Goal: Task Accomplishment & Management: Use online tool/utility

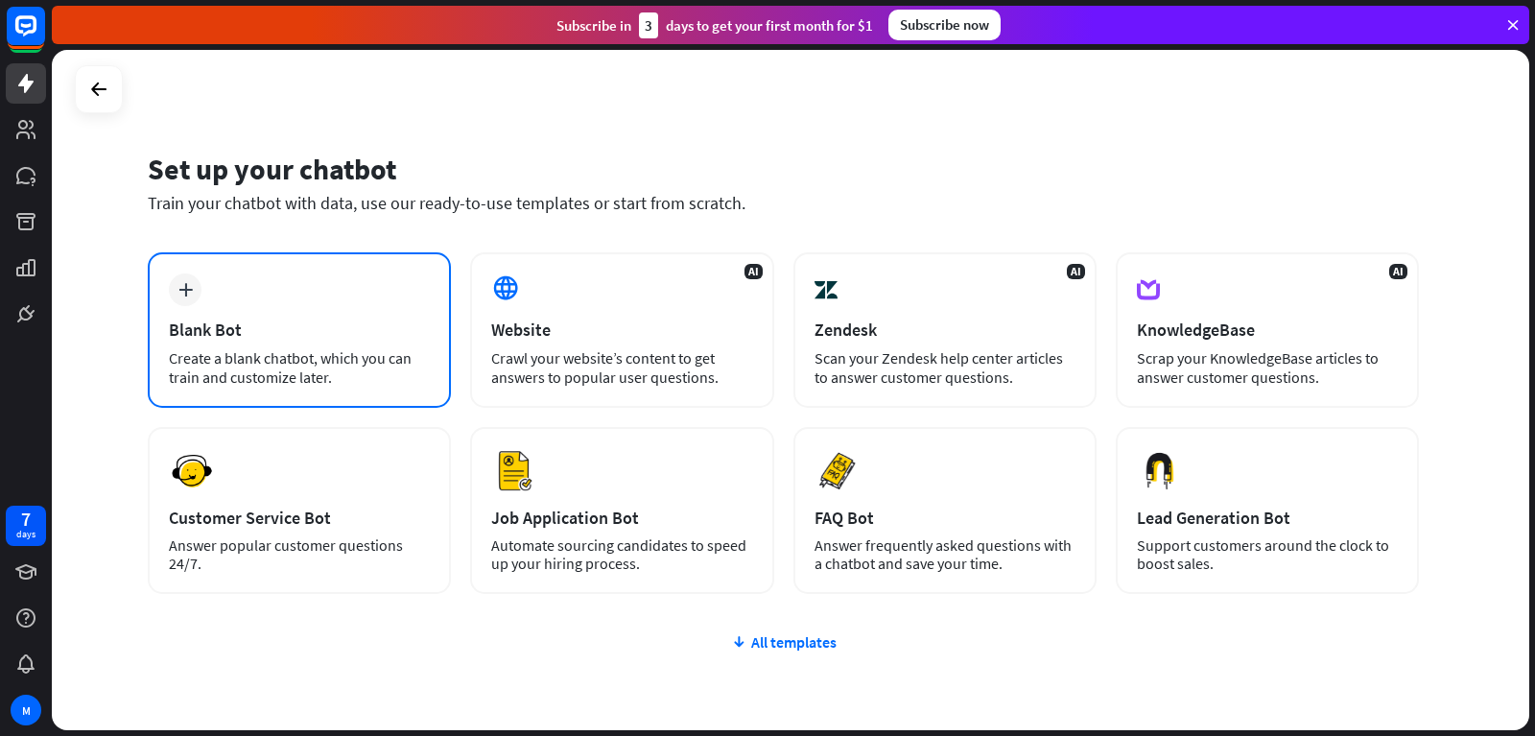
click at [282, 279] on div "plus Blank Bot Create a blank chatbot, which you can train and customize later." at bounding box center [299, 329] width 303 height 155
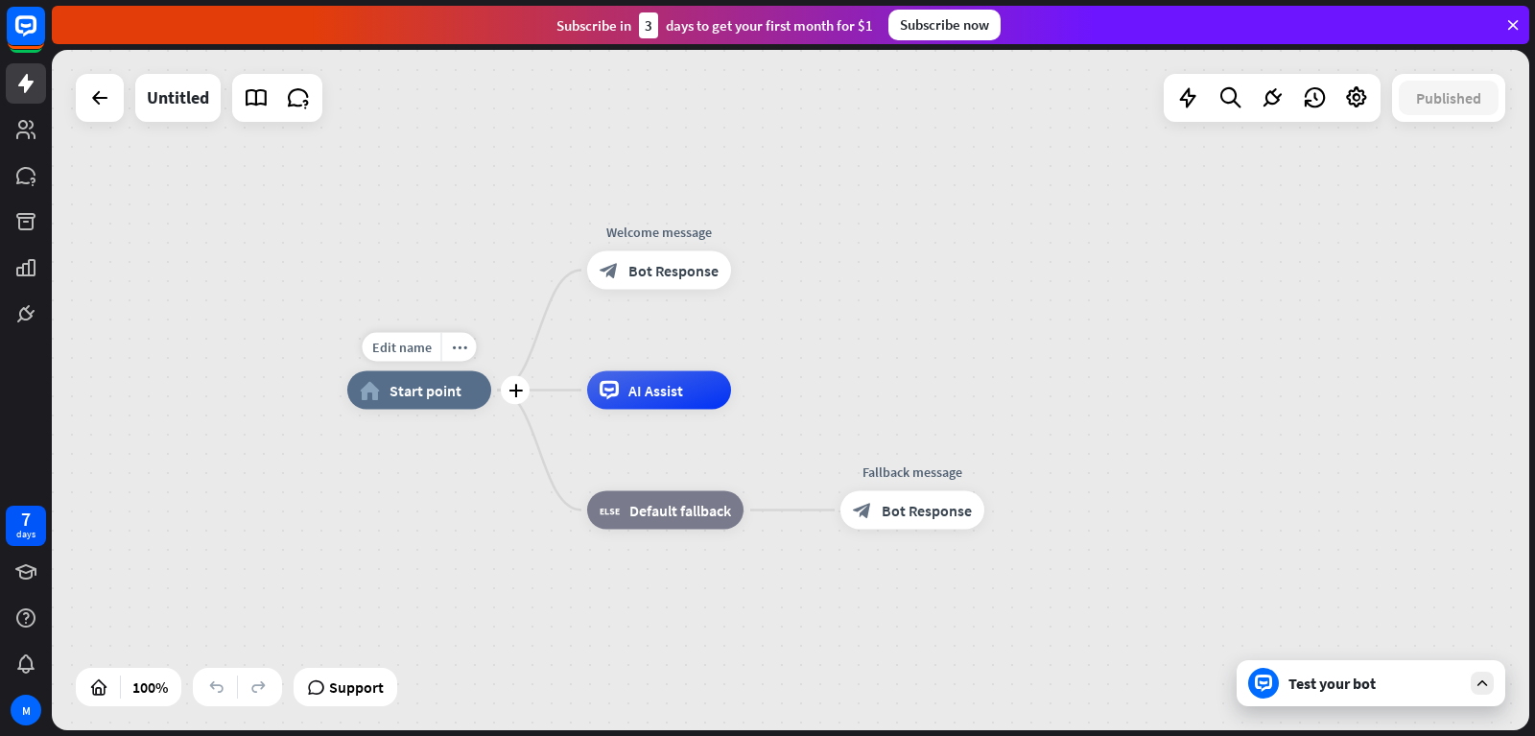
click at [390, 399] on span "Start point" at bounding box center [425, 390] width 72 height 19
click at [906, 526] on div "block_bot_response Bot Response" at bounding box center [912, 510] width 144 height 38
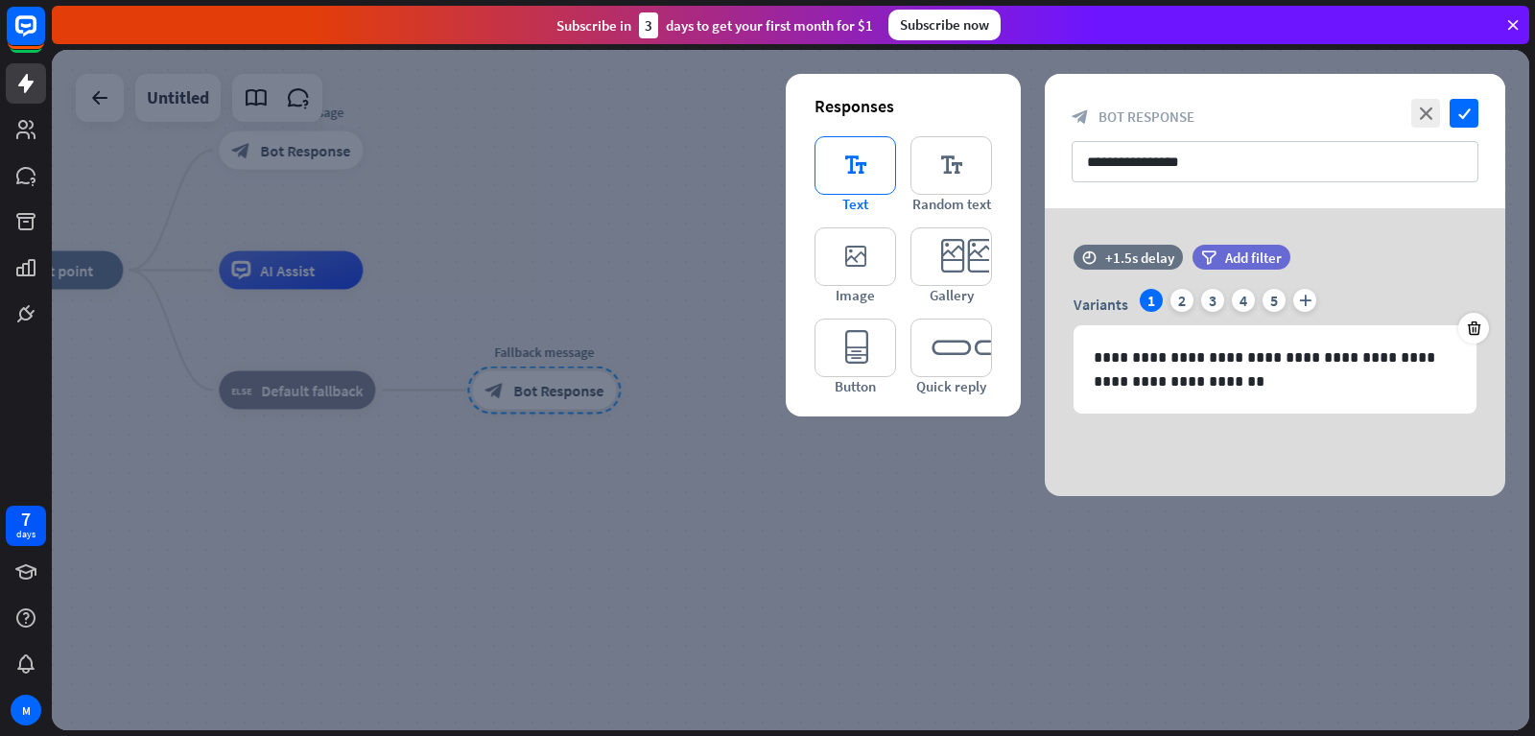
click at [871, 165] on icon "editor_text" at bounding box center [855, 165] width 82 height 59
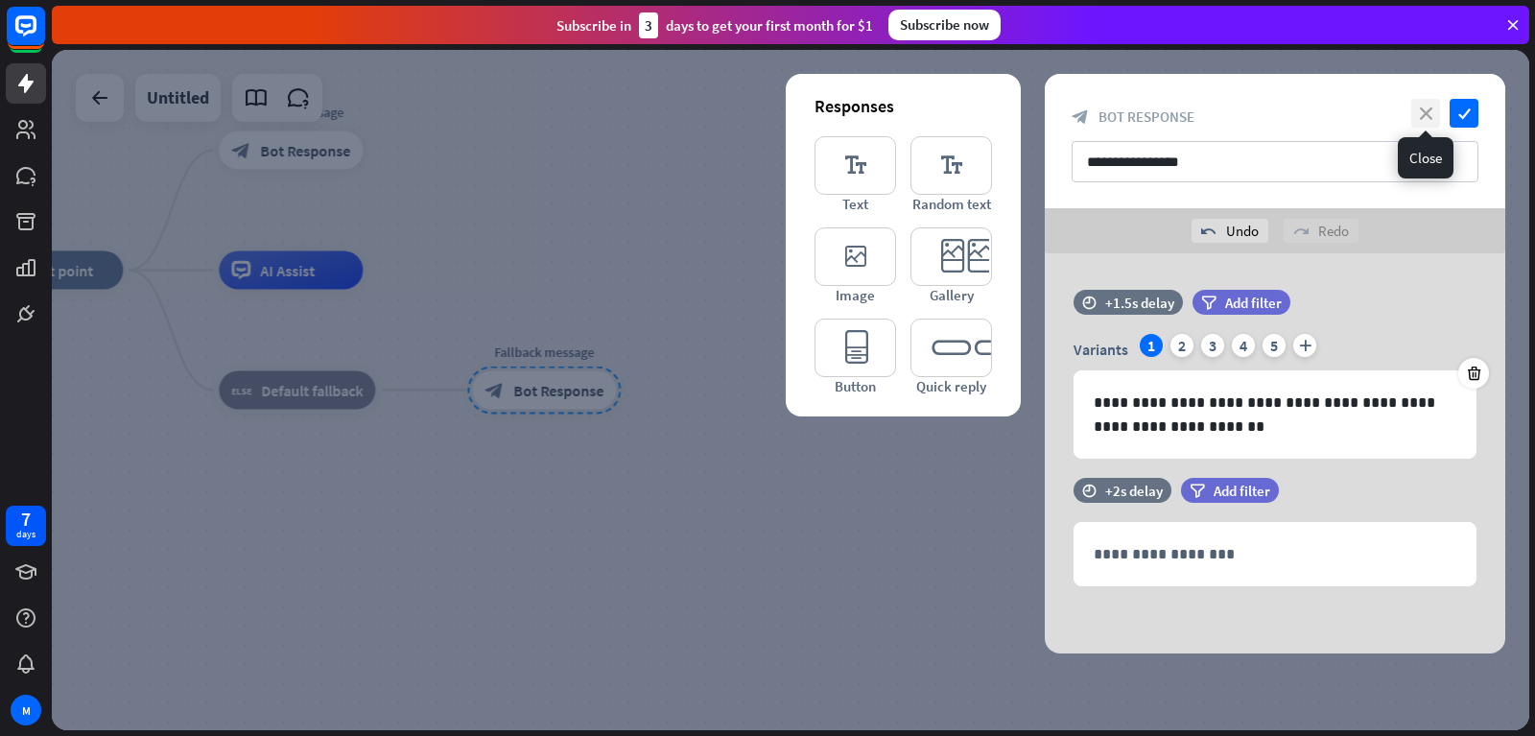
click at [1424, 105] on icon "close" at bounding box center [1425, 113] width 29 height 29
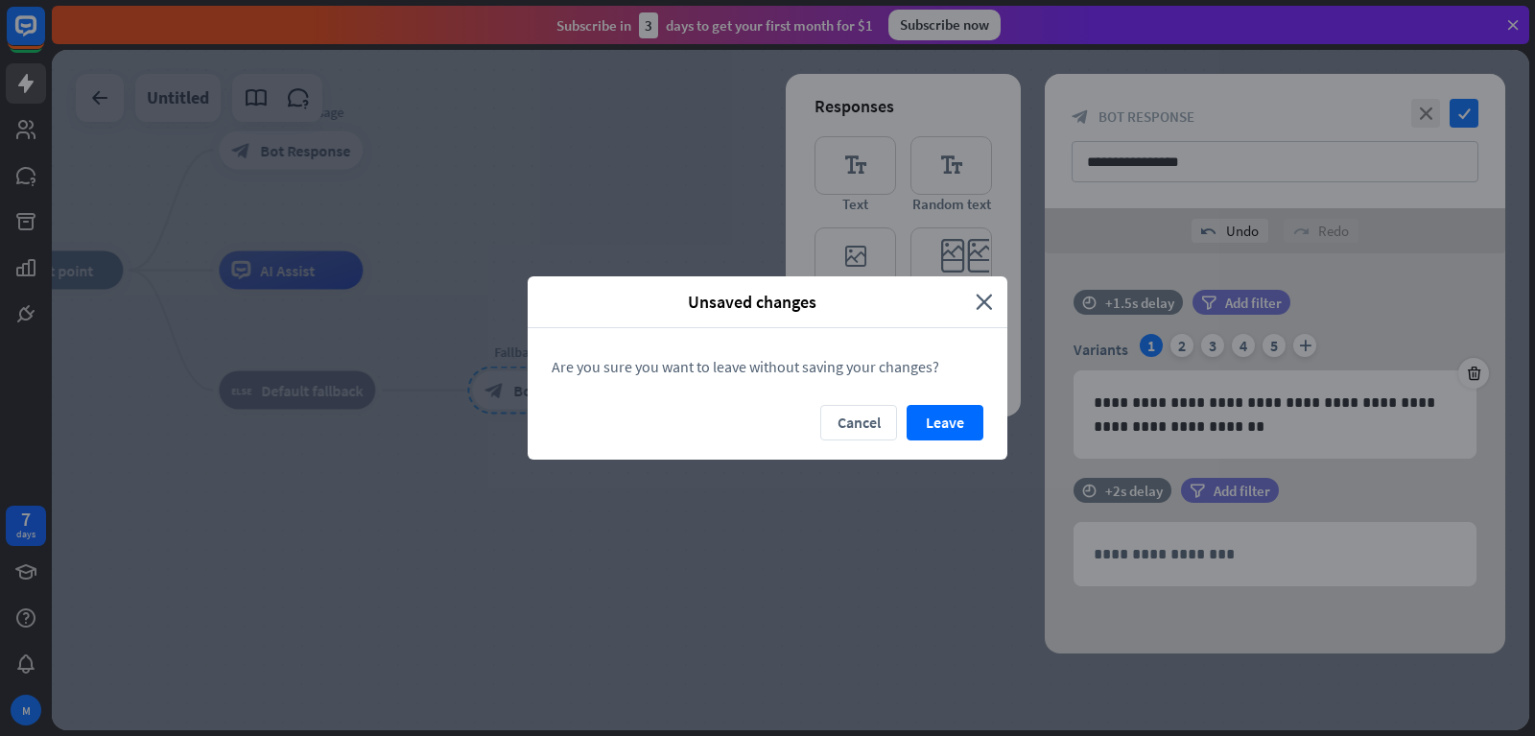
click at [995, 310] on div "Unsaved changes close" at bounding box center [768, 302] width 480 height 52
drag, startPoint x: 0, startPoint y: 148, endPoint x: 127, endPoint y: 206, distance: 139.5
click at [1, 147] on div "Unsaved changes close Are you sure you want to leave without saving your change…" at bounding box center [767, 368] width 1535 height 736
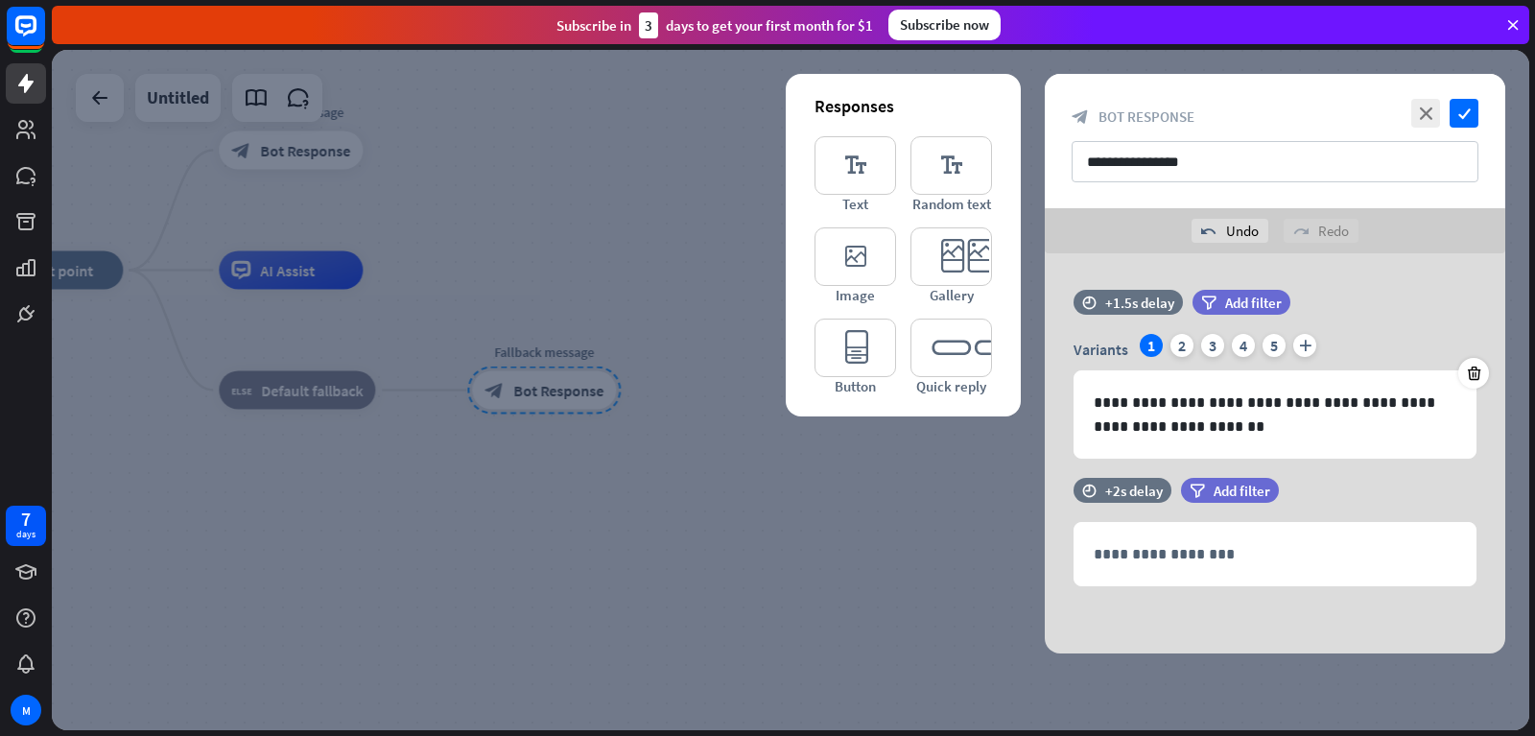
click at [574, 474] on div at bounding box center [790, 390] width 1477 height 680
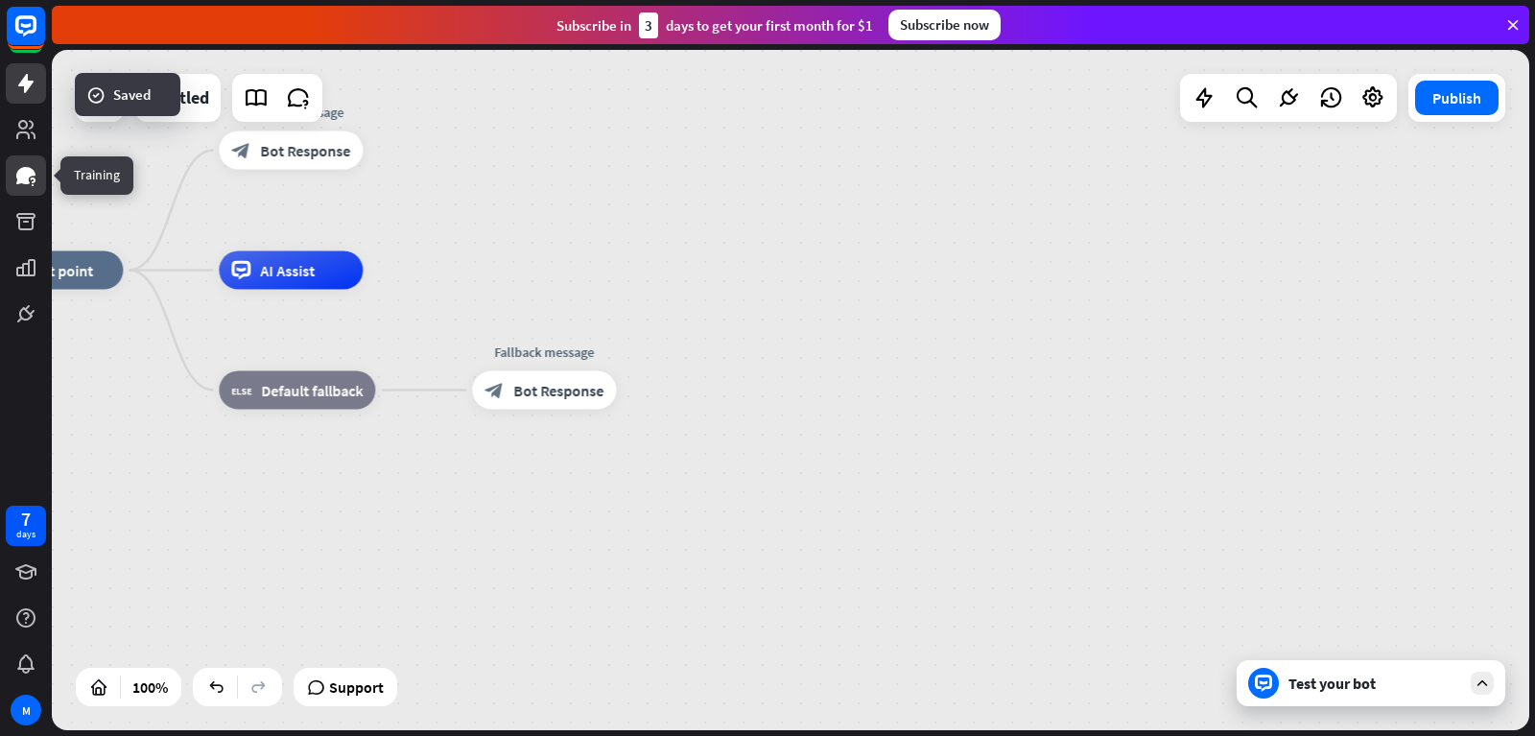
click at [19, 187] on link at bounding box center [26, 175] width 40 height 40
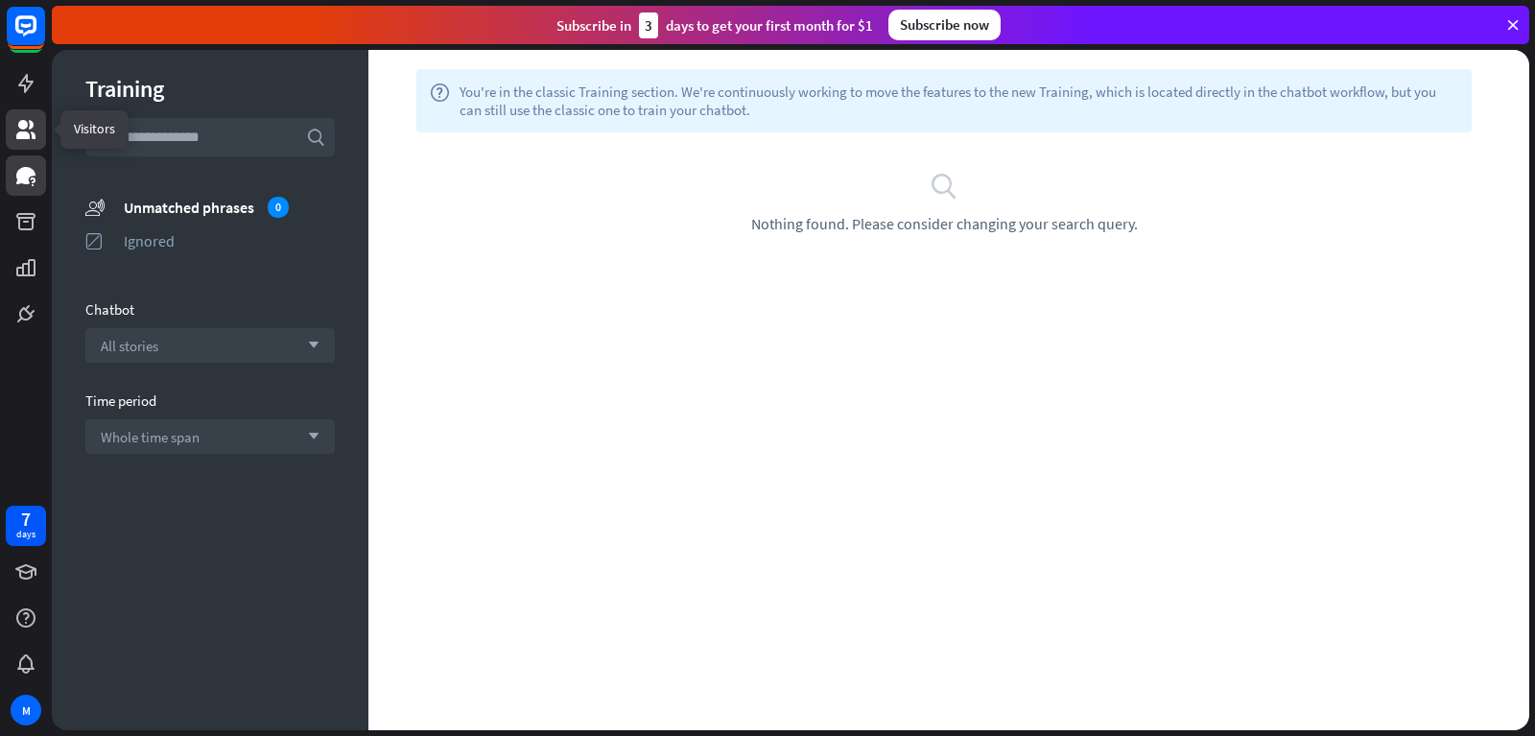
click at [21, 130] on icon at bounding box center [25, 129] width 23 height 23
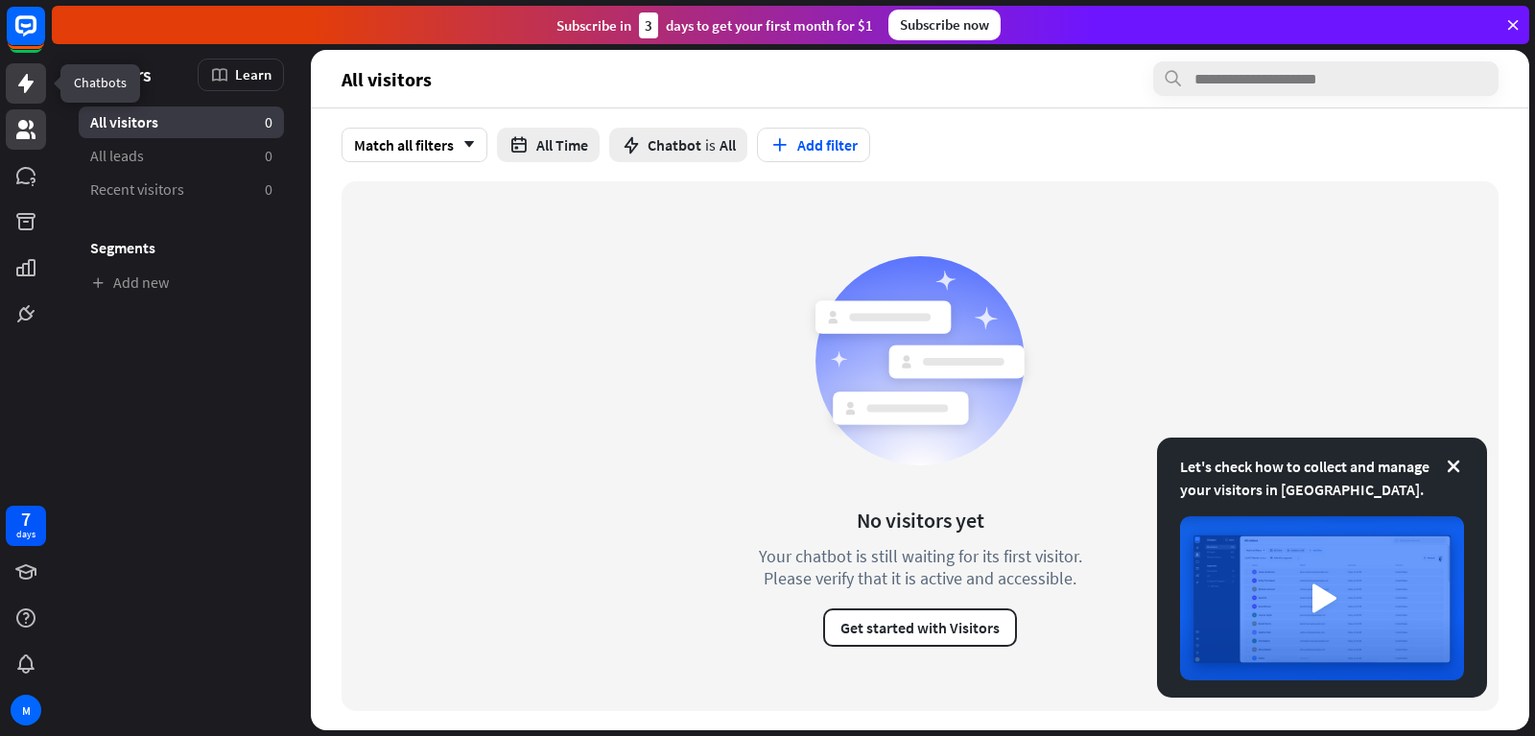
click at [15, 81] on icon at bounding box center [25, 83] width 23 height 23
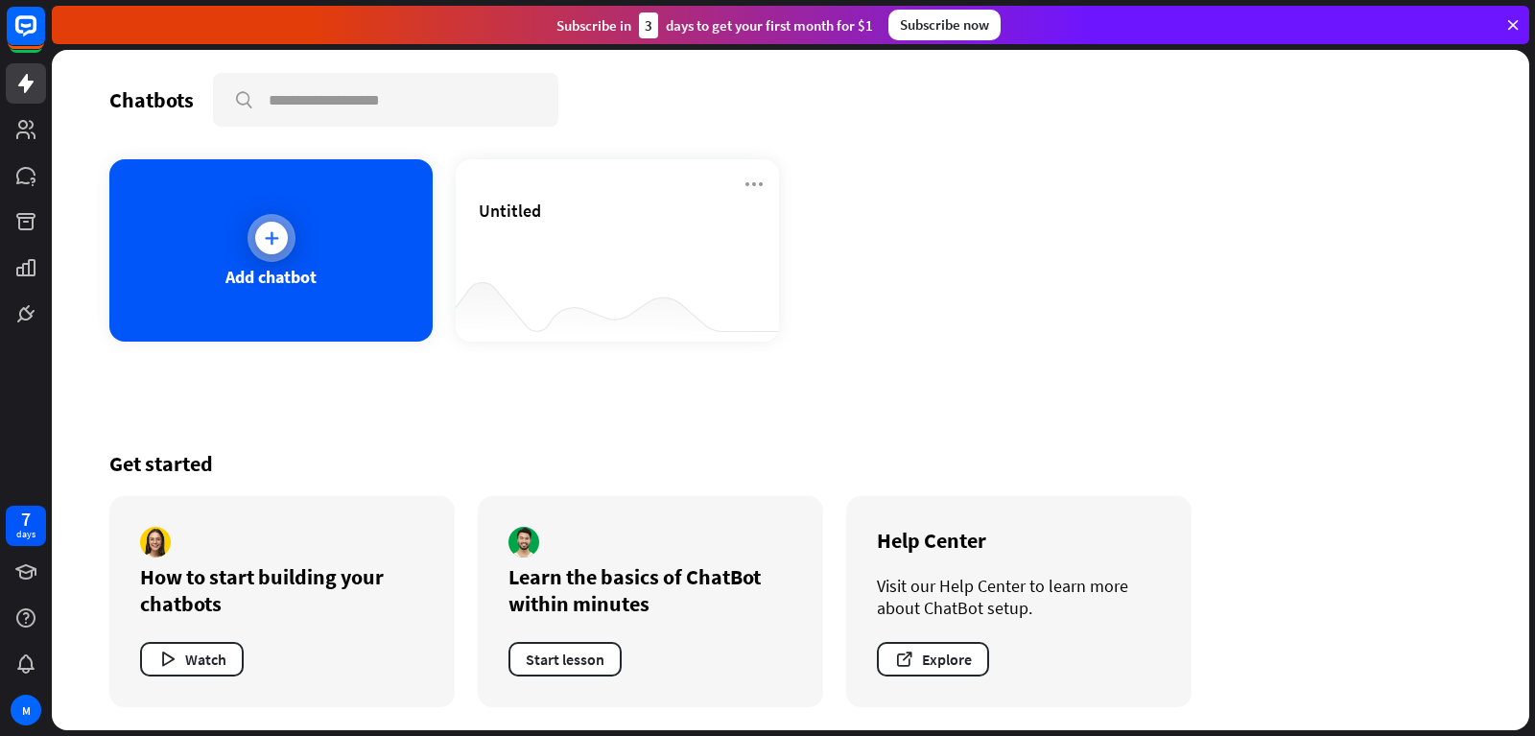
drag, startPoint x: 324, startPoint y: 251, endPoint x: 335, endPoint y: 246, distance: 12.0
click at [335, 246] on div "Add chatbot" at bounding box center [270, 250] width 323 height 182
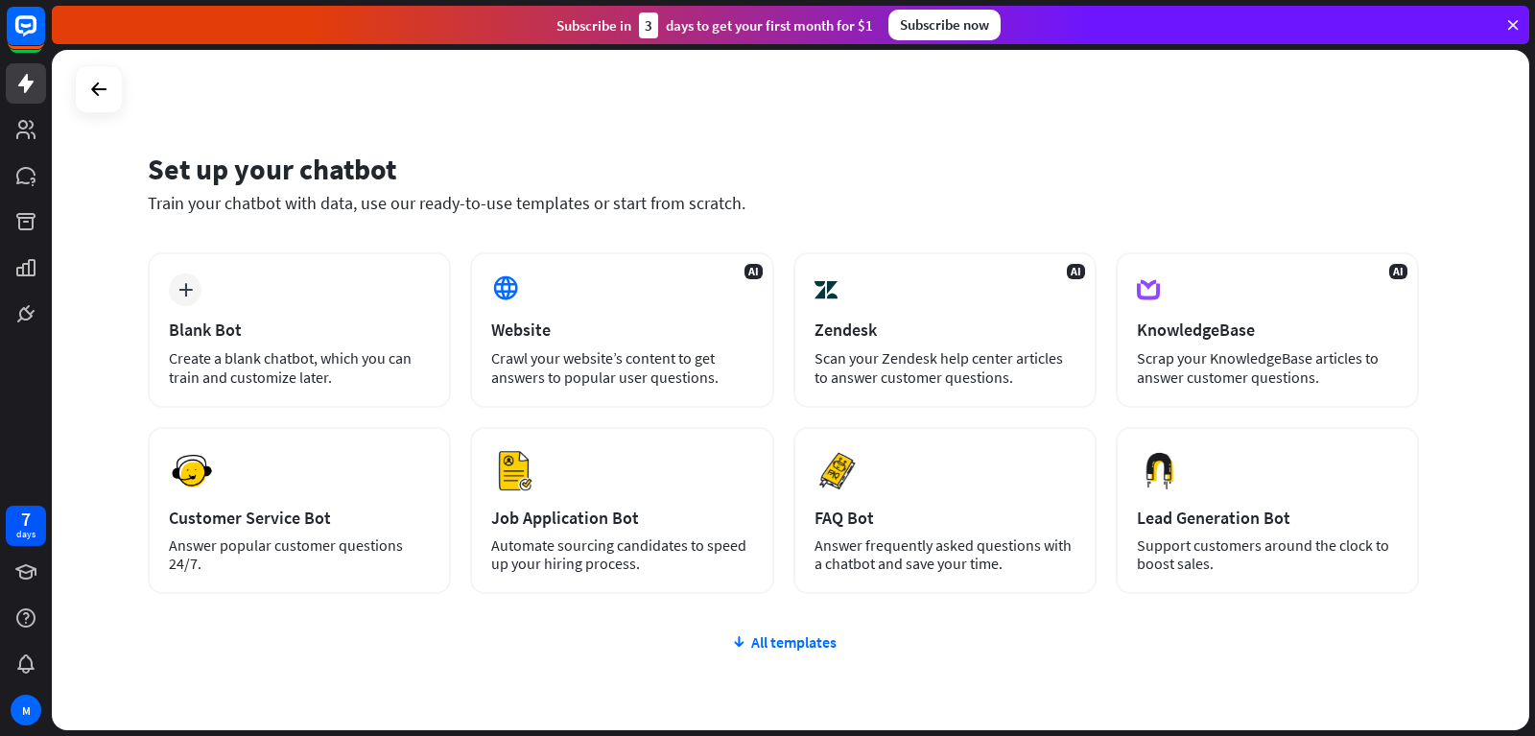
scroll to position [94, 0]
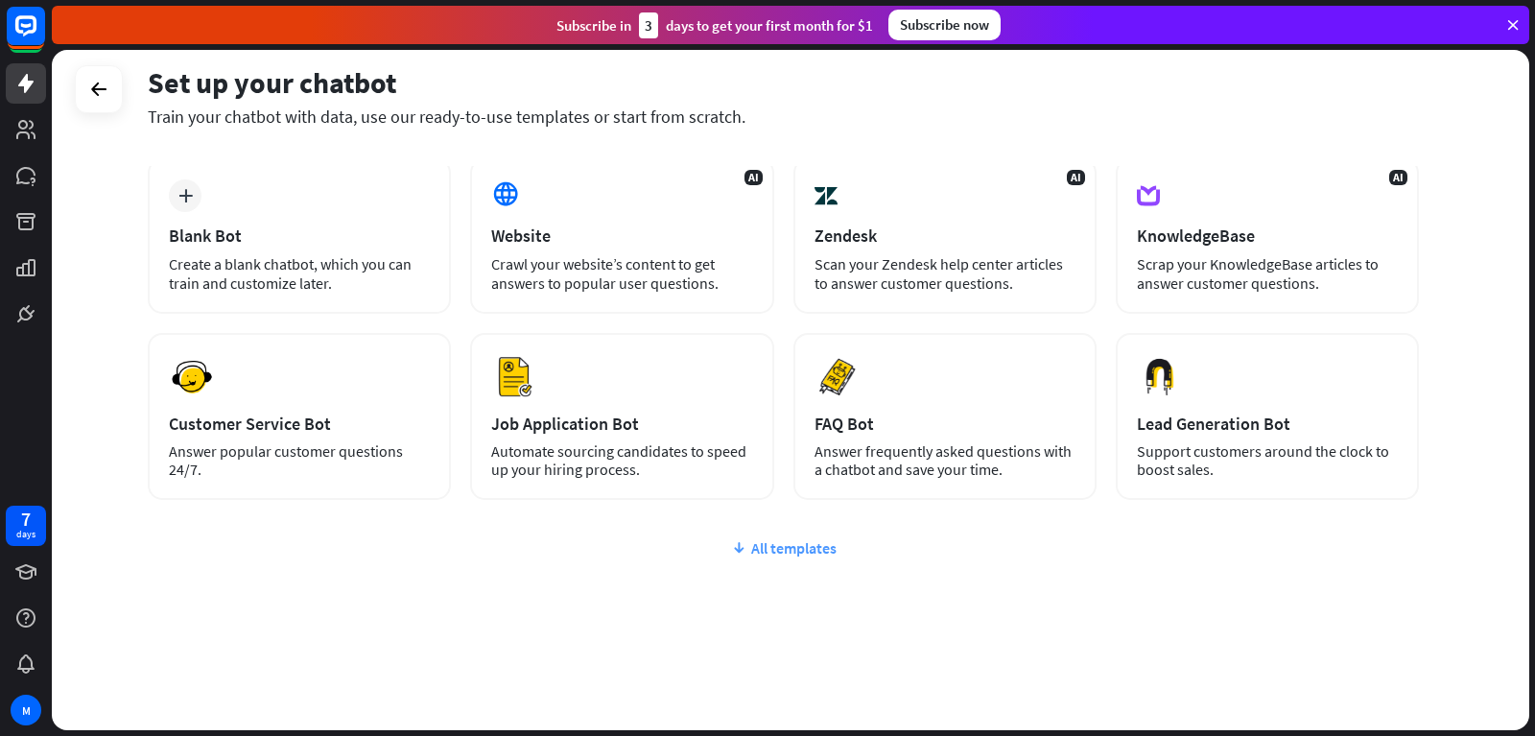
click at [780, 541] on div "All templates" at bounding box center [783, 547] width 1271 height 19
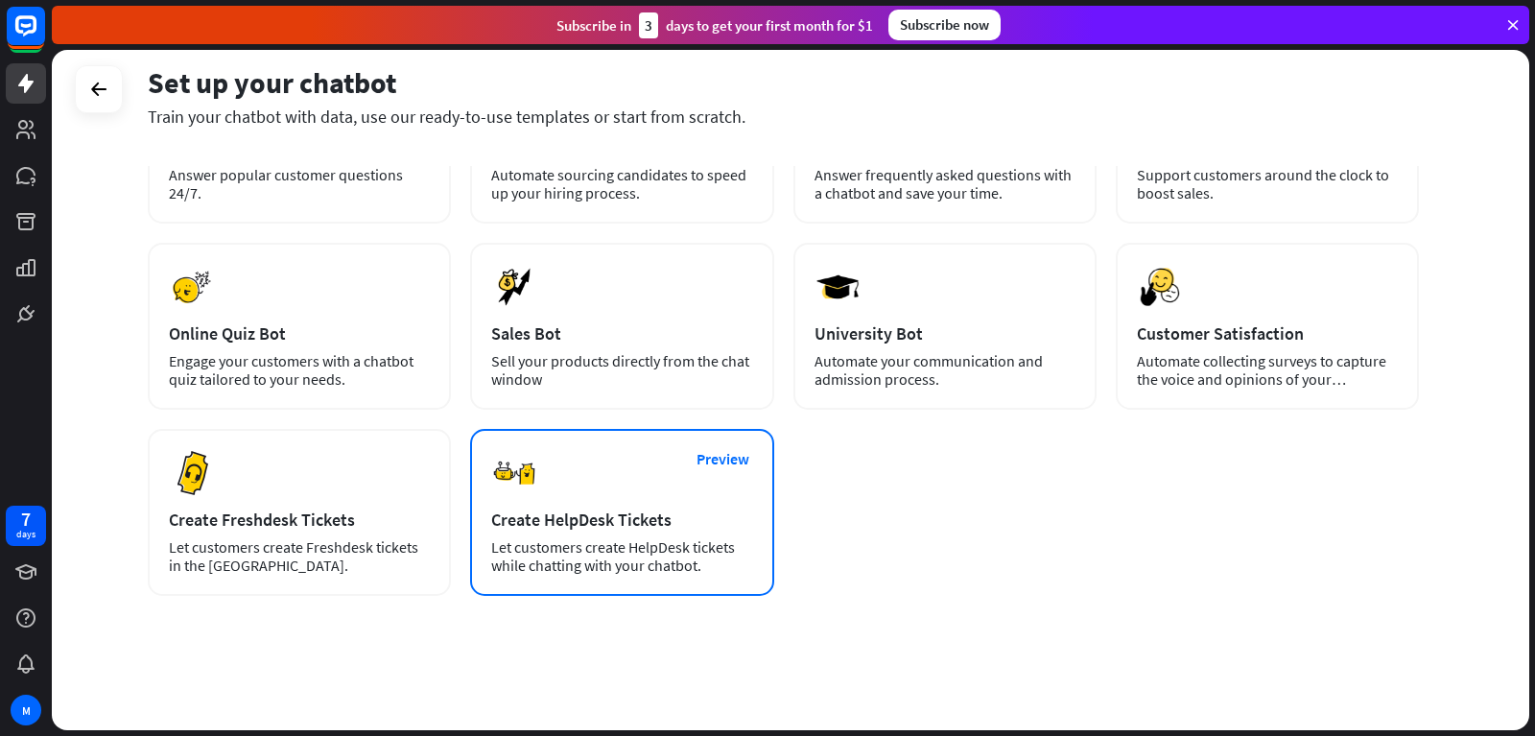
scroll to position [0, 0]
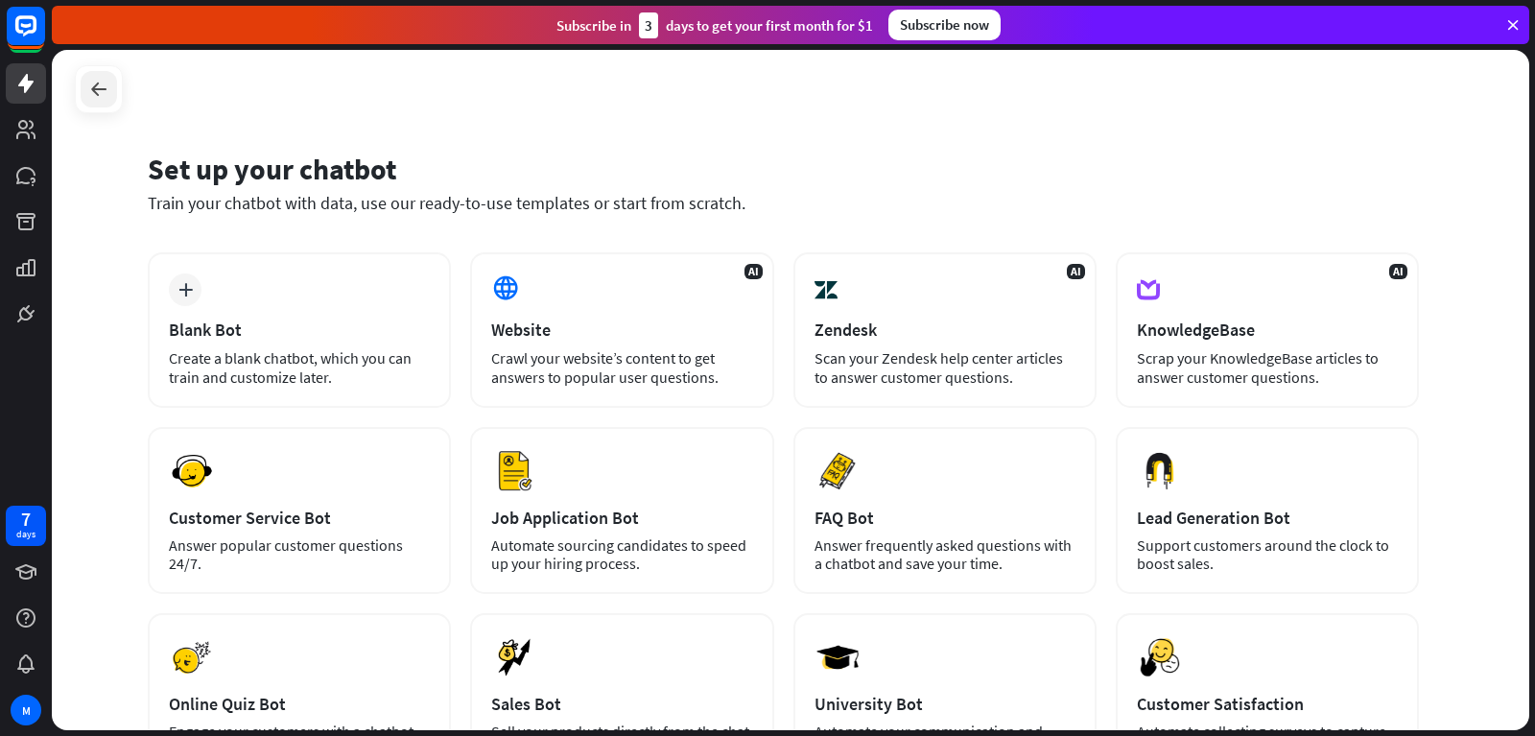
click at [102, 76] on div at bounding box center [99, 89] width 36 height 36
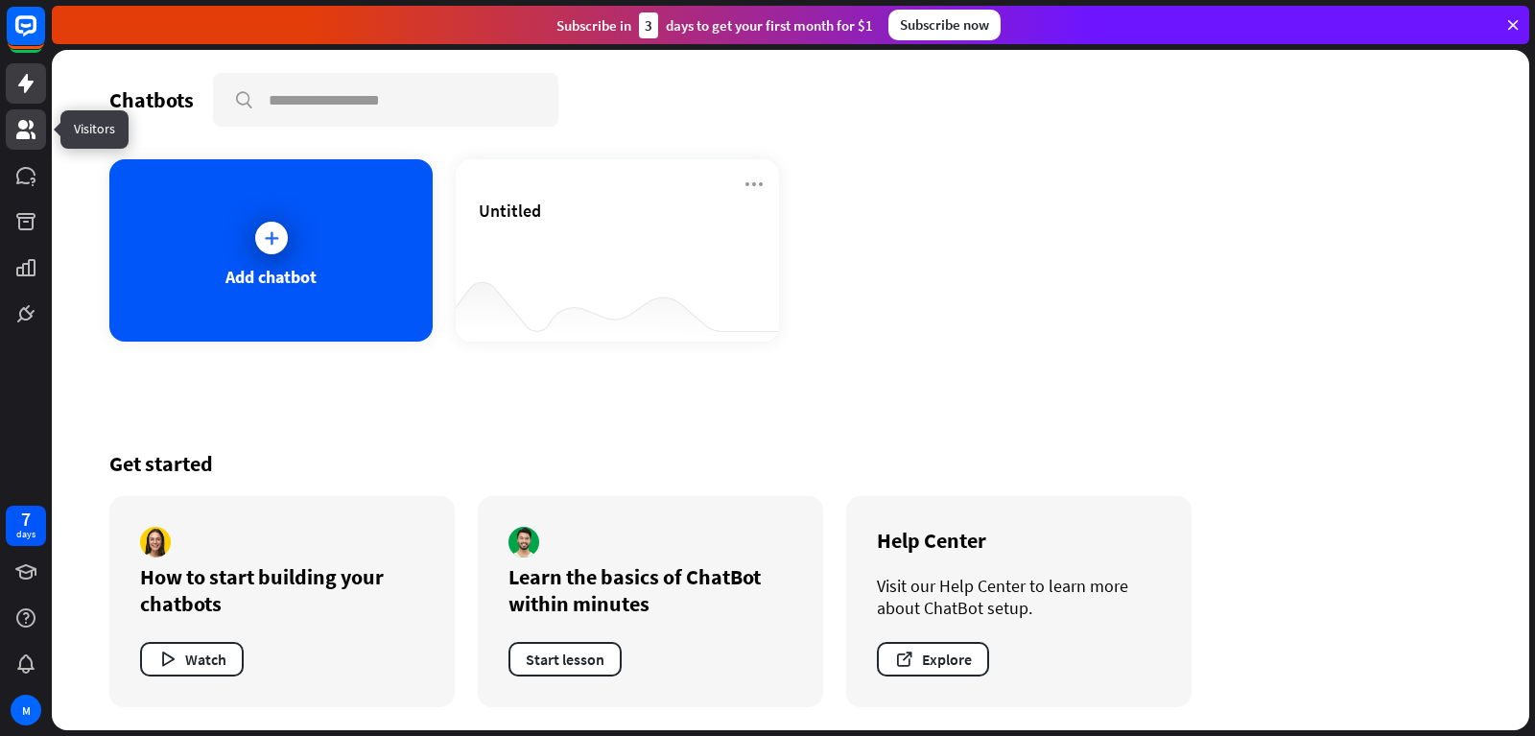
click at [23, 130] on icon at bounding box center [25, 129] width 23 height 23
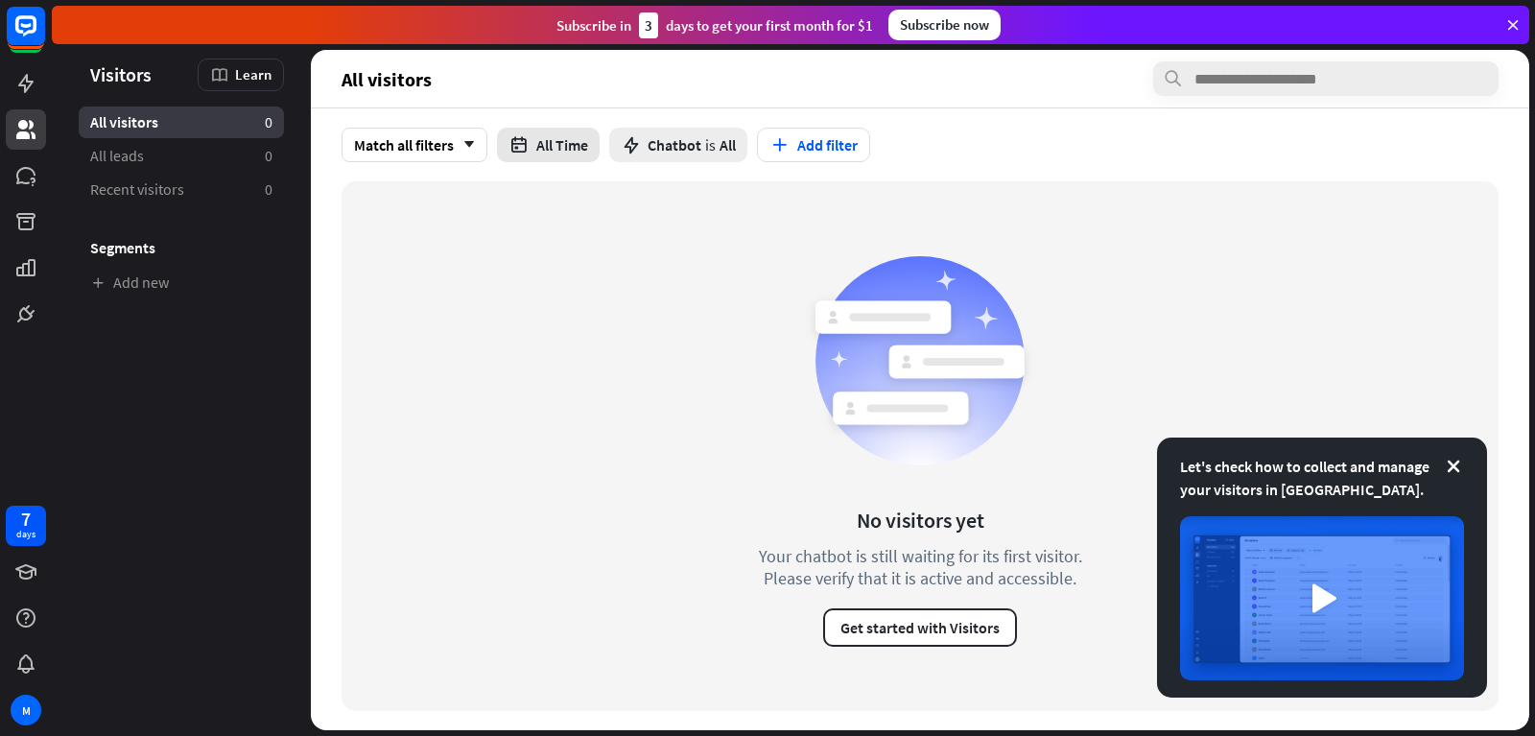
click at [544, 140] on button "All Time" at bounding box center [548, 145] width 103 height 35
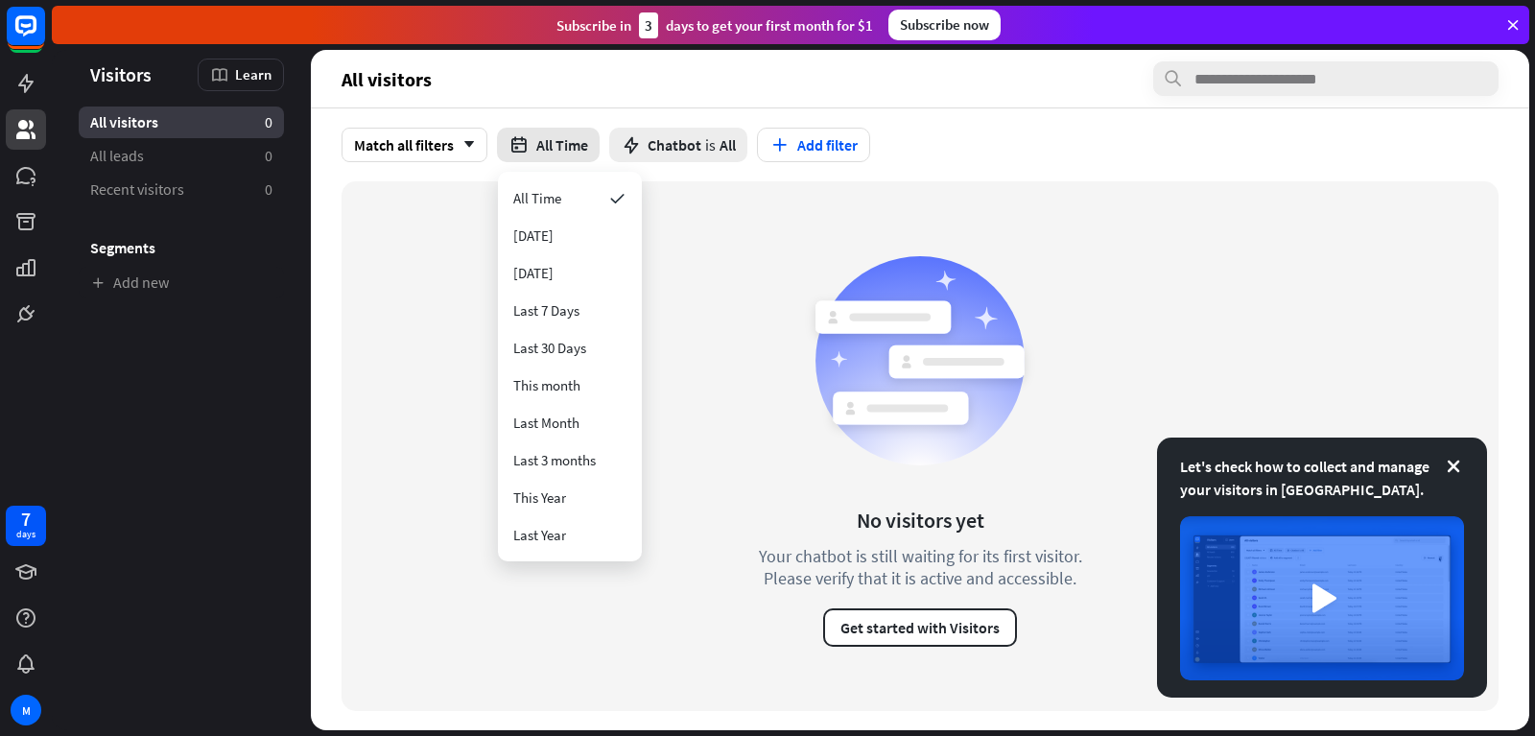
click at [519, 143] on icon "button" at bounding box center [518, 145] width 20 height 20
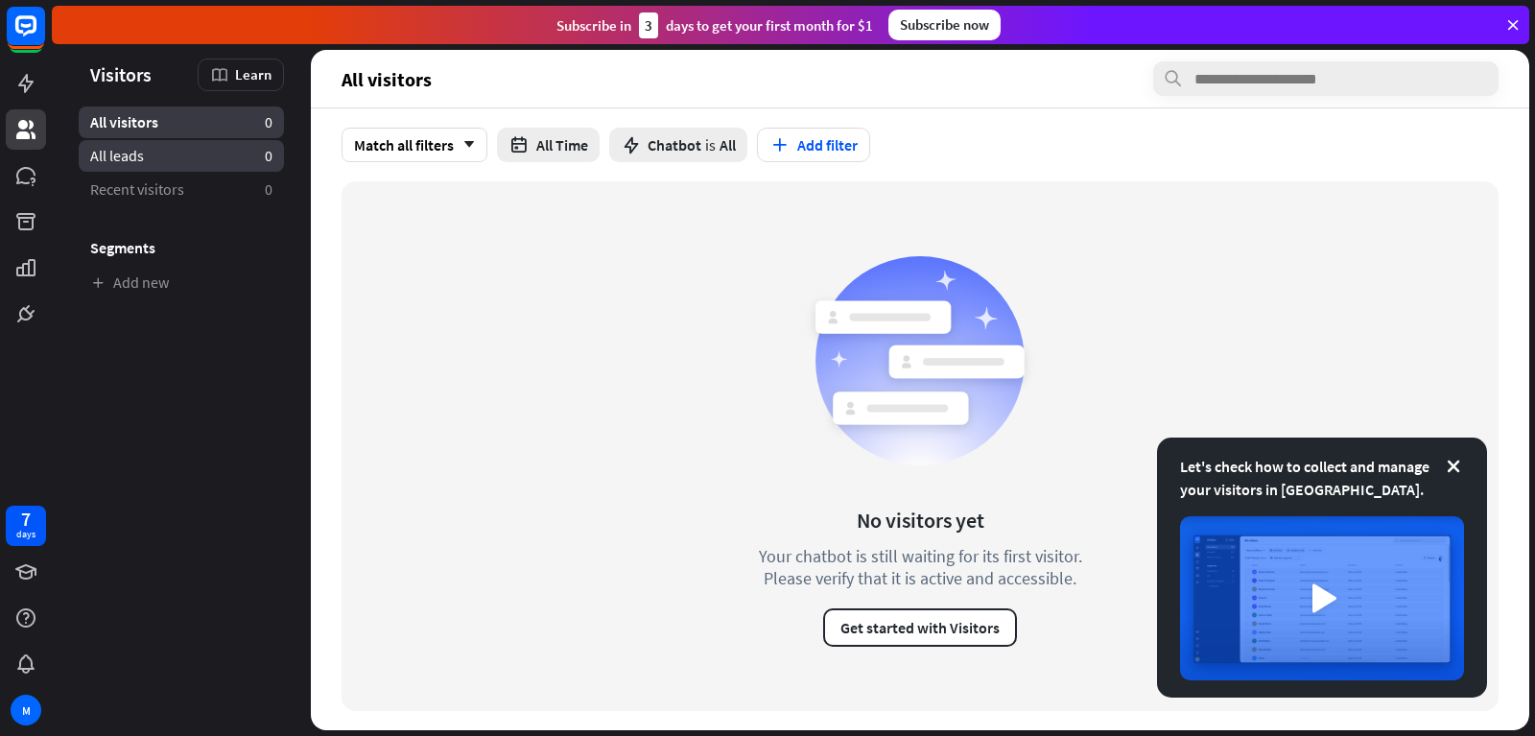
click at [174, 148] on link "All leads 0" at bounding box center [181, 156] width 205 height 32
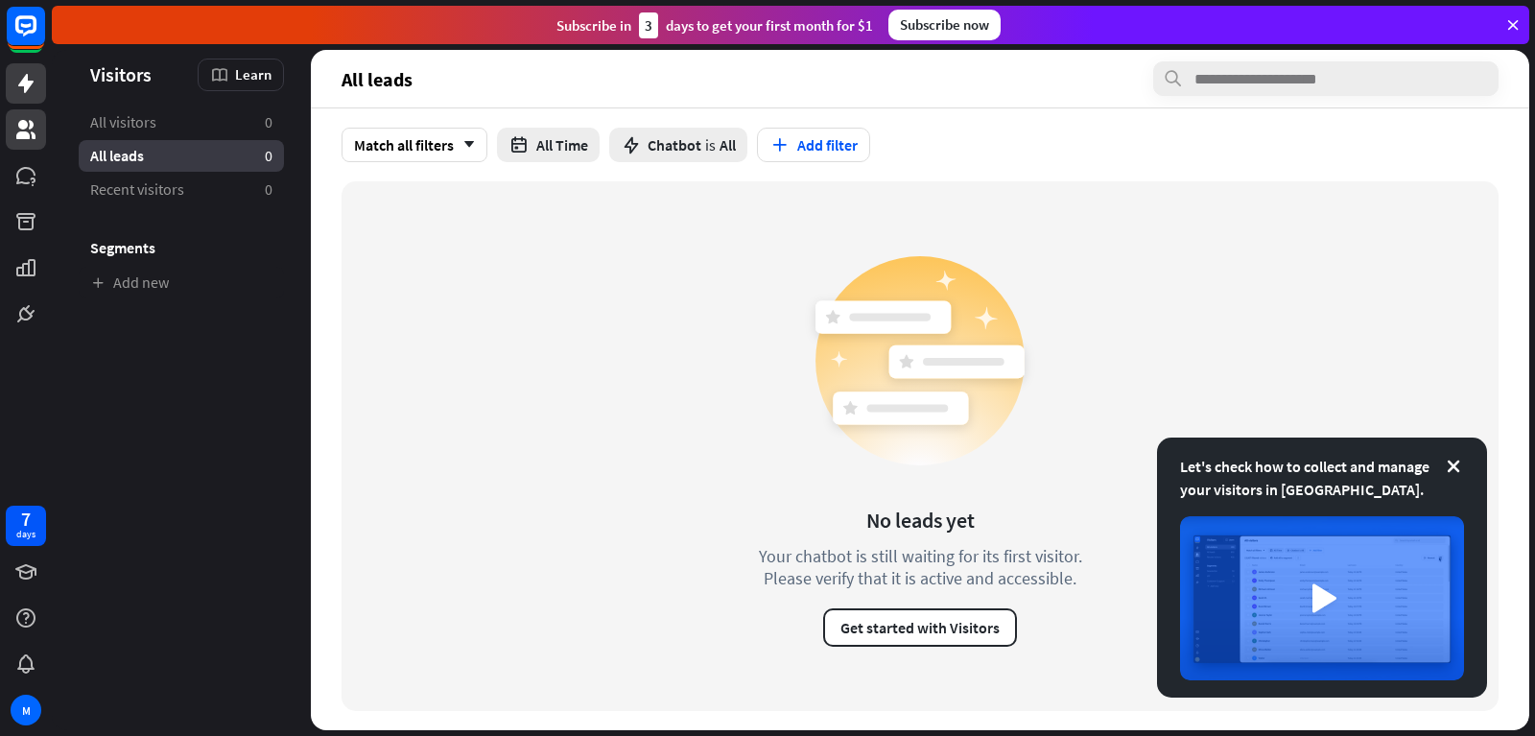
click at [5, 78] on div at bounding box center [26, 167] width 52 height 334
click at [19, 71] on link at bounding box center [26, 83] width 40 height 40
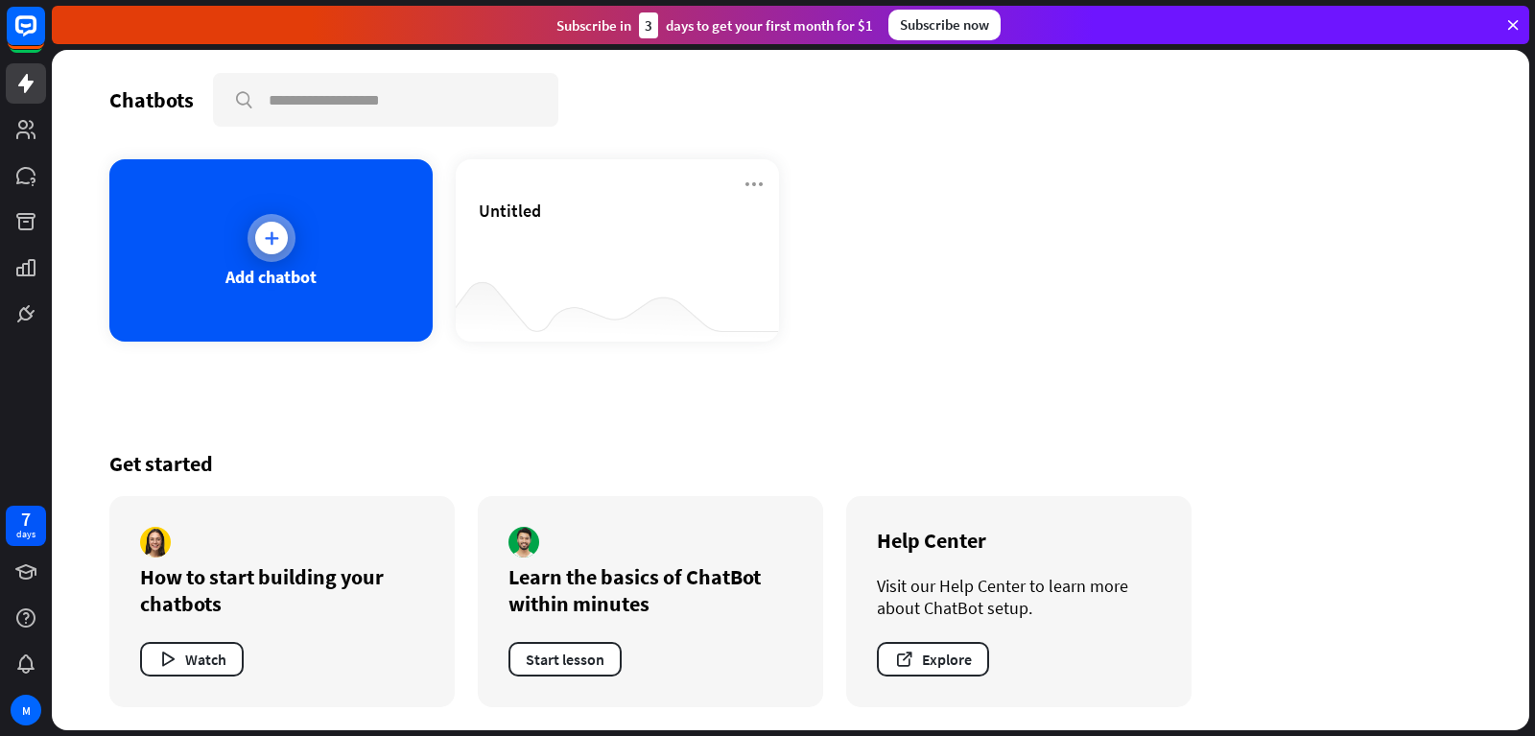
click at [294, 262] on div "Add chatbot" at bounding box center [270, 250] width 323 height 182
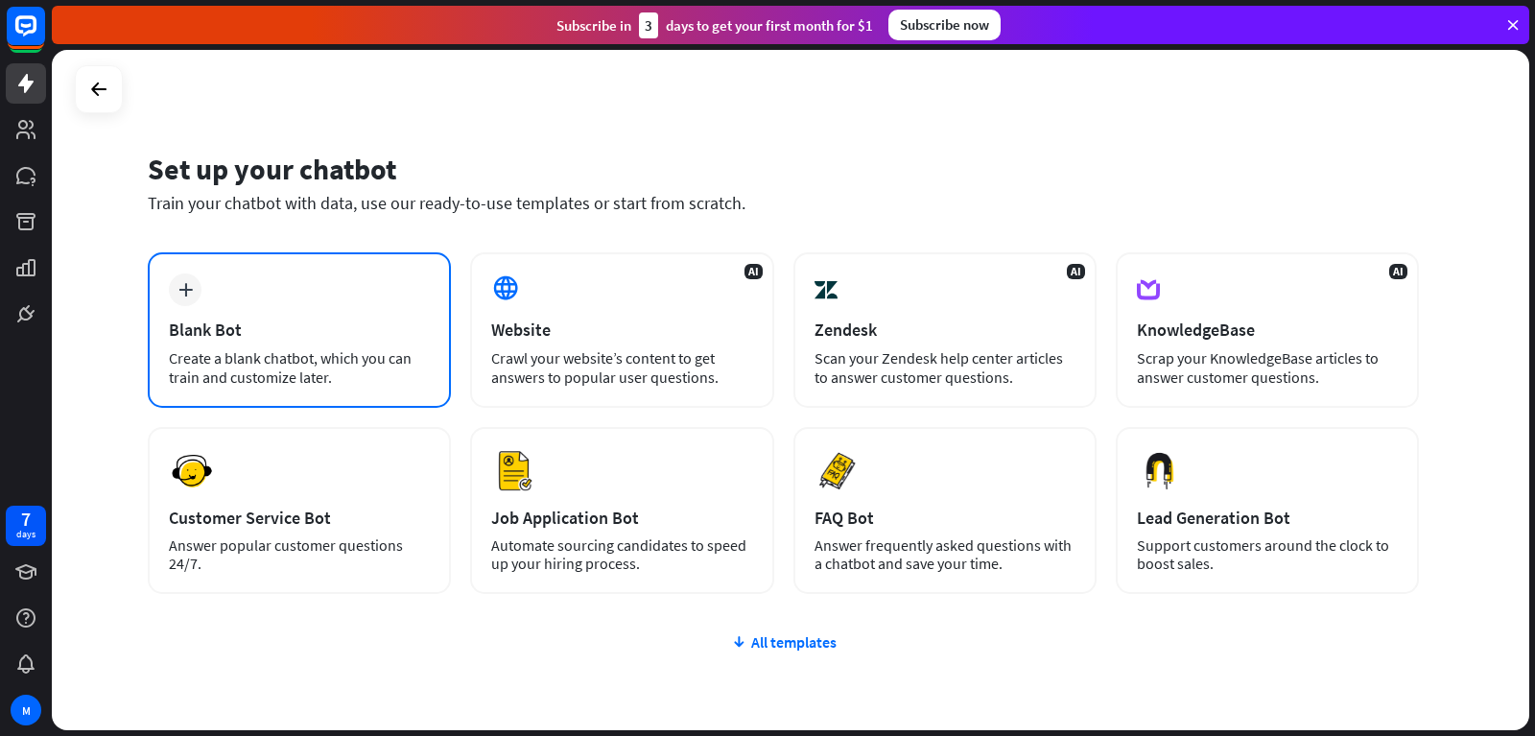
click at [365, 318] on div "plus Blank Bot Create a blank chatbot, which you can train and customize later." at bounding box center [299, 329] width 303 height 155
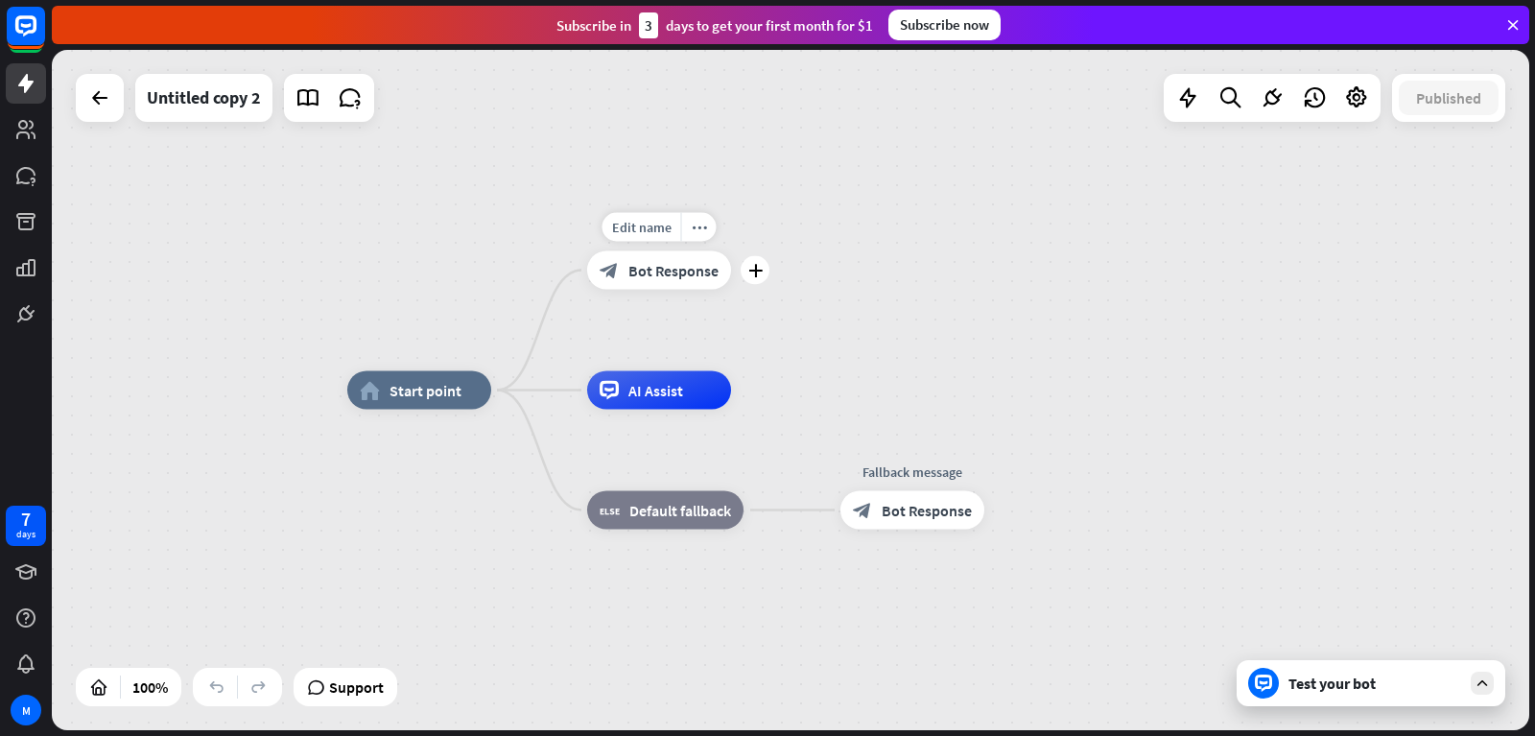
click at [630, 273] on span "Bot Response" at bounding box center [673, 270] width 90 height 19
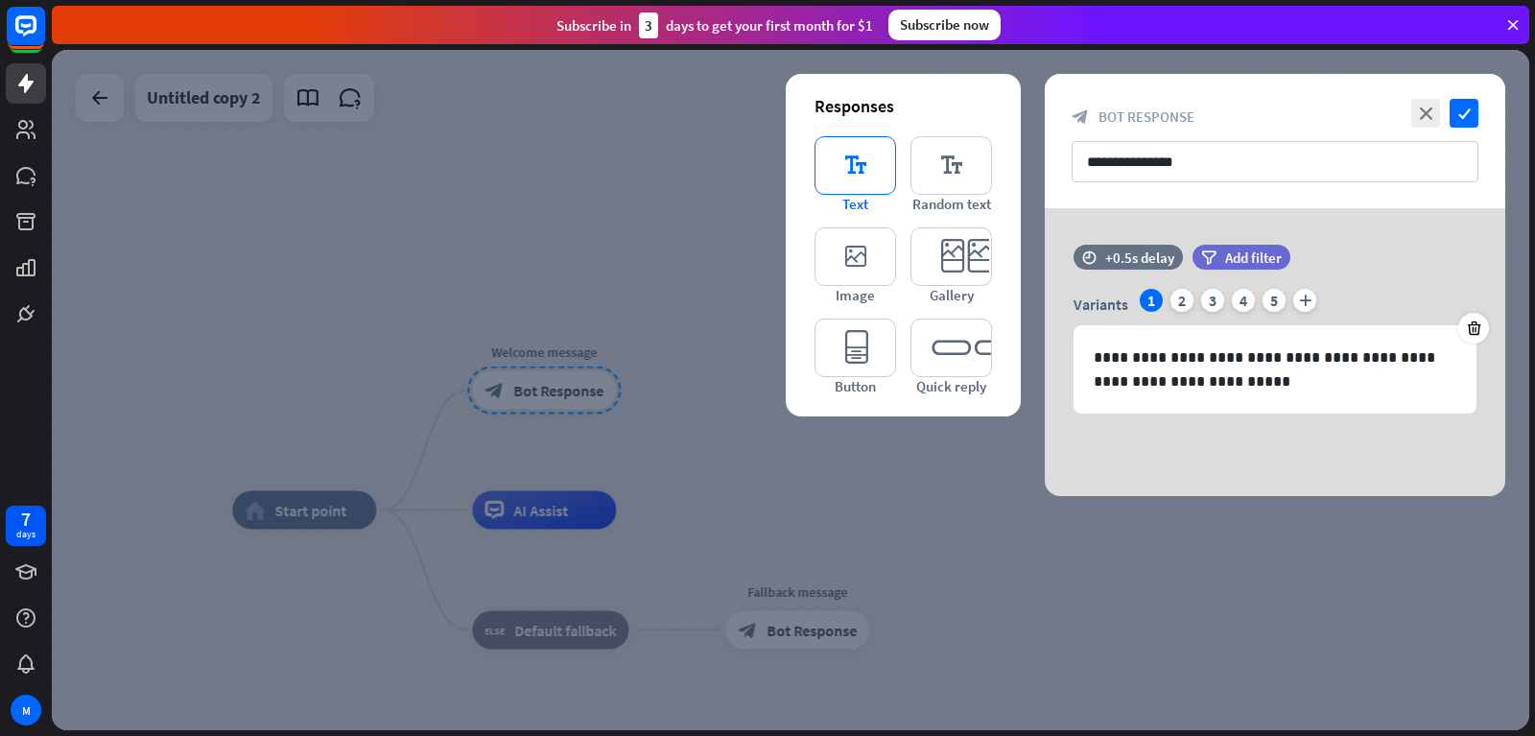
click at [842, 169] on icon "editor_text" at bounding box center [855, 165] width 82 height 59
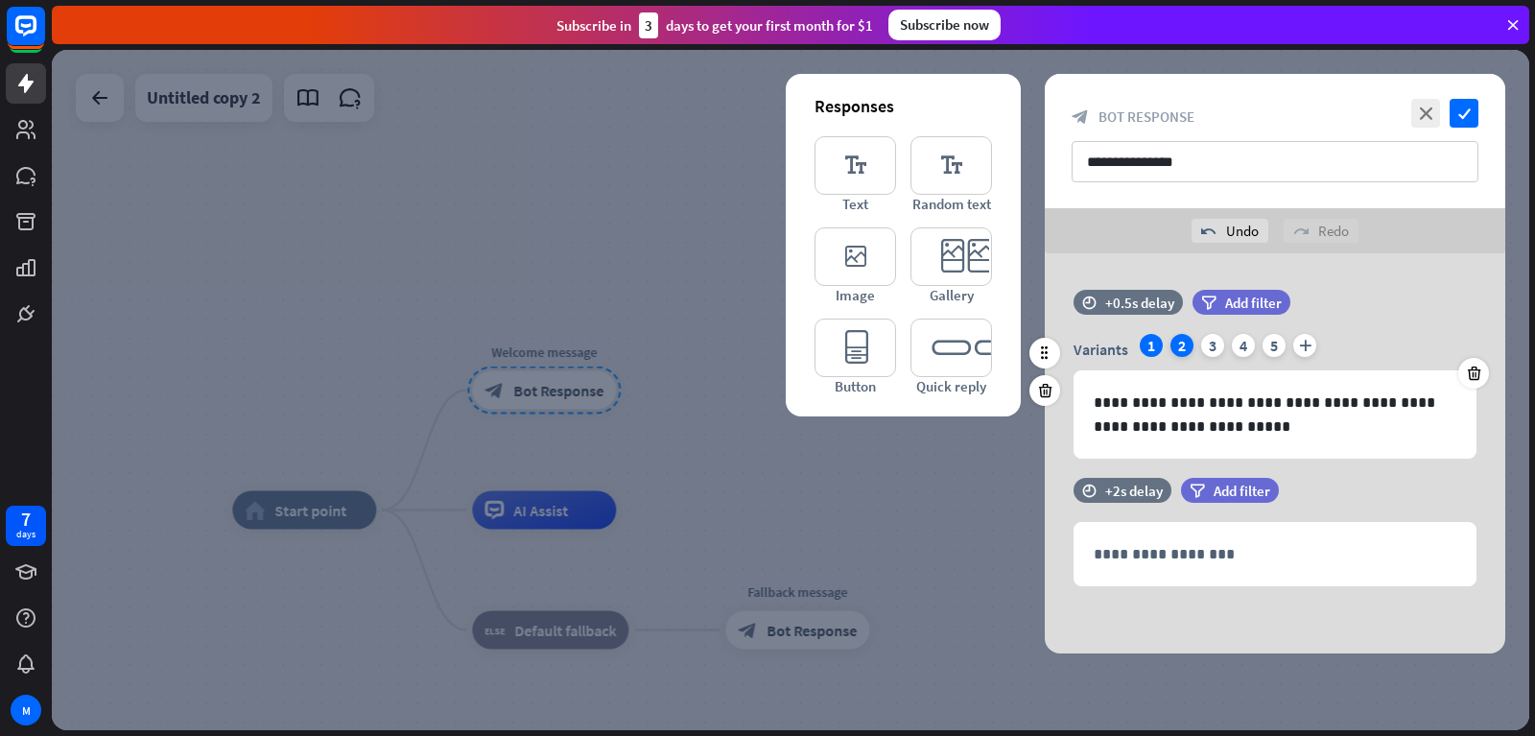
click at [1186, 342] on div "2" at bounding box center [1181, 345] width 23 height 23
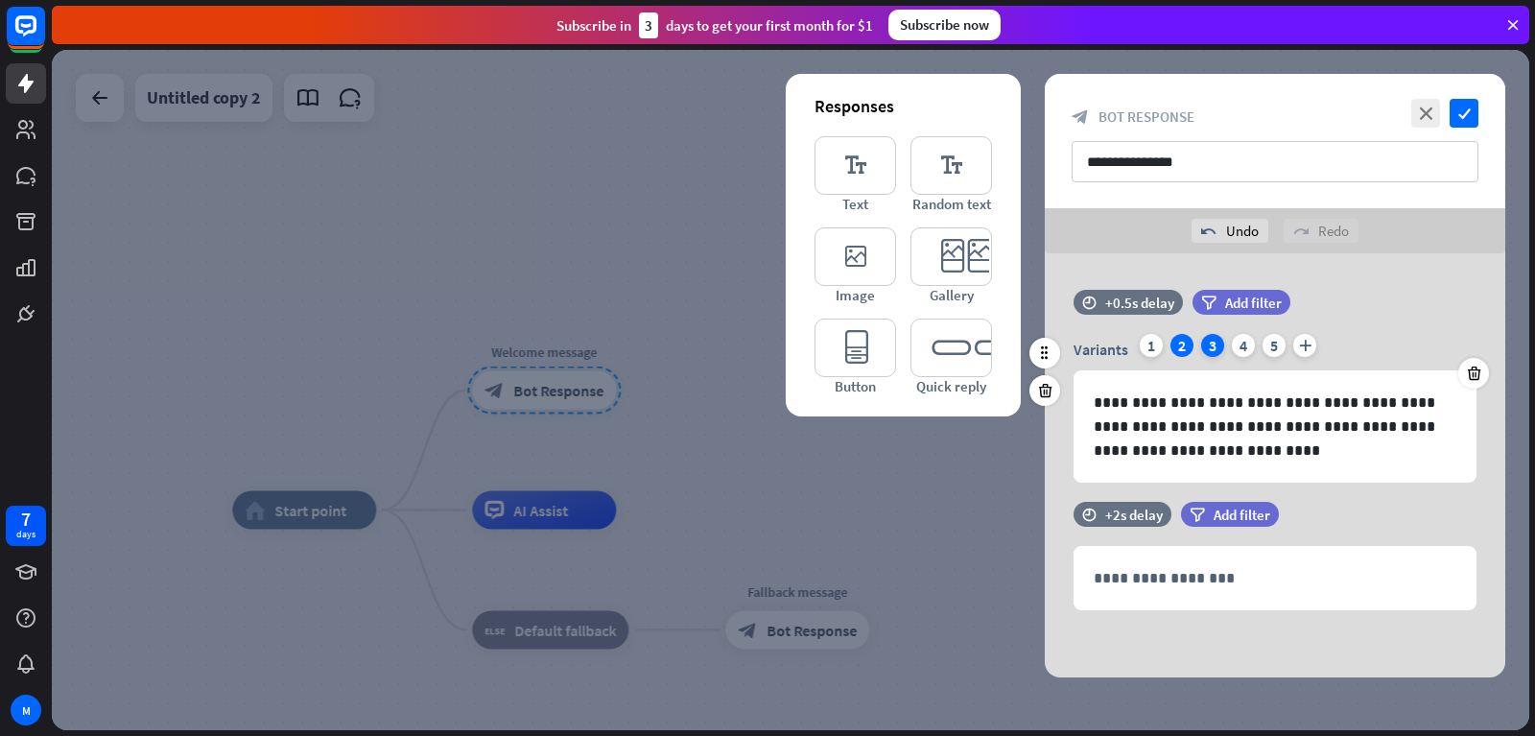
click at [1206, 347] on div "3" at bounding box center [1212, 345] width 23 height 23
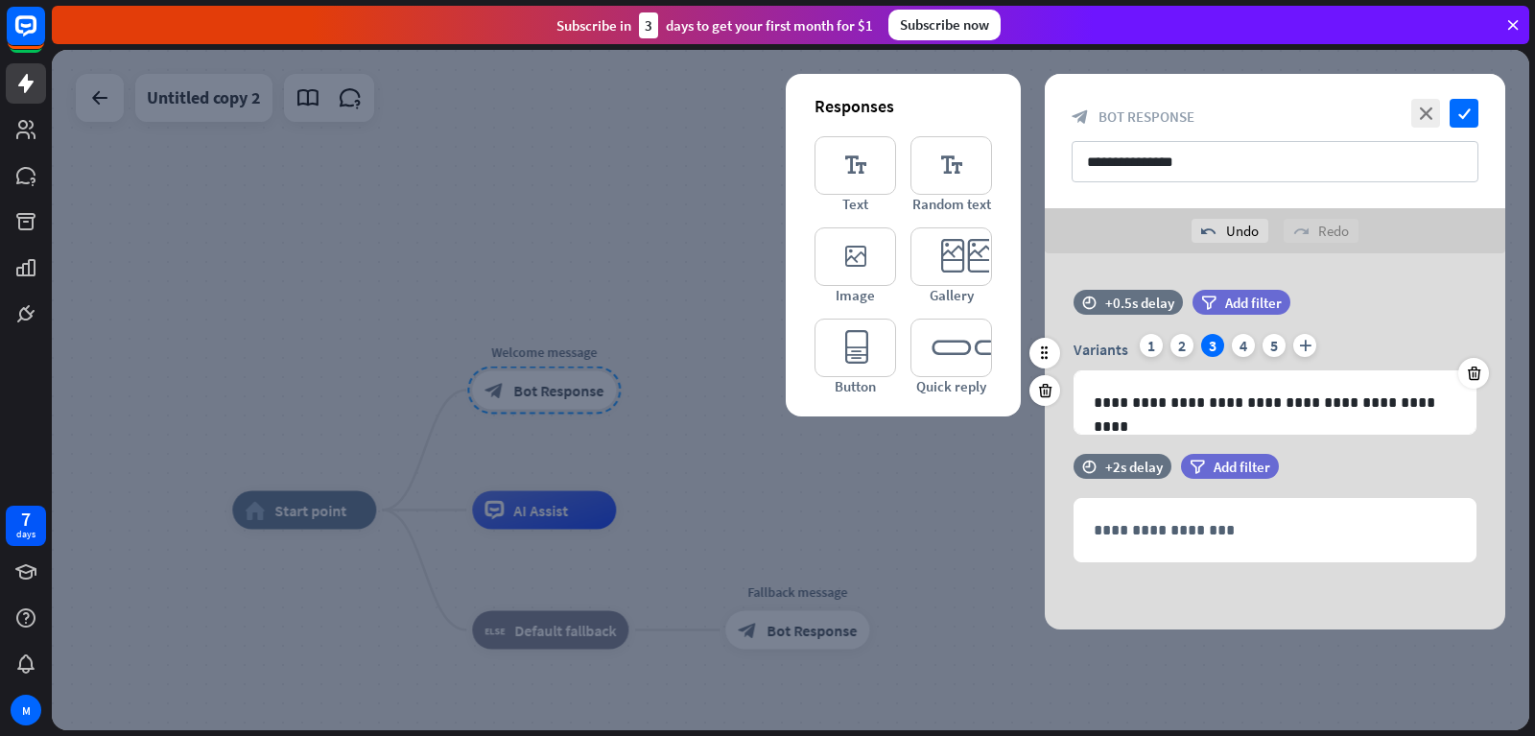
click at [1214, 347] on div "3" at bounding box center [1212, 345] width 23 height 23
click at [1232, 347] on div "4" at bounding box center [1243, 345] width 23 height 23
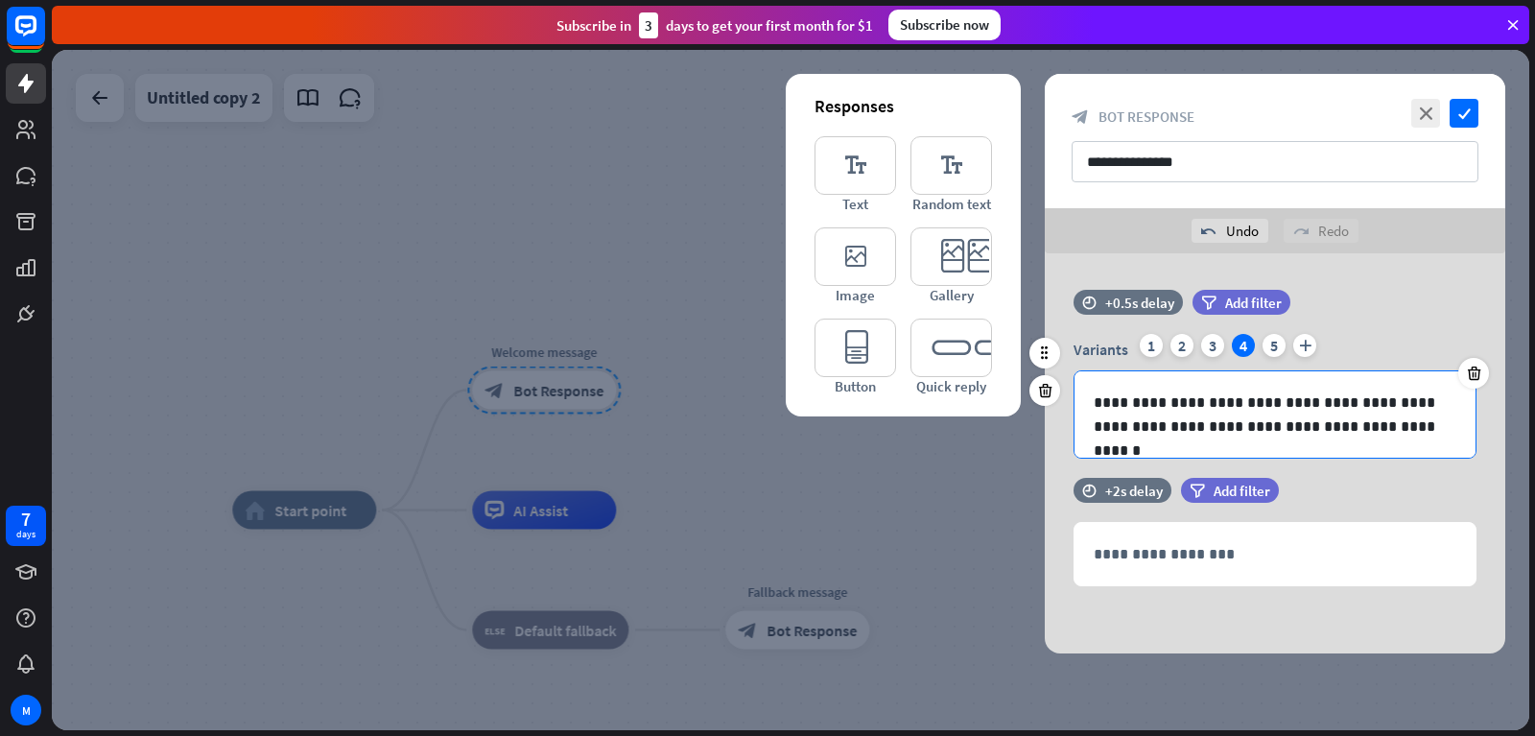
click at [1193, 425] on p "**********" at bounding box center [1275, 414] width 363 height 48
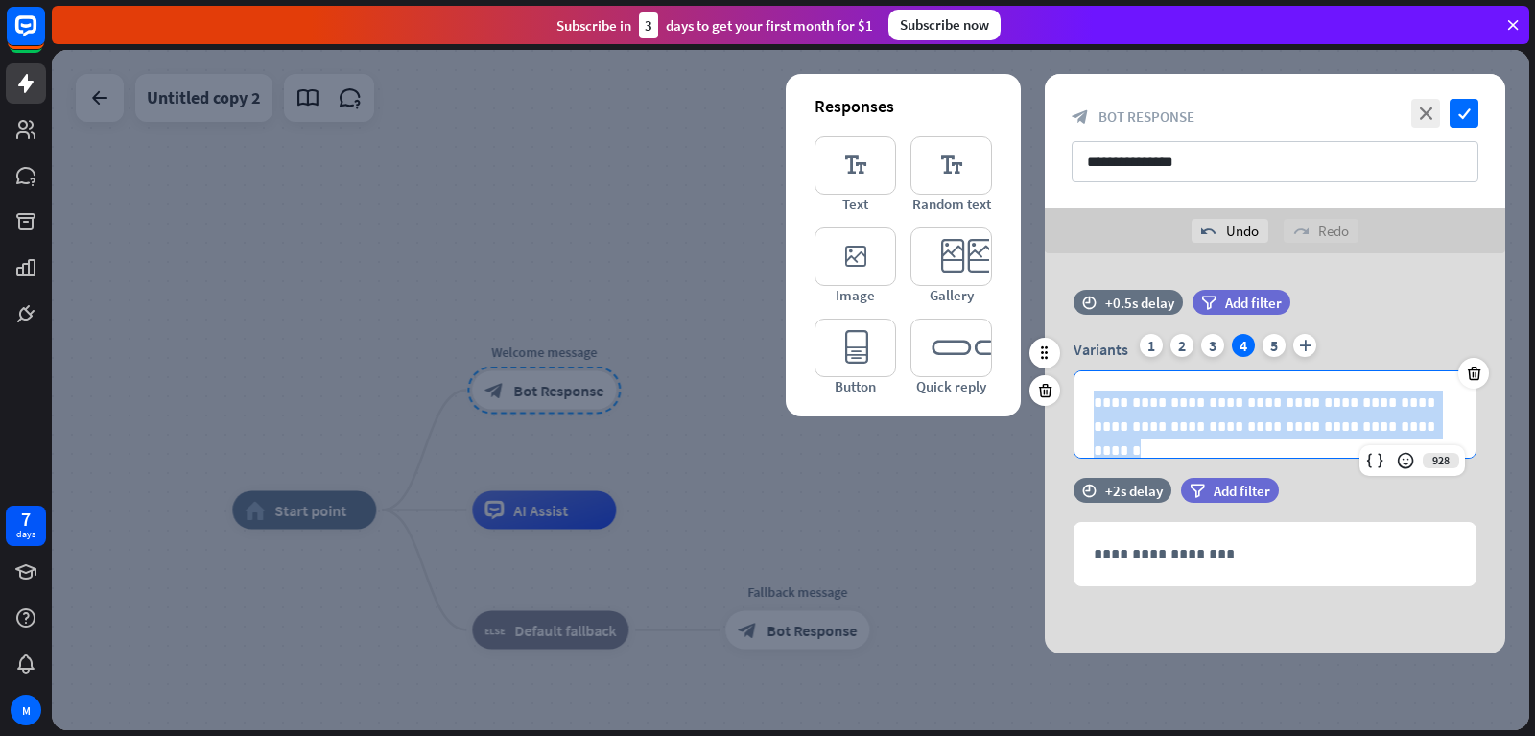
drag, startPoint x: 1092, startPoint y: 396, endPoint x: 1449, endPoint y: 456, distance: 361.8
click at [1449, 456] on div "**********" at bounding box center [1274, 414] width 401 height 86
click at [1146, 351] on div "1" at bounding box center [1151, 345] width 23 height 23
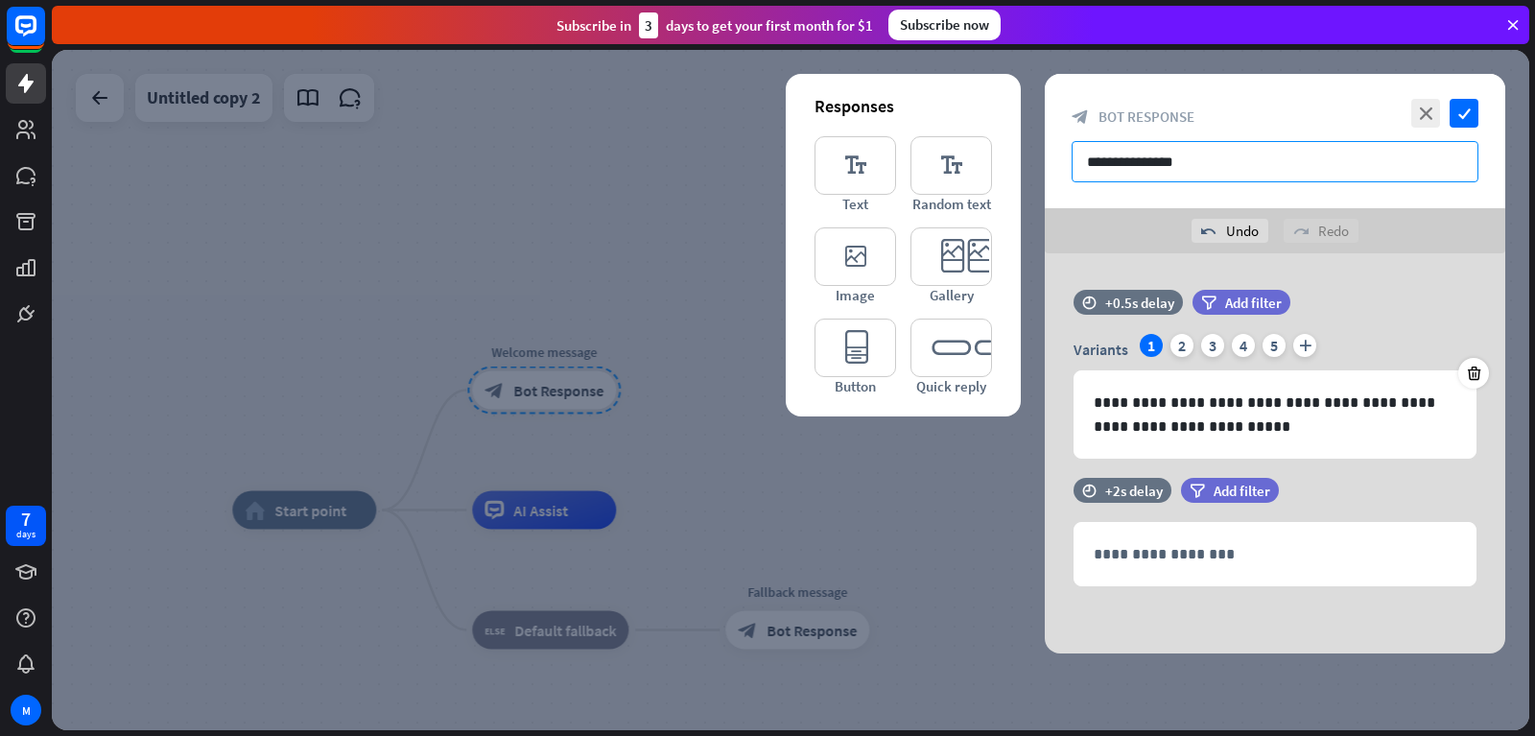
drag, startPoint x: 1213, startPoint y: 148, endPoint x: 996, endPoint y: 163, distance: 217.3
click at [1072, 163] on input "**********" at bounding box center [1275, 161] width 407 height 41
click at [1471, 364] on div at bounding box center [1473, 373] width 31 height 31
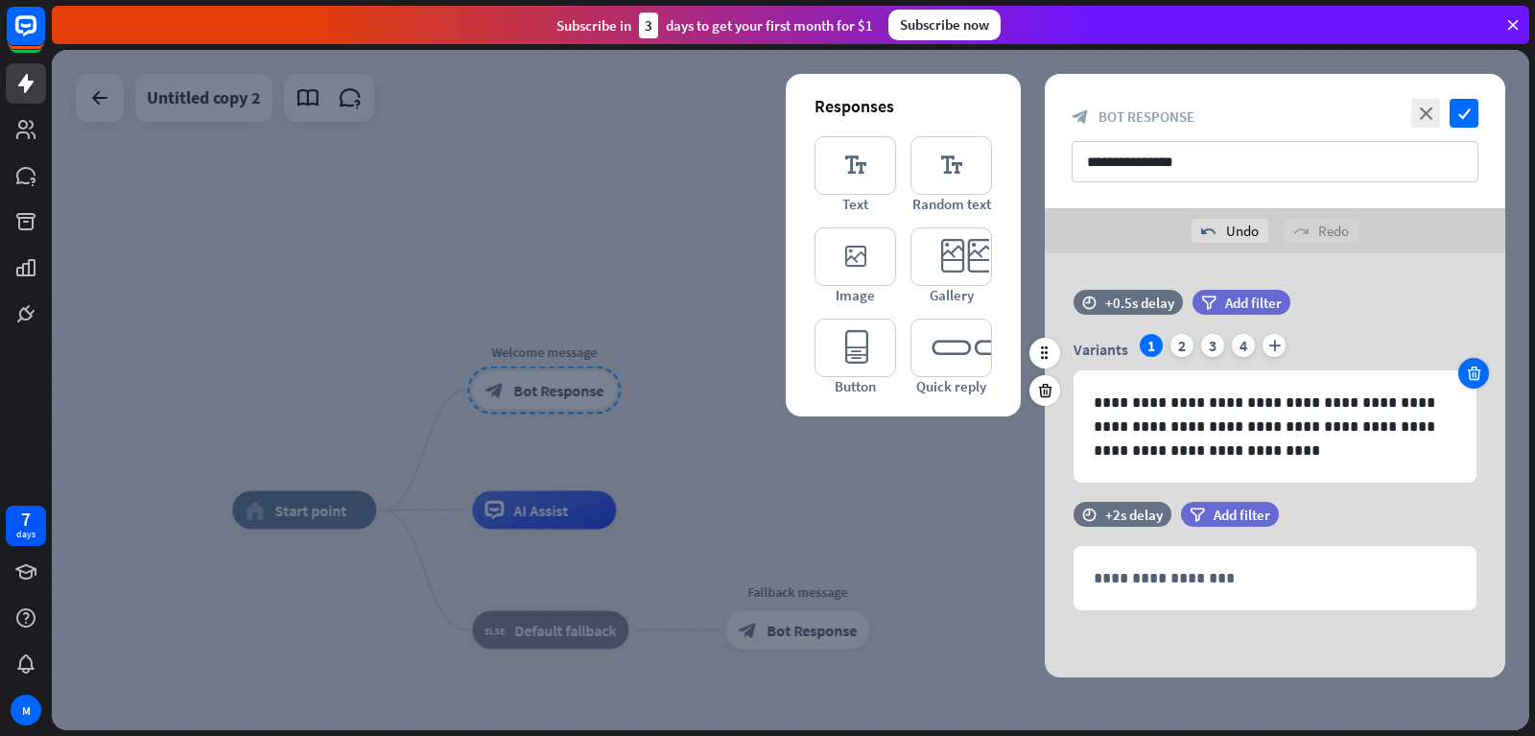
click at [1470, 374] on icon at bounding box center [1474, 373] width 18 height 17
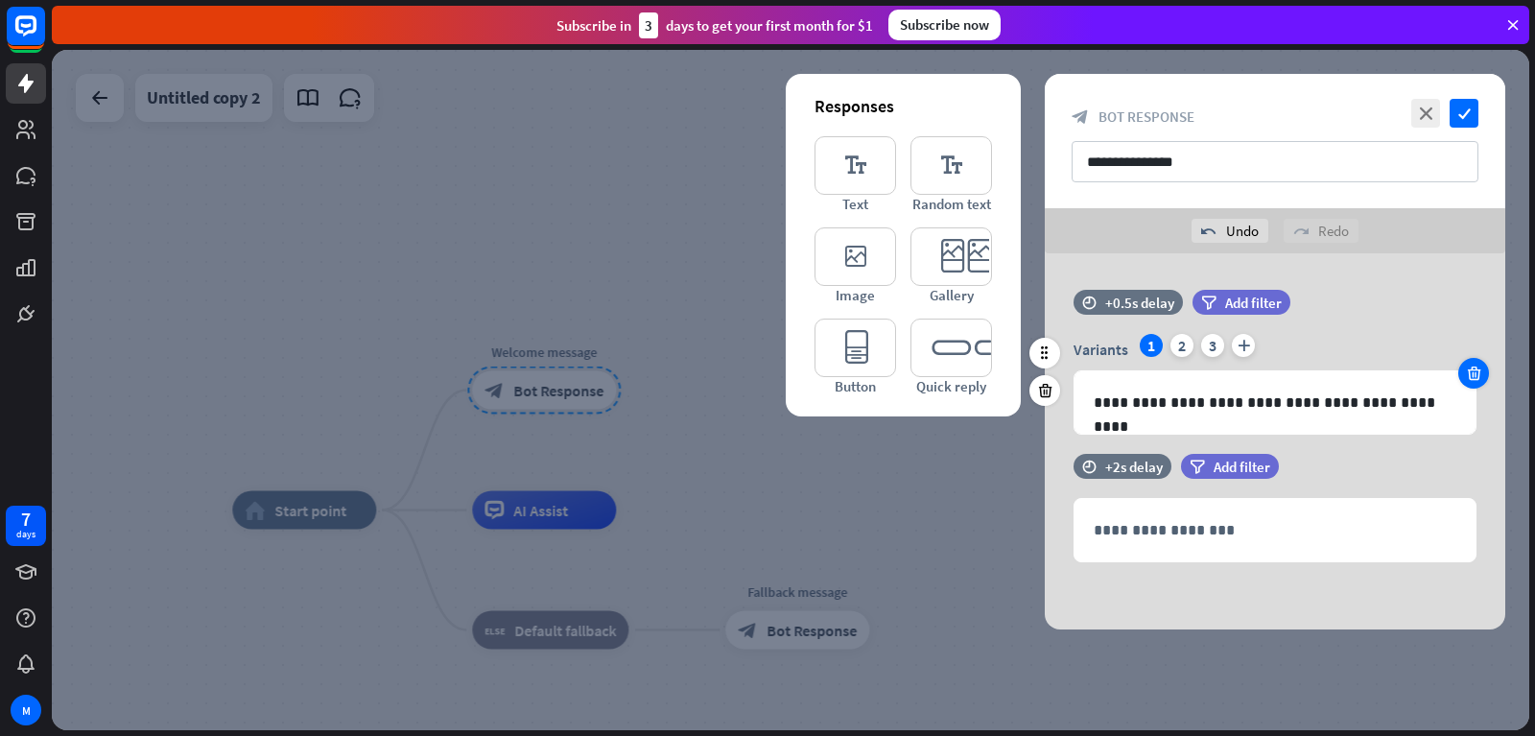
click at [1470, 374] on icon at bounding box center [1474, 373] width 18 height 17
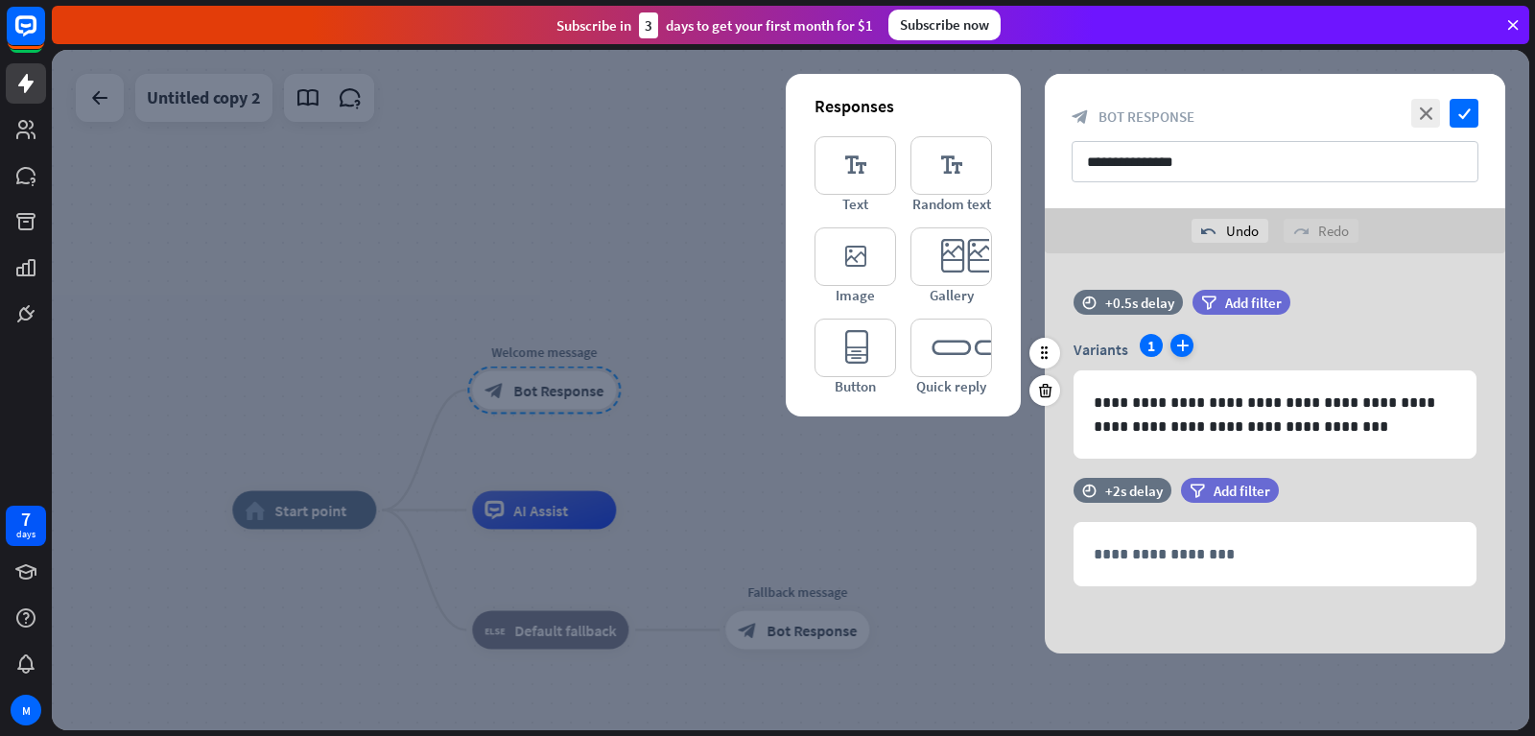
click at [1181, 343] on icon "plus" at bounding box center [1181, 345] width 23 height 23
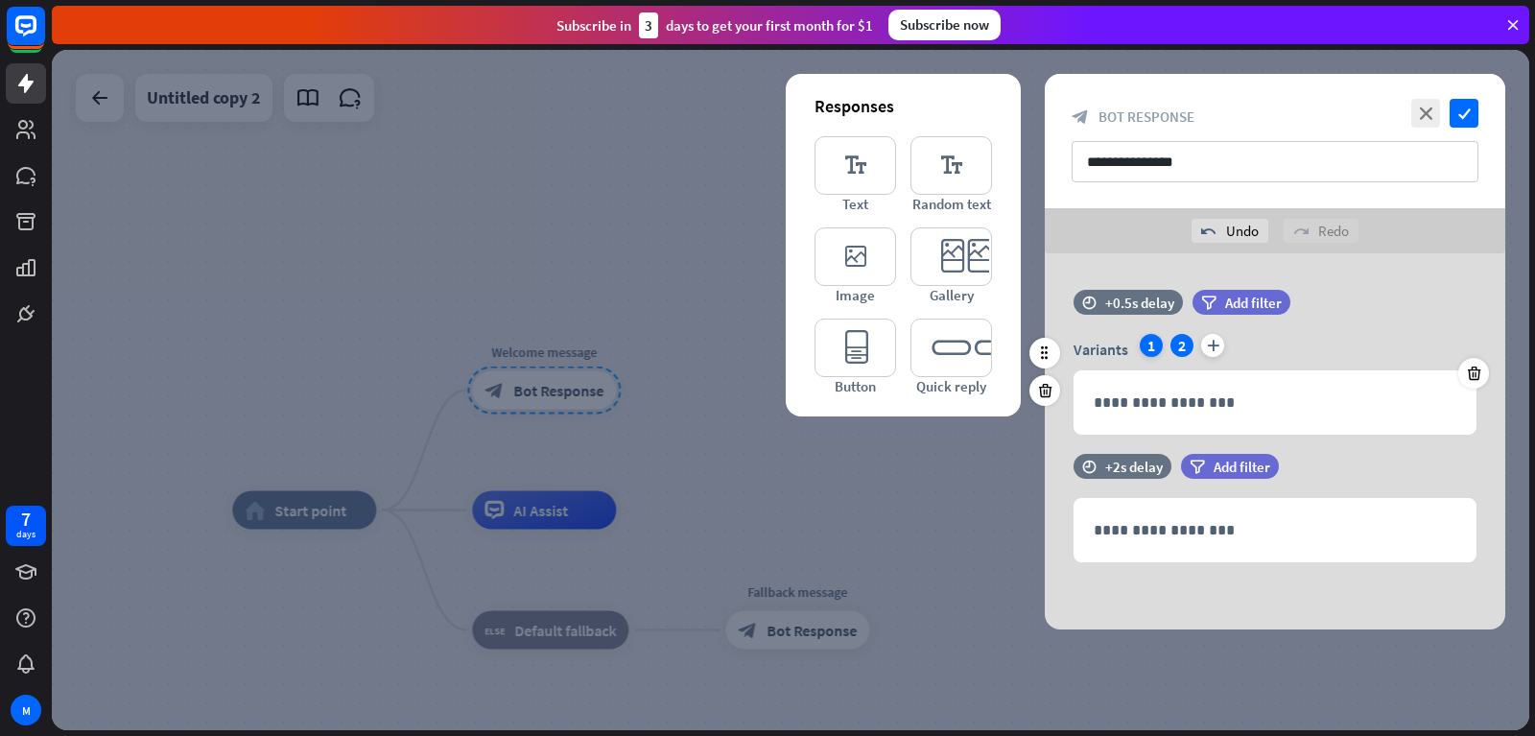
click at [1153, 344] on div "1" at bounding box center [1151, 345] width 23 height 23
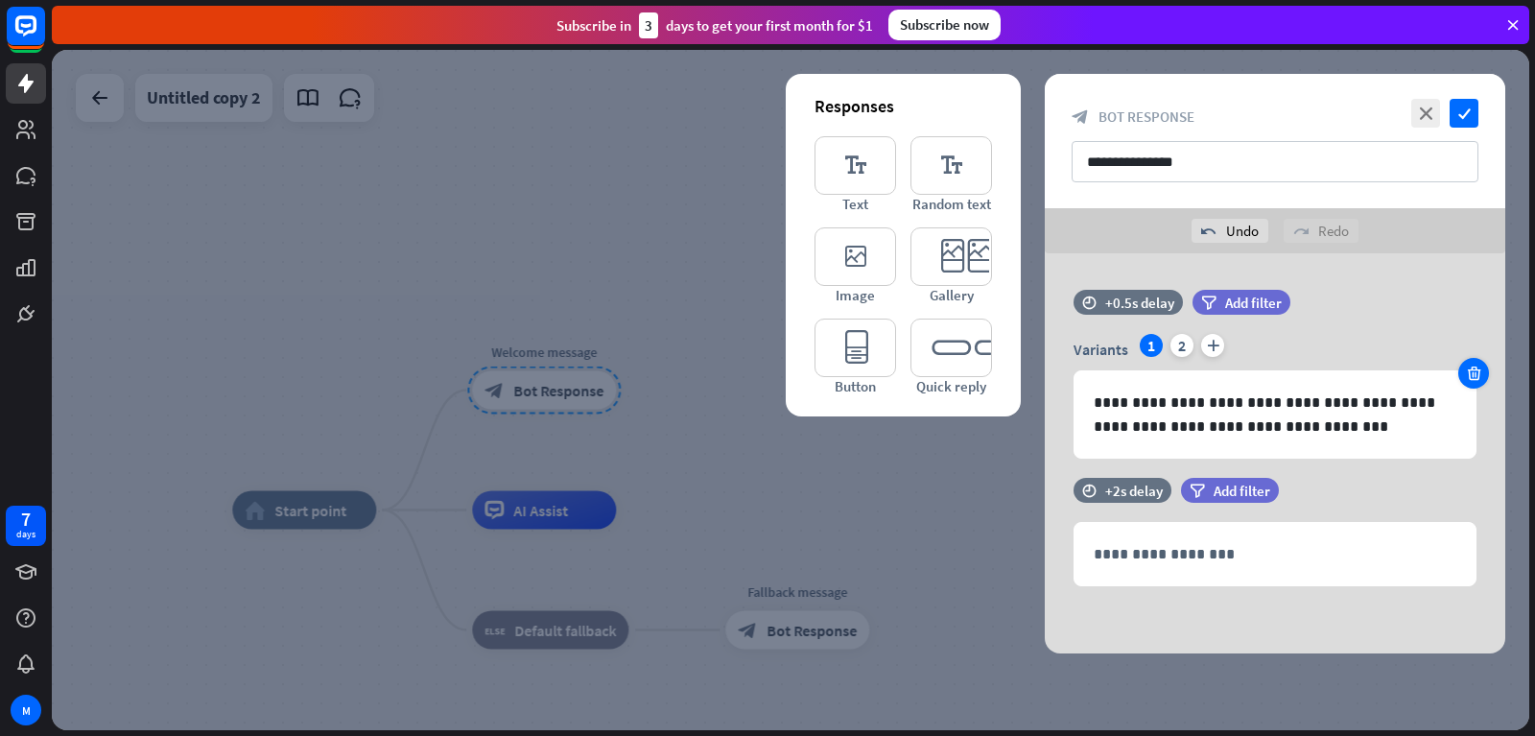
click at [1477, 383] on div at bounding box center [1473, 373] width 31 height 31
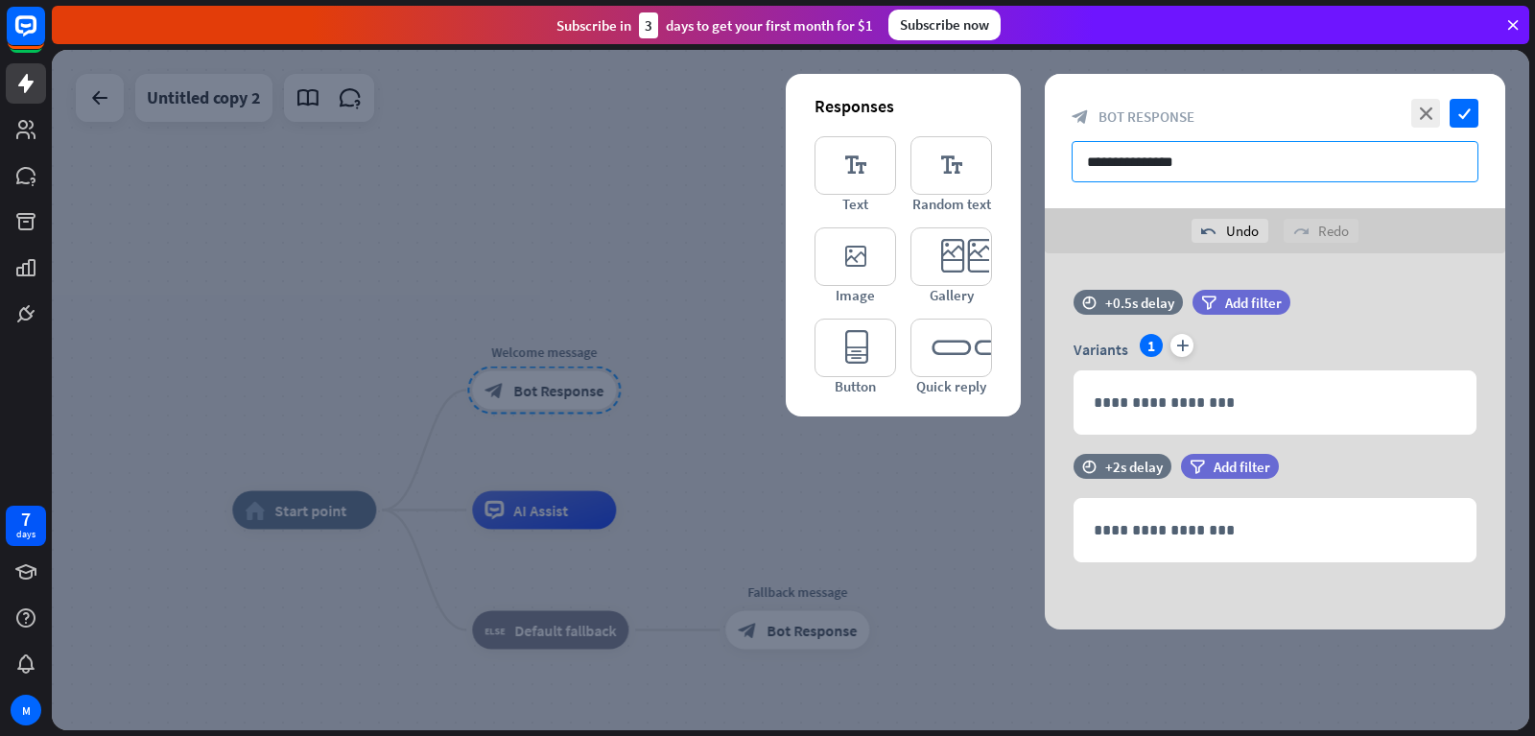
drag, startPoint x: 1237, startPoint y: 163, endPoint x: 847, endPoint y: 113, distance: 392.7
click at [1072, 141] on input "**********" at bounding box center [1275, 161] width 407 height 41
paste input "**********"
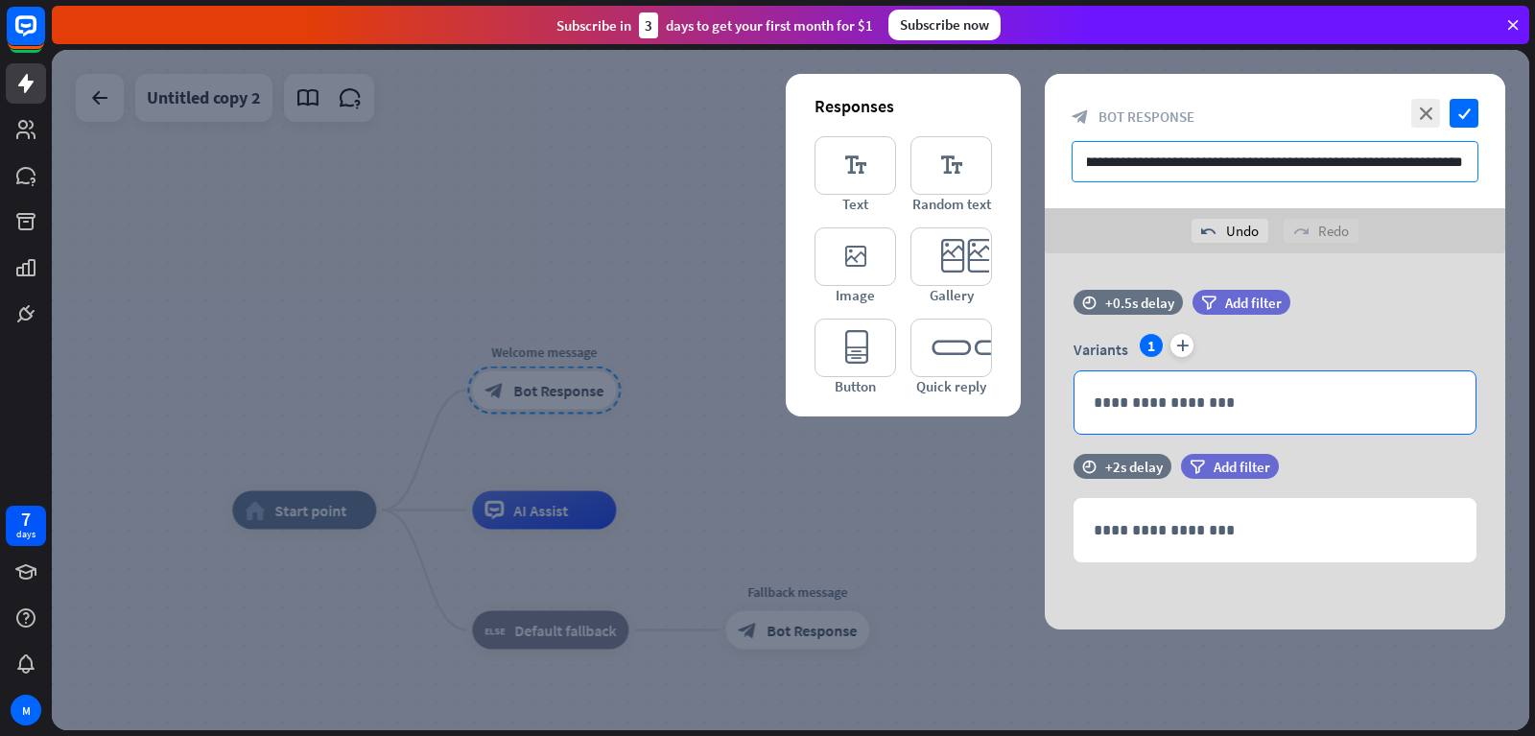
type input "**********"
click at [1155, 400] on p "**********" at bounding box center [1275, 402] width 363 height 24
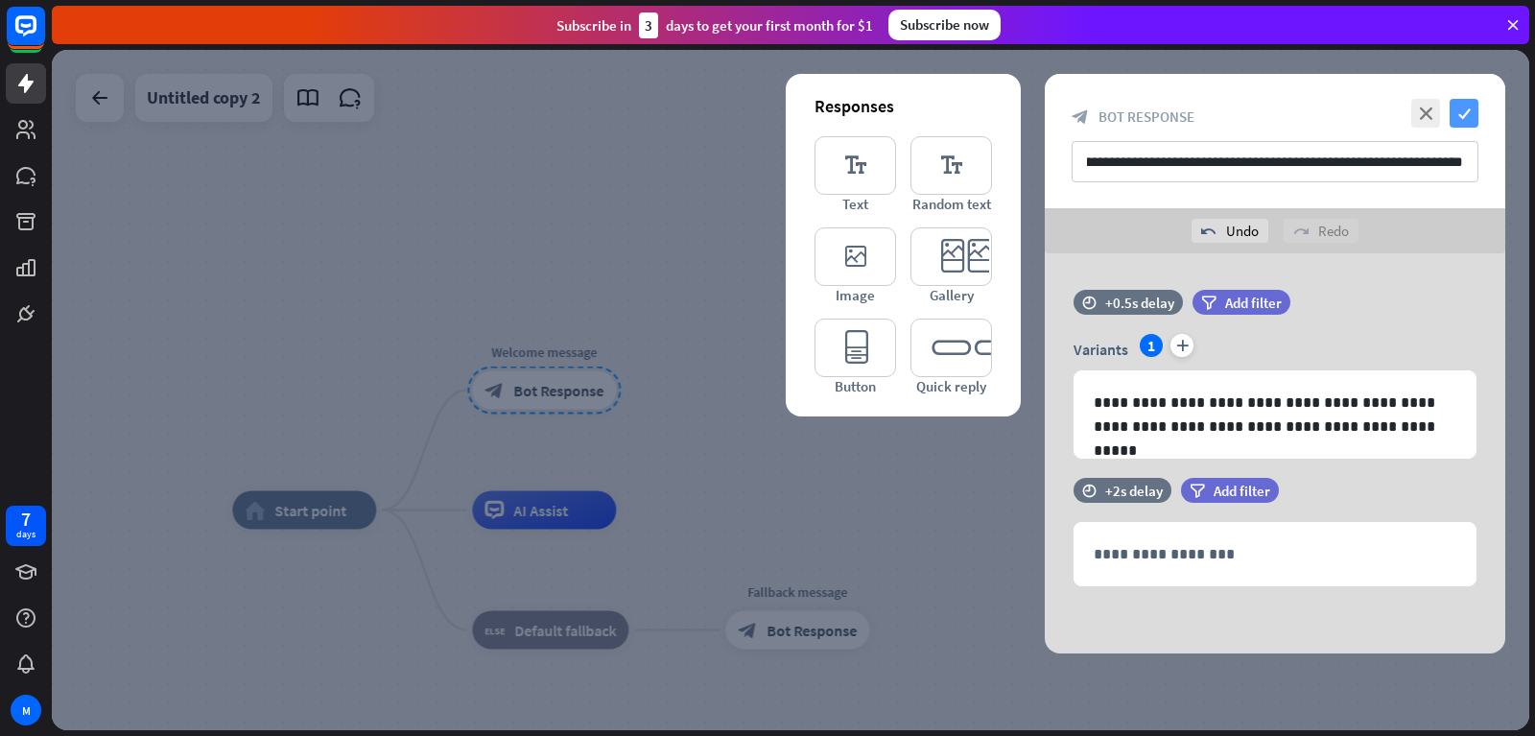
click at [1456, 105] on icon "check" at bounding box center [1464, 113] width 29 height 29
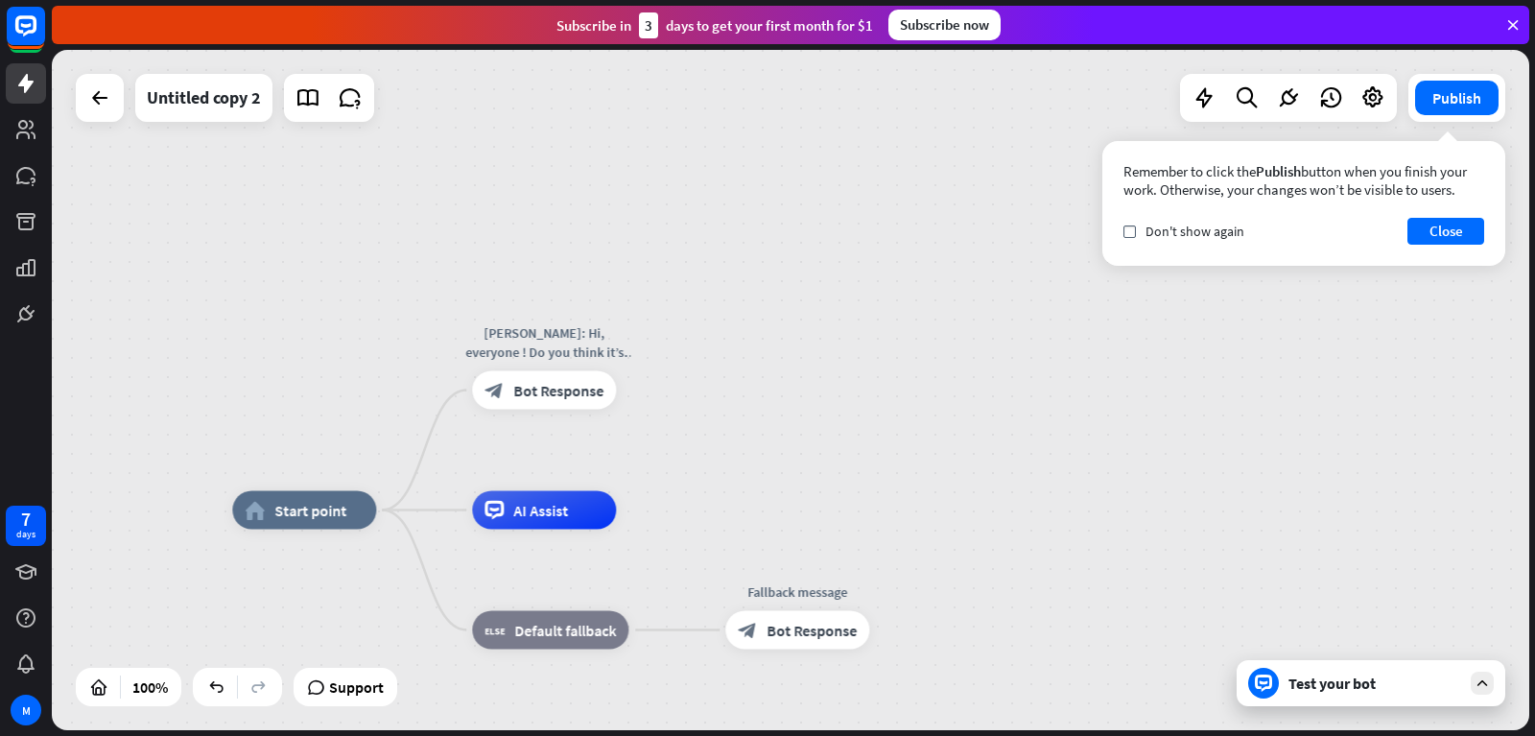
click at [1424, 681] on div "Test your bot" at bounding box center [1374, 682] width 173 height 19
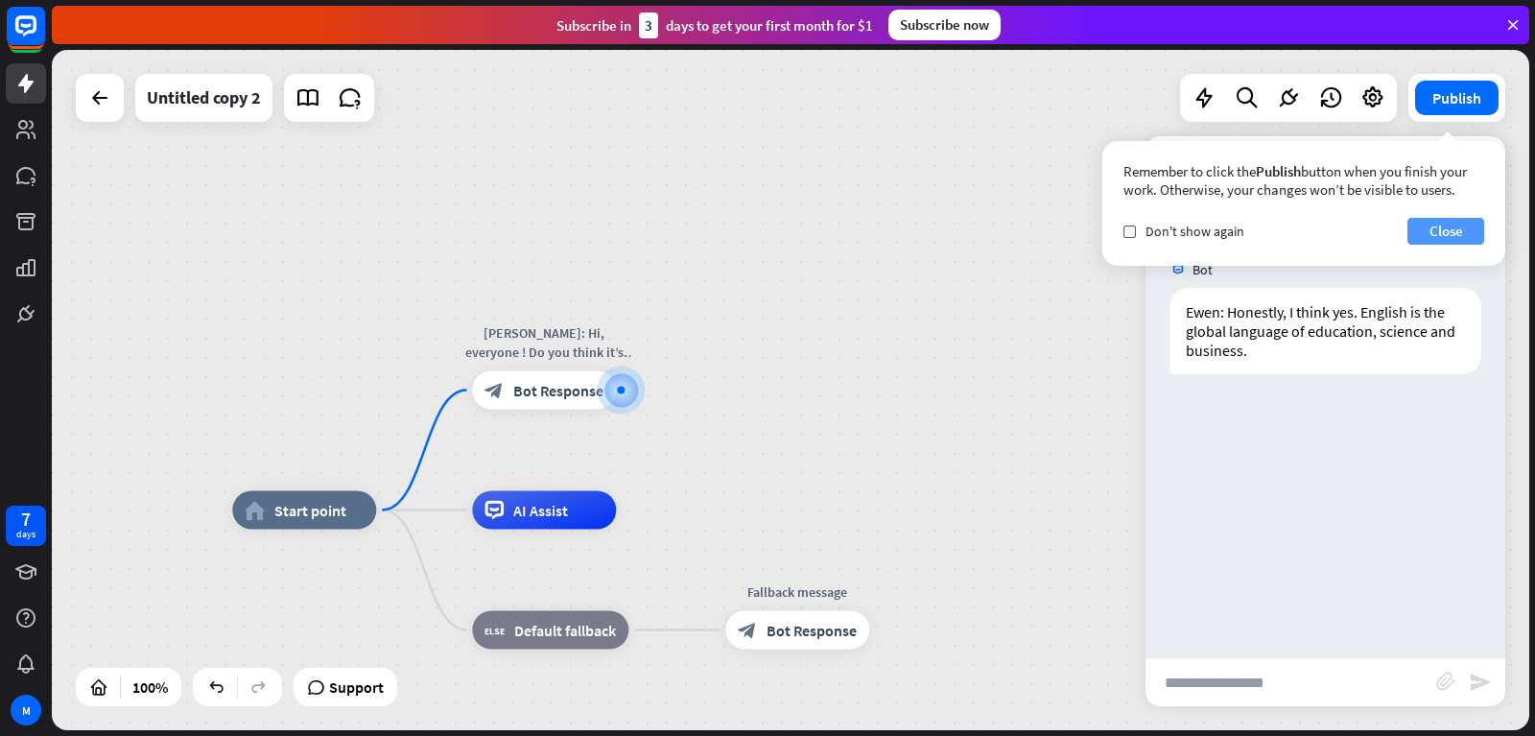
click at [1442, 237] on button "Close" at bounding box center [1445, 231] width 77 height 27
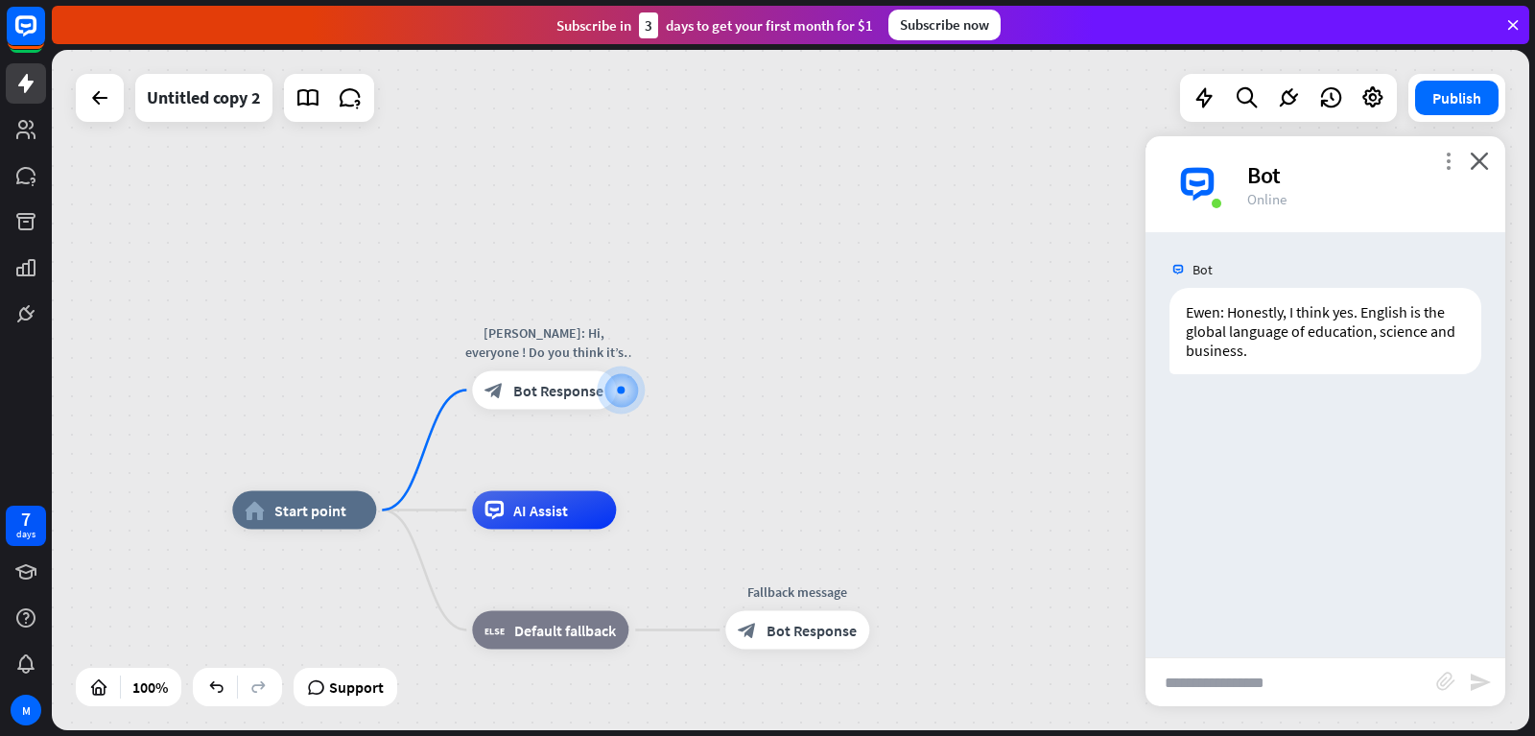
click at [1448, 164] on icon "more_vert" at bounding box center [1448, 161] width 18 height 18
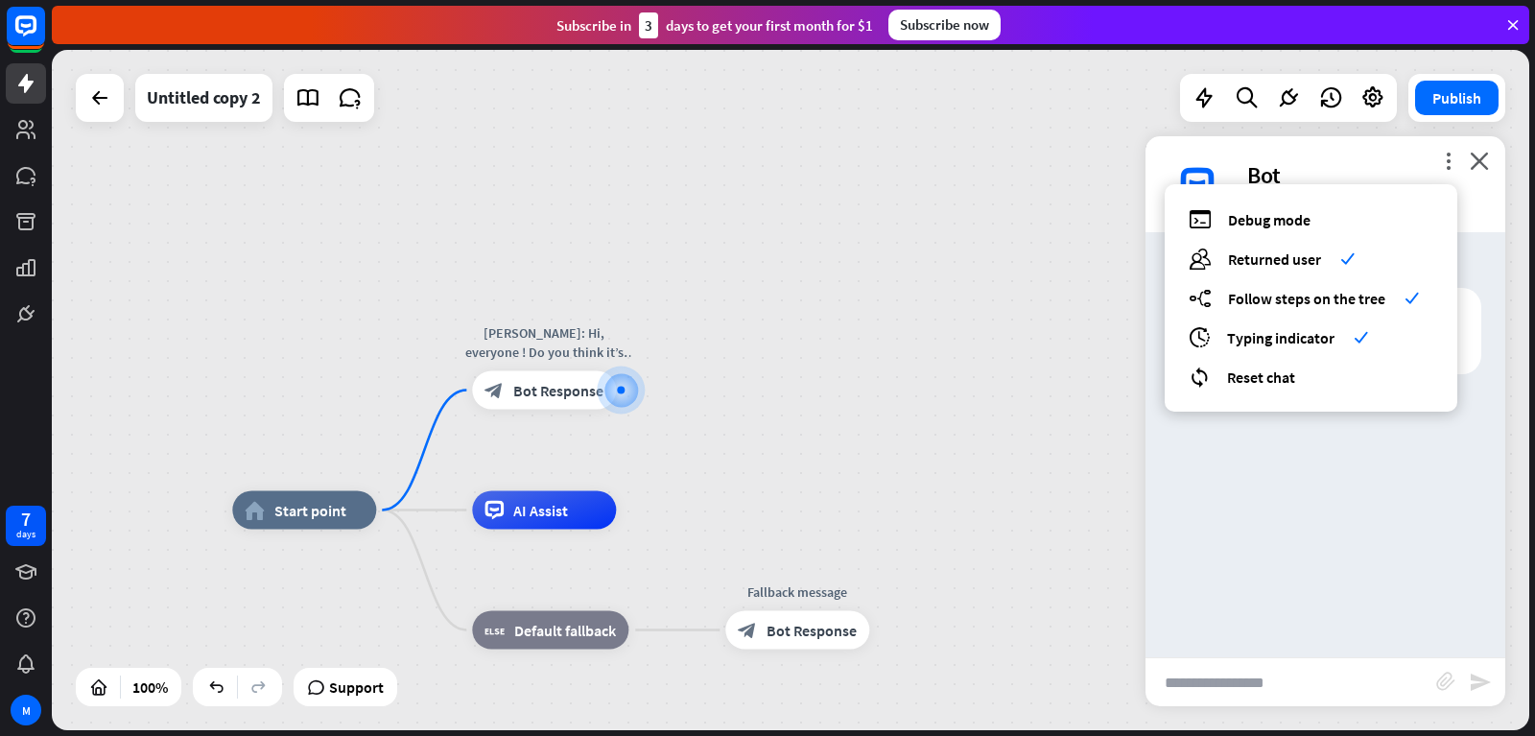
click at [962, 216] on div "home_2 Start point [PERSON_NAME]: Hi, everyone ! Do you think it’s really neces…" at bounding box center [790, 390] width 1477 height 680
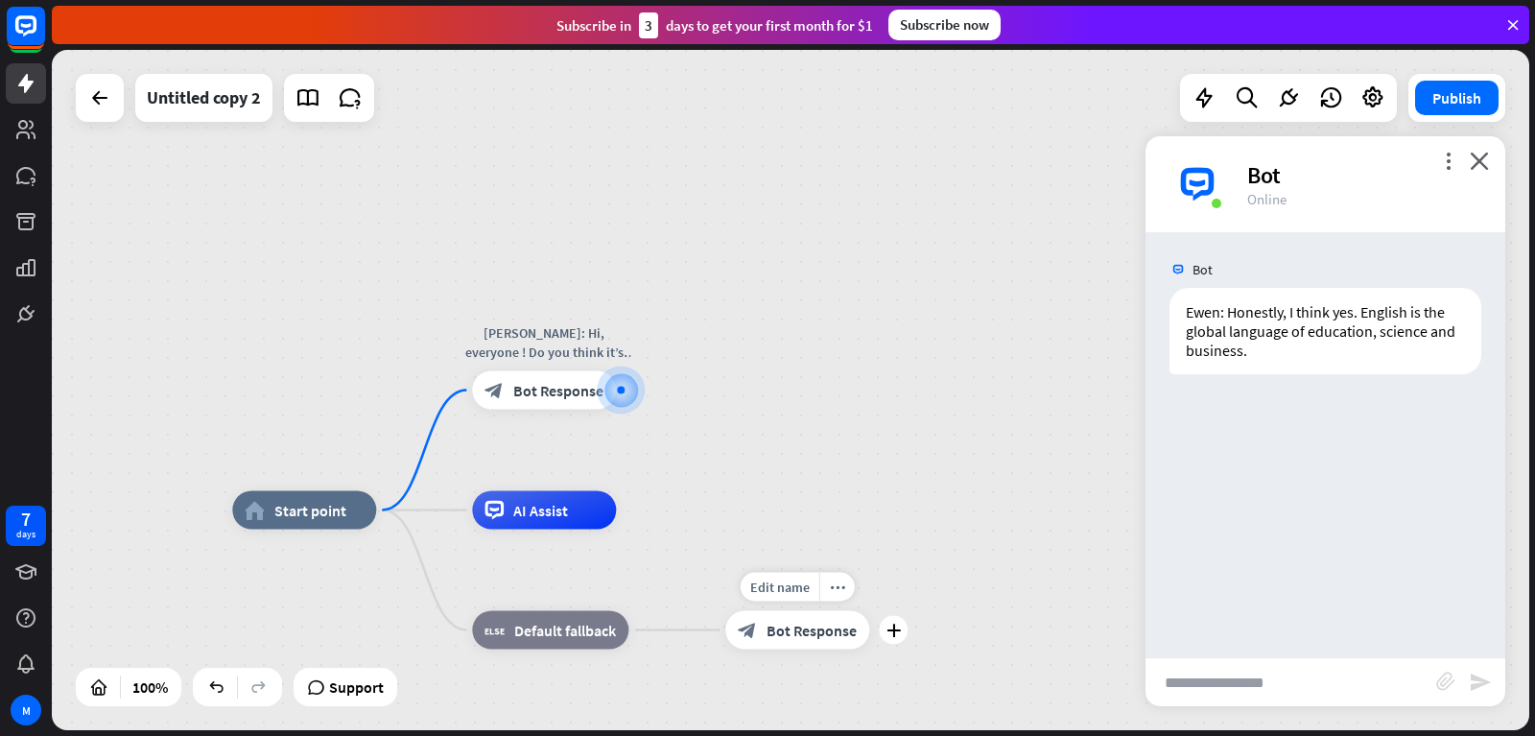
click at [811, 639] on span "Bot Response" at bounding box center [811, 630] width 90 height 19
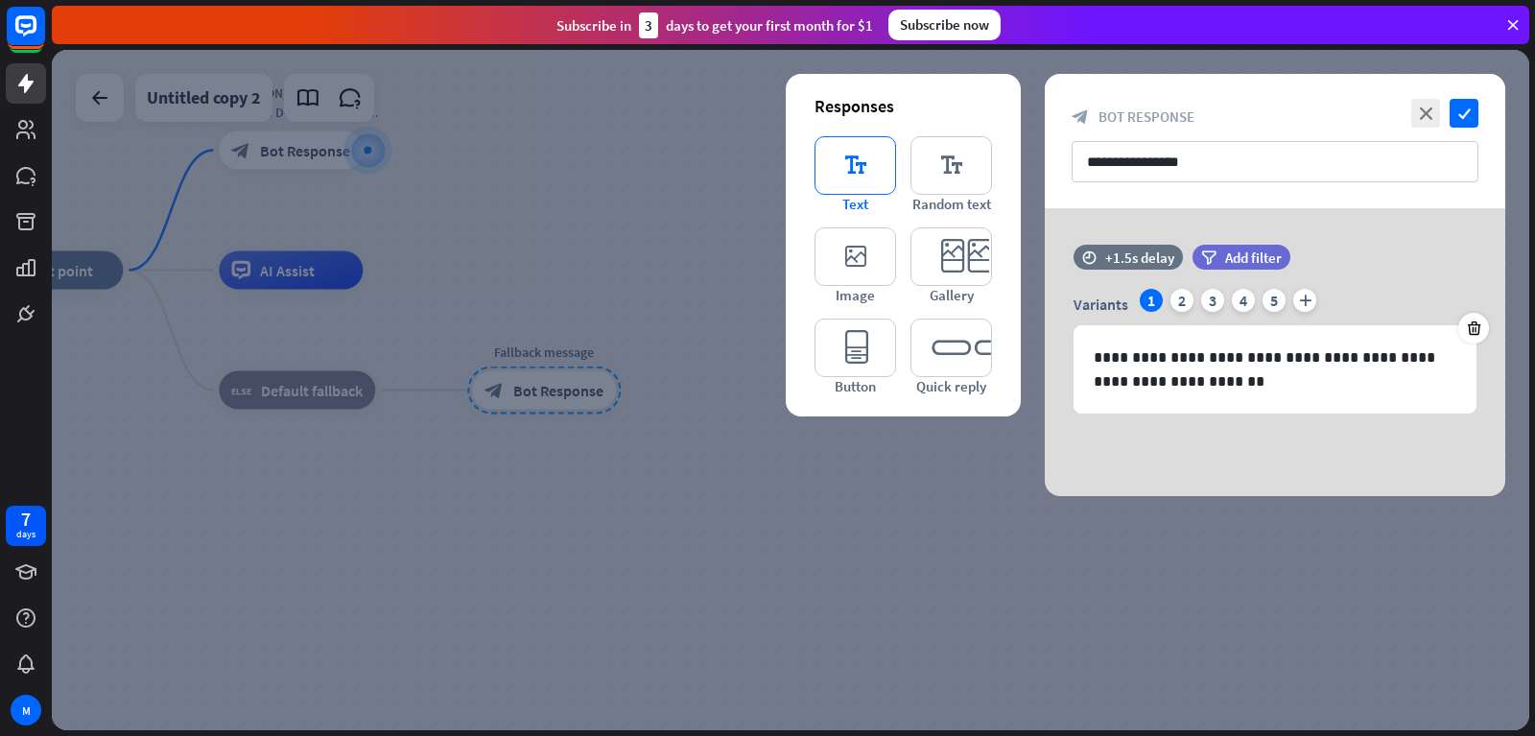
click at [874, 171] on icon "editor_text" at bounding box center [855, 165] width 82 height 59
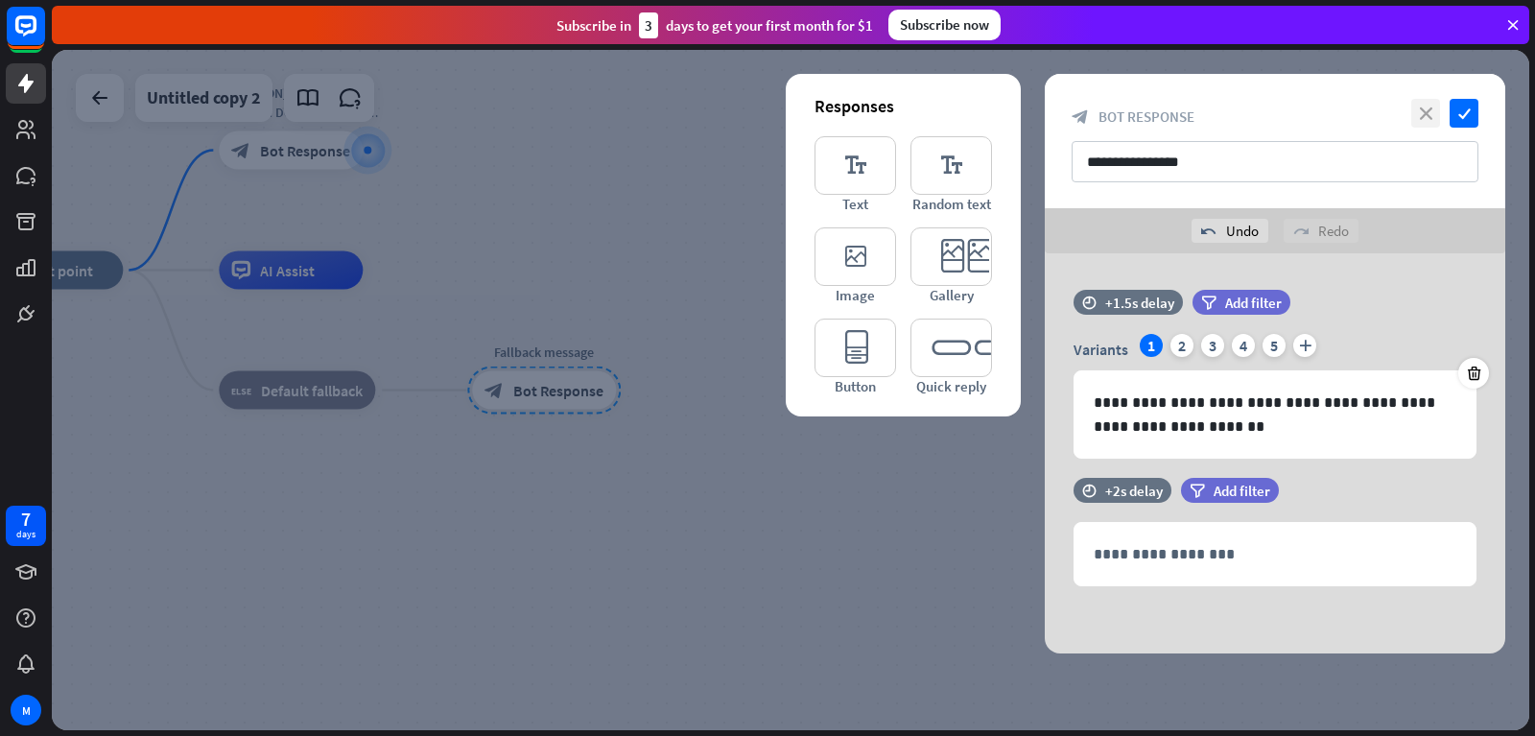
click at [1437, 105] on icon "close" at bounding box center [1425, 113] width 29 height 29
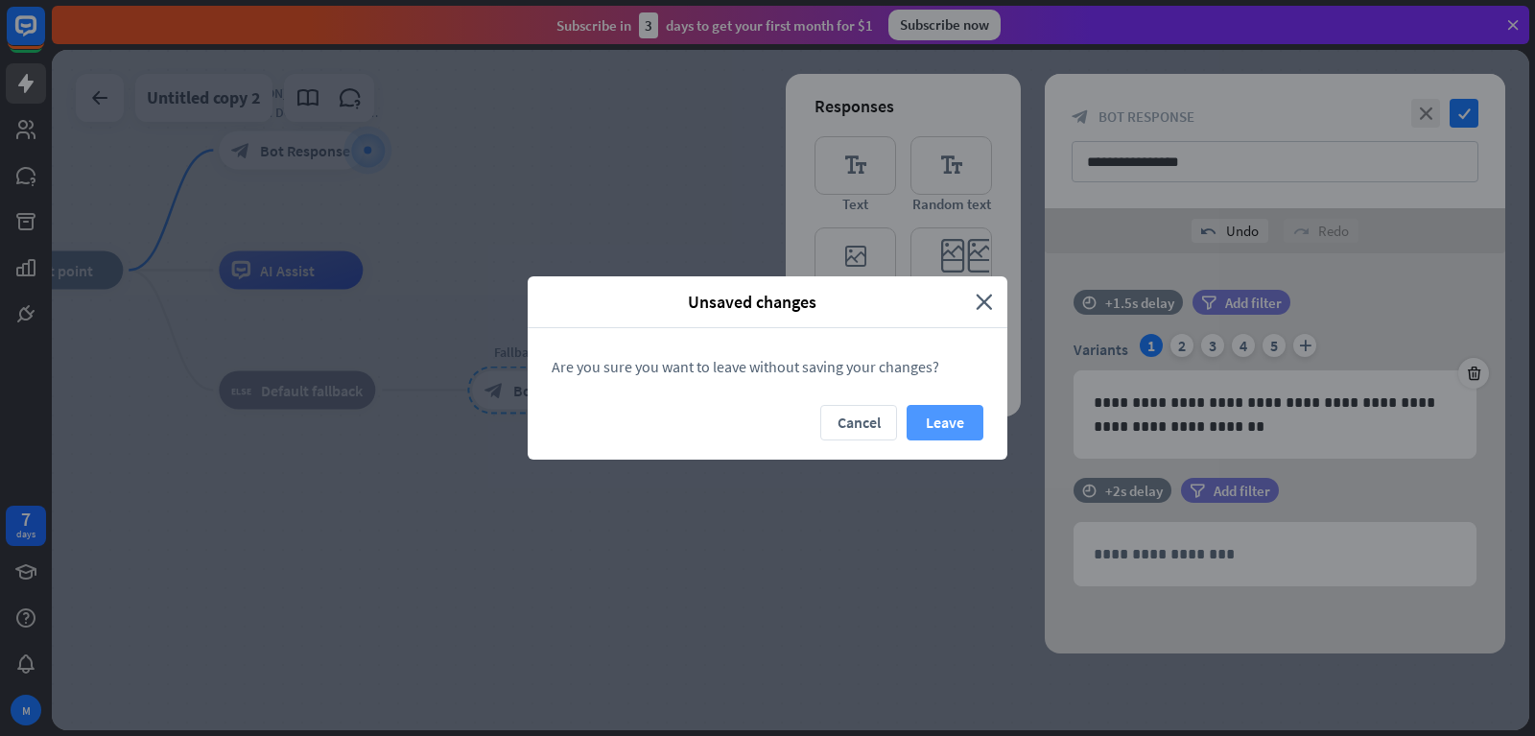
click at [940, 413] on button "Leave" at bounding box center [945, 422] width 77 height 35
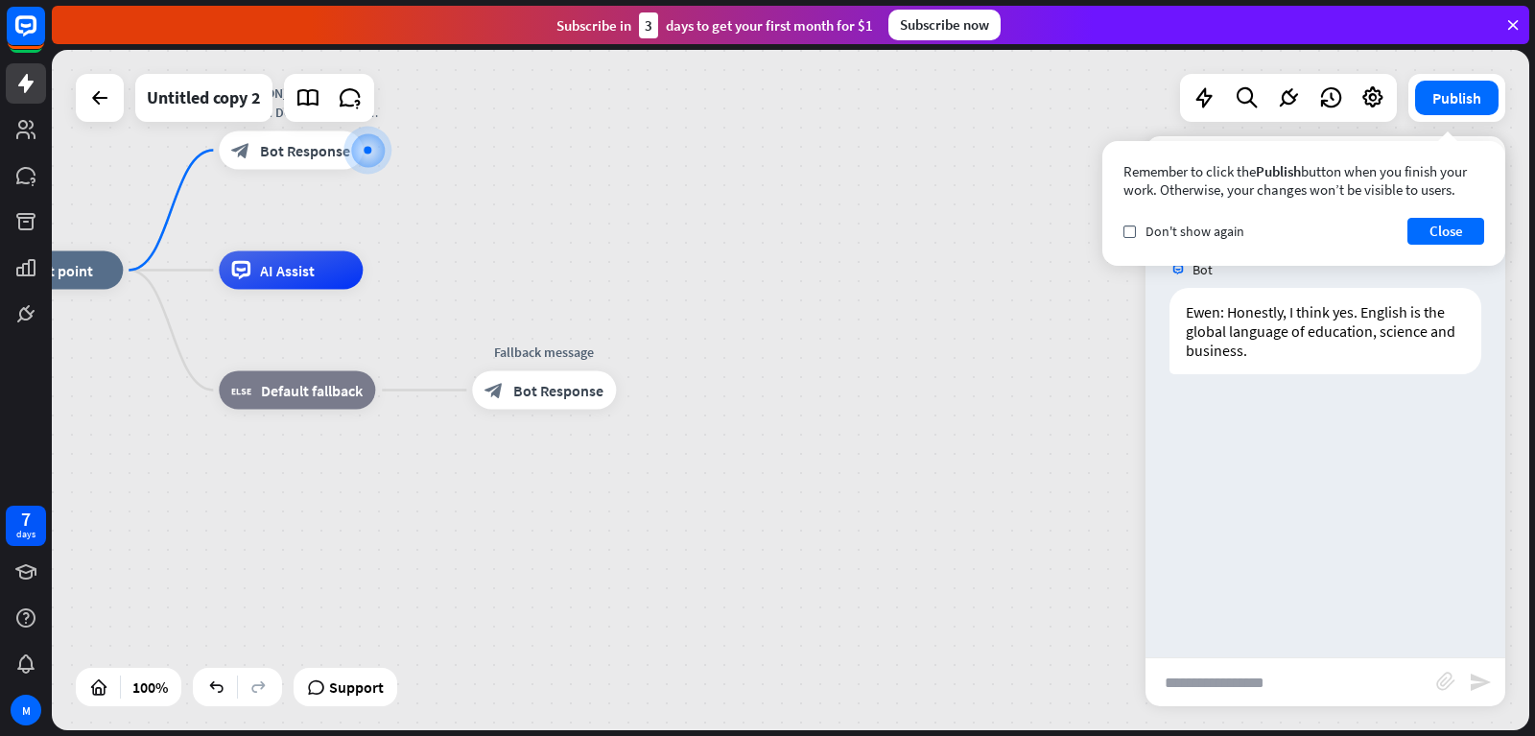
click at [1485, 153] on div "Remember to click the Publish button when you finish your work. Otherwise, your…" at bounding box center [1303, 203] width 403 height 125
click at [1451, 221] on button "Close" at bounding box center [1445, 231] width 77 height 27
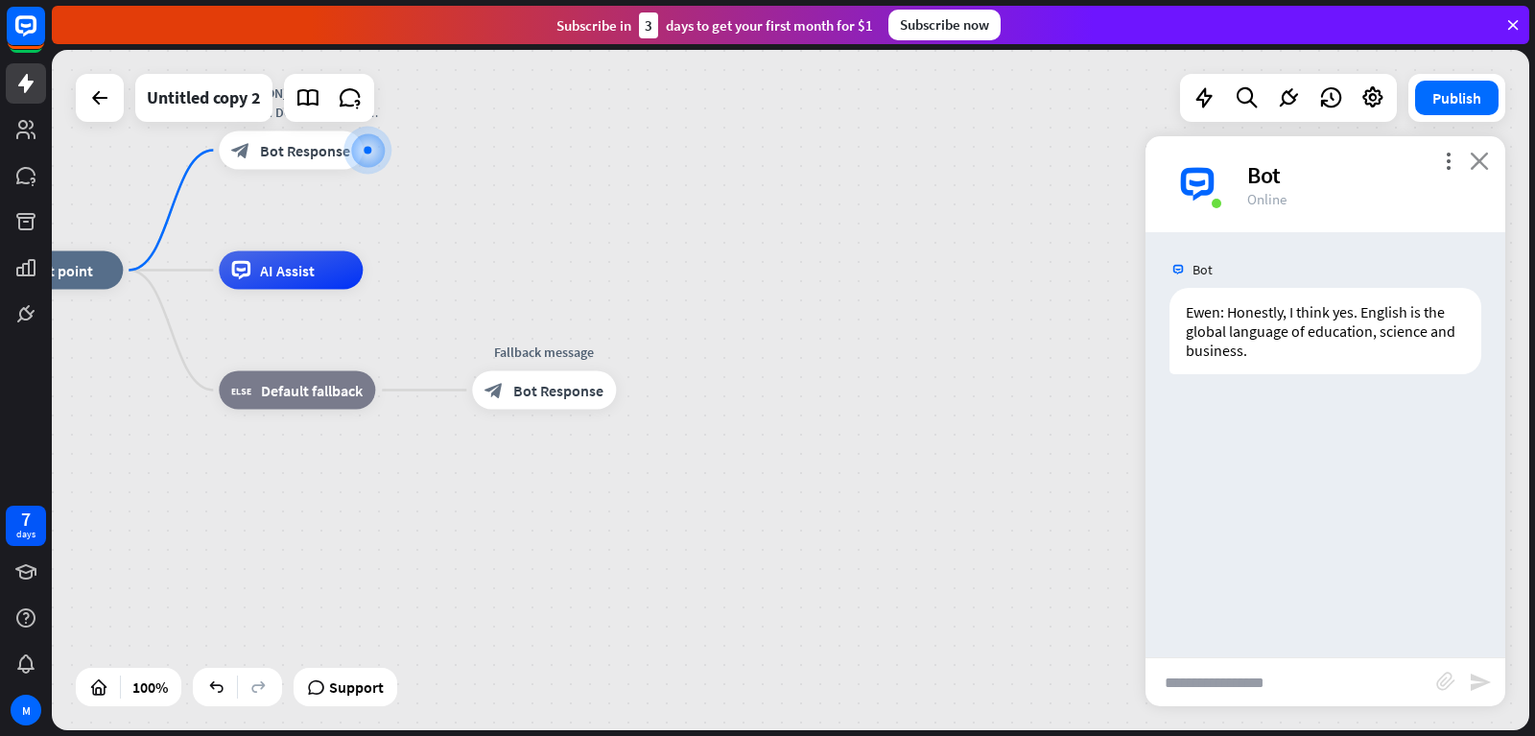
click at [1479, 158] on icon "close" at bounding box center [1479, 161] width 19 height 18
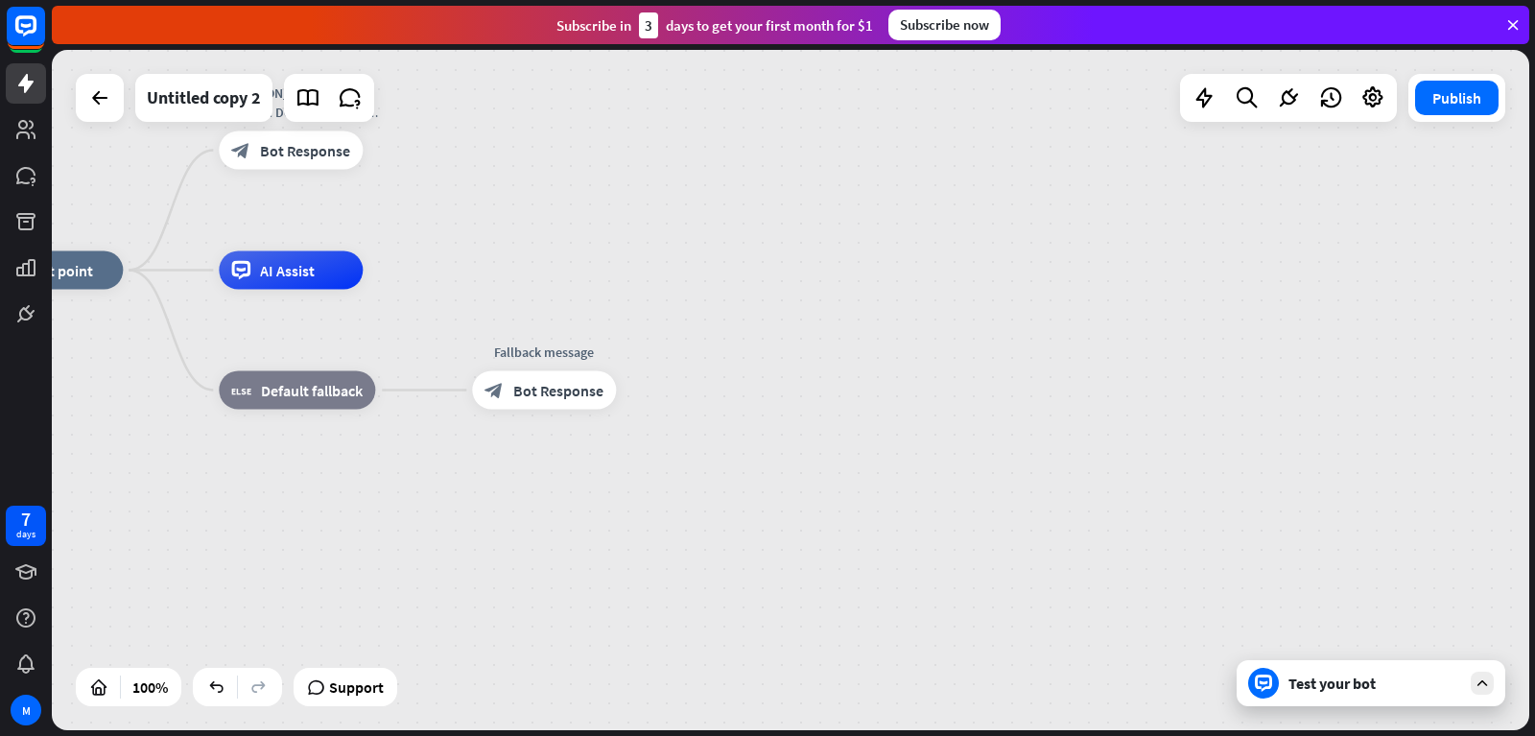
click at [1443, 684] on div "Test your bot" at bounding box center [1374, 682] width 173 height 19
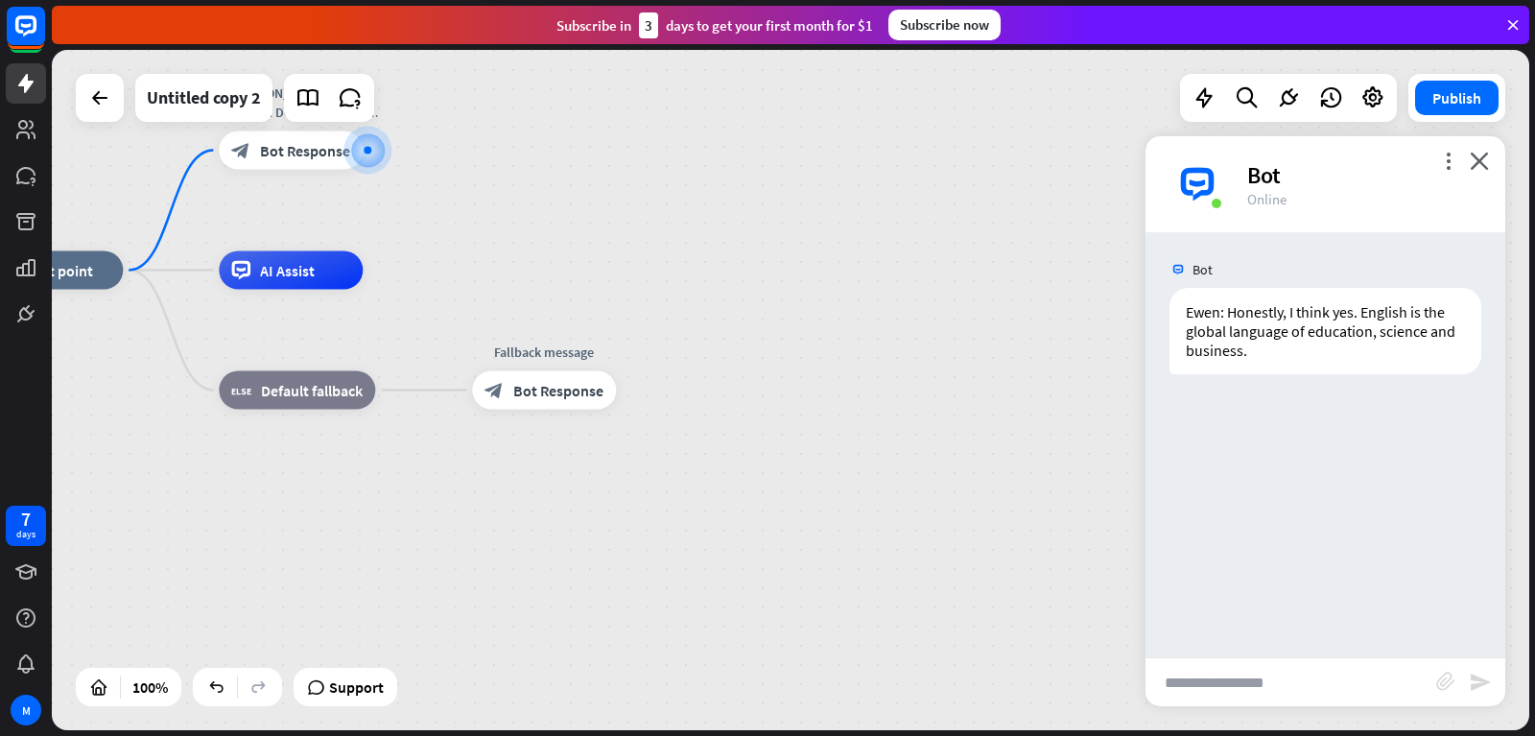
click at [1483, 171] on div "more_vert close Bot Online" at bounding box center [1325, 184] width 360 height 96
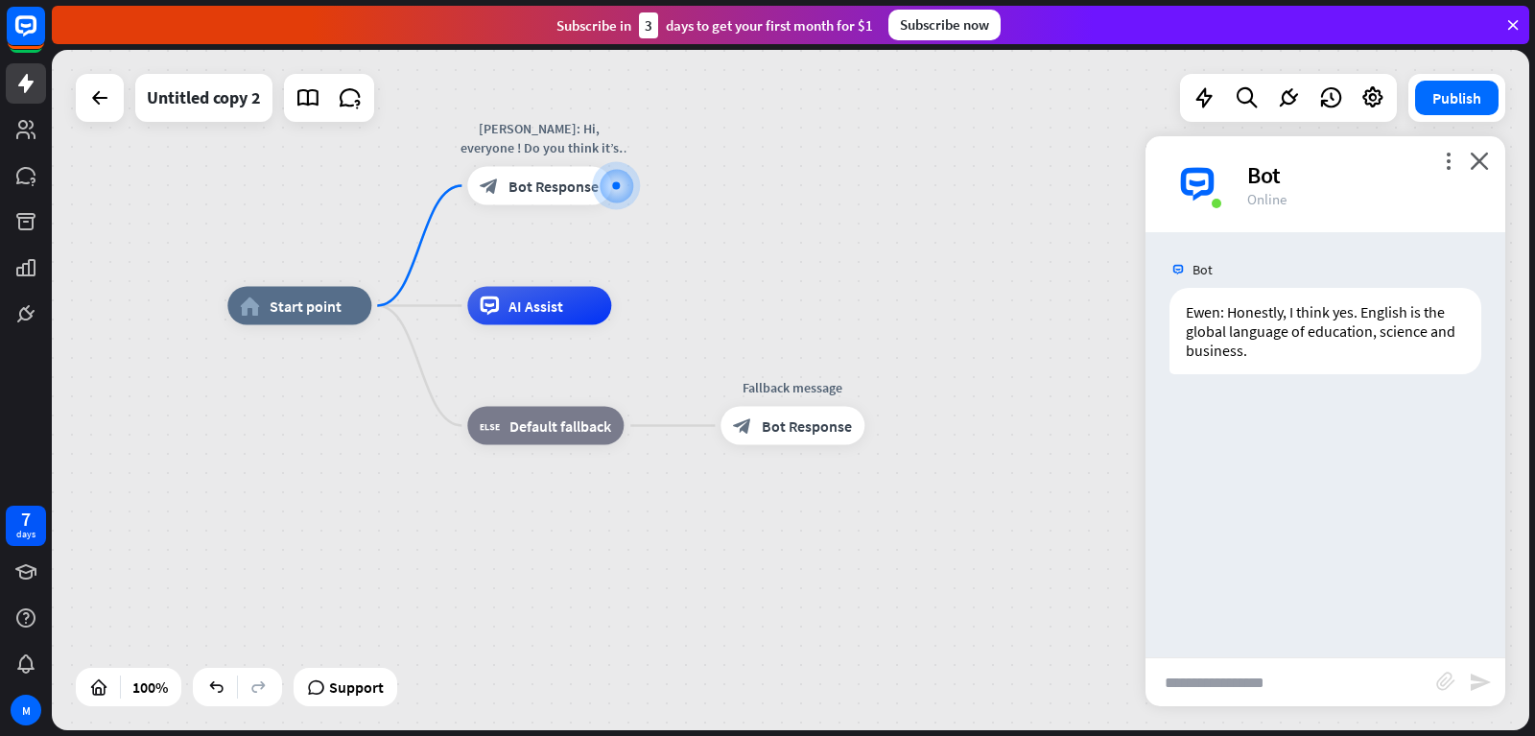
drag, startPoint x: 522, startPoint y: 260, endPoint x: 817, endPoint y: 295, distance: 297.6
click at [817, 295] on div "home_2 Start point [PERSON_NAME]: Hi, everyone ! Do you think it’s really neces…" at bounding box center [790, 390] width 1477 height 680
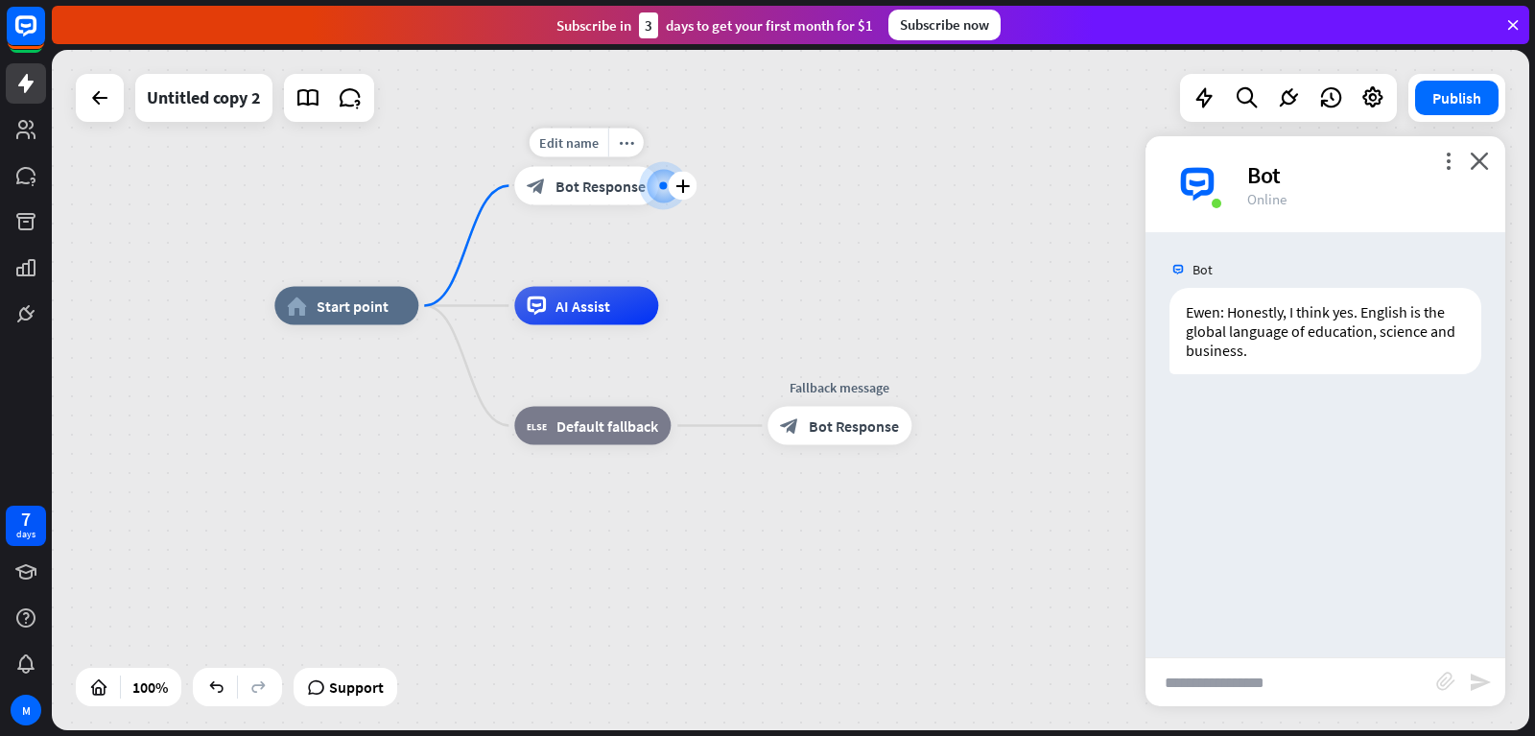
click at [607, 196] on div "block_bot_response Bot Response" at bounding box center [586, 186] width 144 height 38
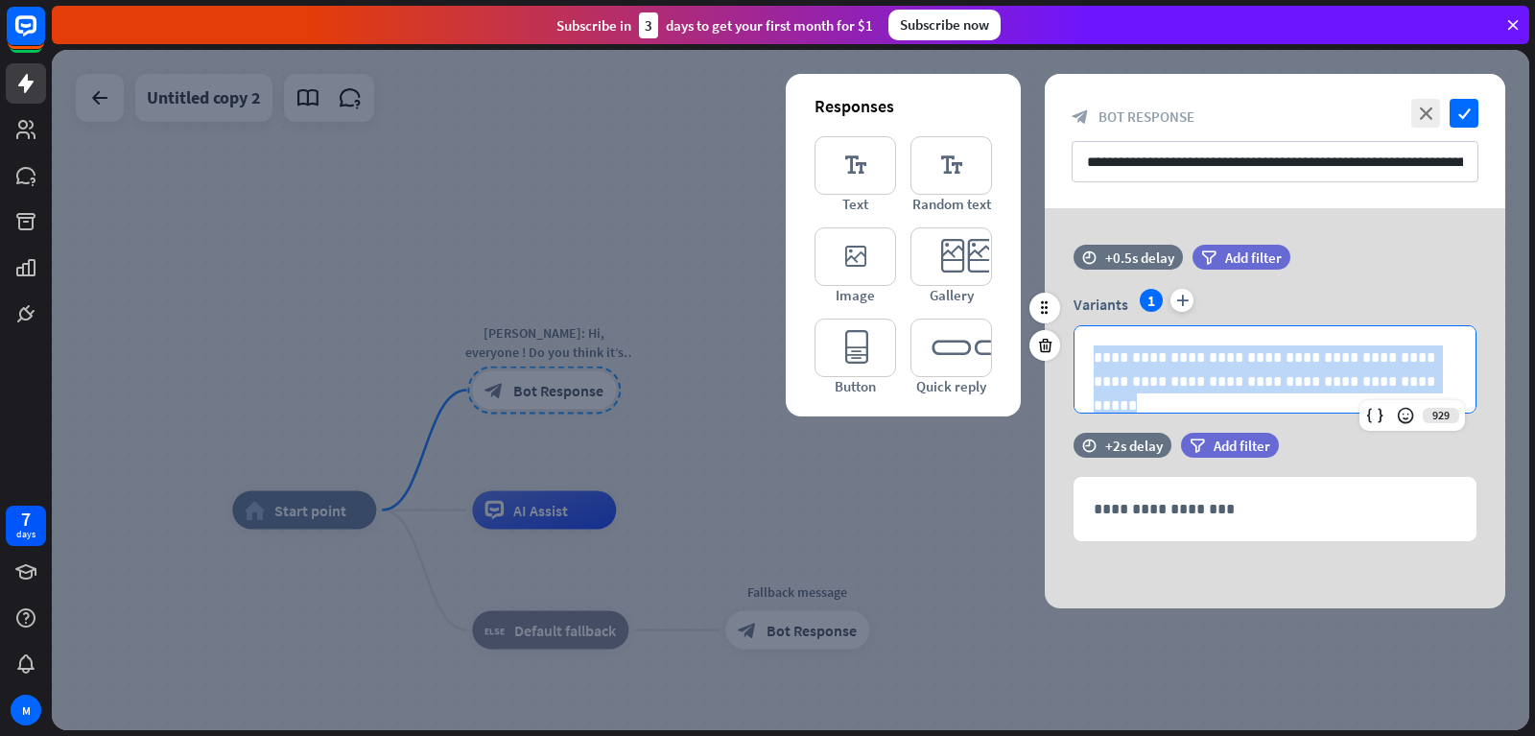
drag, startPoint x: 1383, startPoint y: 381, endPoint x: 1086, endPoint y: 351, distance: 298.9
click at [1086, 351] on div "**********" at bounding box center [1274, 369] width 401 height 86
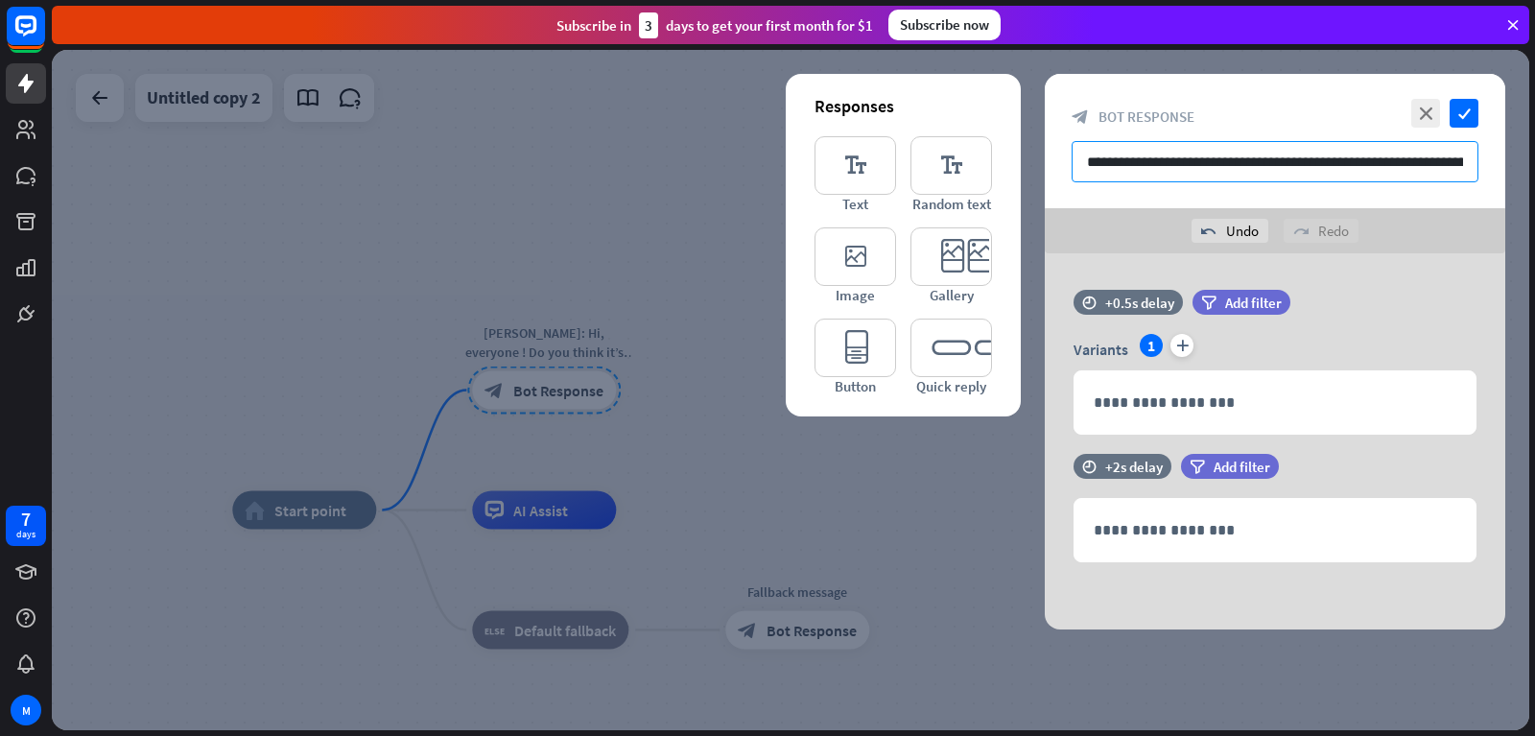
drag, startPoint x: 1077, startPoint y: 160, endPoint x: 1495, endPoint y: 164, distance: 417.3
click at [1495, 164] on div "**********" at bounding box center [1275, 141] width 460 height 134
click at [1528, 167] on div at bounding box center [790, 390] width 1477 height 680
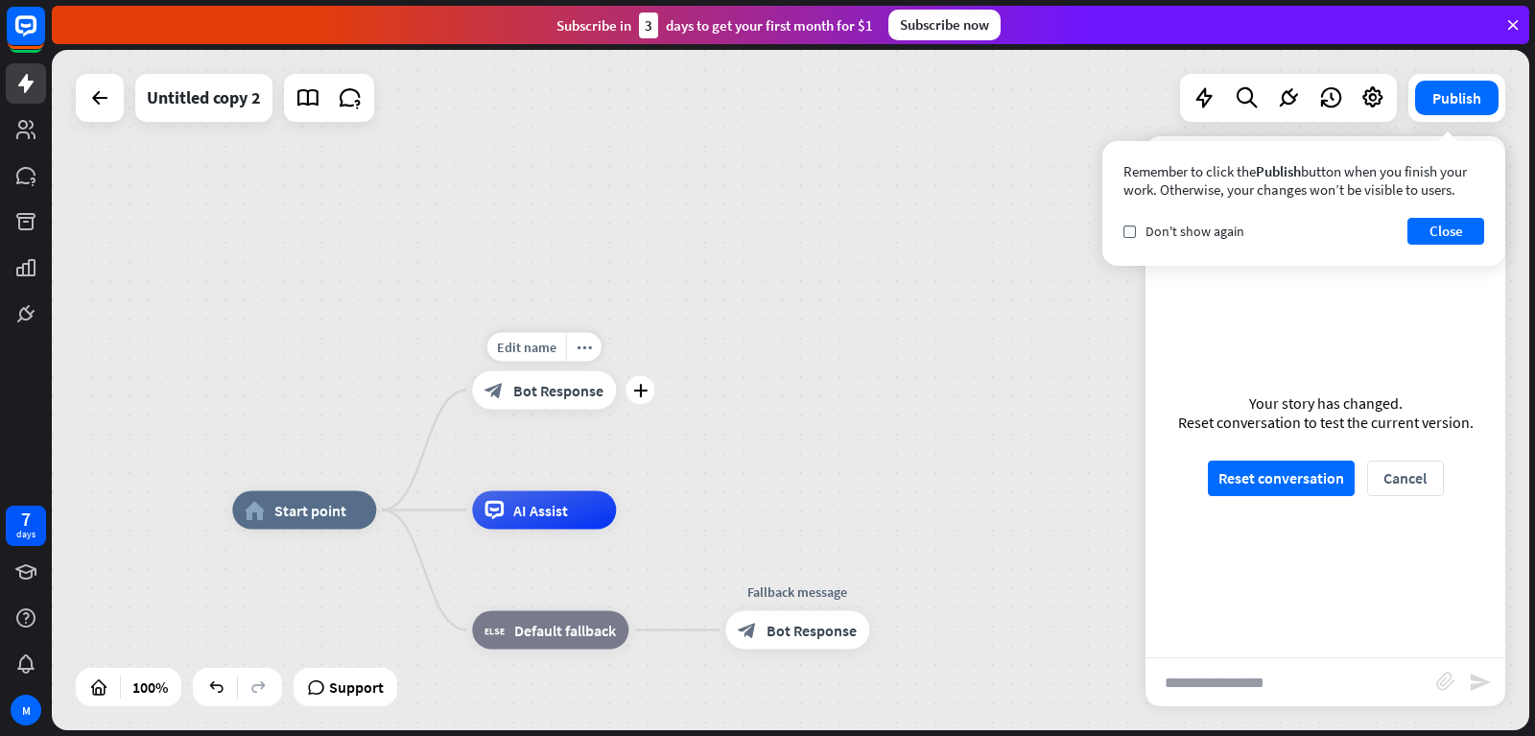
click at [577, 392] on span "Bot Response" at bounding box center [558, 390] width 90 height 19
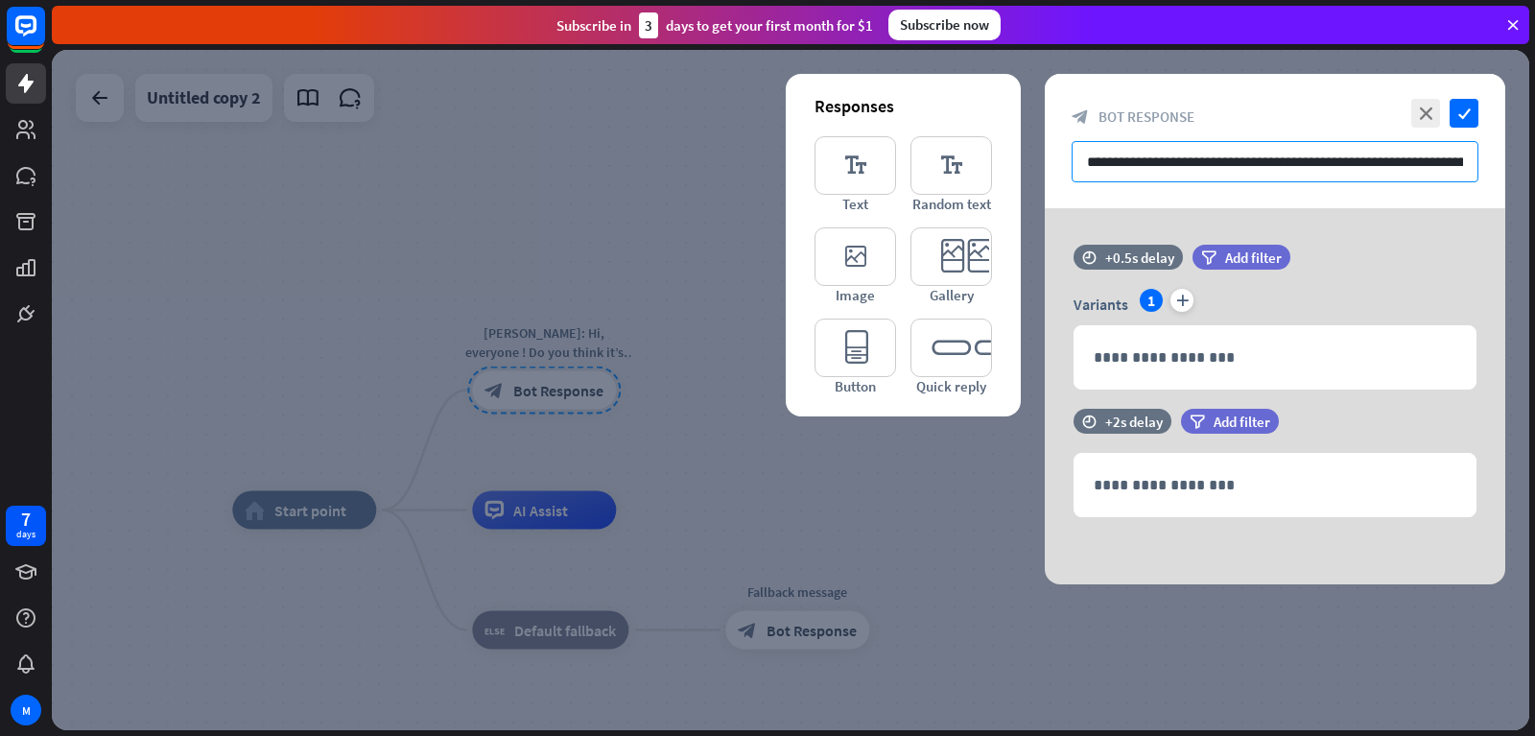
click at [1253, 170] on input "**********" at bounding box center [1275, 161] width 407 height 41
drag, startPoint x: 1466, startPoint y: 162, endPoint x: 1079, endPoint y: 155, distance: 386.7
click at [1079, 155] on input "**********" at bounding box center [1275, 161] width 407 height 41
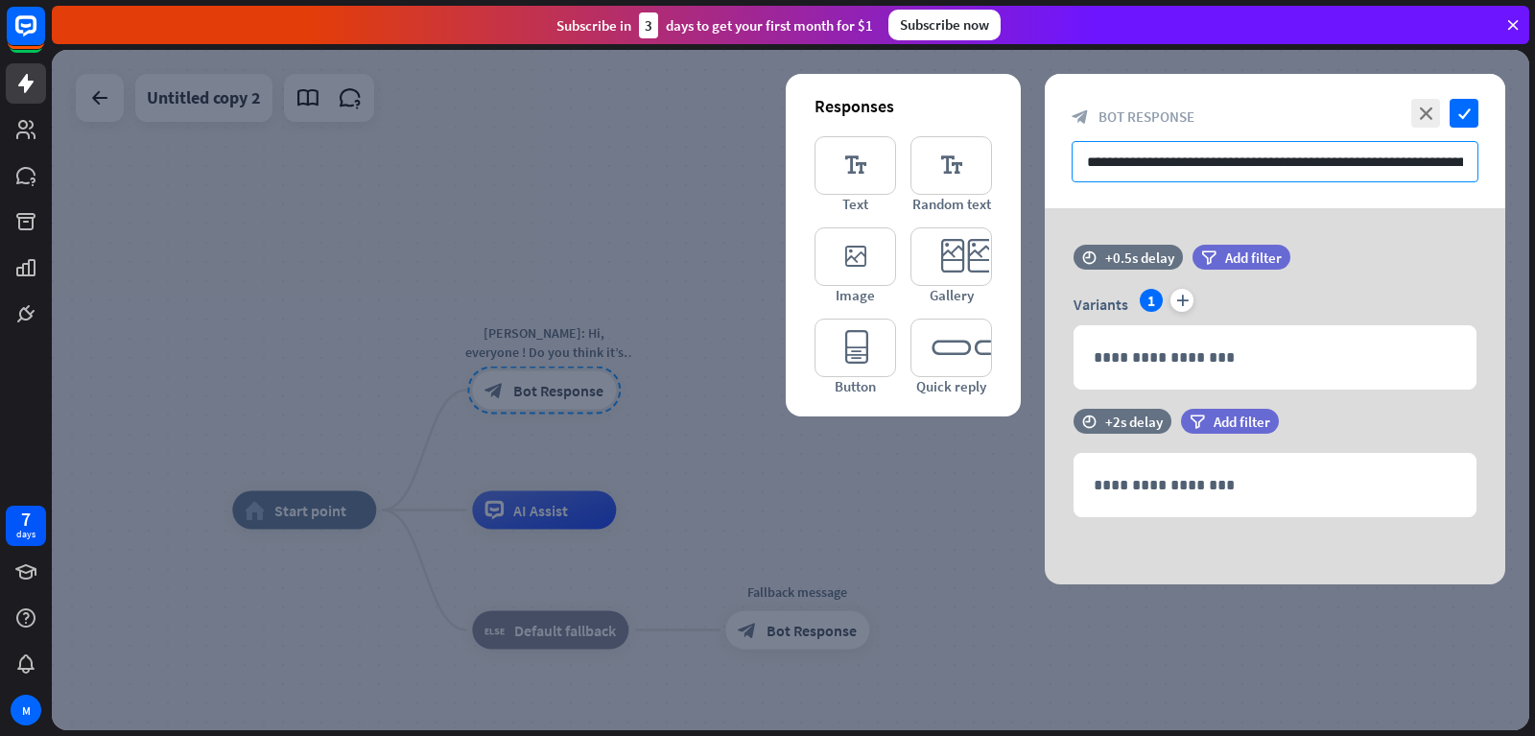
drag, startPoint x: 1086, startPoint y: 163, endPoint x: 1502, endPoint y: 151, distance: 416.5
click at [1502, 151] on div "**********" at bounding box center [1275, 141] width 460 height 134
drag, startPoint x: 1474, startPoint y: 156, endPoint x: 1343, endPoint y: 164, distance: 131.6
click at [1343, 164] on input "**********" at bounding box center [1275, 161] width 407 height 41
click at [1426, 115] on icon "close" at bounding box center [1425, 113] width 29 height 29
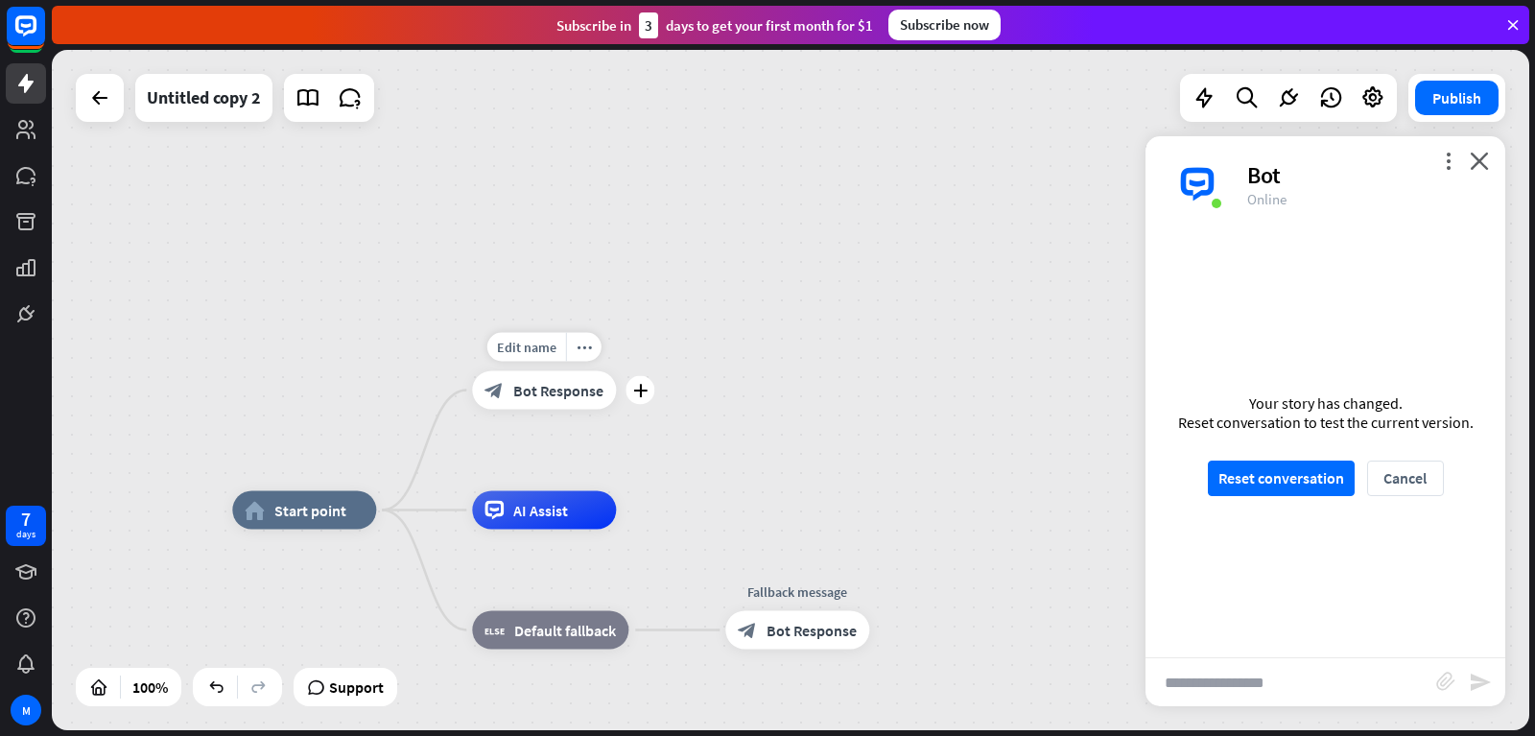
click at [539, 399] on span "Bot Response" at bounding box center [558, 390] width 90 height 19
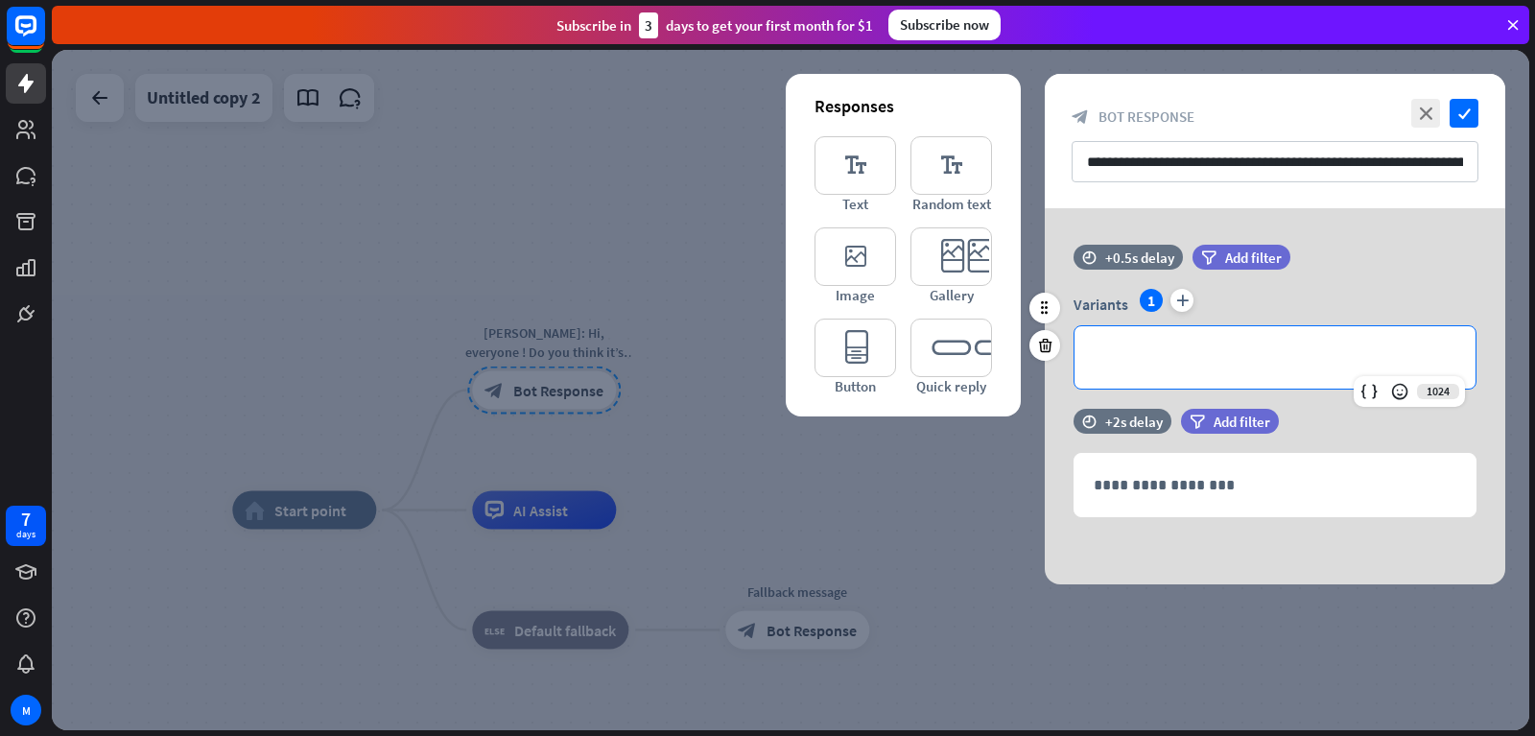
click at [1138, 356] on p "**********" at bounding box center [1275, 357] width 363 height 24
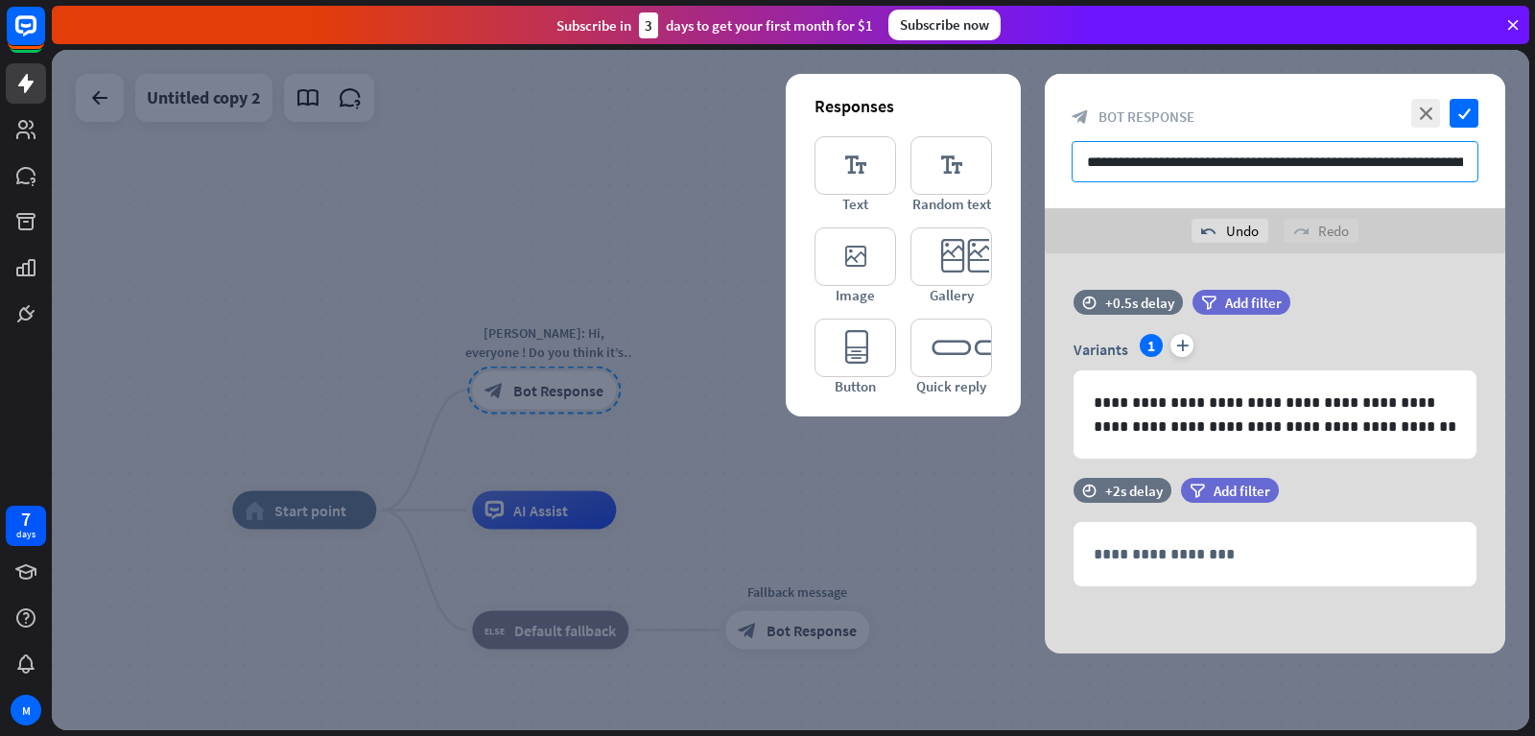
drag, startPoint x: 1401, startPoint y: 155, endPoint x: 1314, endPoint y: 173, distance: 88.0
click at [1334, 165] on input "**********" at bounding box center [1275, 161] width 407 height 41
type input "*"
type input "******"
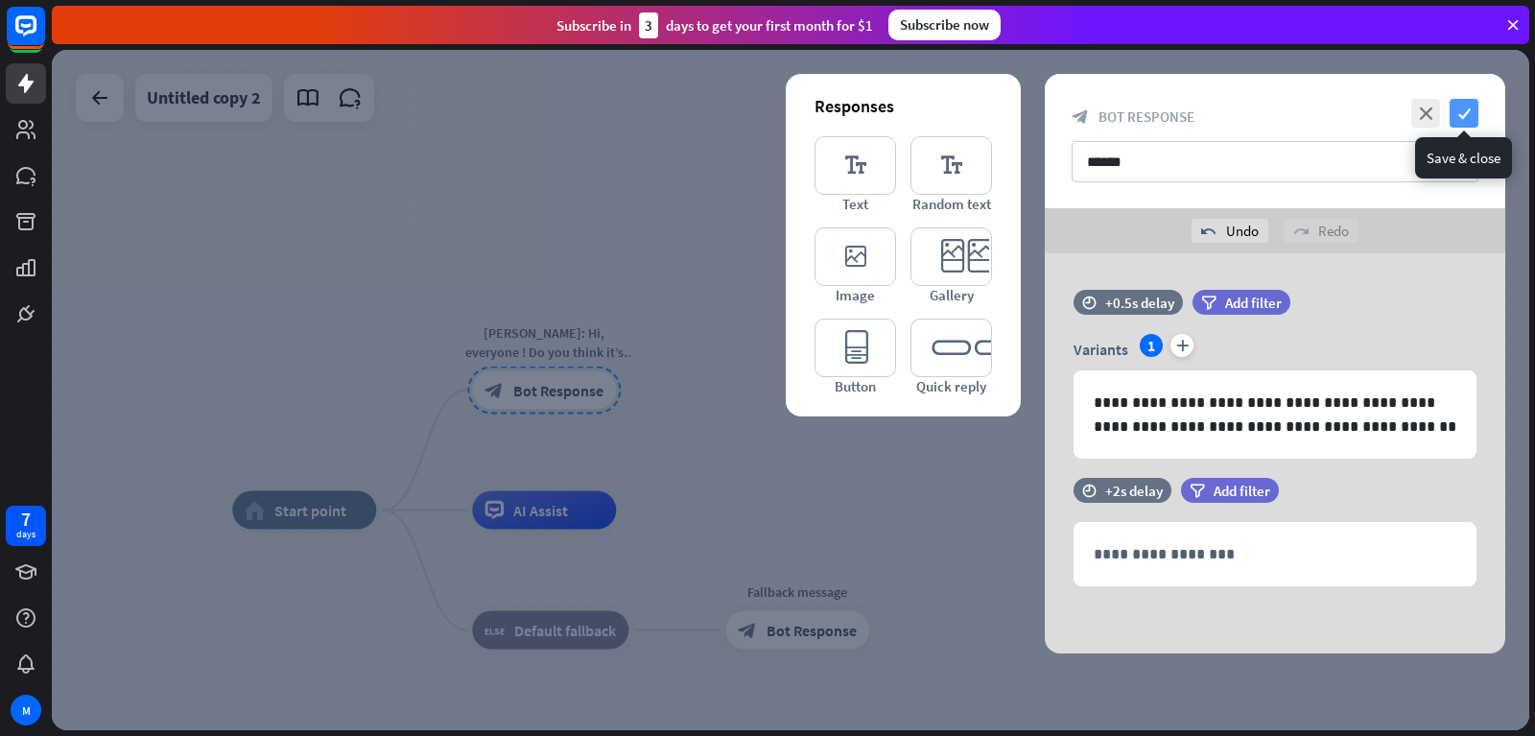
click at [1456, 101] on icon "check" at bounding box center [1464, 113] width 29 height 29
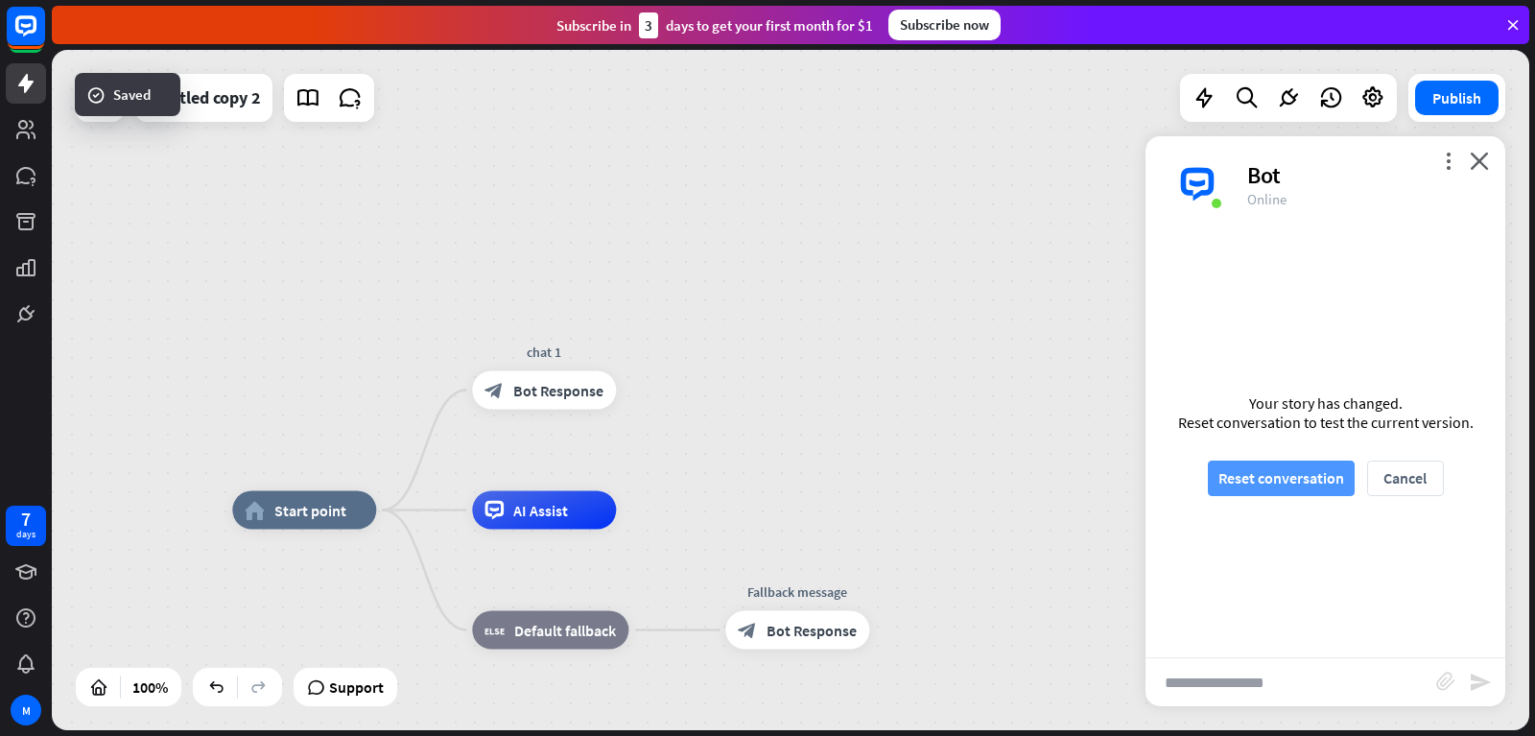
click at [1311, 475] on button "Reset conversation" at bounding box center [1281, 477] width 147 height 35
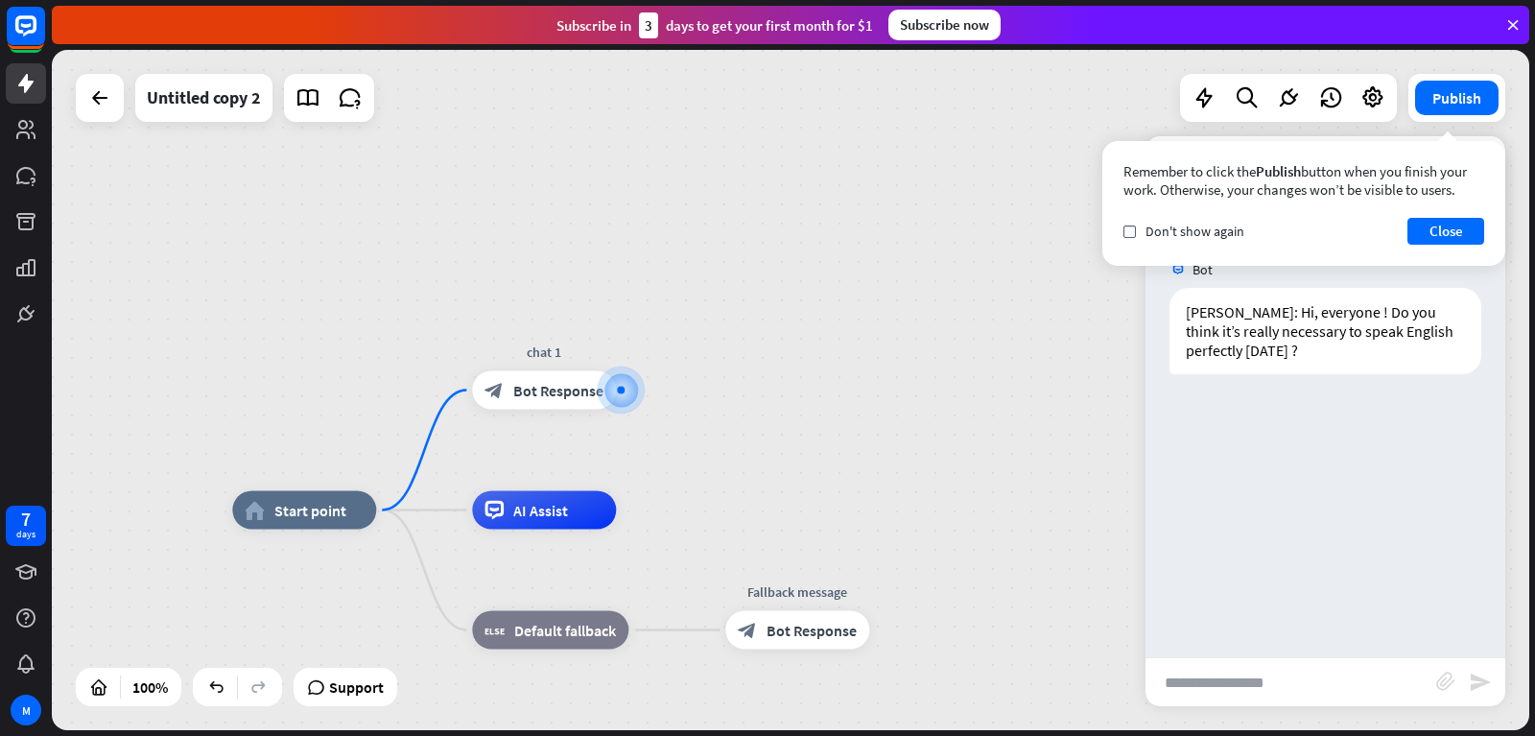
click at [1244, 679] on input "text" at bounding box center [1290, 682] width 291 height 48
paste input "**********"
type input "**********"
click at [1480, 685] on icon "send" at bounding box center [1486, 682] width 23 height 23
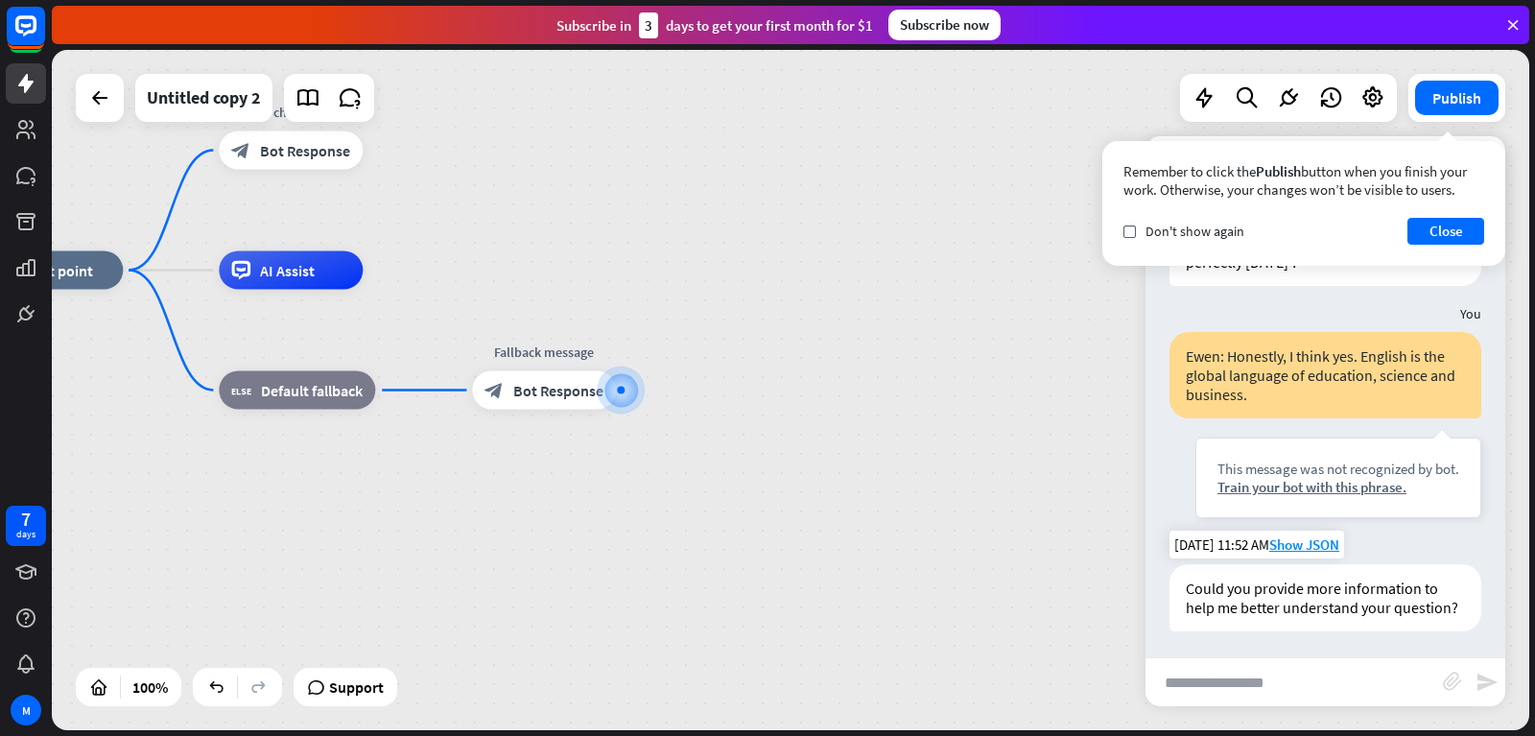
scroll to position [91, 0]
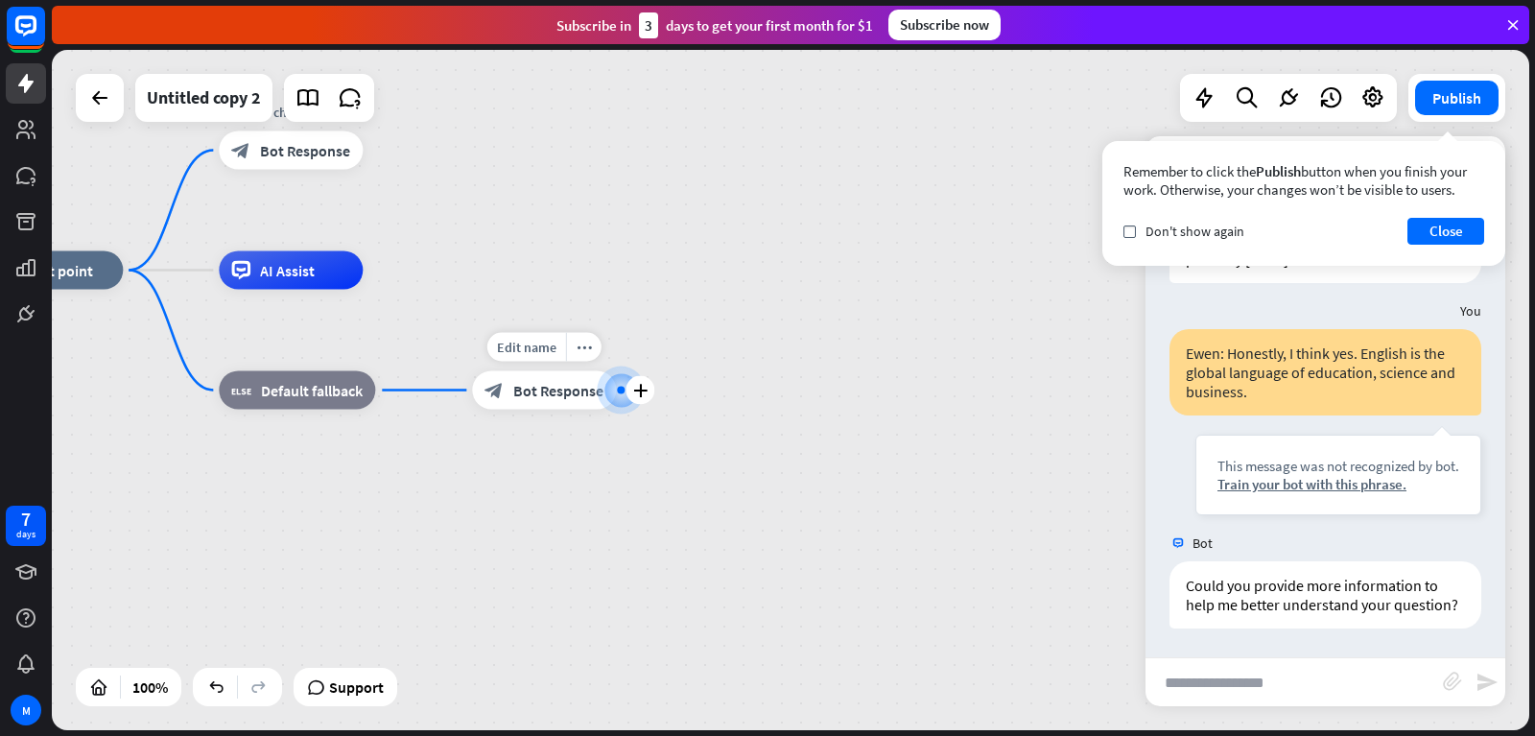
click at [571, 389] on span "Bot Response" at bounding box center [558, 390] width 90 height 19
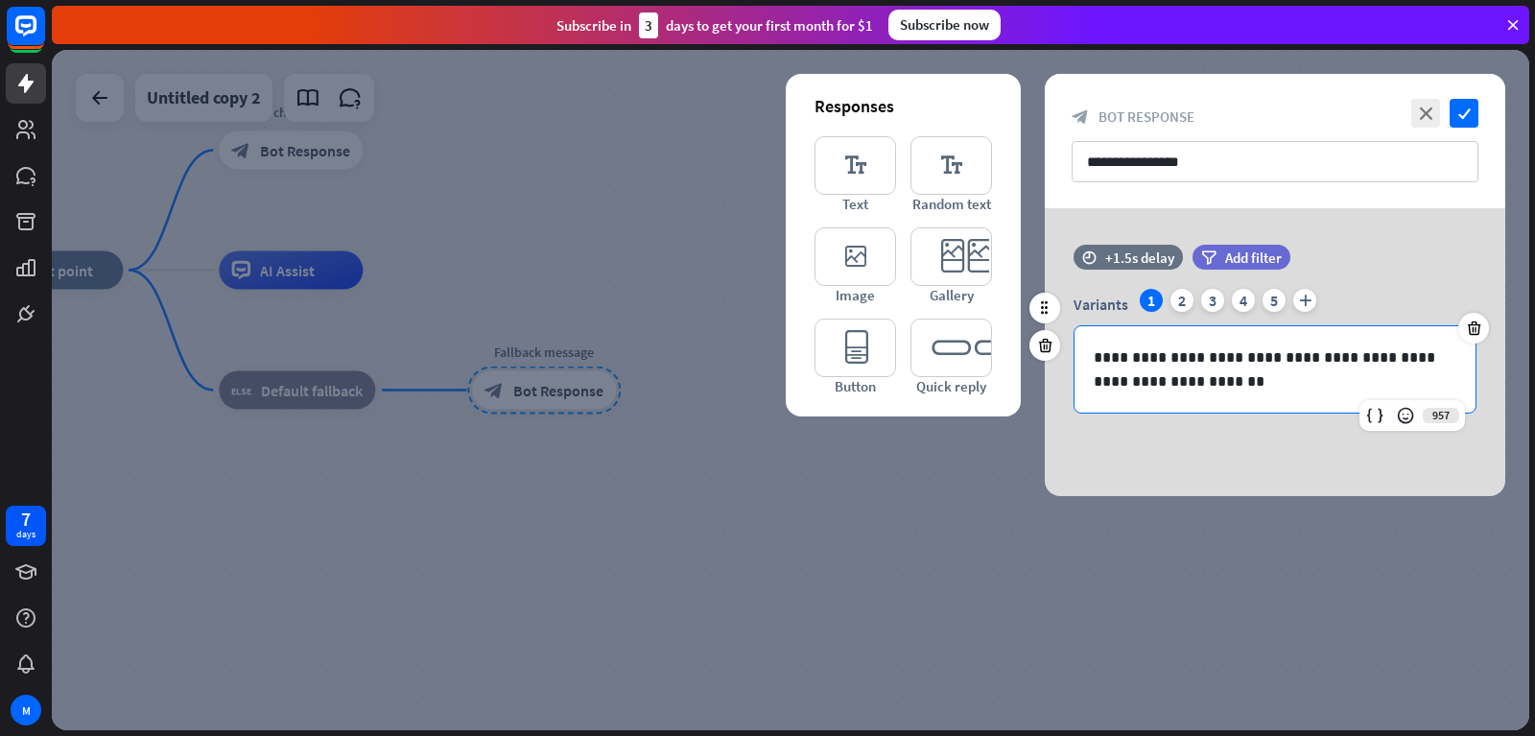
drag, startPoint x: 1275, startPoint y: 395, endPoint x: 1088, endPoint y: 365, distance: 189.4
click at [1088, 365] on div "**********" at bounding box center [1274, 369] width 401 height 86
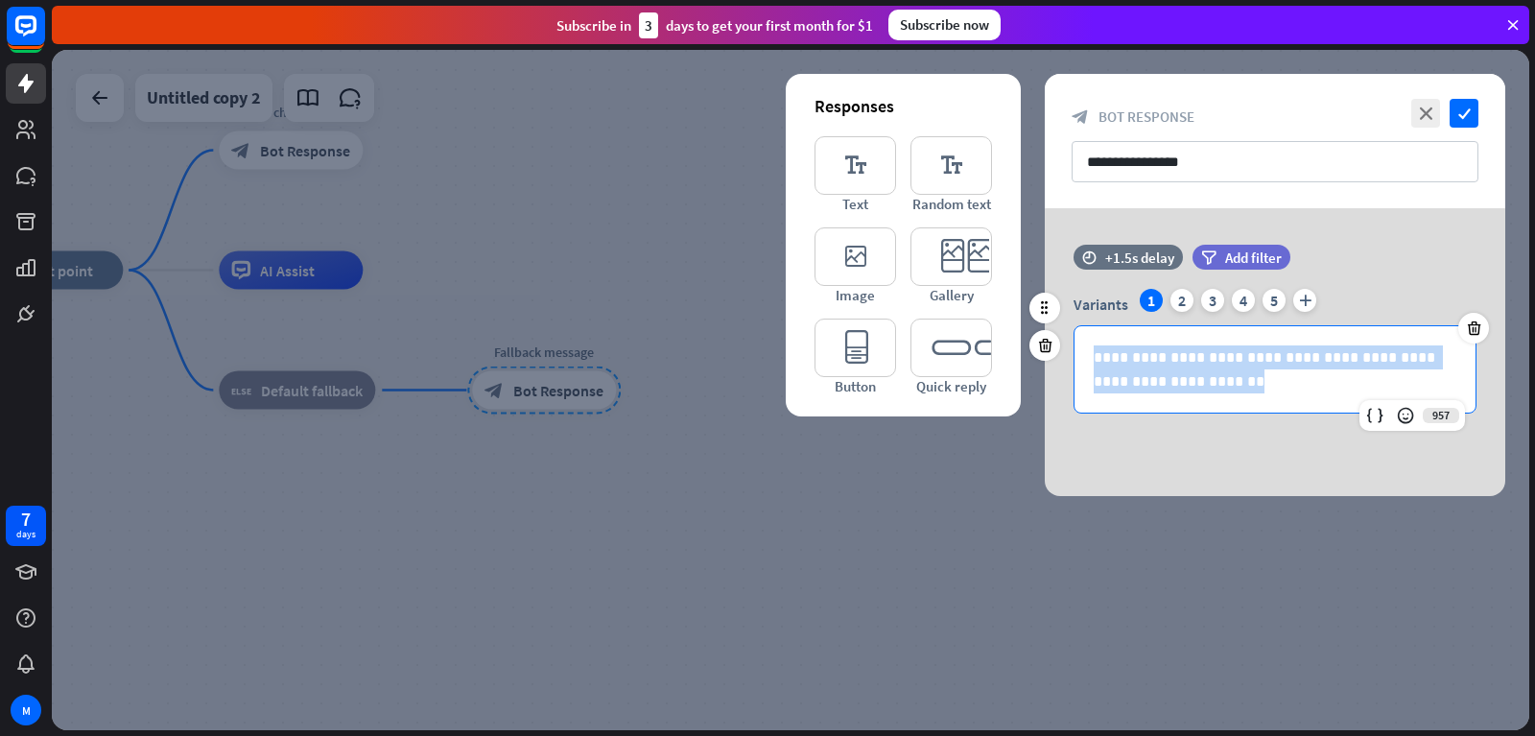
drag, startPoint x: 1085, startPoint y: 358, endPoint x: 1200, endPoint y: 388, distance: 118.9
click at [1200, 388] on div "**********" at bounding box center [1274, 369] width 401 height 86
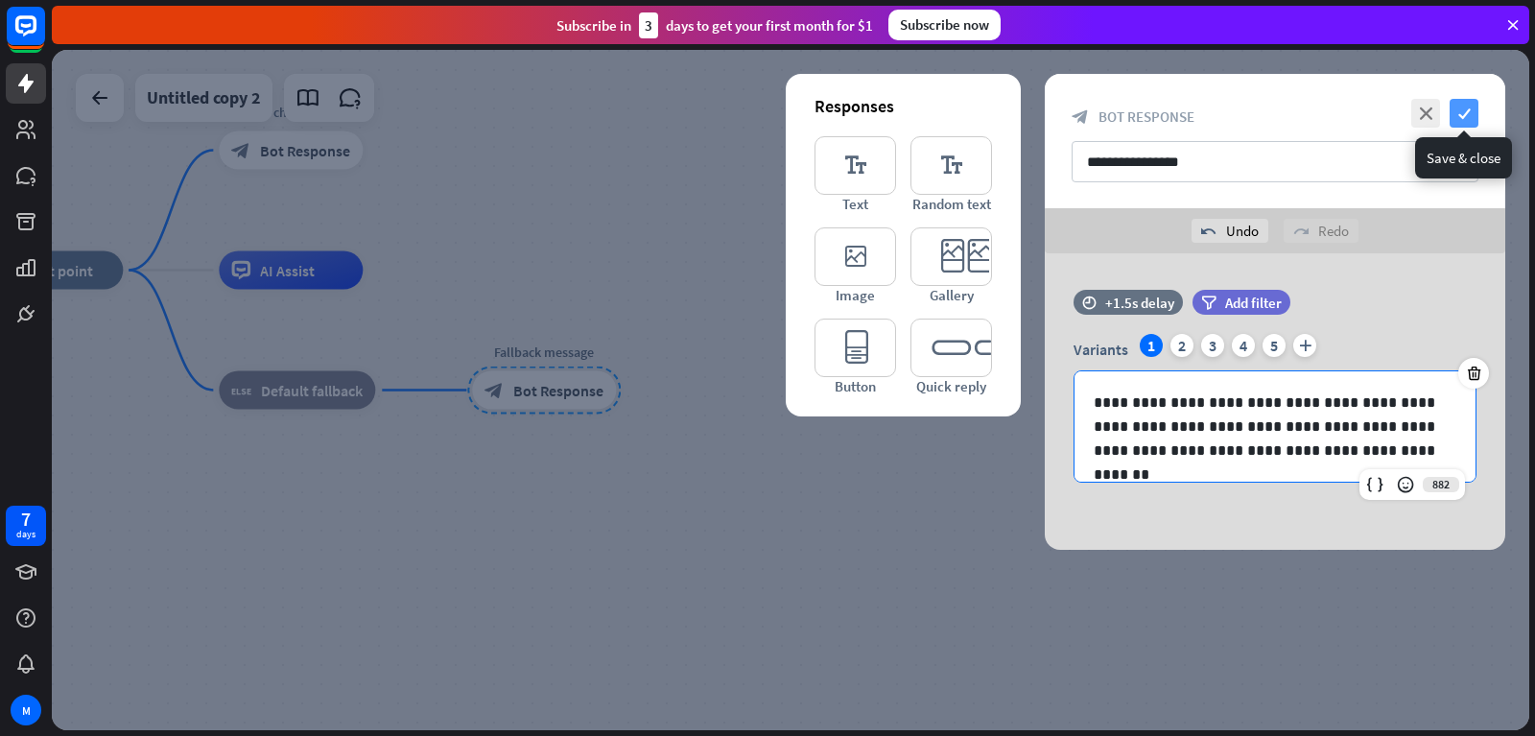
click at [1457, 115] on icon "check" at bounding box center [1464, 113] width 29 height 29
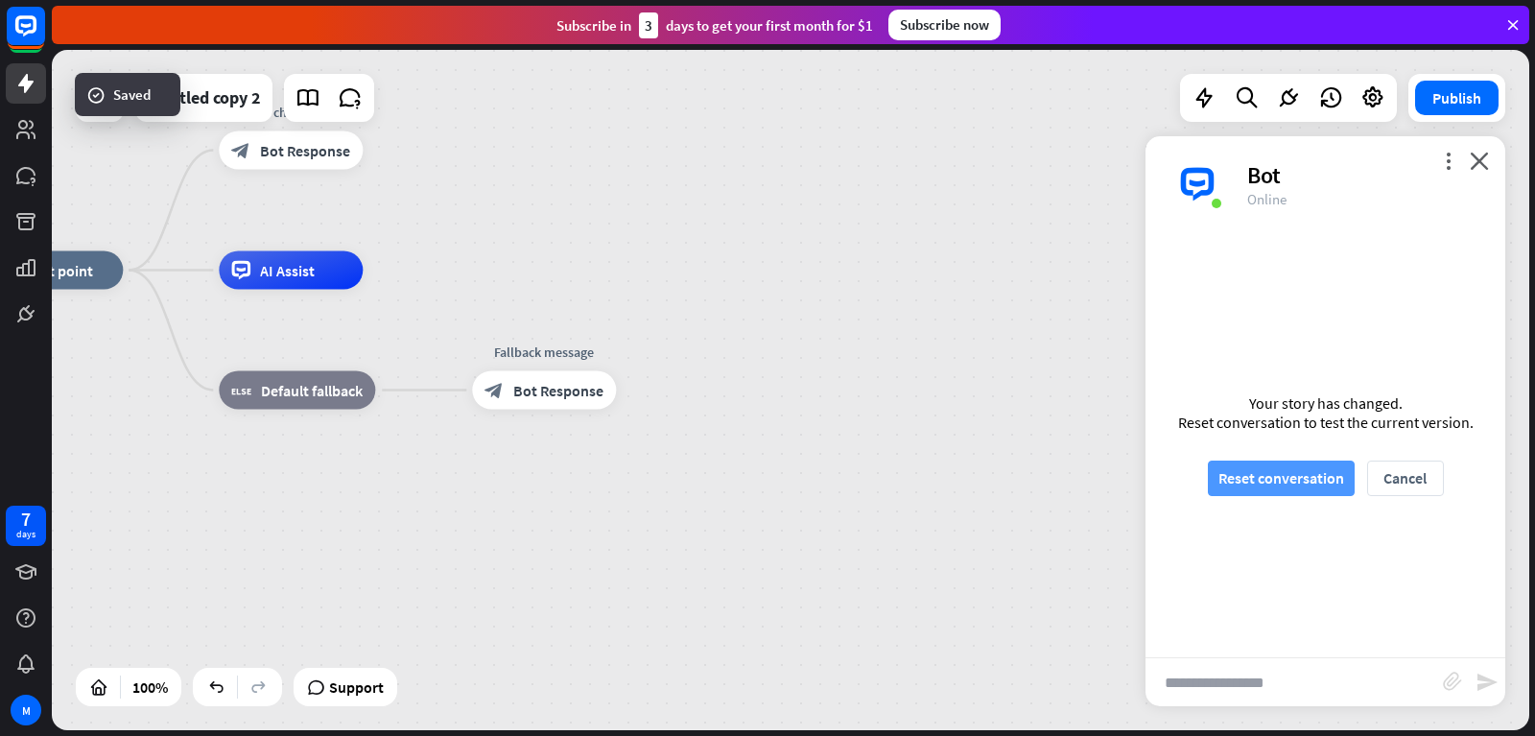
click at [1258, 476] on button "Reset conversation" at bounding box center [1281, 477] width 147 height 35
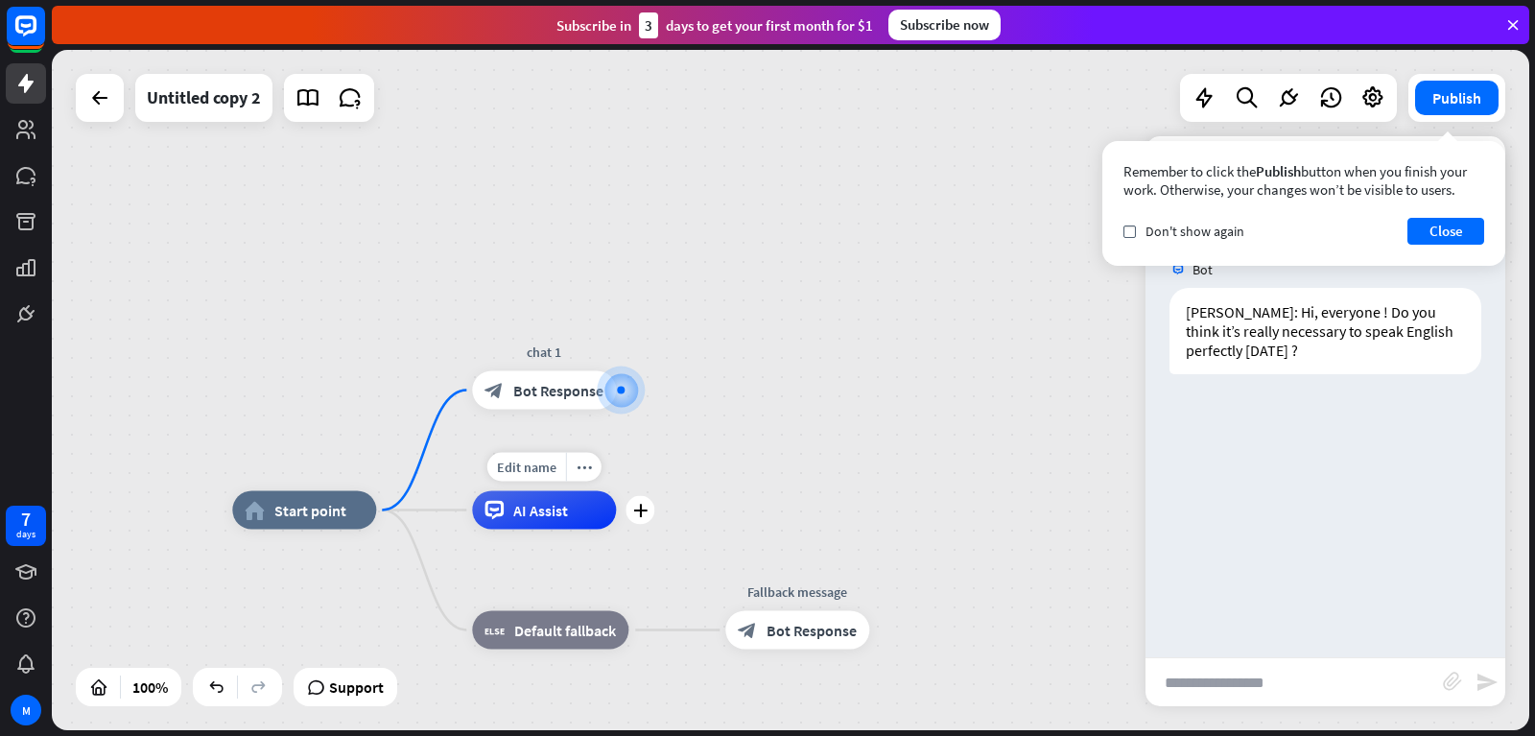
click at [541, 510] on span "AI Assist" at bounding box center [540, 510] width 55 height 19
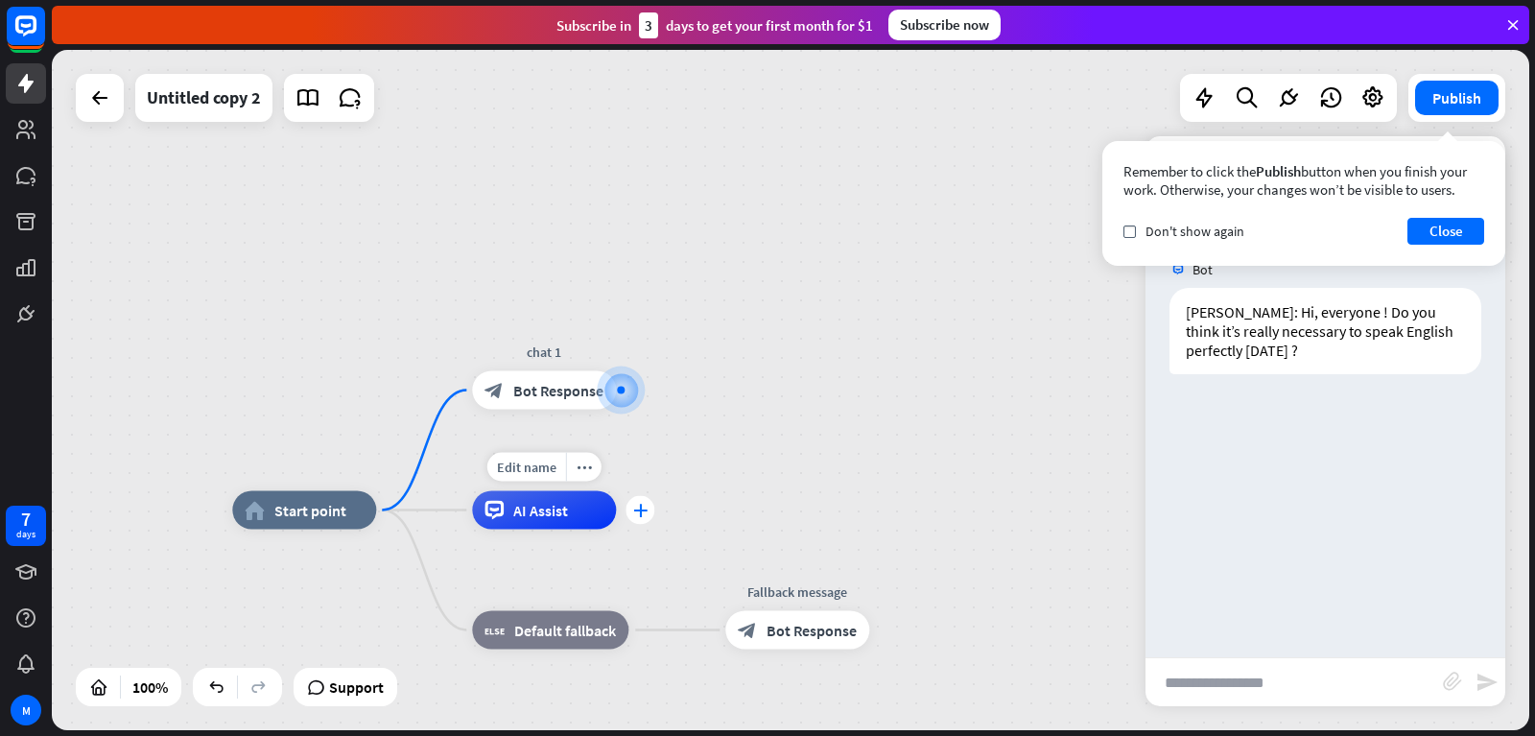
click at [648, 515] on div "plus" at bounding box center [639, 510] width 29 height 29
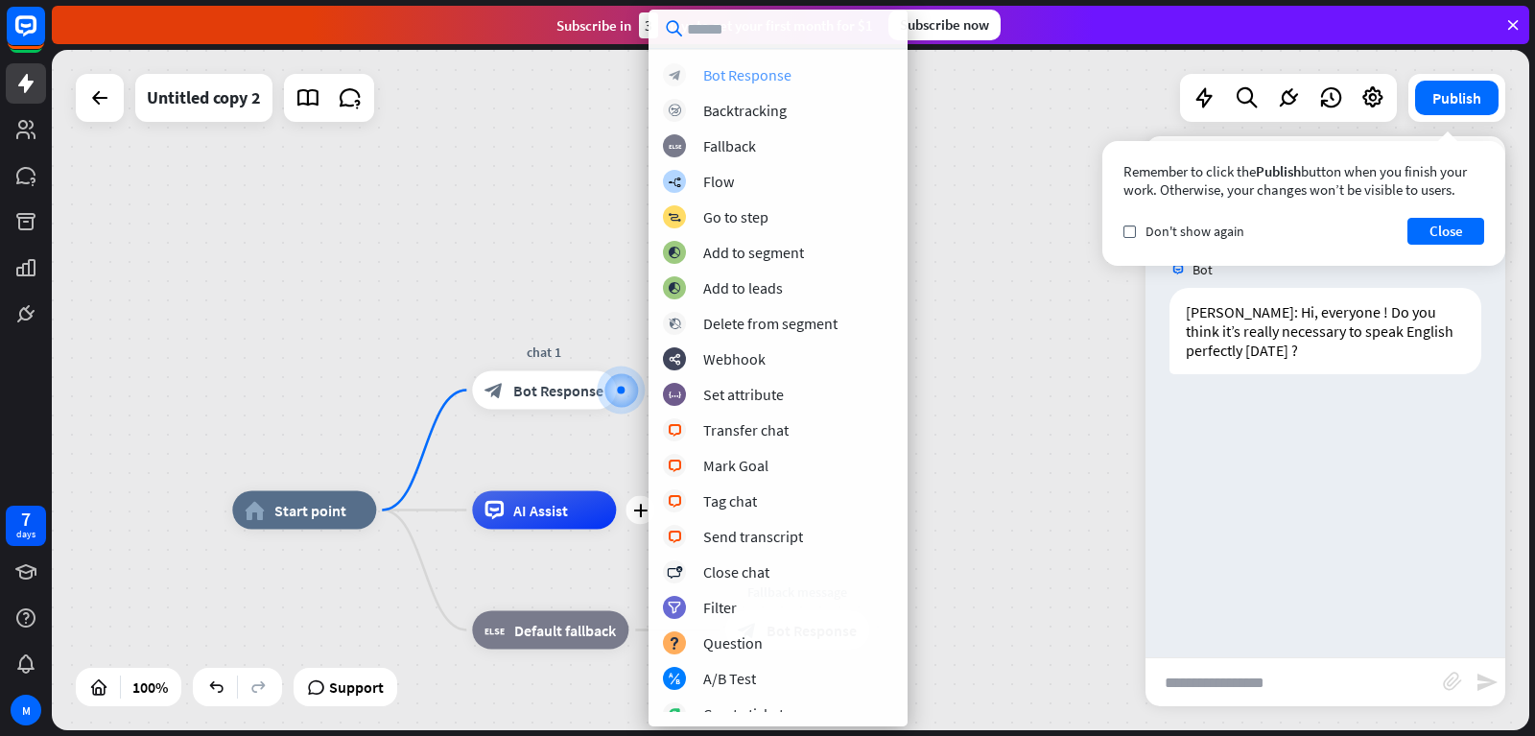
click at [713, 72] on div "Bot Response" at bounding box center [747, 74] width 88 height 19
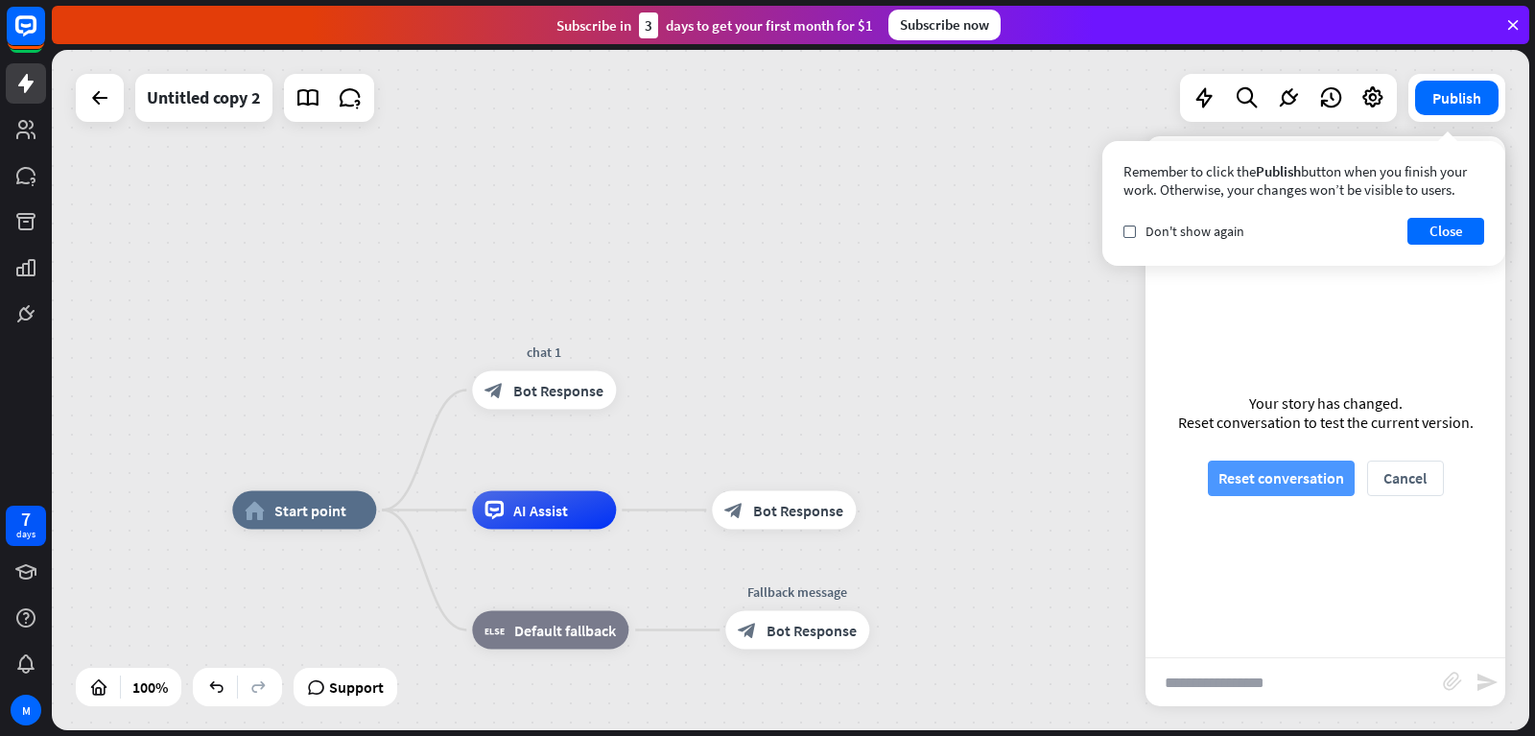
click at [1273, 474] on button "Reset conversation" at bounding box center [1281, 477] width 147 height 35
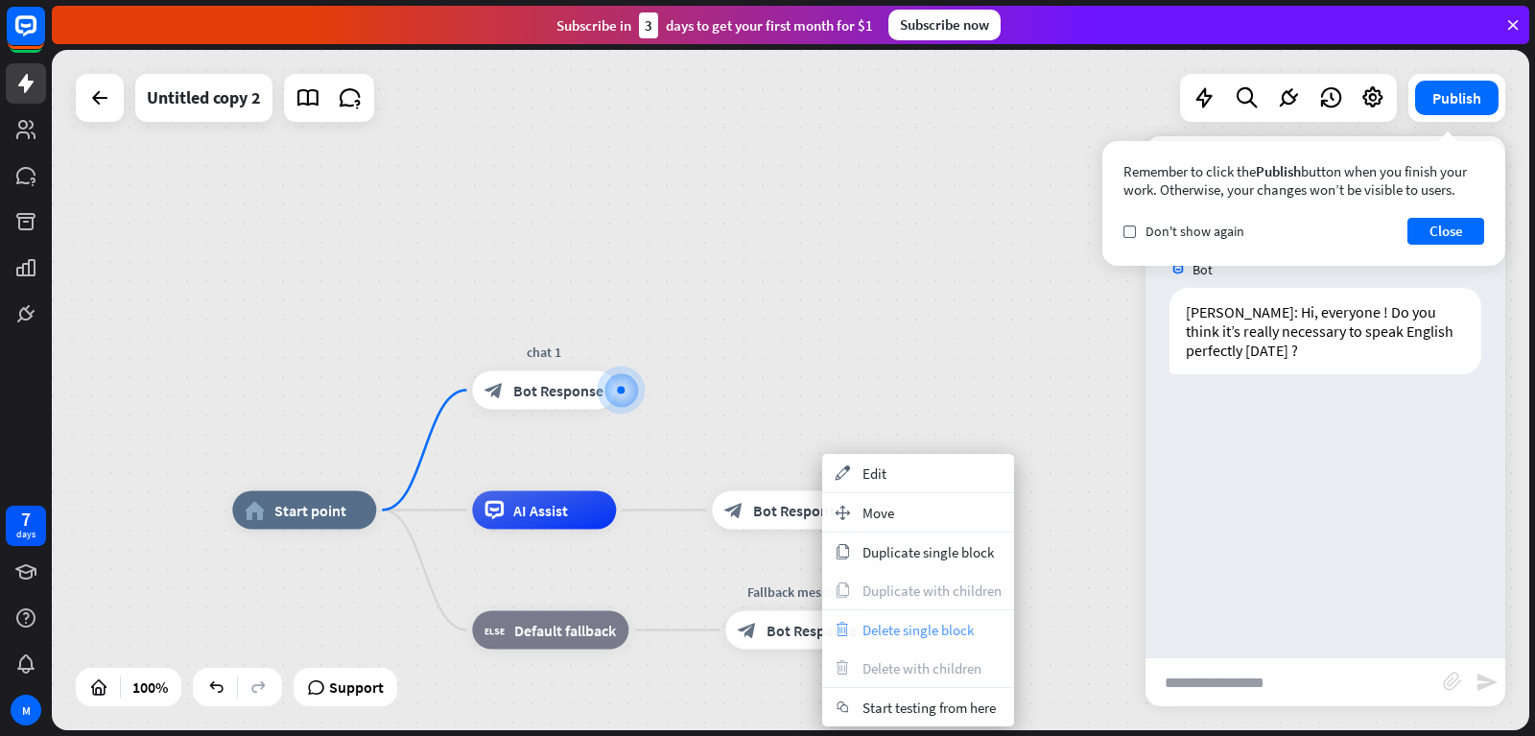
click at [881, 627] on span "Delete single block" at bounding box center [917, 630] width 111 height 18
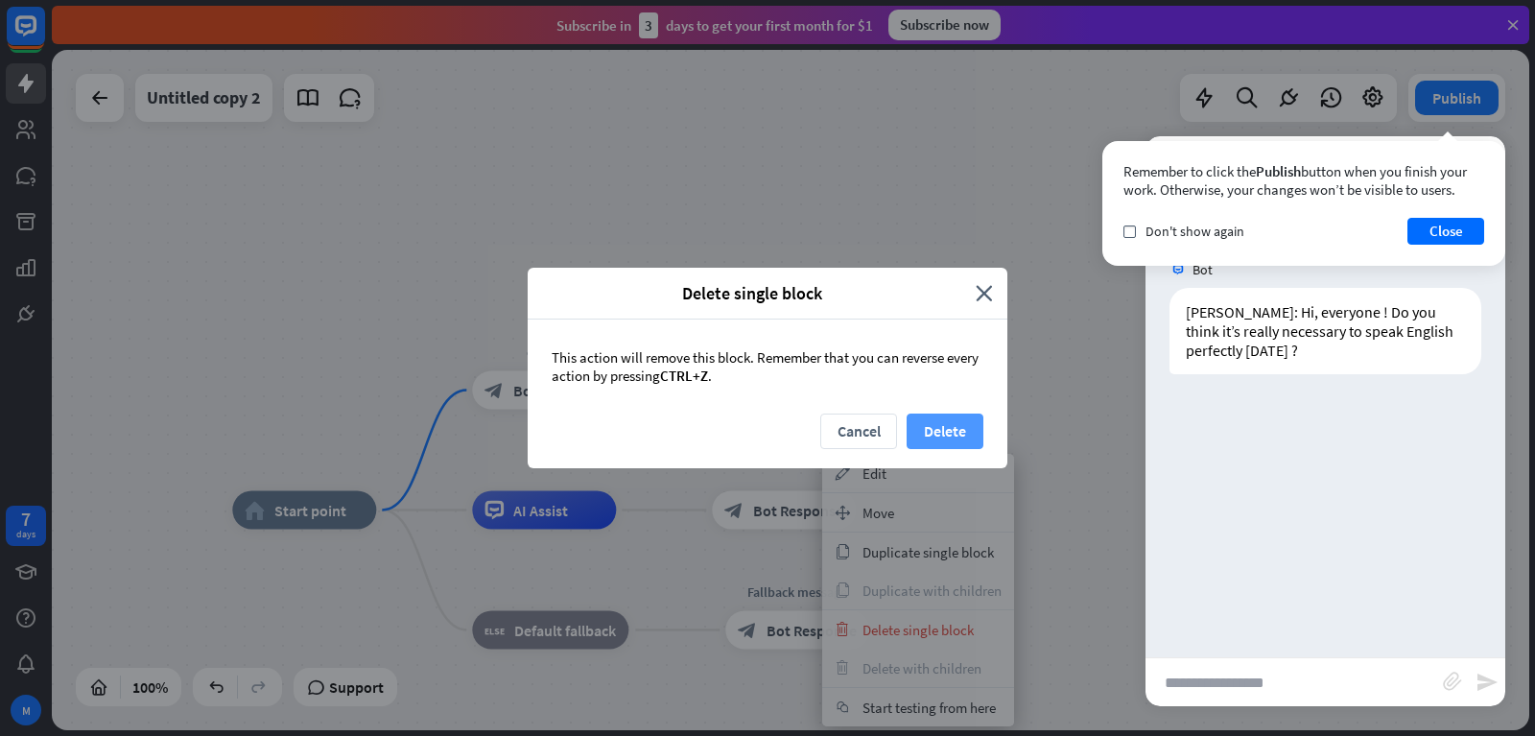
click at [931, 431] on button "Delete" at bounding box center [945, 430] width 77 height 35
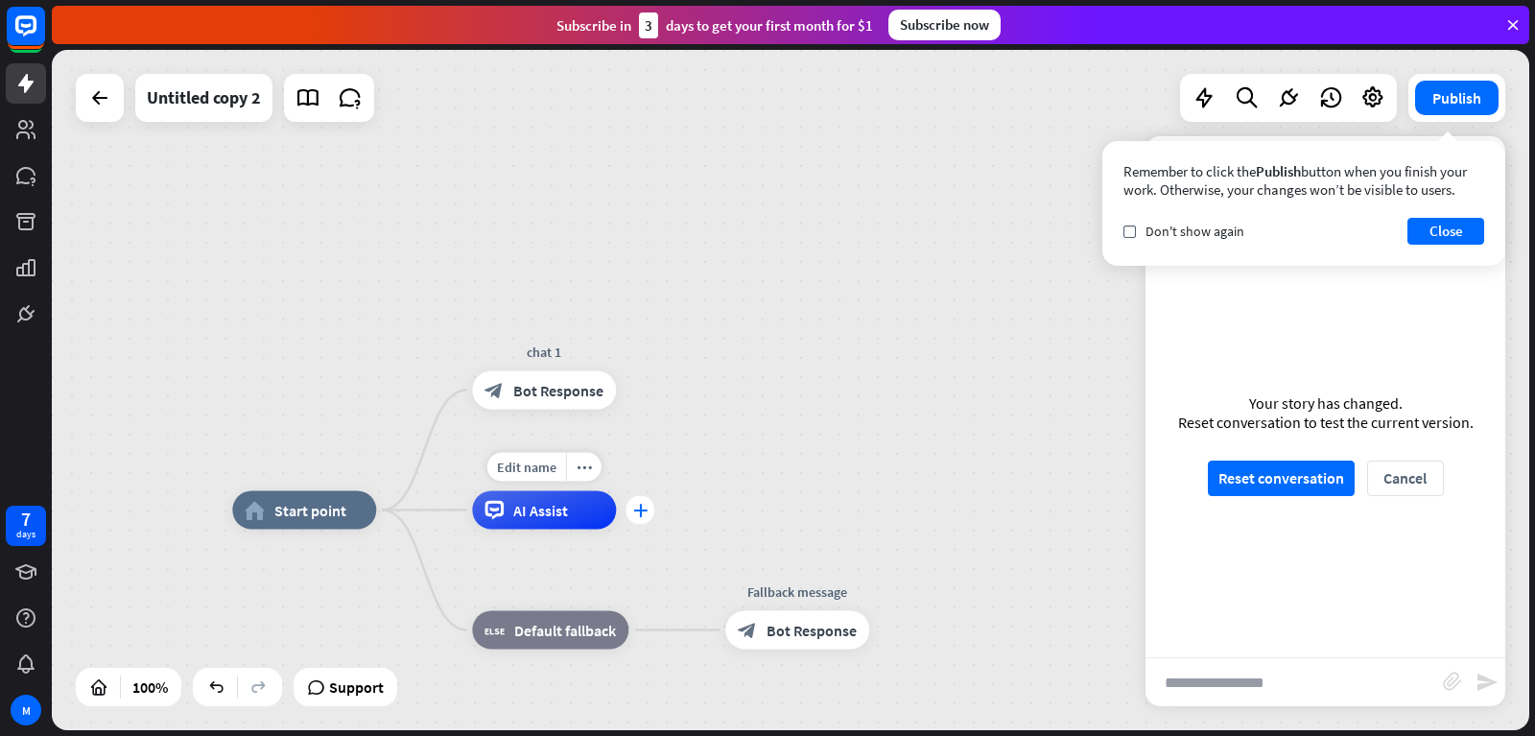
click at [645, 520] on div "plus" at bounding box center [639, 510] width 29 height 29
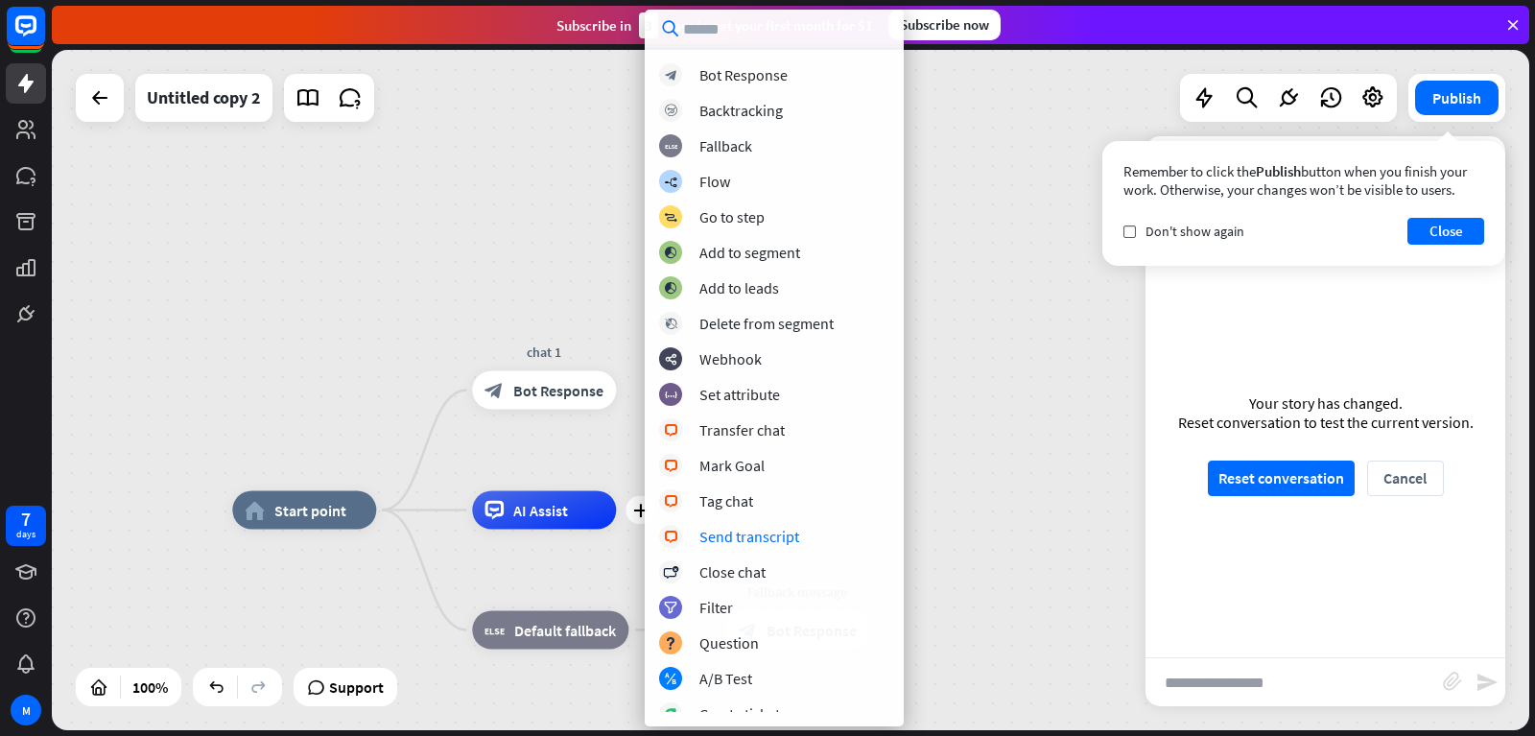
click at [322, 238] on div "home_2 Start point Edit name more_horiz chat 1 block_bot_response Bot Response …" at bounding box center [790, 390] width 1477 height 680
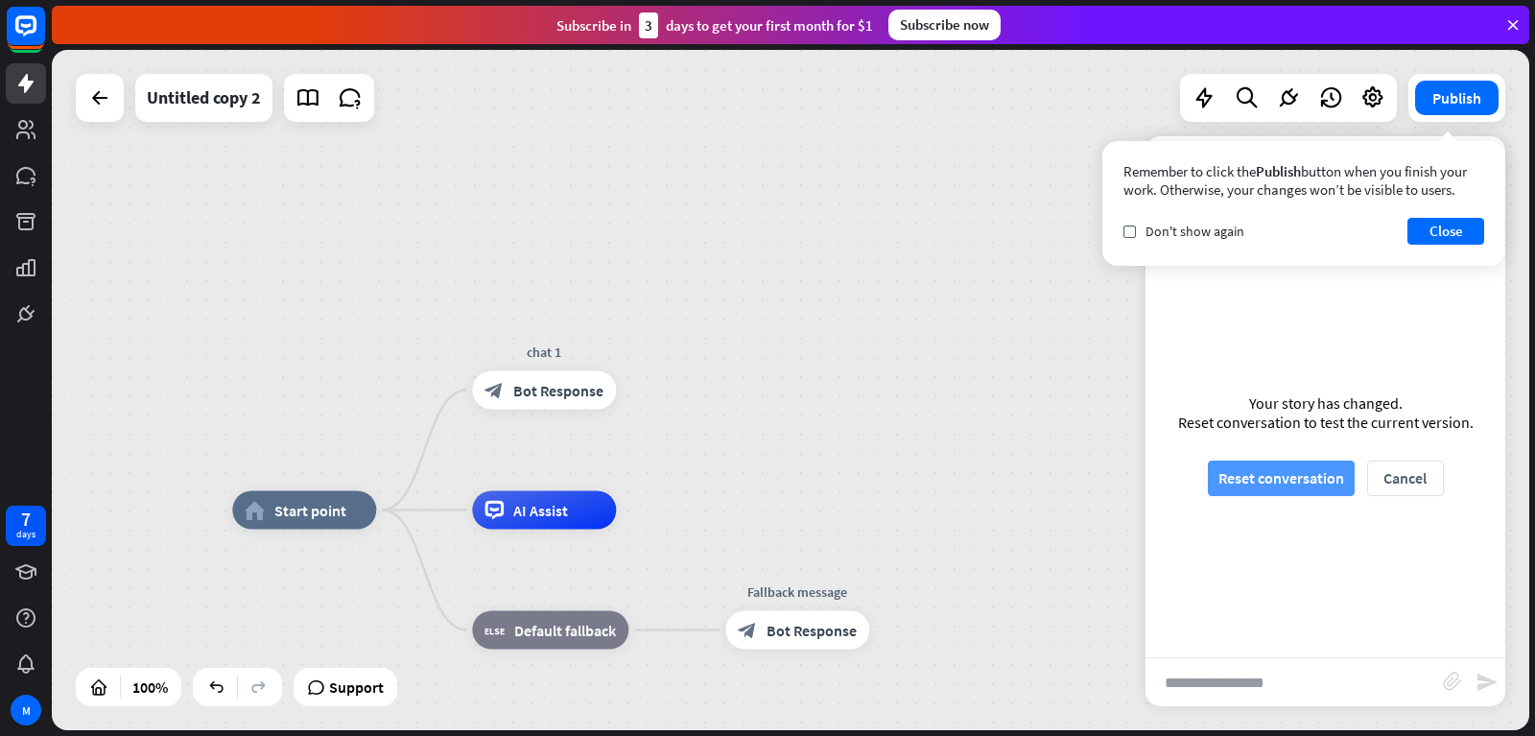
click at [1231, 470] on button "Reset conversation" at bounding box center [1281, 477] width 147 height 35
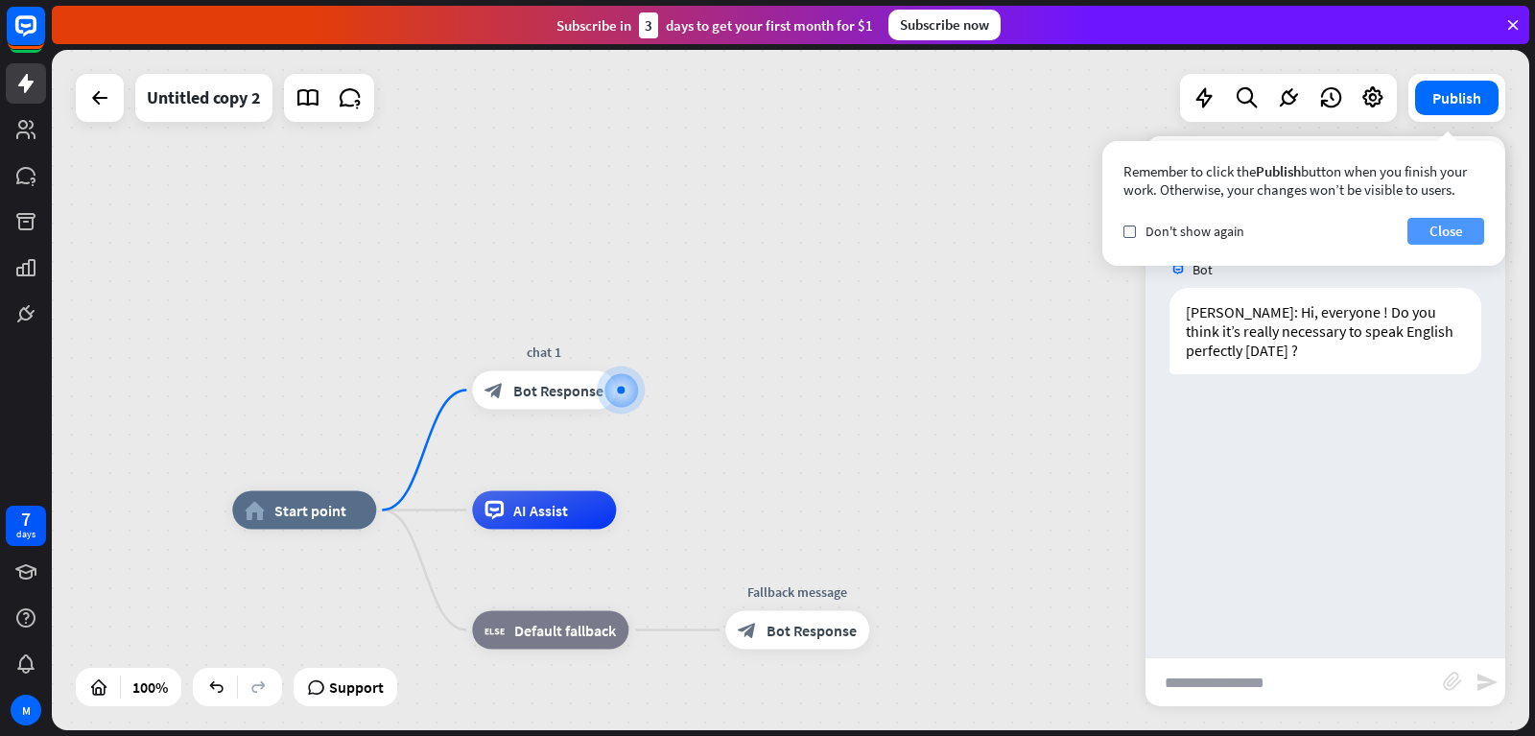
click at [1428, 223] on button "Close" at bounding box center [1445, 231] width 77 height 27
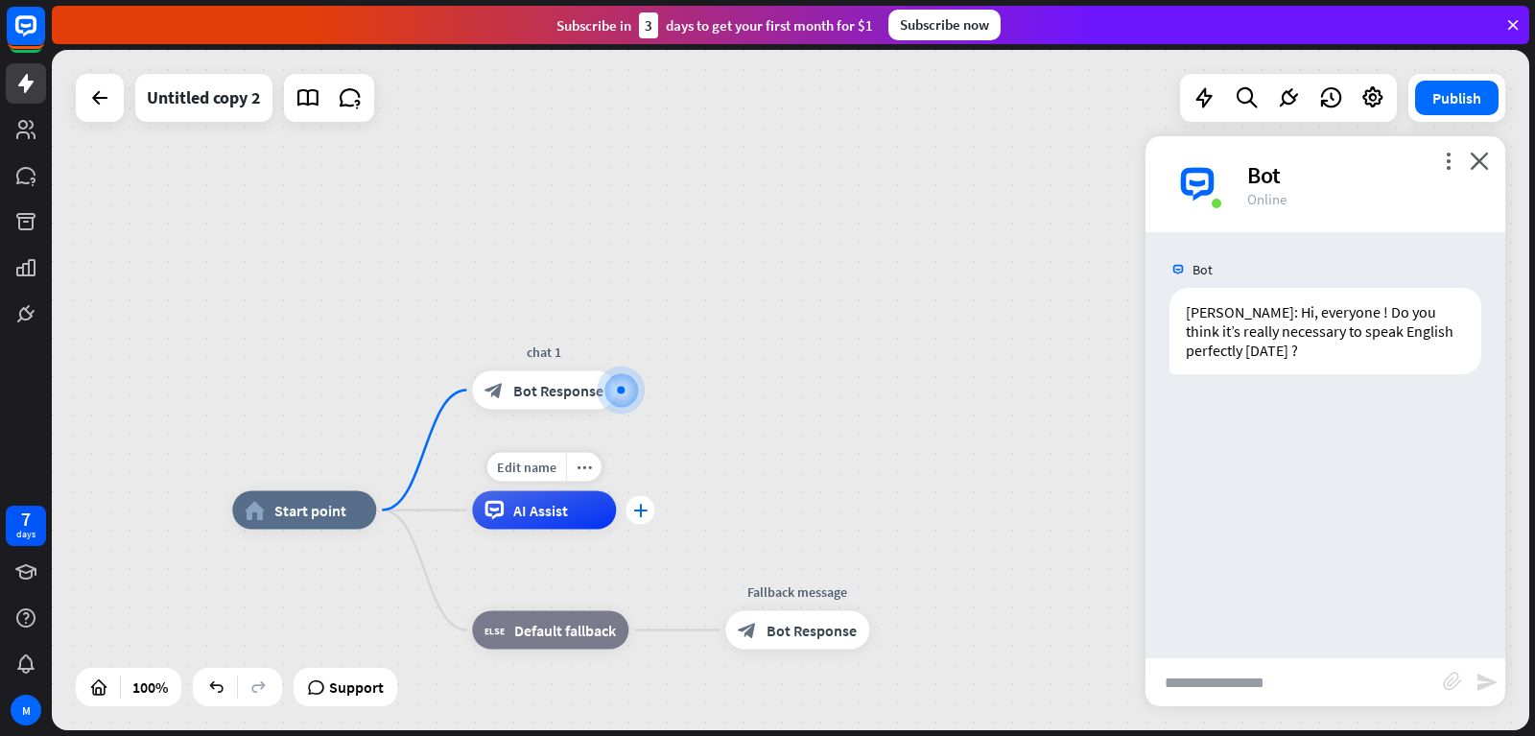
click at [637, 516] on icon "plus" at bounding box center [640, 510] width 14 height 13
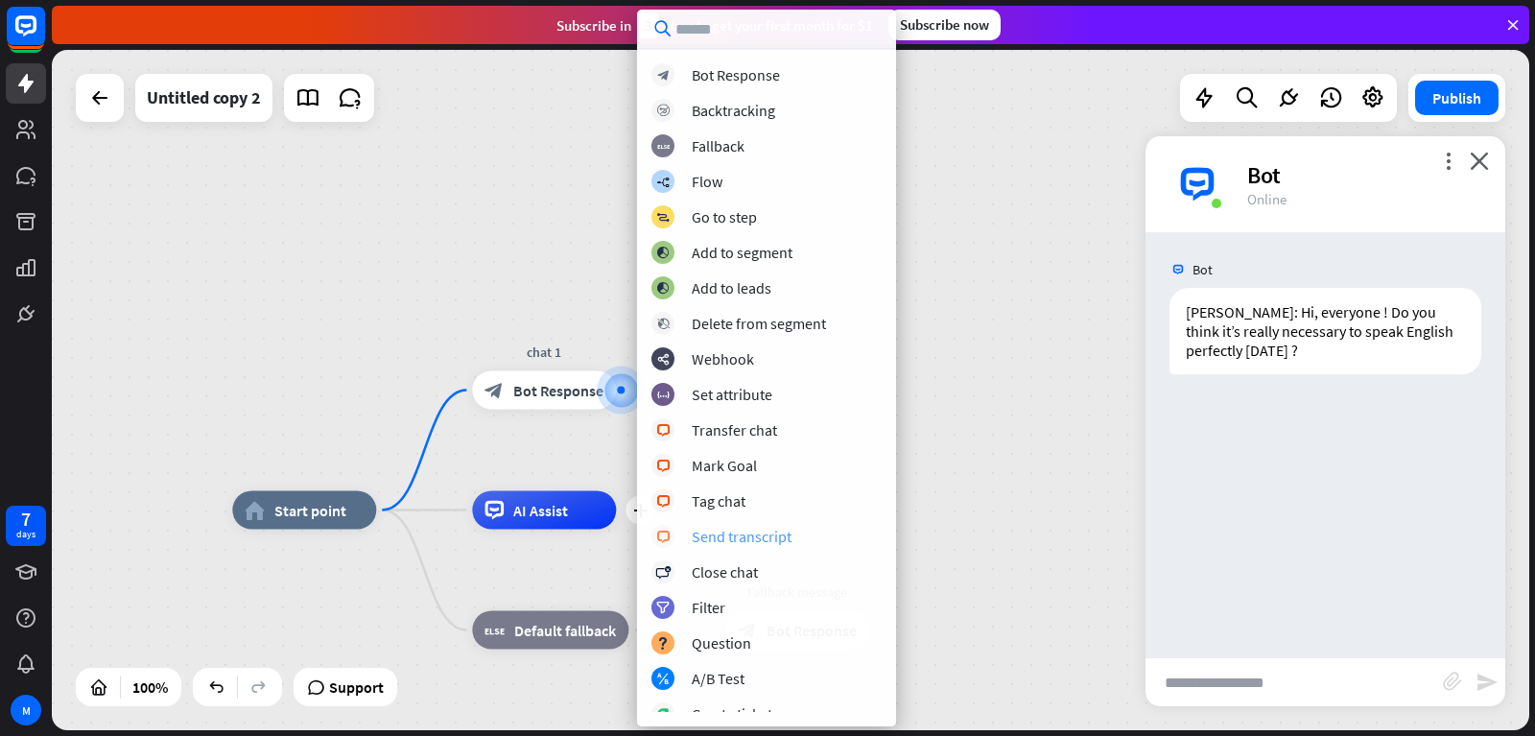
click at [767, 539] on div "Send transcript" at bounding box center [742, 536] width 100 height 19
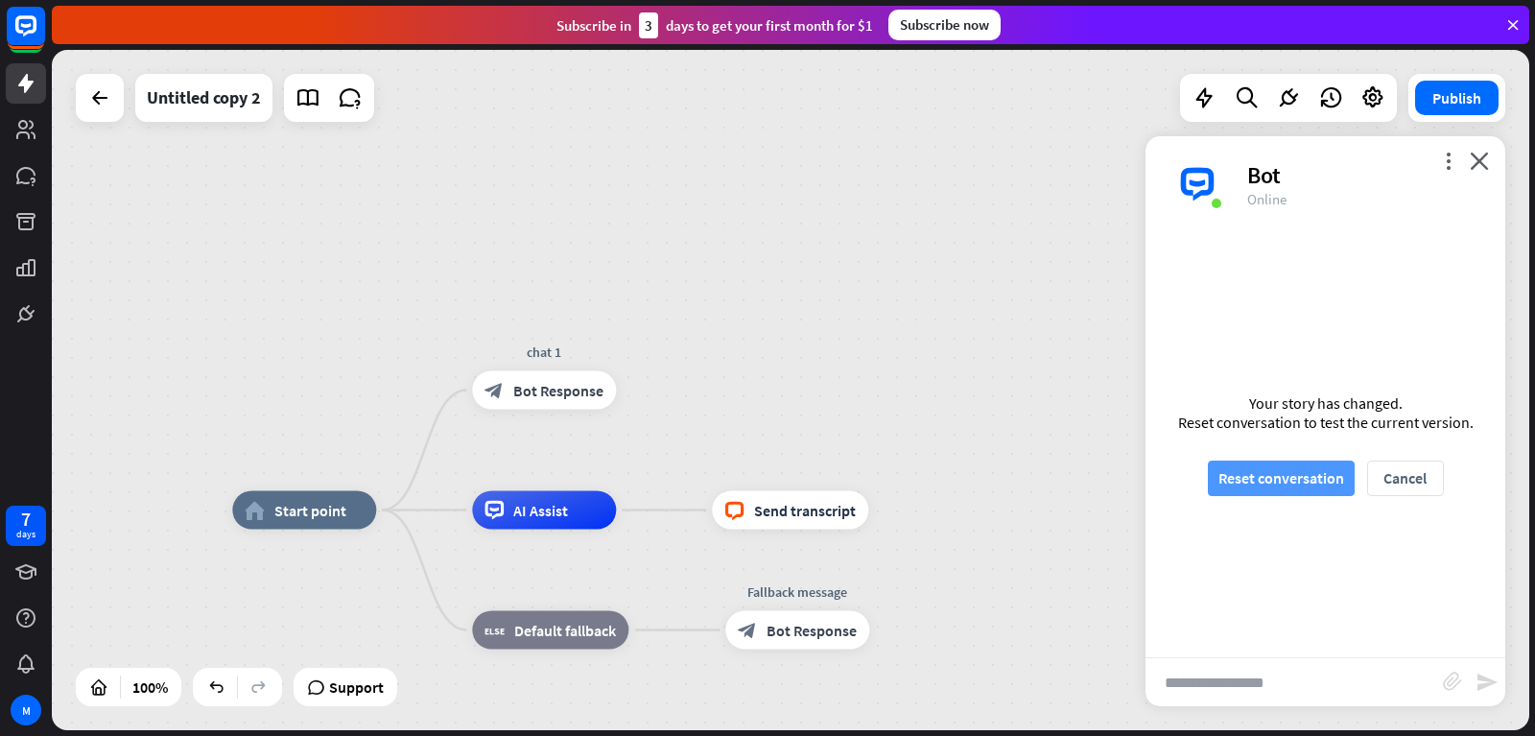
click at [1255, 472] on button "Reset conversation" at bounding box center [1281, 477] width 147 height 35
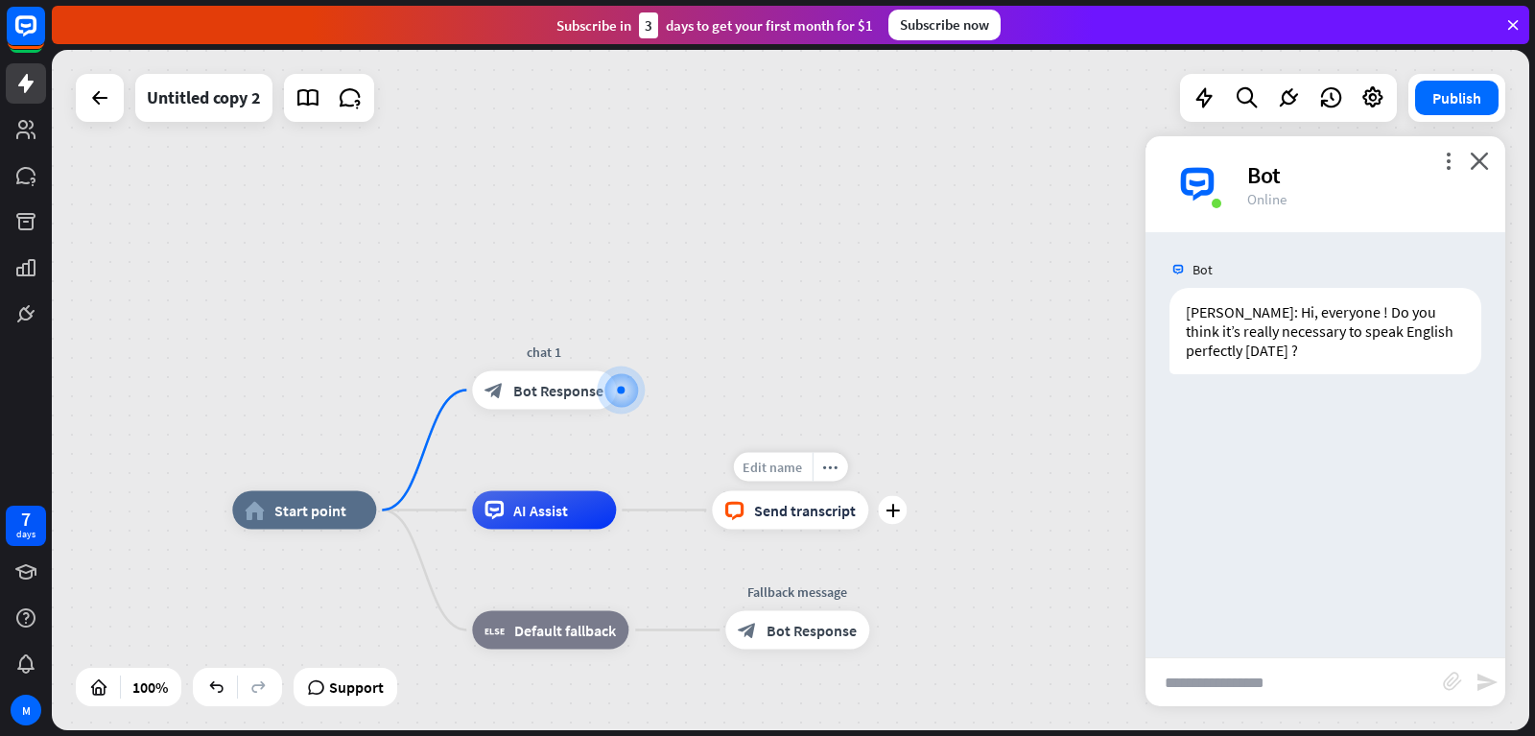
click at [764, 462] on span "Edit name" at bounding box center [771, 467] width 59 height 17
type input "******"
click at [885, 508] on icon "plus" at bounding box center [892, 510] width 14 height 13
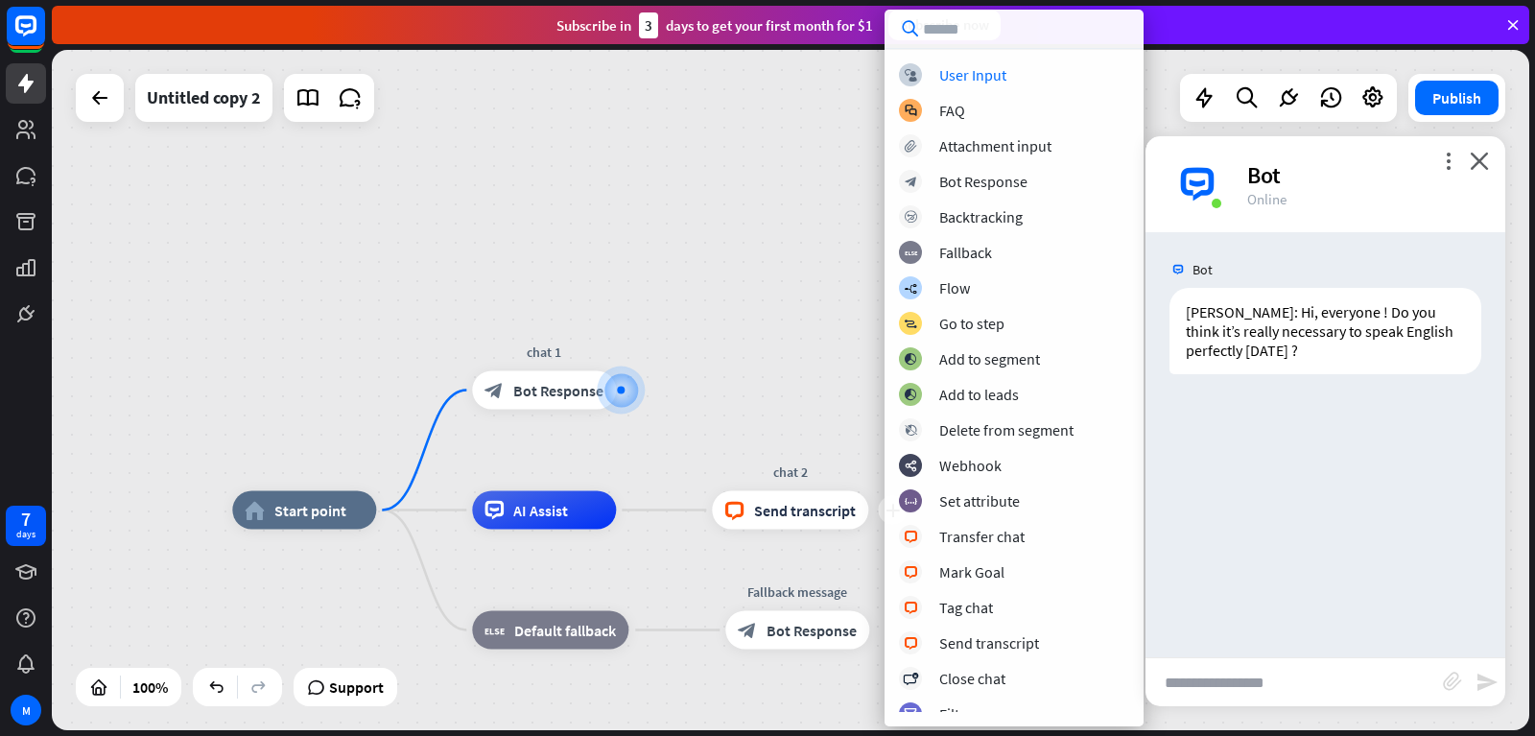
click at [825, 337] on div "home_2 Start point chat 1 block_bot_response Bot Response AI Assist plus chat 2…" at bounding box center [790, 390] width 1477 height 680
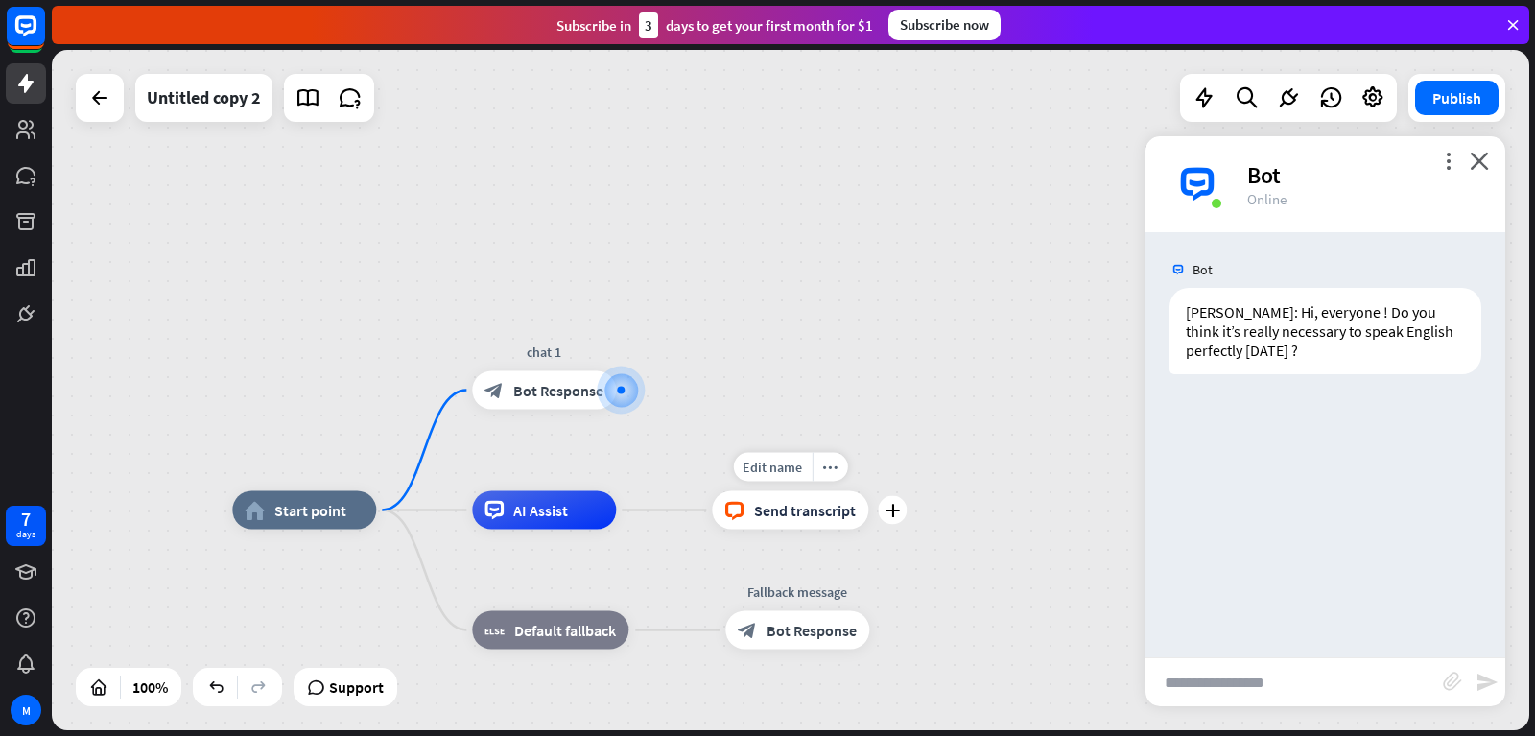
click at [762, 511] on span "Send transcript" at bounding box center [805, 510] width 102 height 19
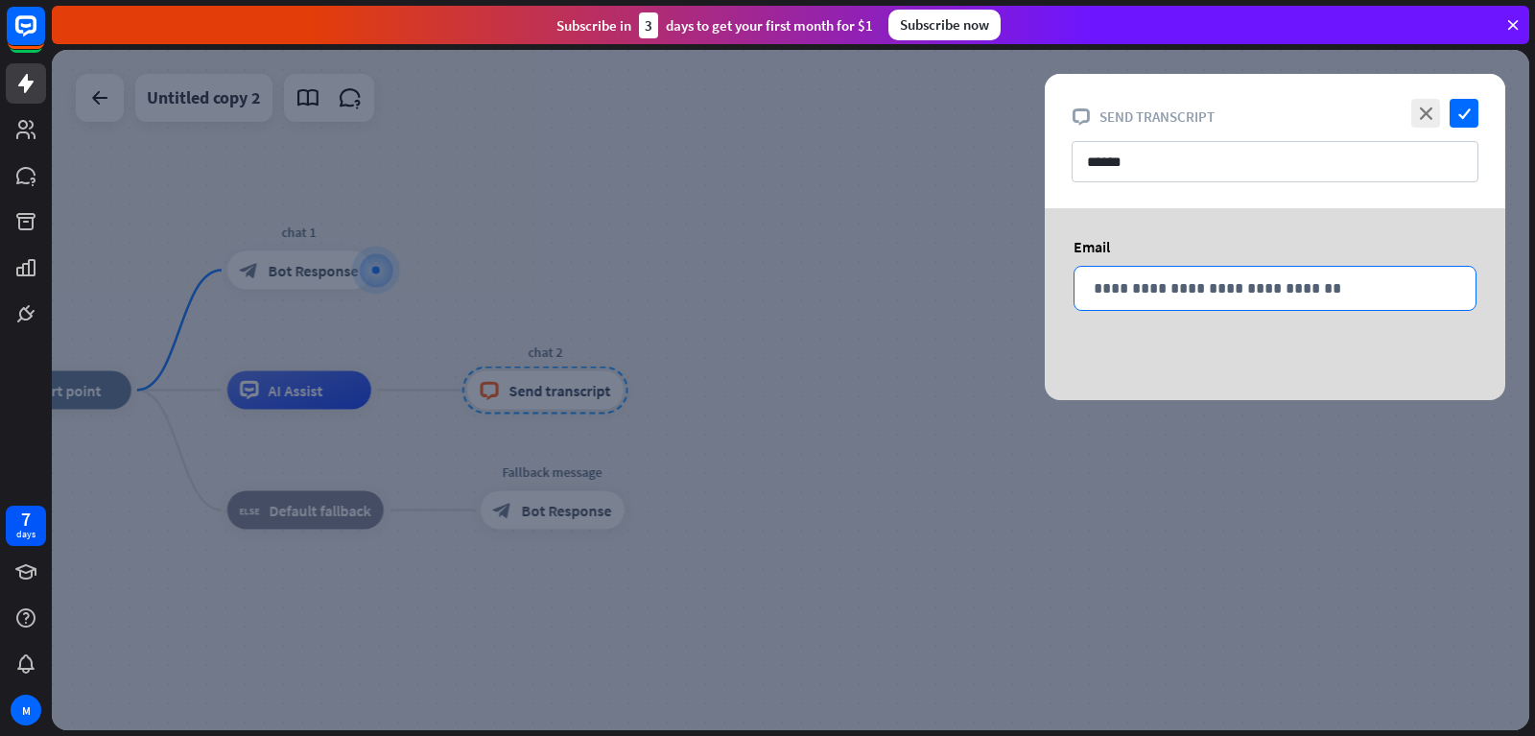
click at [1199, 289] on p "**********" at bounding box center [1275, 288] width 363 height 24
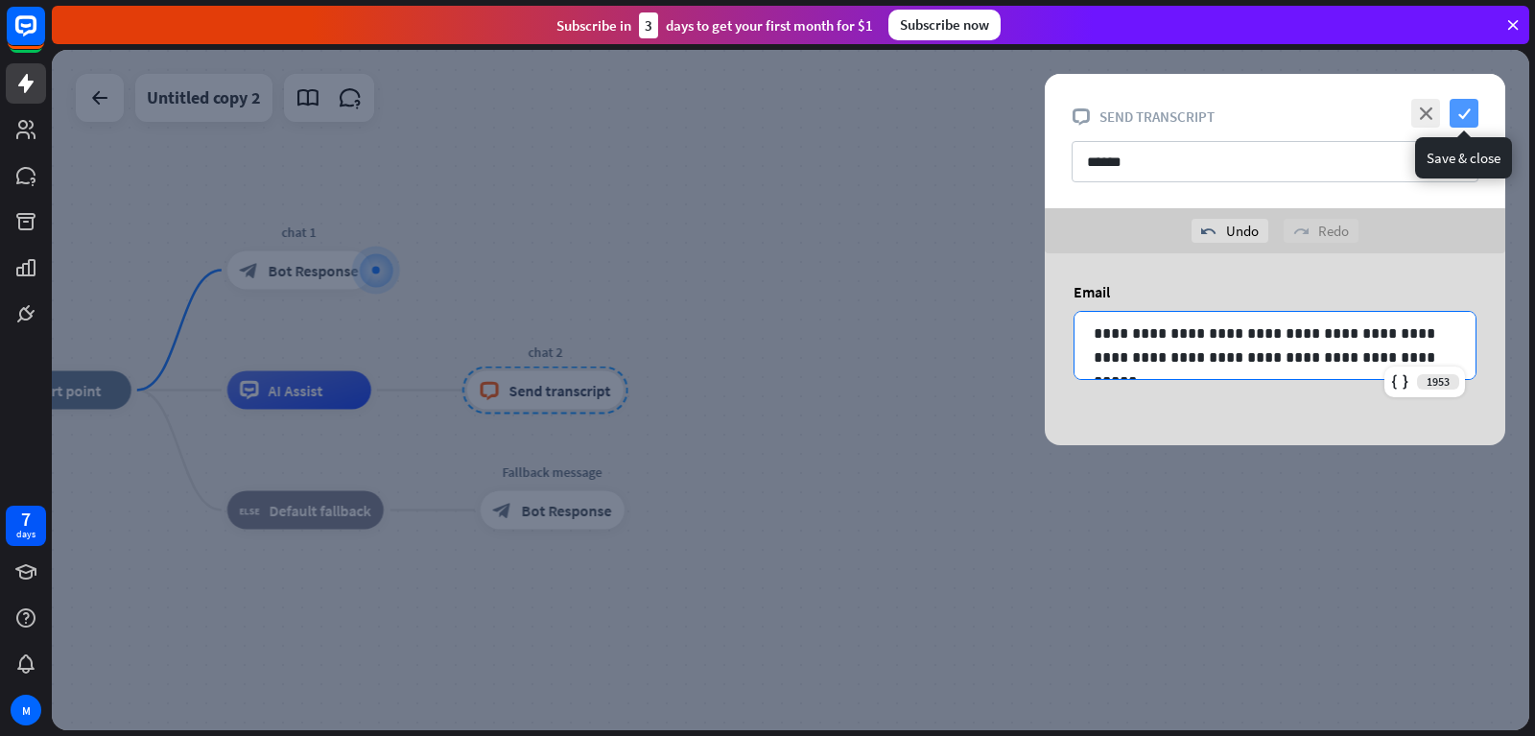
click at [1461, 106] on icon "check" at bounding box center [1464, 113] width 29 height 29
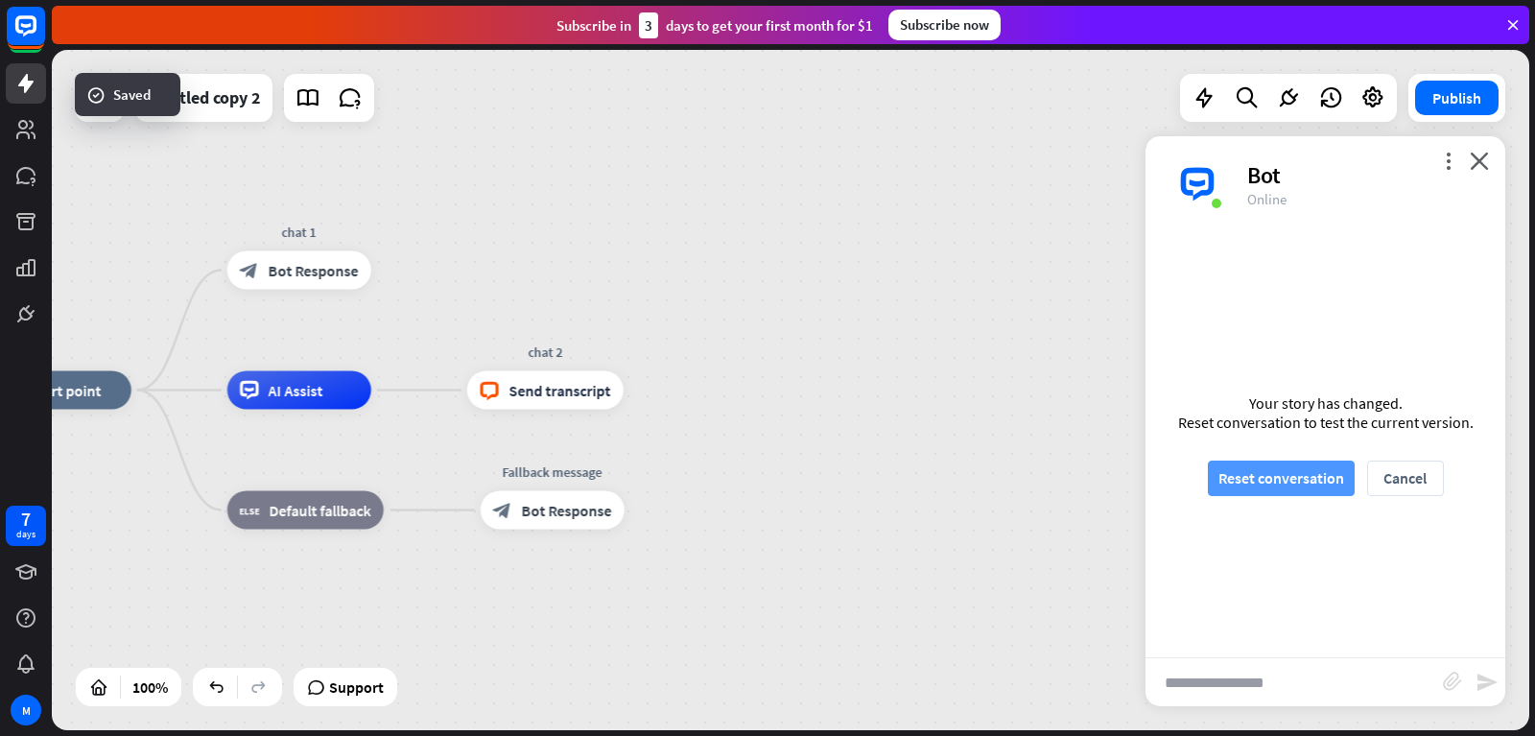
click at [1262, 482] on button "Reset conversation" at bounding box center [1281, 477] width 147 height 35
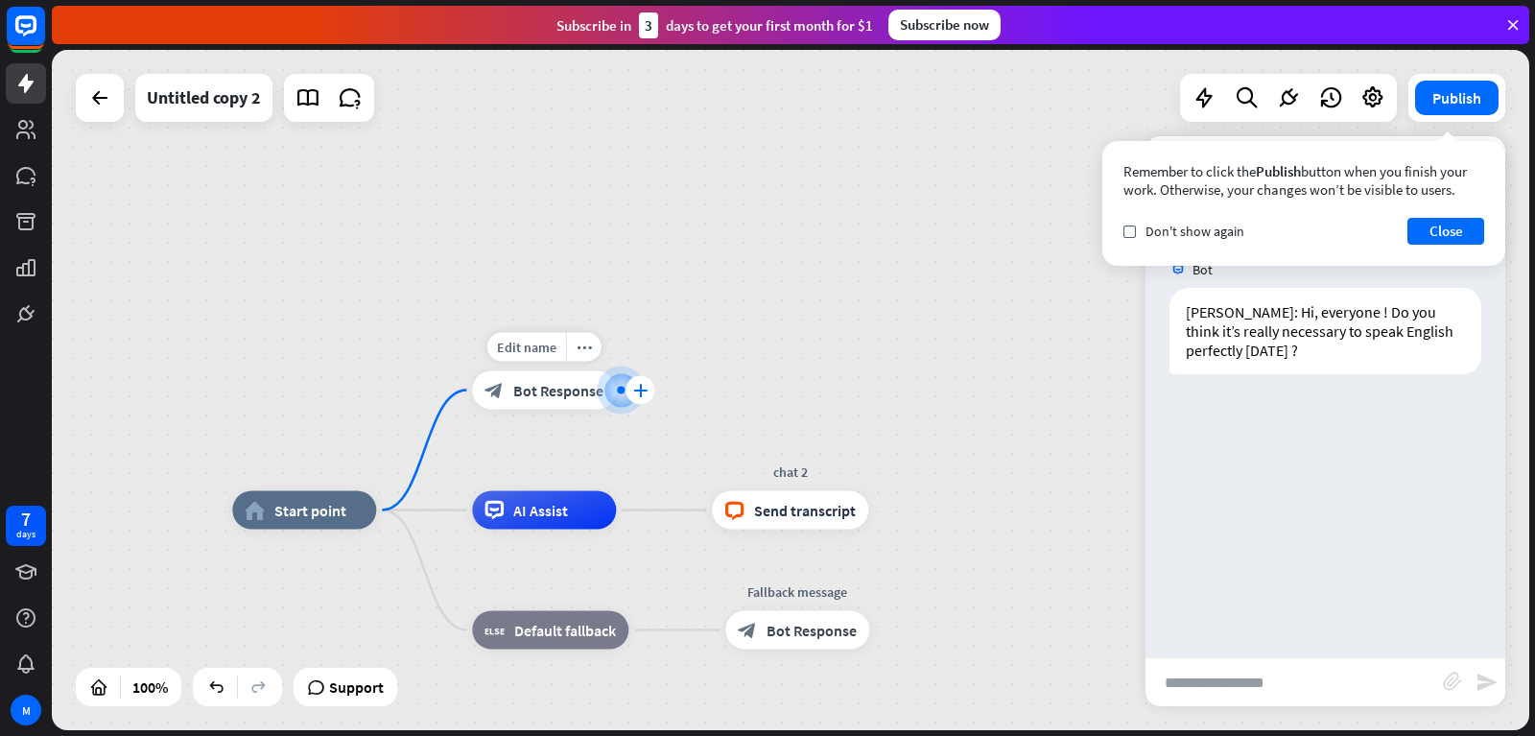
click at [628, 386] on div "plus" at bounding box center [639, 390] width 29 height 29
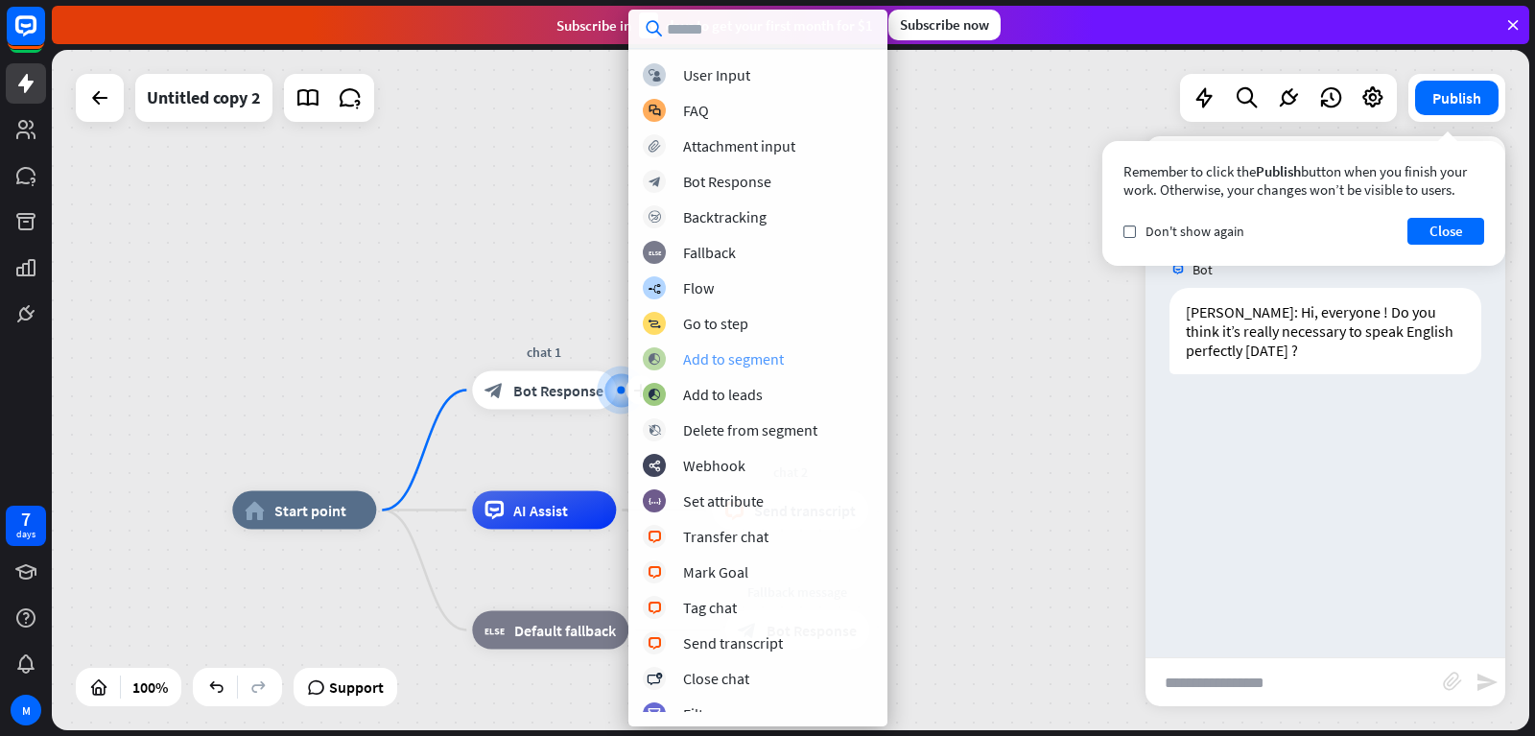
click at [721, 360] on div "Add to segment" at bounding box center [733, 358] width 101 height 19
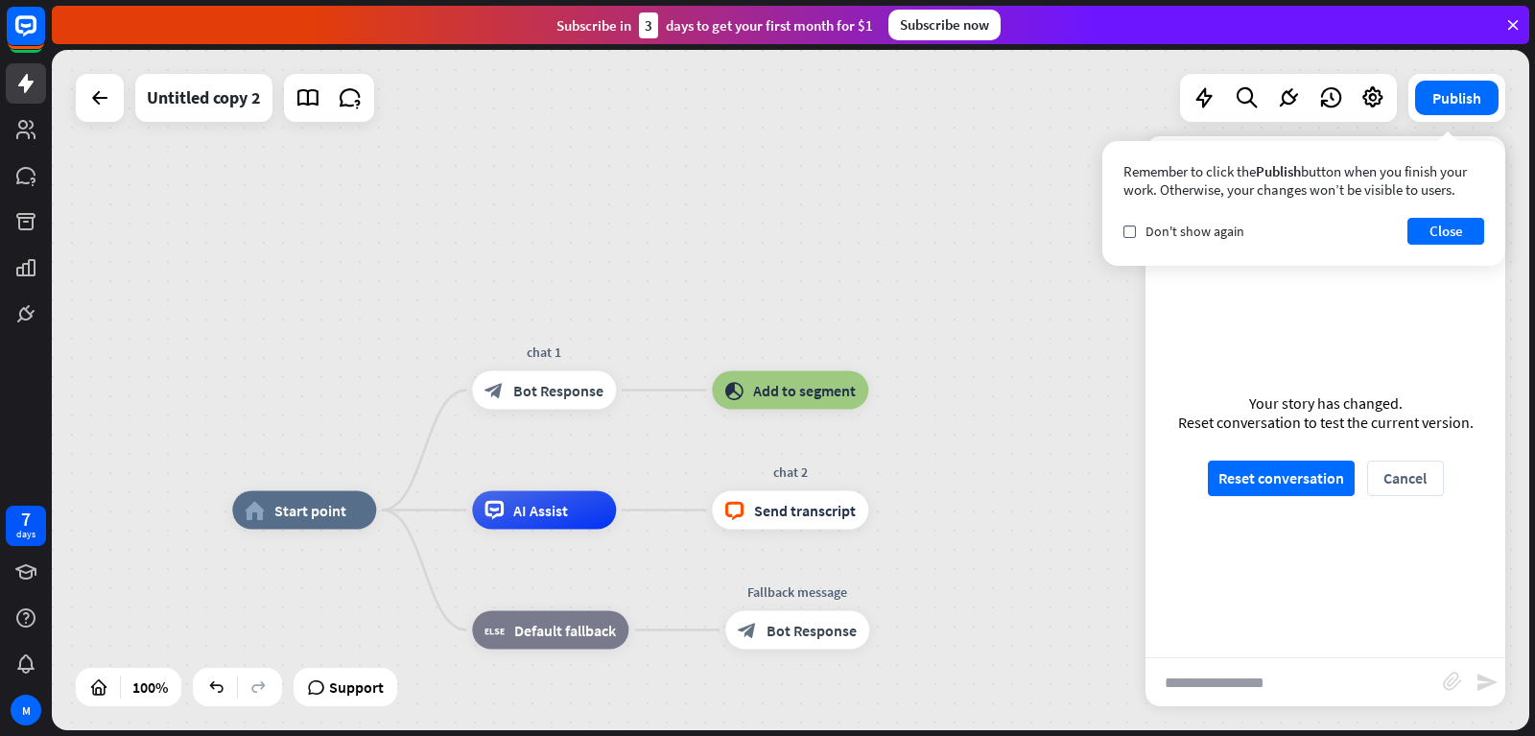
drag, startPoint x: 827, startPoint y: 402, endPoint x: 883, endPoint y: 246, distance: 166.0
click at [883, 246] on div "home_2 Start point chat 1 block_bot_response Bot Response block_add_to_segment …" at bounding box center [790, 390] width 1477 height 680
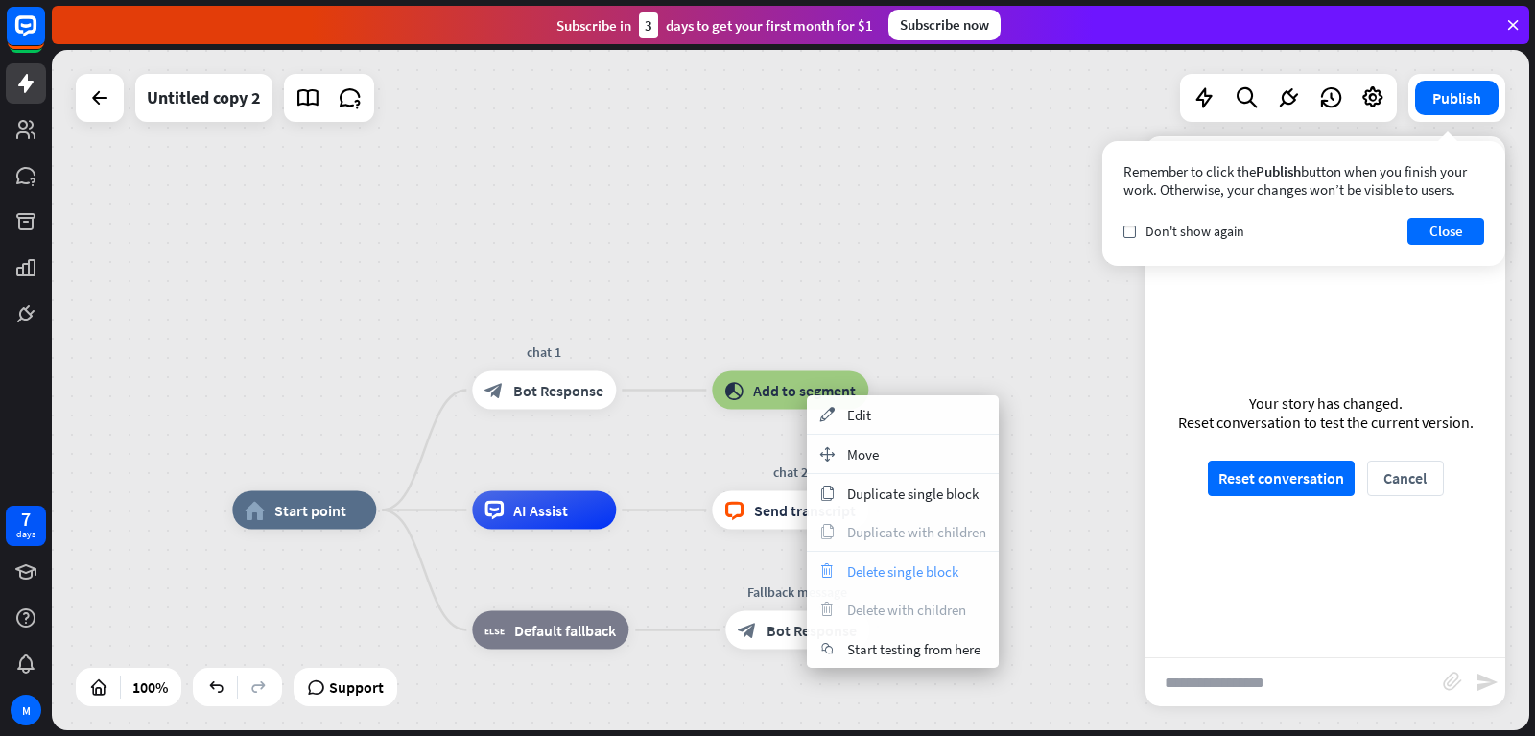
click at [866, 569] on span "Delete single block" at bounding box center [902, 571] width 111 height 18
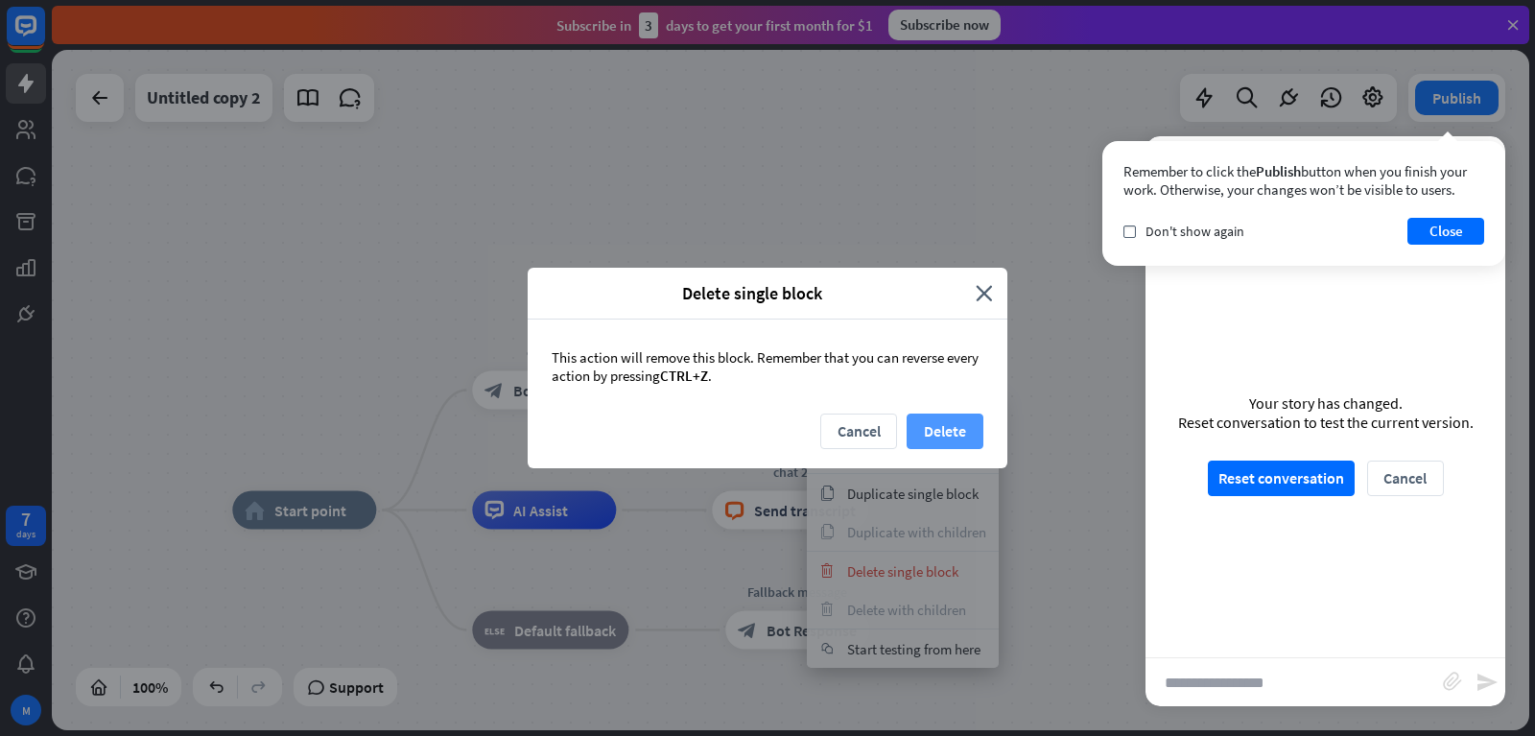
click at [931, 427] on button "Delete" at bounding box center [945, 430] width 77 height 35
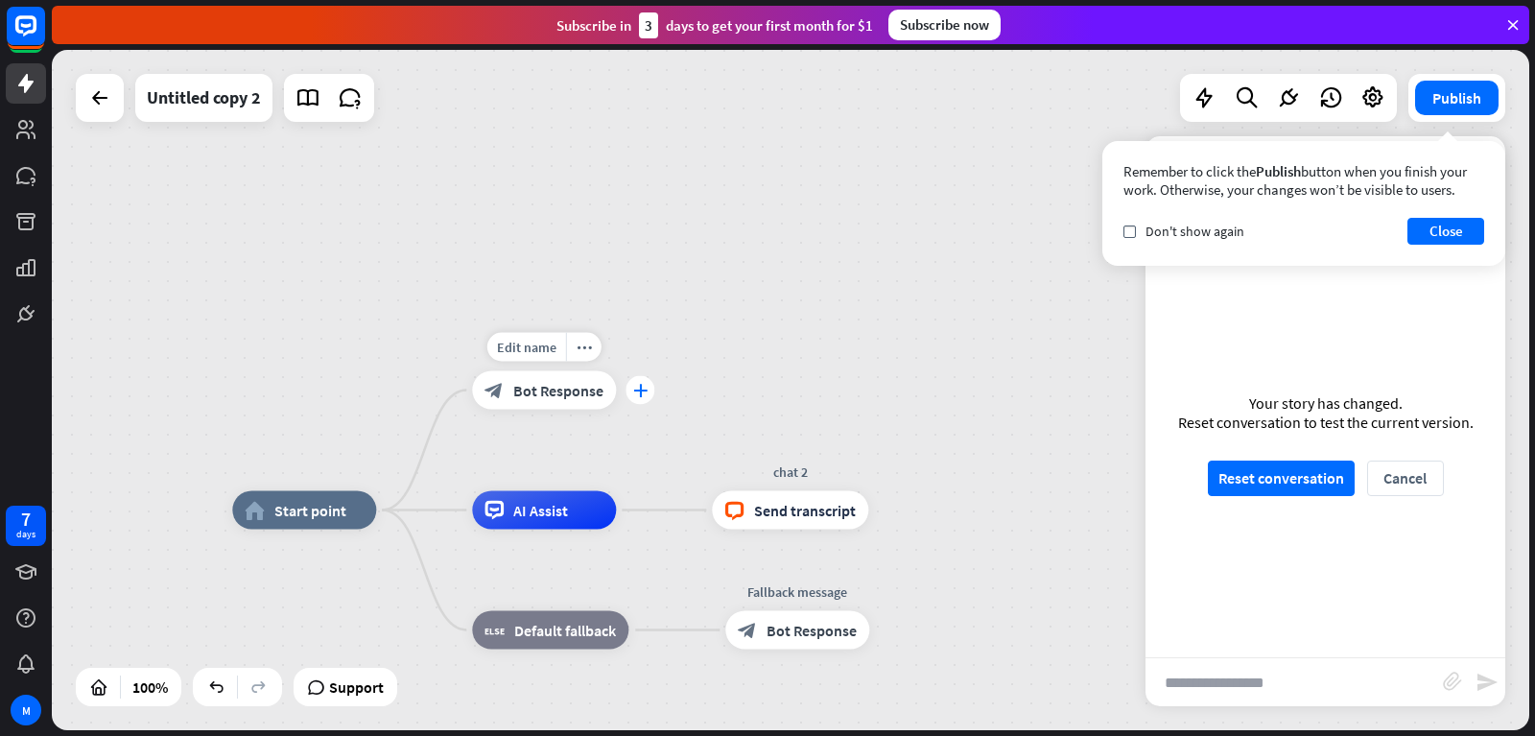
click at [643, 395] on icon "plus" at bounding box center [640, 390] width 14 height 13
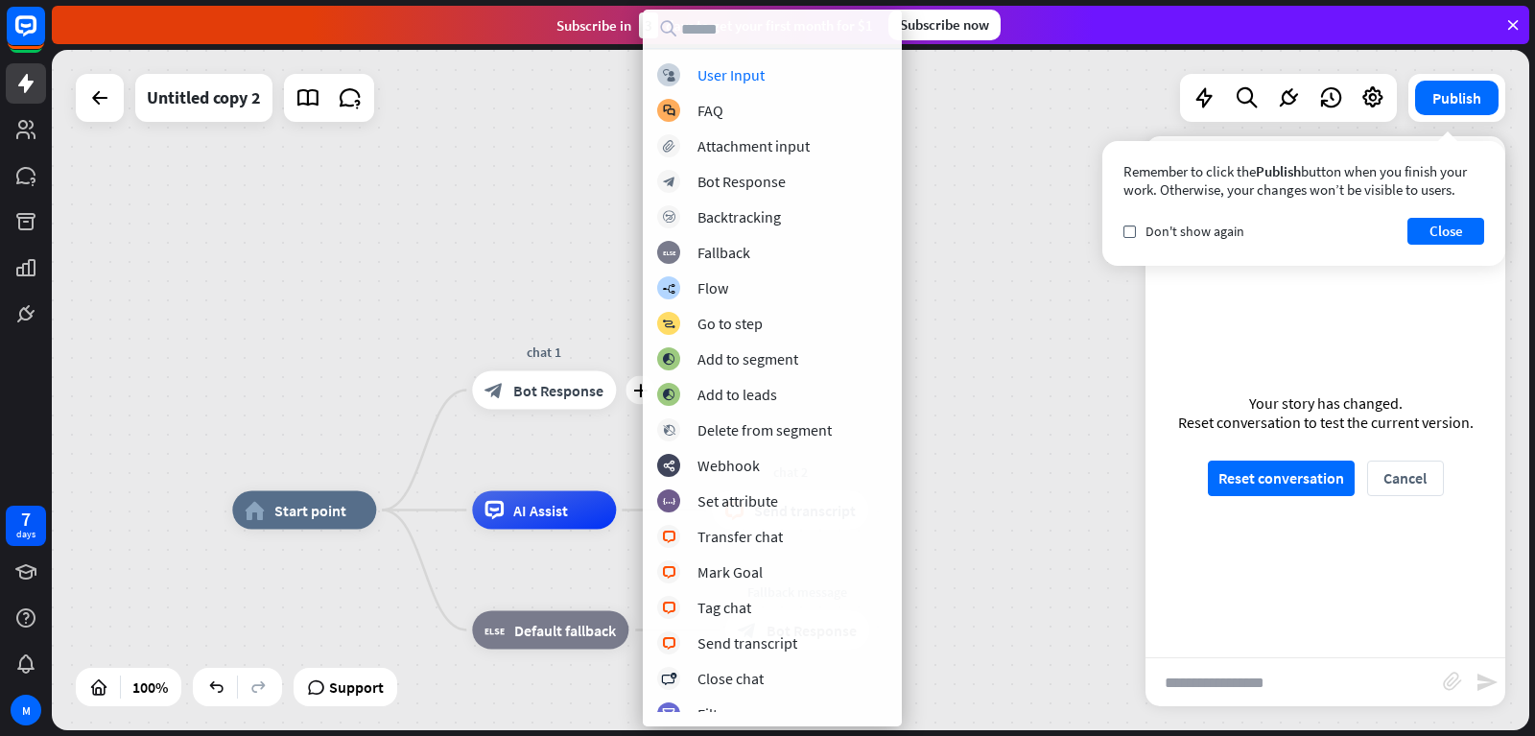
click at [504, 244] on div "home_2 Start point plus chat 1 block_bot_response Bot Response AI Assist chat 2…" at bounding box center [790, 390] width 1477 height 680
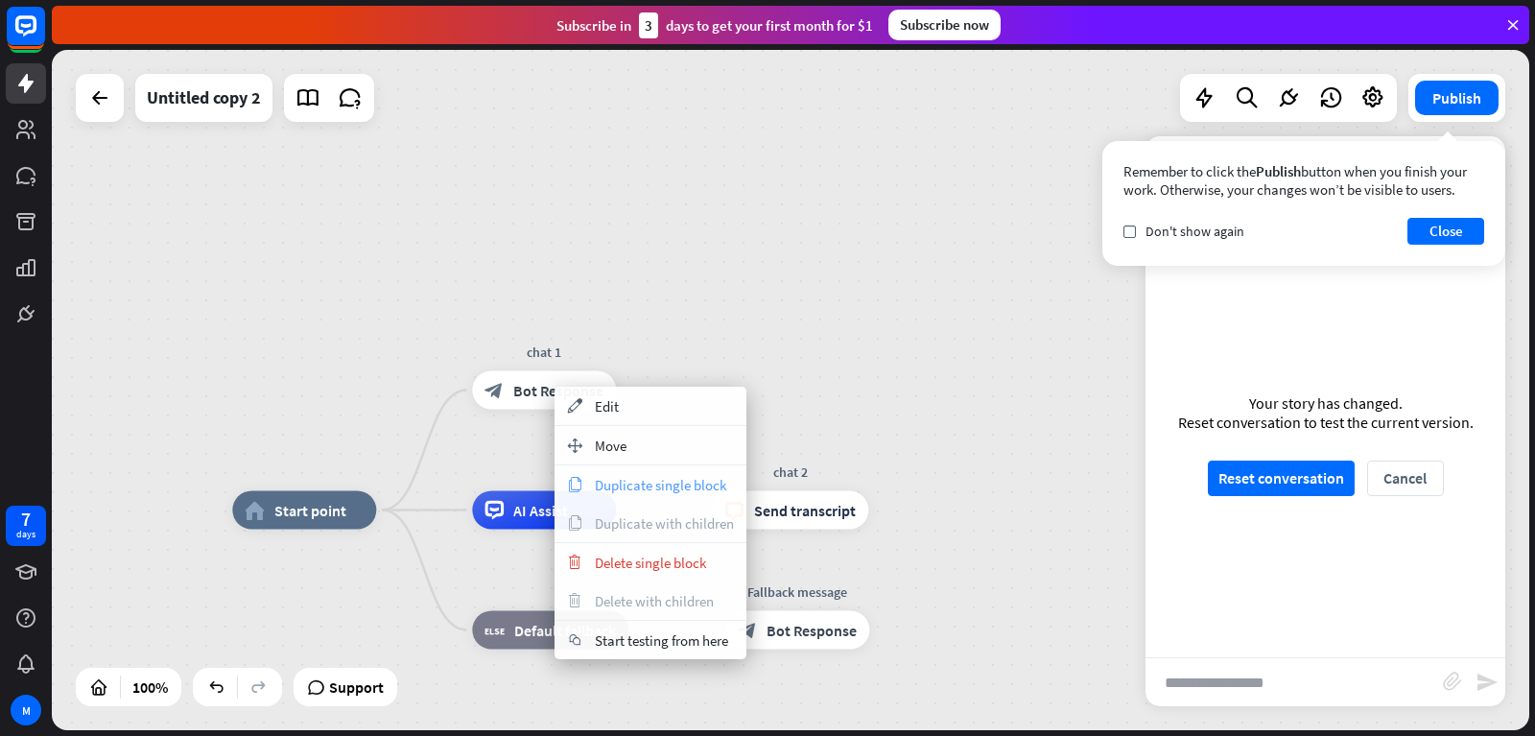
click at [612, 480] on span "Duplicate single block" at bounding box center [660, 485] width 131 height 18
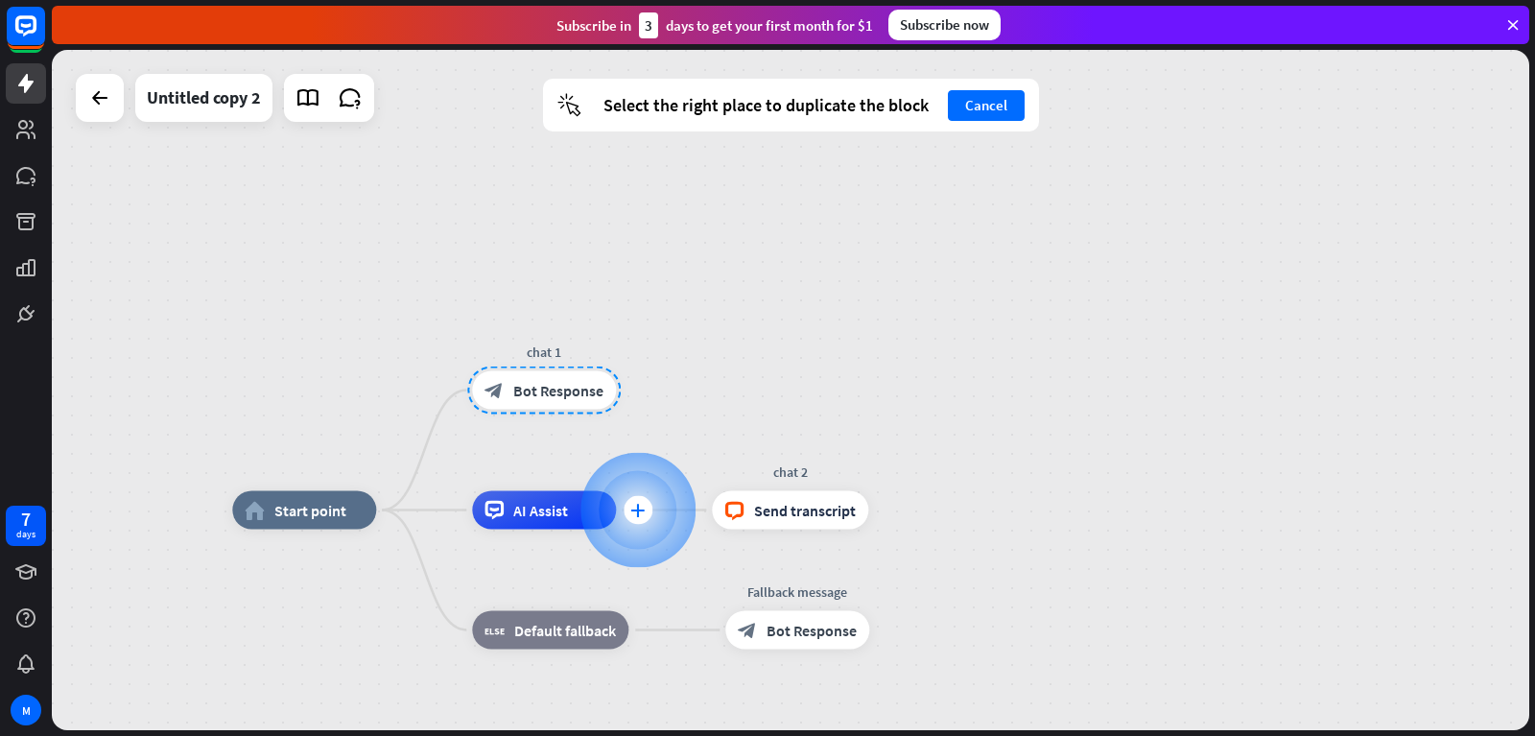
click at [635, 500] on div "plus" at bounding box center [638, 510] width 29 height 29
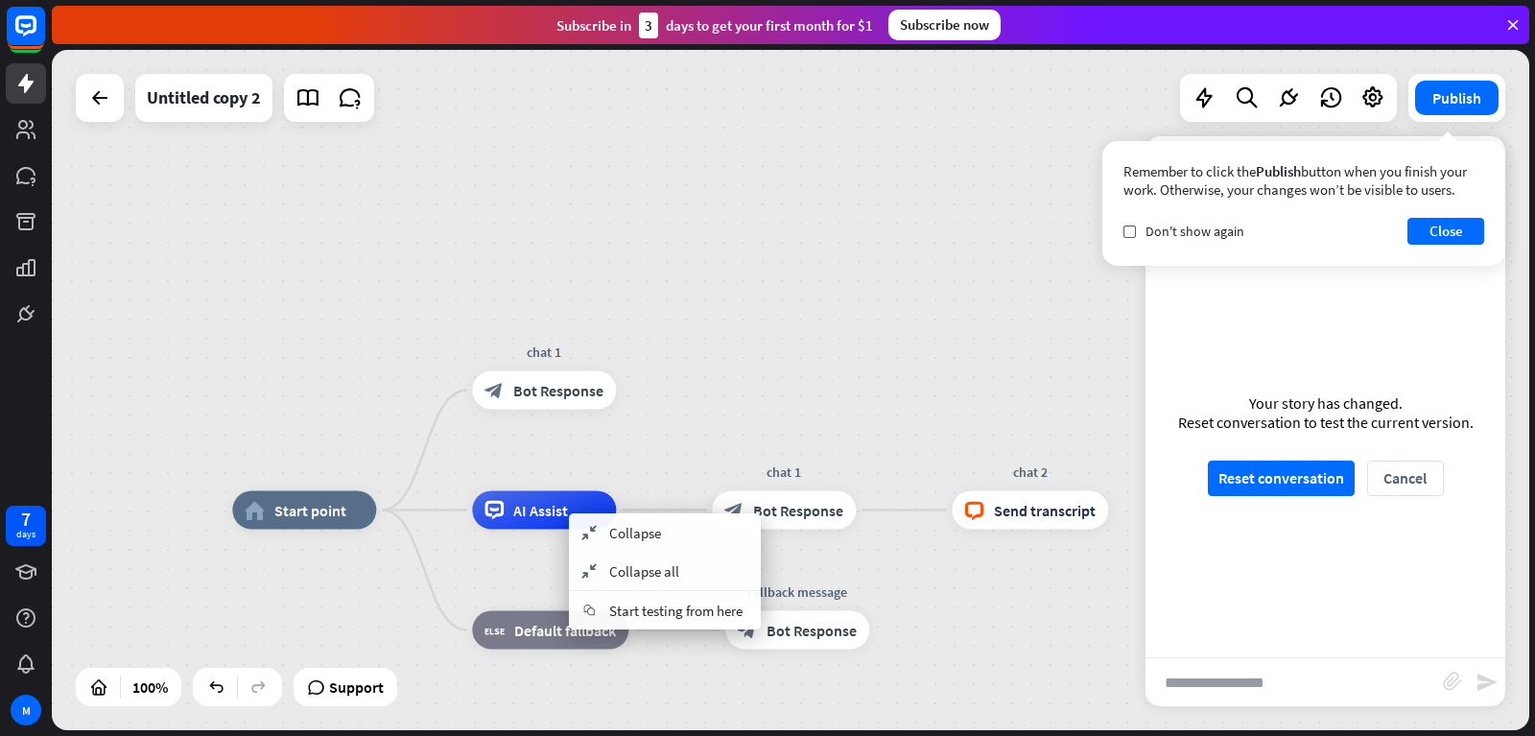
click at [785, 396] on div "home_2 Start point chat 1 block_bot_response Bot Response AI Assist chat 1 bloc…" at bounding box center [790, 390] width 1477 height 680
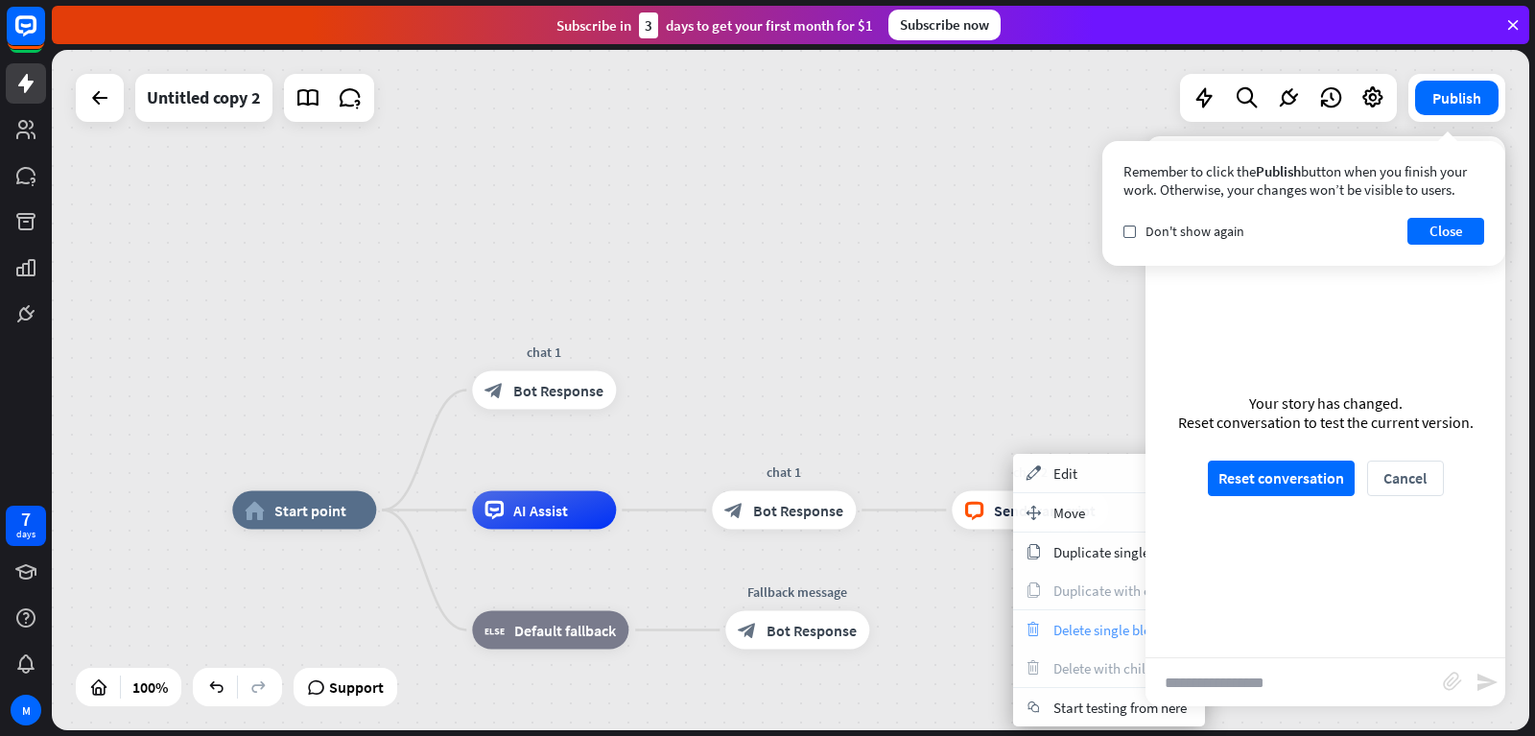
click at [1046, 637] on div "trash Delete single block" at bounding box center [1109, 629] width 192 height 38
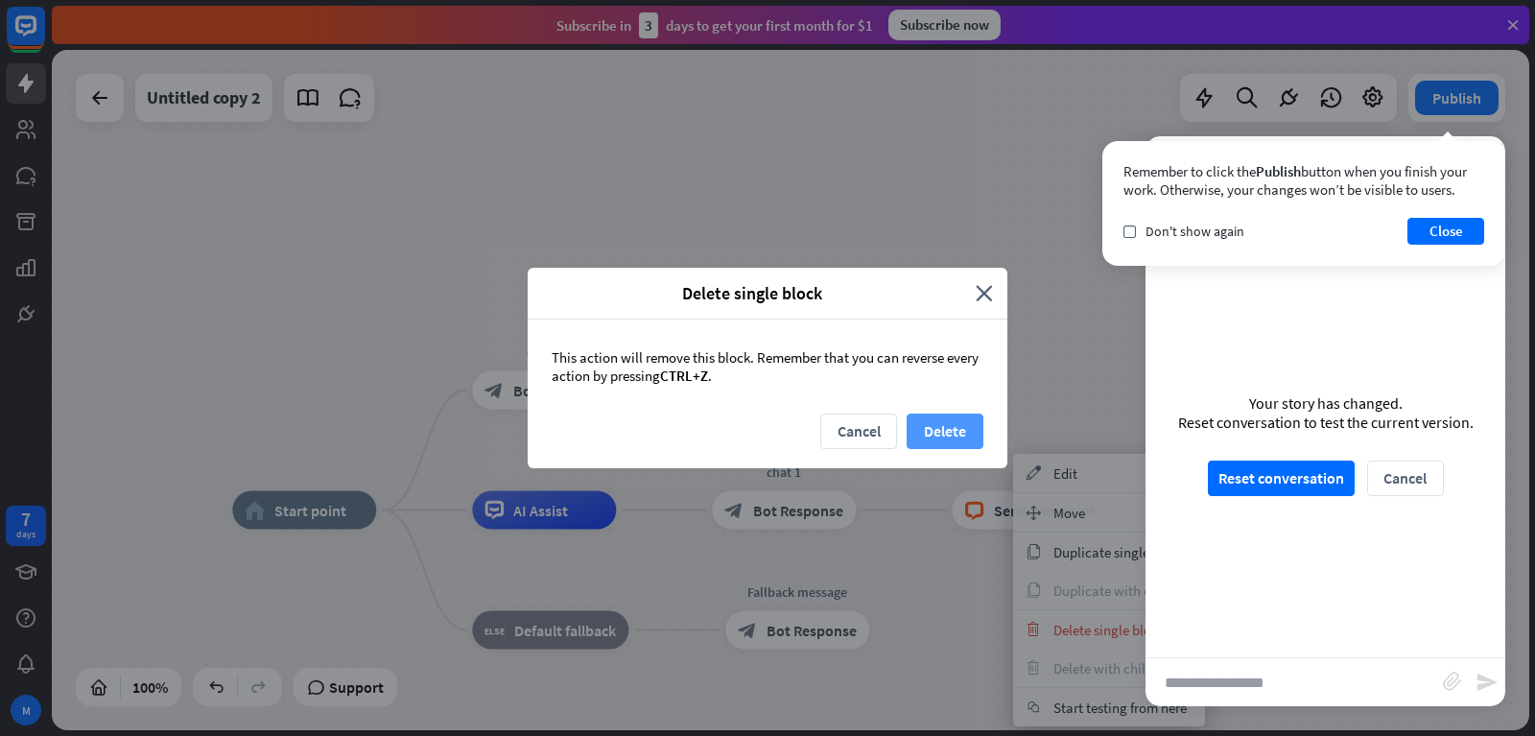
click at [955, 434] on button "Delete" at bounding box center [945, 430] width 77 height 35
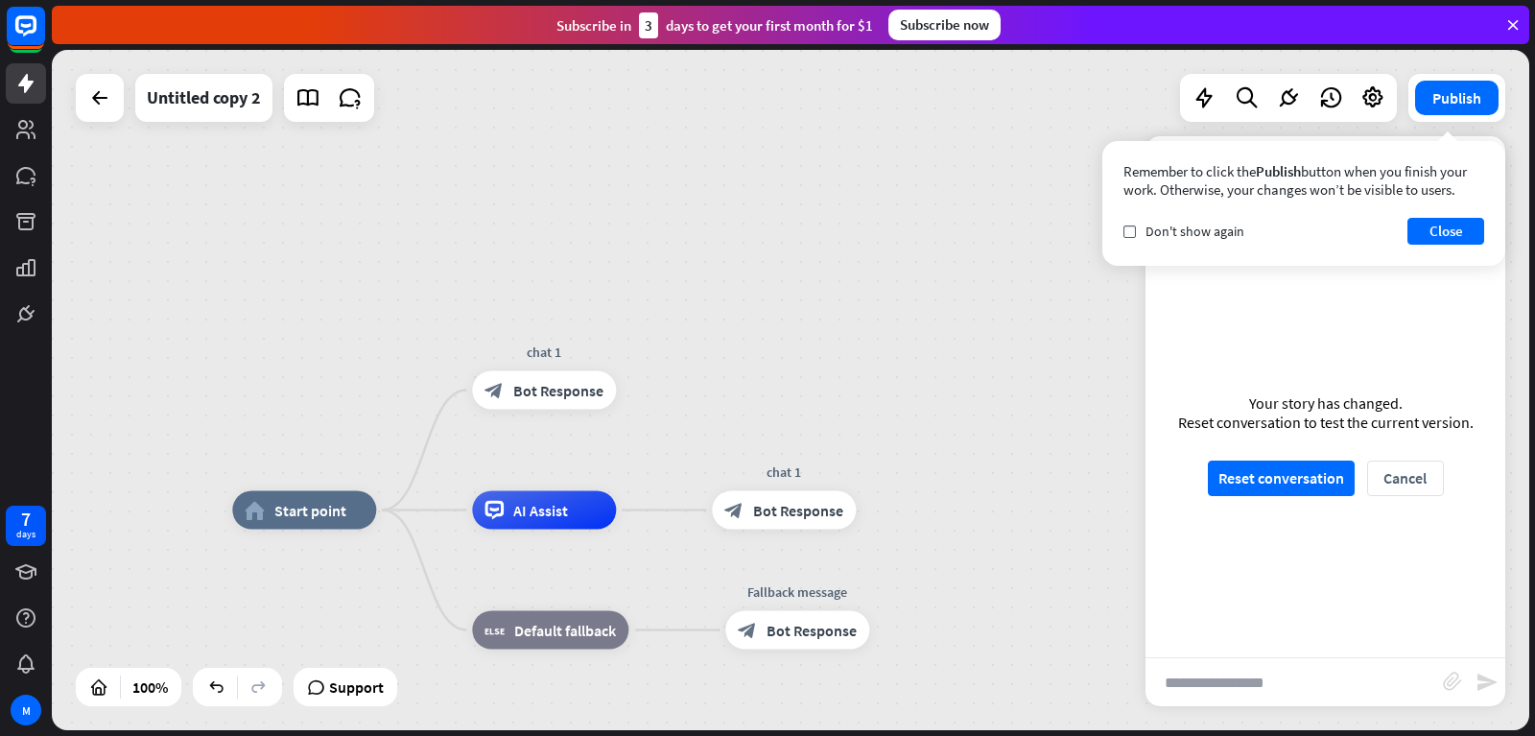
click at [813, 511] on span "Bot Response" at bounding box center [798, 510] width 90 height 19
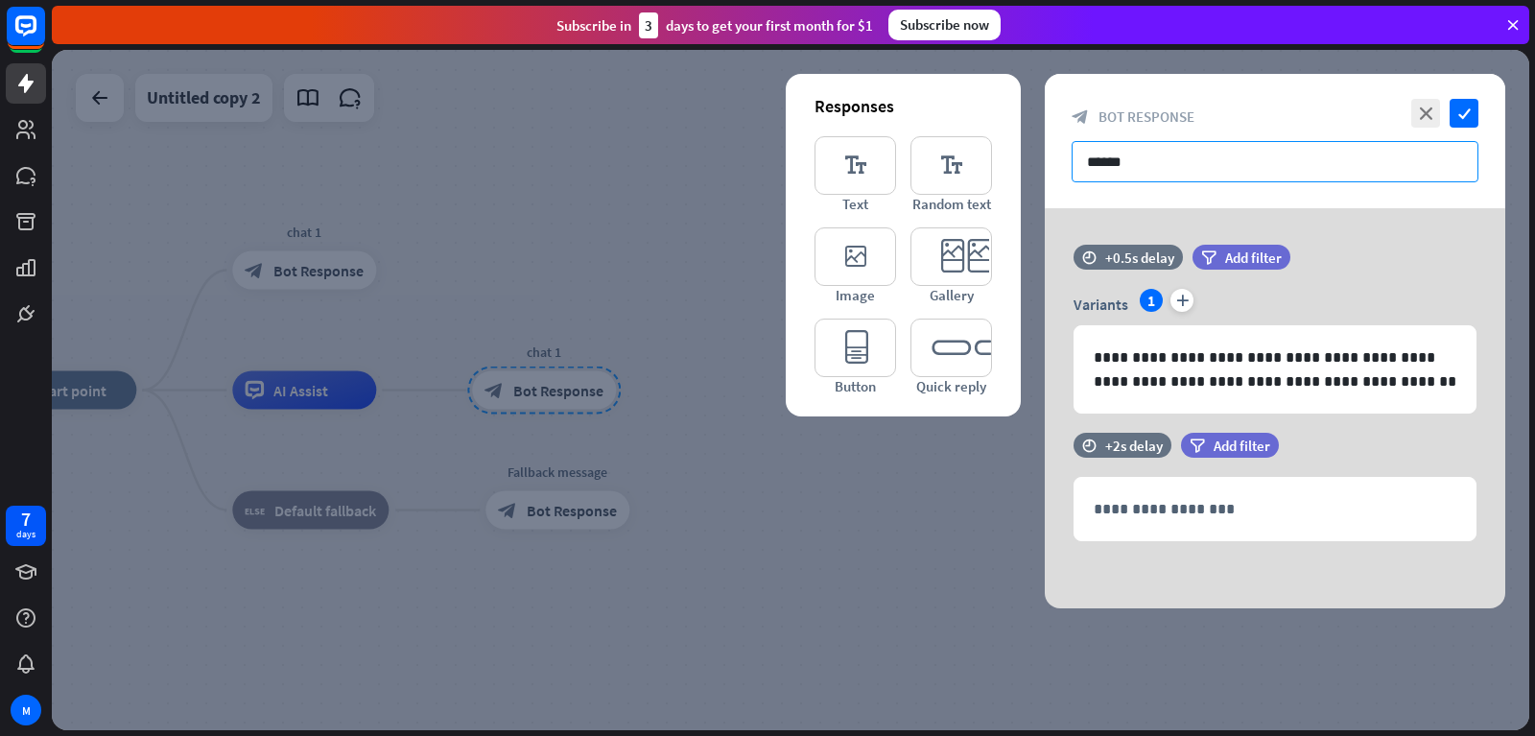
click at [1173, 167] on input "******" at bounding box center [1275, 161] width 407 height 41
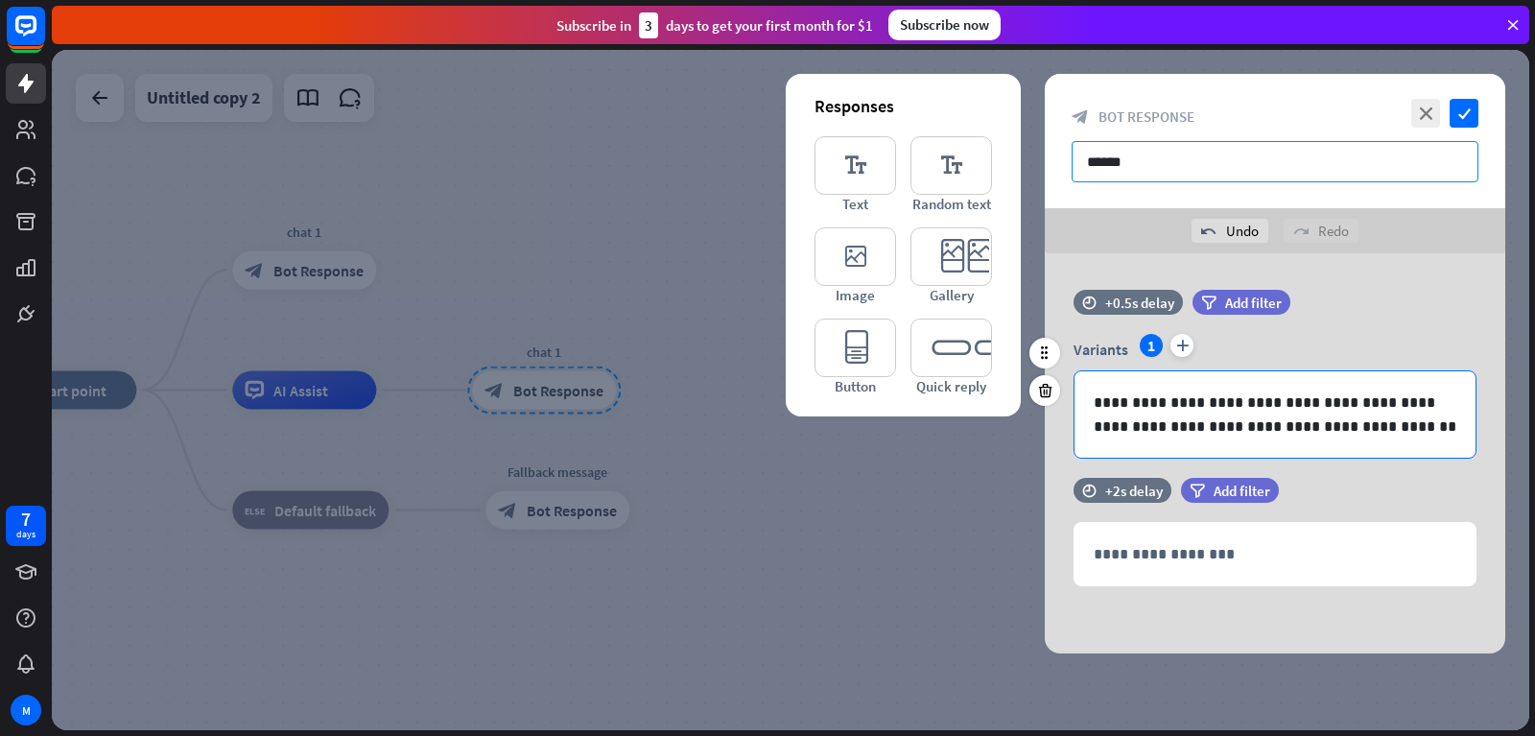
type input "******"
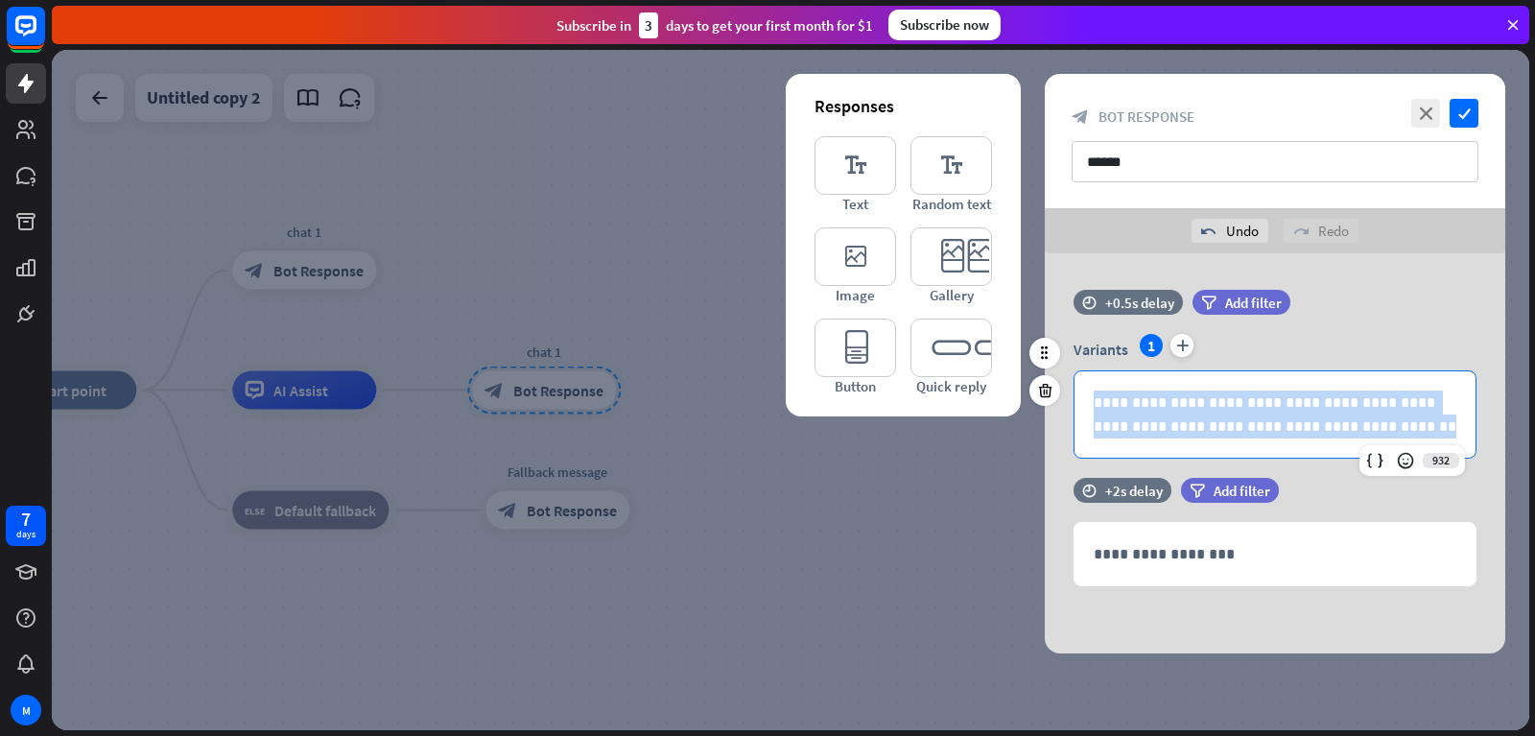
drag, startPoint x: 1094, startPoint y: 402, endPoint x: 1336, endPoint y: 435, distance: 244.9
click at [1336, 435] on p "**********" at bounding box center [1275, 414] width 363 height 48
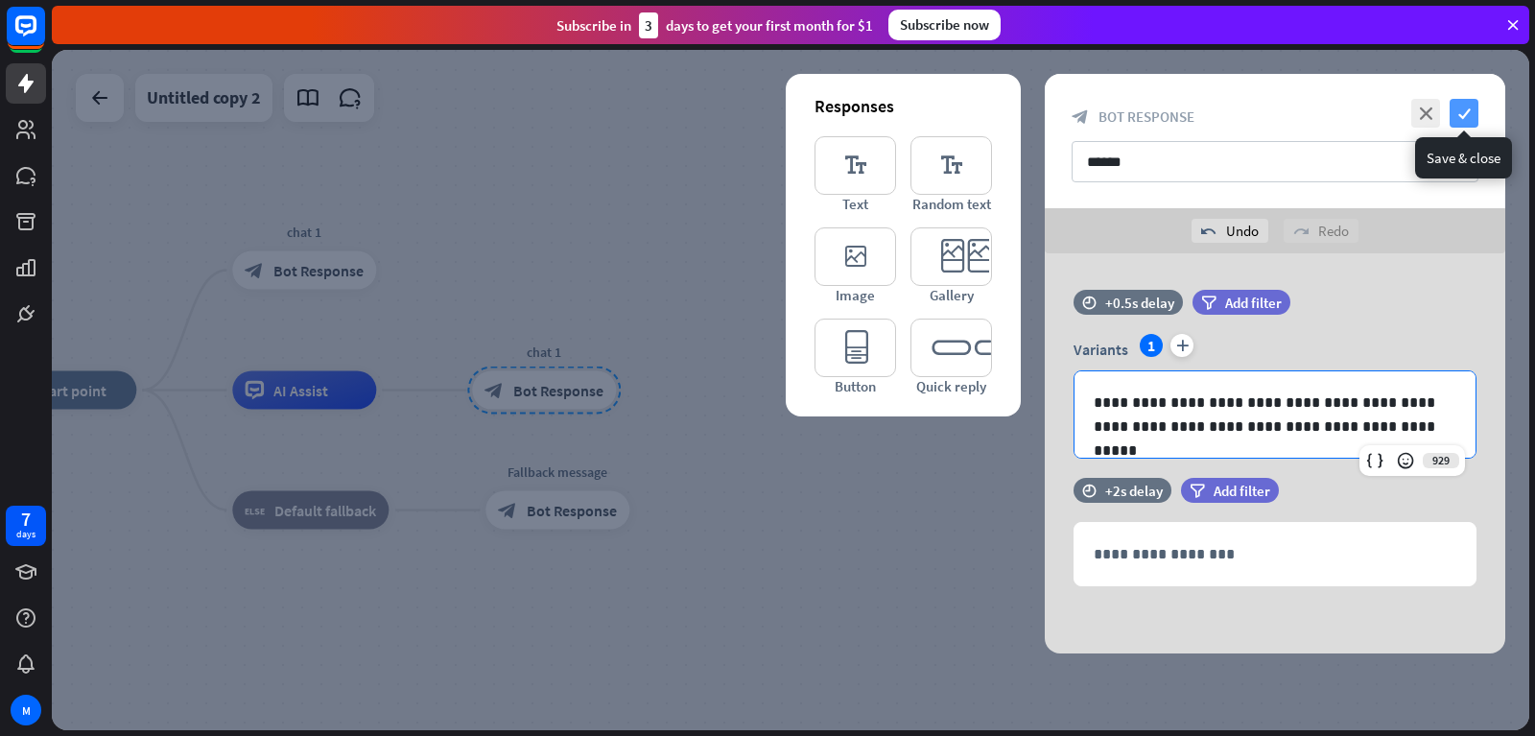
click at [1456, 102] on icon "check" at bounding box center [1464, 113] width 29 height 29
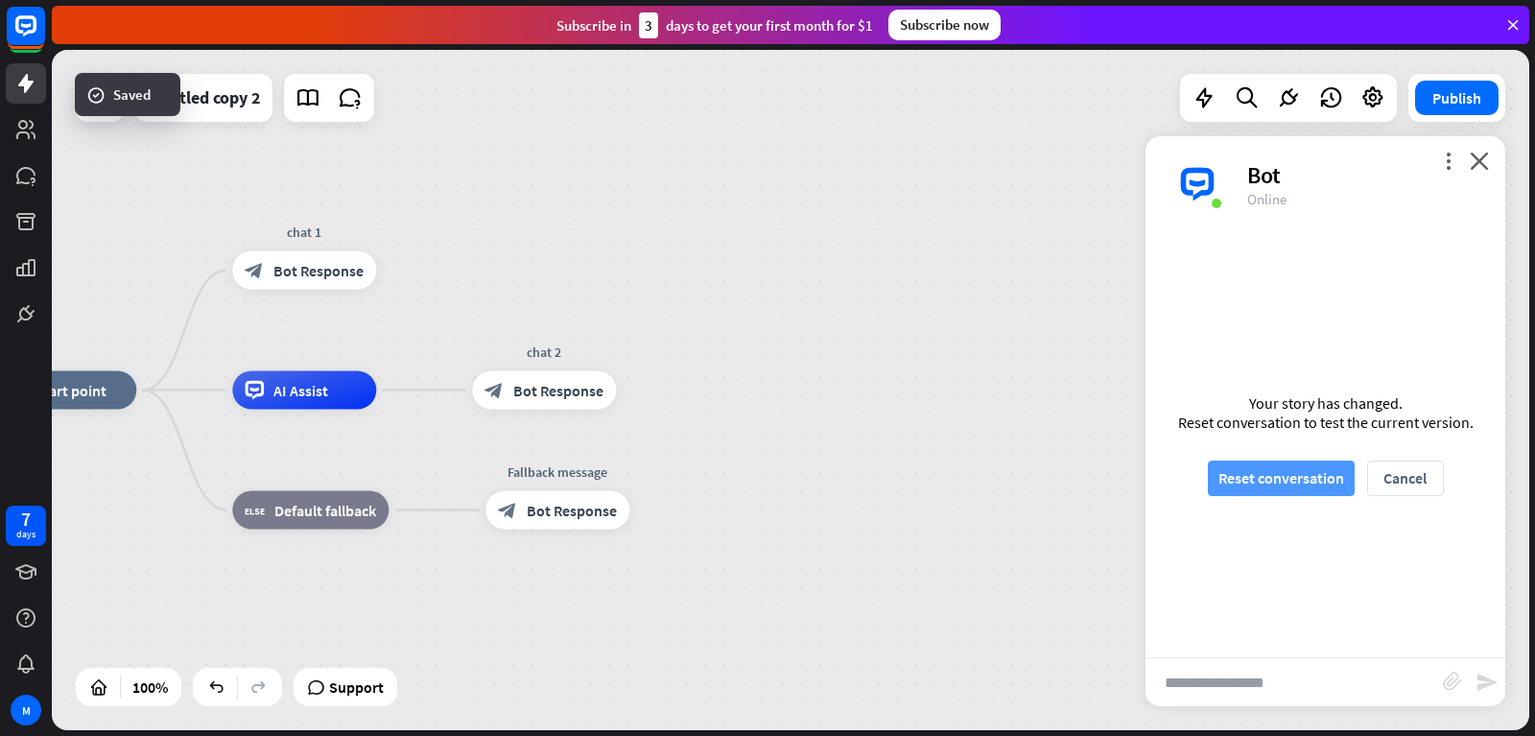
click at [1273, 476] on button "Reset conversation" at bounding box center [1281, 477] width 147 height 35
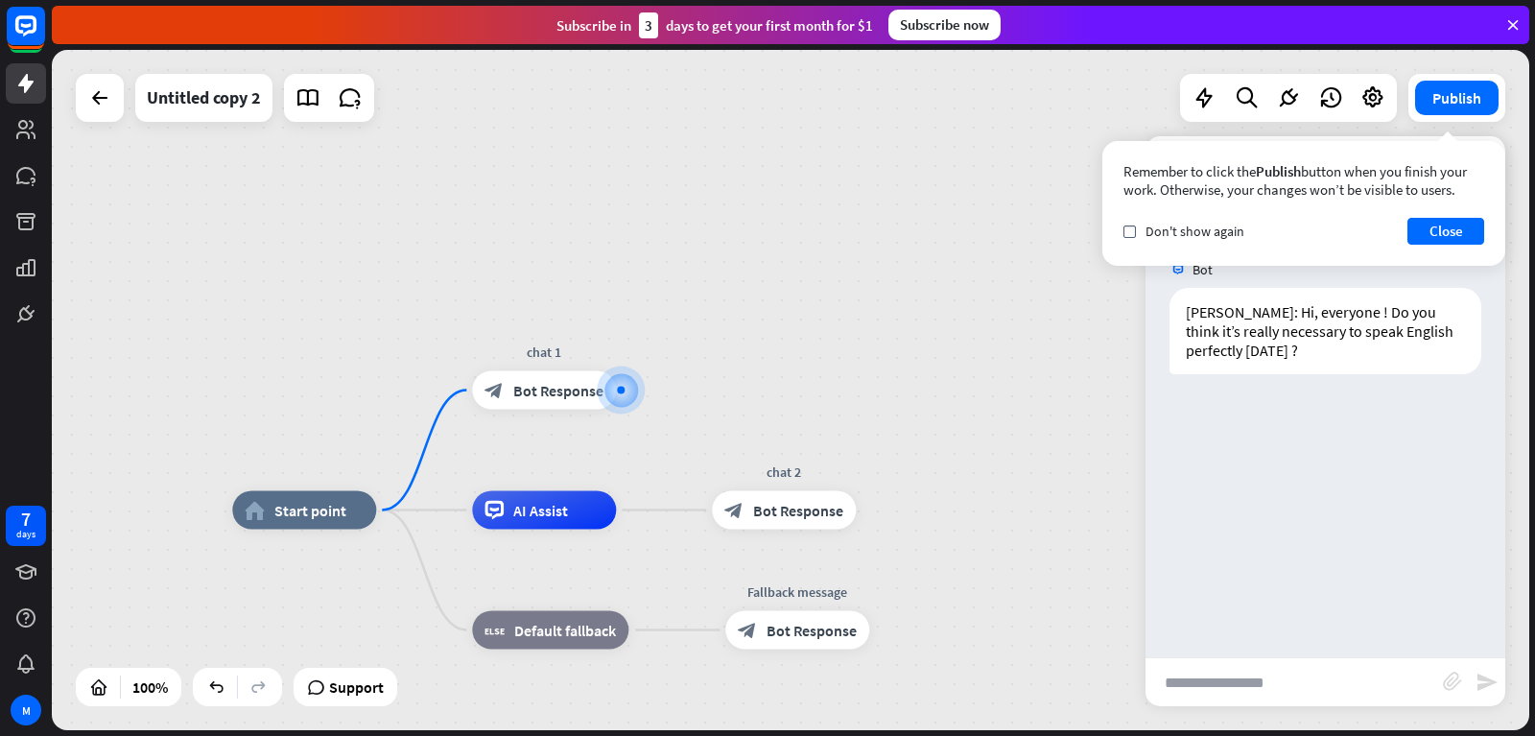
click at [1222, 686] on input "text" at bounding box center [1293, 682] width 297 height 48
drag, startPoint x: 741, startPoint y: 509, endPoint x: 695, endPoint y: 399, distance: 119.2
click at [695, 399] on div "home_2 Start point chat 1 block_bot_response Bot Response AI Assist chat 2 bloc…" at bounding box center [790, 390] width 1477 height 680
drag, startPoint x: 741, startPoint y: 503, endPoint x: 621, endPoint y: 387, distance: 166.9
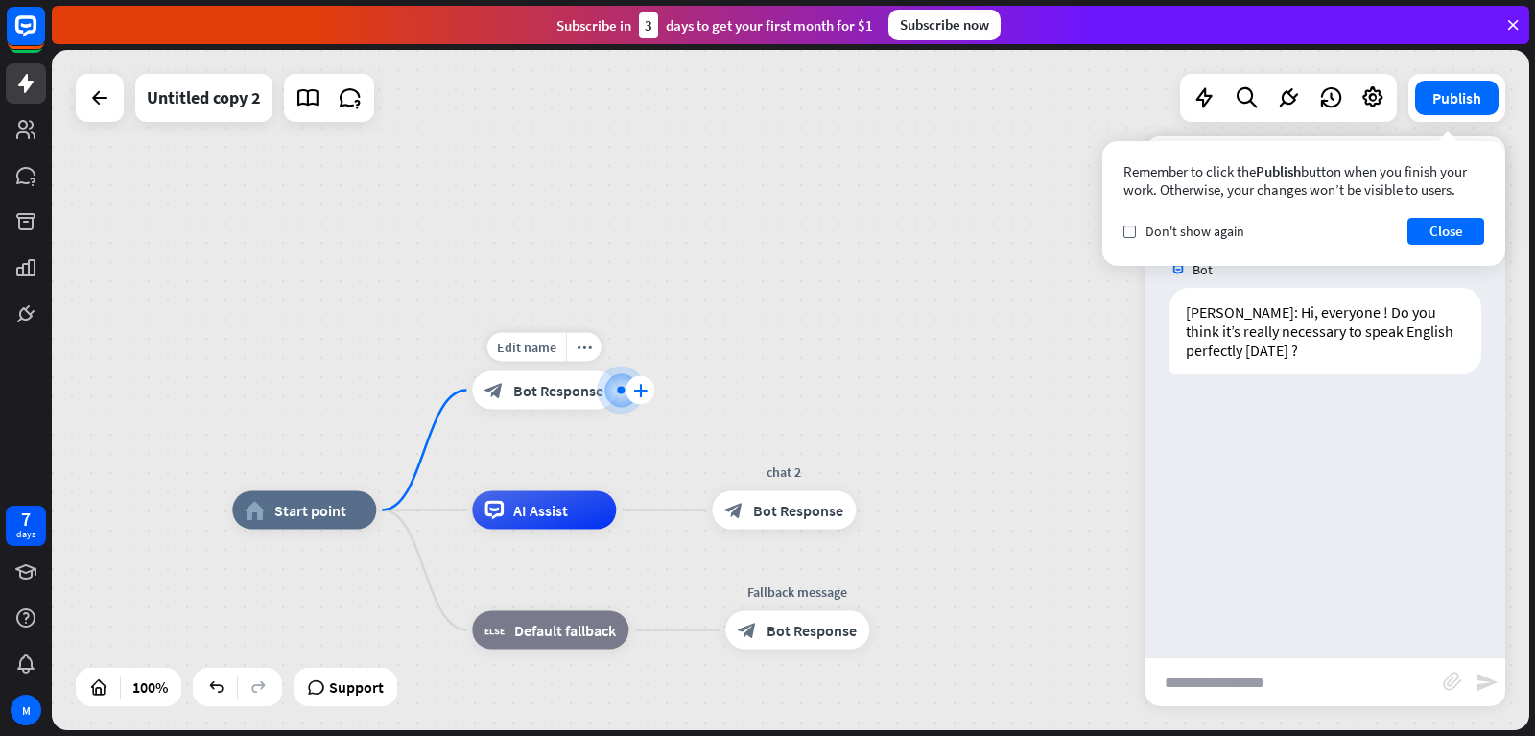
click at [641, 385] on icon "plus" at bounding box center [640, 390] width 14 height 13
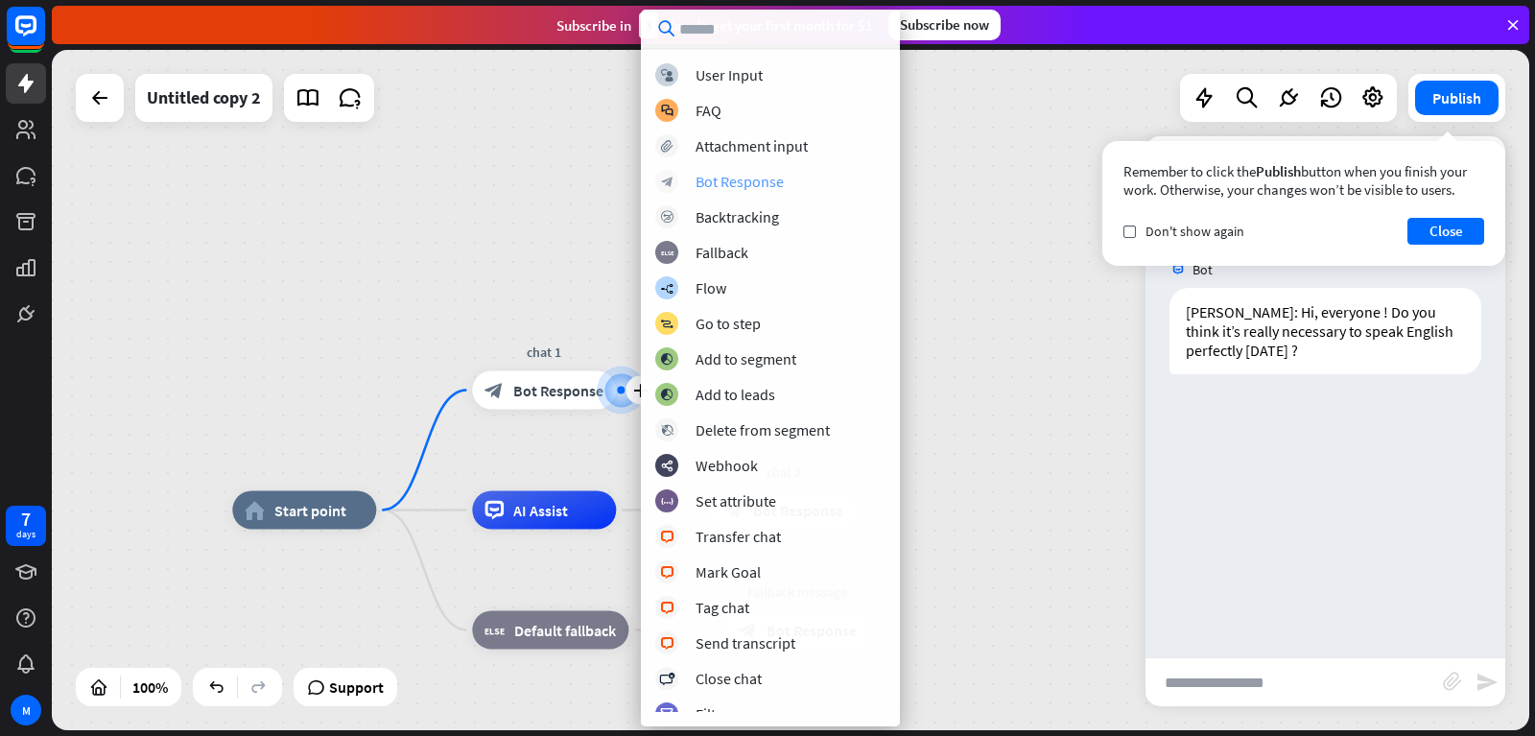
click at [719, 178] on div "Bot Response" at bounding box center [739, 181] width 88 height 19
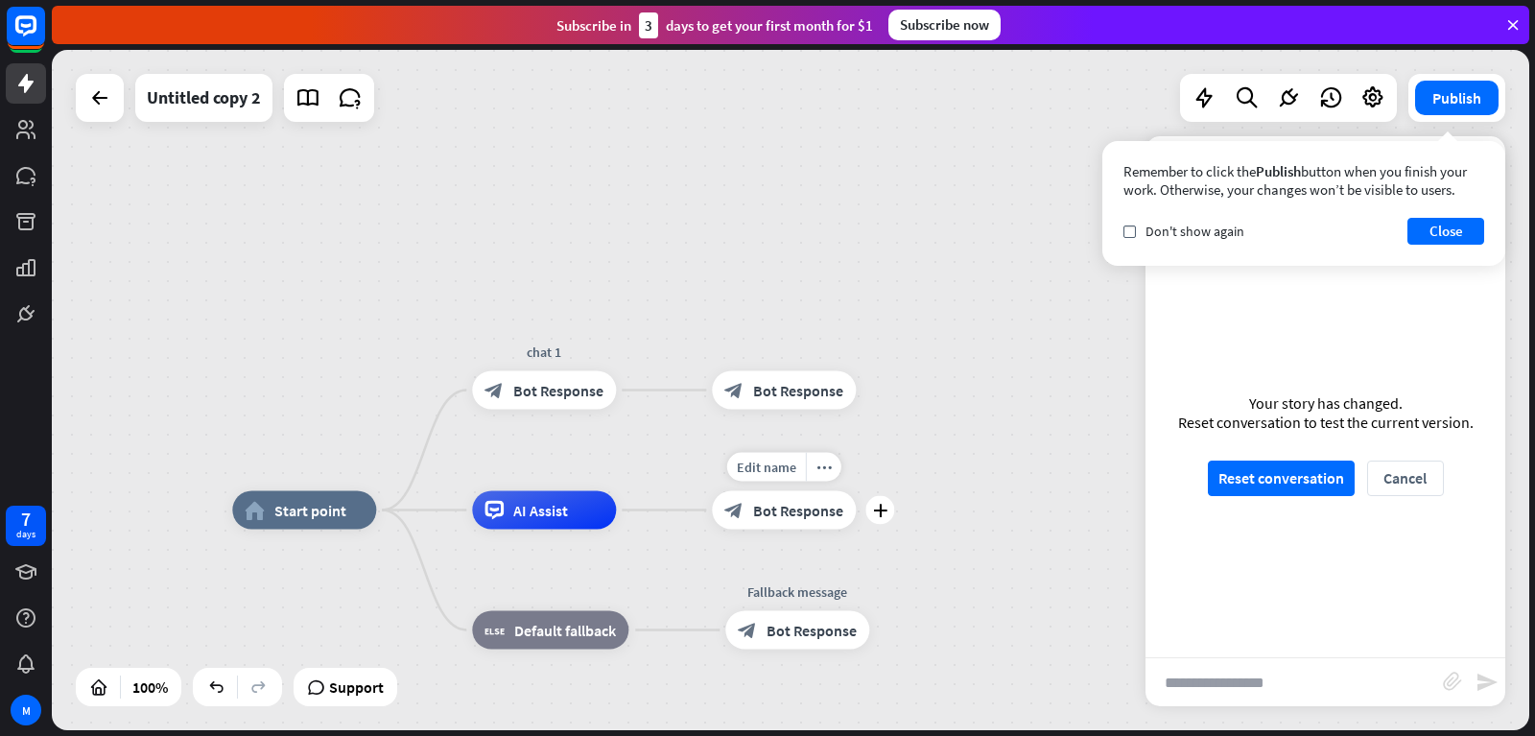
drag, startPoint x: 762, startPoint y: 510, endPoint x: 747, endPoint y: 500, distance: 17.8
click at [747, 500] on div "block_bot_response Bot Response" at bounding box center [784, 510] width 144 height 38
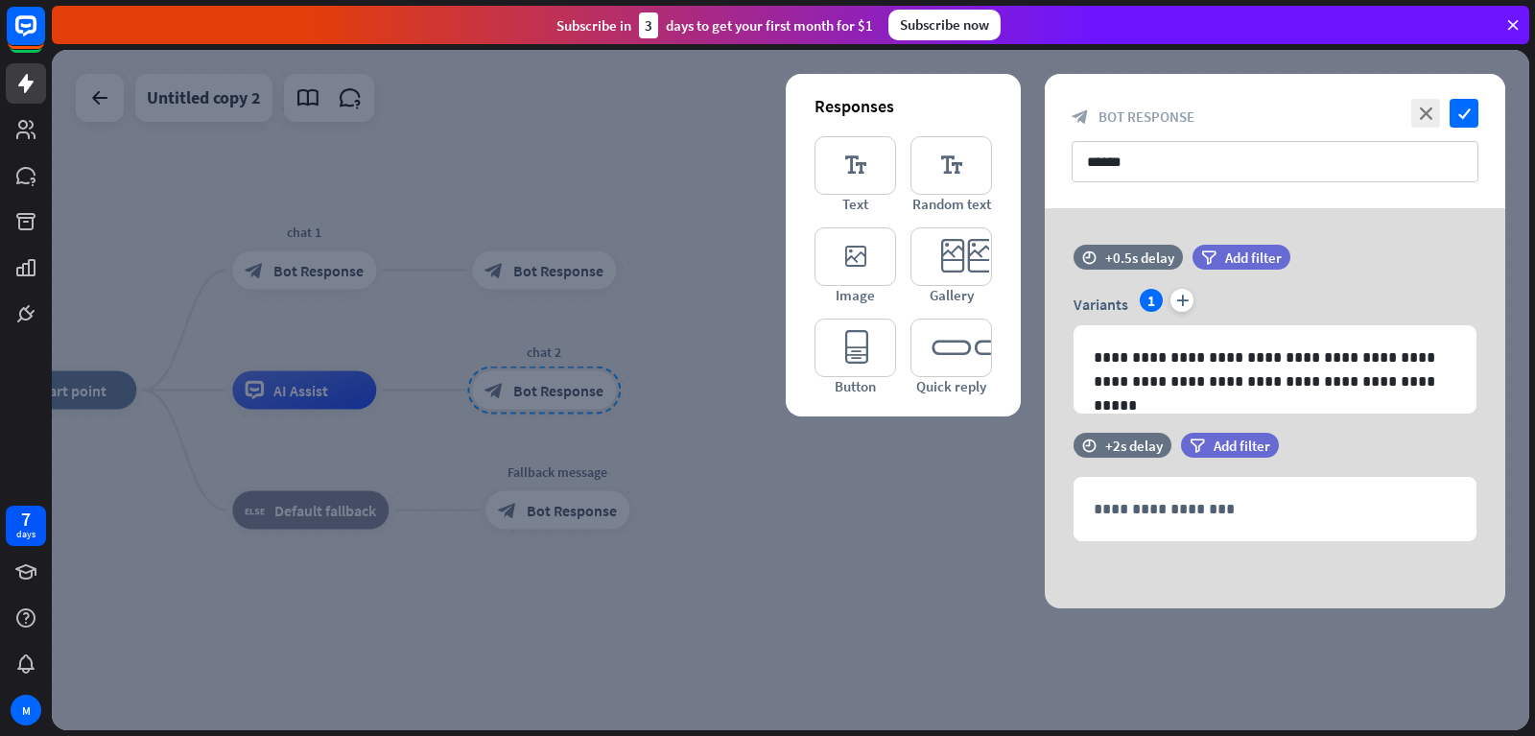
click at [660, 126] on div at bounding box center [790, 390] width 1477 height 680
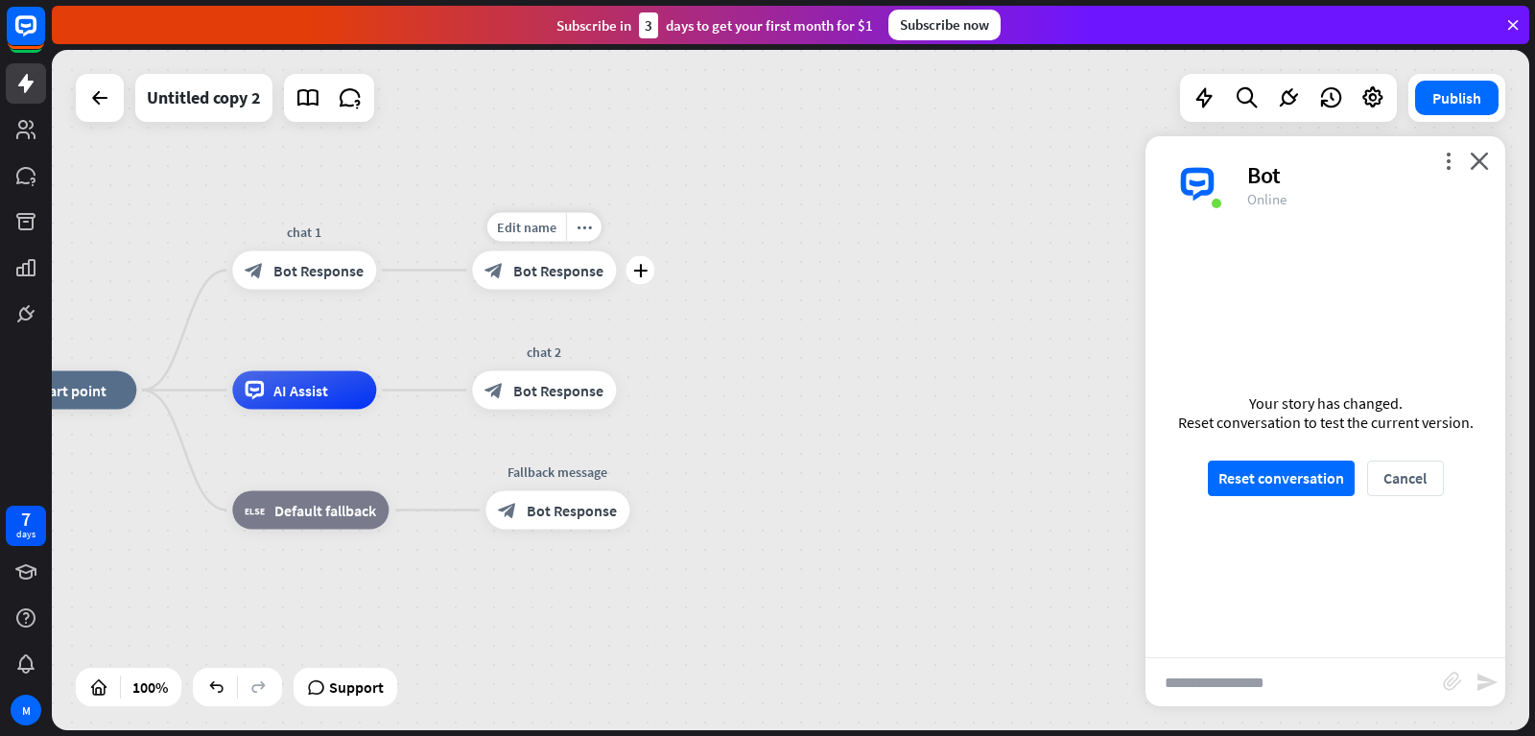
drag, startPoint x: 562, startPoint y: 392, endPoint x: 556, endPoint y: 279, distance: 113.3
click at [556, 390] on div "home_2 Start point chat 1 block_bot_response Bot Response Edit name more_horiz …" at bounding box center [730, 730] width 1477 height 680
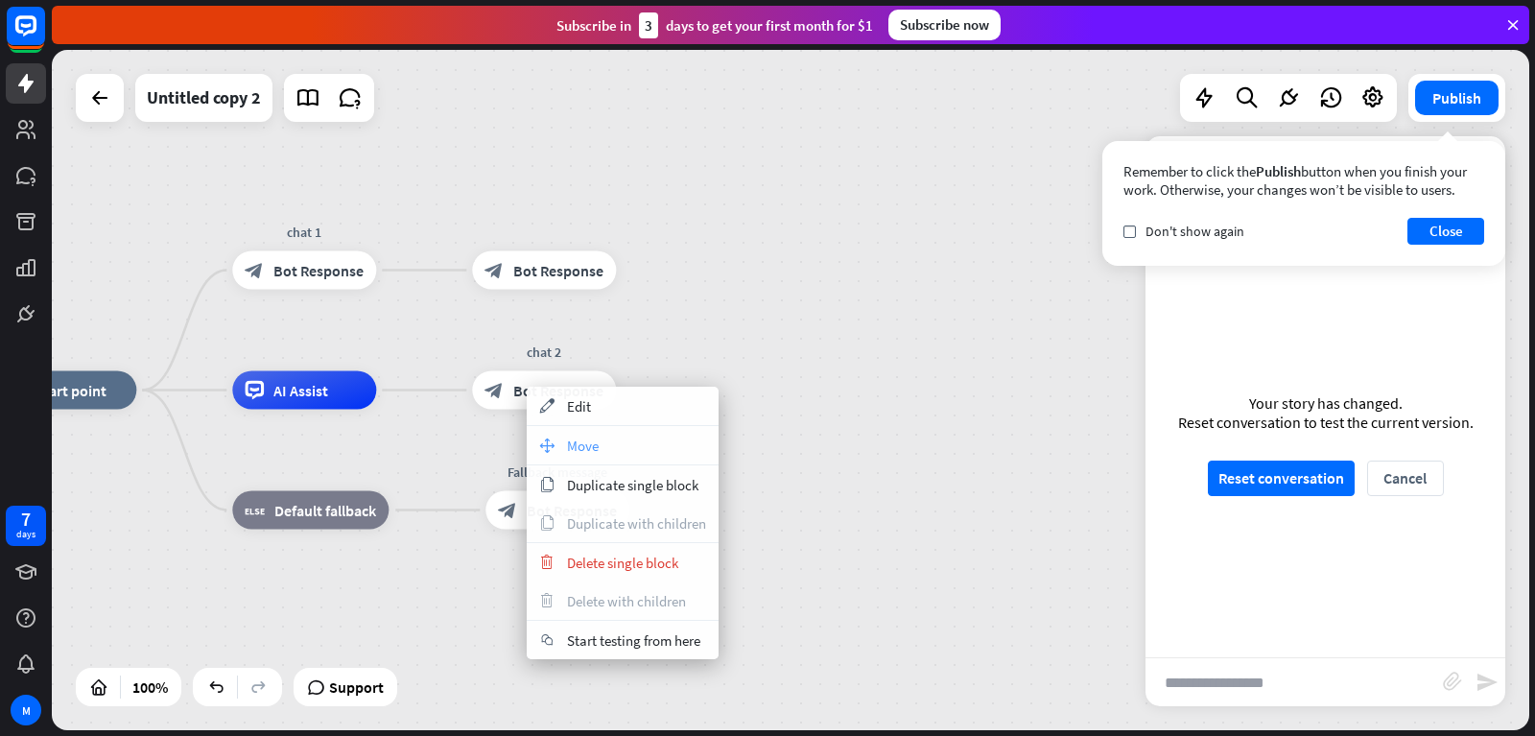
click at [579, 445] on span "Move" at bounding box center [583, 445] width 32 height 18
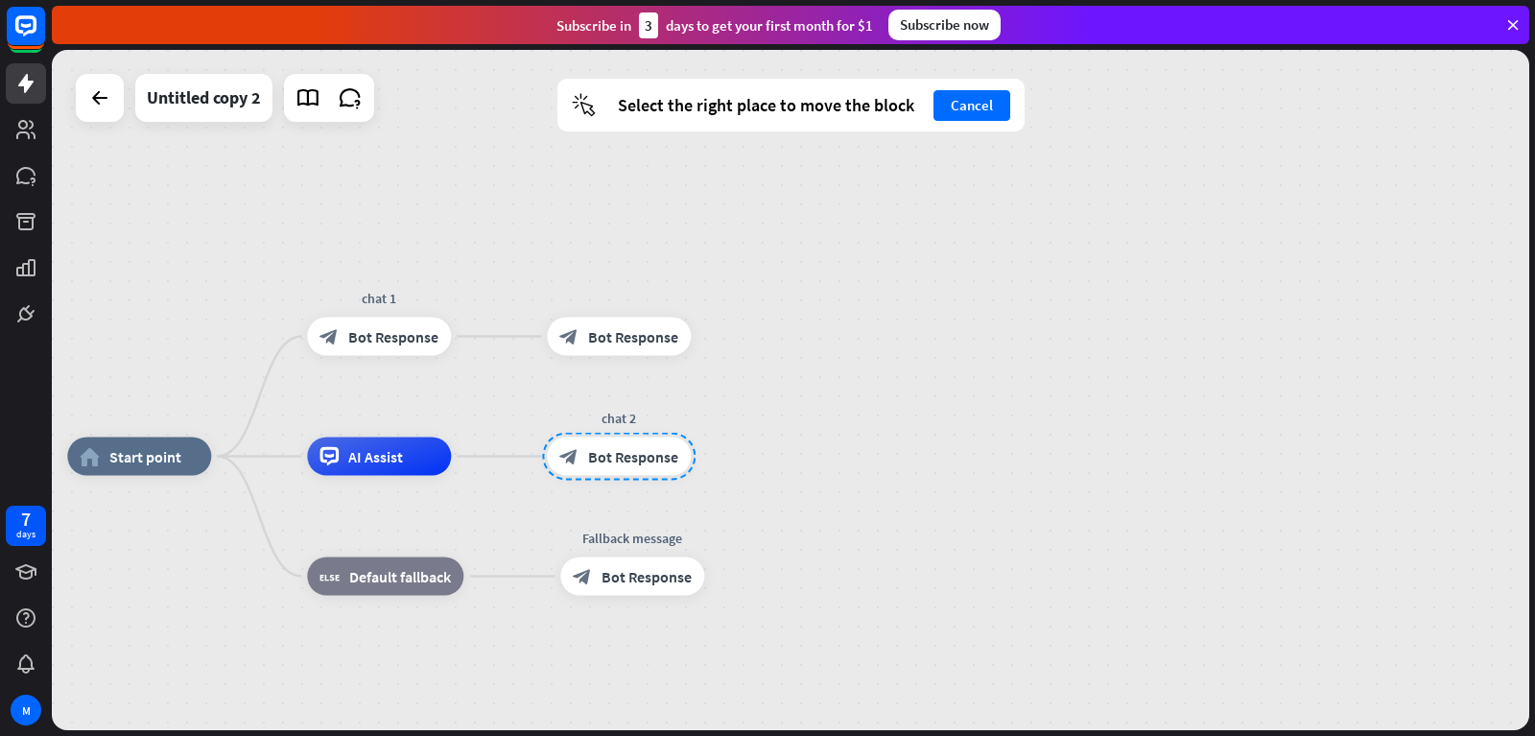
drag, startPoint x: 530, startPoint y: 389, endPoint x: 607, endPoint y: 461, distance: 105.9
click at [606, 458] on div at bounding box center [618, 457] width 153 height 48
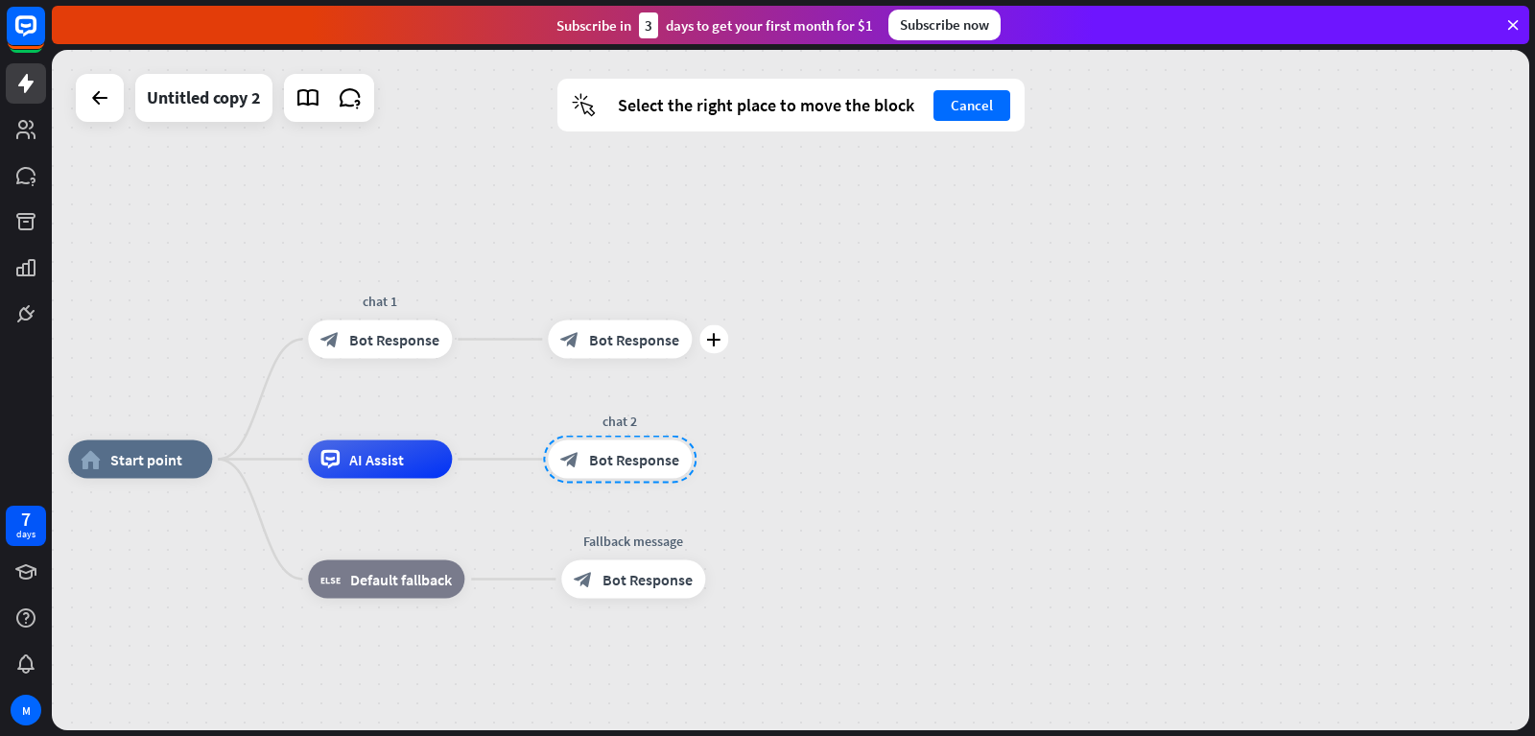
drag, startPoint x: 606, startPoint y: 456, endPoint x: 588, endPoint y: 340, distance: 117.5
click at [588, 343] on div "block_bot_response Bot Response" at bounding box center [620, 339] width 144 height 38
click at [603, 440] on div at bounding box center [618, 460] width 153 height 48
click at [588, 359] on div "plus block_bot_response Bot Response" at bounding box center [619, 339] width 144 height 38
click at [868, 422] on div "home_2 Start point chat 1 block_bot_response Bot Response block_bot_response Bo…" at bounding box center [790, 390] width 1477 height 680
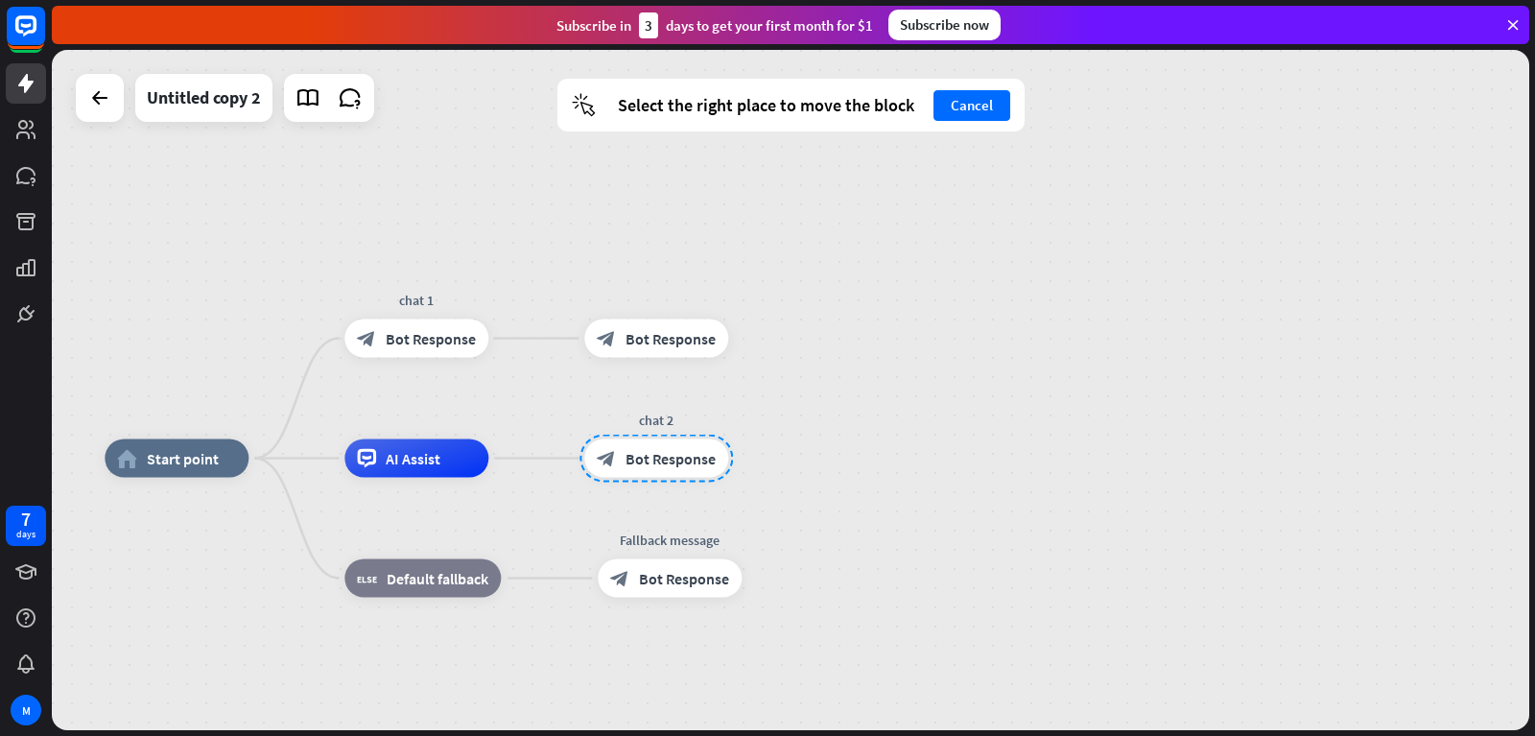
drag, startPoint x: 884, startPoint y: 422, endPoint x: 955, endPoint y: 419, distance: 71.0
click at [955, 419] on div "home_2 Start point chat 1 block_bot_response Bot Response block_bot_response Bo…" at bounding box center [790, 390] width 1477 height 680
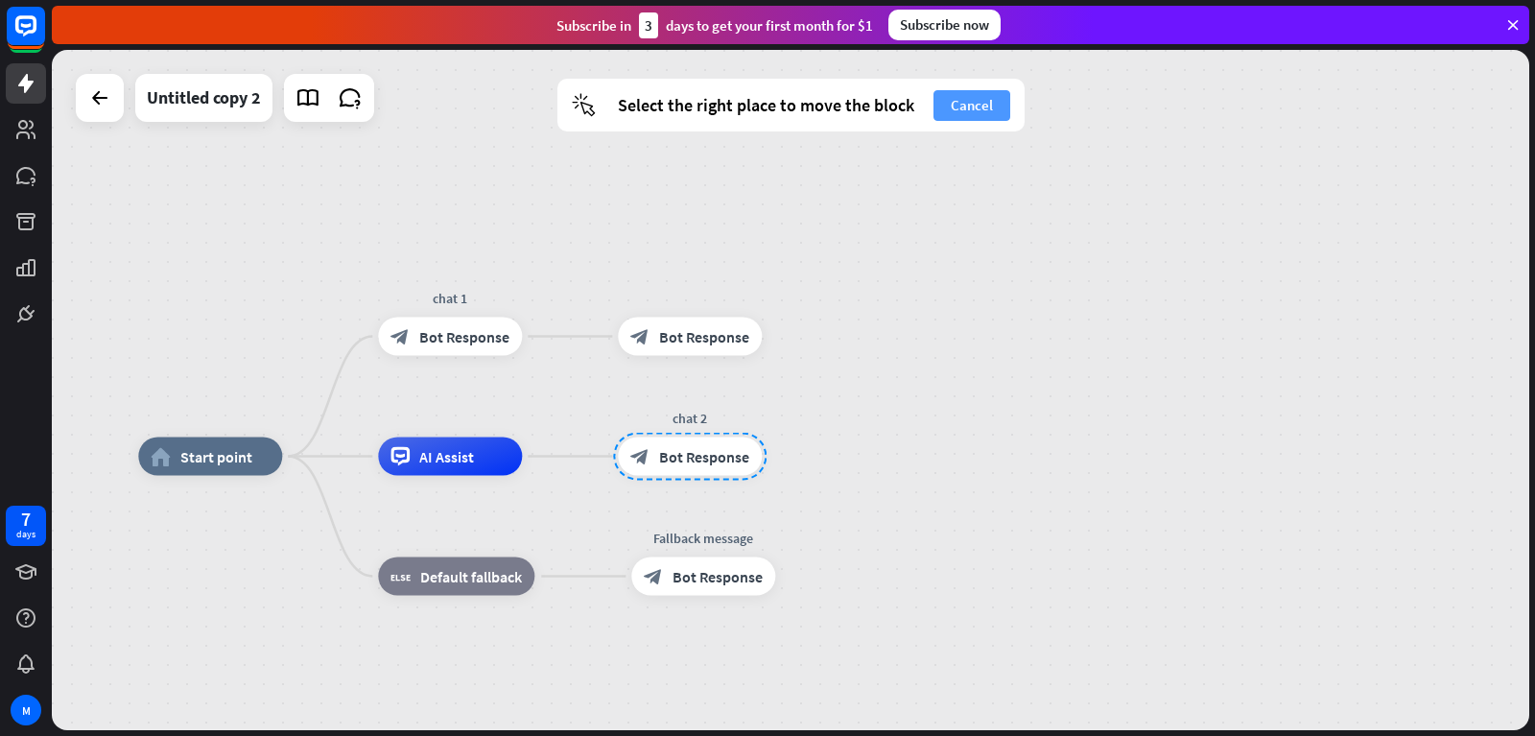
click at [955, 113] on button "Cancel" at bounding box center [971, 105] width 77 height 31
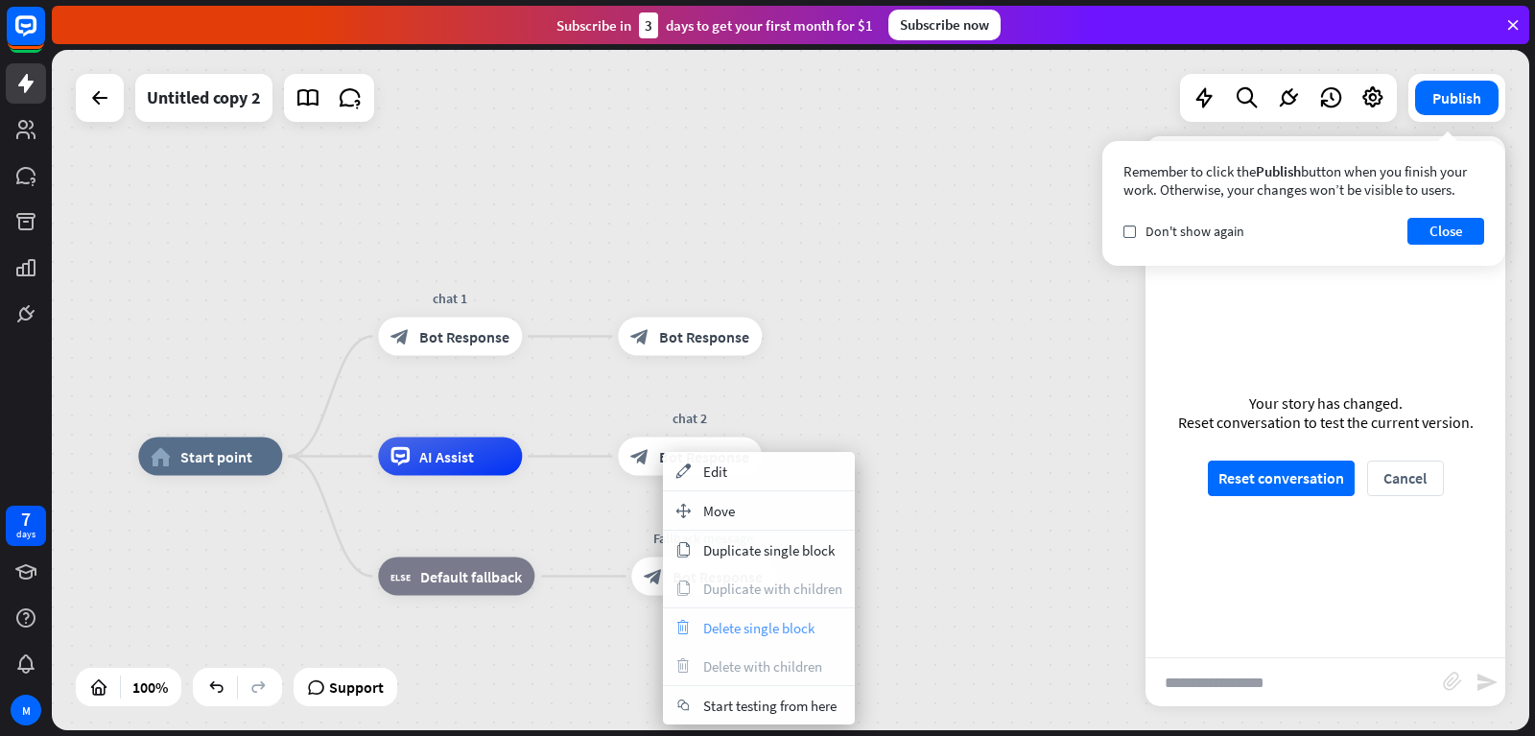
click at [715, 621] on span "Delete single block" at bounding box center [758, 628] width 111 height 18
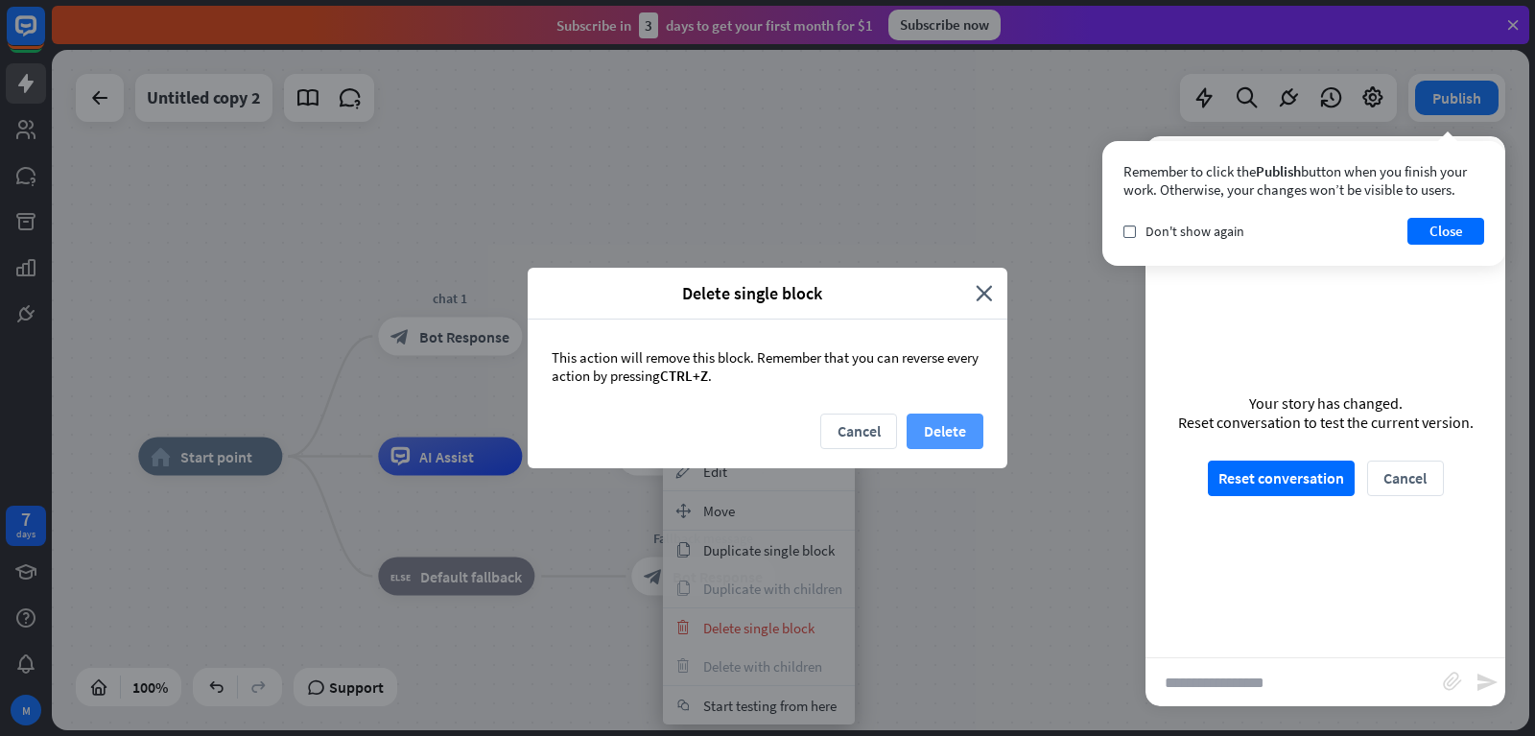
click at [933, 426] on button "Delete" at bounding box center [945, 430] width 77 height 35
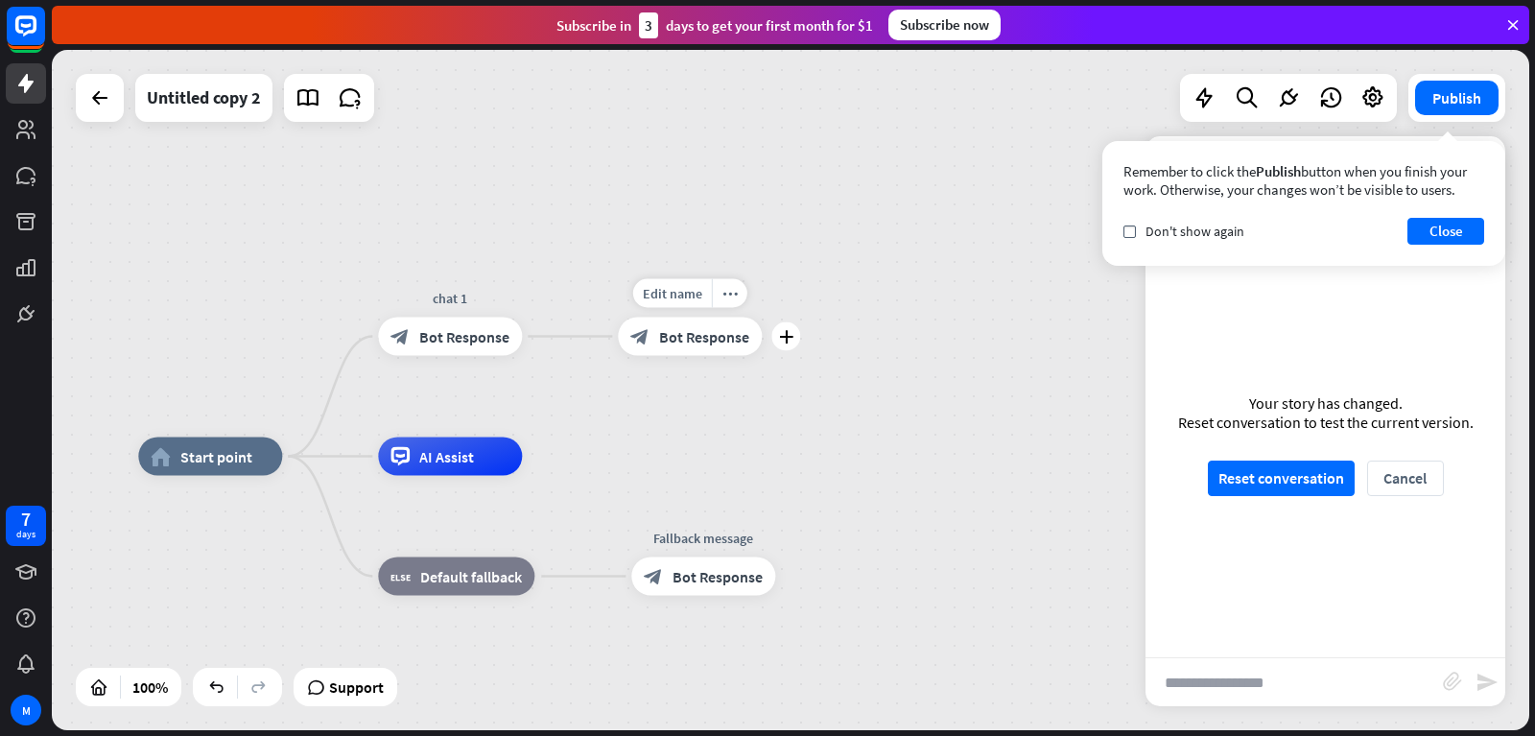
click at [696, 351] on div "block_bot_response Bot Response" at bounding box center [690, 337] width 144 height 38
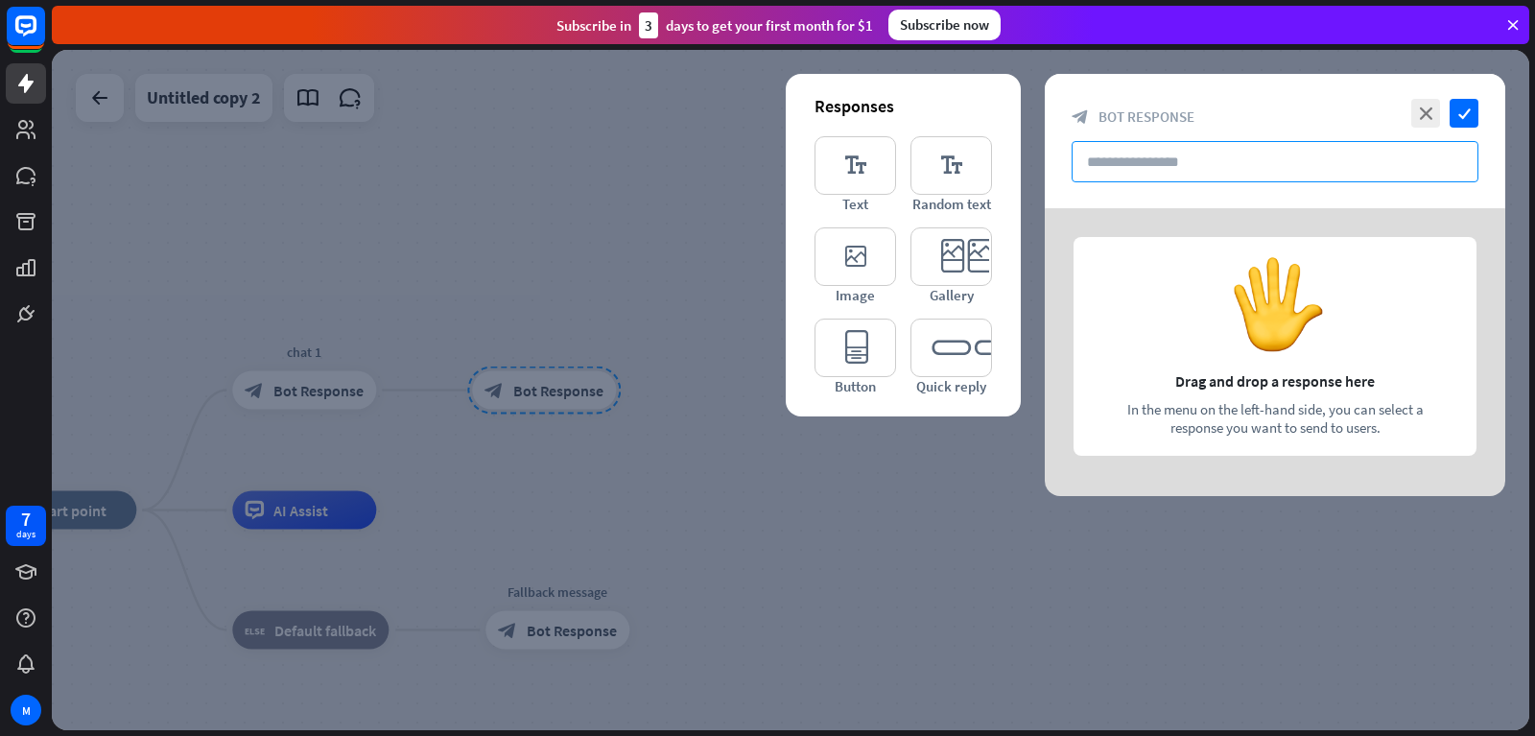
click at [1251, 157] on input "text" at bounding box center [1275, 161] width 407 height 41
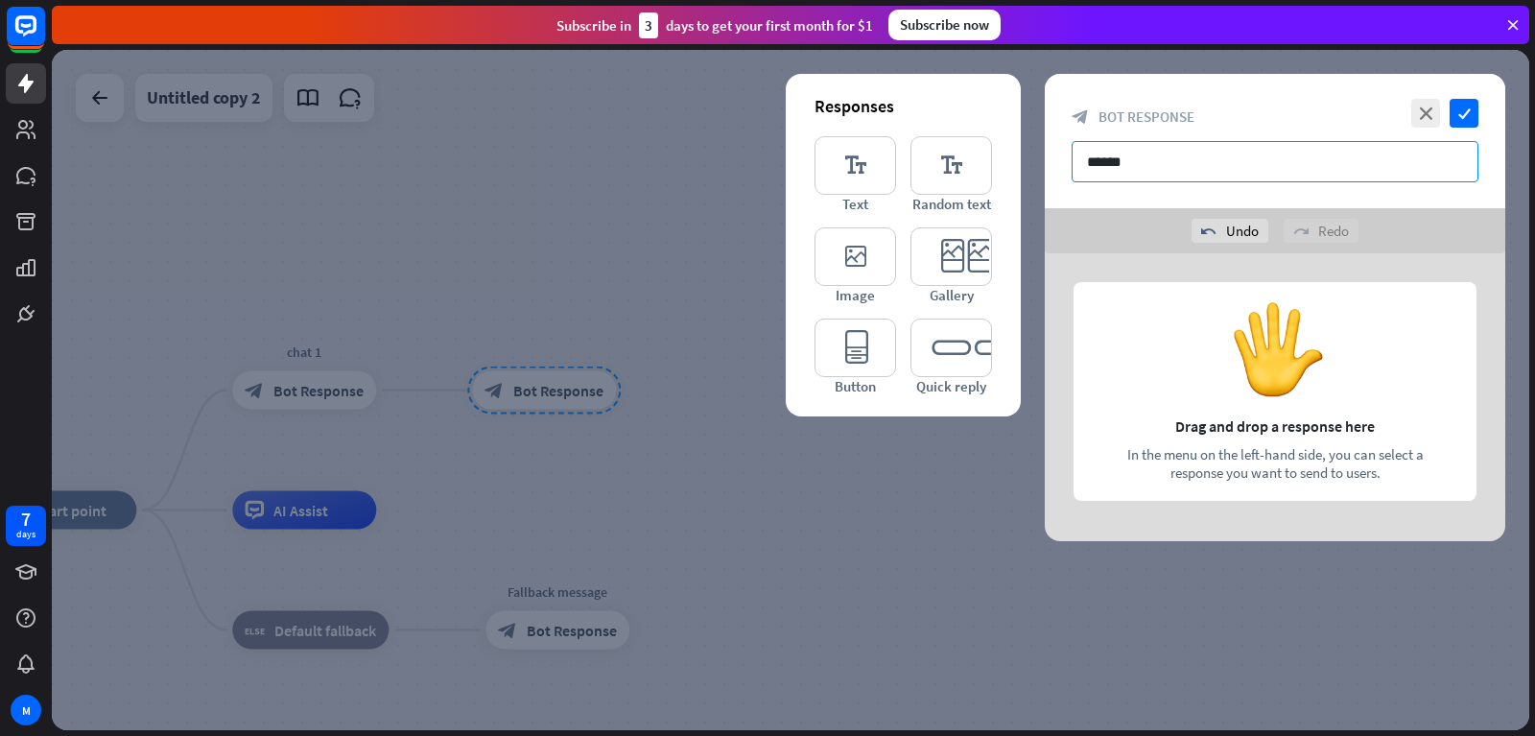
drag, startPoint x: 1277, startPoint y: 166, endPoint x: 1043, endPoint y: 223, distance: 240.8
click at [1072, 182] on input "******" at bounding box center [1275, 161] width 407 height 41
paste input "**********"
type input "**********"
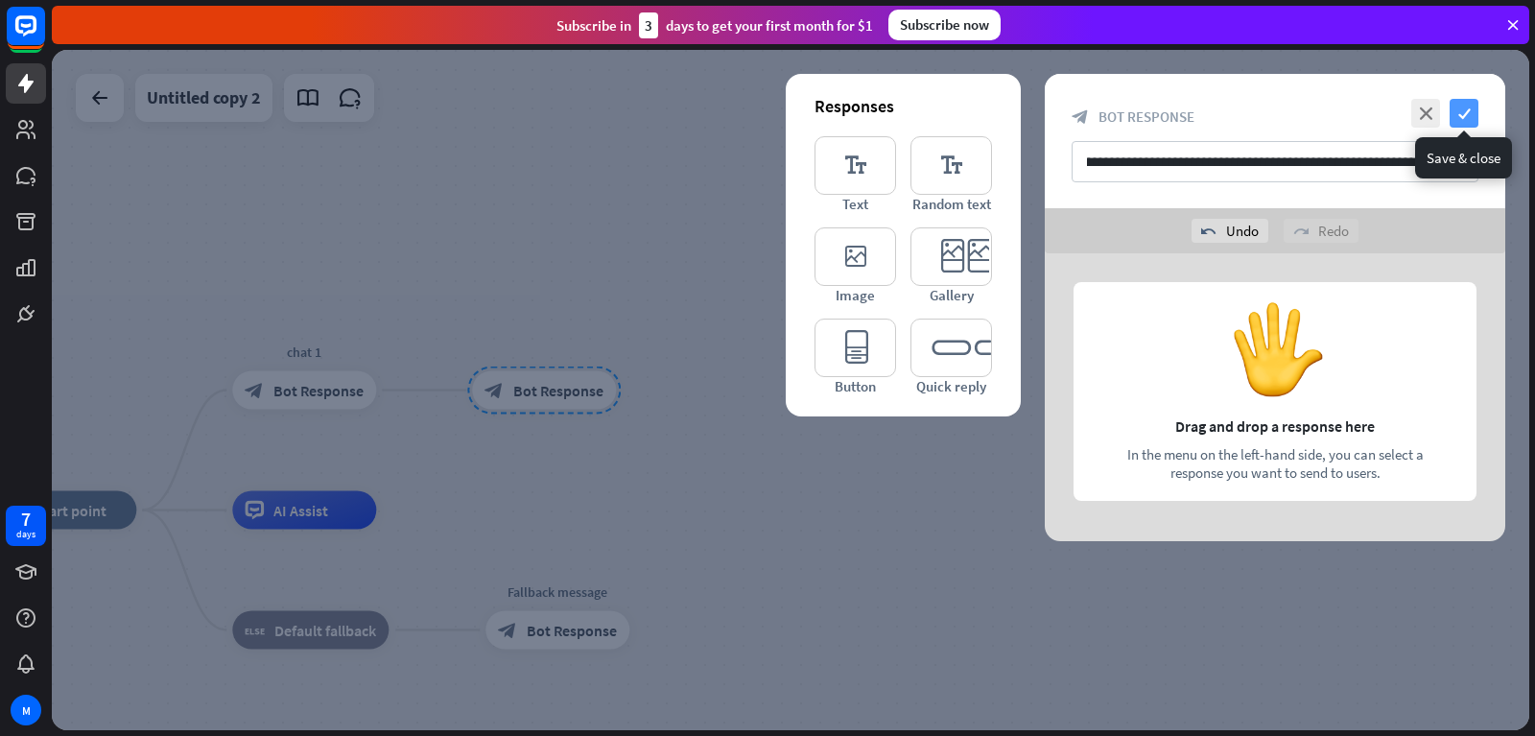
click at [1467, 118] on icon "check" at bounding box center [1464, 113] width 29 height 29
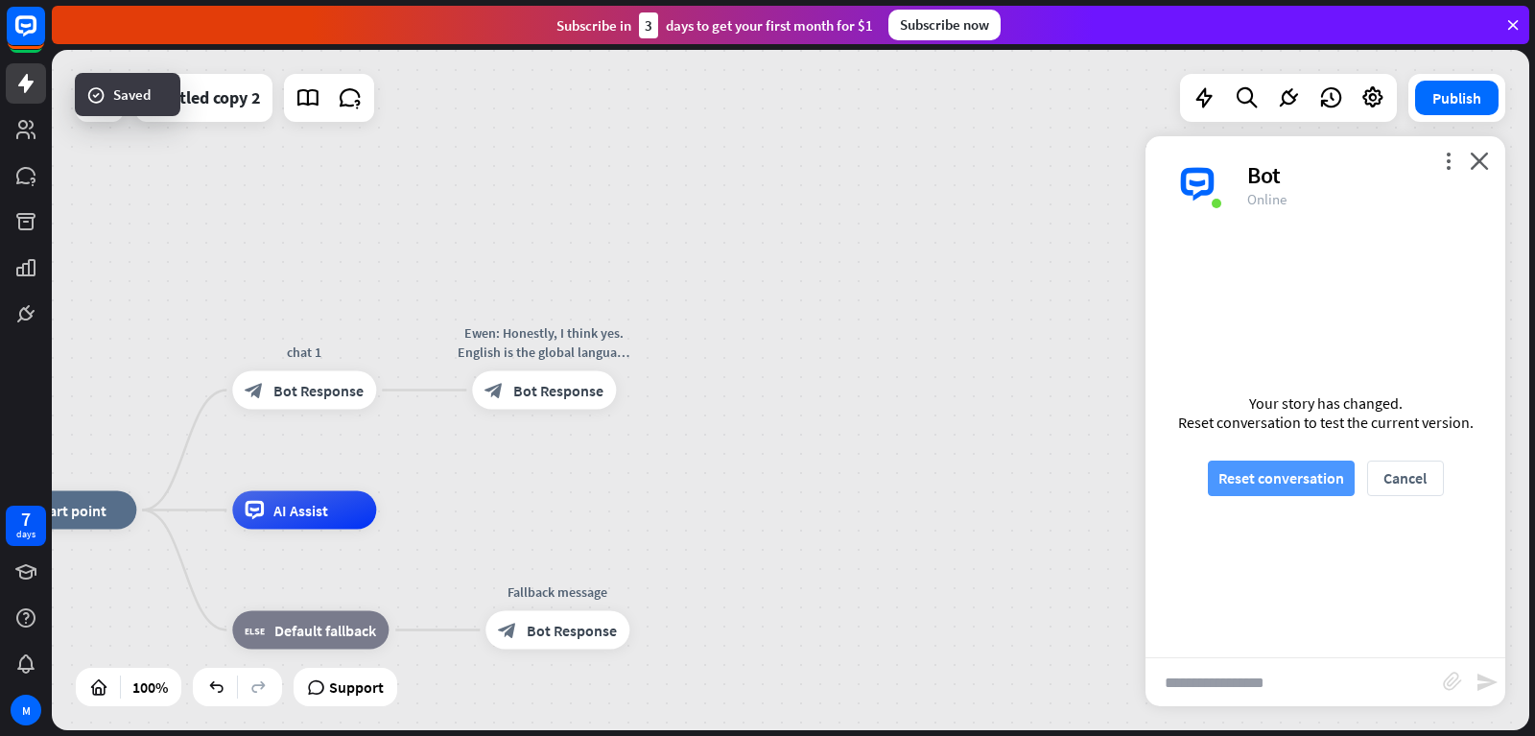
click at [1277, 479] on button "Reset conversation" at bounding box center [1281, 477] width 147 height 35
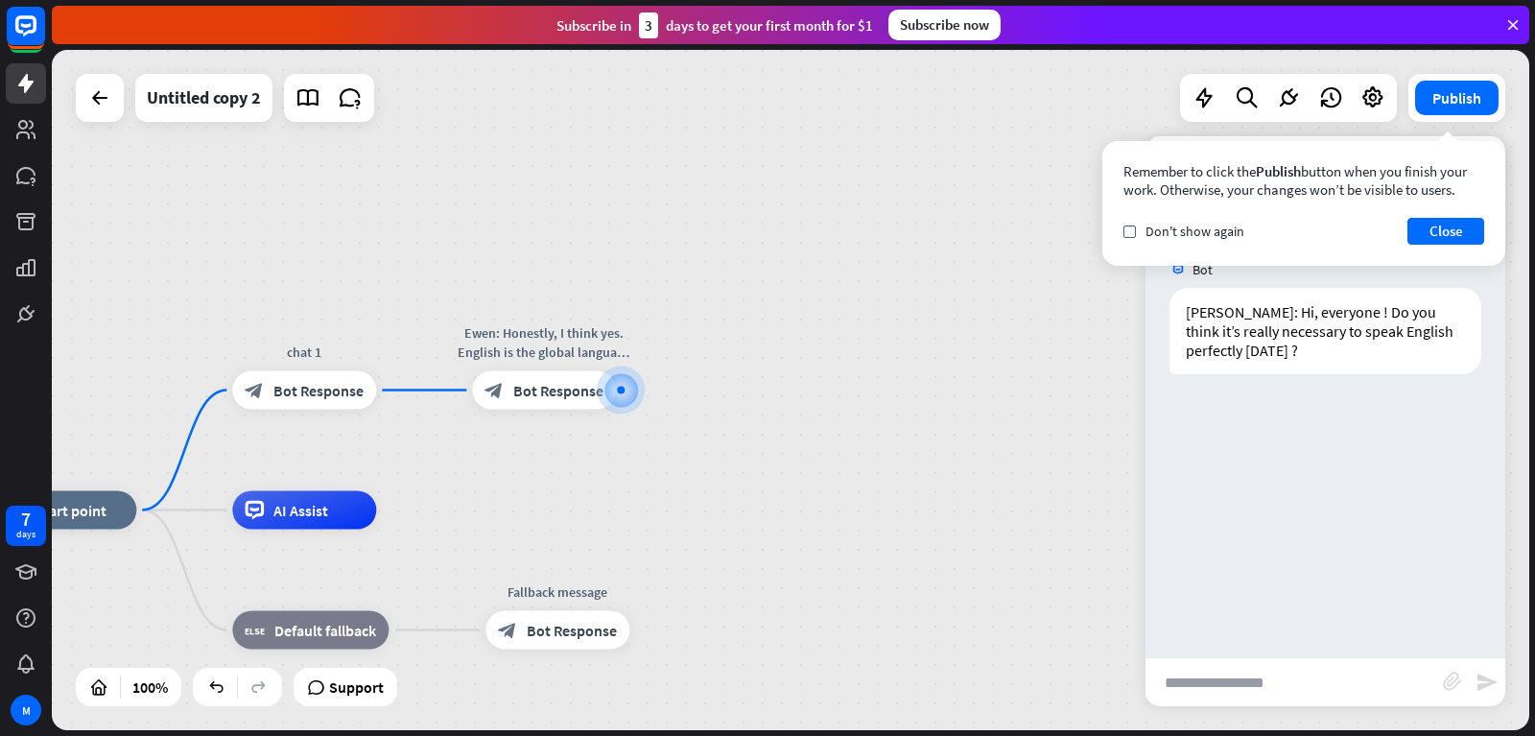
click at [1225, 475] on div "Bot [PERSON_NAME]: Hi, everyone ! Do you think it’s really necessary to speak E…" at bounding box center [1325, 444] width 360 height 425
click at [1445, 223] on button "Close" at bounding box center [1445, 231] width 77 height 27
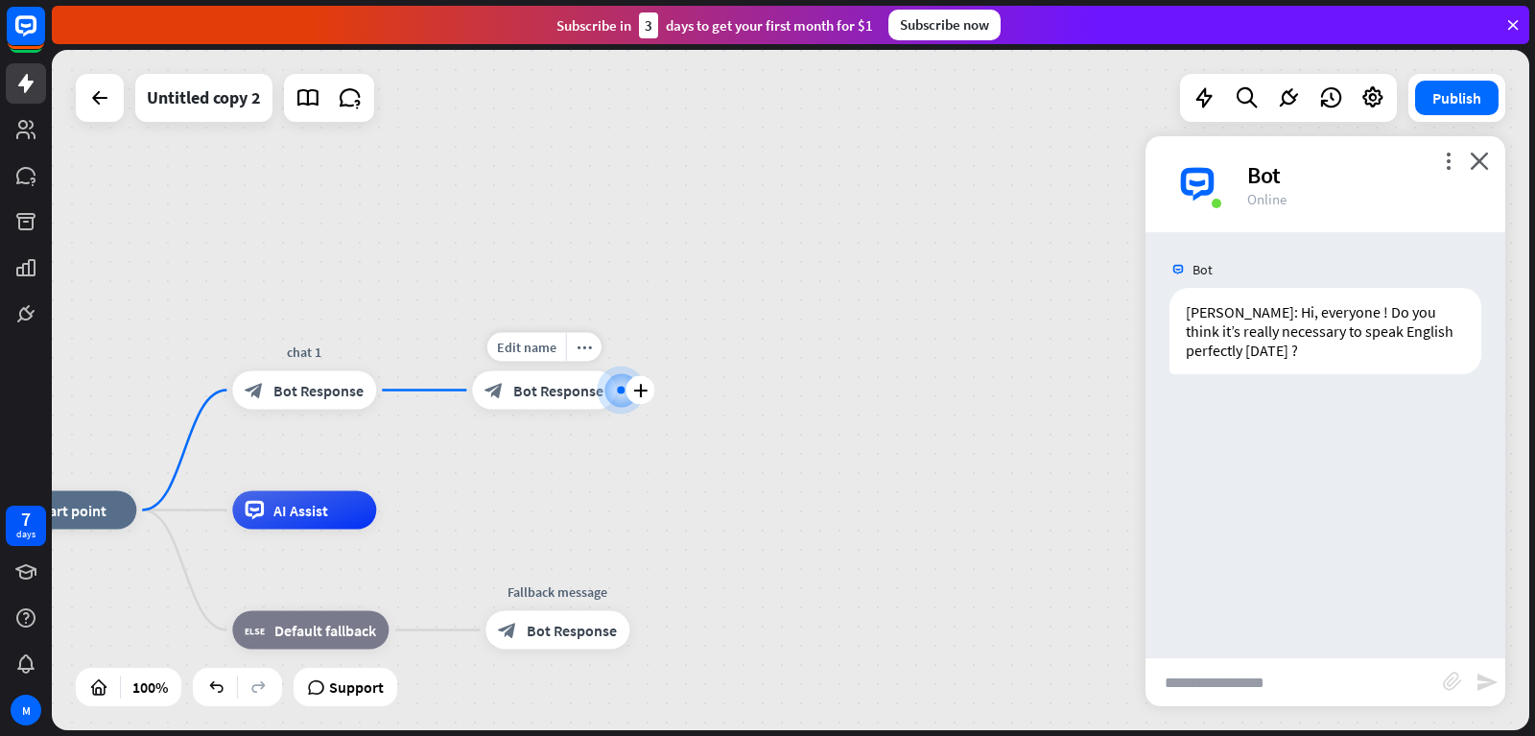
click at [584, 392] on span "Bot Response" at bounding box center [558, 390] width 90 height 19
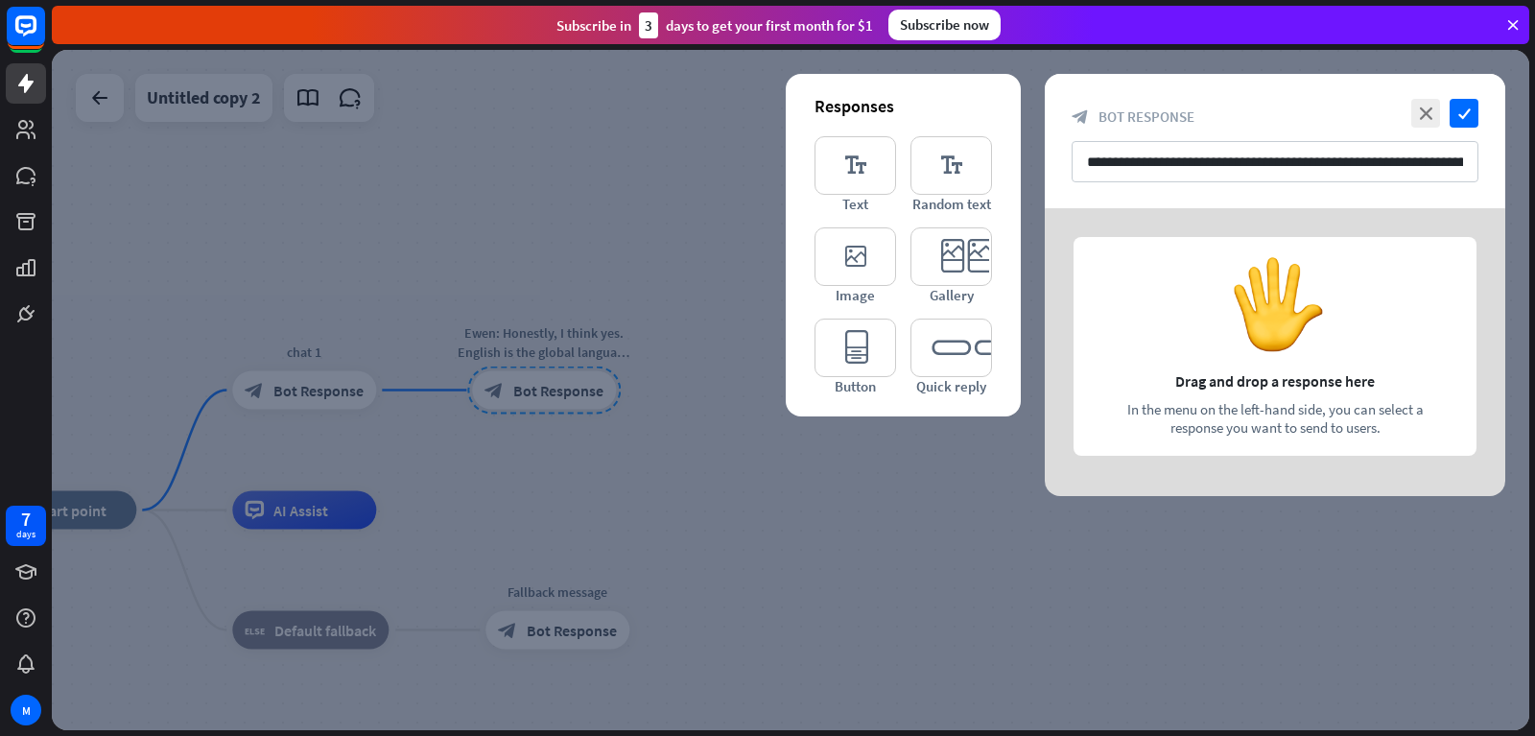
click at [1171, 371] on div at bounding box center [1275, 352] width 460 height 288
drag, startPoint x: 1187, startPoint y: 368, endPoint x: 1202, endPoint y: 324, distance: 46.7
click at [1202, 324] on div at bounding box center [1275, 352] width 460 height 288
drag, startPoint x: 1124, startPoint y: 407, endPoint x: 1239, endPoint y: 410, distance: 115.2
click at [1239, 410] on div at bounding box center [1275, 352] width 460 height 288
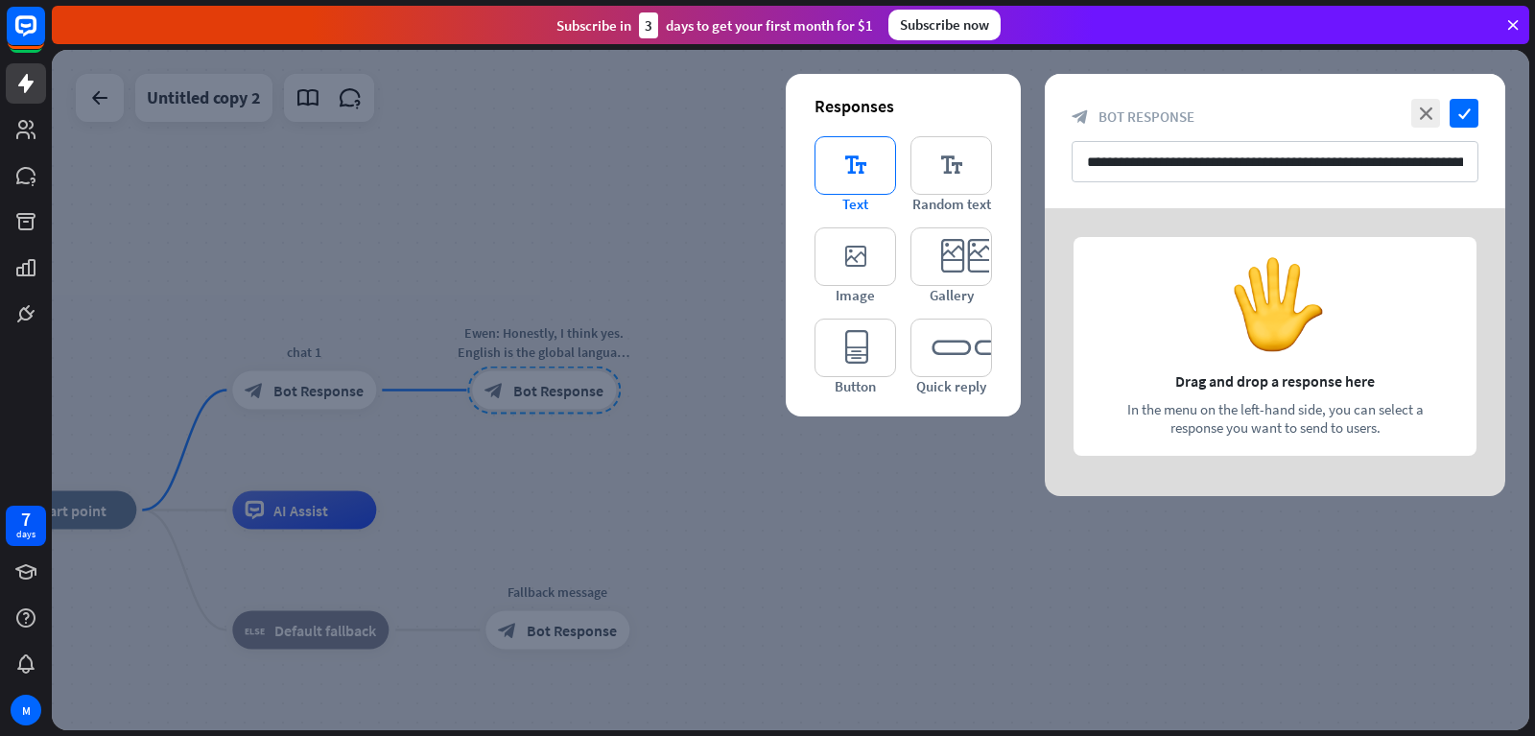
click at [856, 165] on icon "editor_text" at bounding box center [855, 165] width 82 height 59
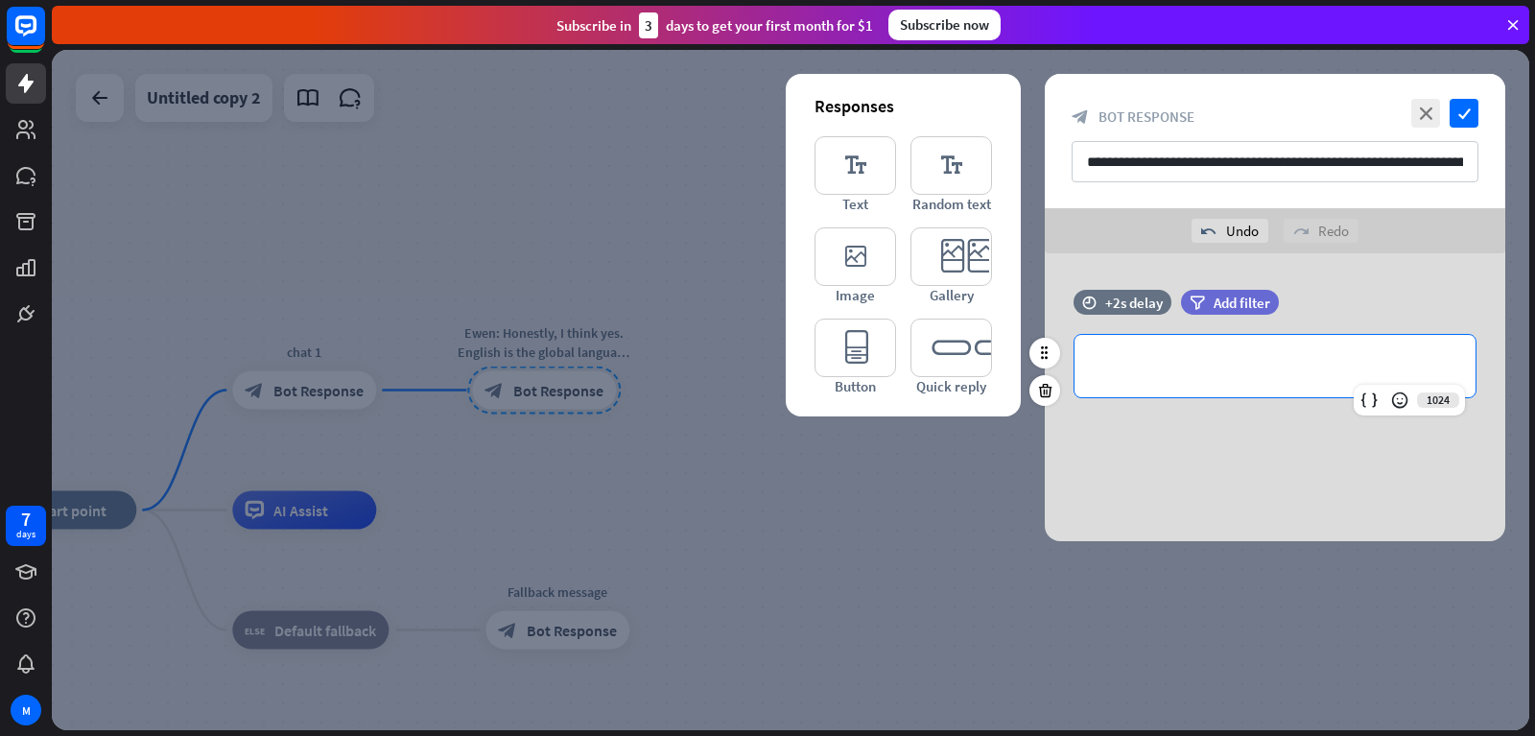
click at [1207, 365] on p "**********" at bounding box center [1275, 366] width 363 height 24
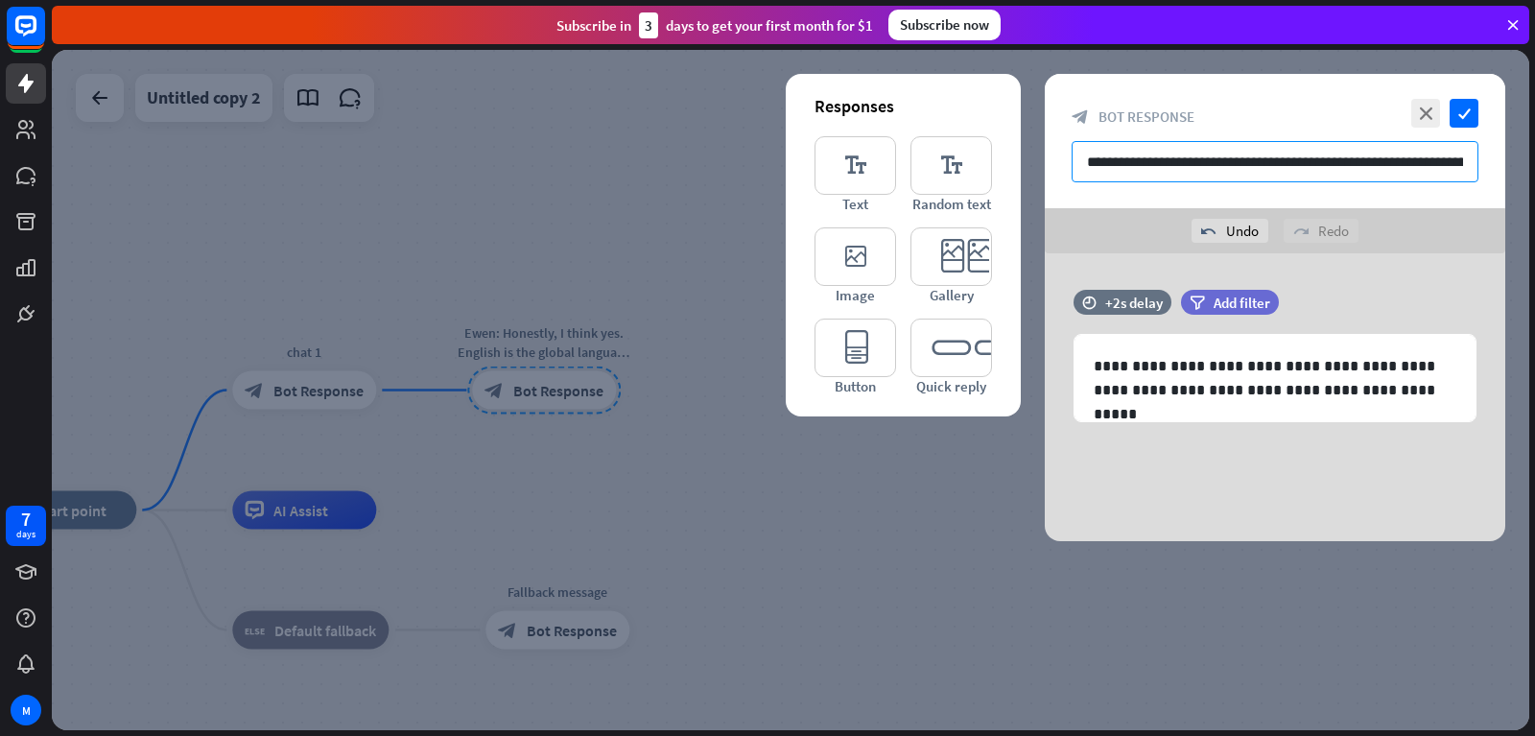
drag, startPoint x: 1273, startPoint y: 159, endPoint x: 1058, endPoint y: 200, distance: 218.6
click at [1072, 182] on input "**********" at bounding box center [1275, 161] width 407 height 41
drag, startPoint x: 1365, startPoint y: 156, endPoint x: 997, endPoint y: 177, distance: 368.9
click at [1072, 177] on input "**********" at bounding box center [1275, 161] width 407 height 41
type input "**********"
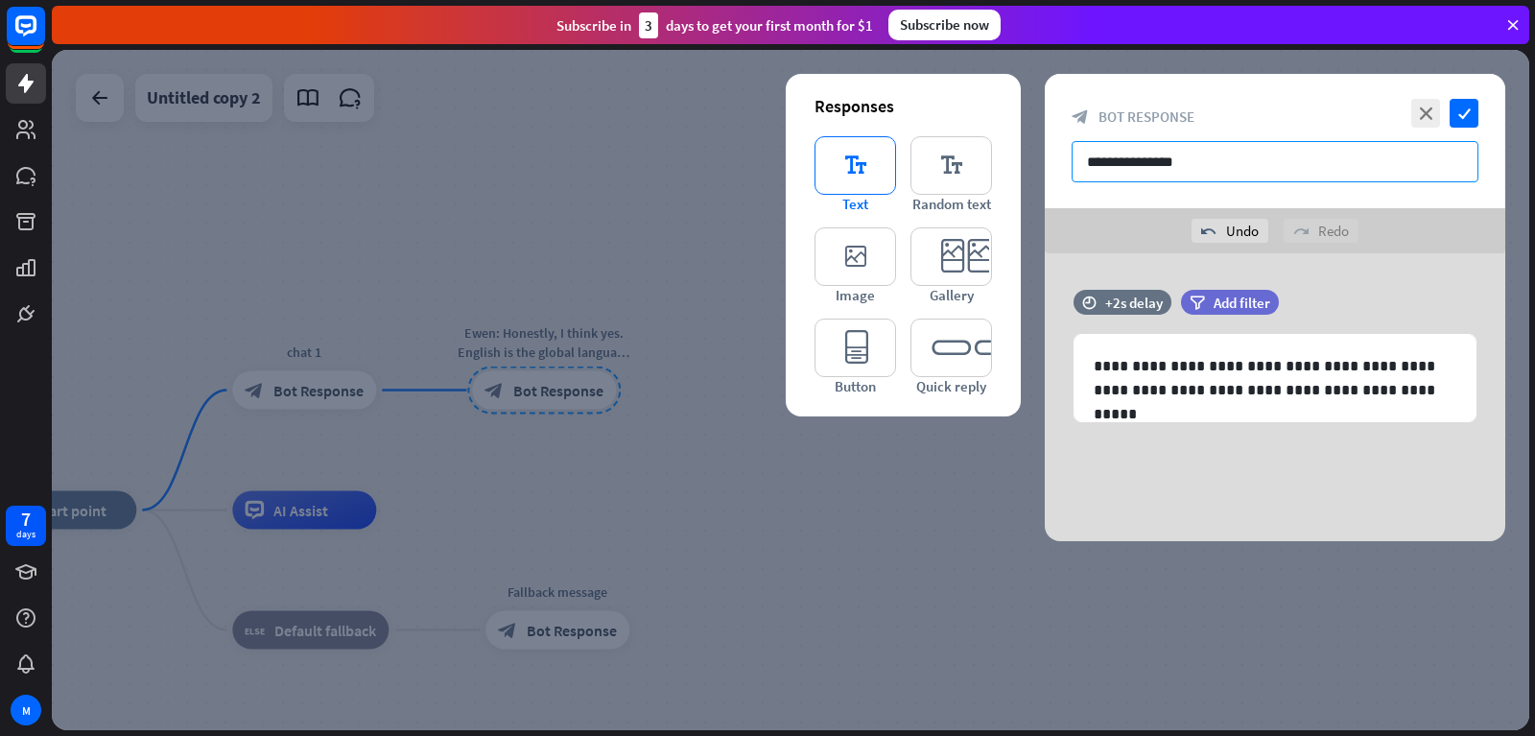
drag, startPoint x: 1348, startPoint y: 168, endPoint x: 864, endPoint y: 194, distance: 484.2
click at [1072, 182] on input "**********" at bounding box center [1275, 161] width 407 height 41
type input "******"
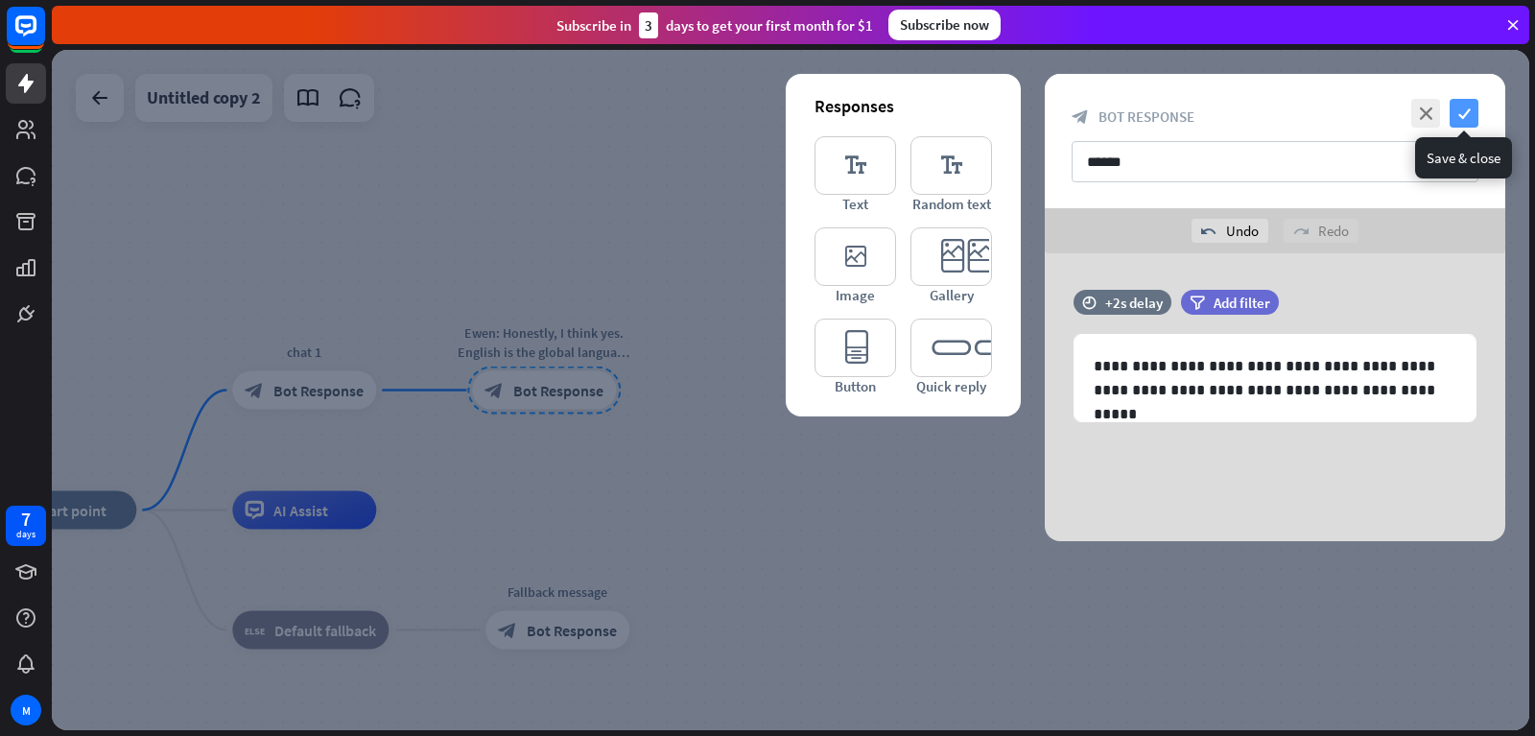
click at [1461, 110] on icon "check" at bounding box center [1464, 113] width 29 height 29
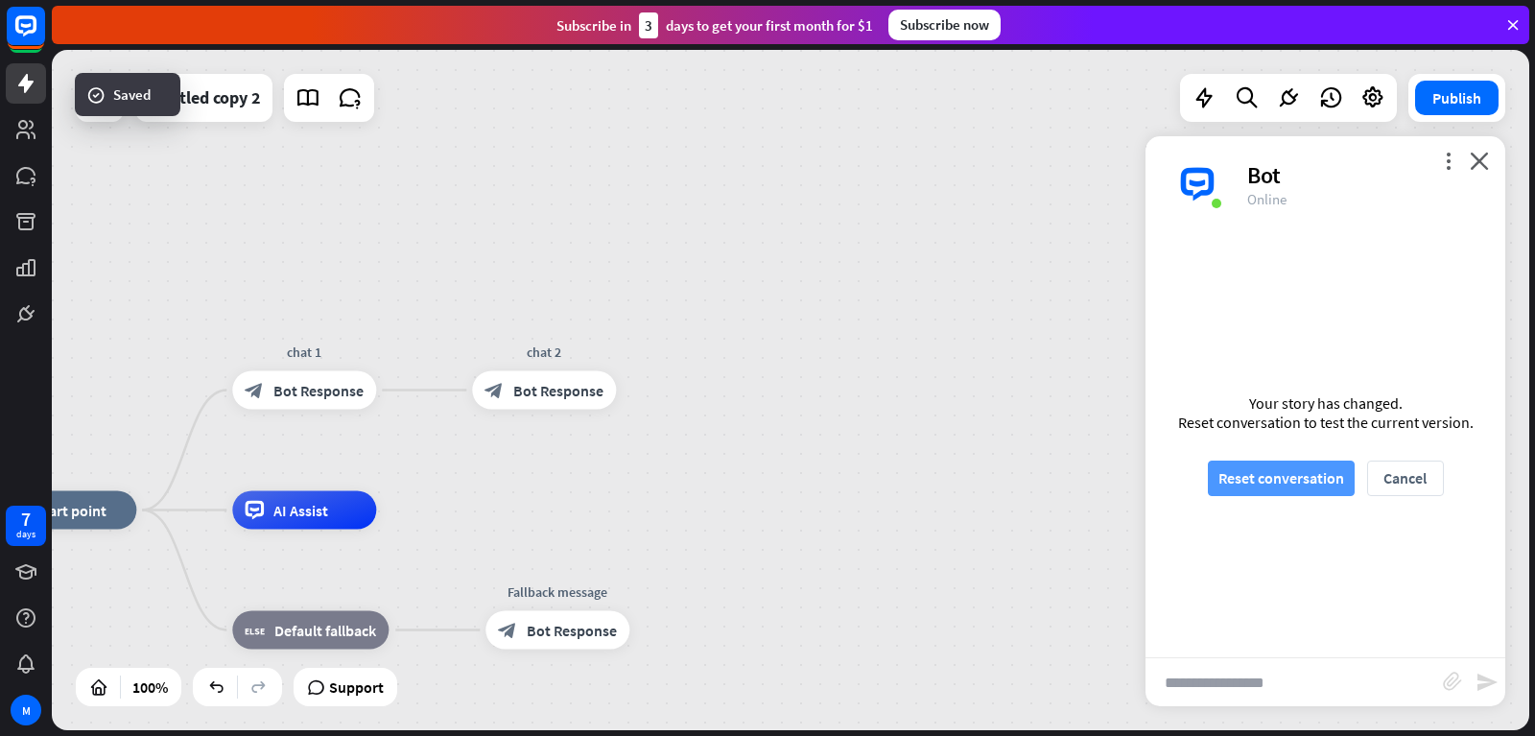
click at [1284, 482] on button "Reset conversation" at bounding box center [1281, 477] width 147 height 35
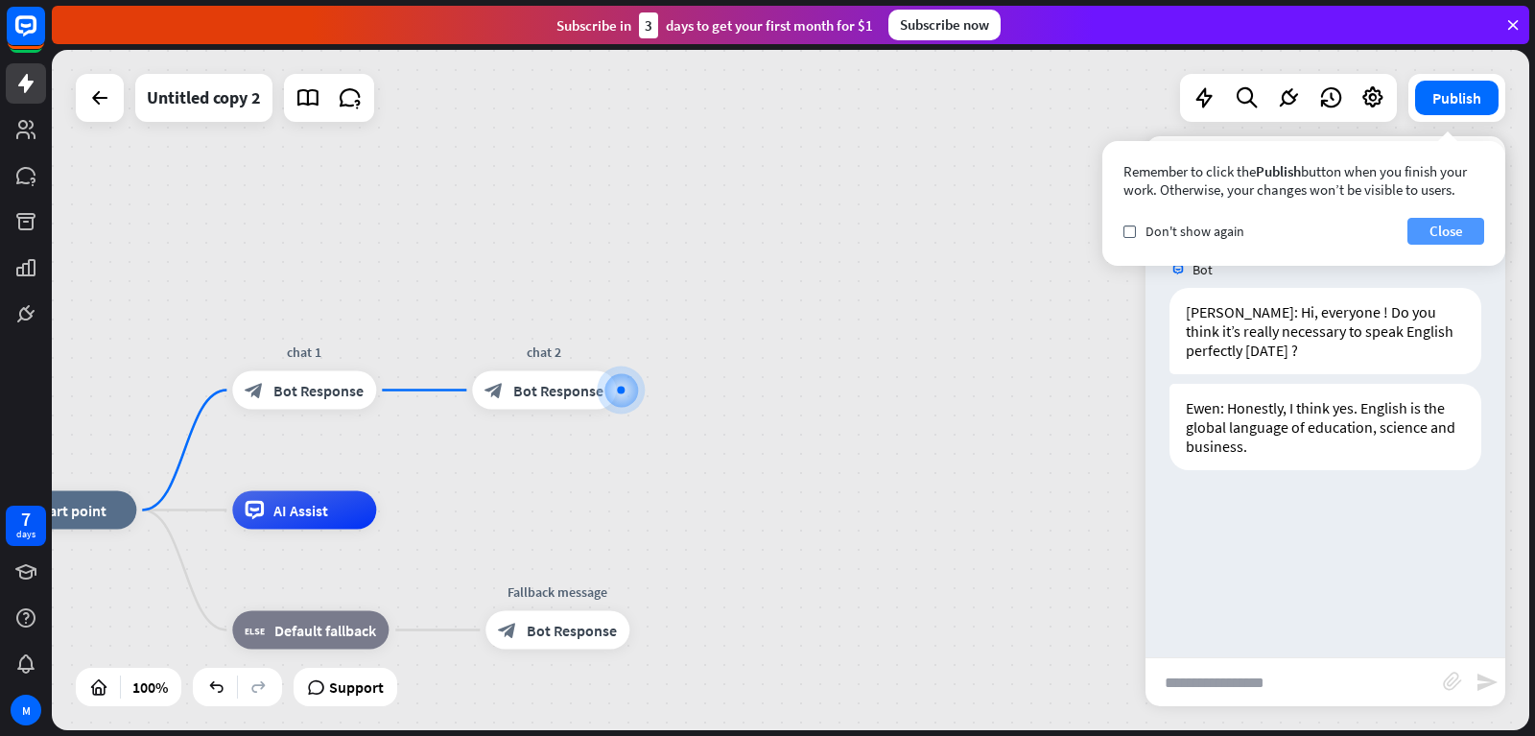
click at [1450, 231] on button "Close" at bounding box center [1445, 231] width 77 height 27
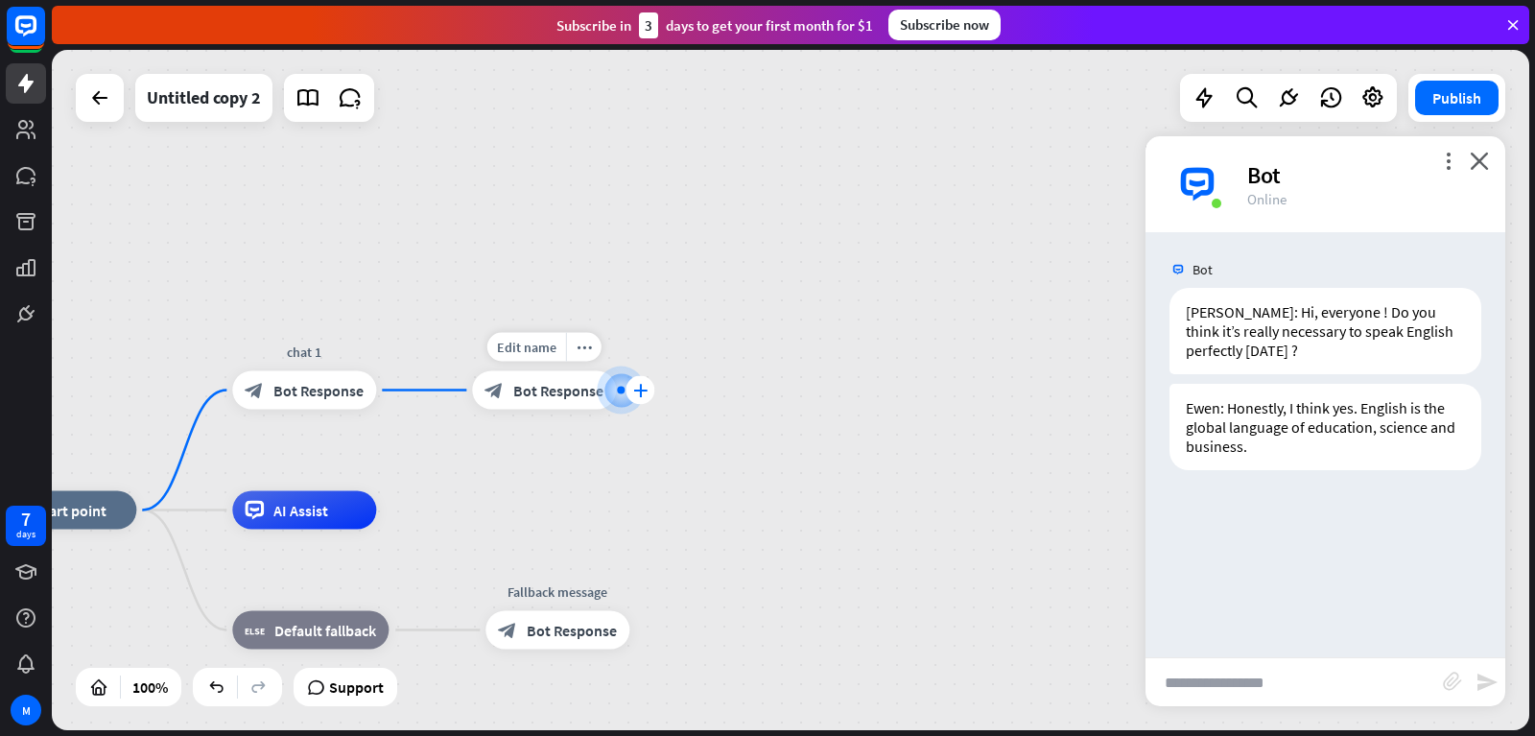
click at [638, 386] on icon "plus" at bounding box center [640, 390] width 14 height 13
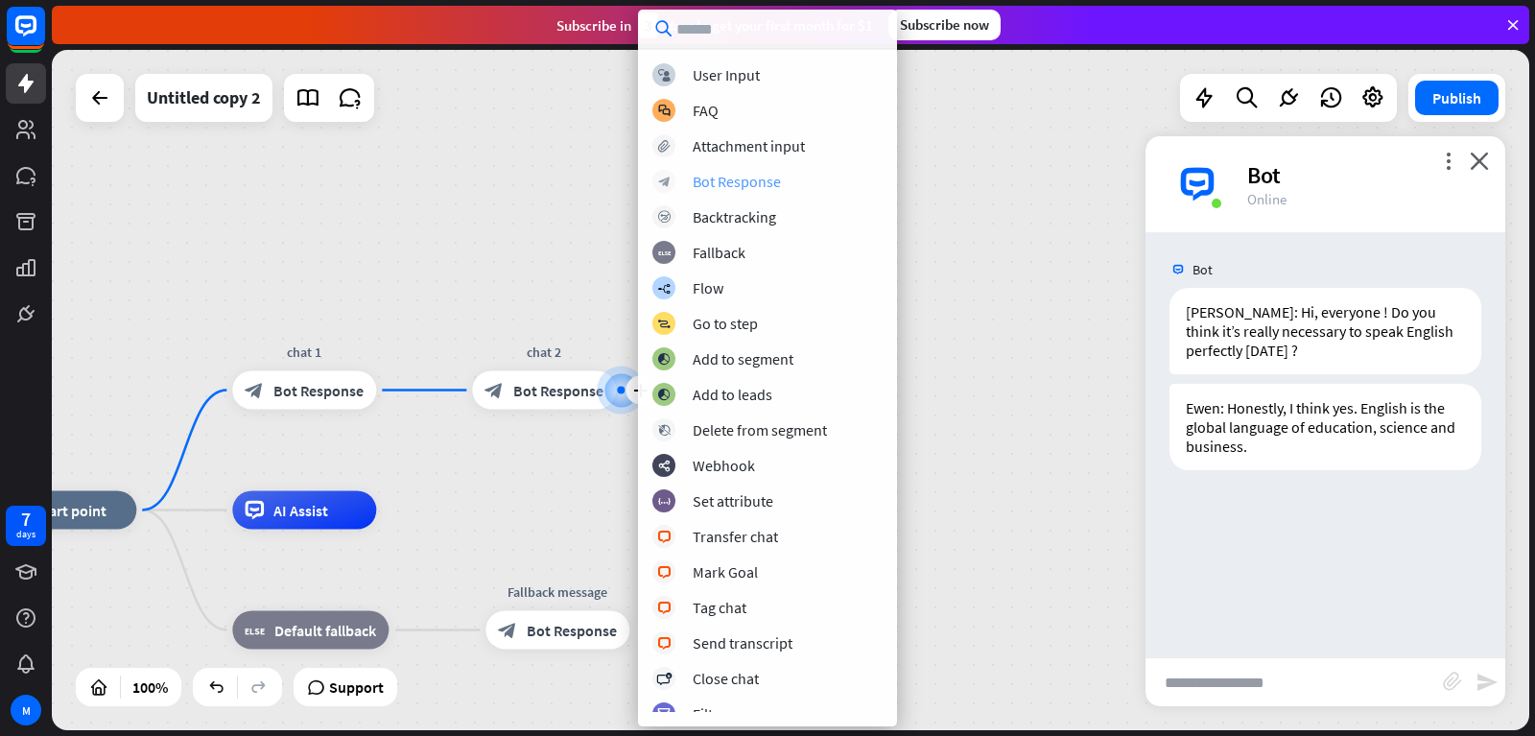
click at [690, 184] on div "block_bot_response Bot Response" at bounding box center [767, 181] width 230 height 23
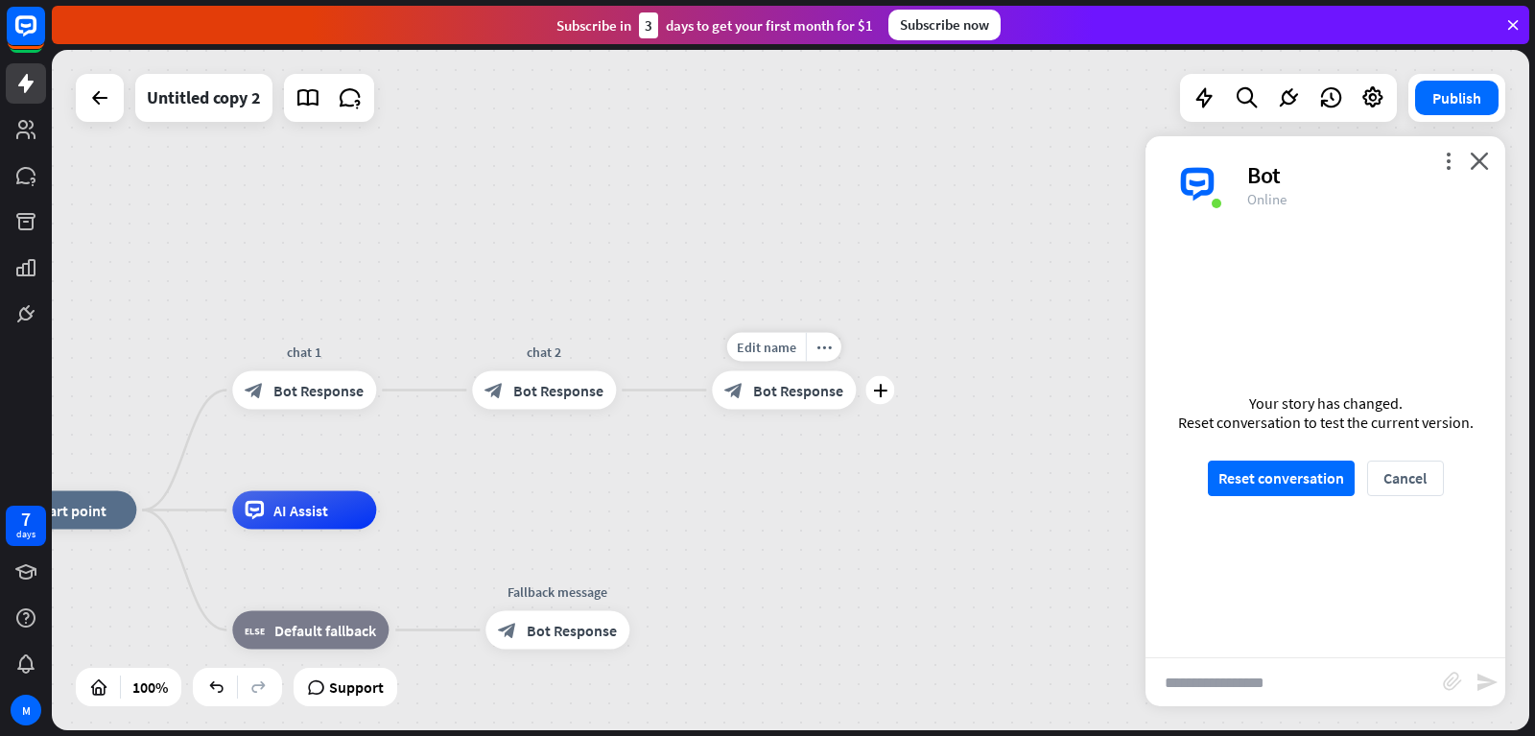
click at [766, 382] on span "Bot Response" at bounding box center [798, 390] width 90 height 19
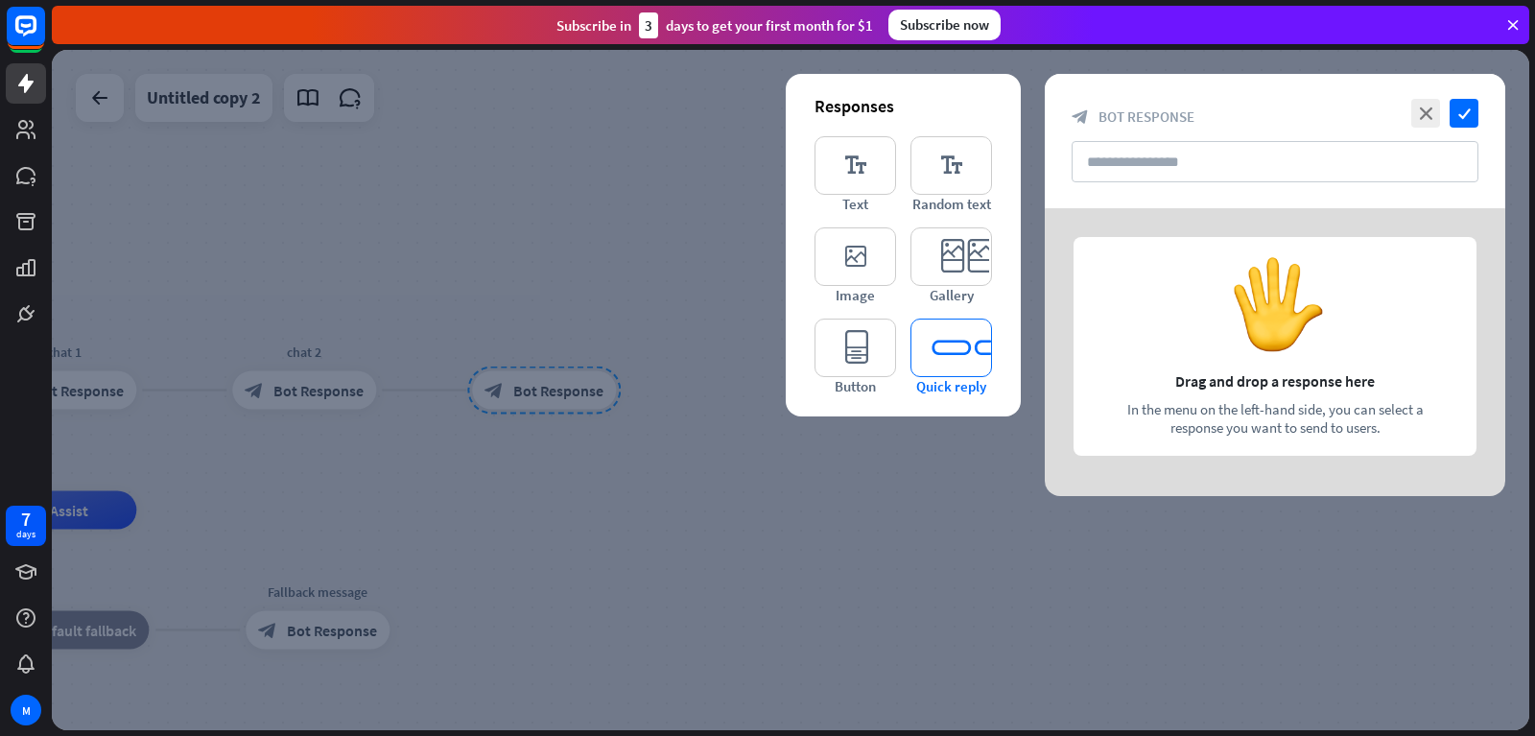
click at [942, 353] on icon "editor_quick_replies" at bounding box center [951, 347] width 82 height 59
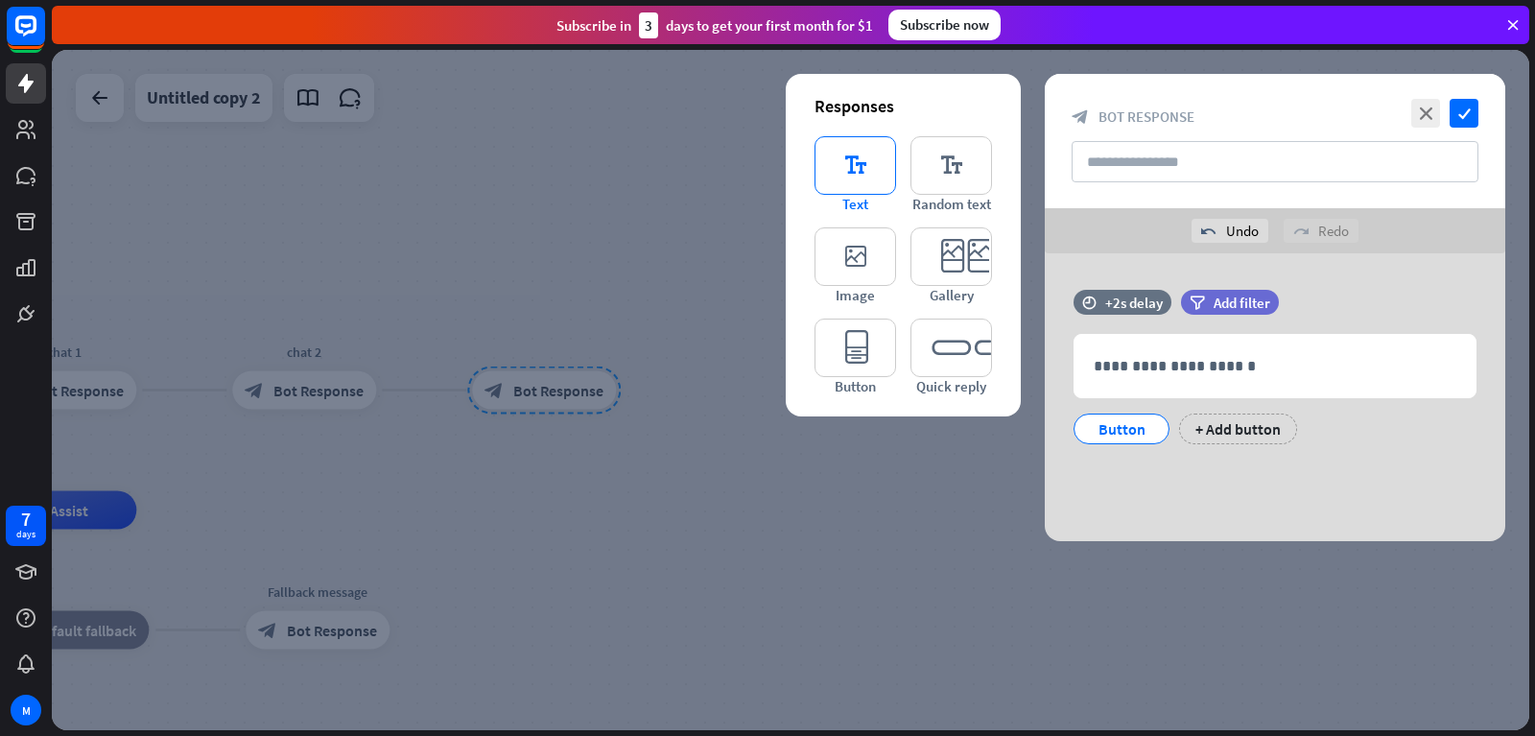
click at [852, 176] on icon "editor_text" at bounding box center [855, 165] width 82 height 59
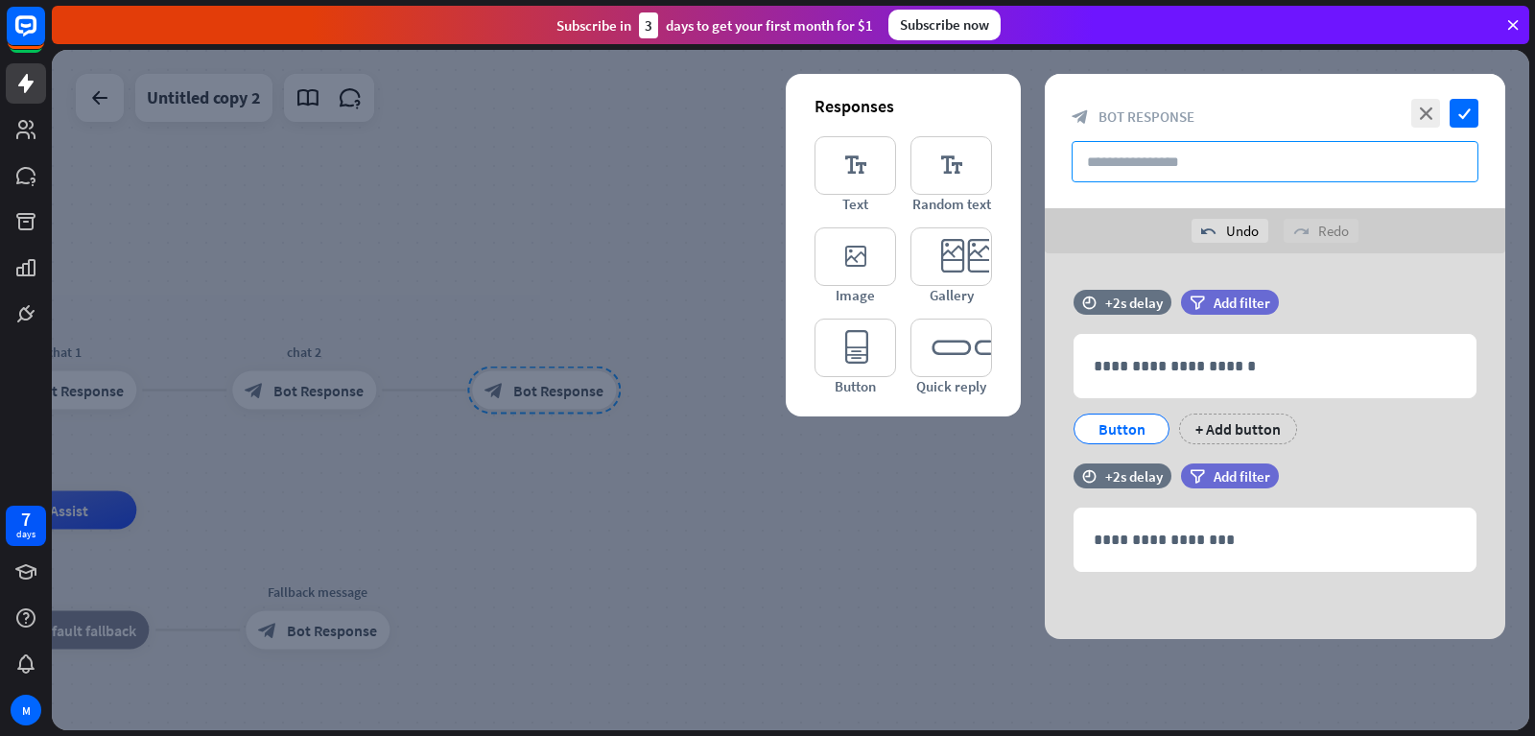
drag, startPoint x: 1105, startPoint y: 166, endPoint x: 1058, endPoint y: 187, distance: 51.5
click at [1108, 161] on input "text" at bounding box center [1275, 161] width 407 height 41
type input "******"
click at [857, 179] on icon "editor_text" at bounding box center [855, 165] width 82 height 59
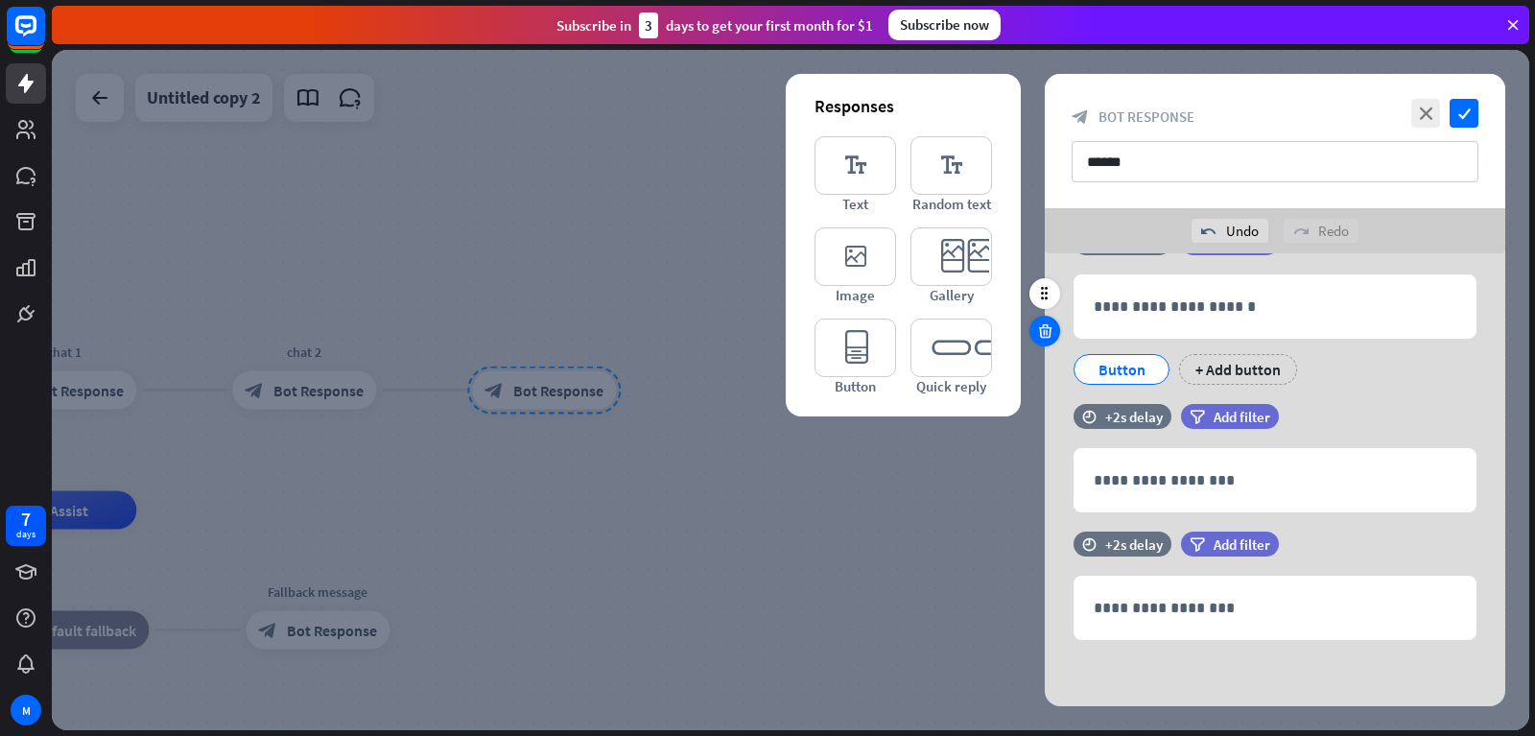
scroll to position [60, 0]
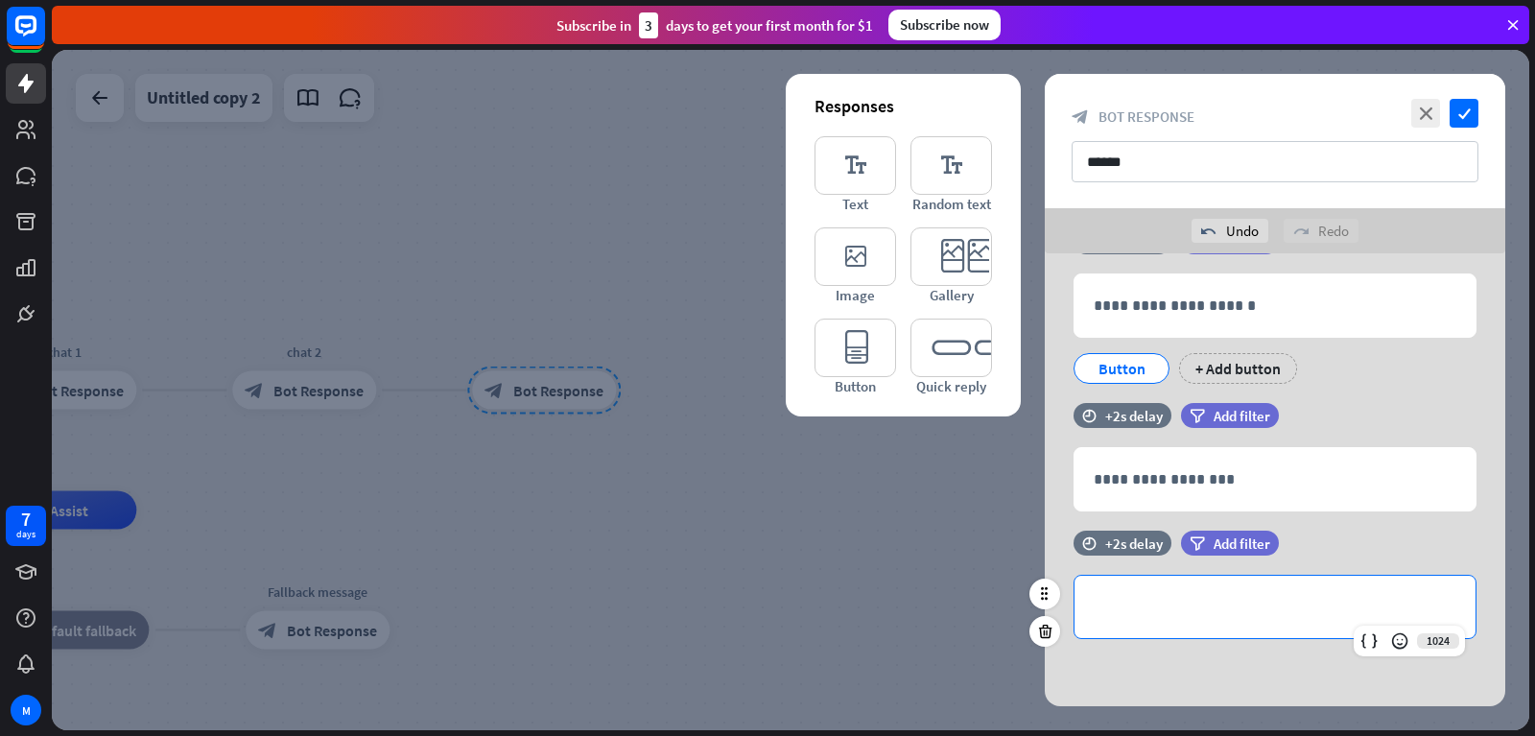
click at [1085, 616] on div "**********" at bounding box center [1274, 607] width 401 height 62
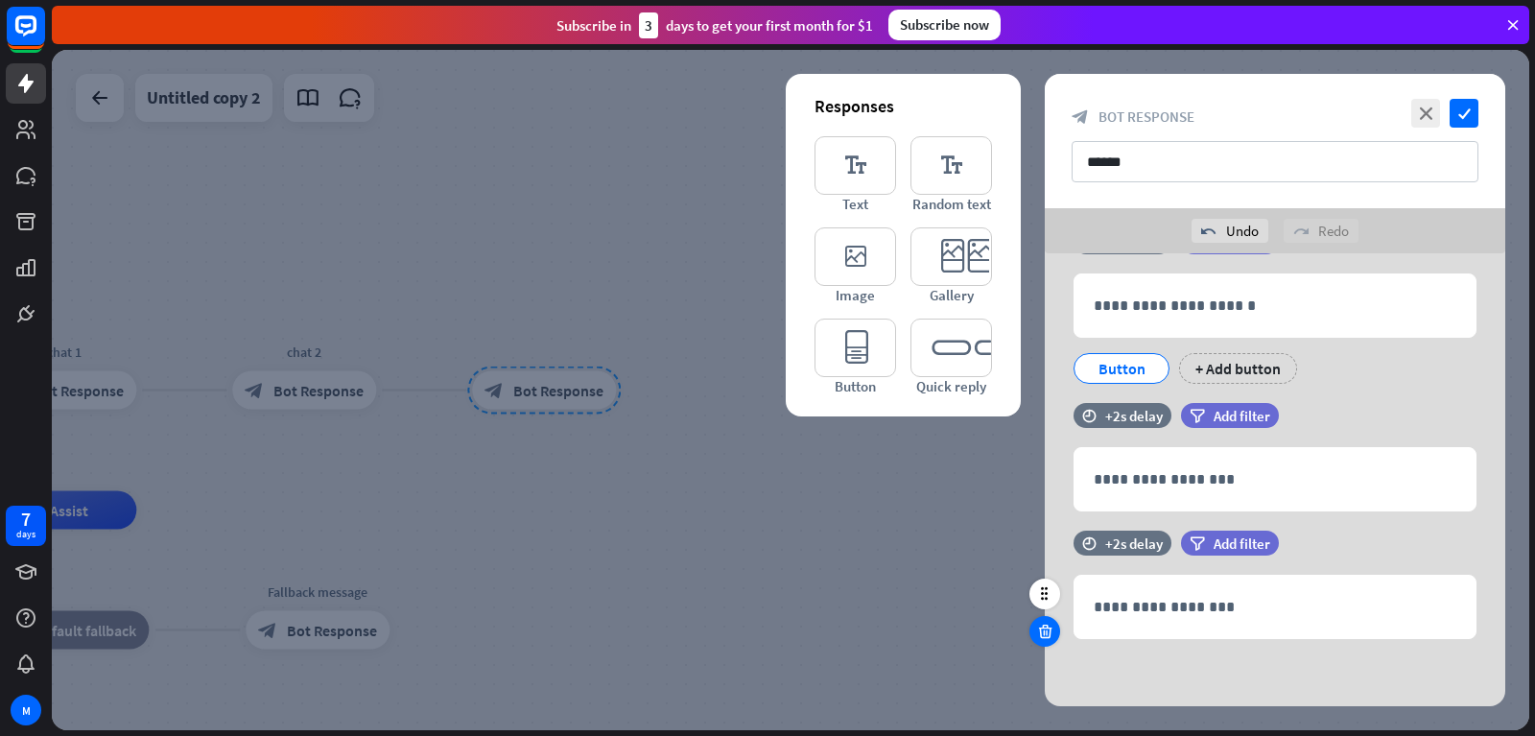
click at [1041, 632] on icon at bounding box center [1045, 631] width 18 height 17
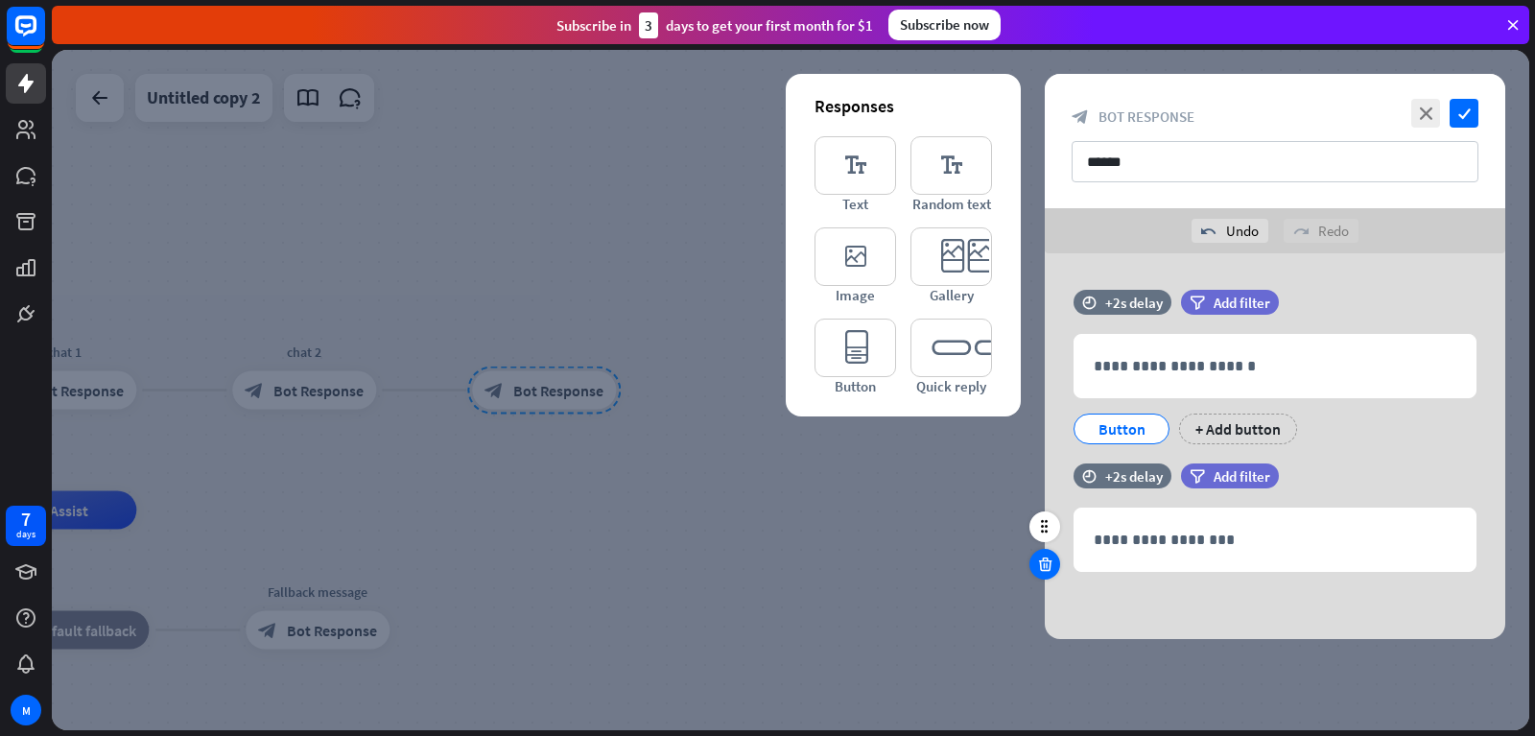
click at [1041, 571] on icon at bounding box center [1045, 563] width 18 height 17
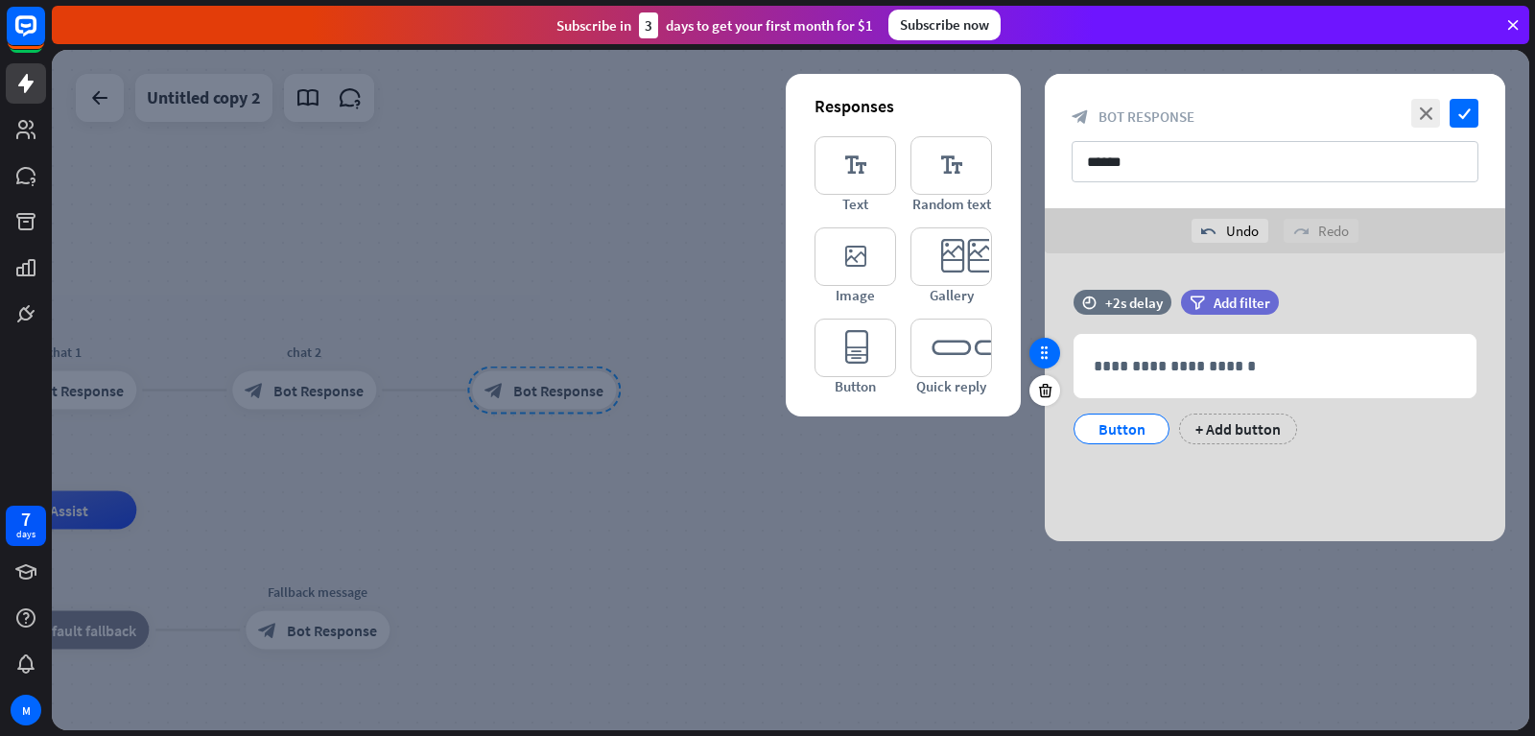
click at [1041, 346] on icon at bounding box center [1044, 352] width 17 height 17
click at [1051, 363] on div at bounding box center [1044, 353] width 31 height 31
click at [1116, 366] on p "**********" at bounding box center [1275, 366] width 363 height 24
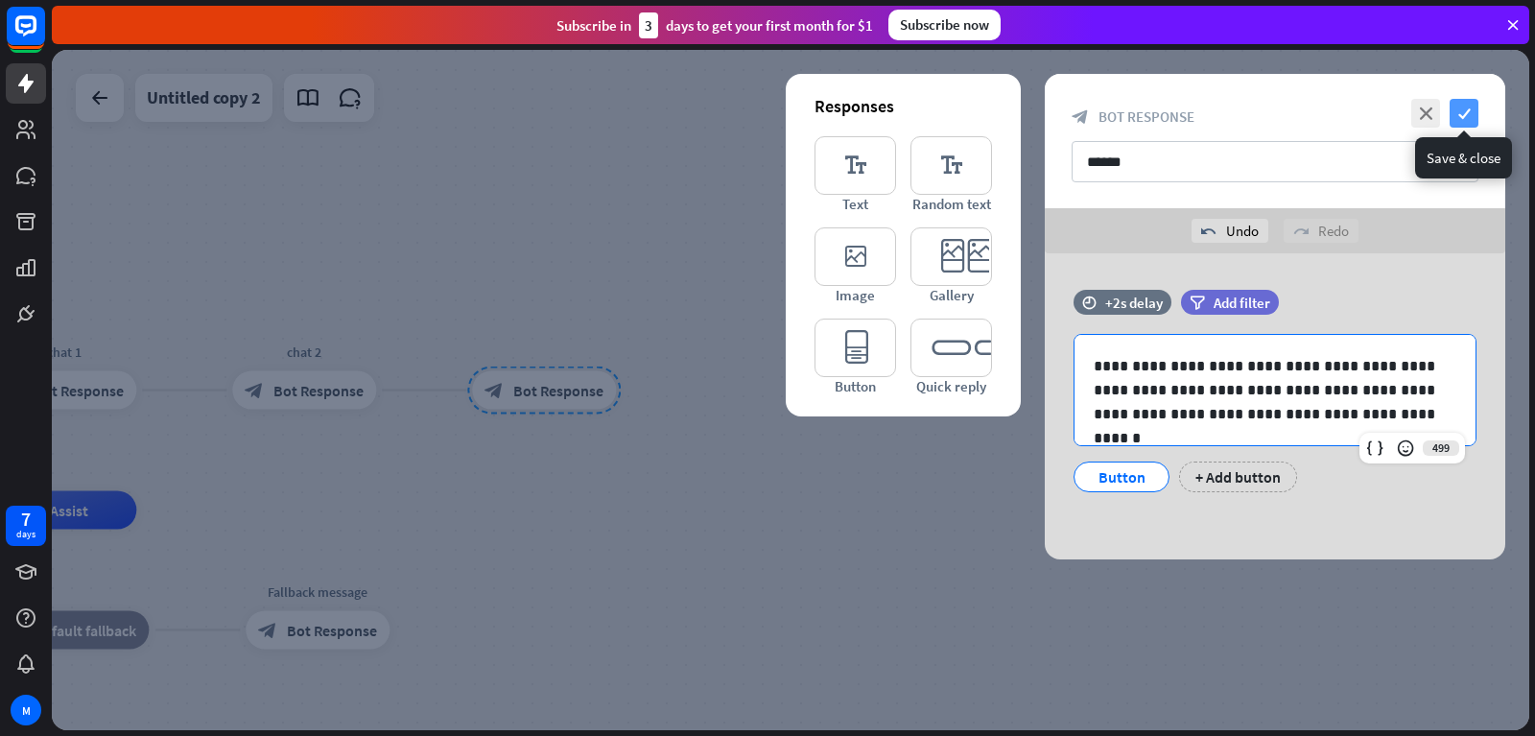
click at [1452, 105] on icon "check" at bounding box center [1464, 113] width 29 height 29
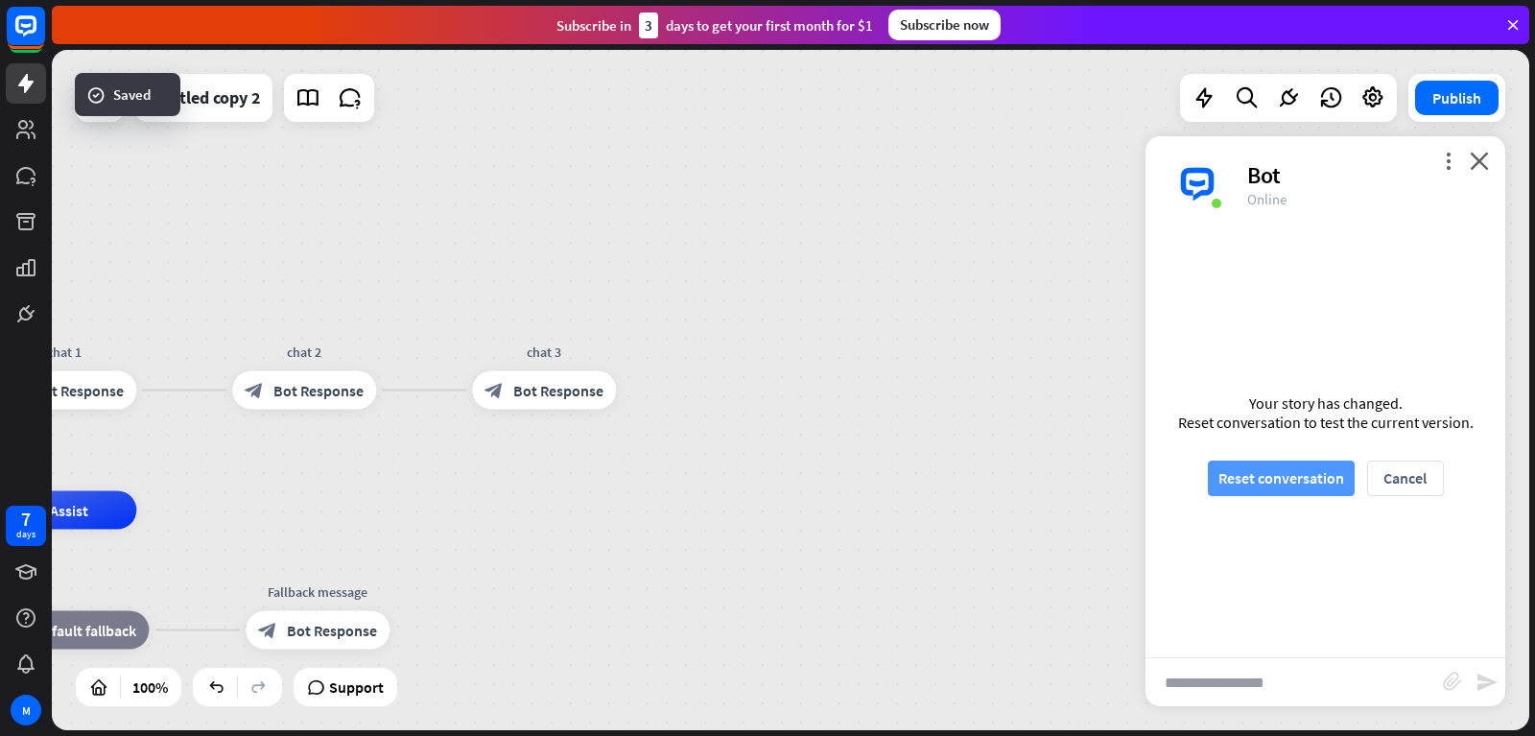
click at [1279, 485] on button "Reset conversation" at bounding box center [1281, 477] width 147 height 35
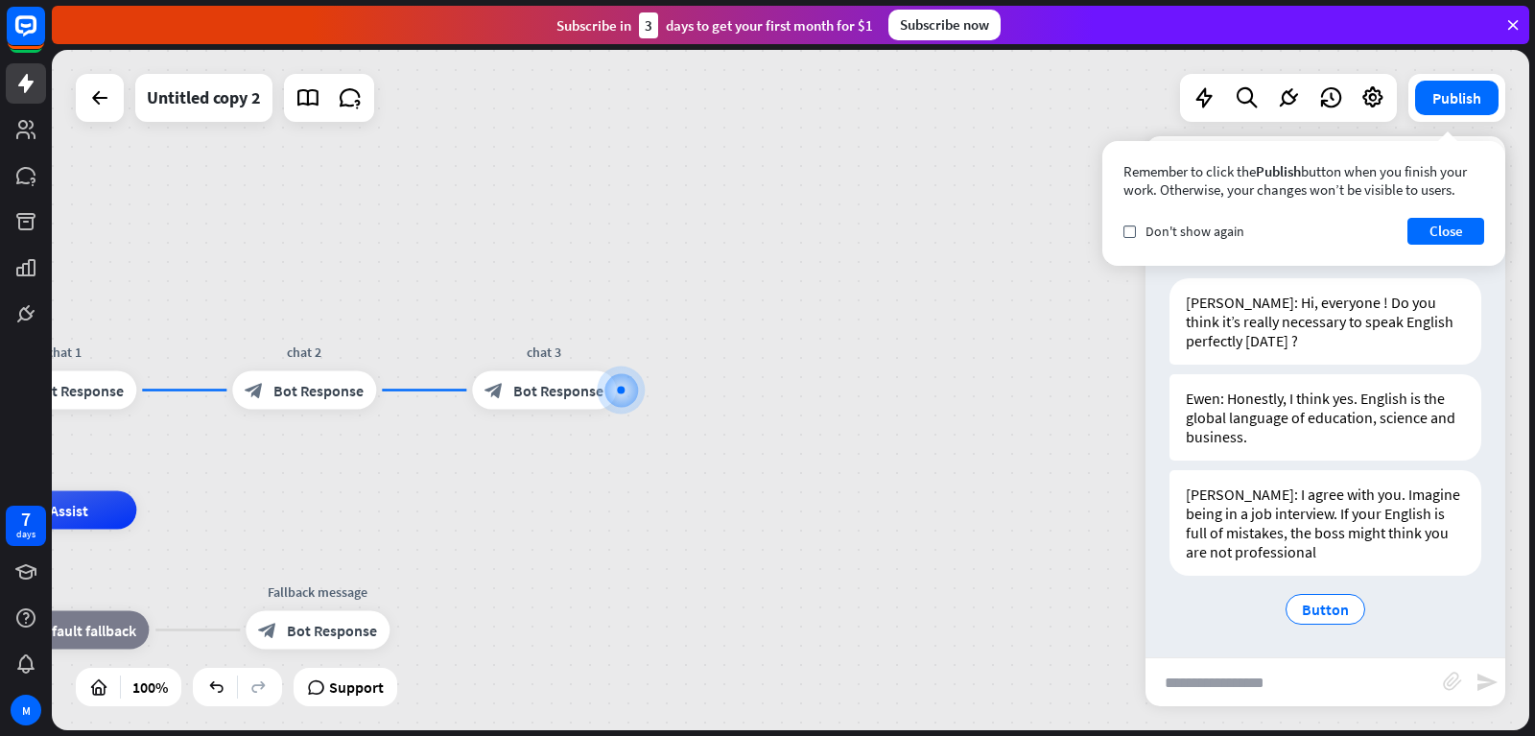
scroll to position [10, 0]
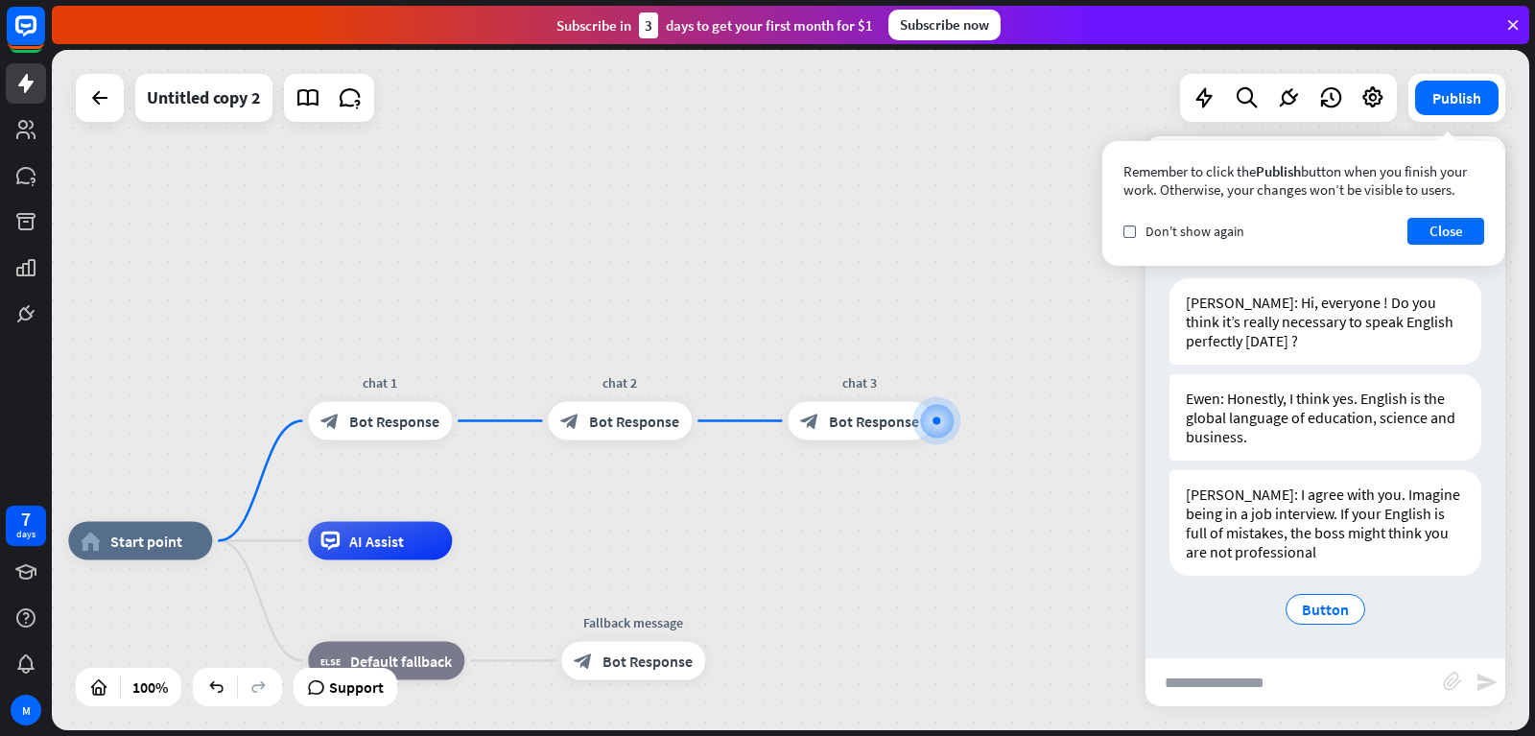
drag, startPoint x: 287, startPoint y: 482, endPoint x: 704, endPoint y: 511, distance: 418.4
click at [704, 511] on div "home_2 Start point chat 1 block_bot_response Bot Response chat 2 block_bot_resp…" at bounding box center [790, 390] width 1477 height 680
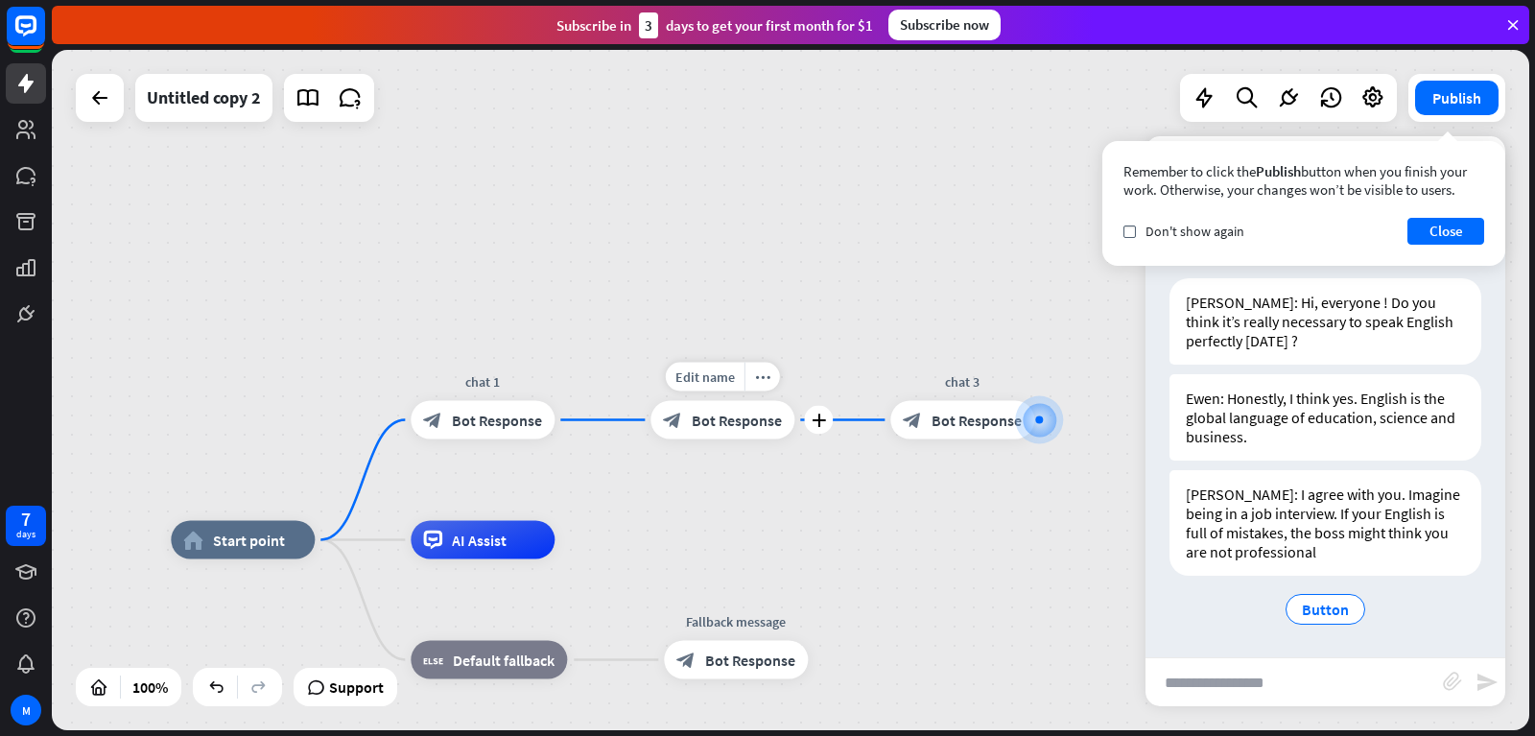
click at [722, 414] on span "Bot Response" at bounding box center [737, 420] width 90 height 19
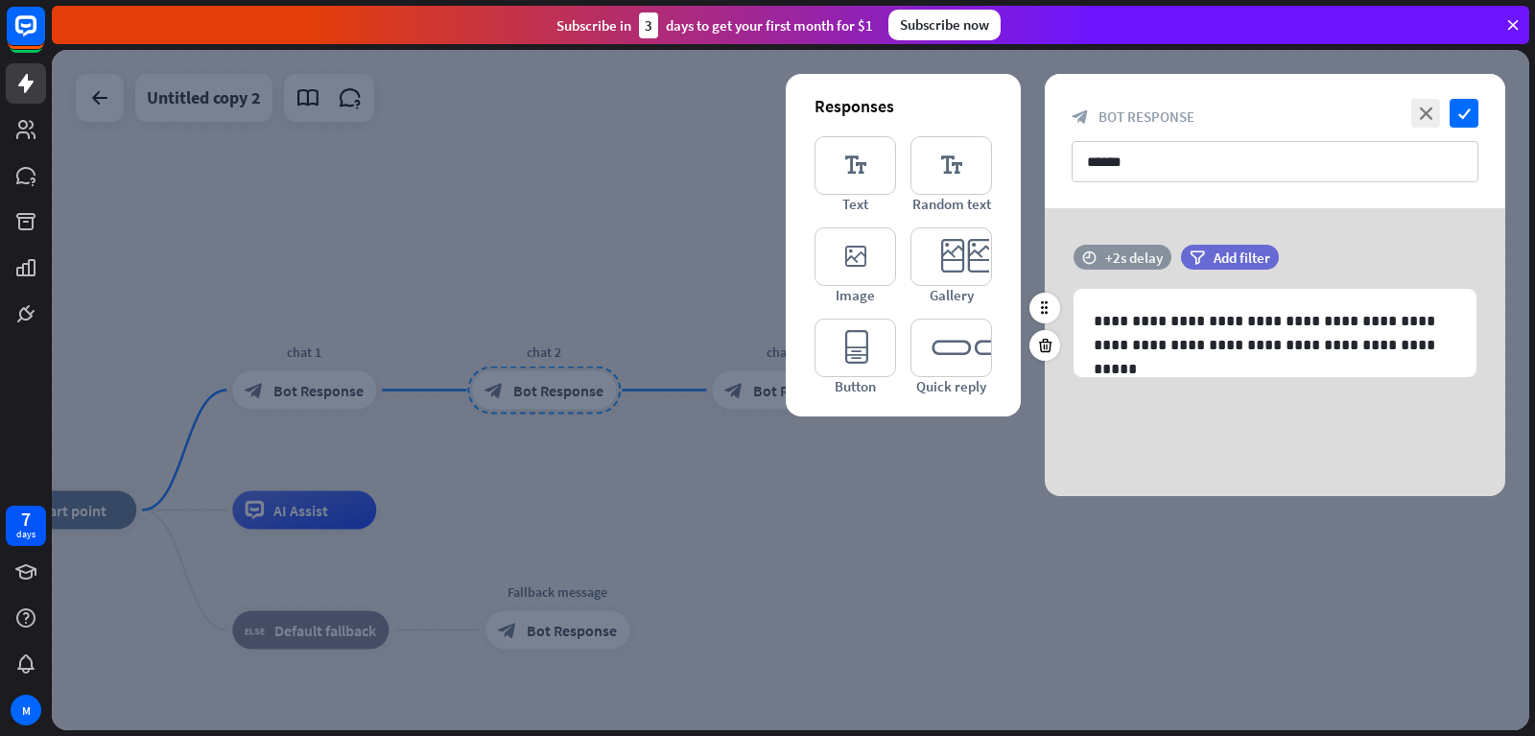
click at [1115, 255] on div "+2s delay" at bounding box center [1134, 257] width 58 height 18
drag, startPoint x: 1204, startPoint y: 258, endPoint x: 1366, endPoint y: 267, distance: 162.4
click at [1366, 267] on div "time +0.1s +2s +10s" at bounding box center [1274, 257] width 403 height 25
click at [1300, 257] on div at bounding box center [1288, 257] width 306 height 6
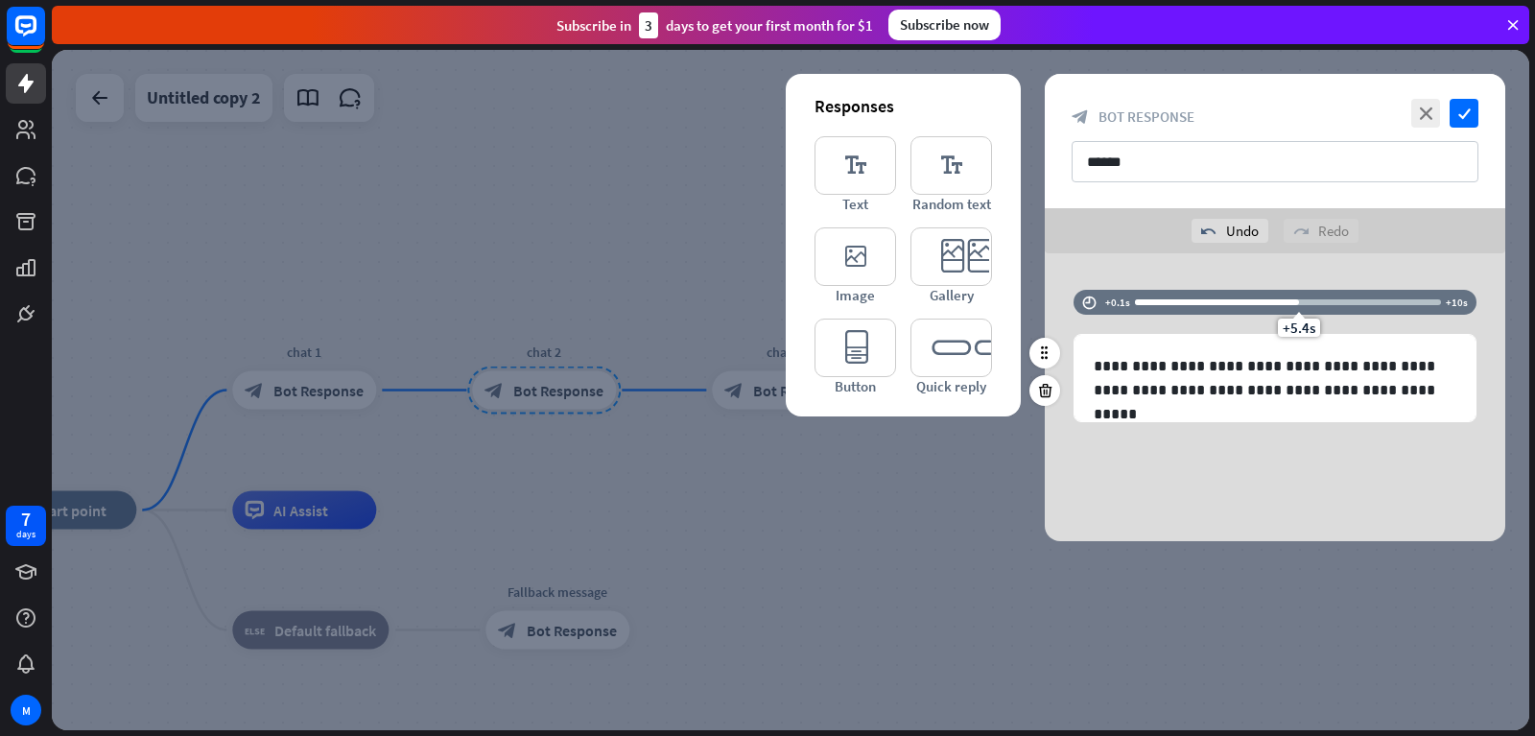
click at [1252, 300] on div at bounding box center [1217, 302] width 164 height 6
click at [1269, 297] on div "+3.9s" at bounding box center [1288, 302] width 306 height 19
click at [1477, 115] on icon "check" at bounding box center [1464, 113] width 29 height 29
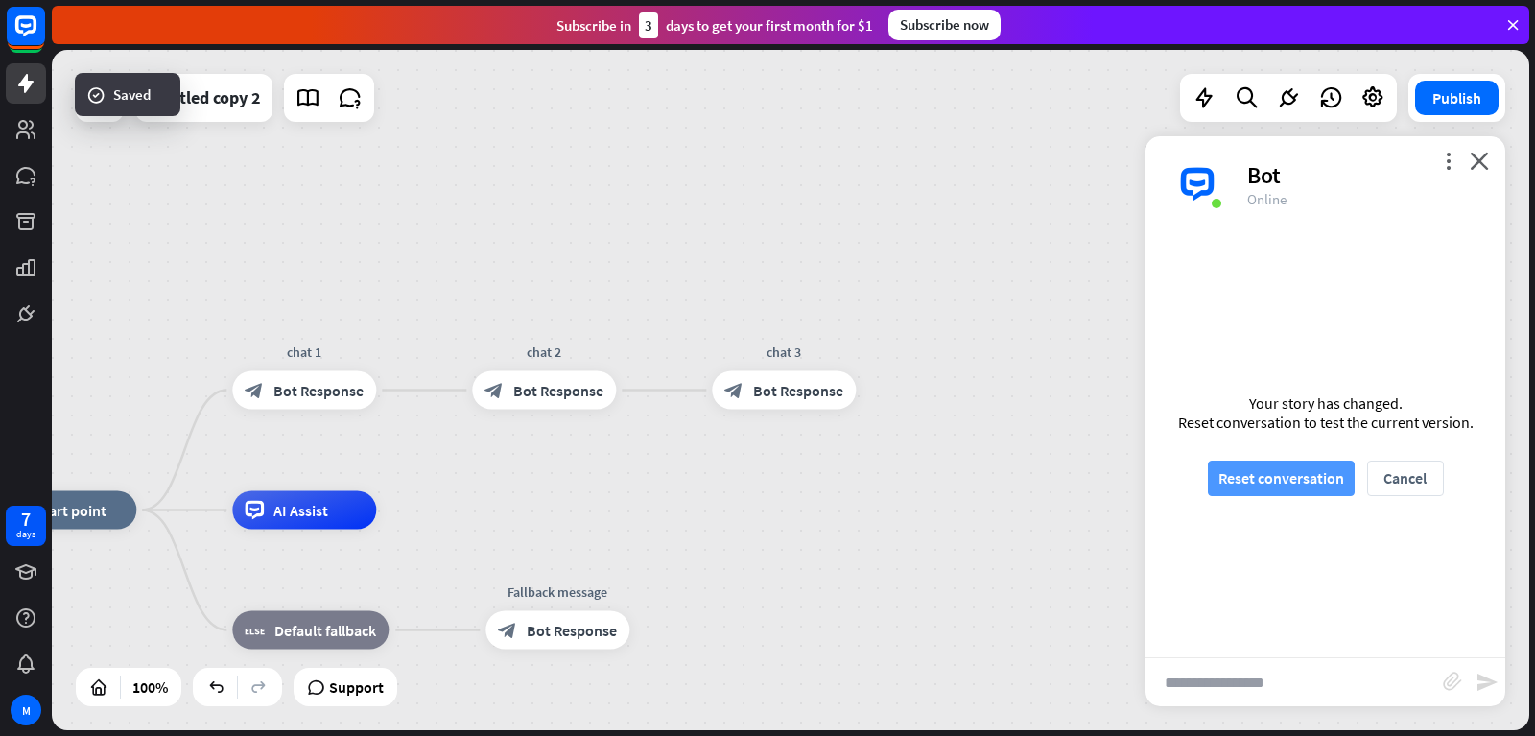
click at [1250, 477] on button "Reset conversation" at bounding box center [1281, 477] width 147 height 35
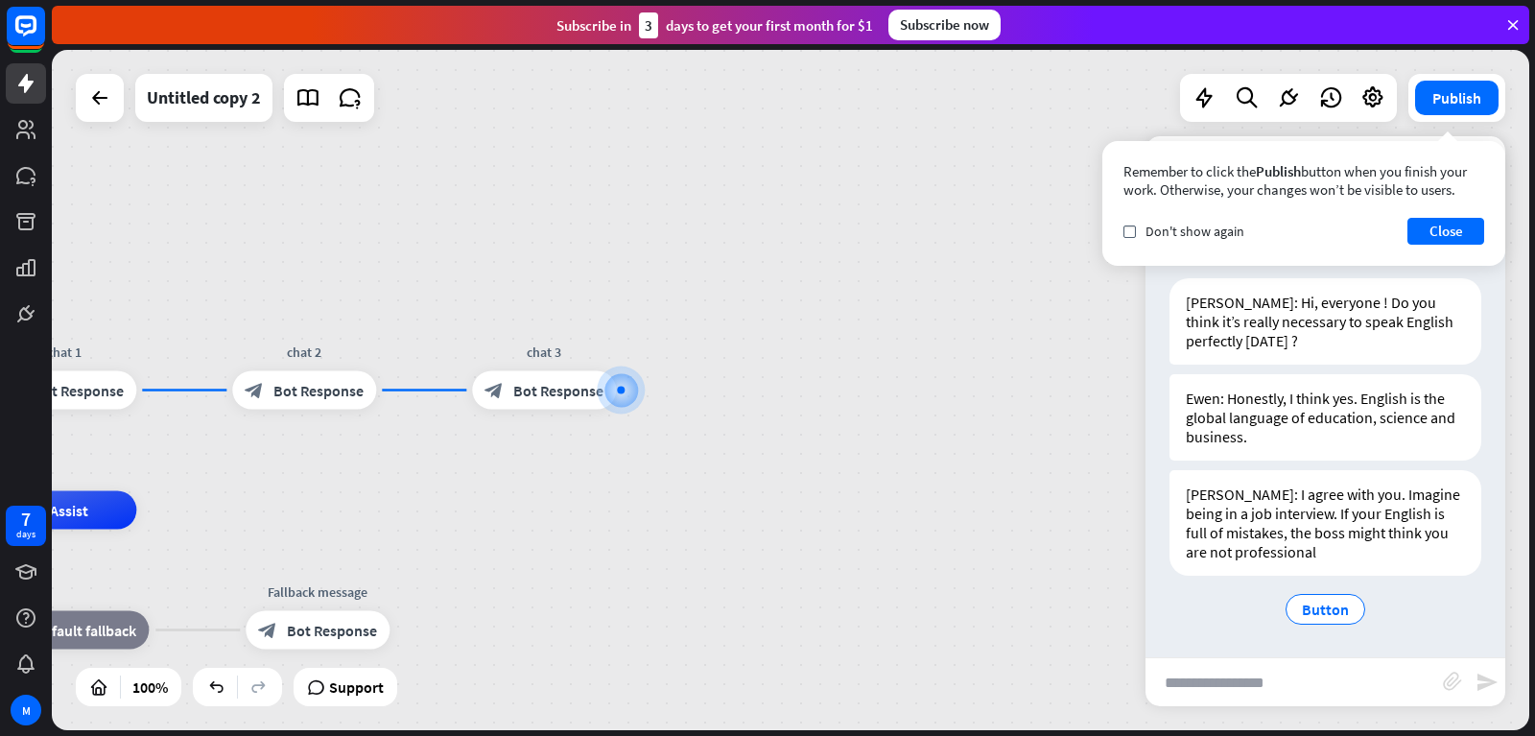
scroll to position [10, 0]
click at [1328, 609] on span "Button" at bounding box center [1325, 609] width 47 height 19
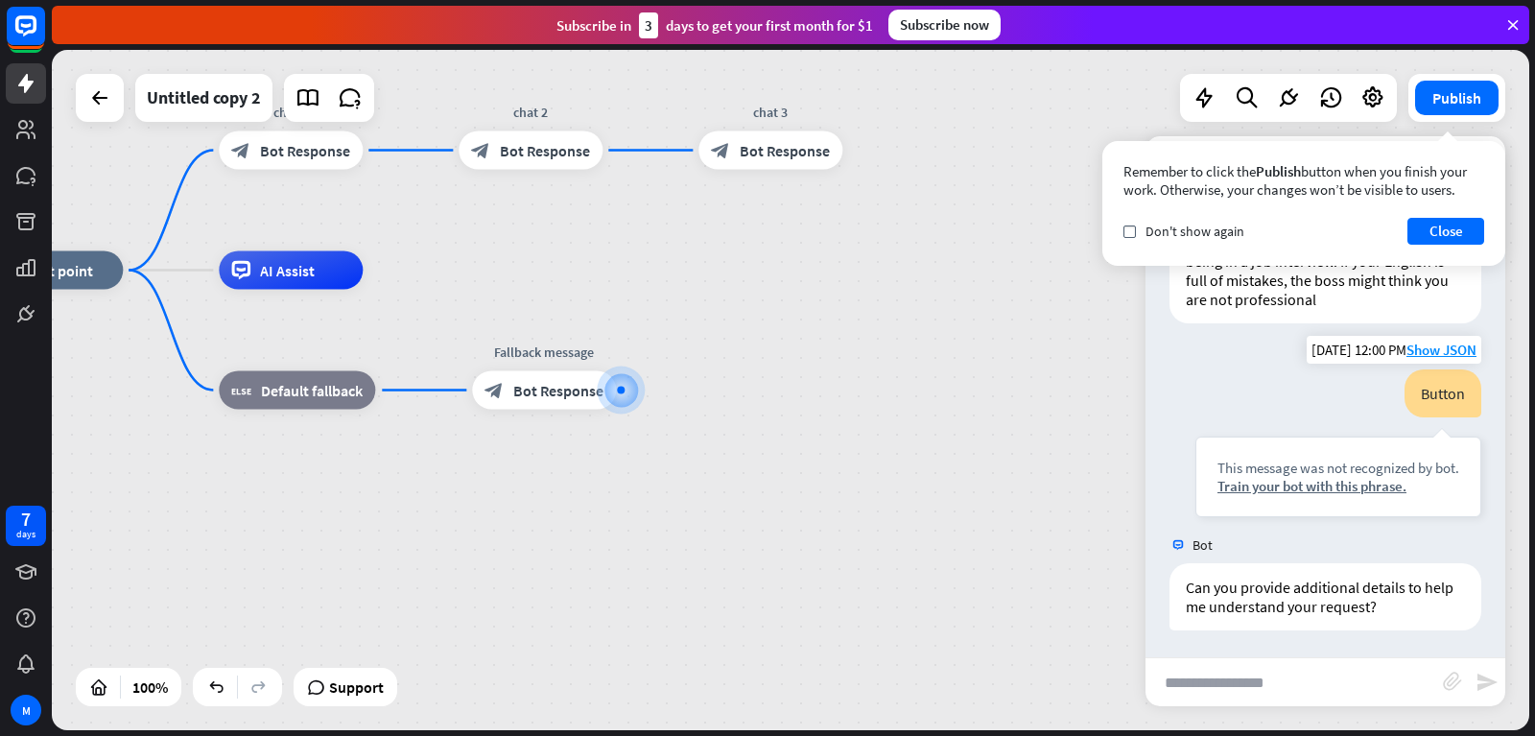
scroll to position [264, 0]
click at [1427, 224] on button "Close" at bounding box center [1445, 231] width 77 height 27
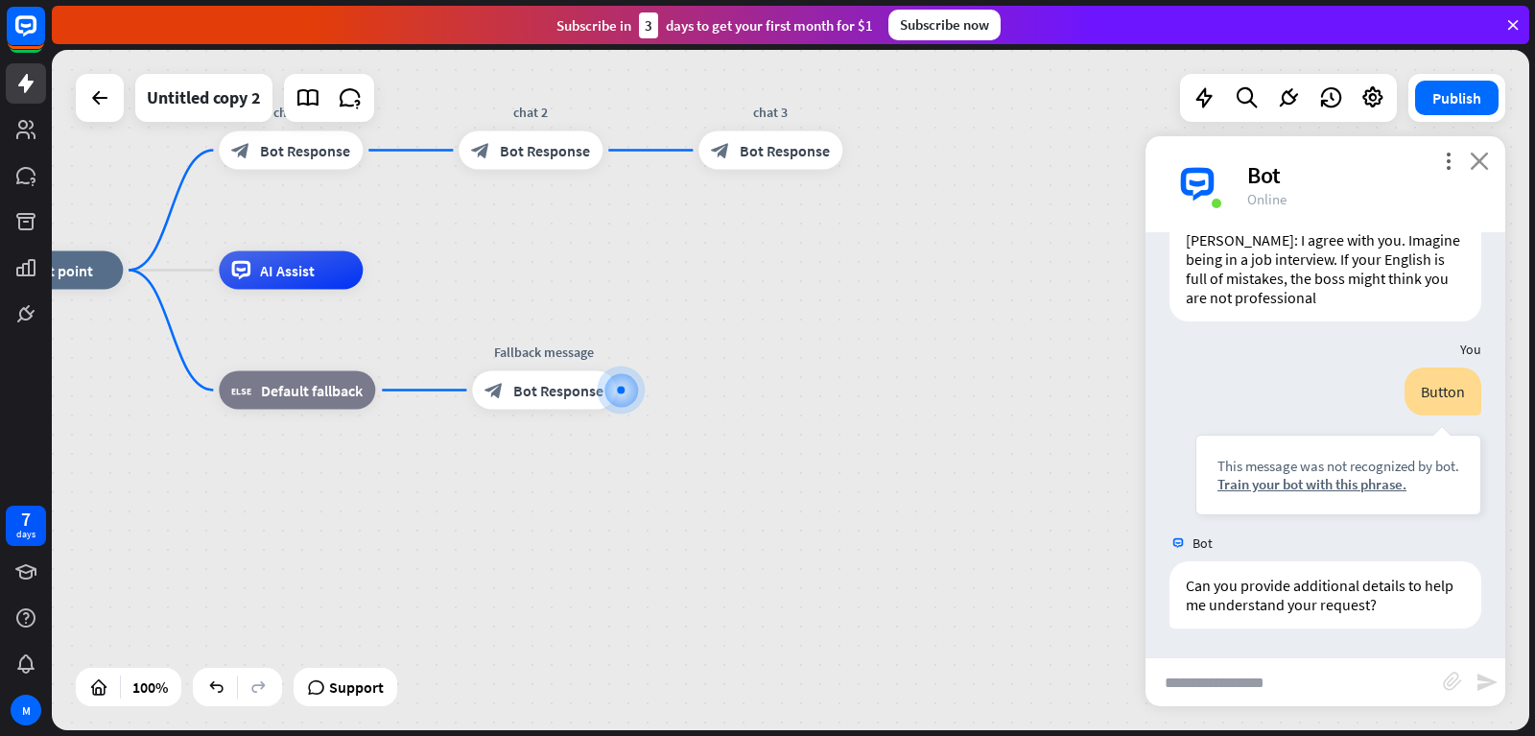
click at [1485, 153] on icon "close" at bounding box center [1479, 161] width 19 height 18
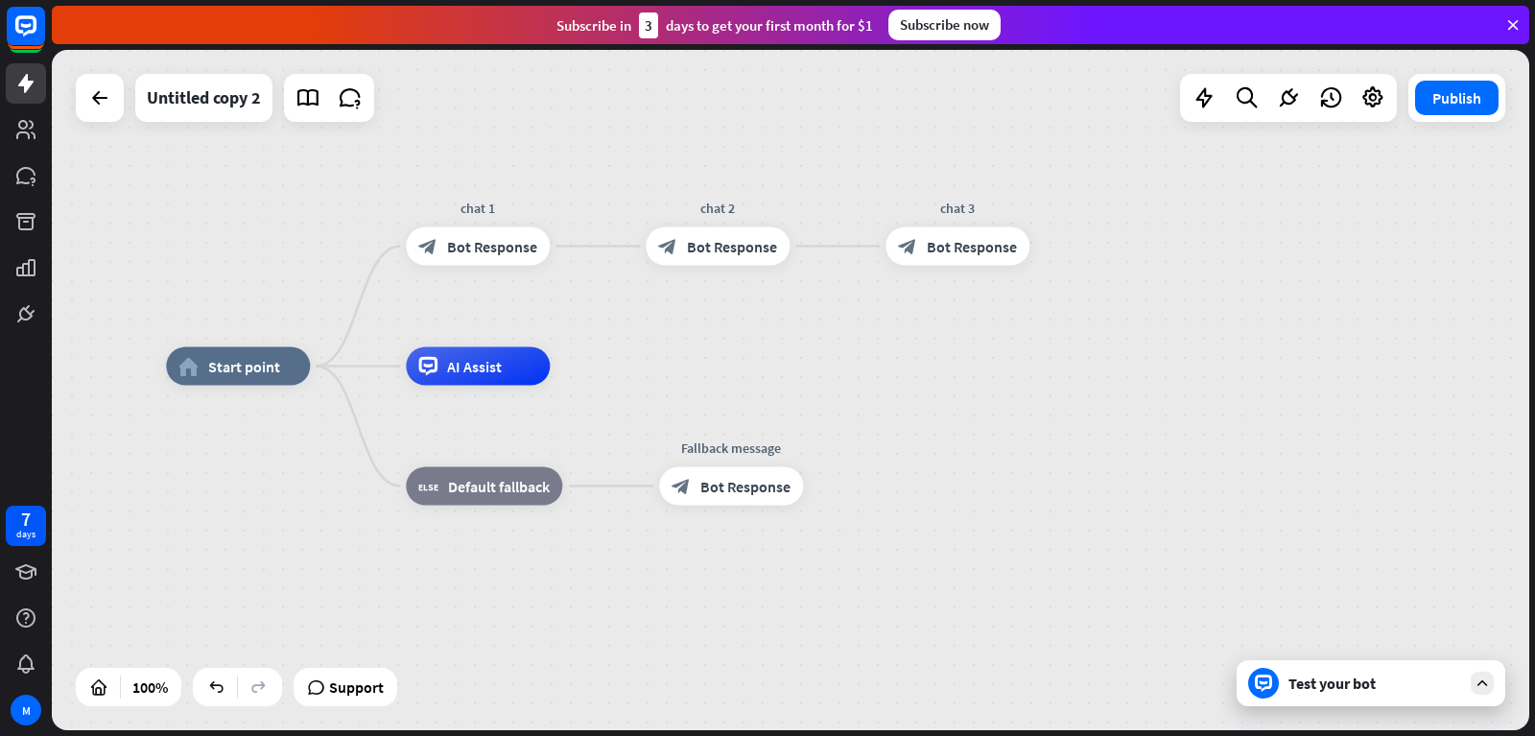
drag, startPoint x: 559, startPoint y: 246, endPoint x: 749, endPoint y: 344, distance: 214.1
click at [747, 342] on div "home_2 Start point chat 1 block_bot_response Bot Response chat 2 block_bot_resp…" at bounding box center [790, 390] width 1477 height 680
click at [1426, 690] on div "Test your bot" at bounding box center [1374, 682] width 173 height 19
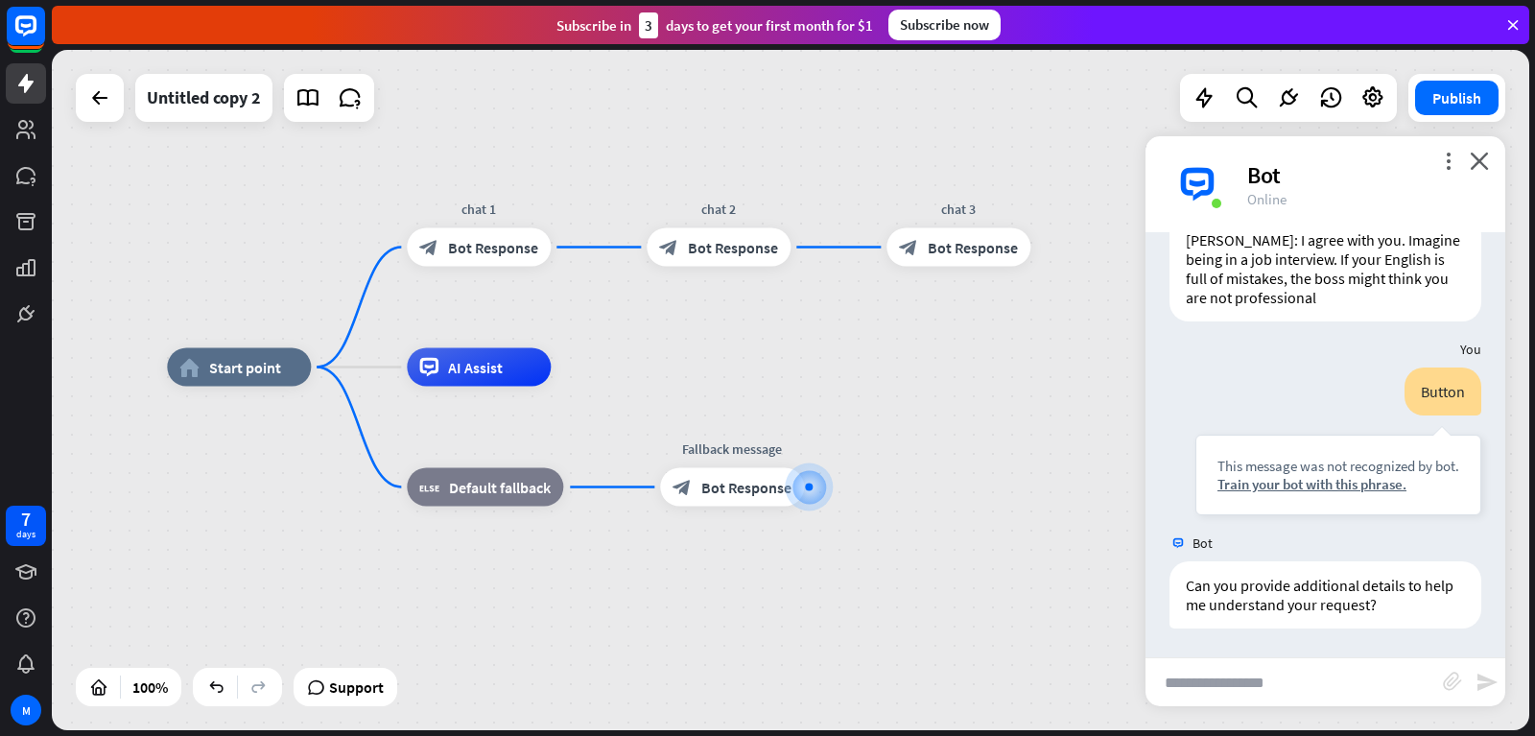
click at [830, 358] on div "home_2 Start point chat 1 block_bot_response Bot Response chat 2 block_bot_resp…" at bounding box center [790, 390] width 1477 height 680
click at [744, 492] on span "Bot Response" at bounding box center [746, 487] width 90 height 19
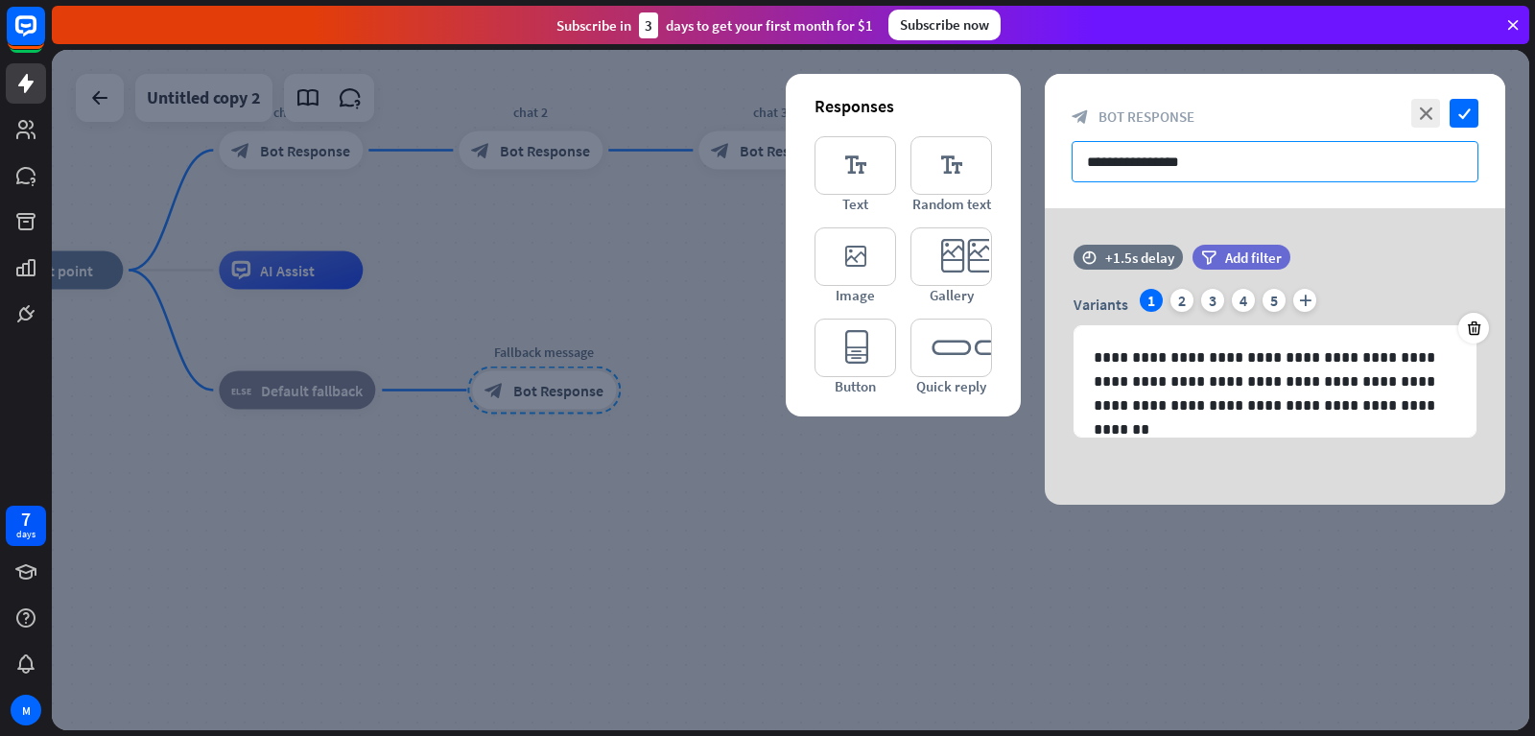
drag, startPoint x: 1214, startPoint y: 161, endPoint x: 927, endPoint y: 163, distance: 286.8
click at [1072, 163] on input "**********" at bounding box center [1275, 161] width 407 height 41
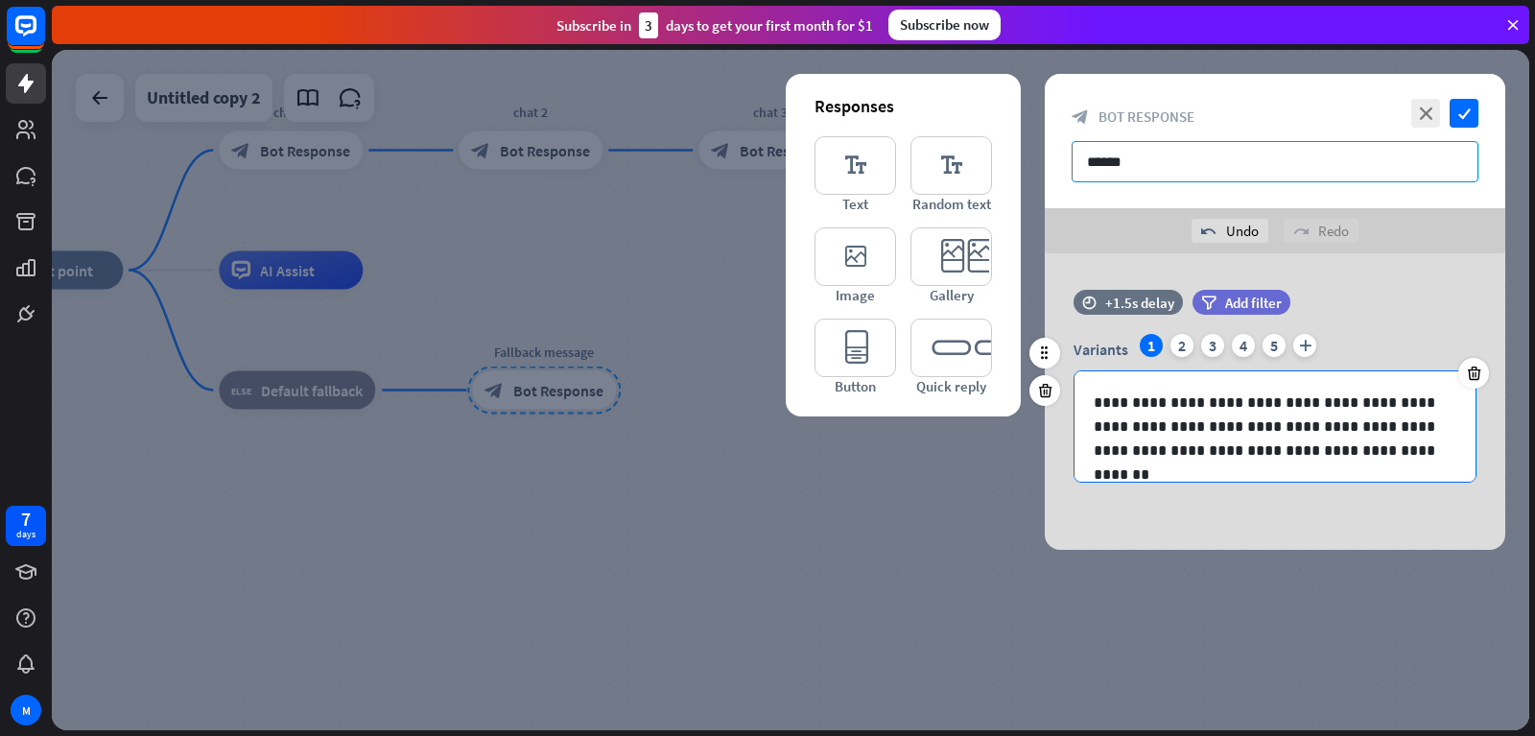
type input "******"
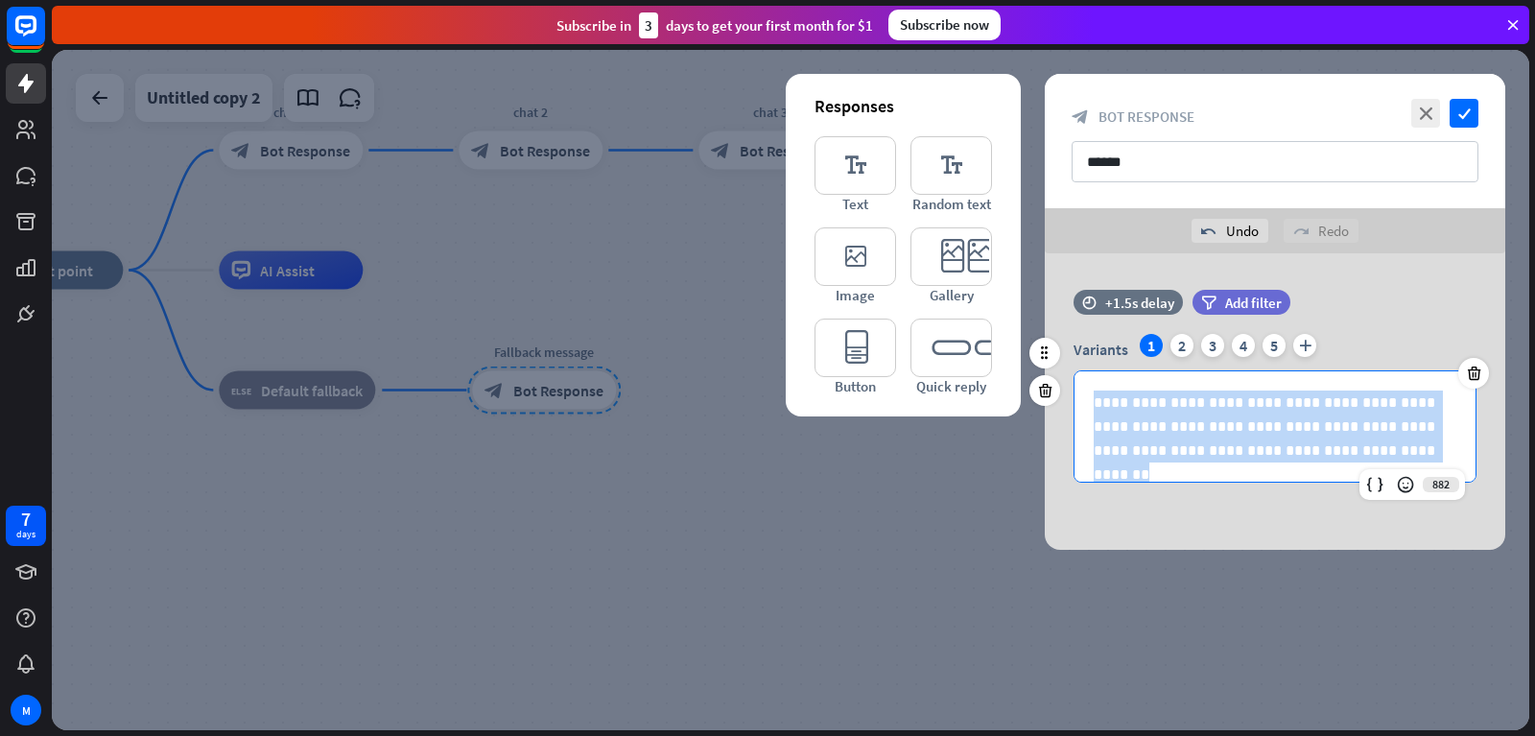
drag, startPoint x: 1297, startPoint y: 456, endPoint x: 1083, endPoint y: 385, distance: 225.4
click at [1083, 385] on div "**********" at bounding box center [1274, 426] width 401 height 110
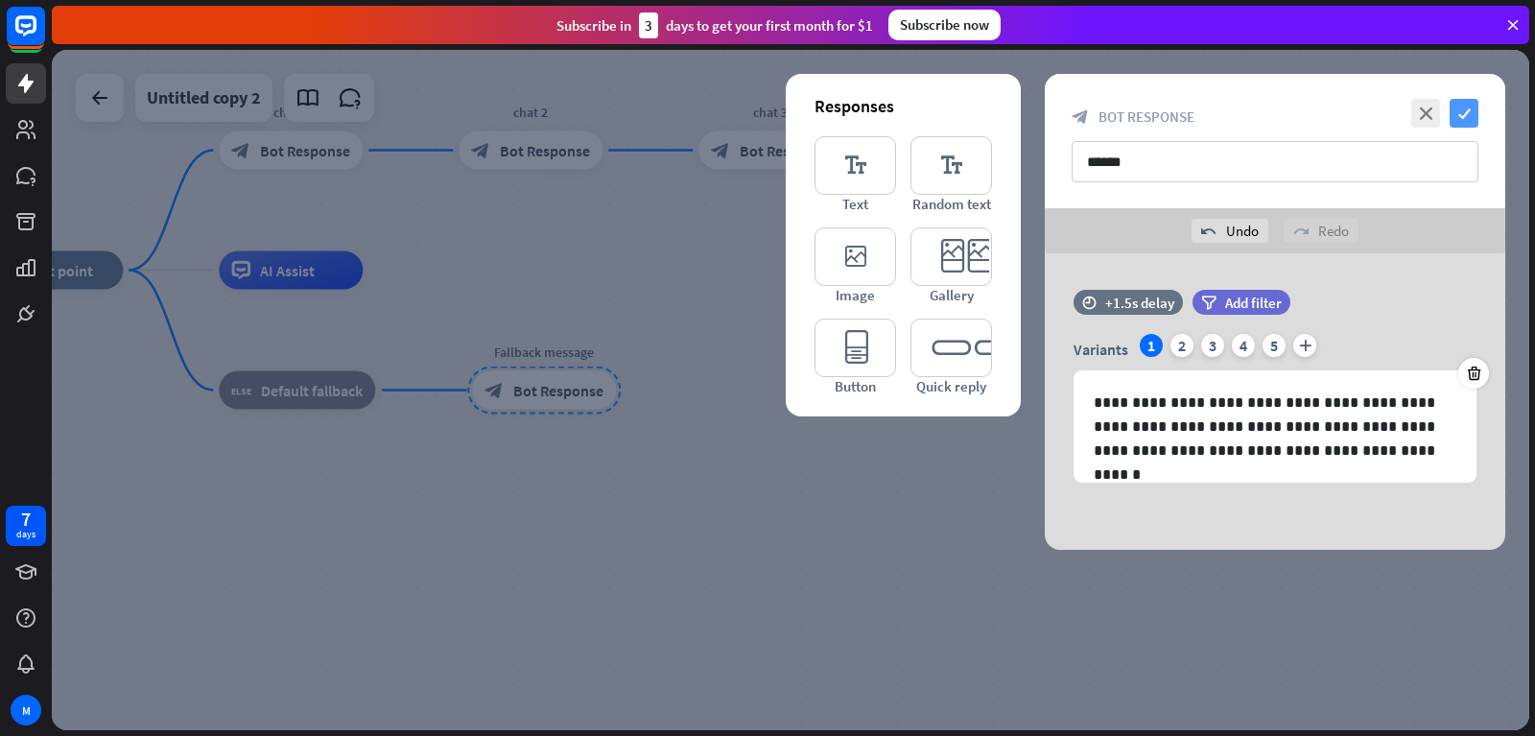
click at [1467, 102] on icon "check" at bounding box center [1464, 113] width 29 height 29
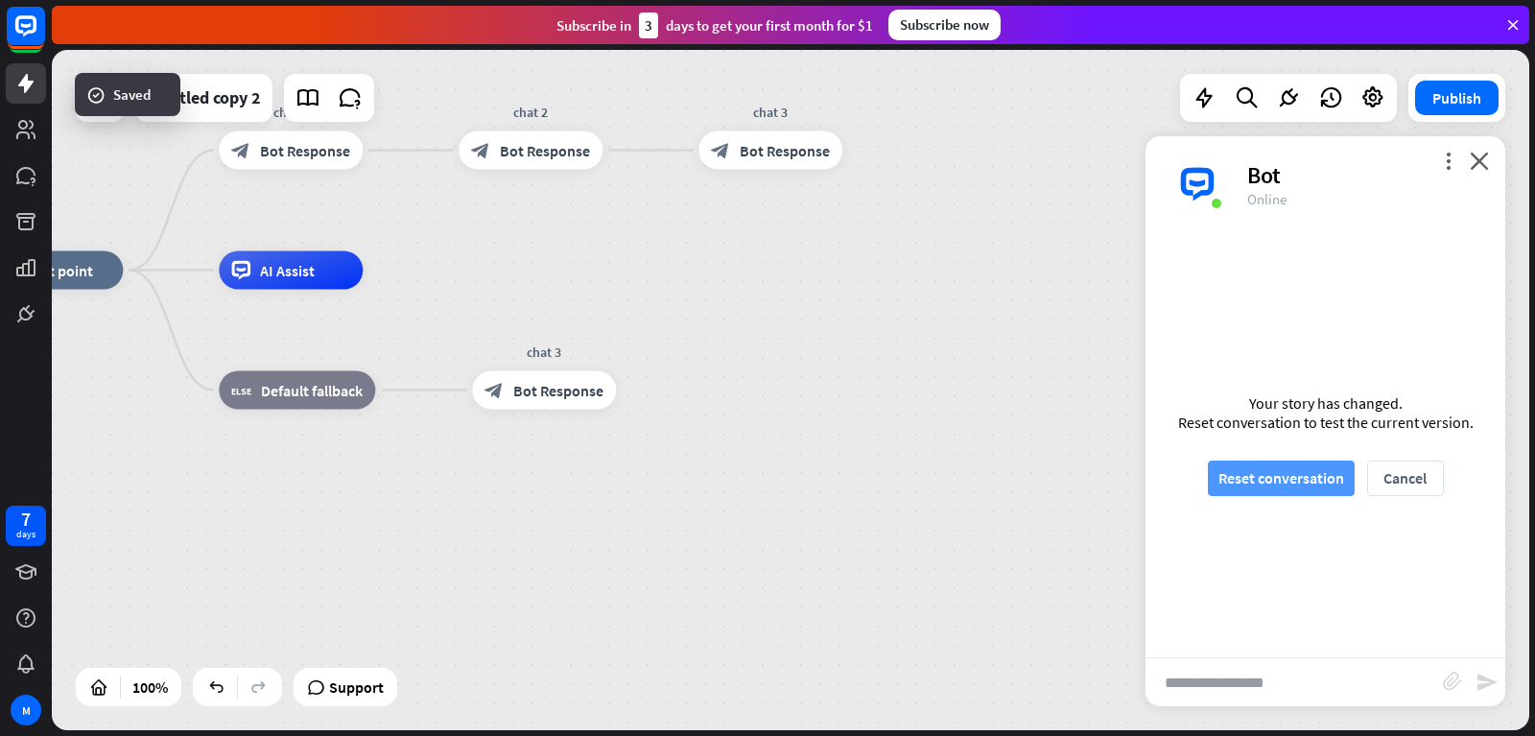
click at [1241, 468] on button "Reset conversation" at bounding box center [1281, 477] width 147 height 35
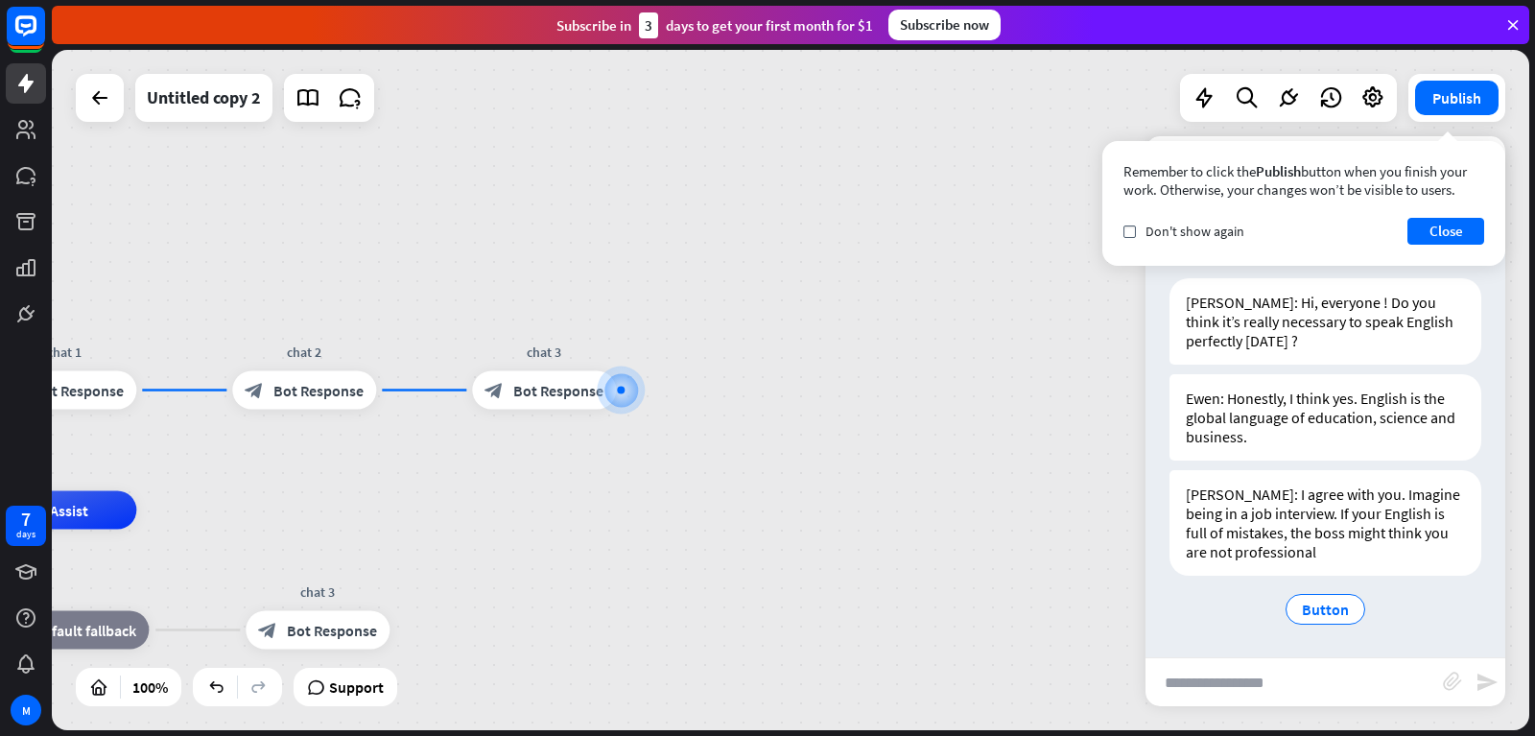
scroll to position [10, 0]
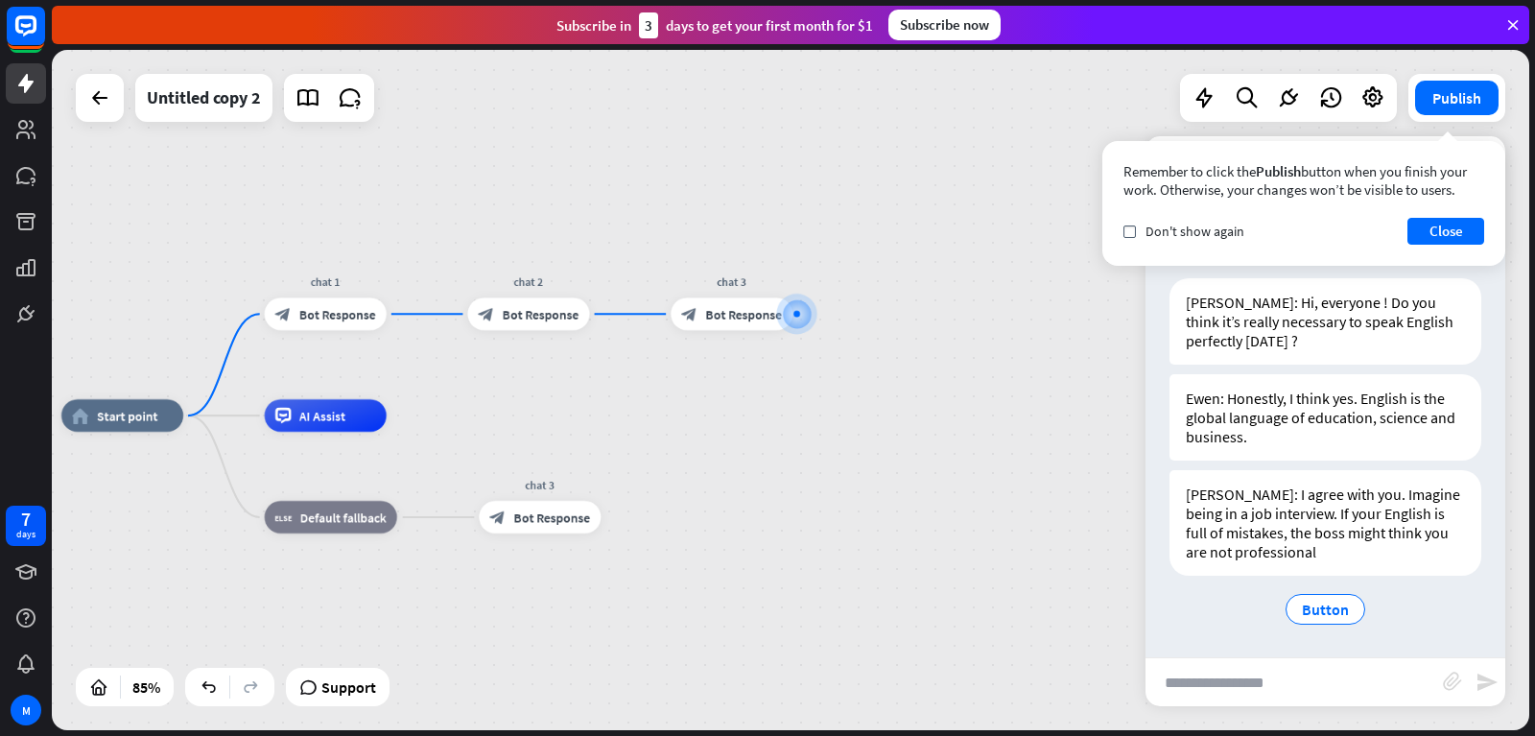
drag, startPoint x: 340, startPoint y: 490, endPoint x: 556, endPoint y: 354, distance: 256.0
click at [556, 354] on div "home_2 Start point chat 1 block_bot_response Bot Response chat 2 block_bot_resp…" at bounding box center [790, 390] width 1477 height 680
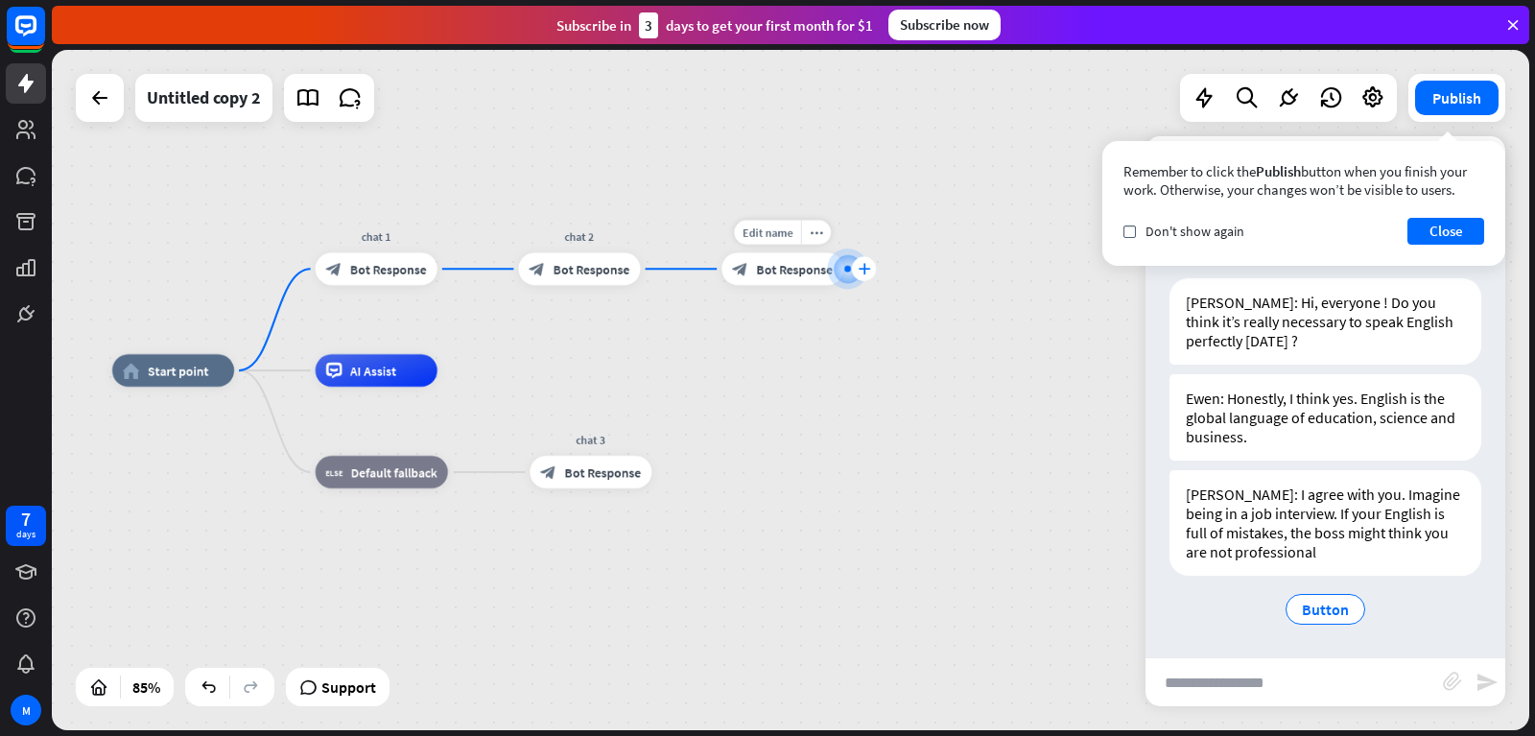
click at [866, 266] on icon "plus" at bounding box center [864, 269] width 12 height 12
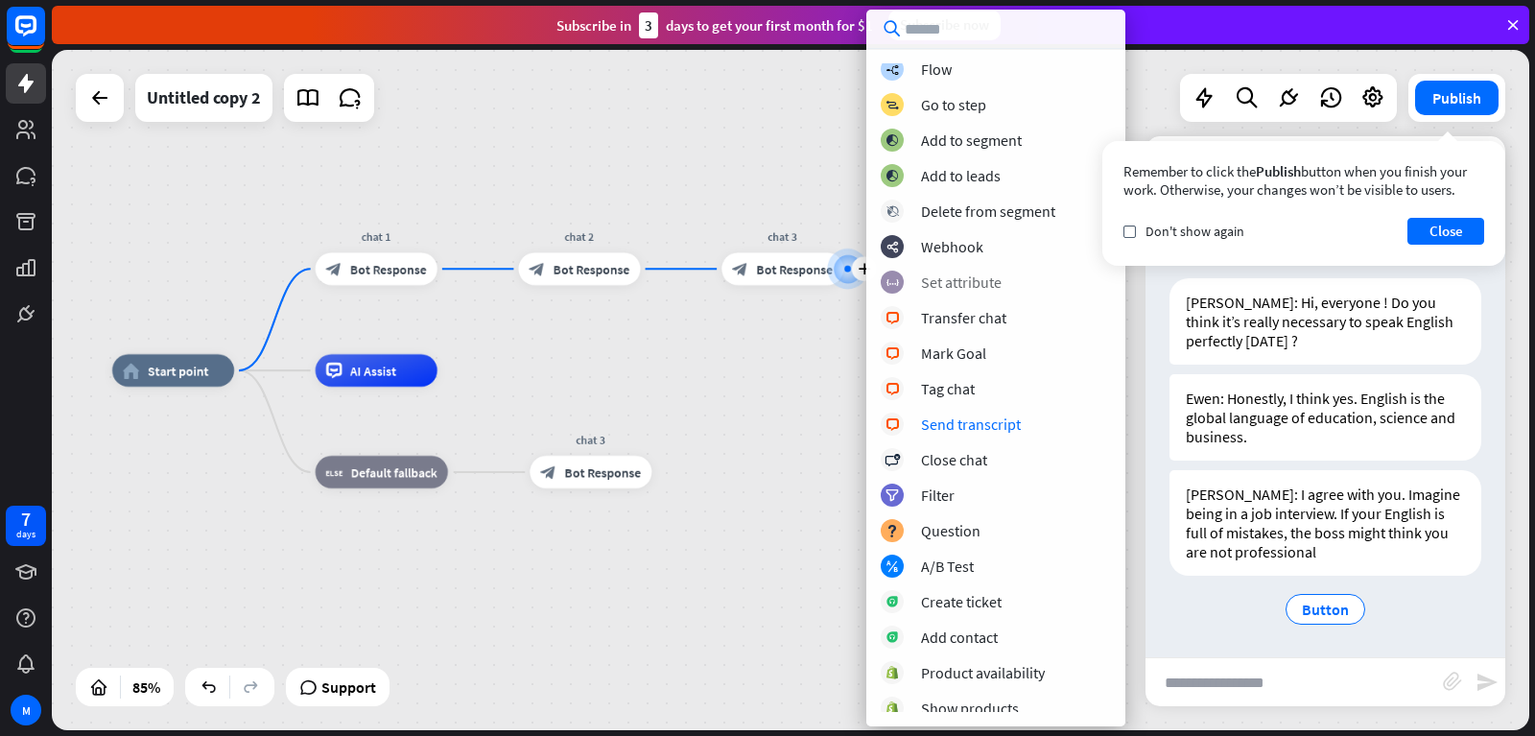
scroll to position [109, 0]
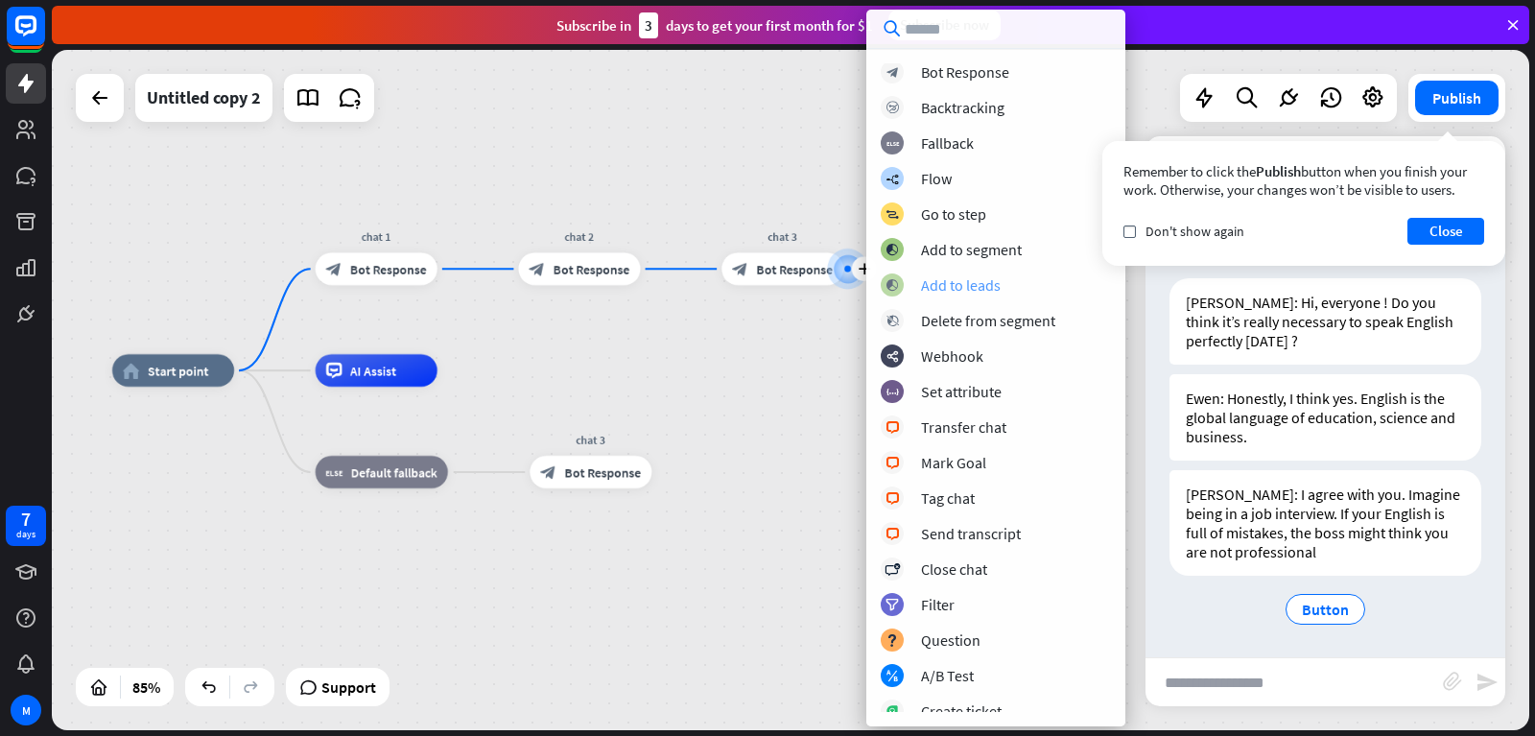
click at [958, 283] on div "Add to leads" at bounding box center [961, 284] width 80 height 19
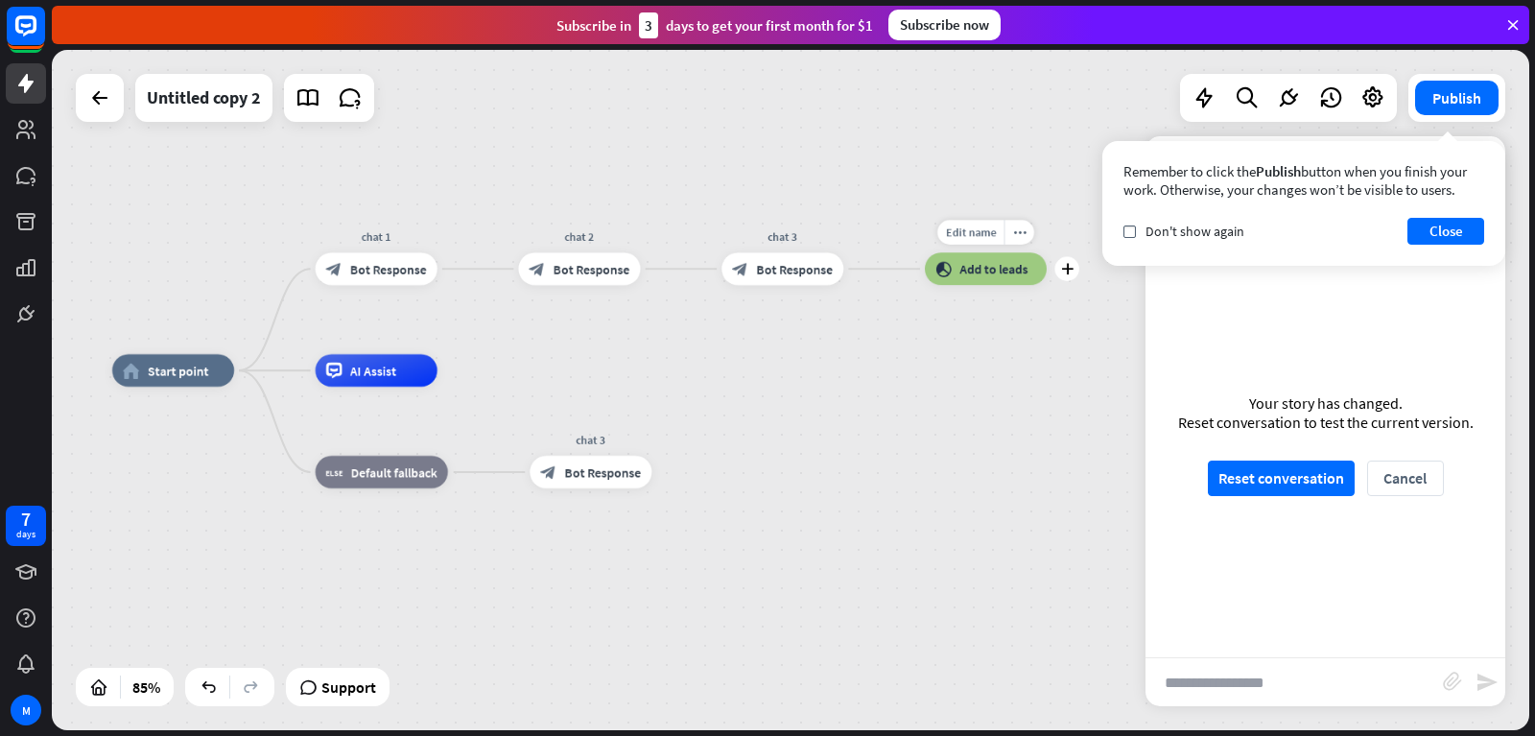
drag, startPoint x: 985, startPoint y: 275, endPoint x: 979, endPoint y: 286, distance: 12.0
click at [968, 285] on div "Edit name more_horiz plus block_add_to_segment Add to leads" at bounding box center [986, 268] width 122 height 33
drag, startPoint x: 1023, startPoint y: 269, endPoint x: 640, endPoint y: 471, distance: 433.0
click at [640, 471] on div "home_2 Start point chat 1 block_bot_response Bot Response chat 2 block_bot_resp…" at bounding box center [737, 658] width 1251 height 577
click at [1028, 233] on div "more_horiz" at bounding box center [1019, 232] width 30 height 24
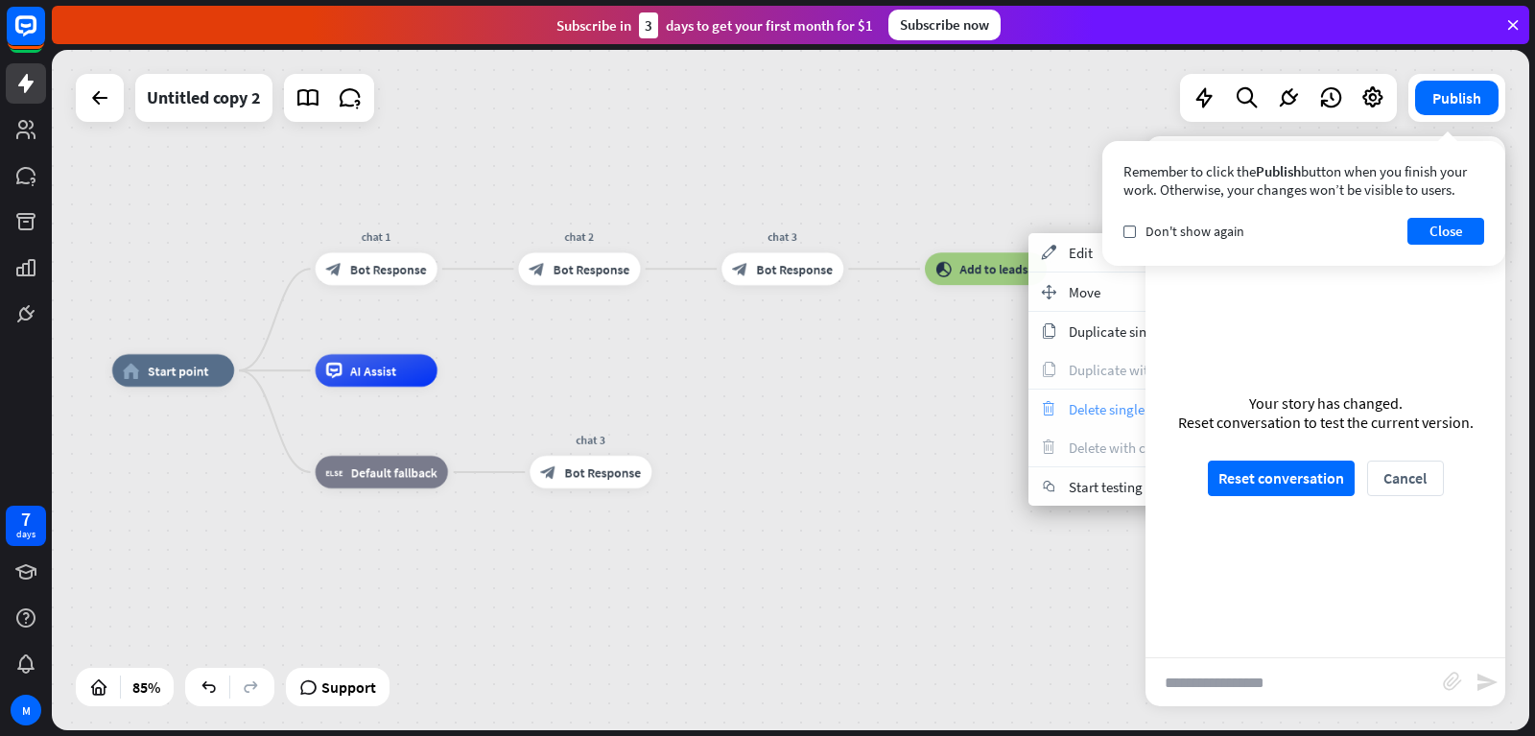
click at [1059, 409] on div "trash Delete single block" at bounding box center [1124, 408] width 192 height 38
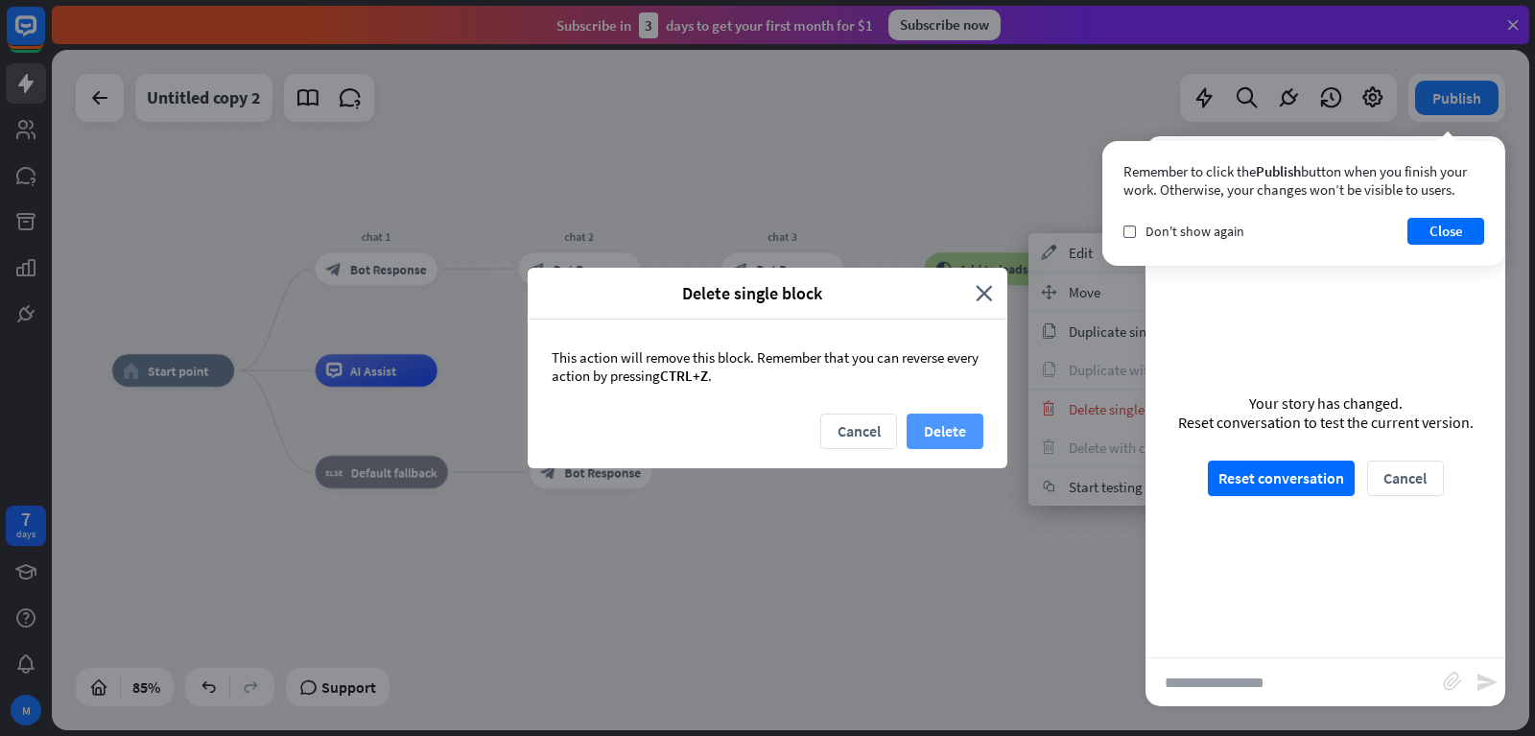
click at [929, 426] on button "Delete" at bounding box center [945, 430] width 77 height 35
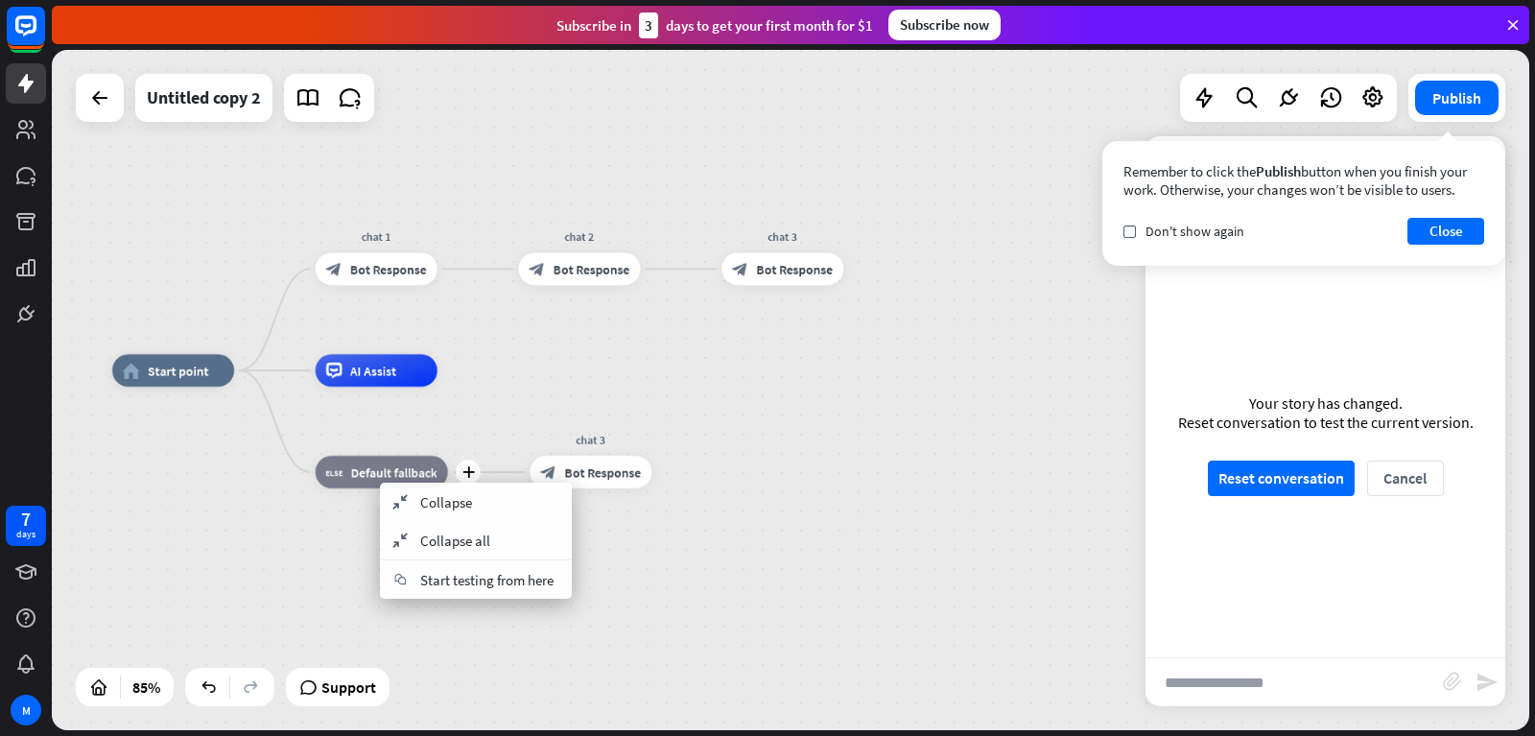
click at [321, 488] on div "plus block_fallback Default fallback" at bounding box center [382, 472] width 132 height 33
click at [645, 568] on div "home_2 Start point chat 1 block_bot_response Bot Response chat 2 block_bot_resp…" at bounding box center [737, 658] width 1251 height 577
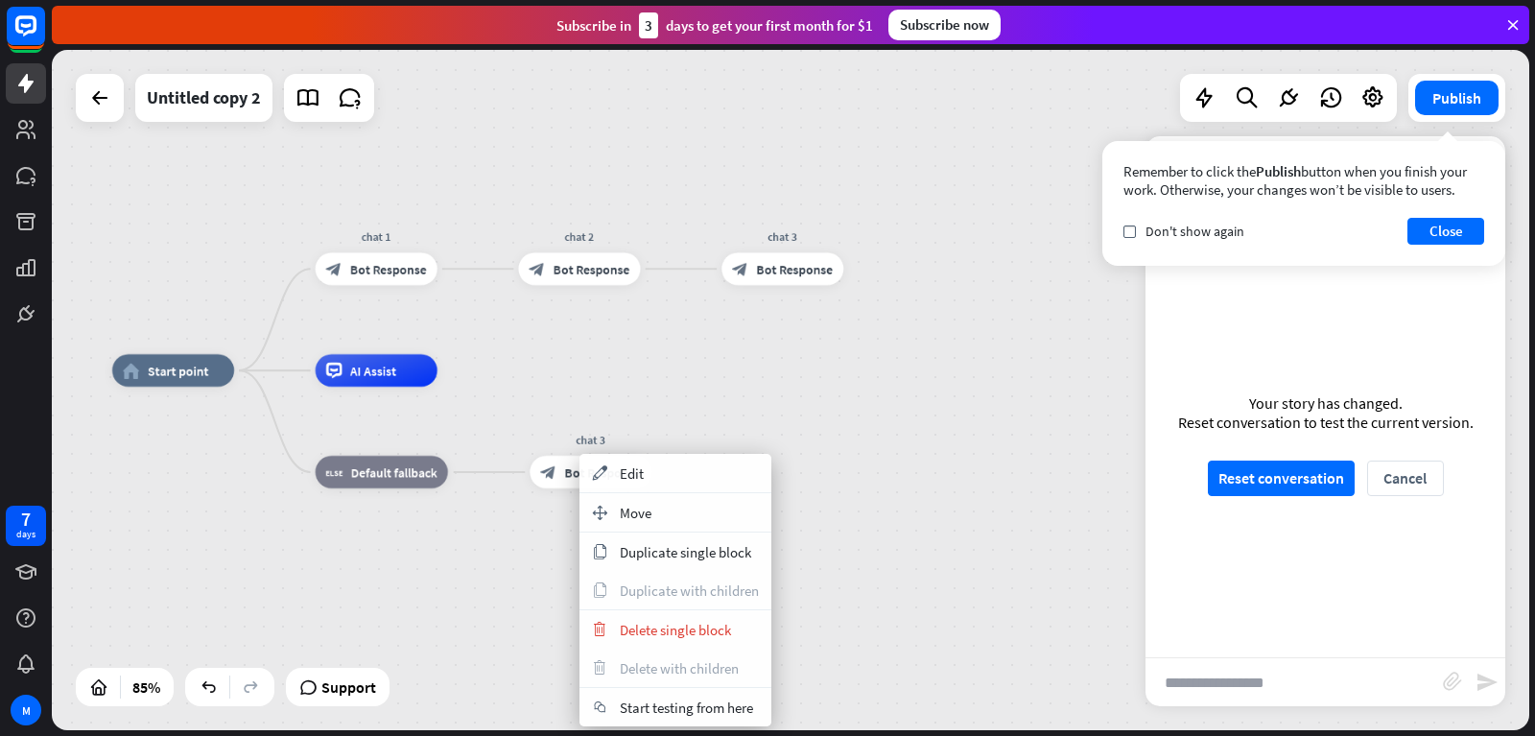
click at [973, 525] on div "home_2 Start point chat 1 block_bot_response Bot Response chat 2 block_bot_resp…" at bounding box center [737, 658] width 1251 height 577
click at [682, 712] on span "Start testing from here" at bounding box center [692, 707] width 133 height 18
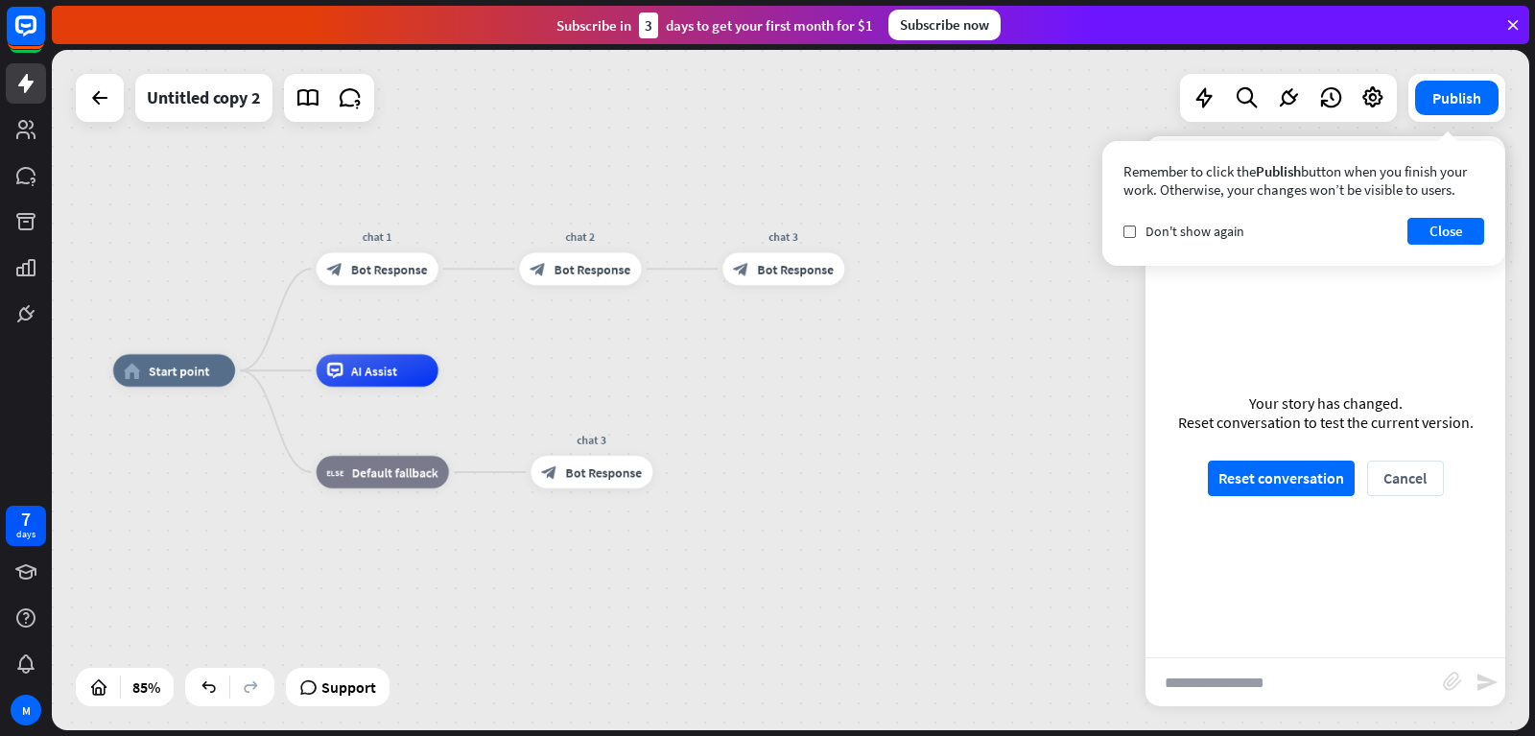
scroll to position [0, 0]
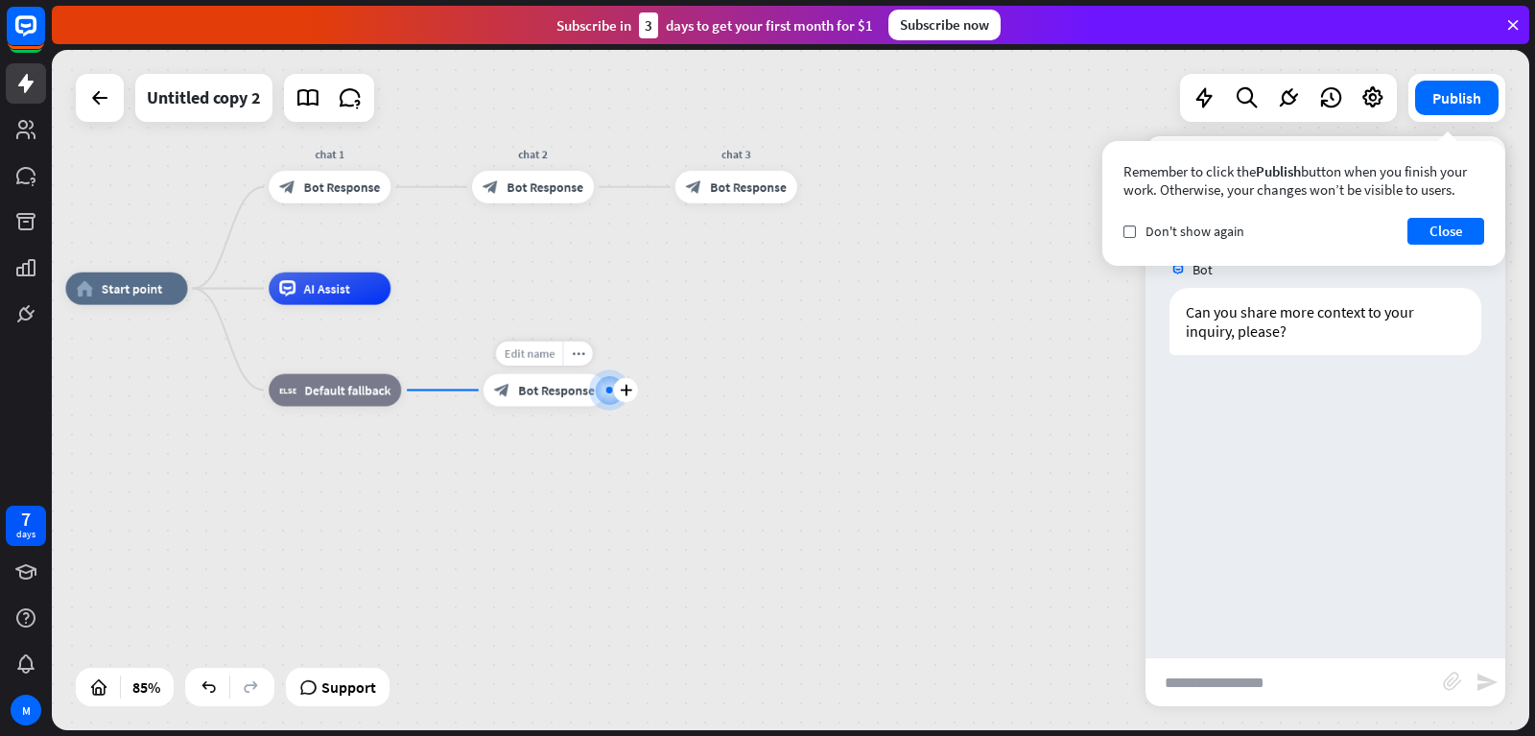
click at [543, 348] on span "Edit name" at bounding box center [529, 353] width 51 height 14
click at [721, 350] on div "home_2 Start point chat 1 block_bot_response Bot Response chat 2 block_bot_resp…" at bounding box center [690, 577] width 1251 height 577
click at [530, 398] on div "block_bot_response Bot Response" at bounding box center [544, 390] width 122 height 33
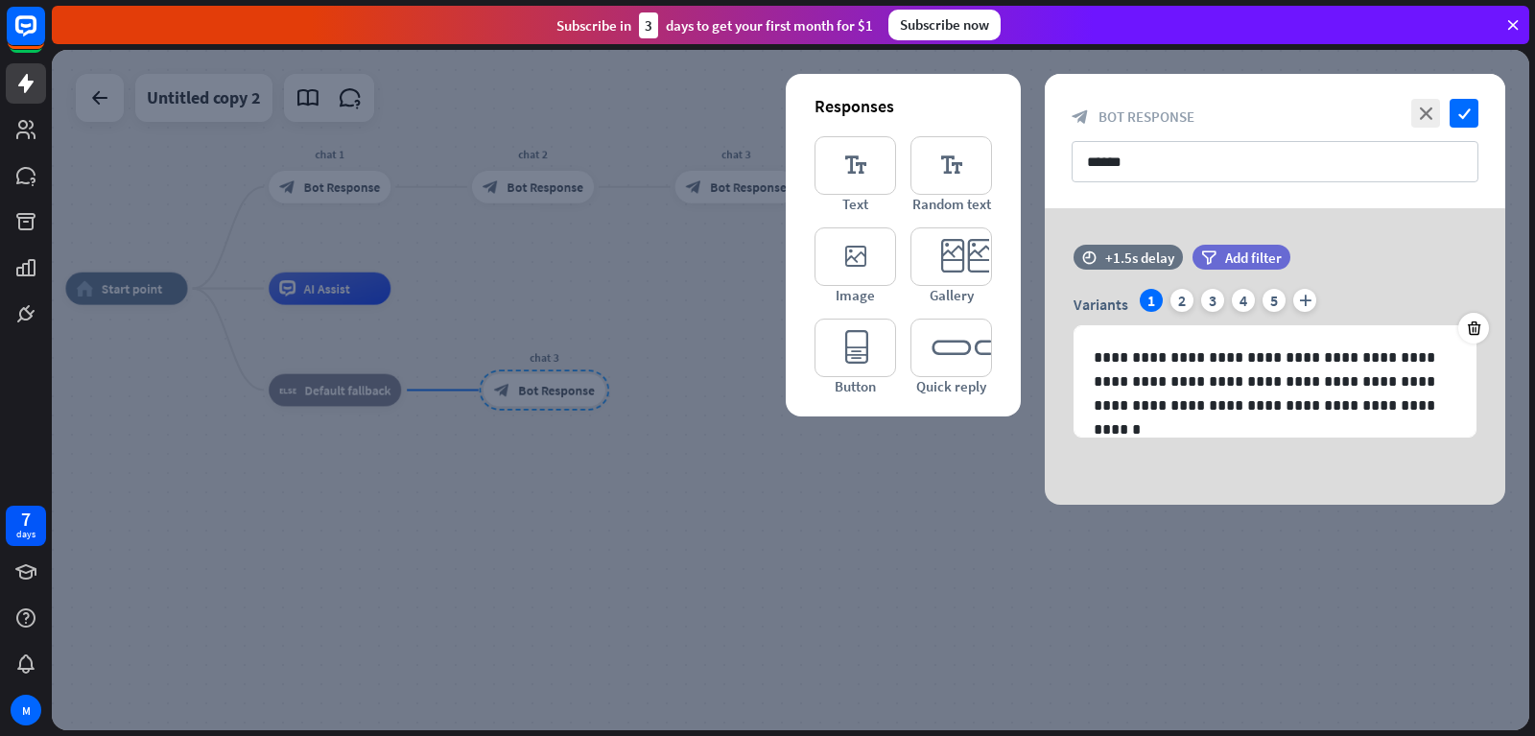
click at [686, 246] on div at bounding box center [790, 390] width 1477 height 680
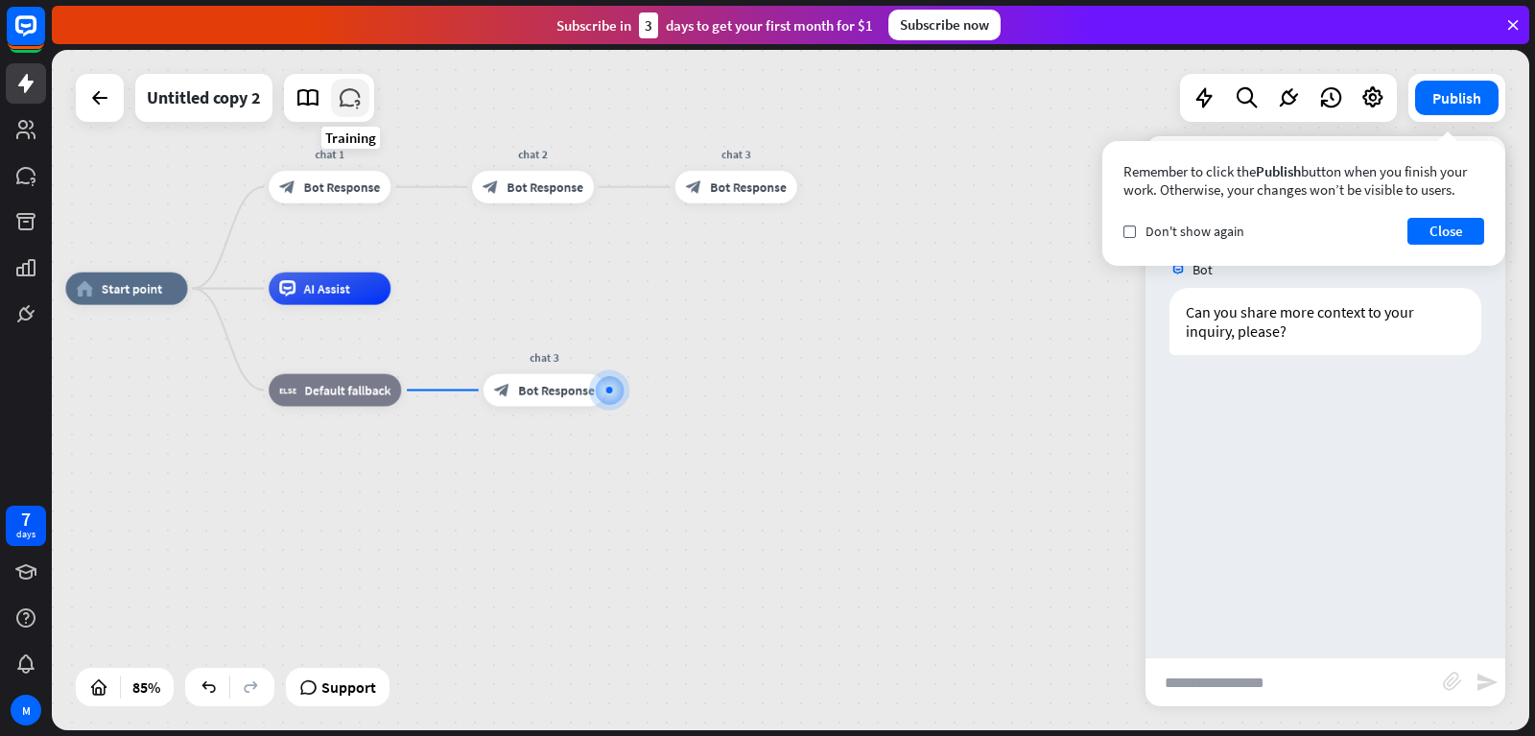
click at [354, 105] on icon at bounding box center [350, 97] width 25 height 25
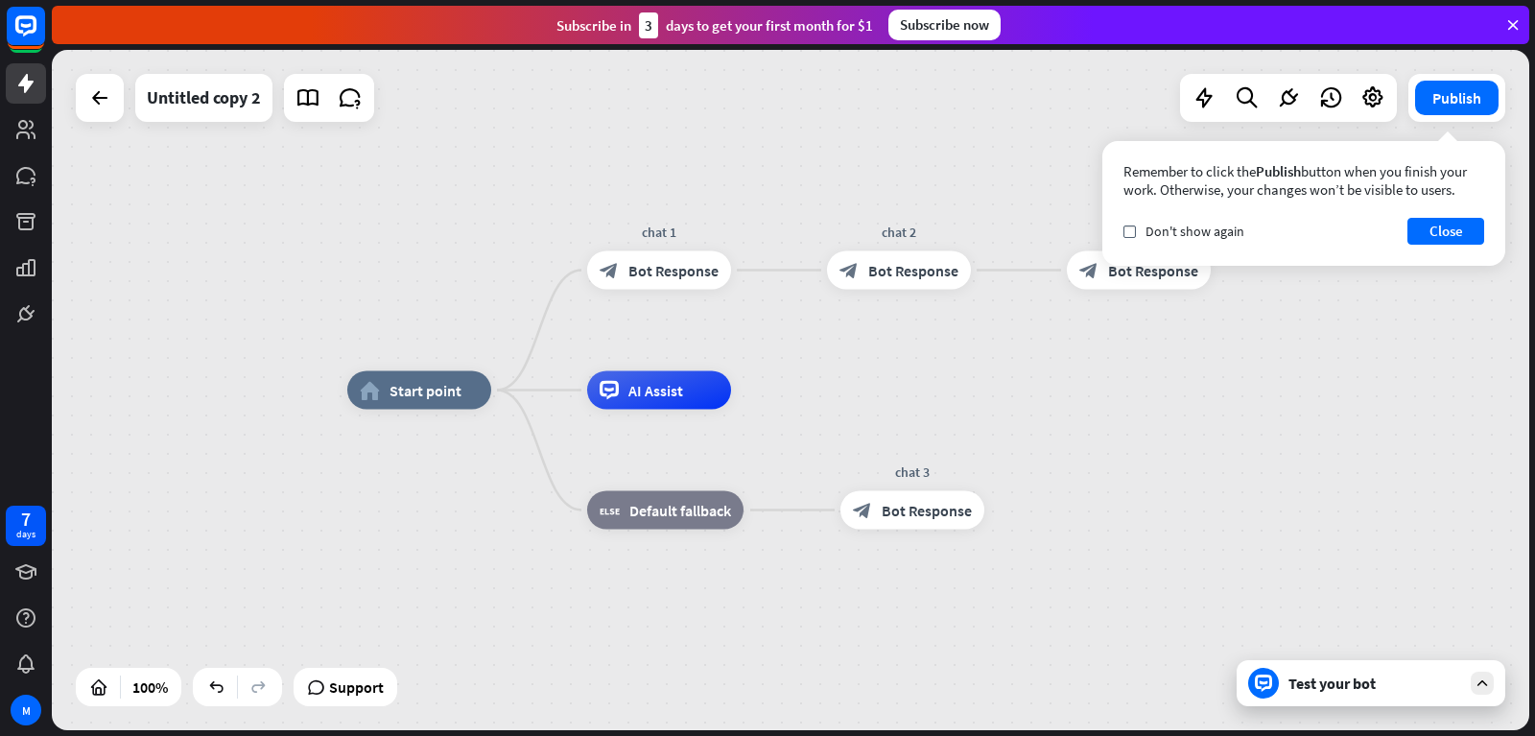
click at [1470, 694] on div "Test your bot" at bounding box center [1371, 683] width 269 height 46
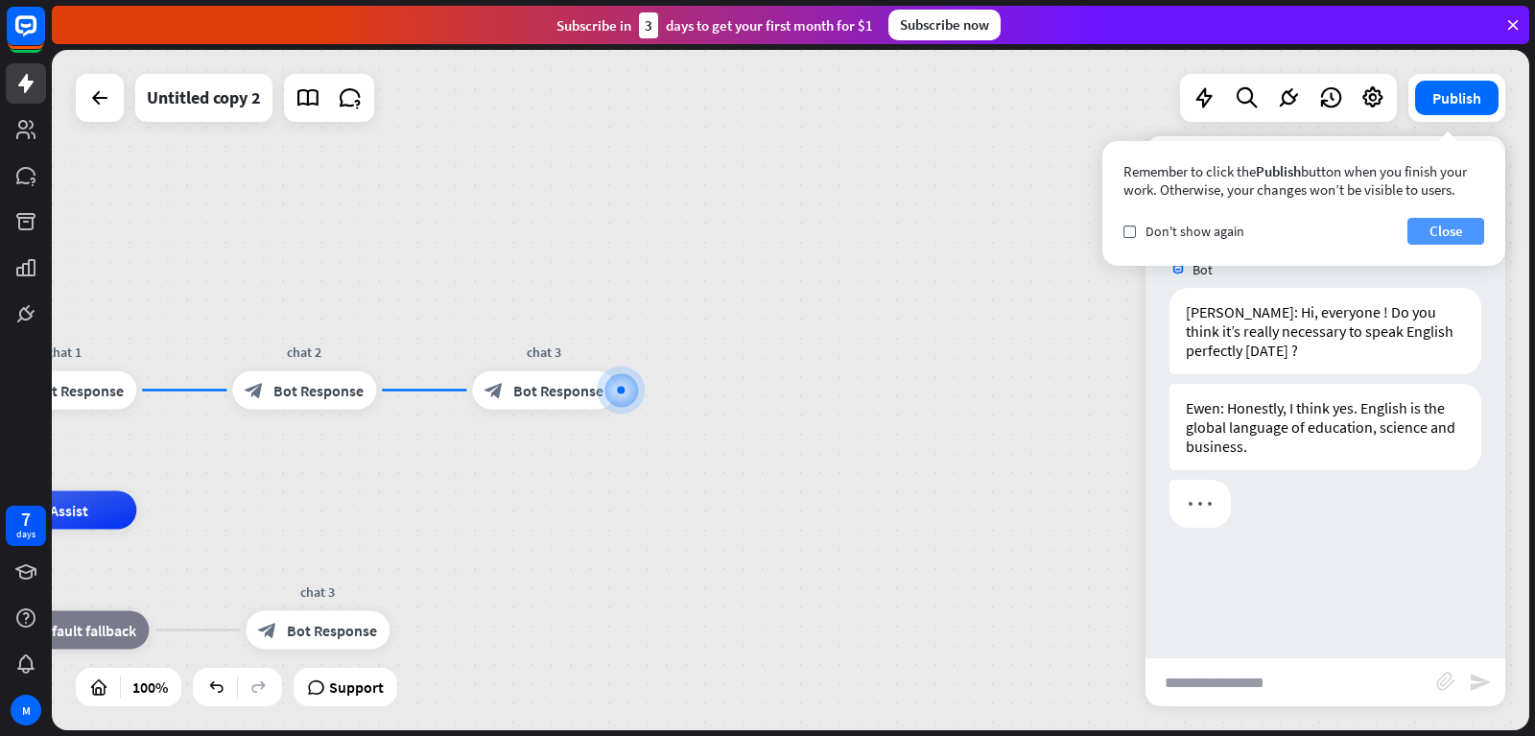
click at [1431, 233] on button "Close" at bounding box center [1445, 231] width 77 height 27
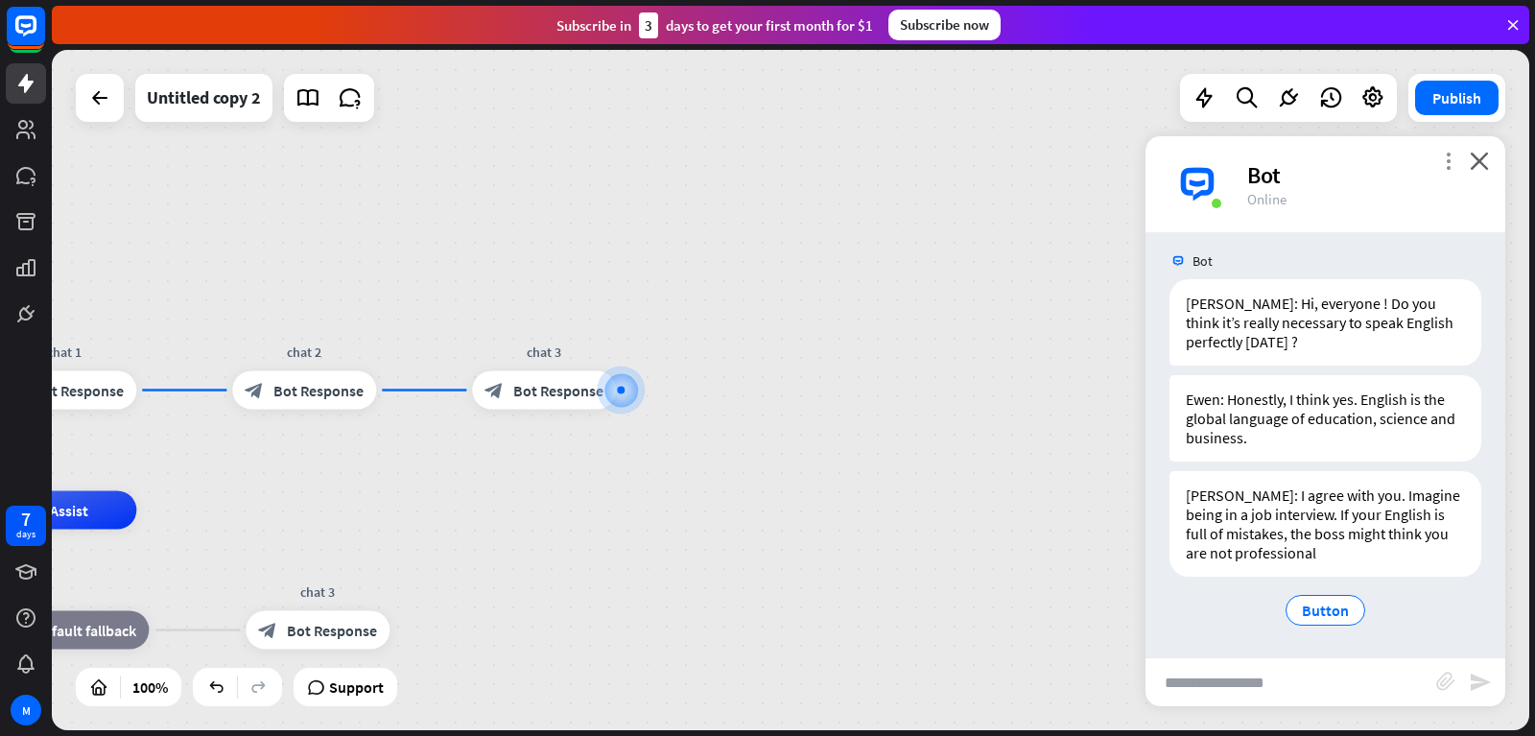
scroll to position [10, 0]
click at [1445, 158] on icon "more_vert" at bounding box center [1448, 161] width 18 height 18
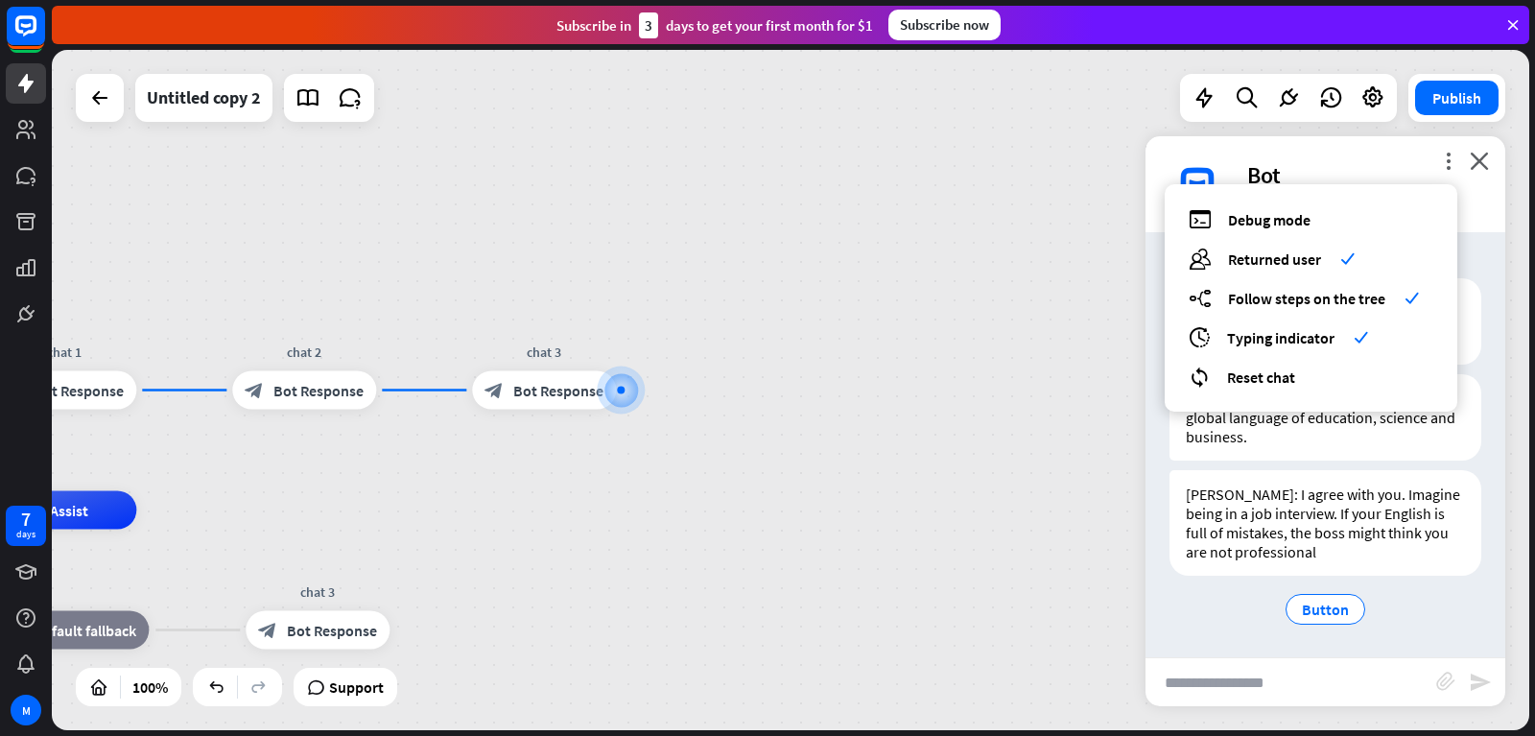
click at [1288, 245] on div "debug Debug mode users Returned user check builder_tree Follow steps on the tre…" at bounding box center [1311, 297] width 293 height 227
click at [1282, 251] on span "Returned user" at bounding box center [1274, 258] width 93 height 19
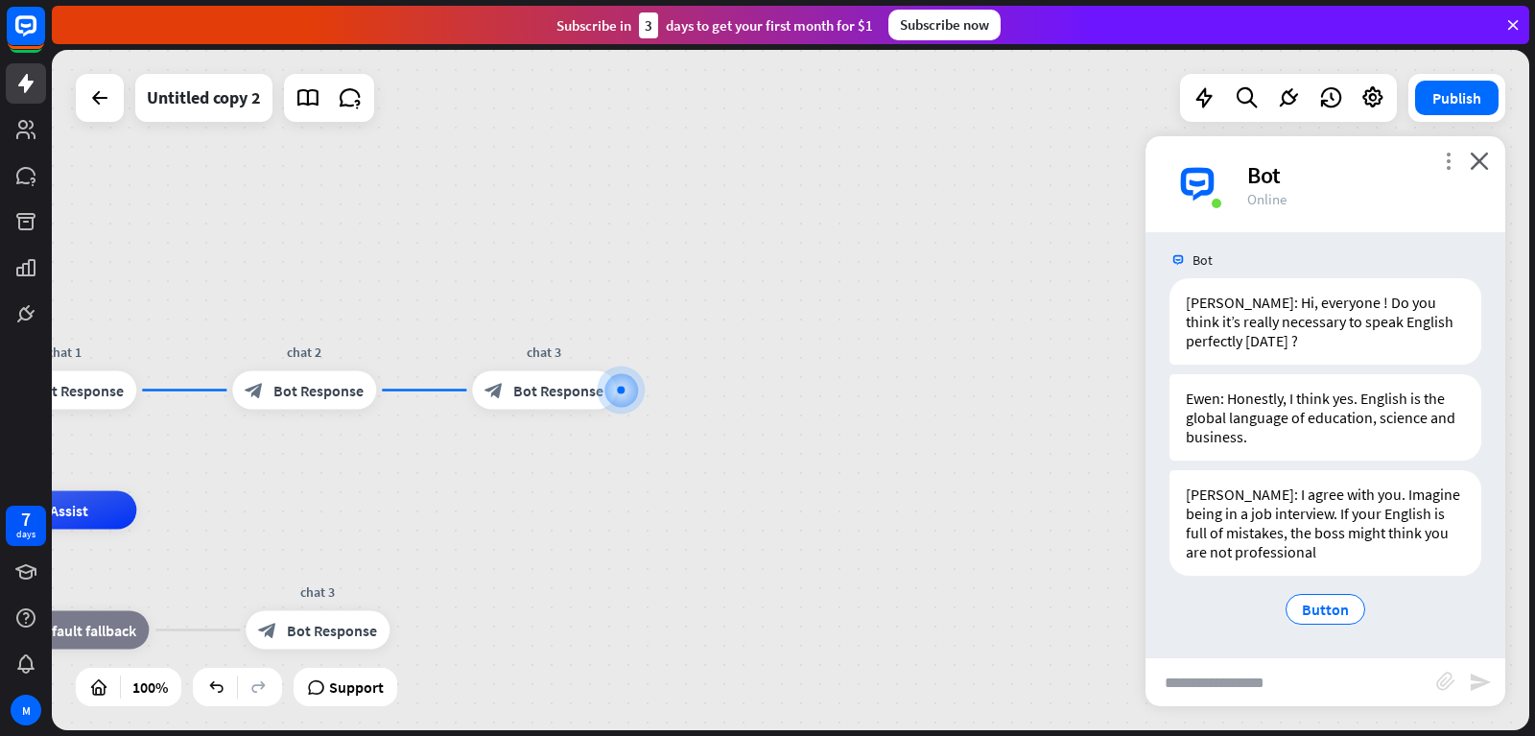
click at [1455, 159] on icon "more_vert" at bounding box center [1448, 161] width 18 height 18
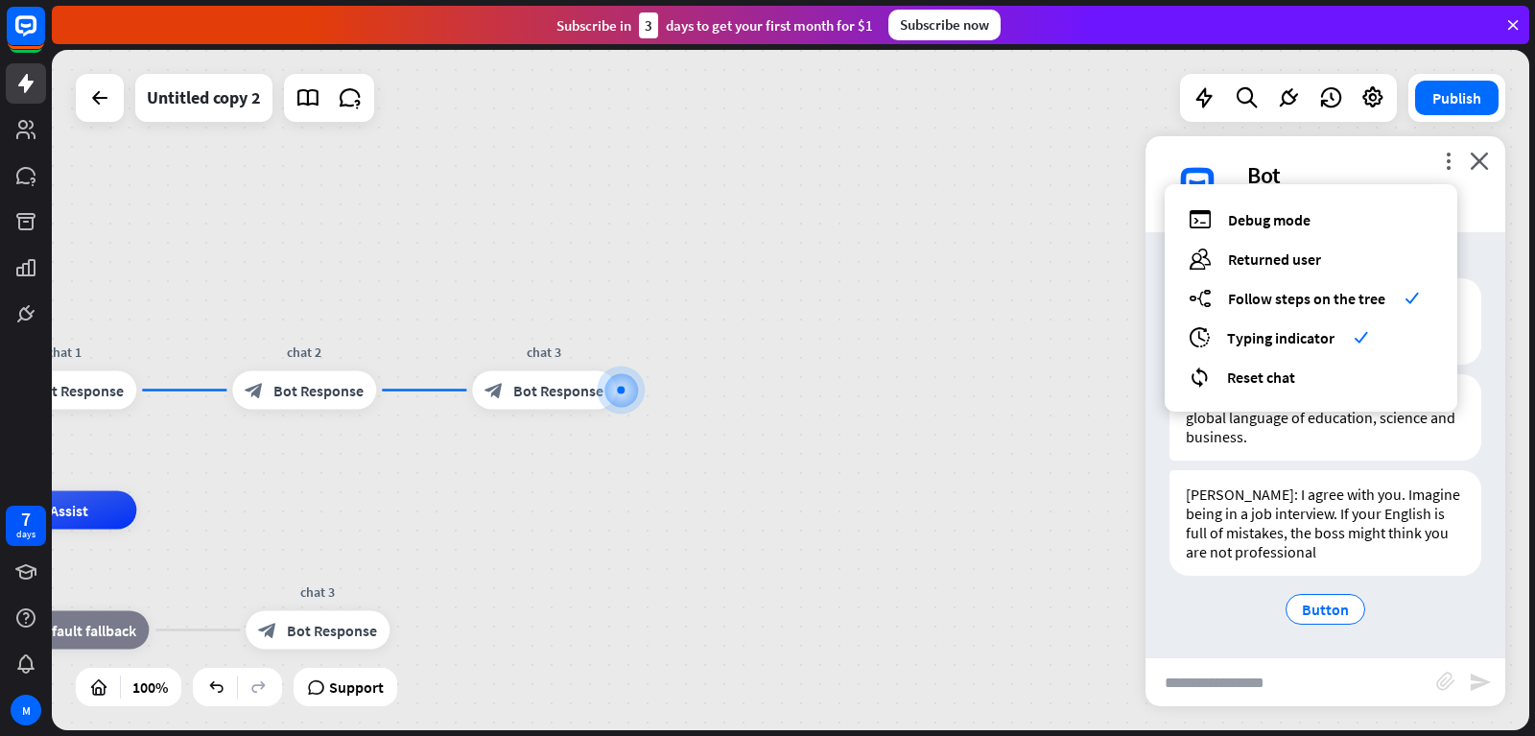
click at [746, 341] on div "home_2 Start point chat 1 block_bot_response Bot Response chat 2 block_bot_resp…" at bounding box center [790, 390] width 1477 height 680
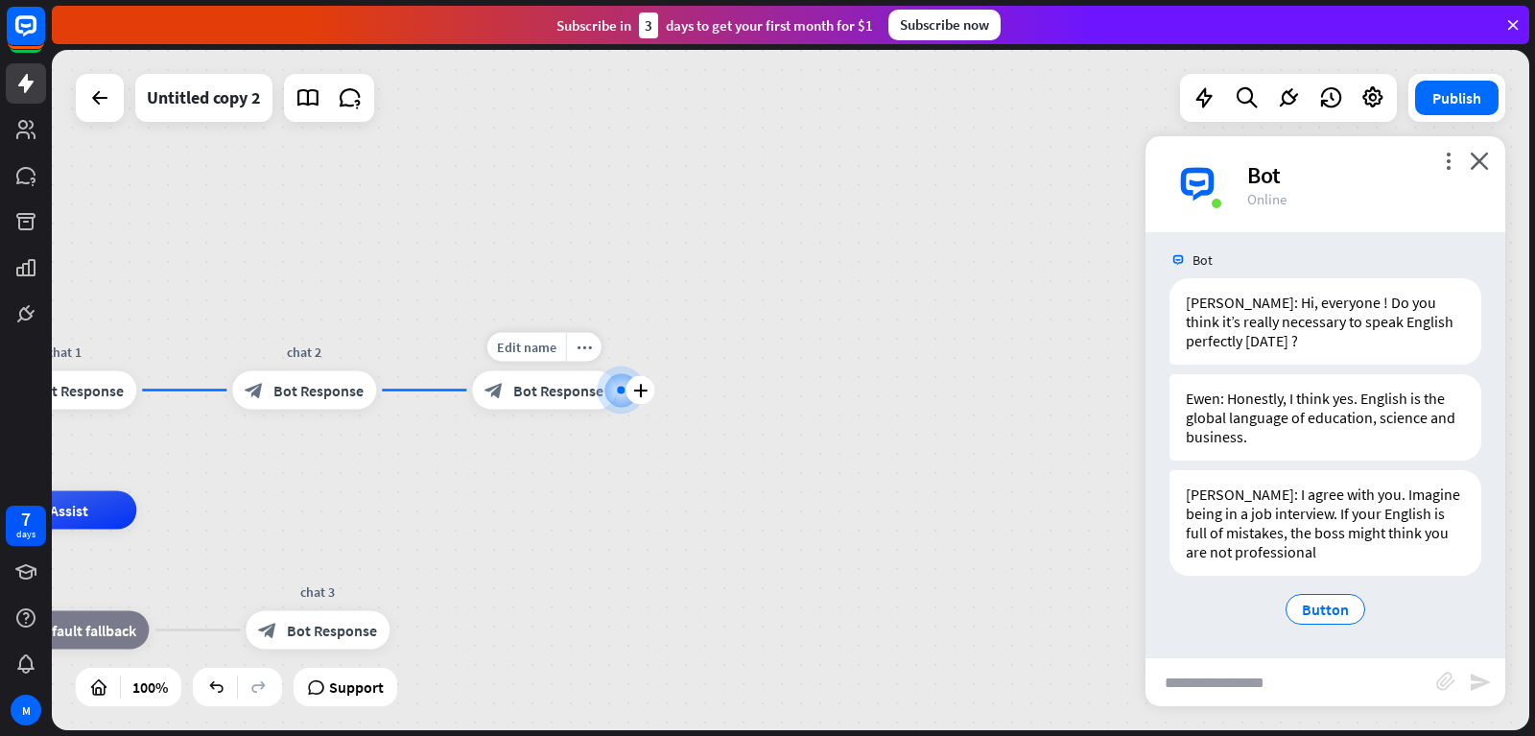
click at [554, 384] on span "Bot Response" at bounding box center [558, 390] width 90 height 19
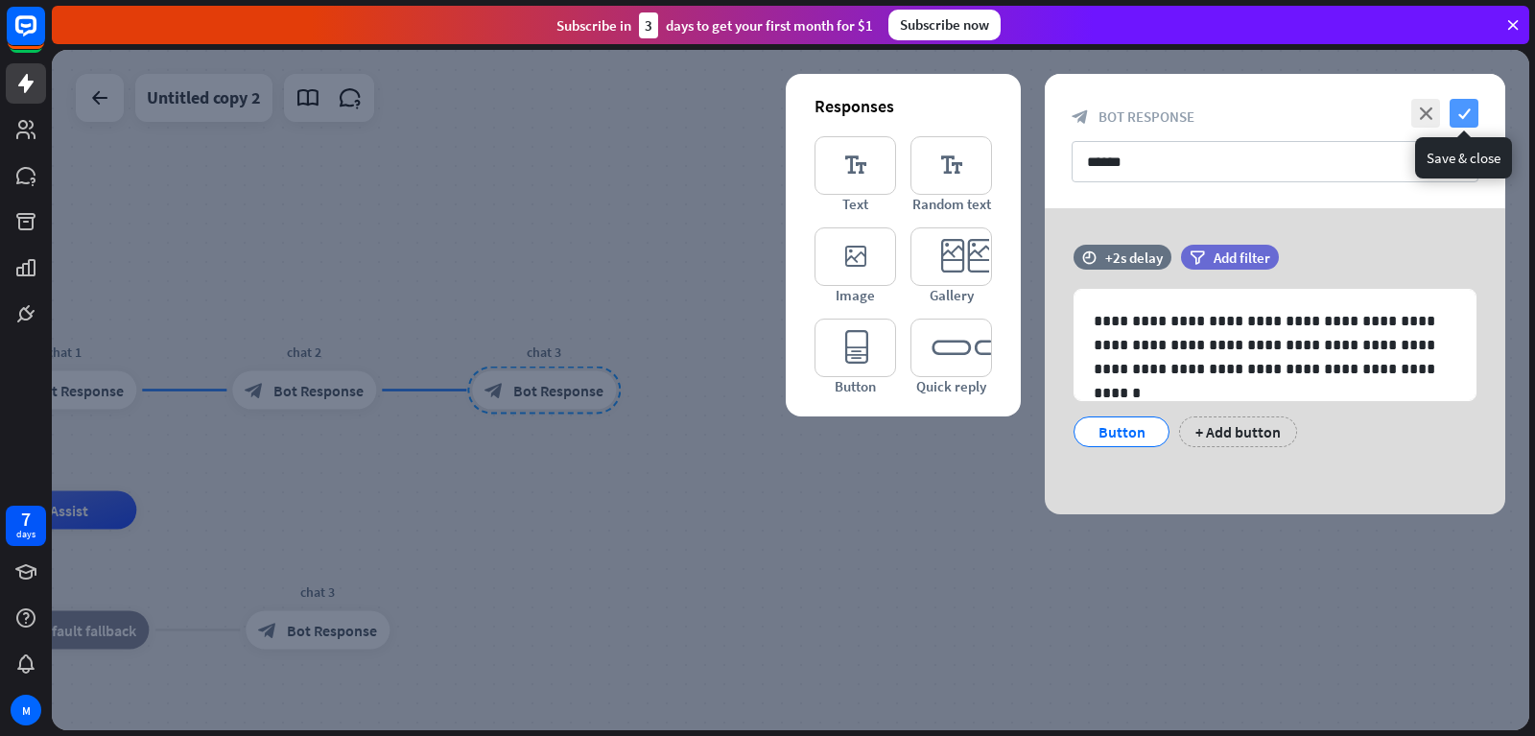
click at [1459, 110] on icon "check" at bounding box center [1464, 113] width 29 height 29
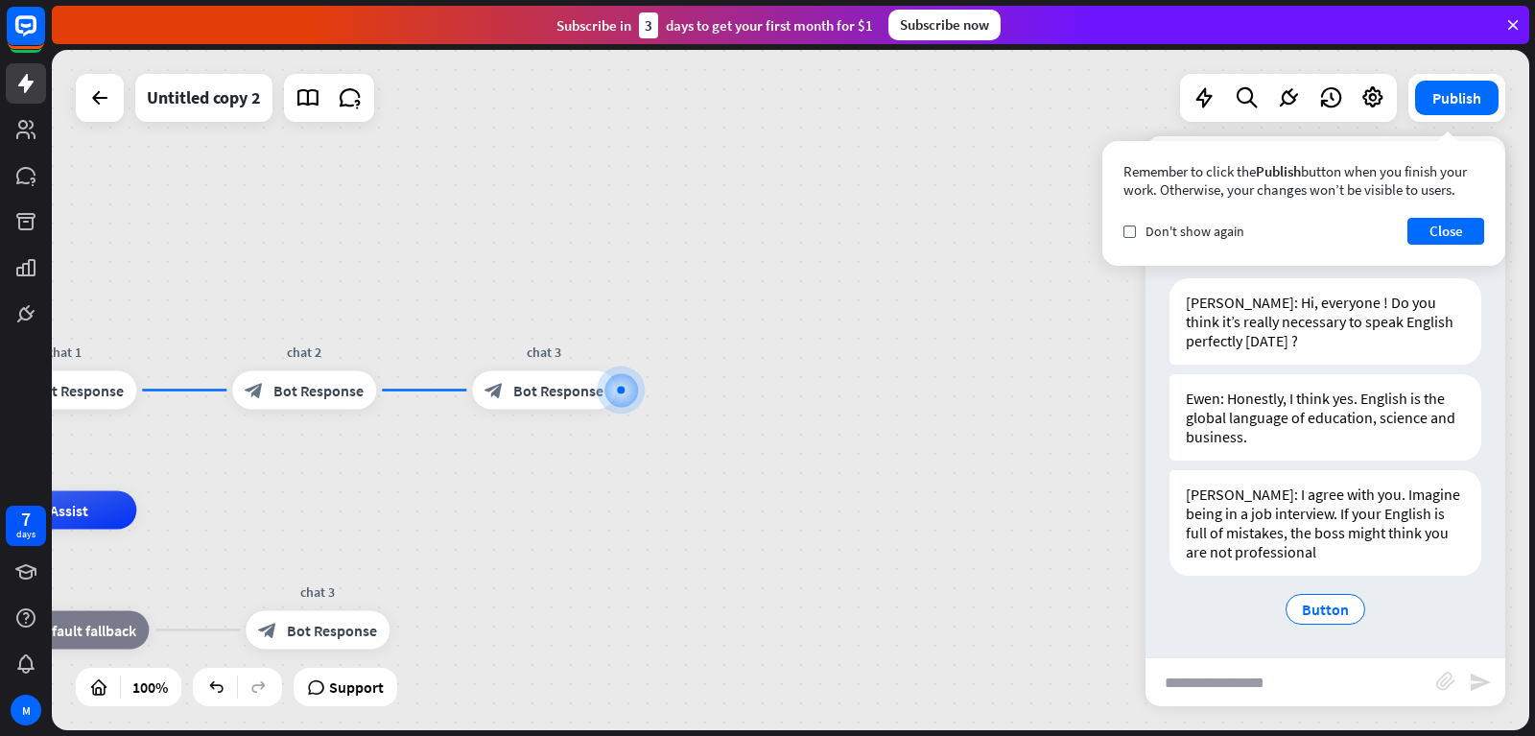
click at [1436, 225] on button "Close" at bounding box center [1445, 231] width 77 height 27
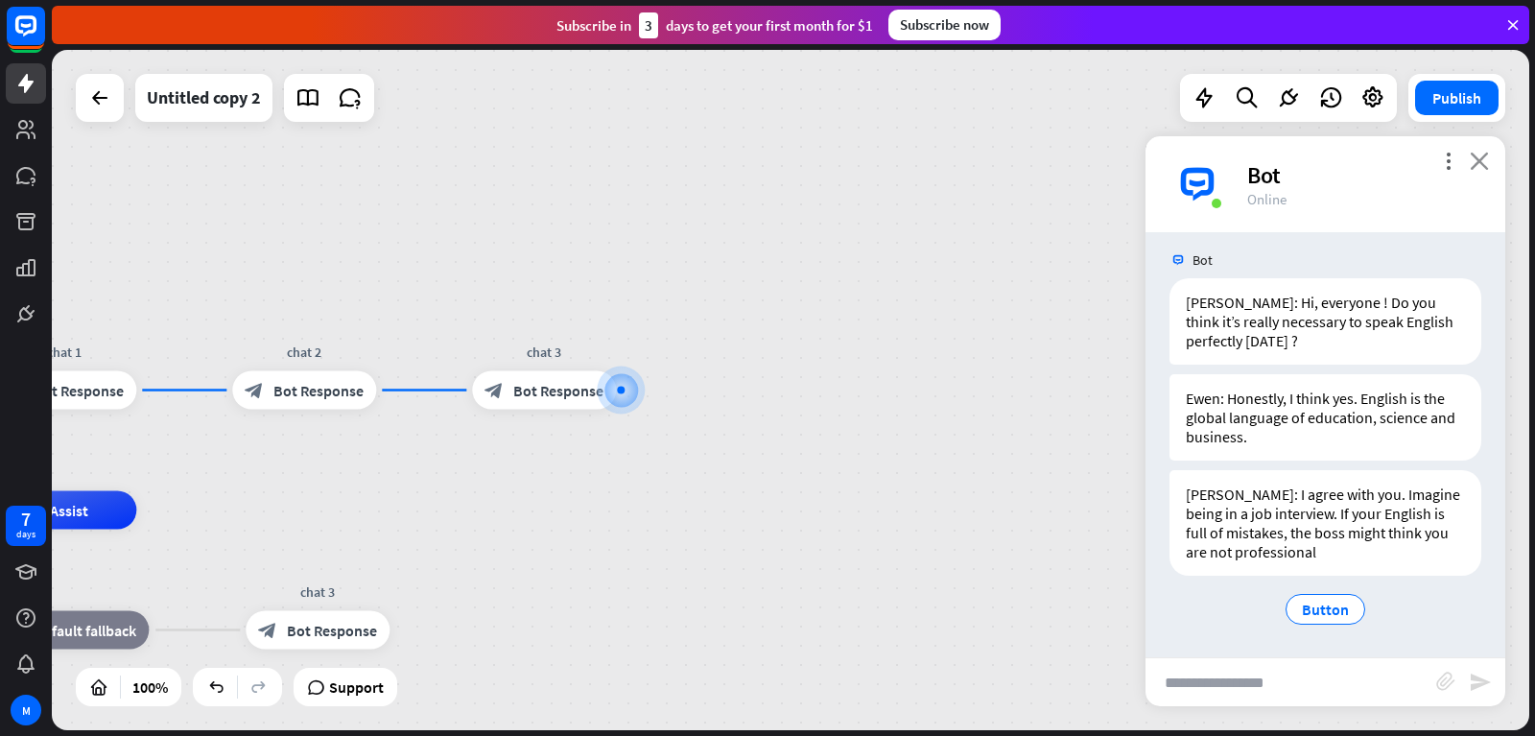
click at [1489, 166] on div "more_vert close Bot Online" at bounding box center [1325, 184] width 360 height 96
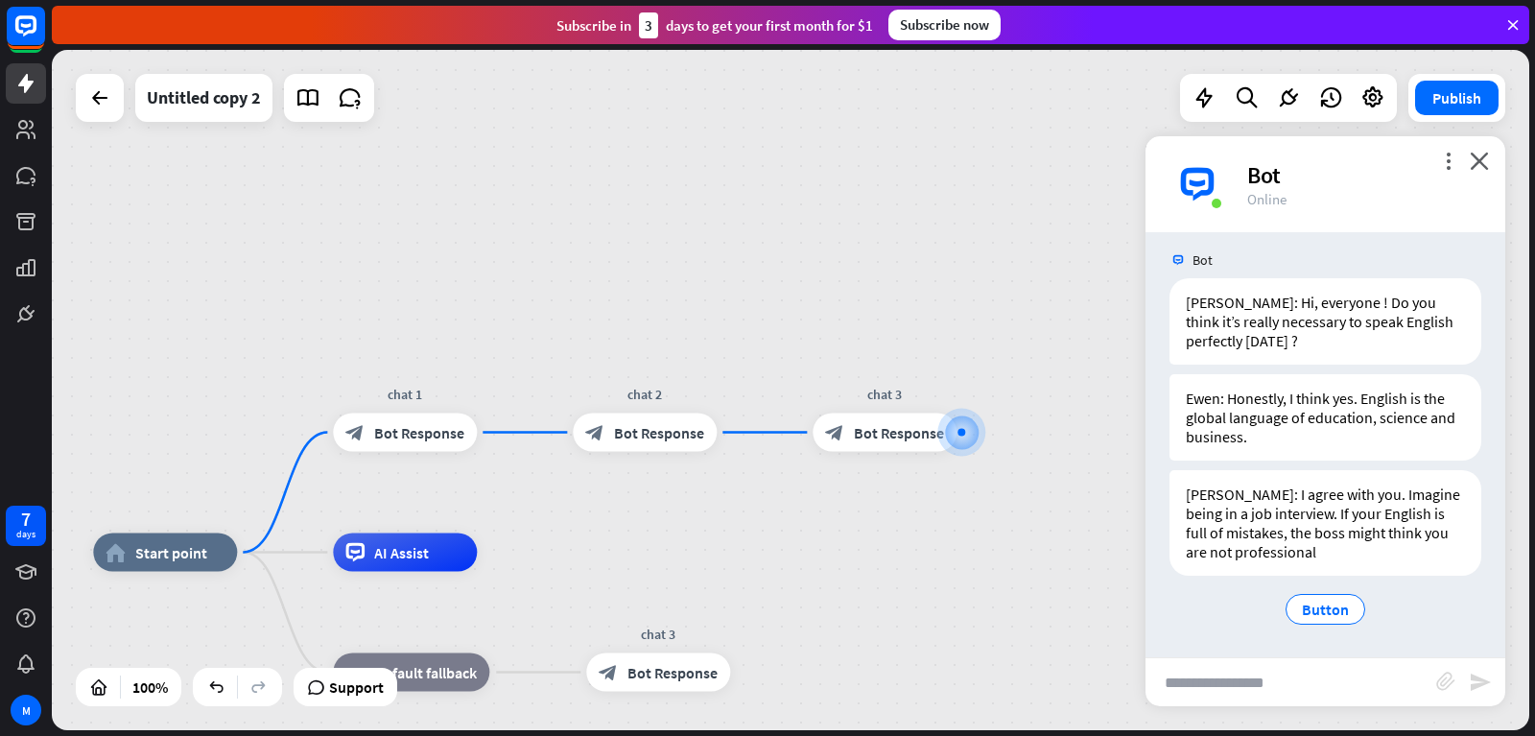
drag, startPoint x: 288, startPoint y: 200, endPoint x: 647, endPoint y: 295, distance: 371.4
click at [670, 242] on div "home_2 Start point chat 1 block_bot_response Bot Response chat 2 block_bot_resp…" at bounding box center [790, 390] width 1477 height 680
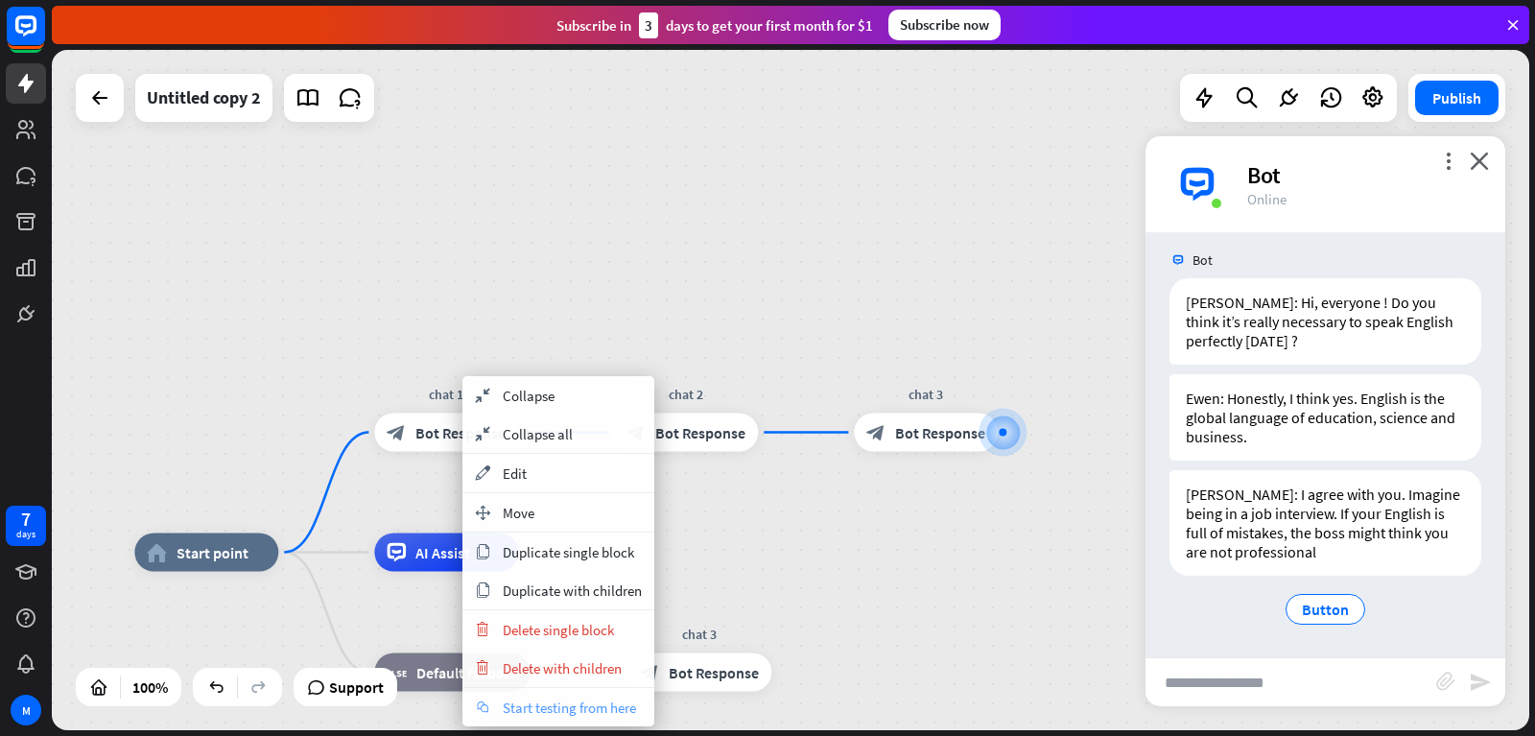
click at [566, 702] on span "Start testing from here" at bounding box center [569, 707] width 133 height 18
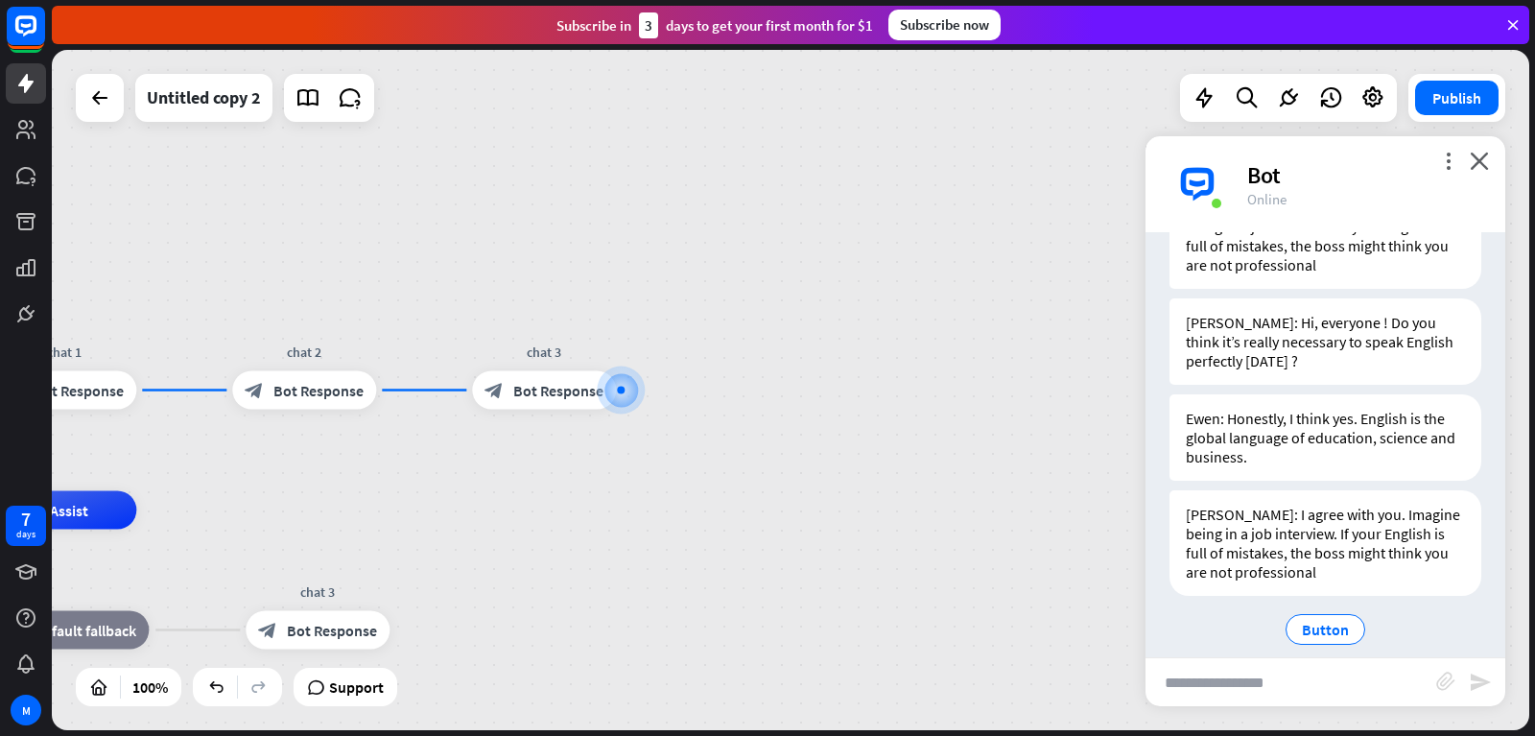
scroll to position [317, 0]
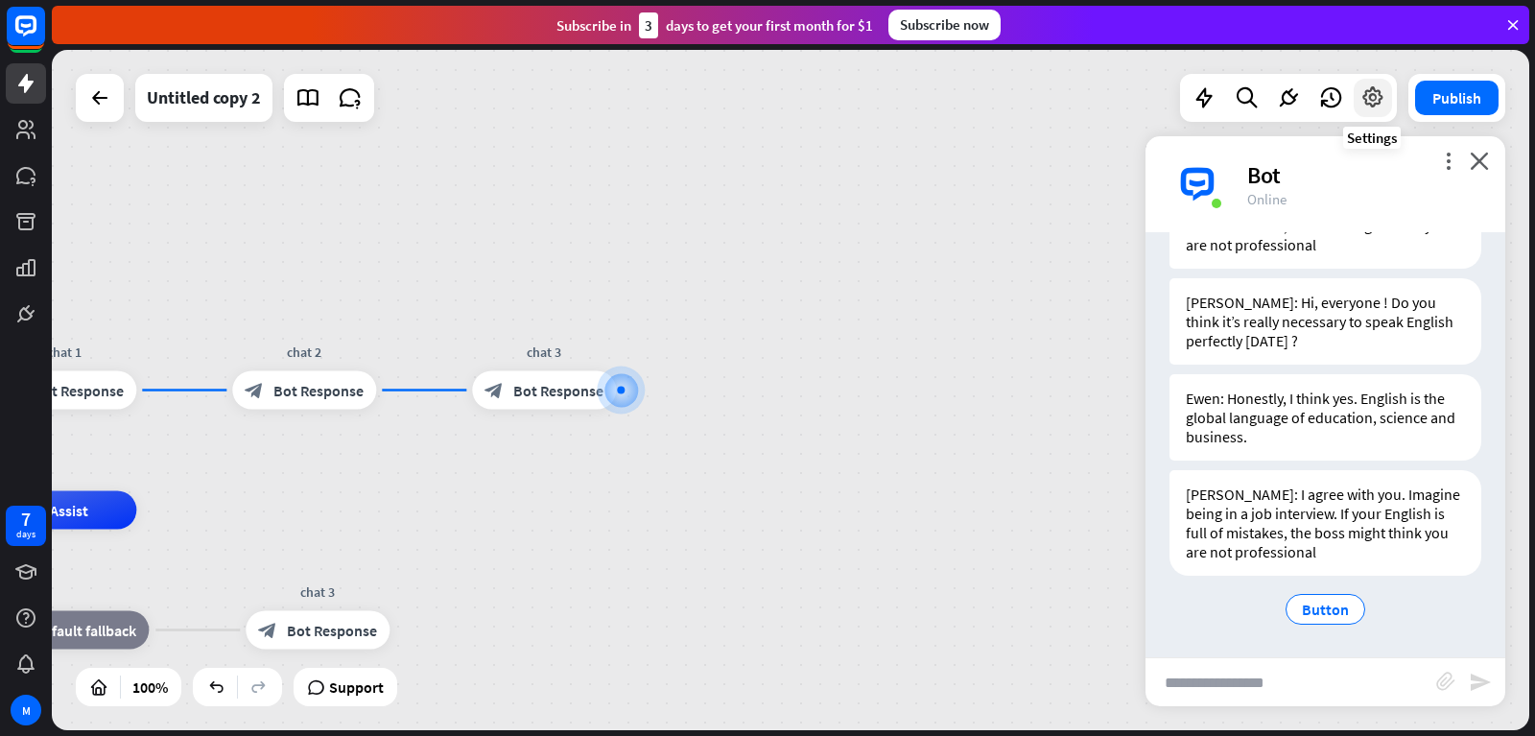
click at [1377, 83] on div at bounding box center [1373, 98] width 38 height 38
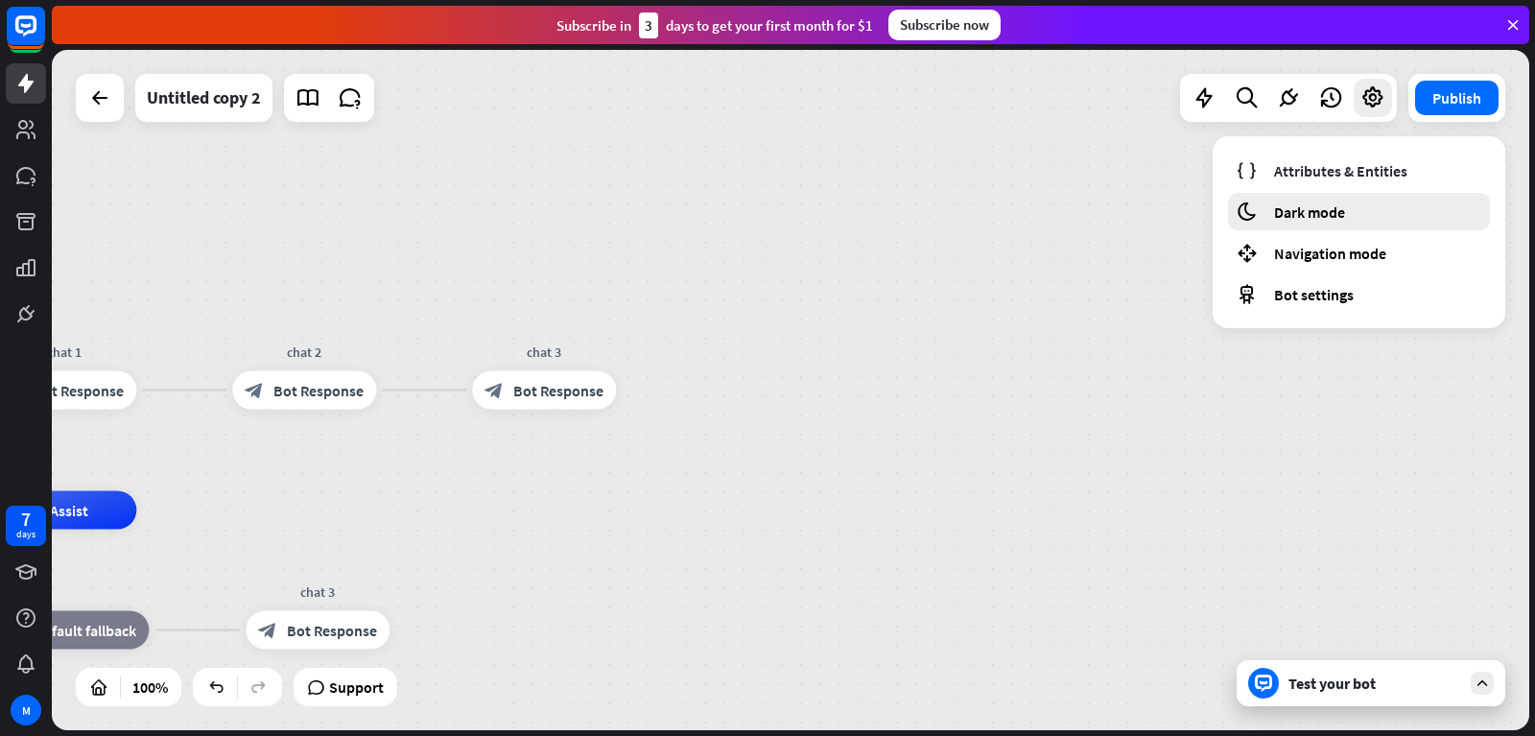
click at [1302, 205] on span "Dark mode" at bounding box center [1309, 211] width 71 height 19
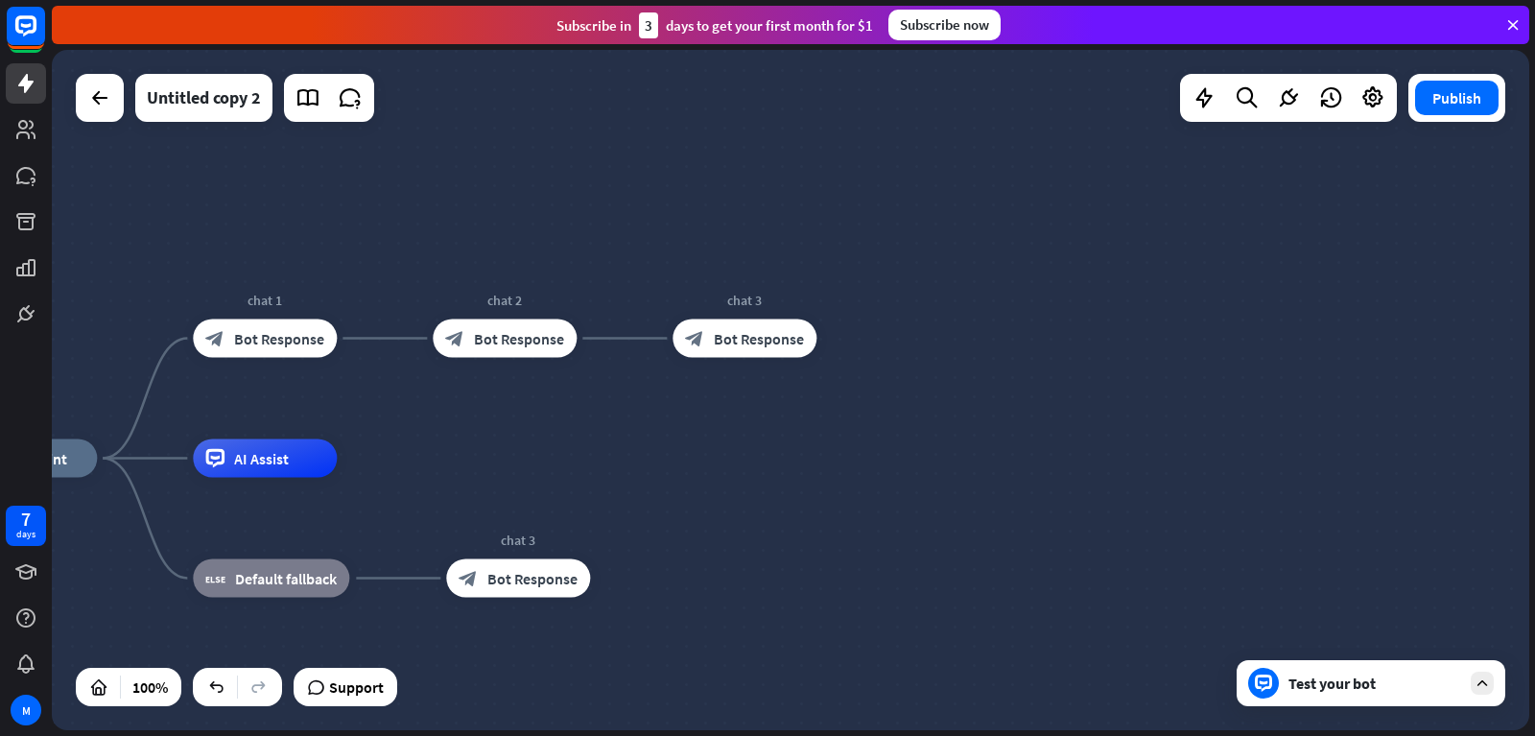
drag, startPoint x: 871, startPoint y: 475, endPoint x: 1256, endPoint y: 408, distance: 390.5
click at [1256, 408] on div "home_2 Start point chat 1 block_bot_response Bot Response chat 2 block_bot_resp…" at bounding box center [790, 390] width 1477 height 680
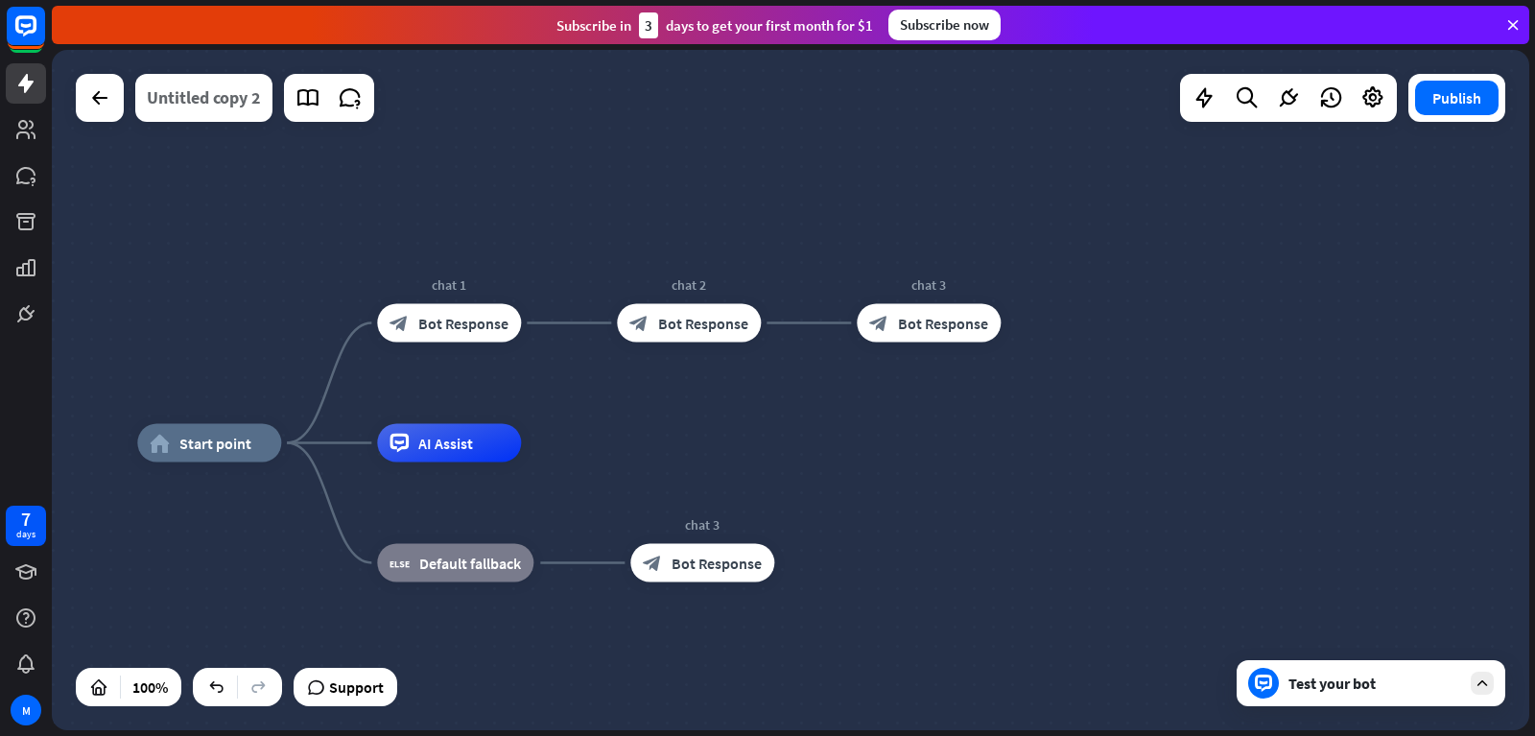
click at [223, 99] on div "Untitled copy 2" at bounding box center [204, 98] width 114 height 48
click at [488, 127] on div "**********" at bounding box center [767, 368] width 1535 height 736
click at [300, 440] on icon "plus" at bounding box center [305, 442] width 14 height 13
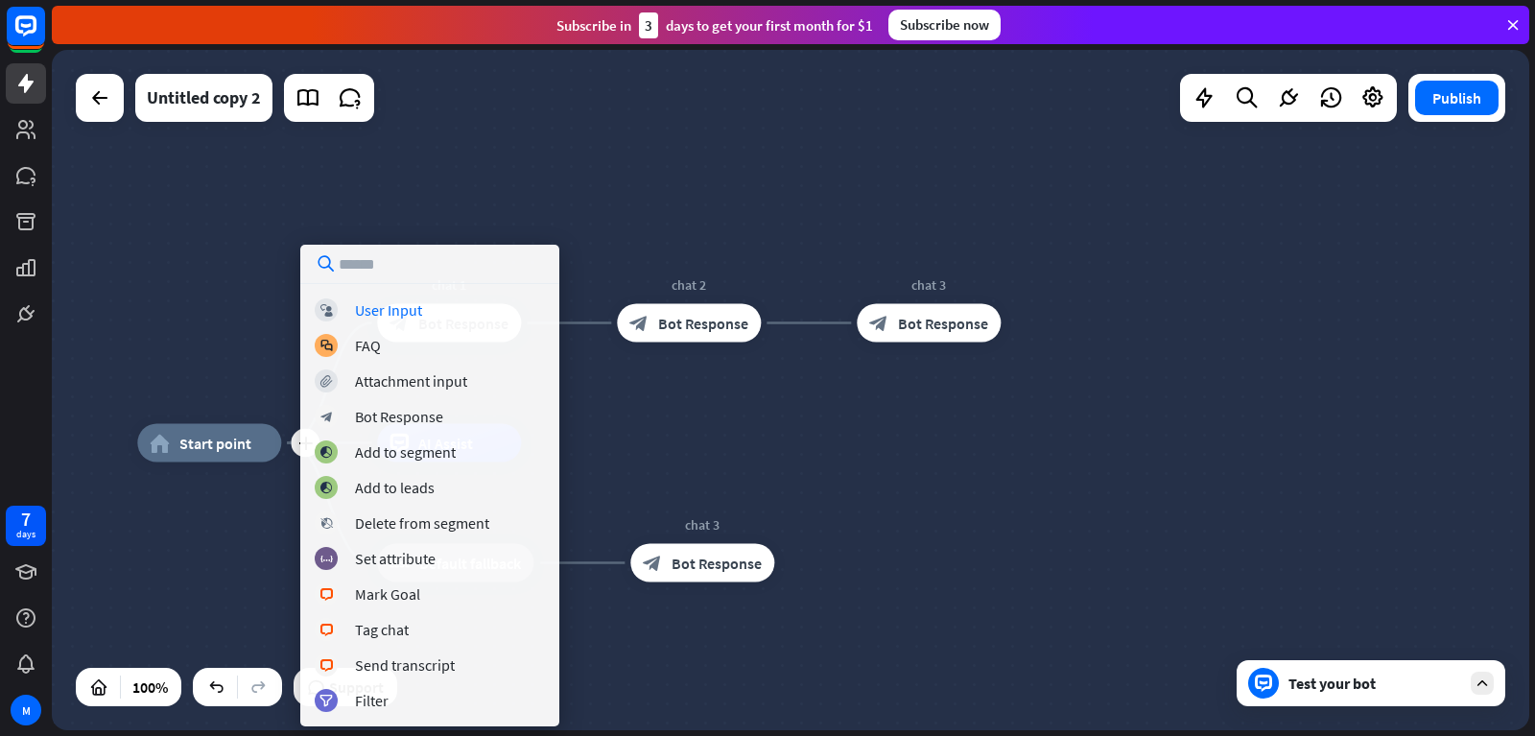
click at [695, 417] on div "plus home_2 Start point chat 1 block_bot_response Bot Response Edit name more_h…" at bounding box center [790, 390] width 1477 height 680
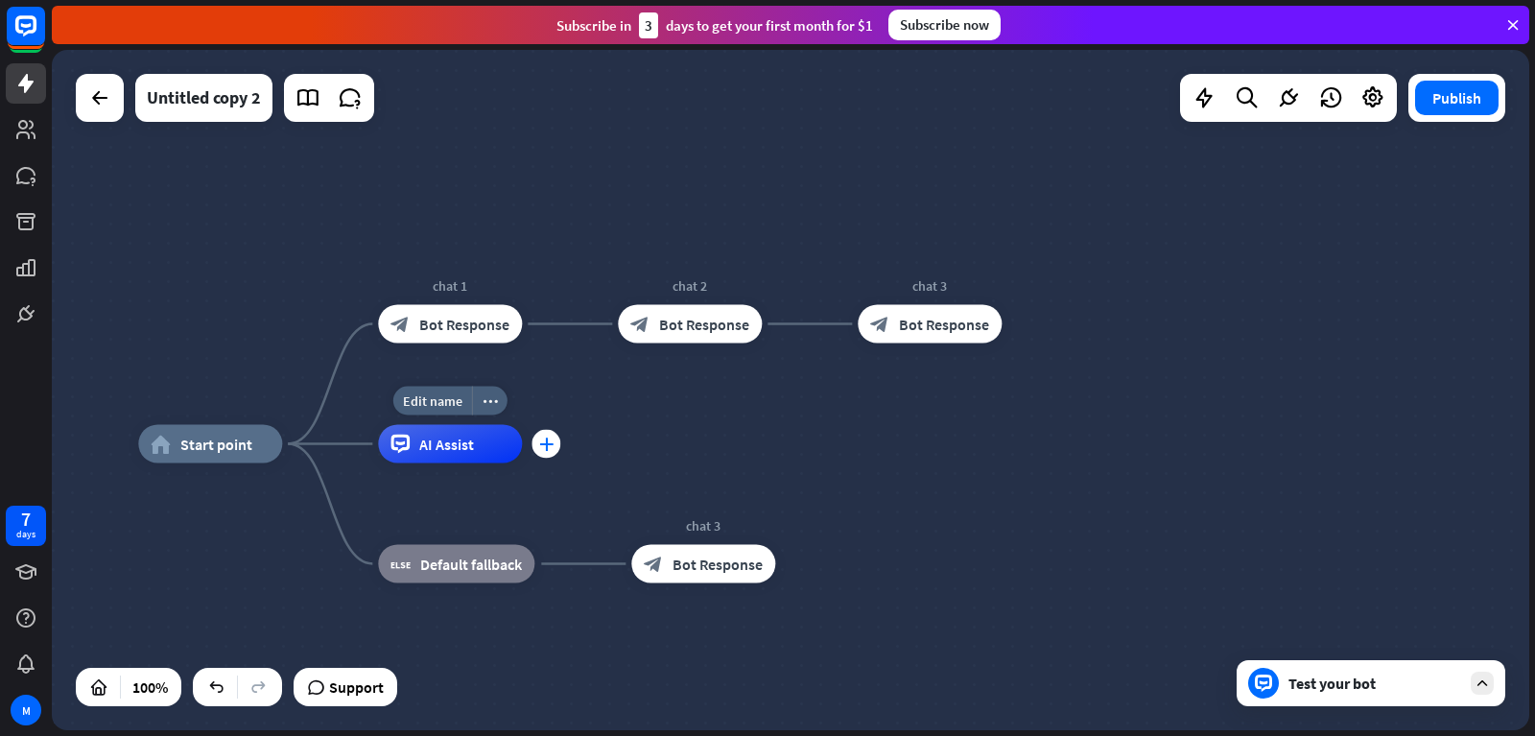
click at [547, 446] on icon "plus" at bounding box center [546, 443] width 14 height 13
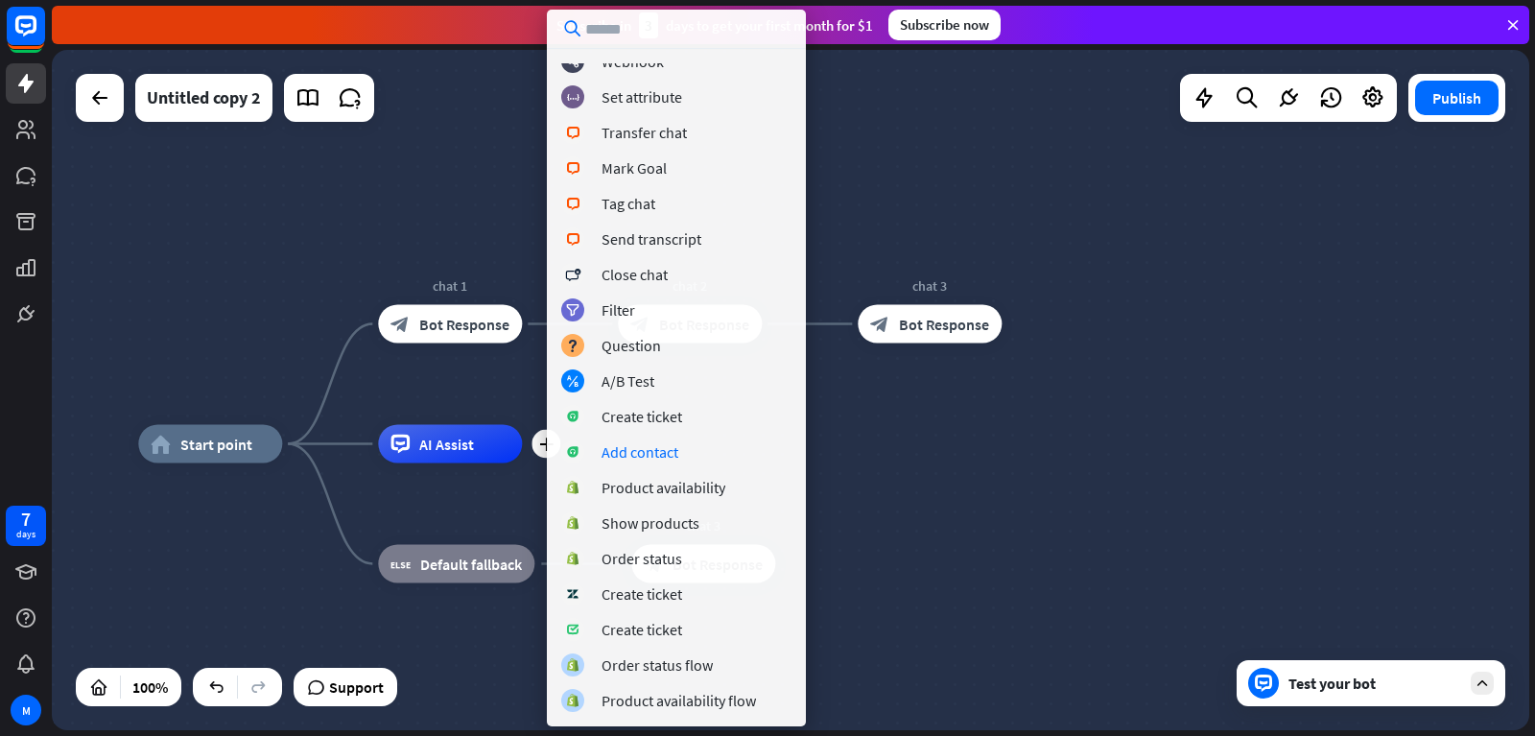
scroll to position [0, 0]
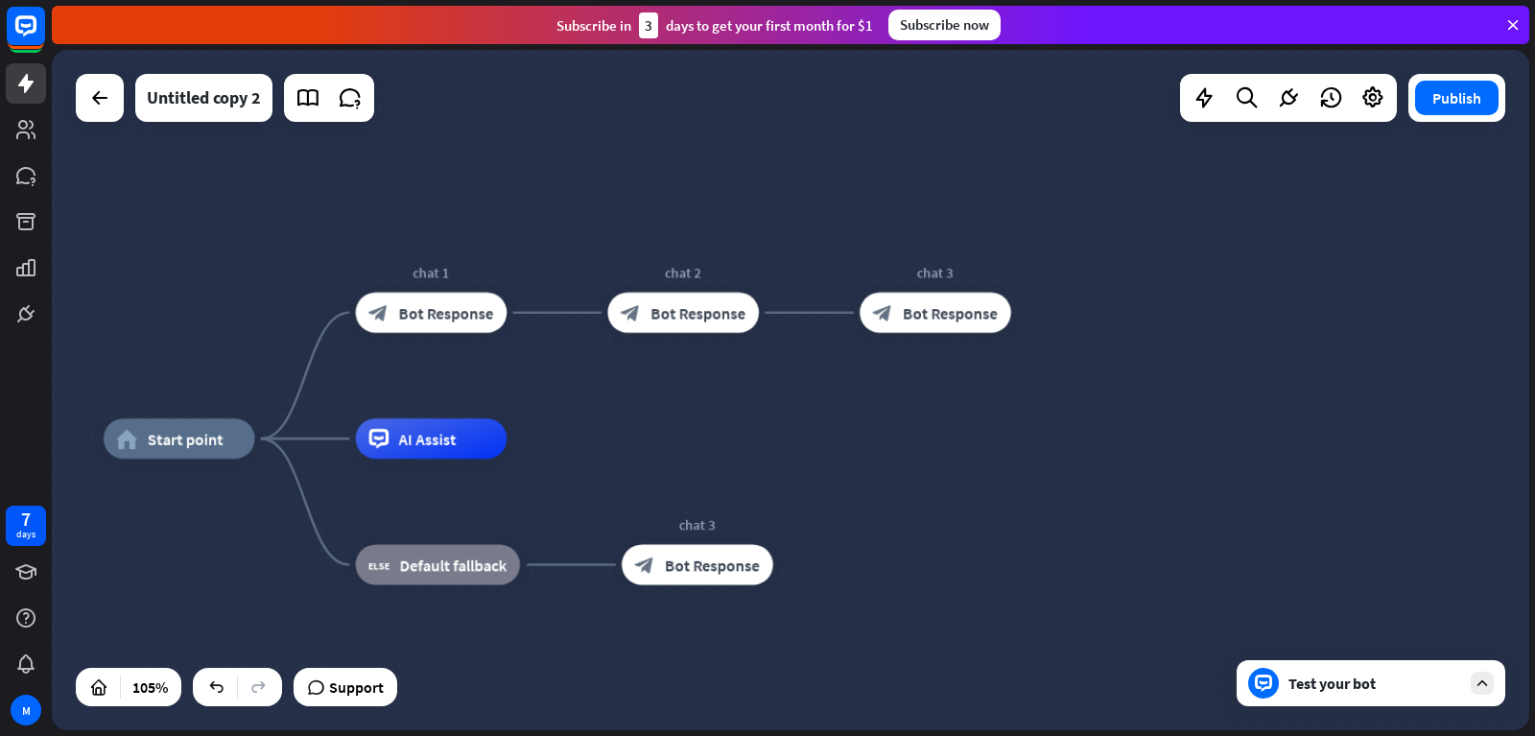
click at [1464, 686] on div "Test your bot" at bounding box center [1371, 683] width 269 height 46
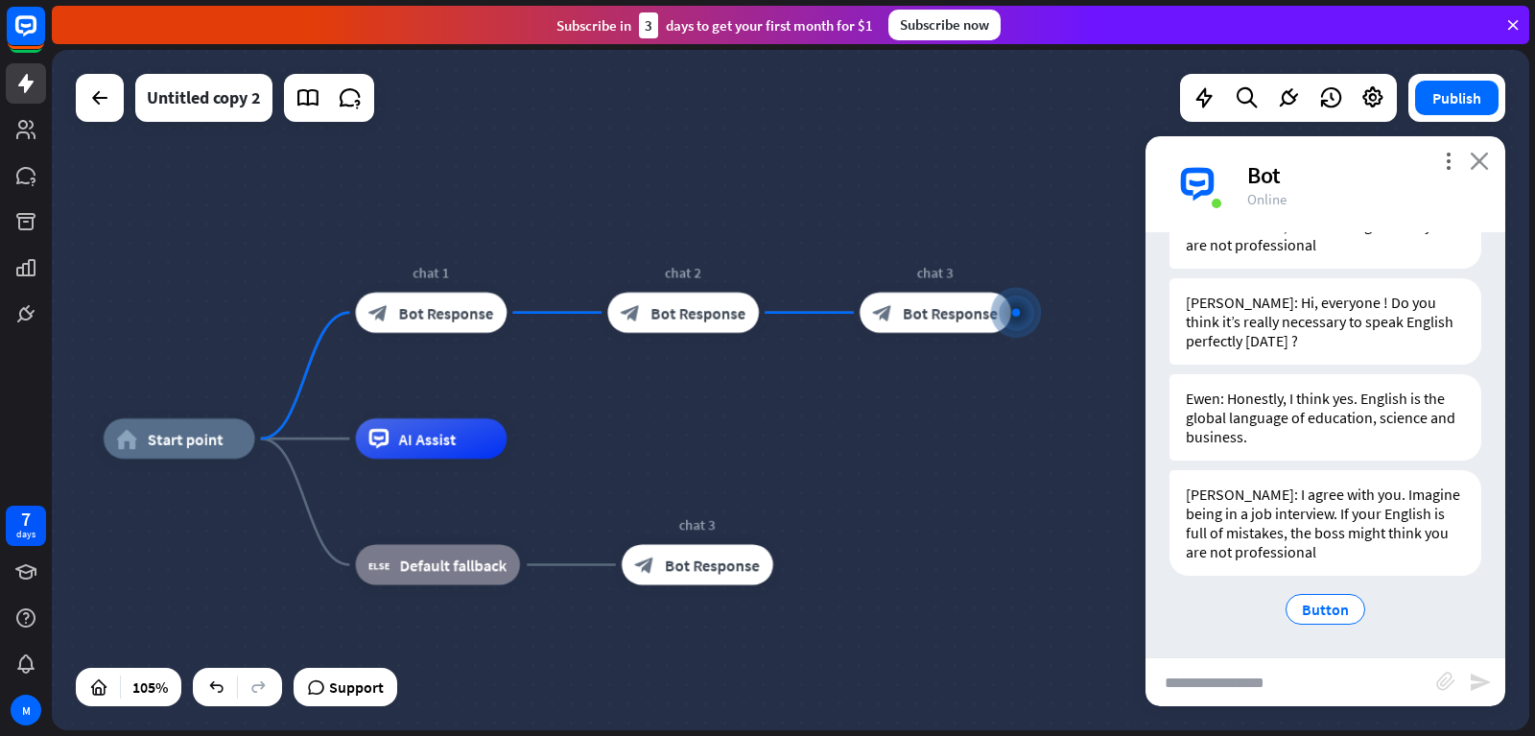
click at [1478, 157] on icon "close" at bounding box center [1479, 161] width 19 height 18
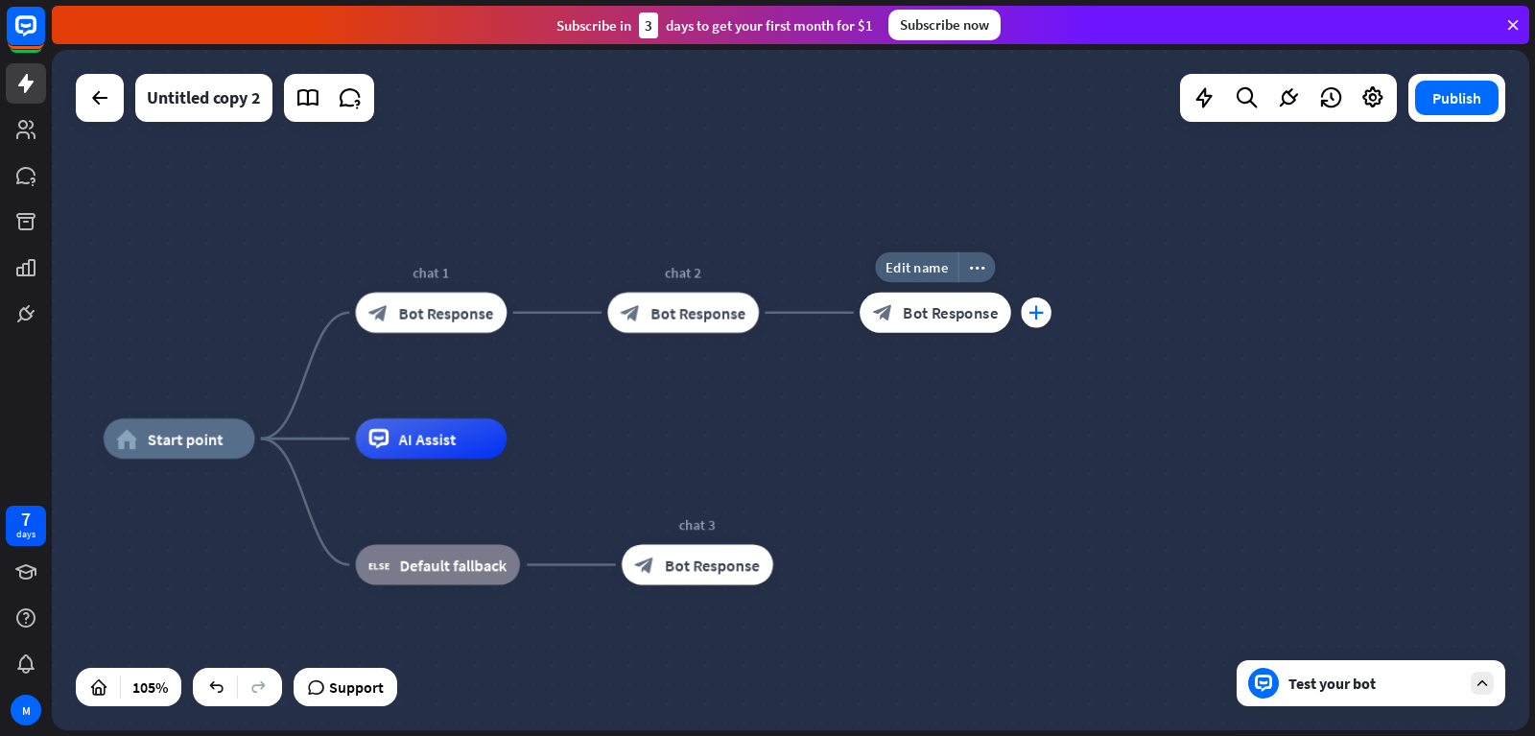
click at [1043, 306] on icon "plus" at bounding box center [1035, 312] width 15 height 14
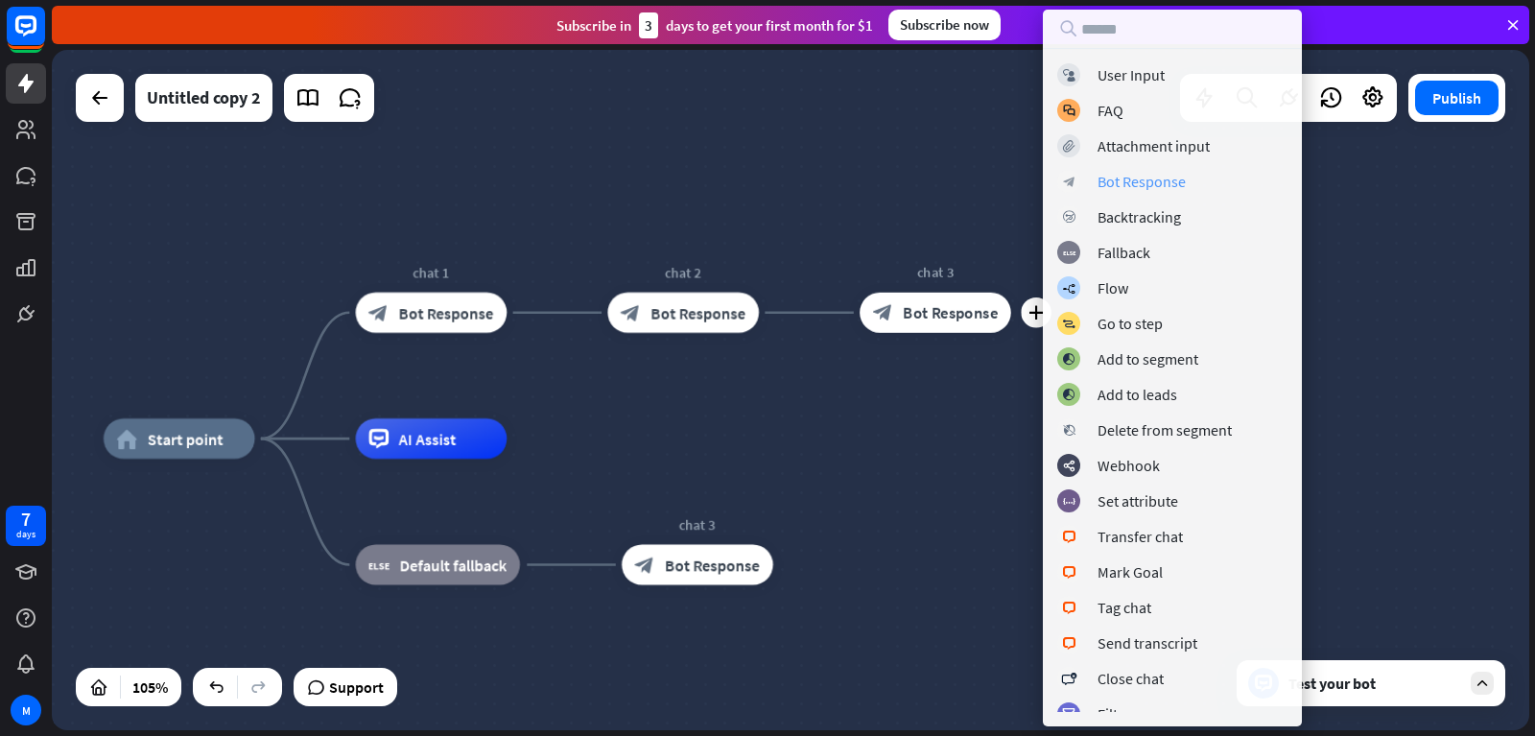
click at [1116, 182] on div "Bot Response" at bounding box center [1141, 181] width 88 height 19
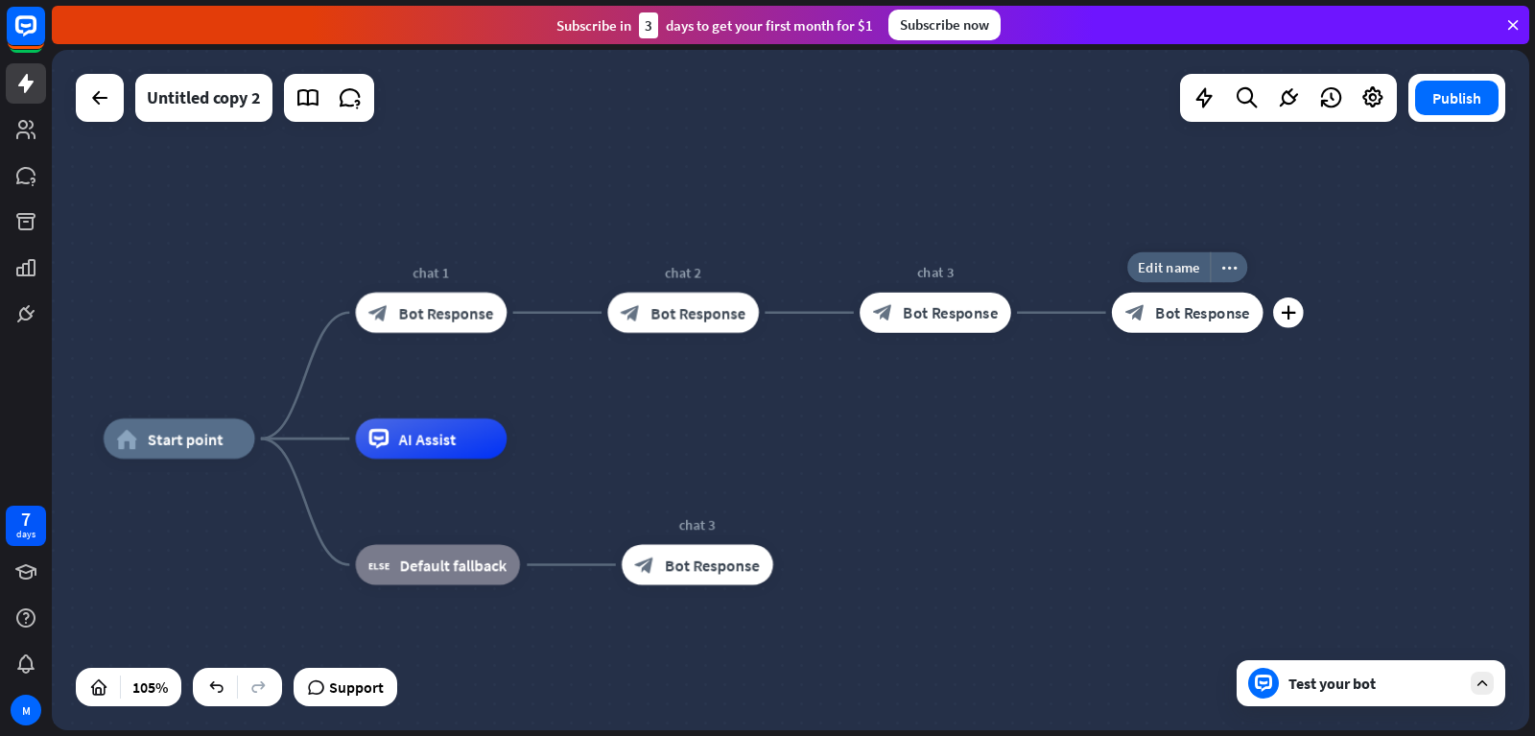
click at [1300, 314] on div "plus" at bounding box center [1288, 312] width 31 height 31
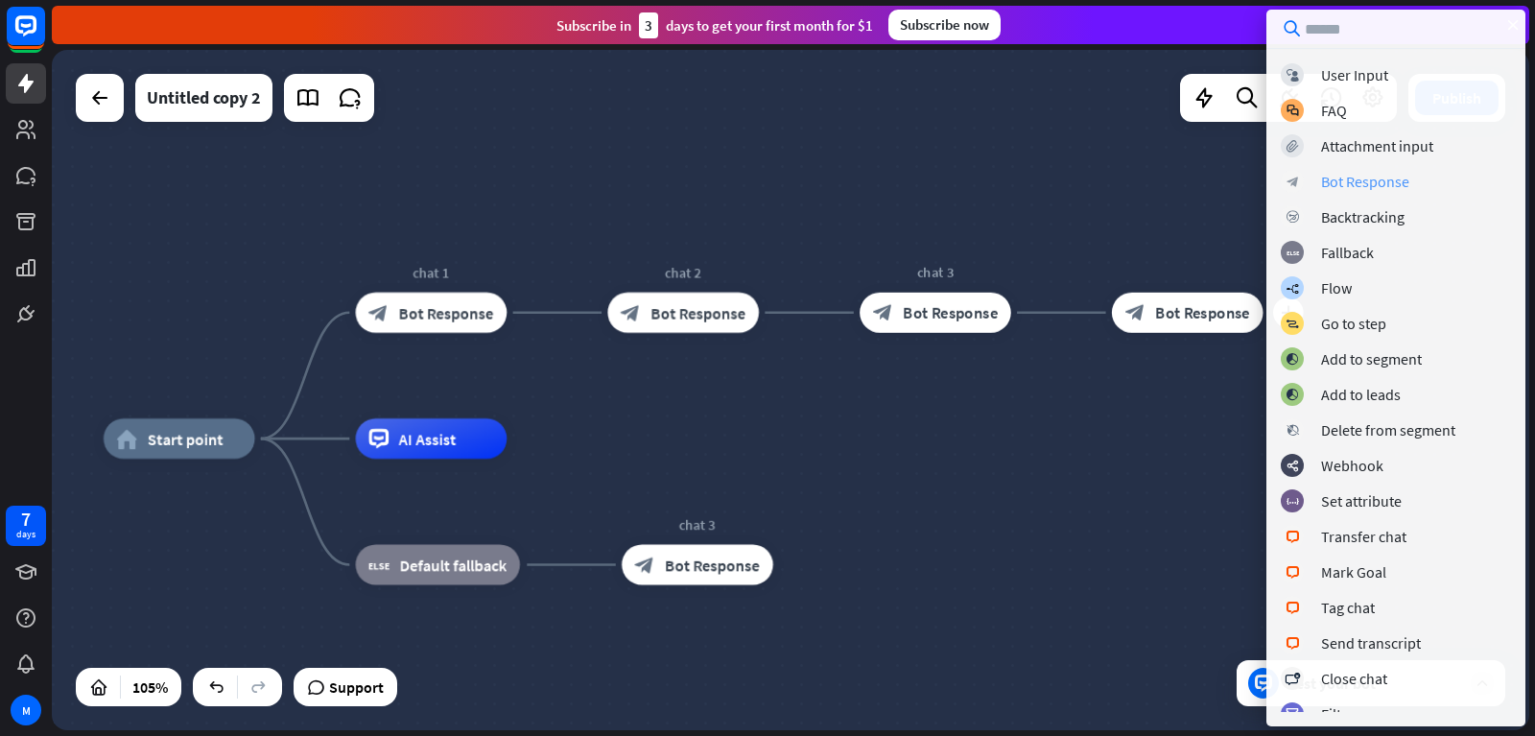
click at [1325, 184] on div "Bot Response" at bounding box center [1365, 181] width 88 height 19
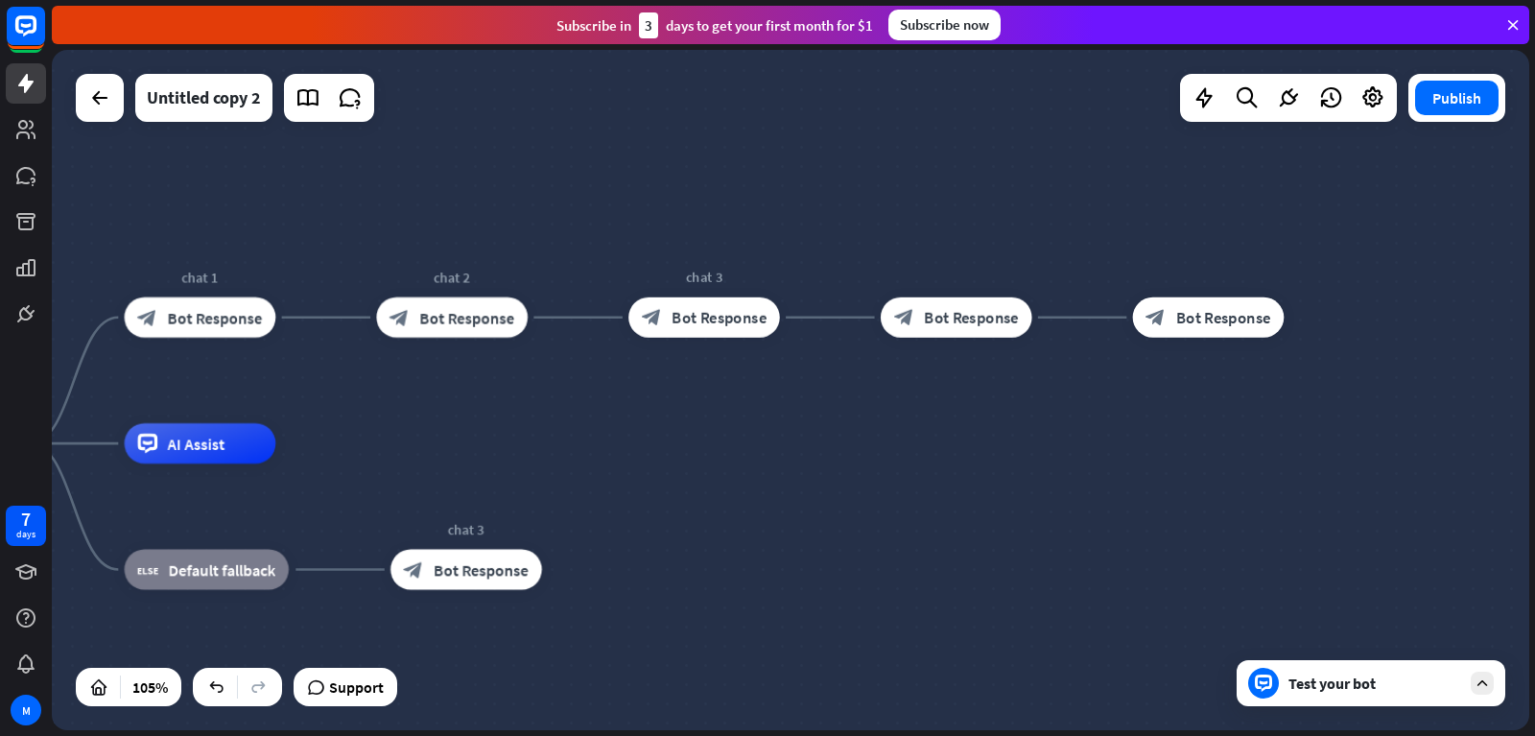
drag, startPoint x: 1385, startPoint y: 386, endPoint x: 960, endPoint y: 378, distance: 425.0
click at [962, 385] on div "home_2 Start point chat 1 block_bot_response Bot Response chat 2 block_bot_resp…" at bounding box center [790, 390] width 1477 height 680
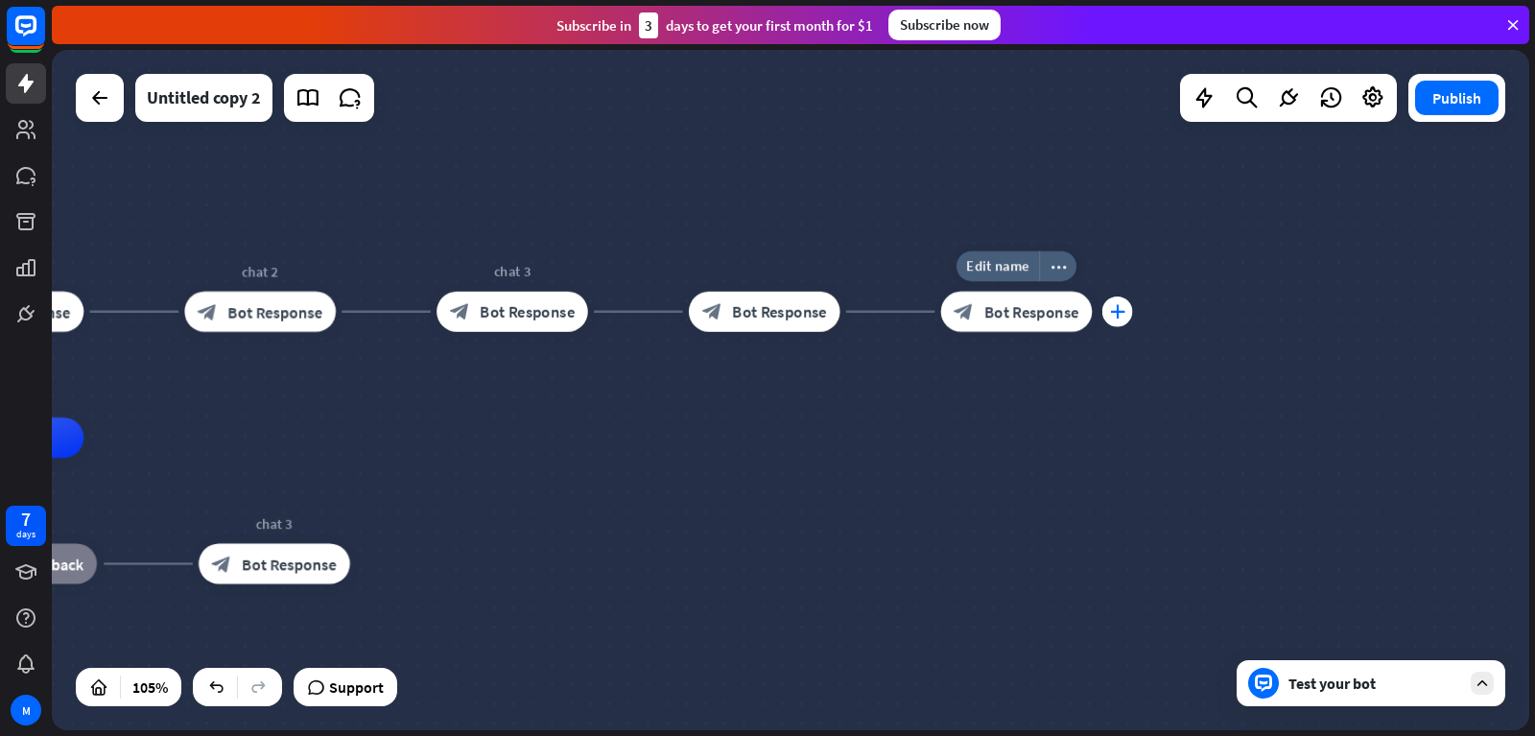
click at [1127, 302] on div "plus" at bounding box center [1117, 311] width 31 height 31
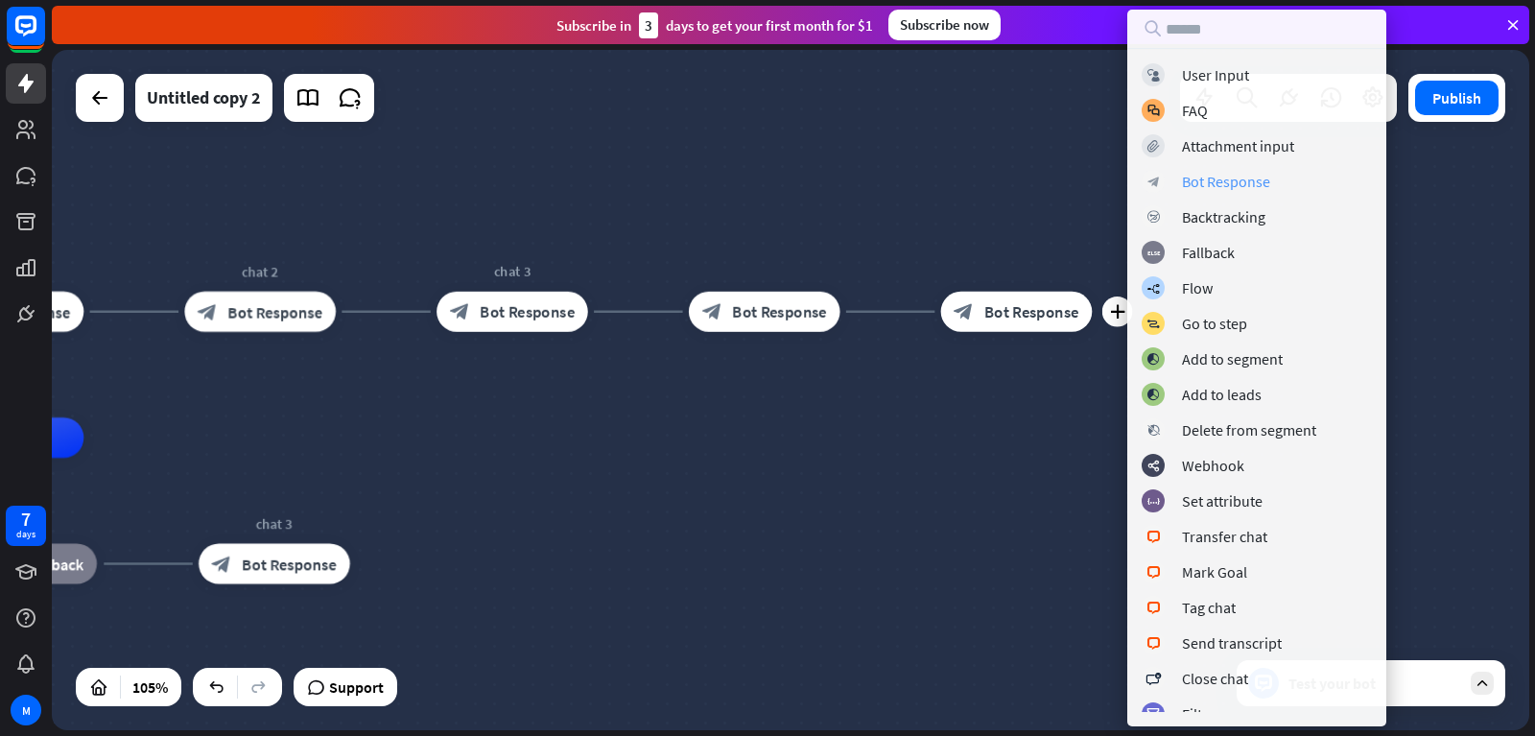
click at [1204, 178] on div "Bot Response" at bounding box center [1226, 181] width 88 height 19
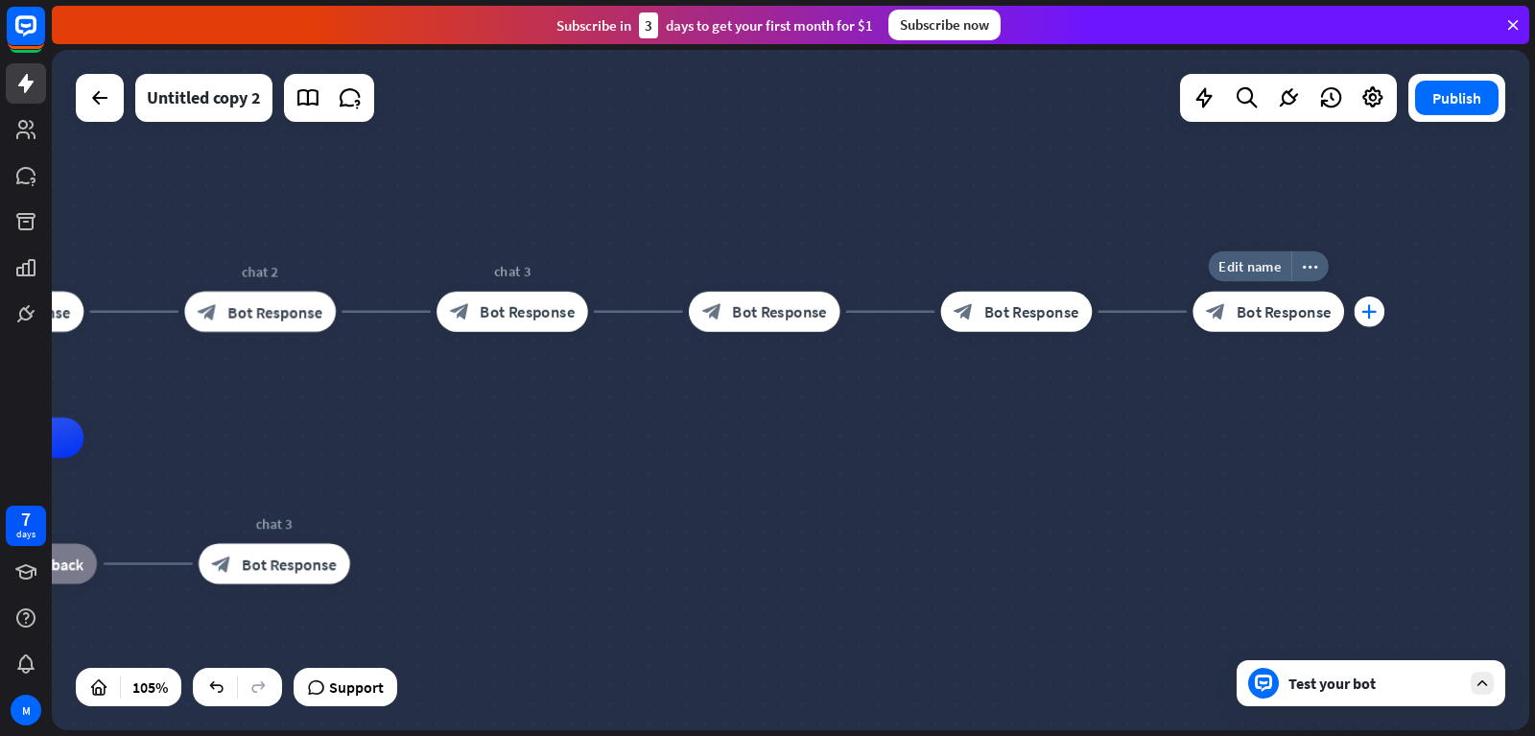
click at [1371, 305] on icon "plus" at bounding box center [1368, 311] width 15 height 14
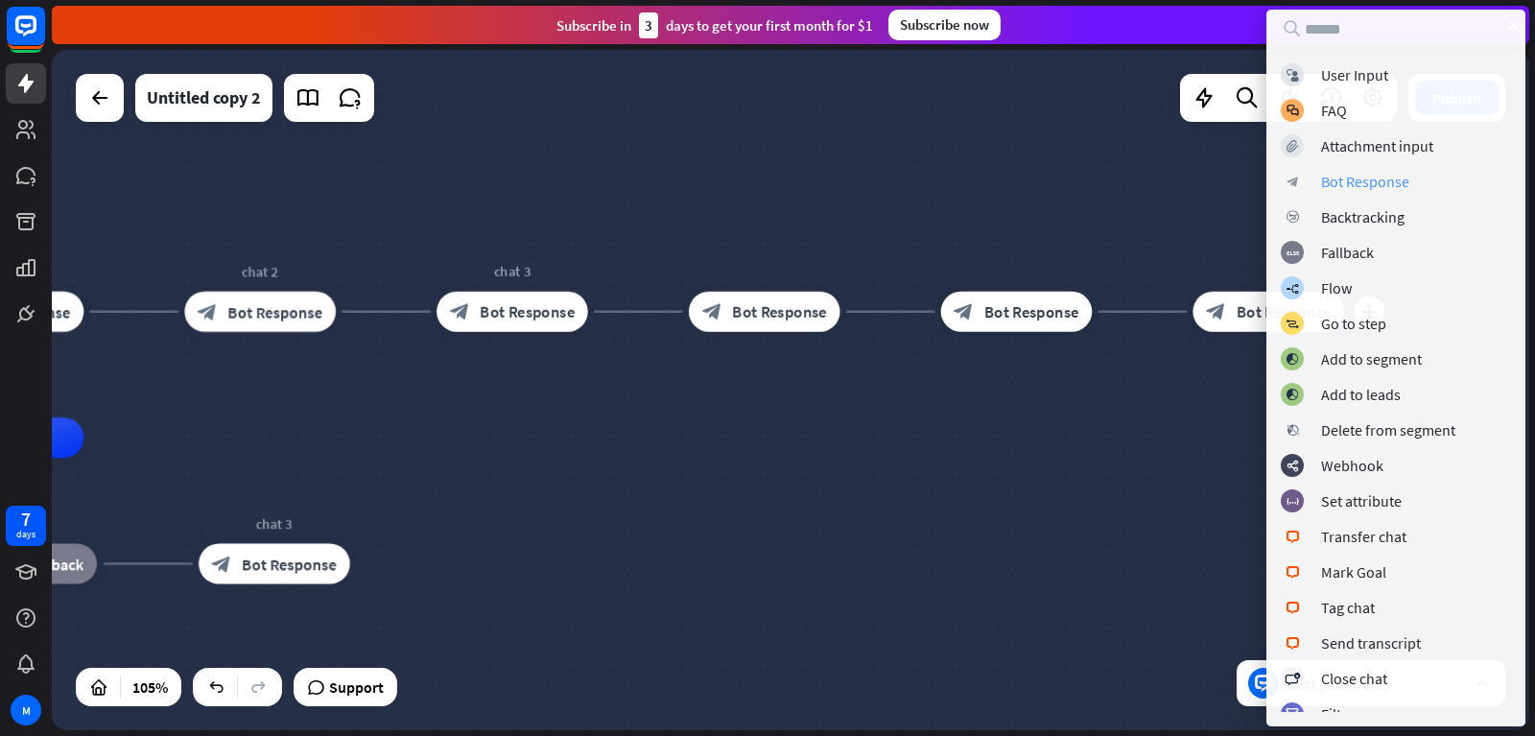
click at [1333, 185] on div "Bot Response" at bounding box center [1365, 181] width 88 height 19
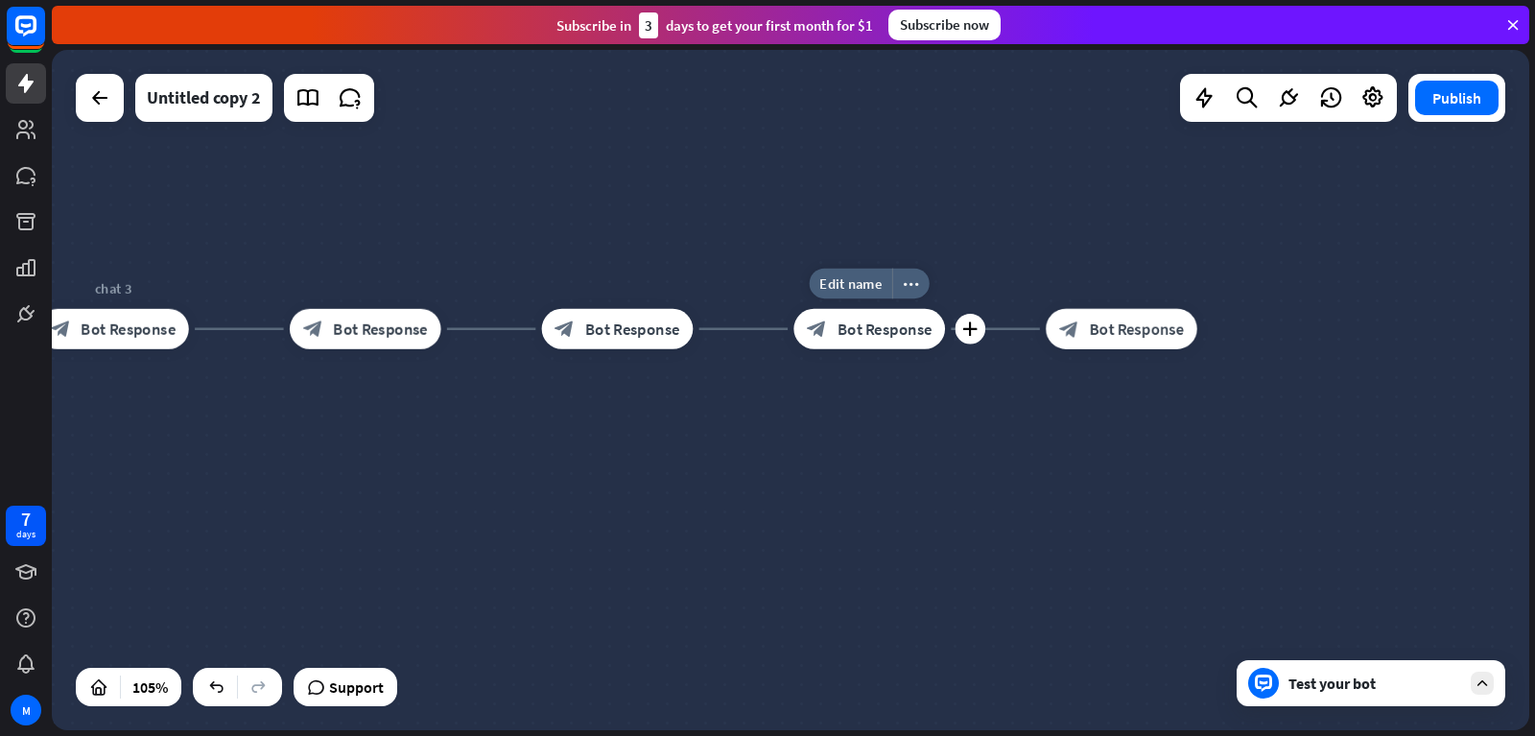
drag, startPoint x: 1357, startPoint y: 350, endPoint x: 884, endPoint y: 334, distance: 473.2
click at [834, 348] on div "Edit name more_horiz plus block_bot_response Bot Response" at bounding box center [869, 329] width 152 height 40
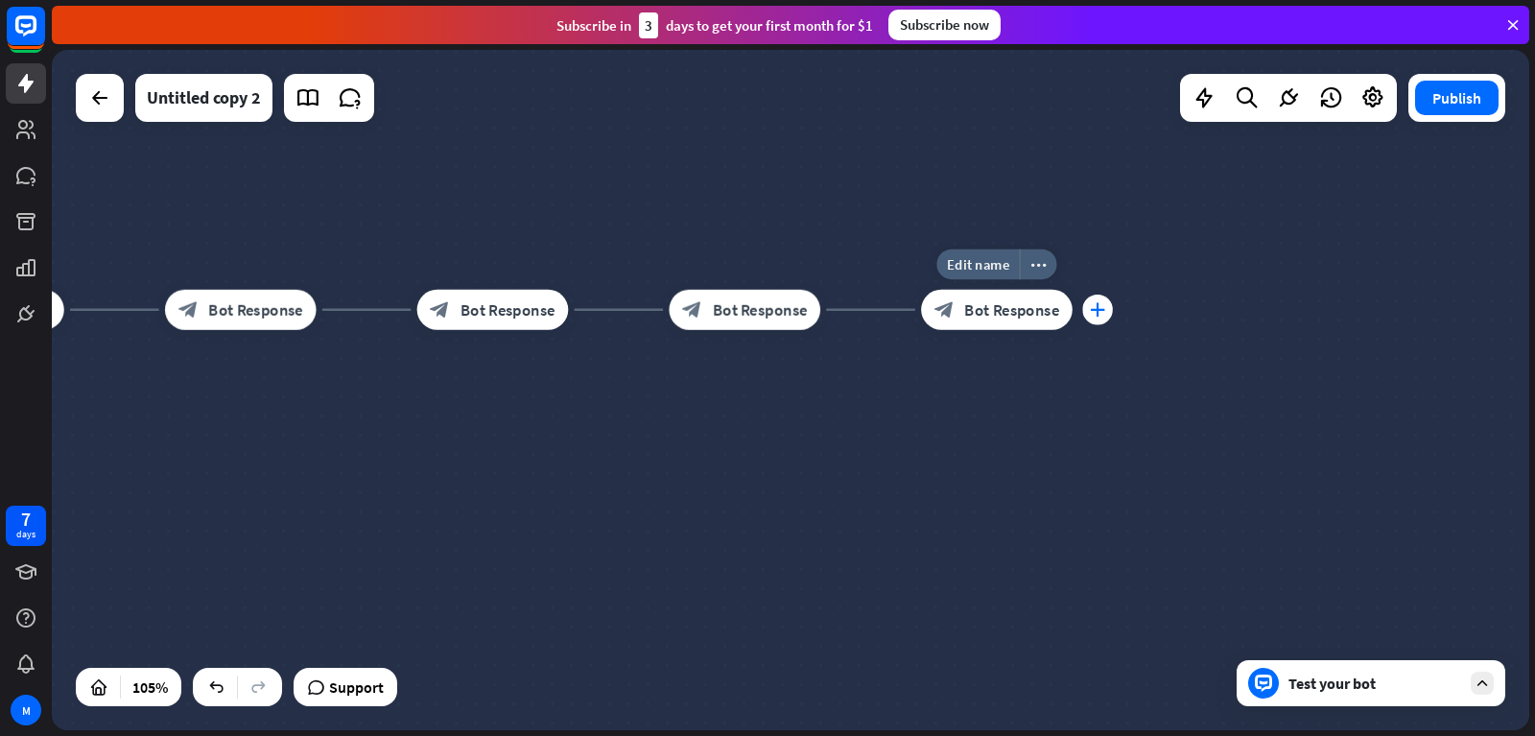
click at [1091, 304] on icon "plus" at bounding box center [1097, 309] width 15 height 14
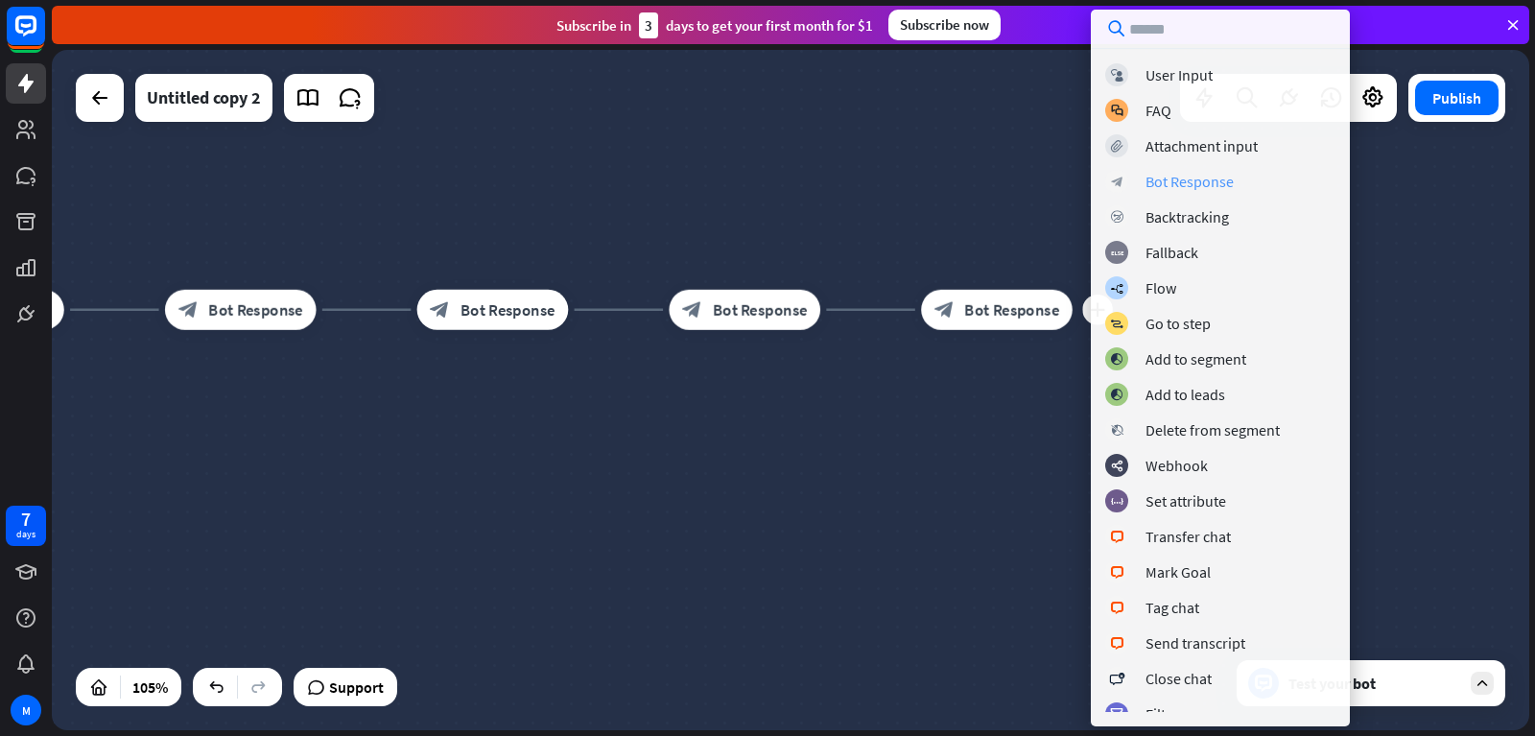
click at [1159, 188] on div "Bot Response" at bounding box center [1189, 181] width 88 height 19
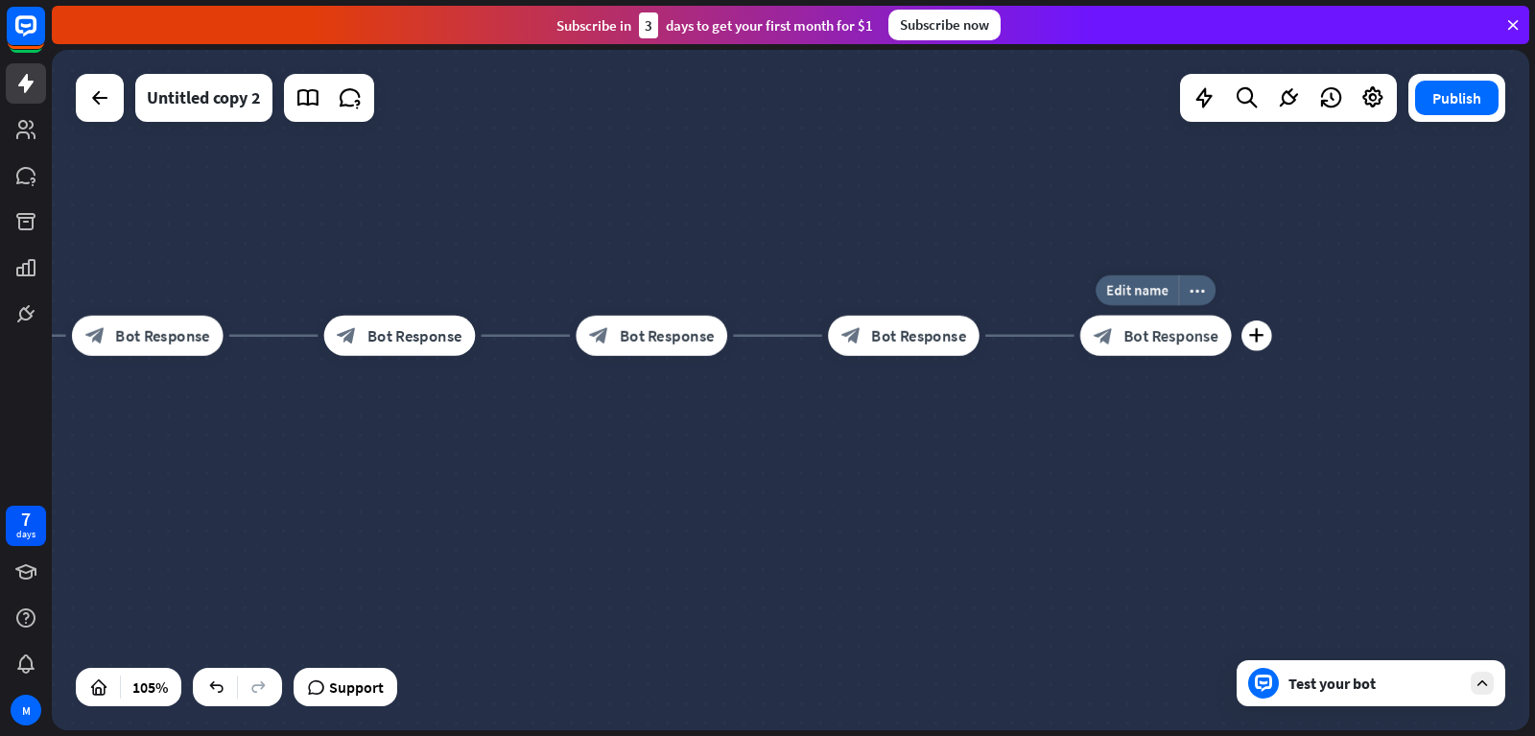
drag, startPoint x: 1167, startPoint y: 369, endPoint x: 1112, endPoint y: 370, distance: 54.7
click at [1112, 356] on div "Edit name more_horiz plus block_bot_response Bot Response" at bounding box center [1156, 336] width 152 height 40
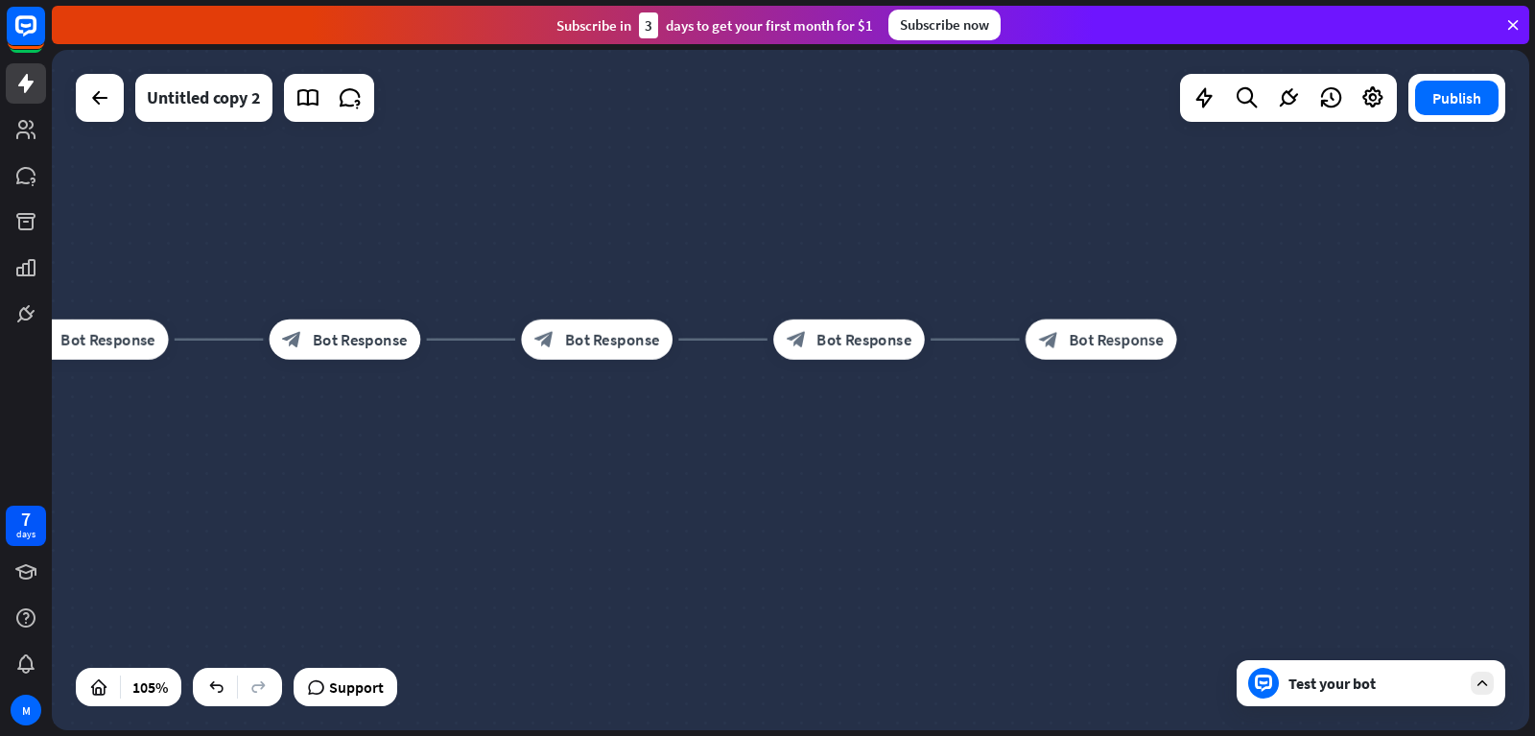
click at [1201, 340] on icon "plus" at bounding box center [1201, 339] width 15 height 14
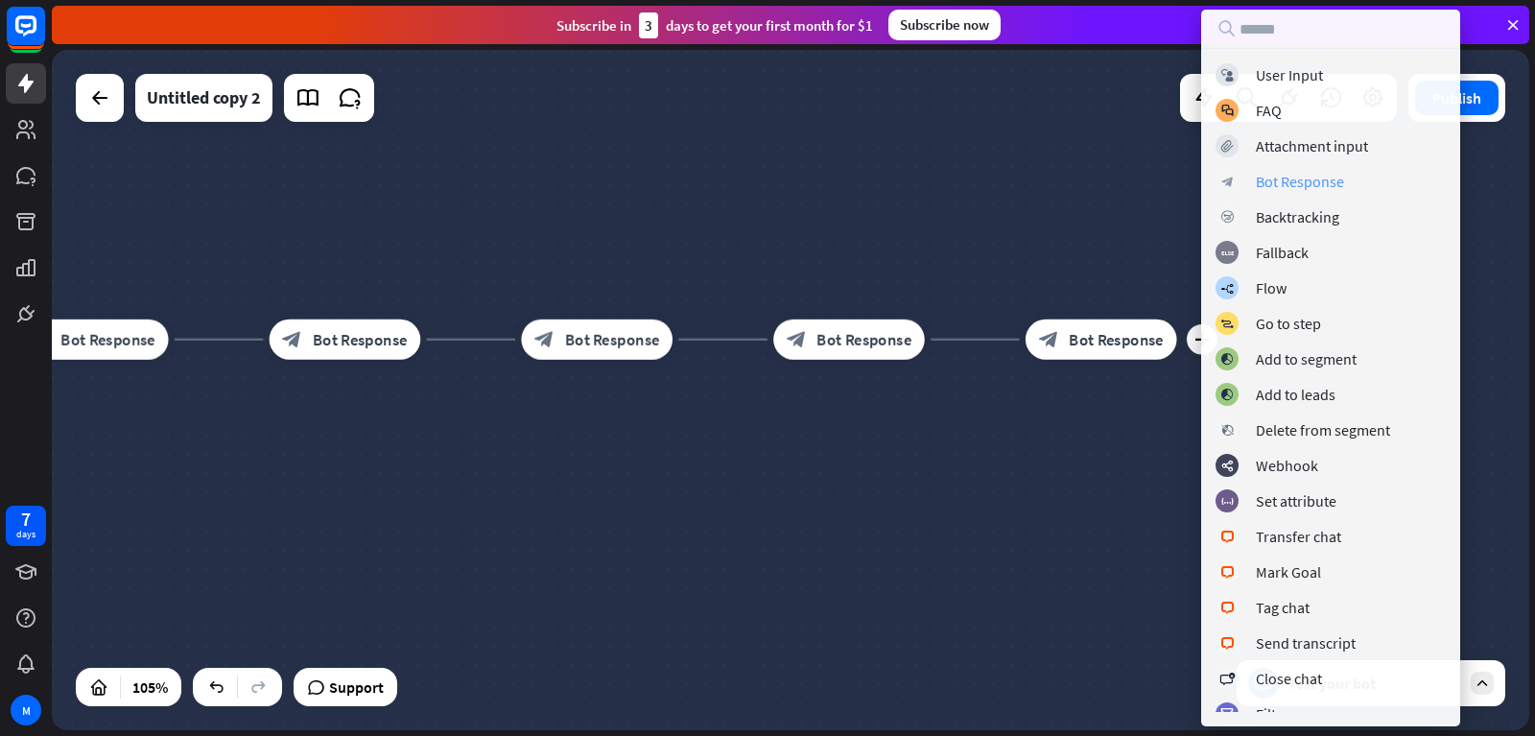
click at [1249, 185] on div "block_bot_response Bot Response" at bounding box center [1330, 181] width 230 height 23
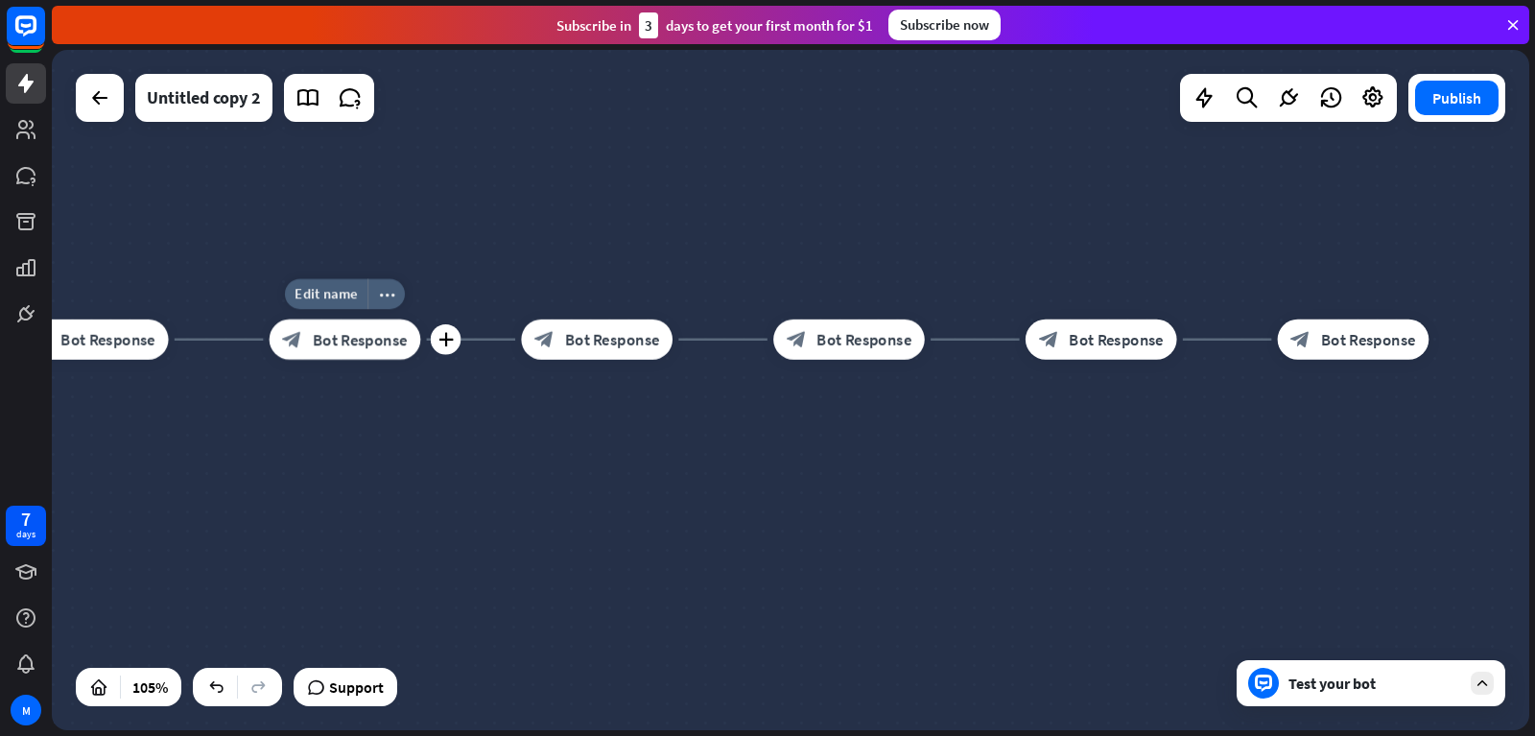
click at [316, 348] on span "Bot Response" at bounding box center [360, 339] width 95 height 20
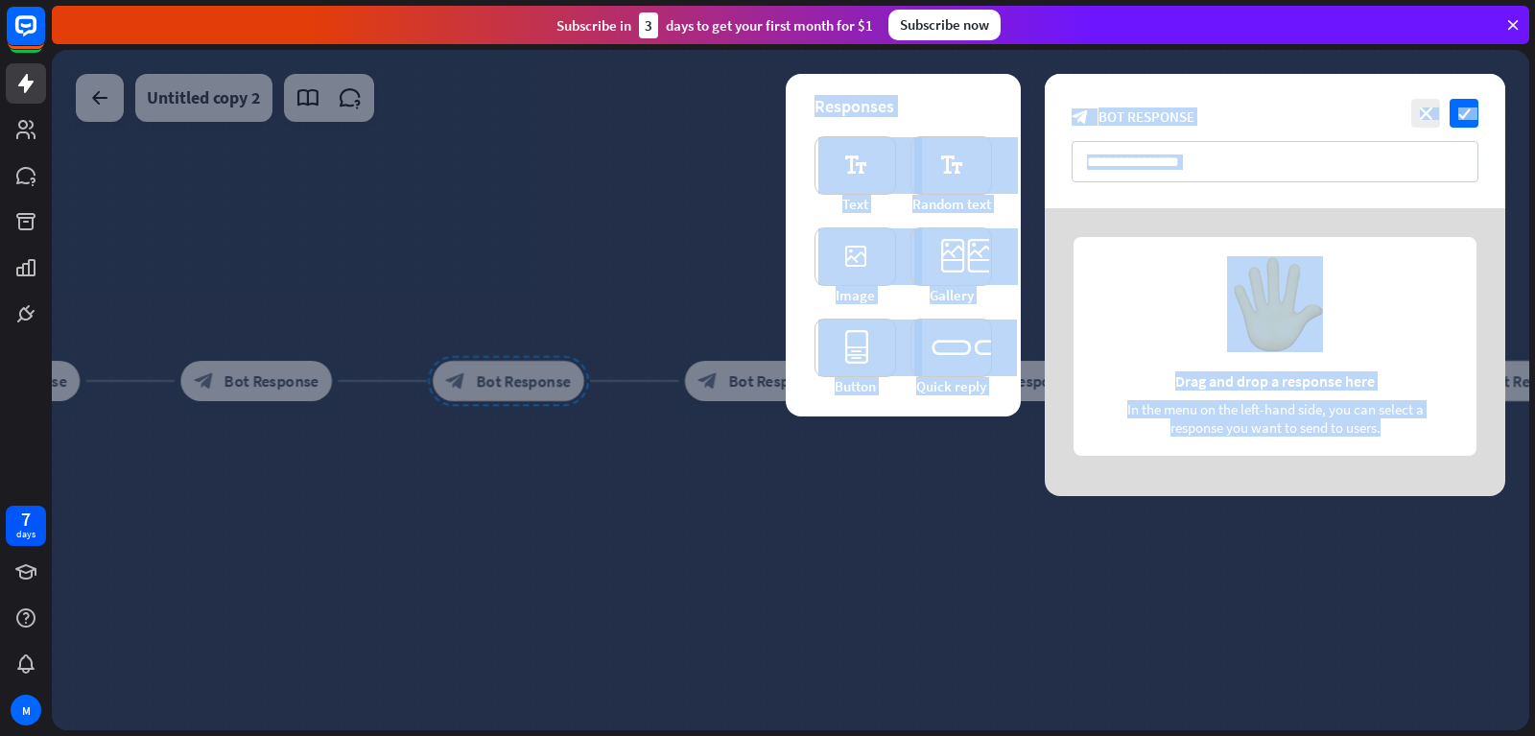
drag, startPoint x: 327, startPoint y: 460, endPoint x: 742, endPoint y: 451, distance: 415.5
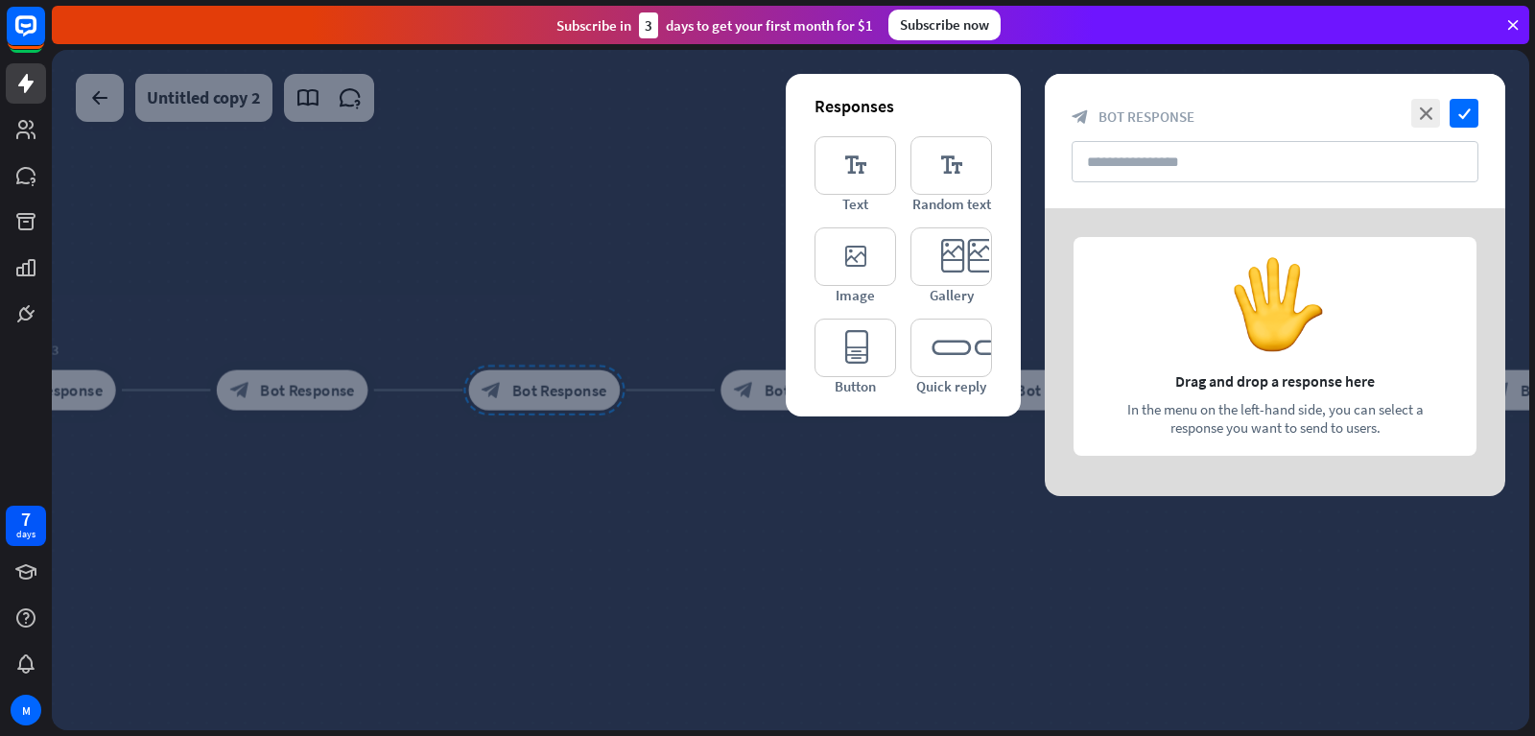
click at [701, 489] on div at bounding box center [790, 390] width 1477 height 680
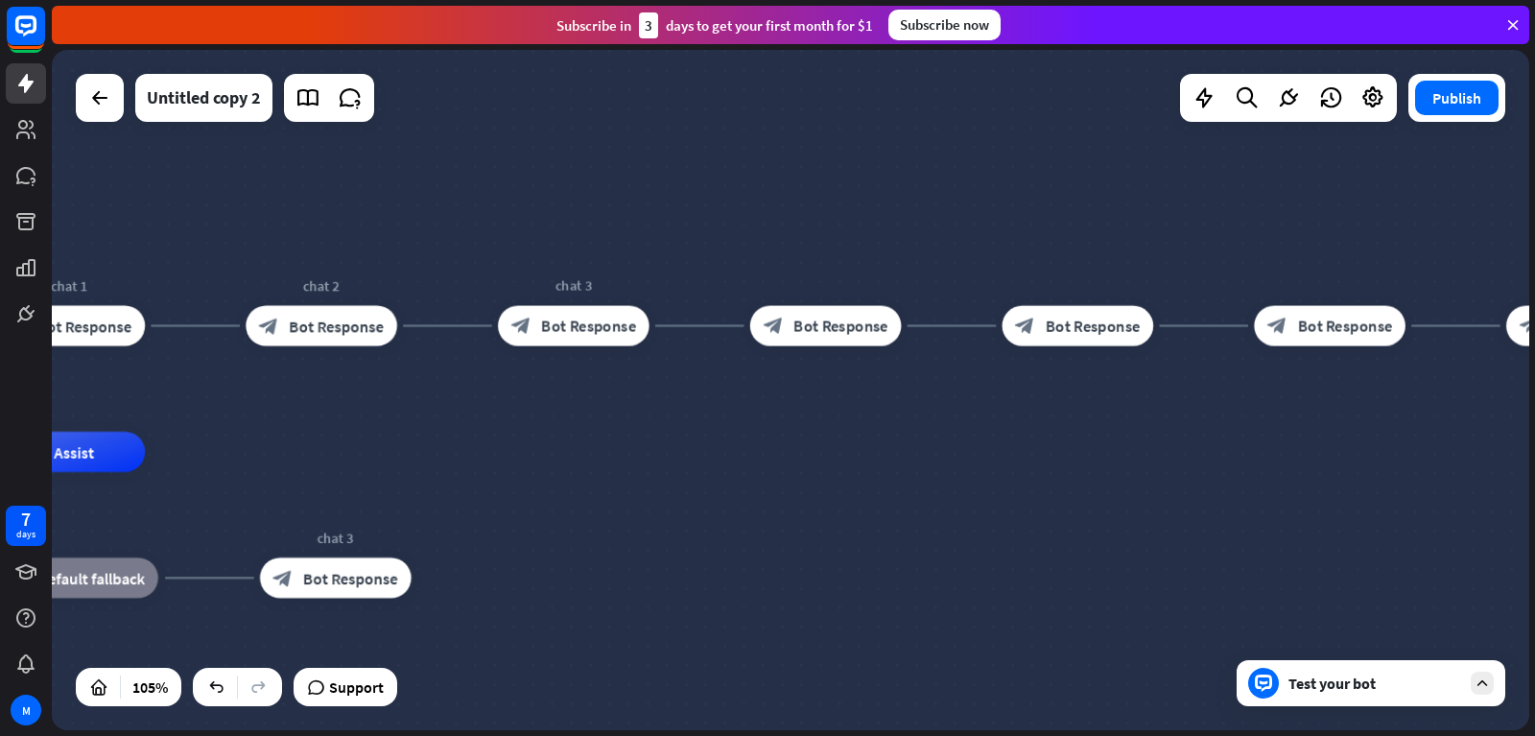
drag, startPoint x: 579, startPoint y: 554, endPoint x: 1399, endPoint y: 477, distance: 822.9
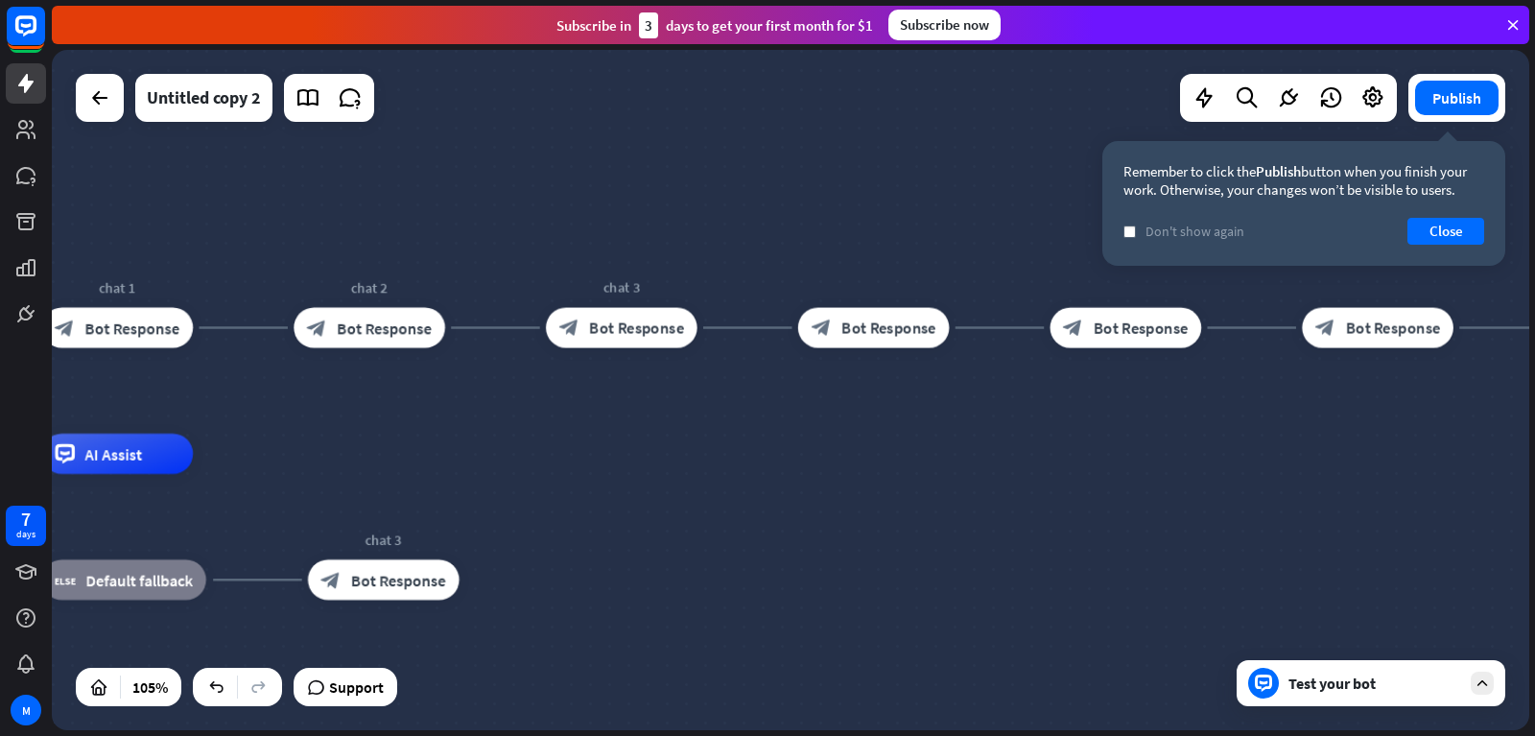
drag, startPoint x: 1088, startPoint y: 400, endPoint x: 830, endPoint y: 406, distance: 258.1
click at [835, 417] on div "home_2 Start point chat 1 block_bot_response Bot Response chat 2 block_bot_resp…" at bounding box center [790, 390] width 1477 height 680
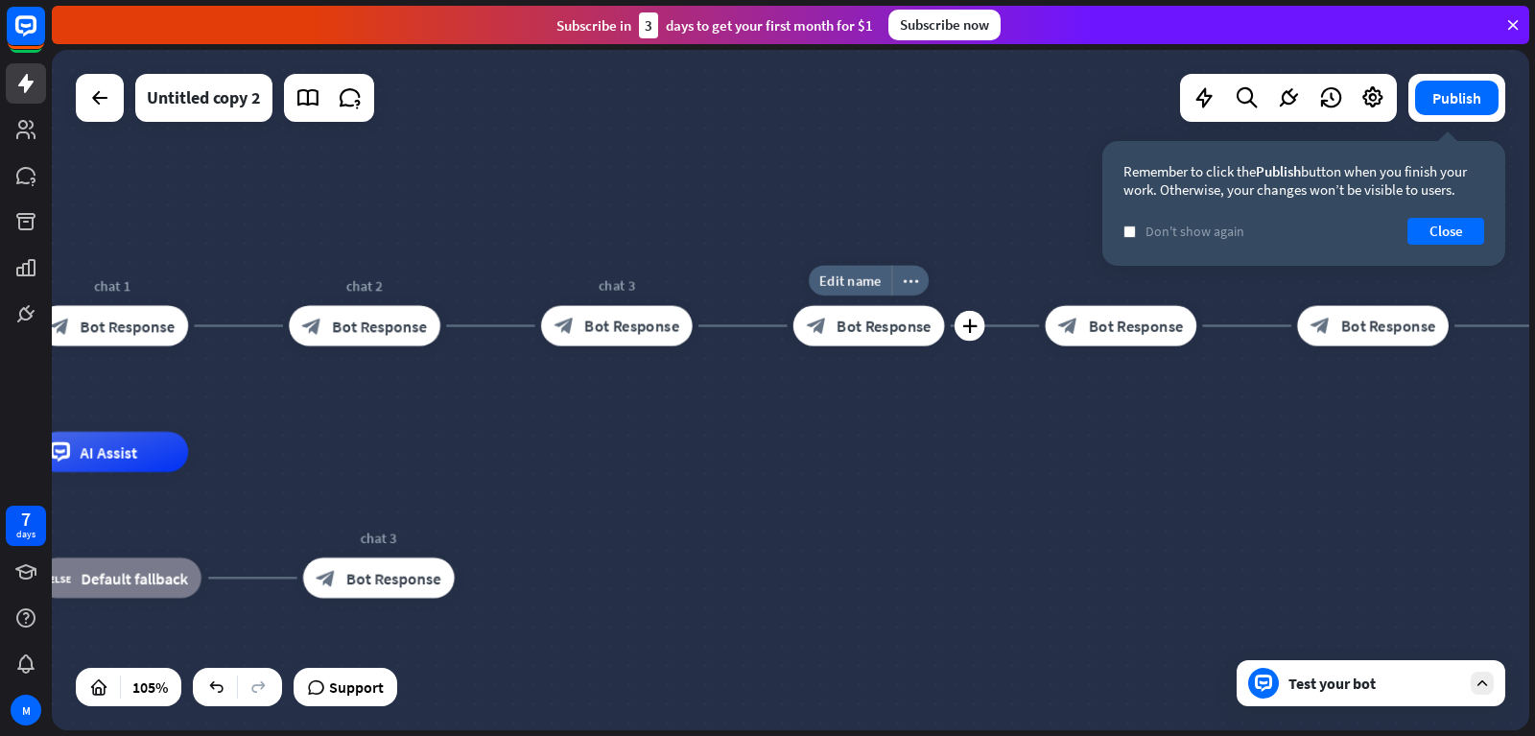
click at [849, 322] on span "Bot Response" at bounding box center [884, 326] width 95 height 20
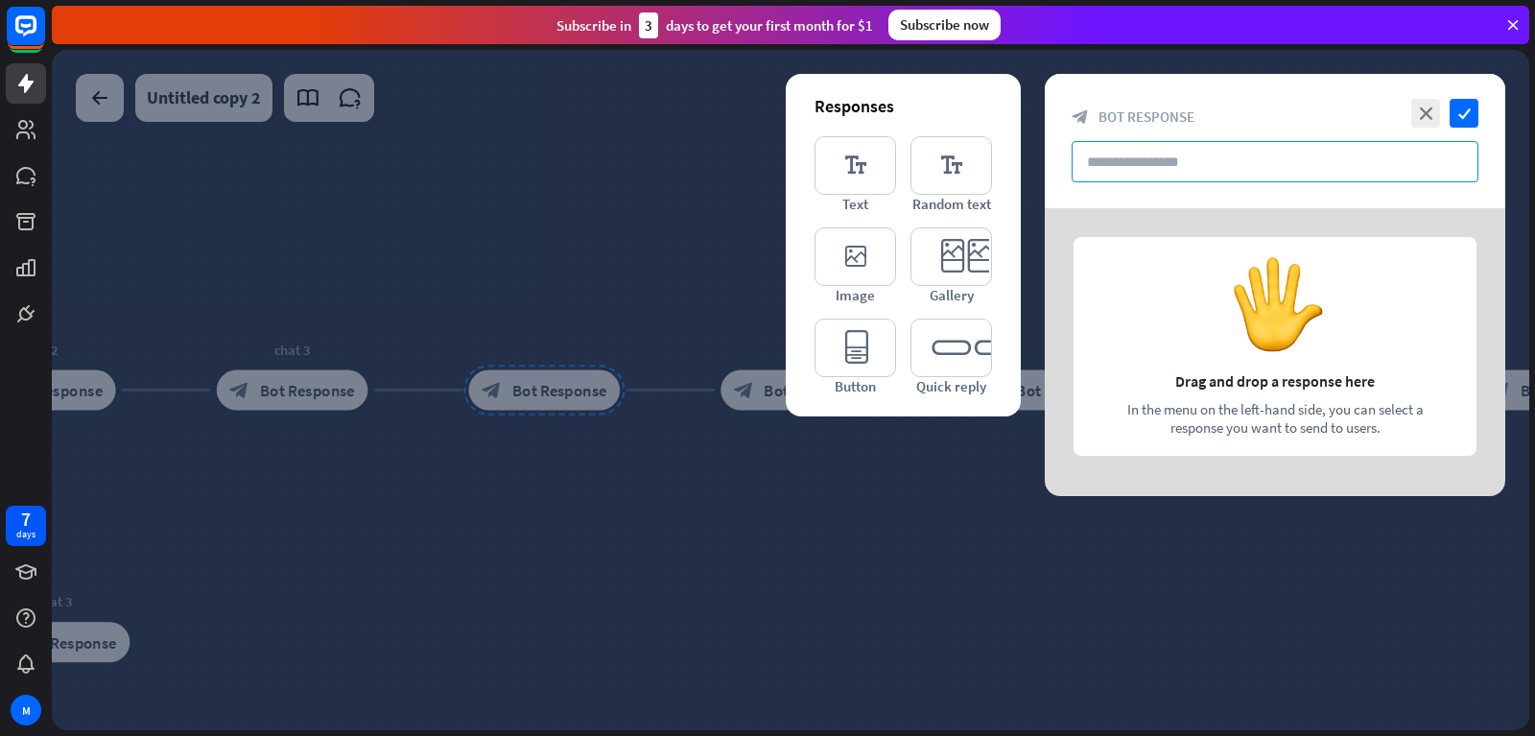
click at [1143, 162] on input "text" at bounding box center [1275, 161] width 407 height 41
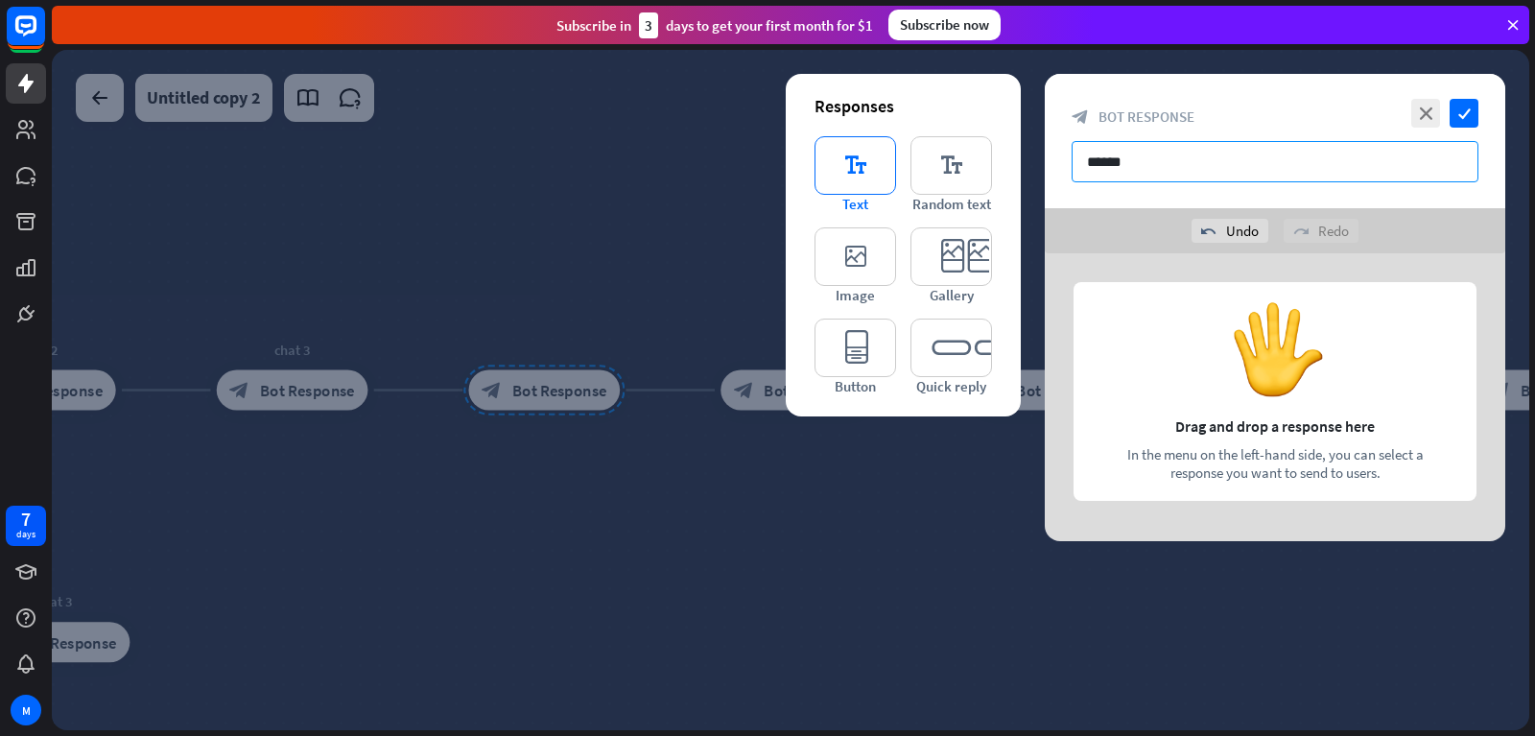
type input "******"
click at [839, 164] on icon "editor_text" at bounding box center [855, 165] width 82 height 59
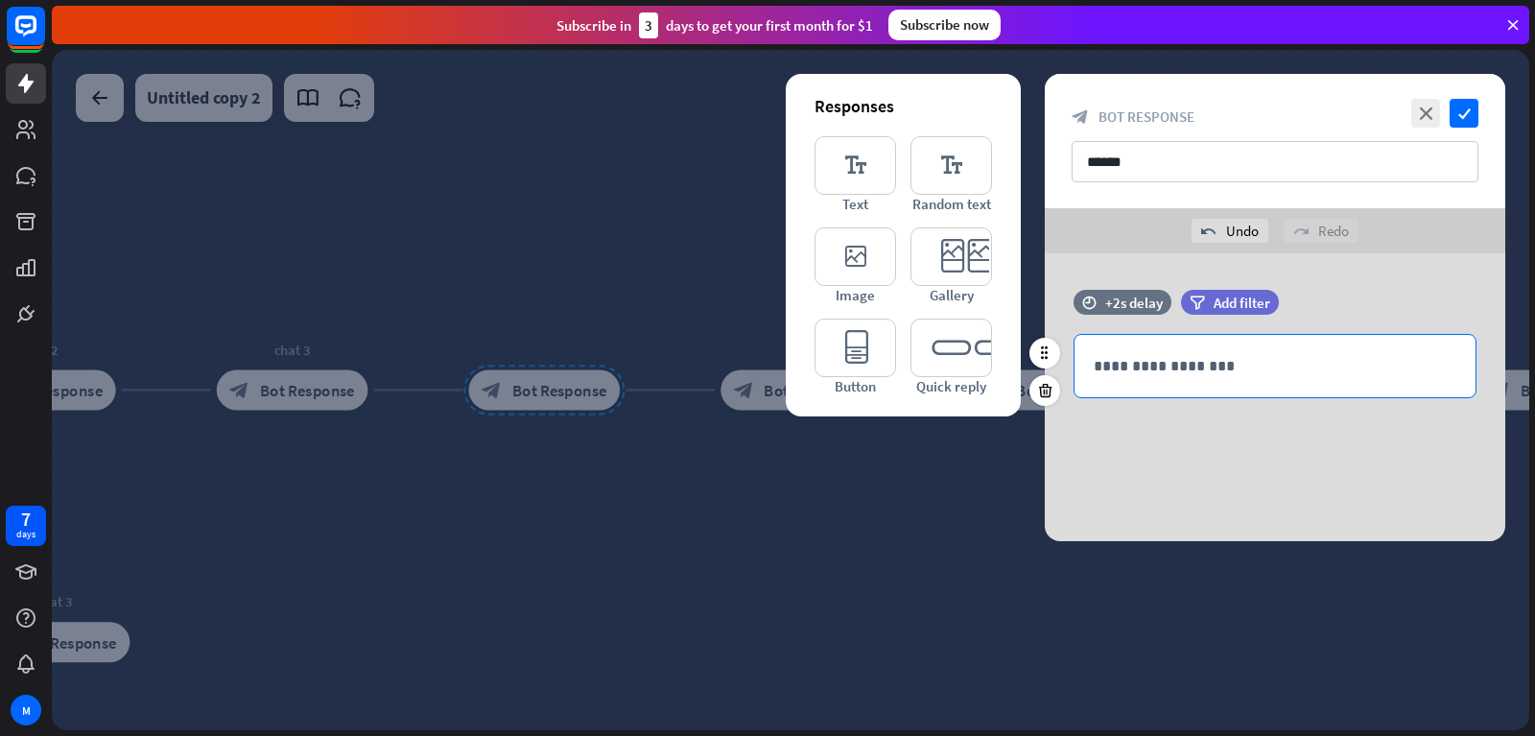
click at [1173, 372] on p "**********" at bounding box center [1275, 366] width 363 height 24
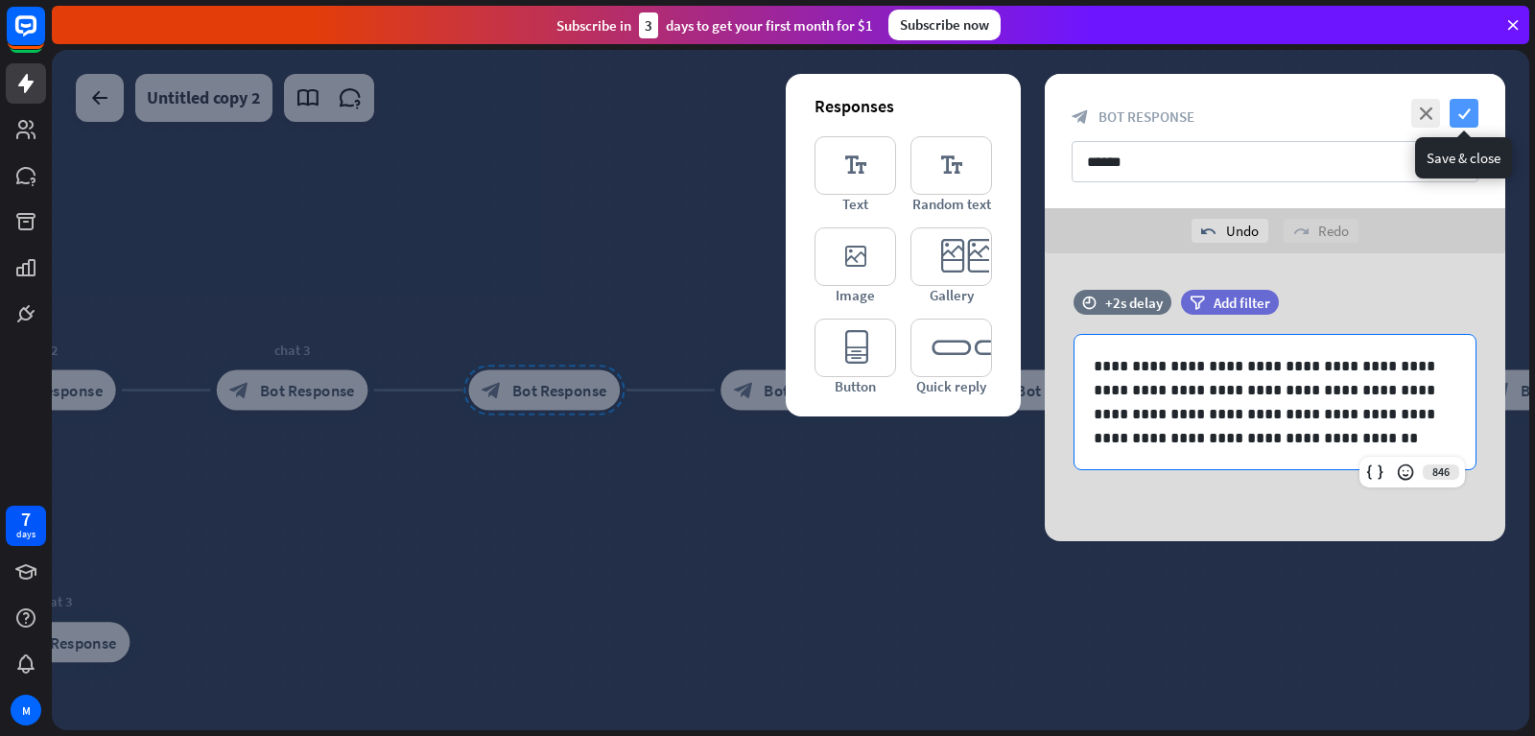
click at [1466, 115] on icon "check" at bounding box center [1464, 113] width 29 height 29
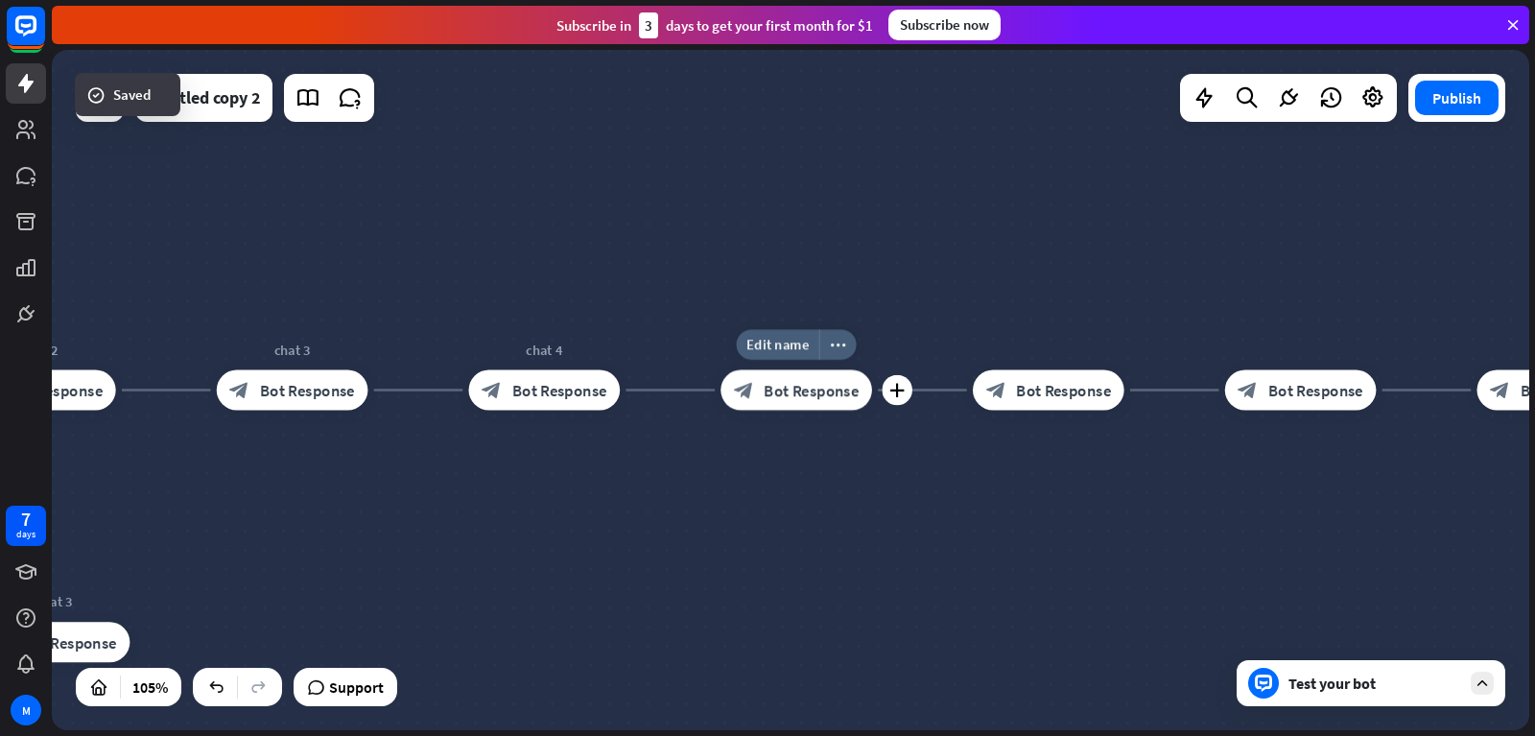
click at [788, 400] on span "Bot Response" at bounding box center [811, 390] width 95 height 20
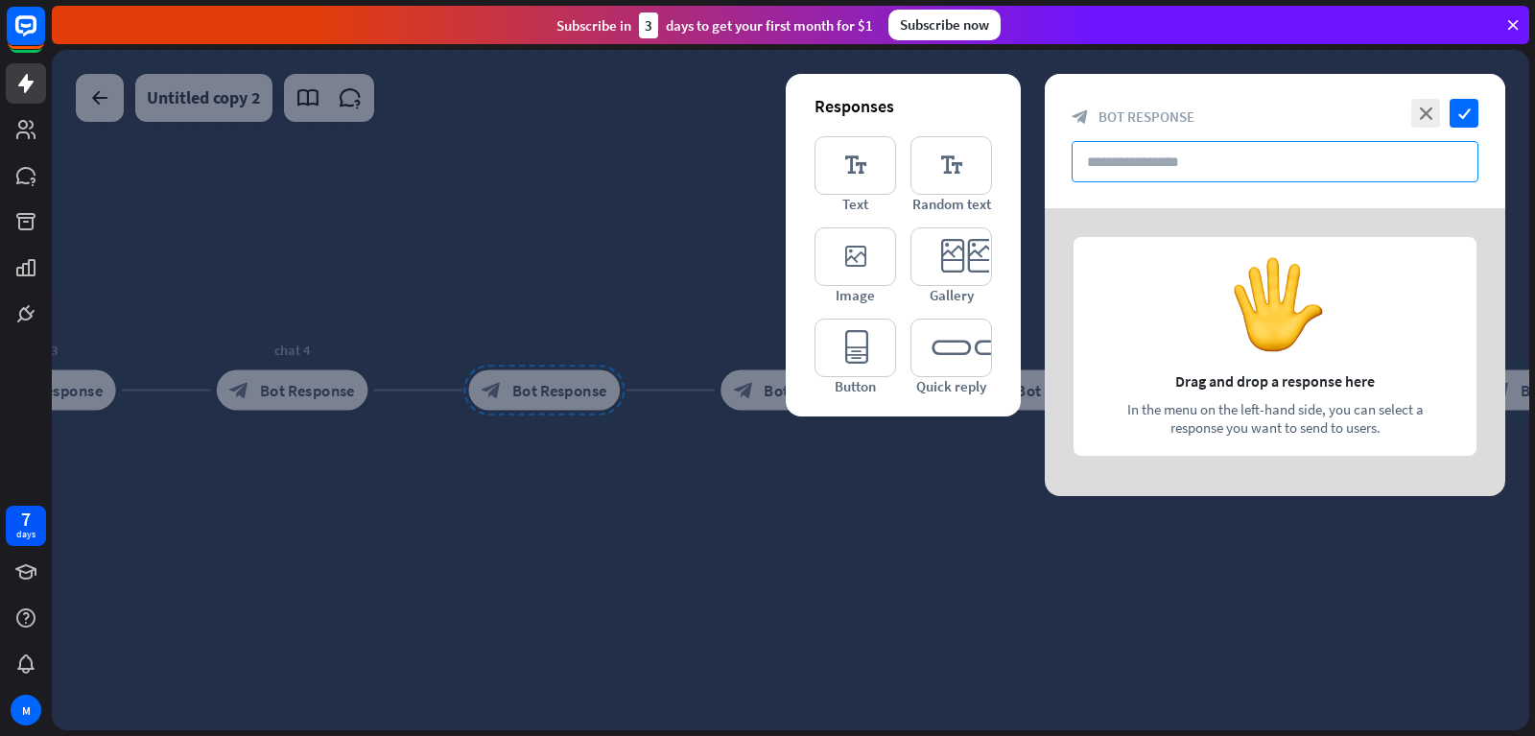
click at [1152, 151] on input "text" at bounding box center [1275, 161] width 407 height 41
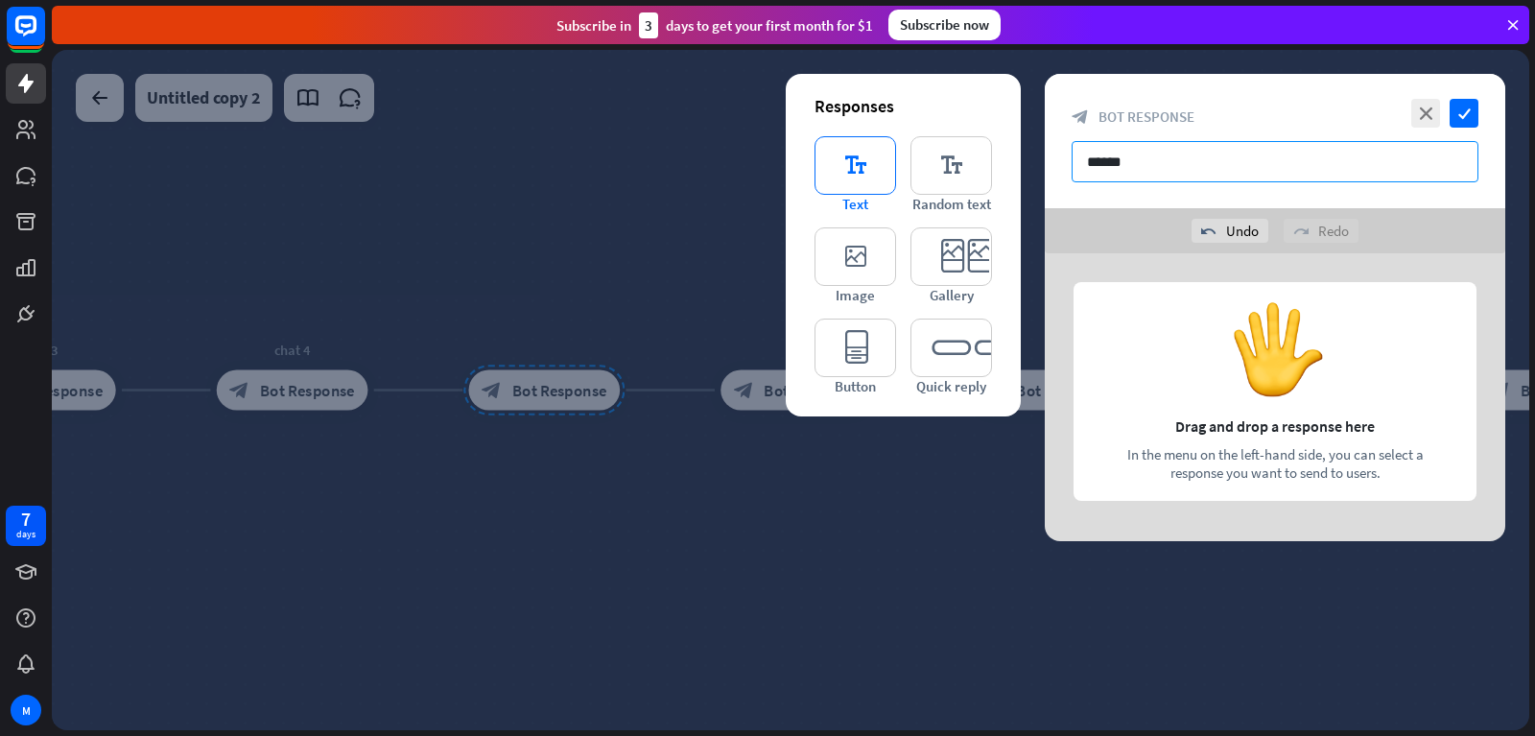
type input "******"
click at [842, 160] on icon "editor_text" at bounding box center [855, 165] width 82 height 59
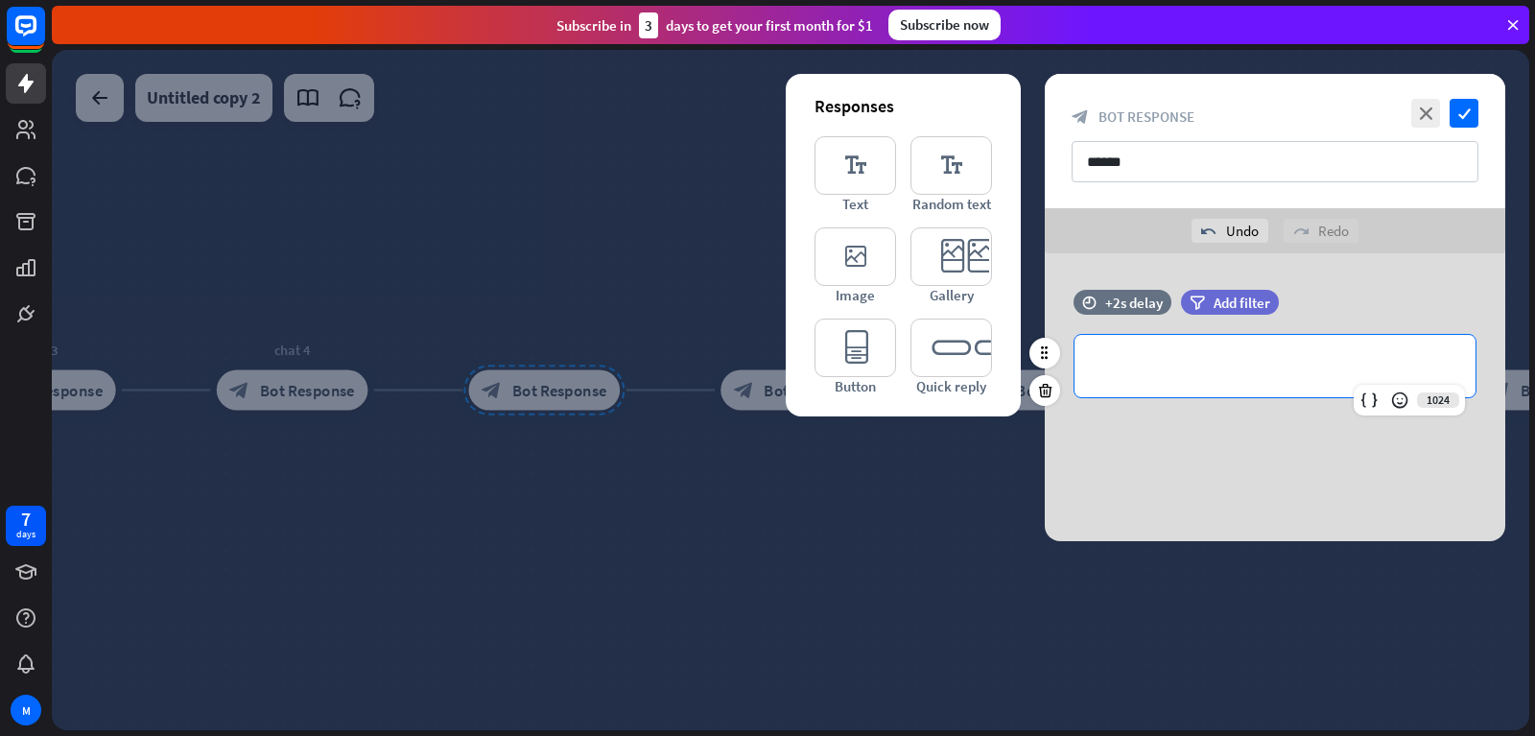
click at [1266, 362] on p "**********" at bounding box center [1275, 366] width 363 height 24
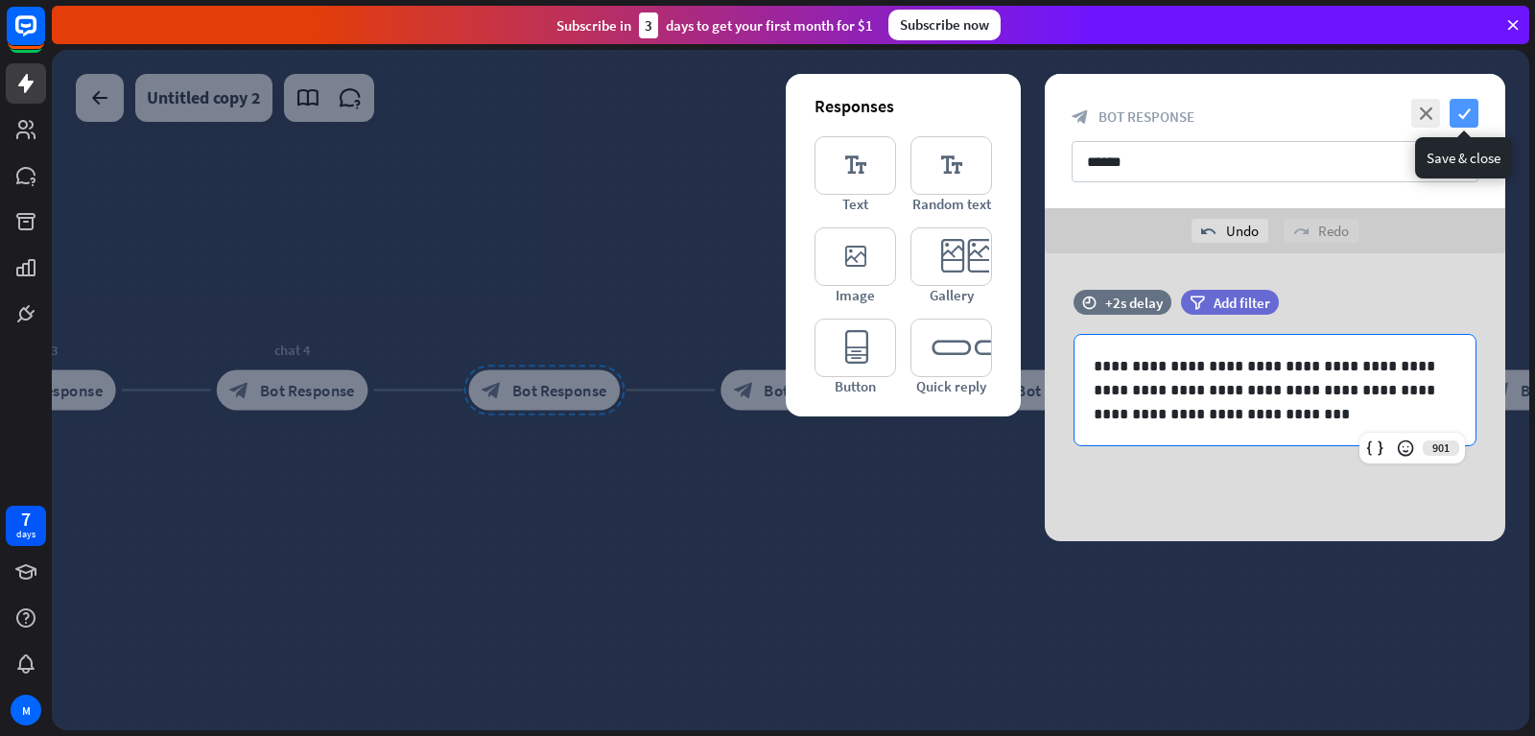
click at [1469, 106] on icon "check" at bounding box center [1464, 113] width 29 height 29
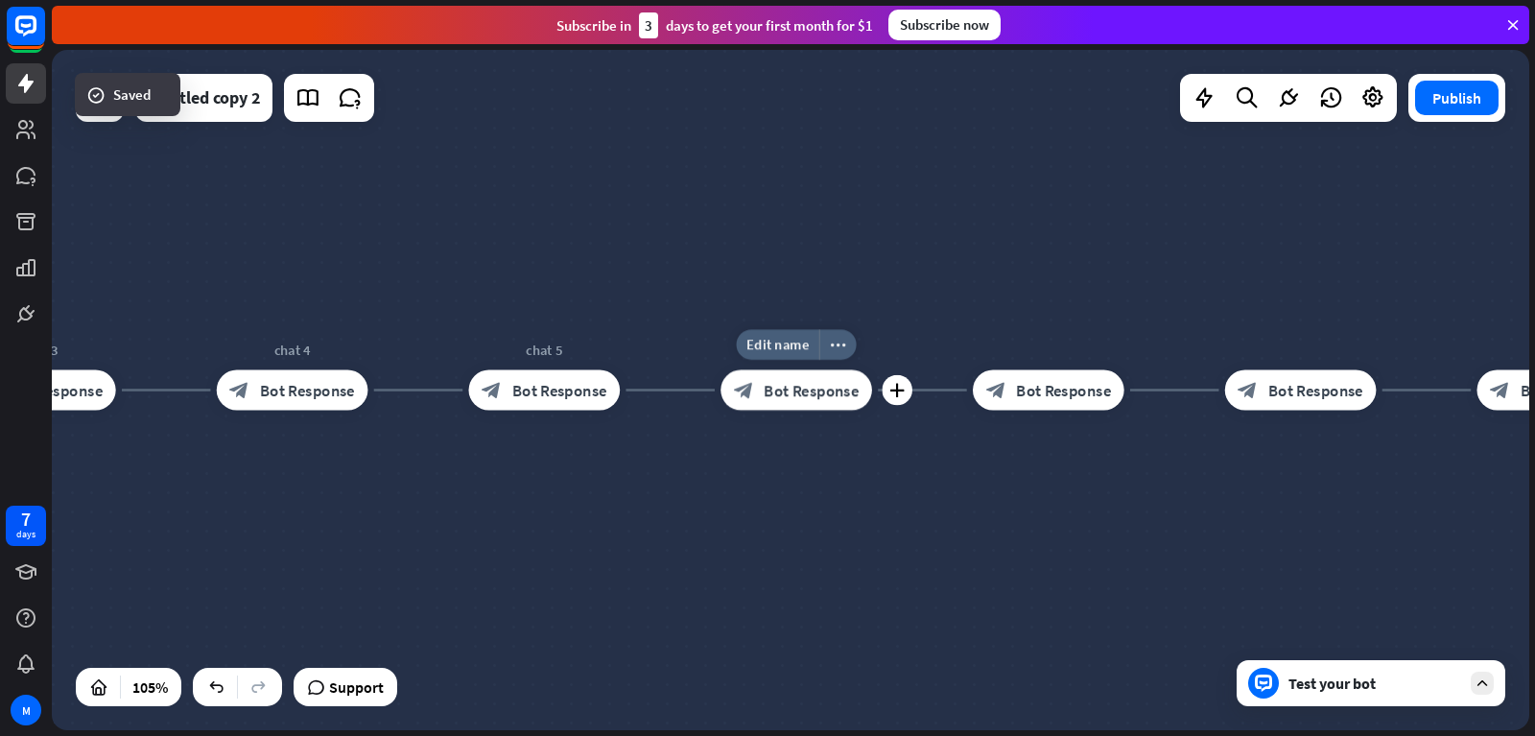
click at [801, 385] on span "Bot Response" at bounding box center [811, 390] width 95 height 20
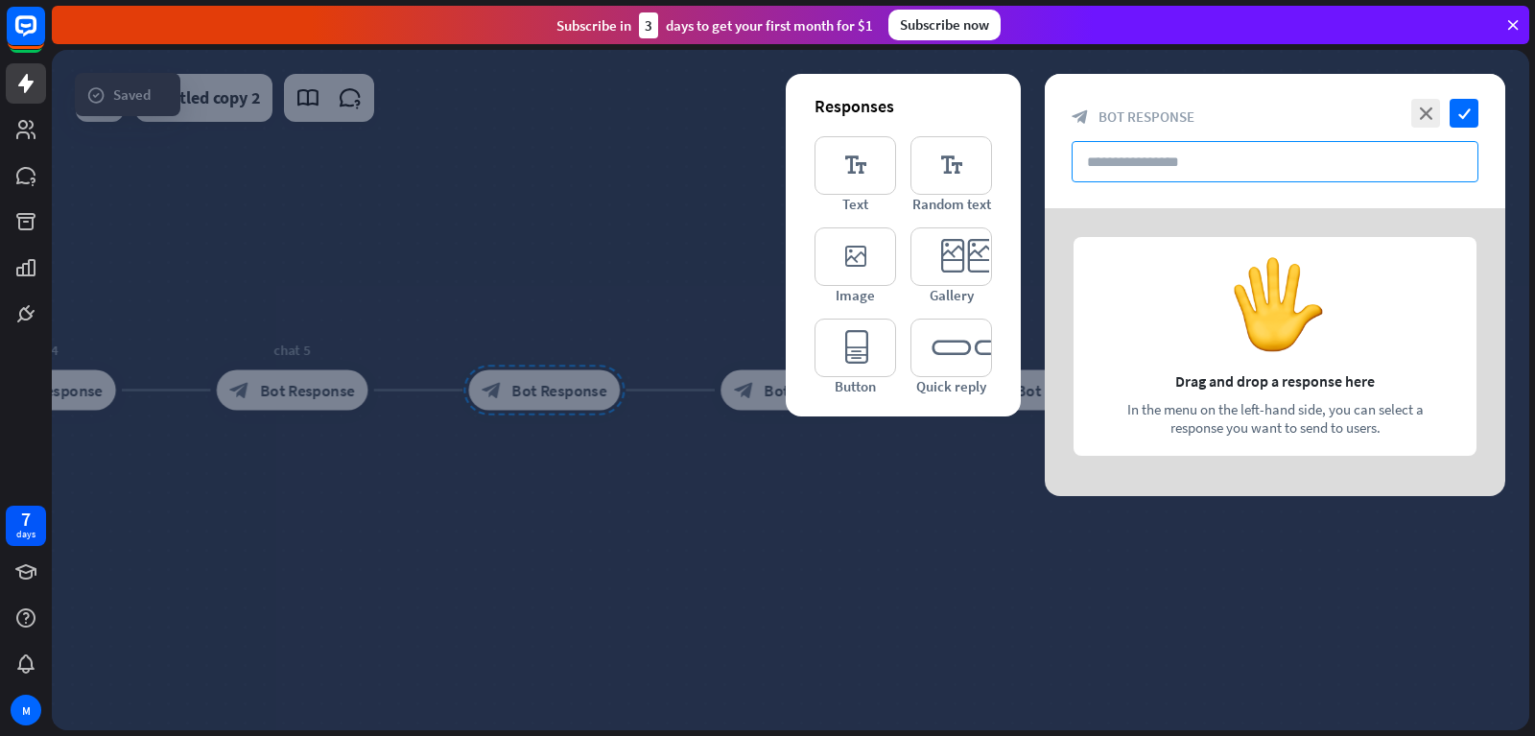
click at [1154, 160] on input "text" at bounding box center [1275, 161] width 407 height 41
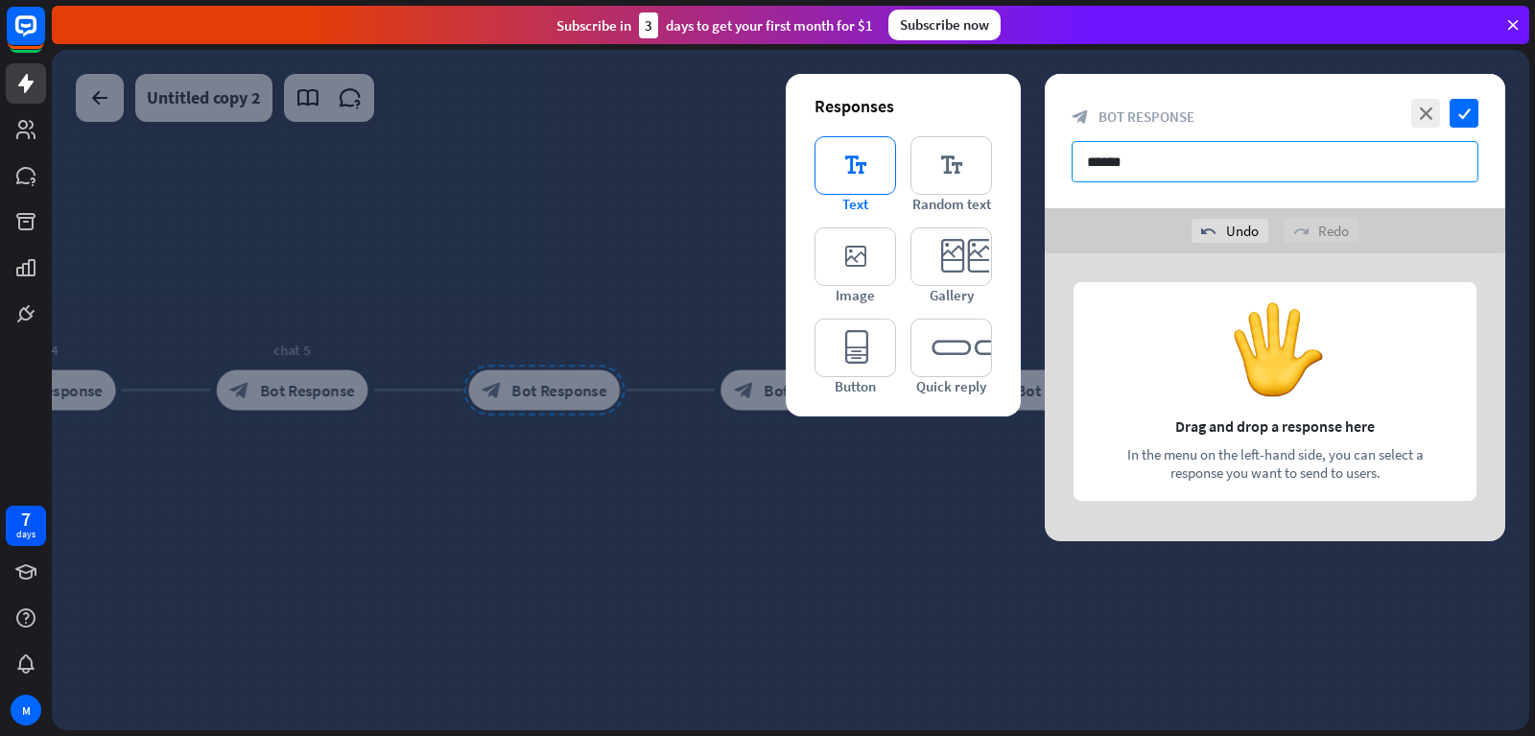
type input "******"
click at [857, 172] on icon "editor_text" at bounding box center [855, 165] width 82 height 59
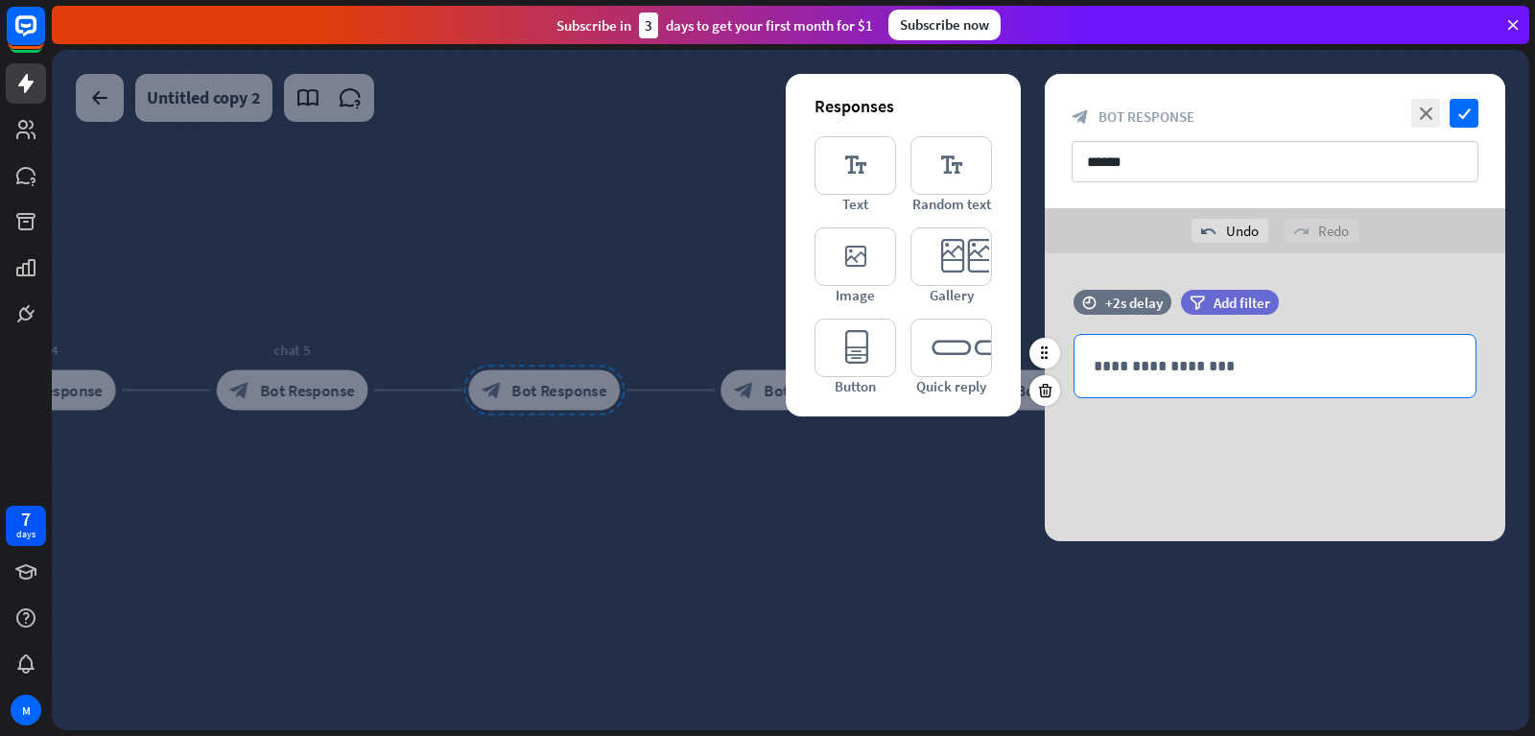
click at [1202, 355] on p "**********" at bounding box center [1275, 366] width 363 height 24
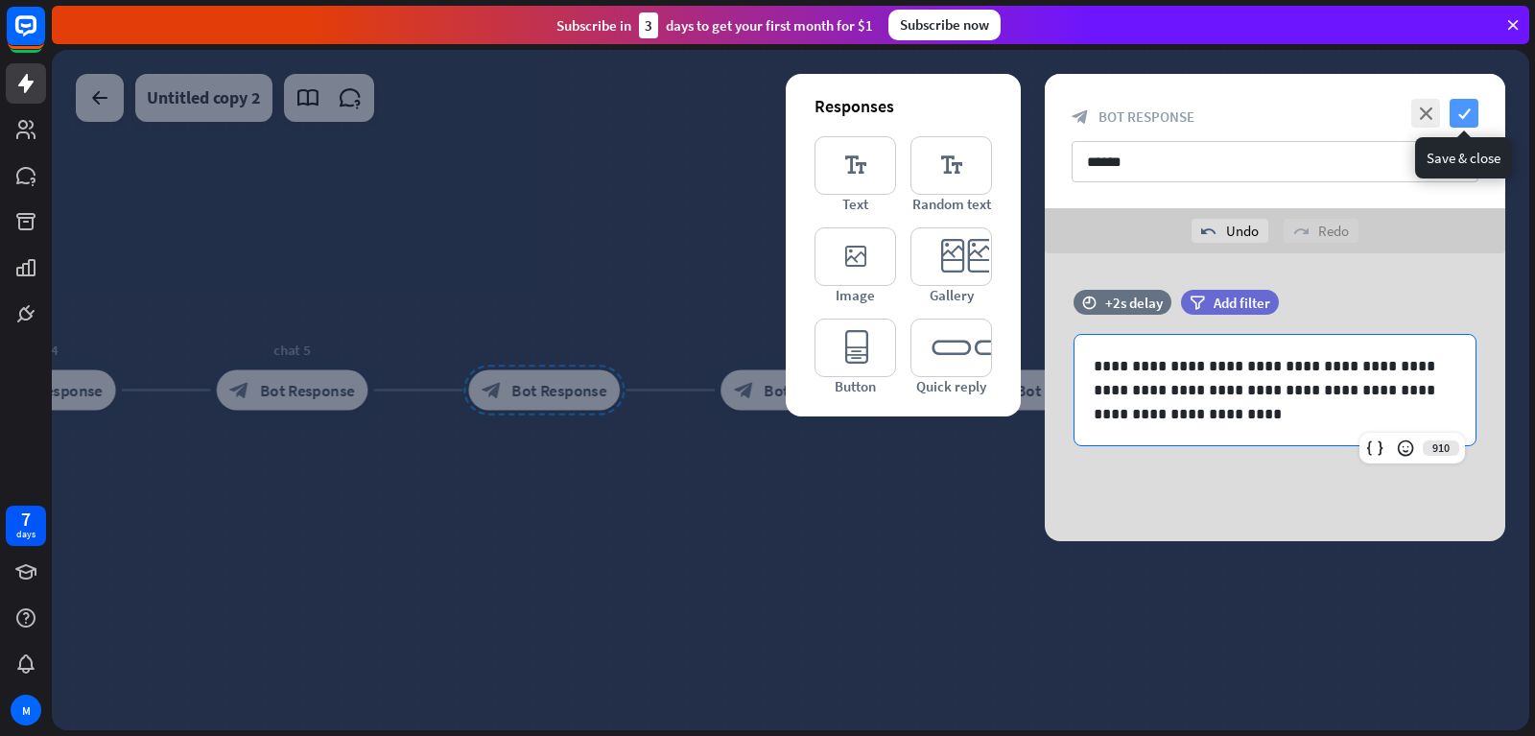
click at [1461, 103] on icon "check" at bounding box center [1464, 113] width 29 height 29
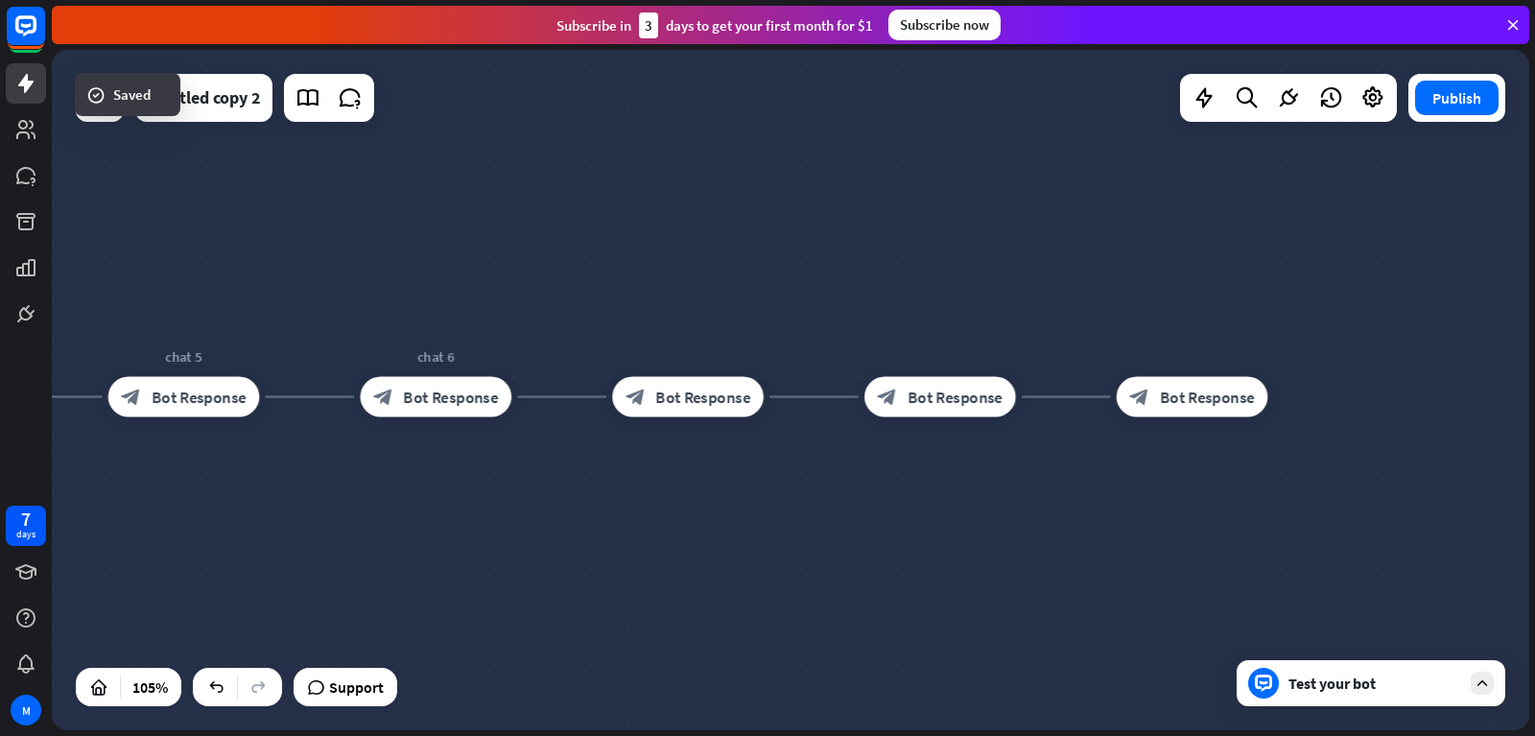
drag, startPoint x: 879, startPoint y: 523, endPoint x: 735, endPoint y: 519, distance: 143.9
click at [766, 531] on div "home_2 Start point chat 1 block_bot_response Bot Response chat 2 block_bot_resp…" at bounding box center [790, 390] width 1477 height 680
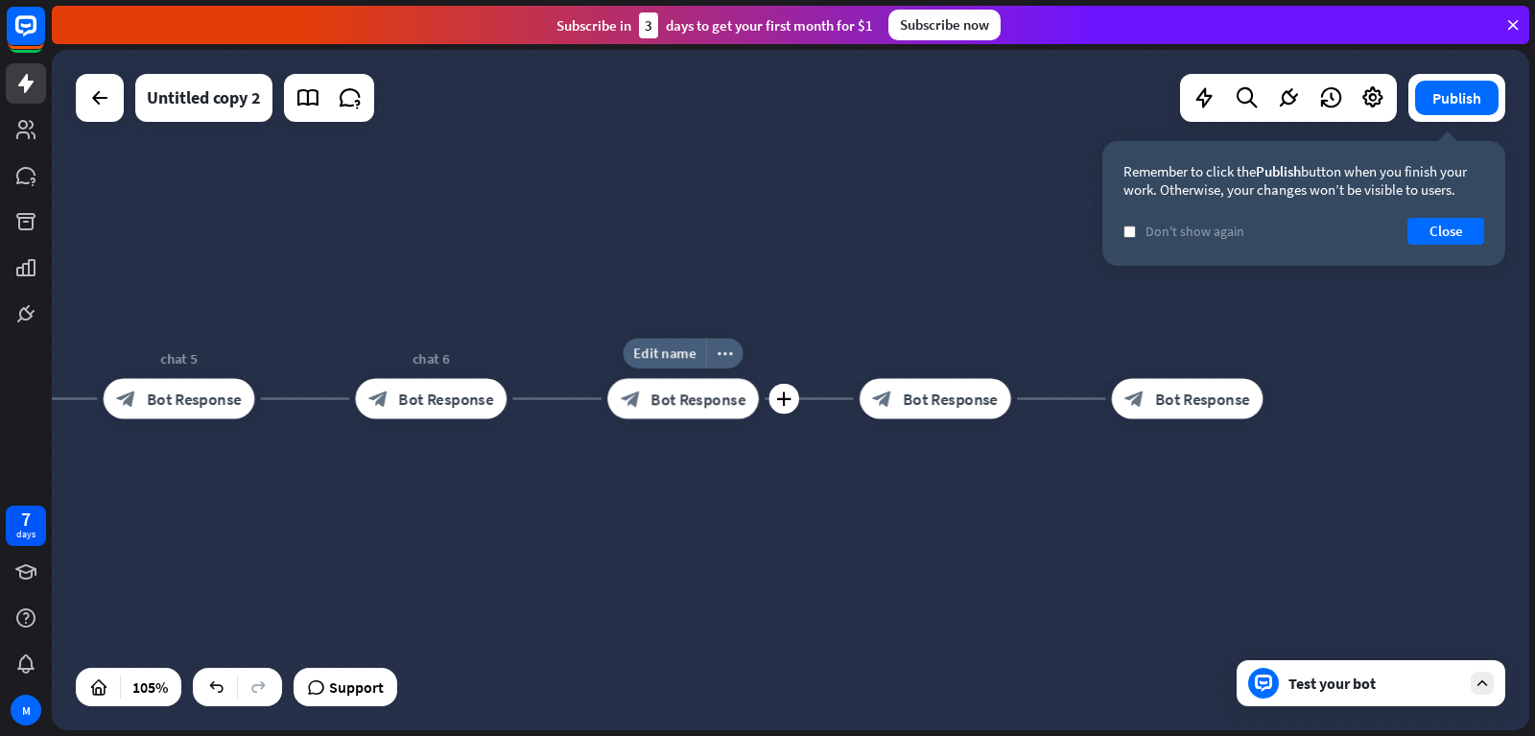
click at [680, 407] on span "Bot Response" at bounding box center [697, 399] width 95 height 20
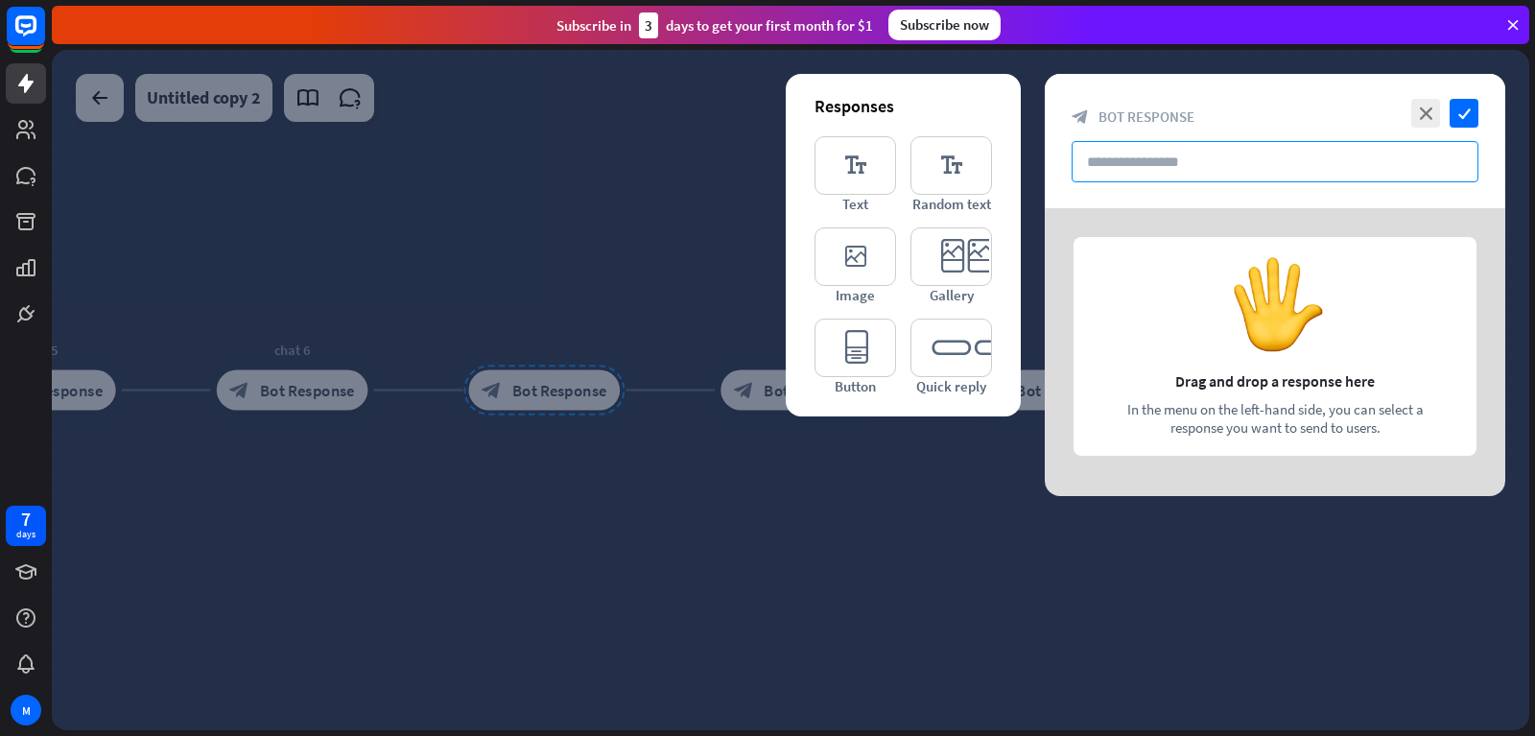
click at [1143, 161] on input "text" at bounding box center [1275, 161] width 407 height 41
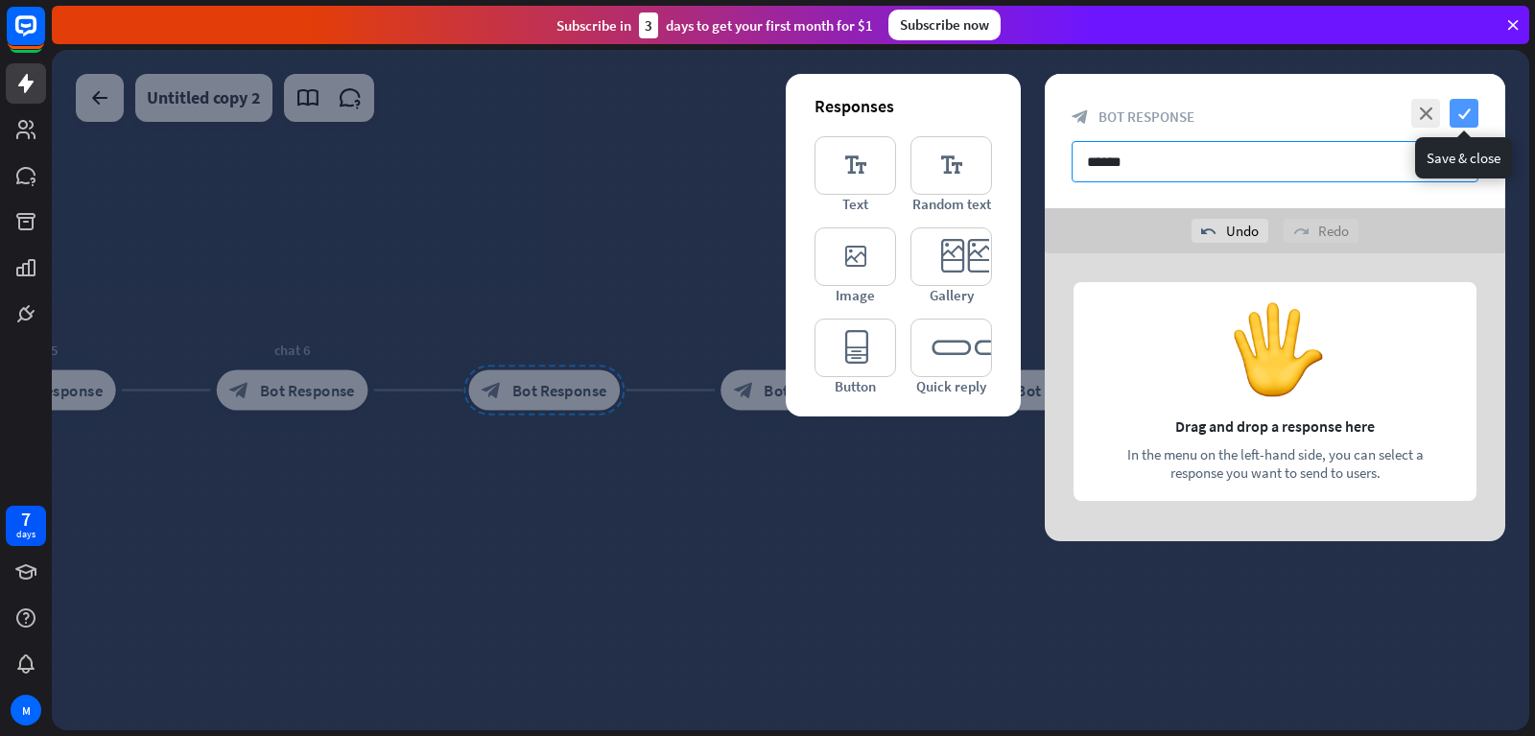
type input "******"
click at [1470, 119] on icon "check" at bounding box center [1464, 113] width 29 height 29
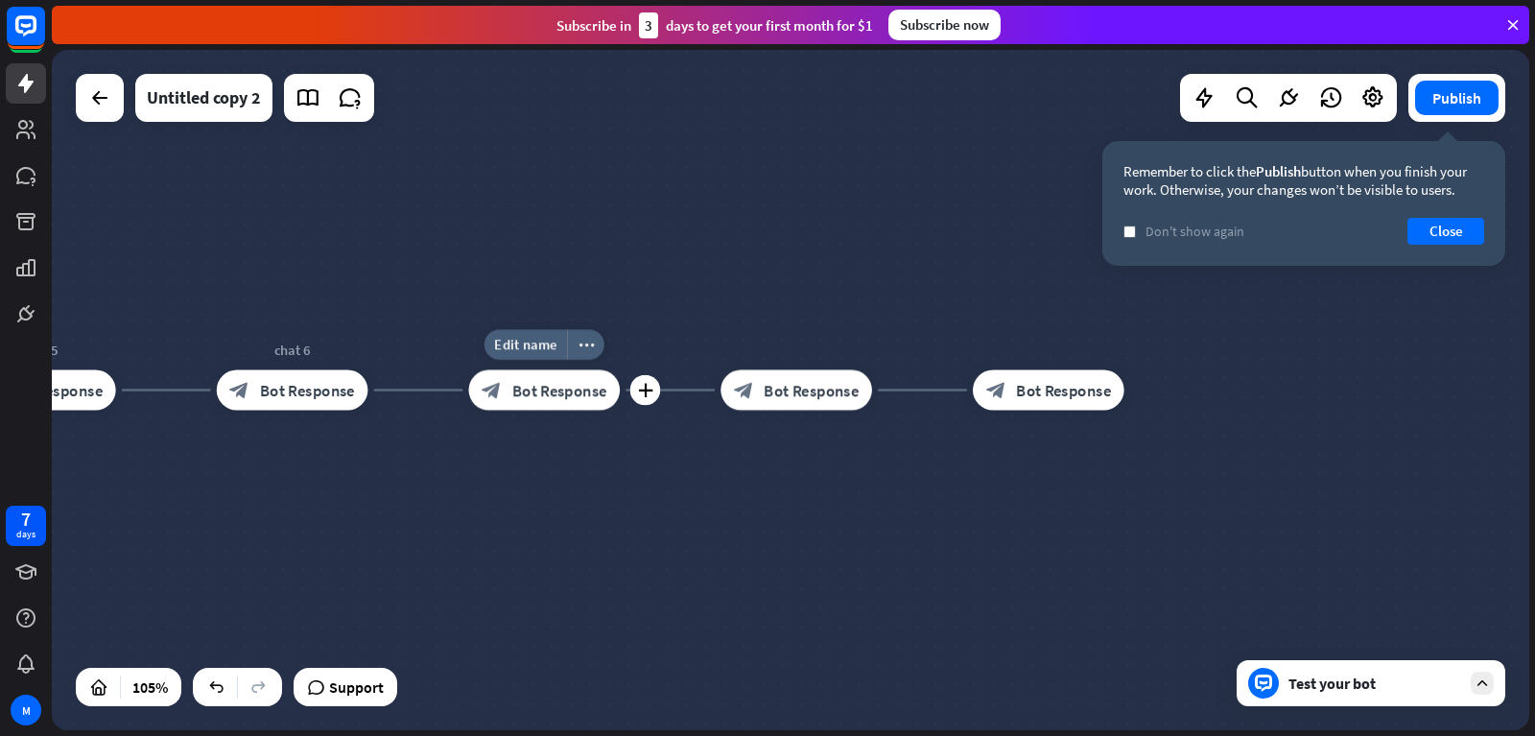
click at [530, 387] on span "Bot Response" at bounding box center [559, 390] width 95 height 20
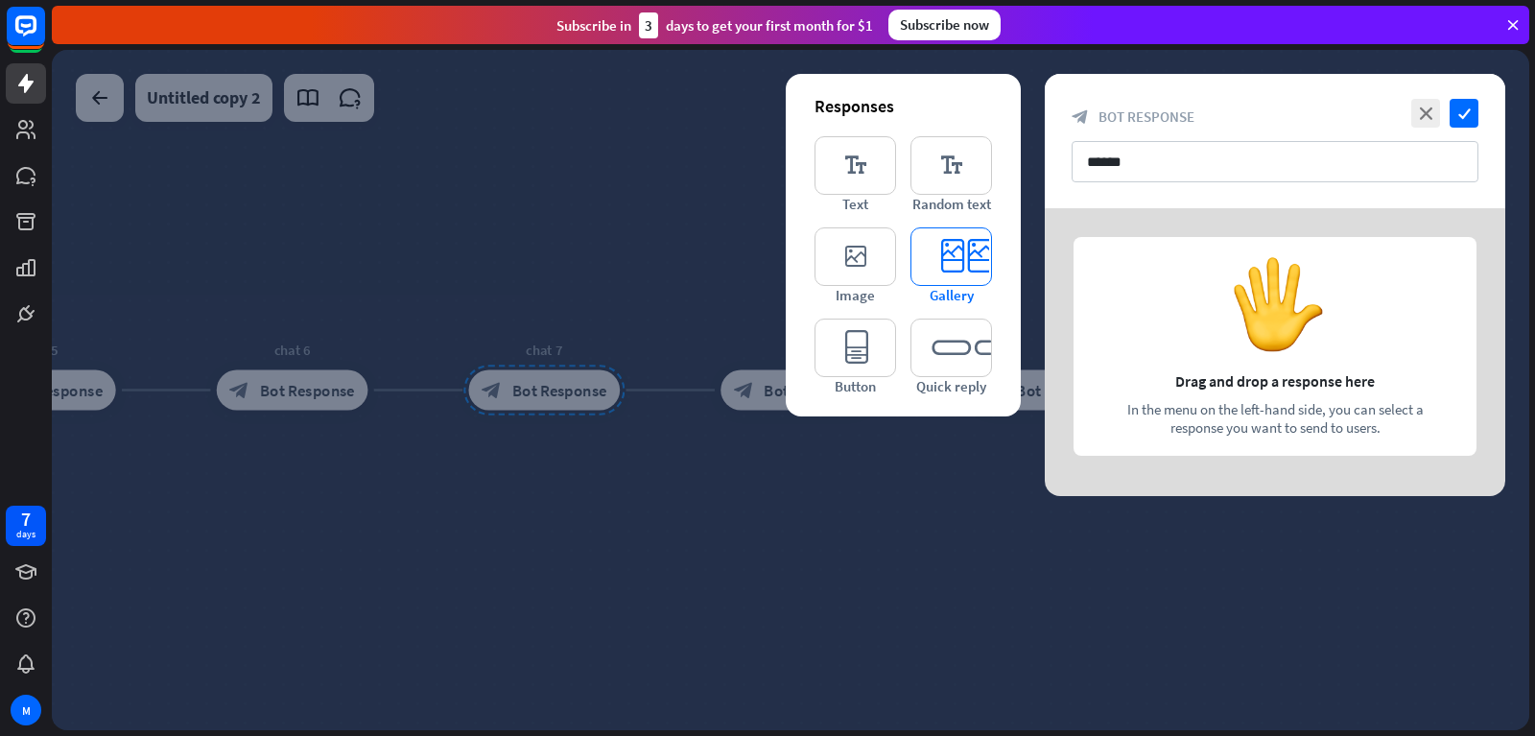
drag, startPoint x: 837, startPoint y: 176, endPoint x: 972, endPoint y: 277, distance: 169.2
click at [837, 176] on icon "editor_text" at bounding box center [855, 165] width 82 height 59
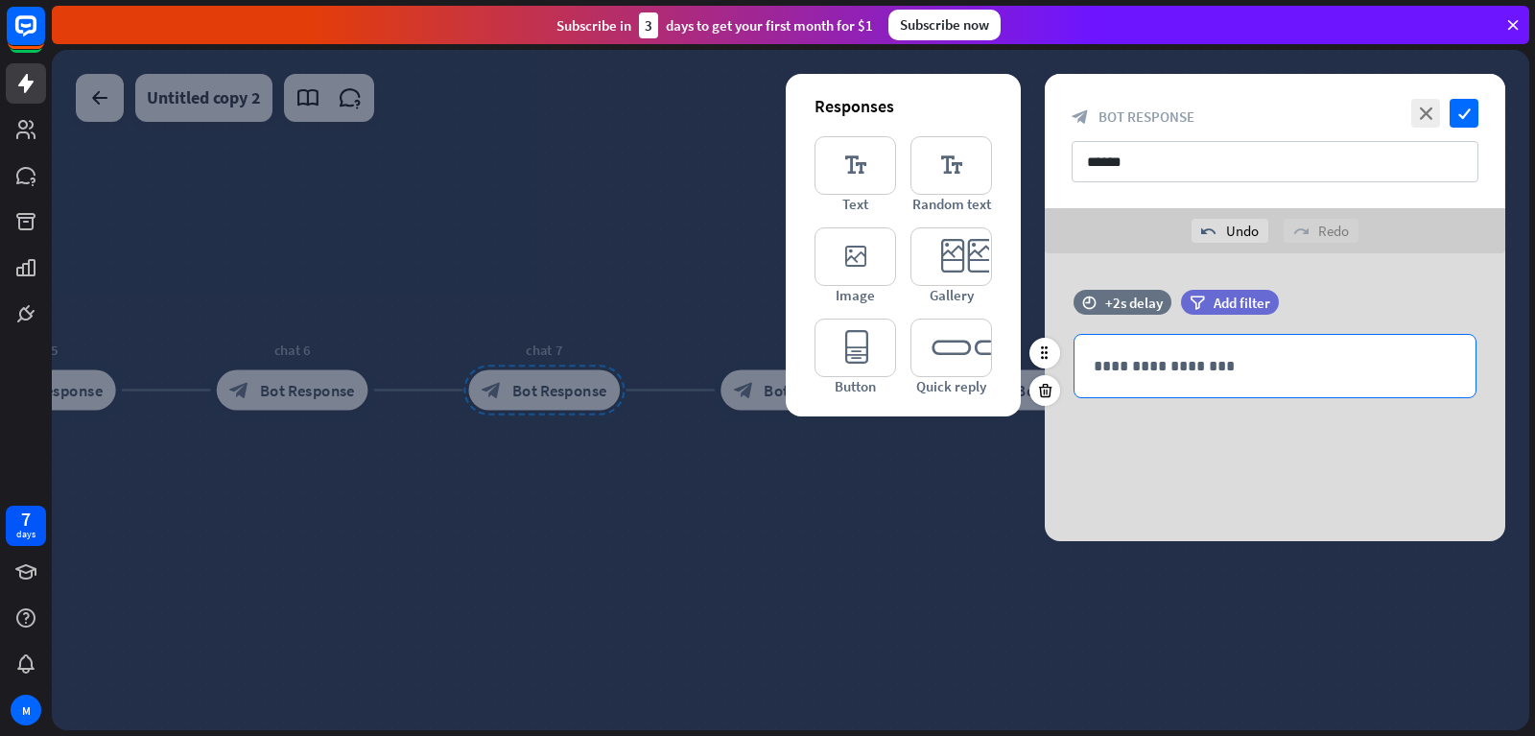
click at [1148, 371] on p "**********" at bounding box center [1275, 366] width 363 height 24
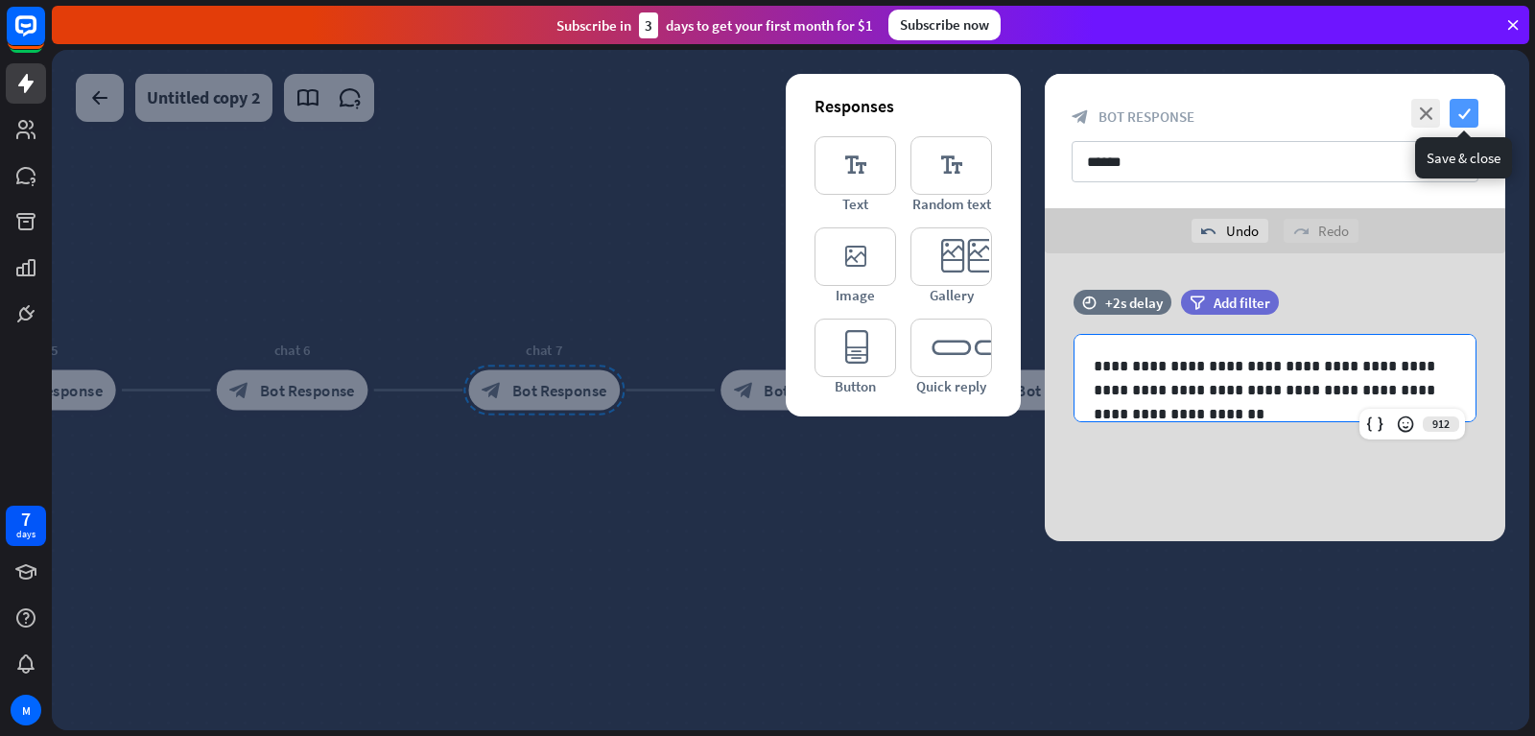
click at [1465, 107] on icon "check" at bounding box center [1464, 113] width 29 height 29
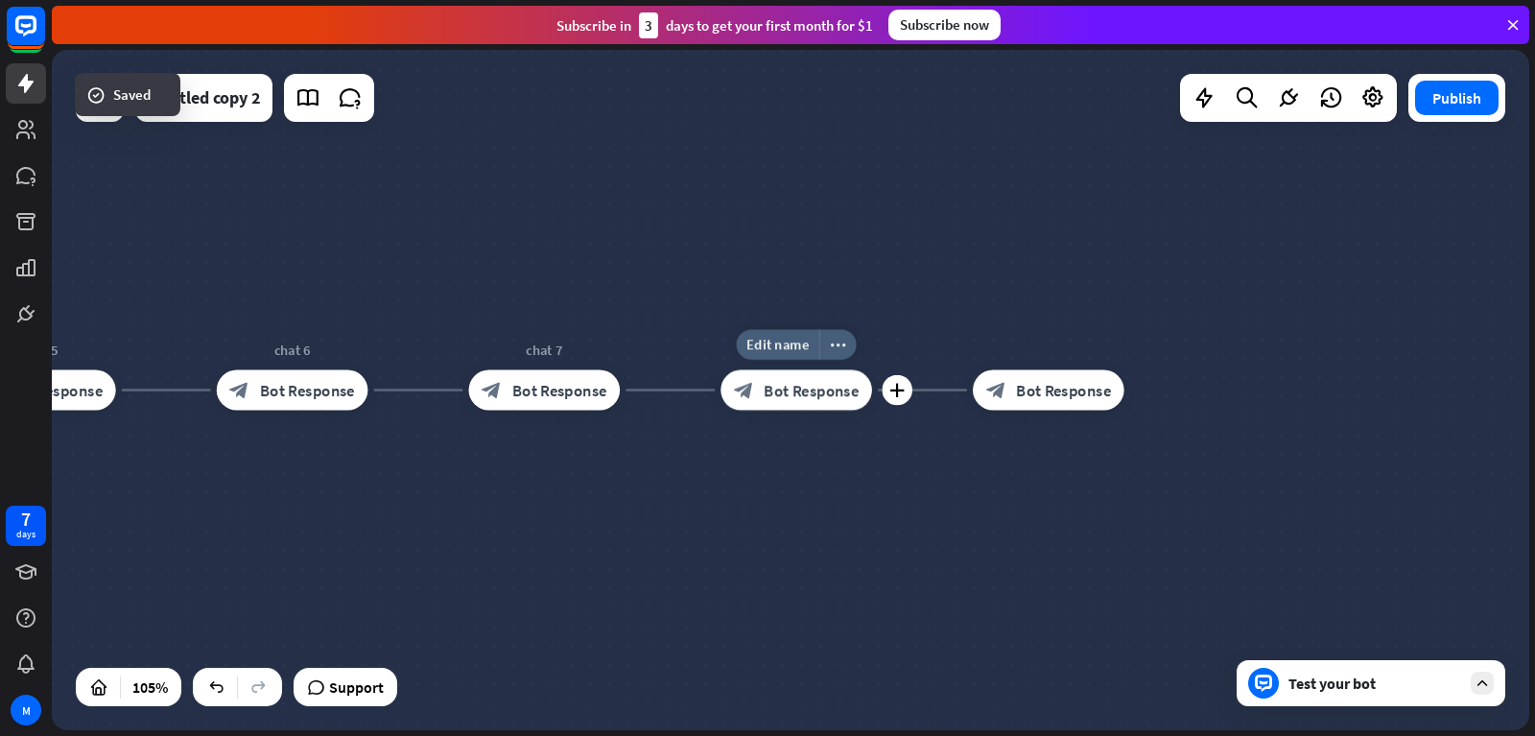
click at [794, 375] on div "block_bot_response Bot Response" at bounding box center [796, 389] width 152 height 40
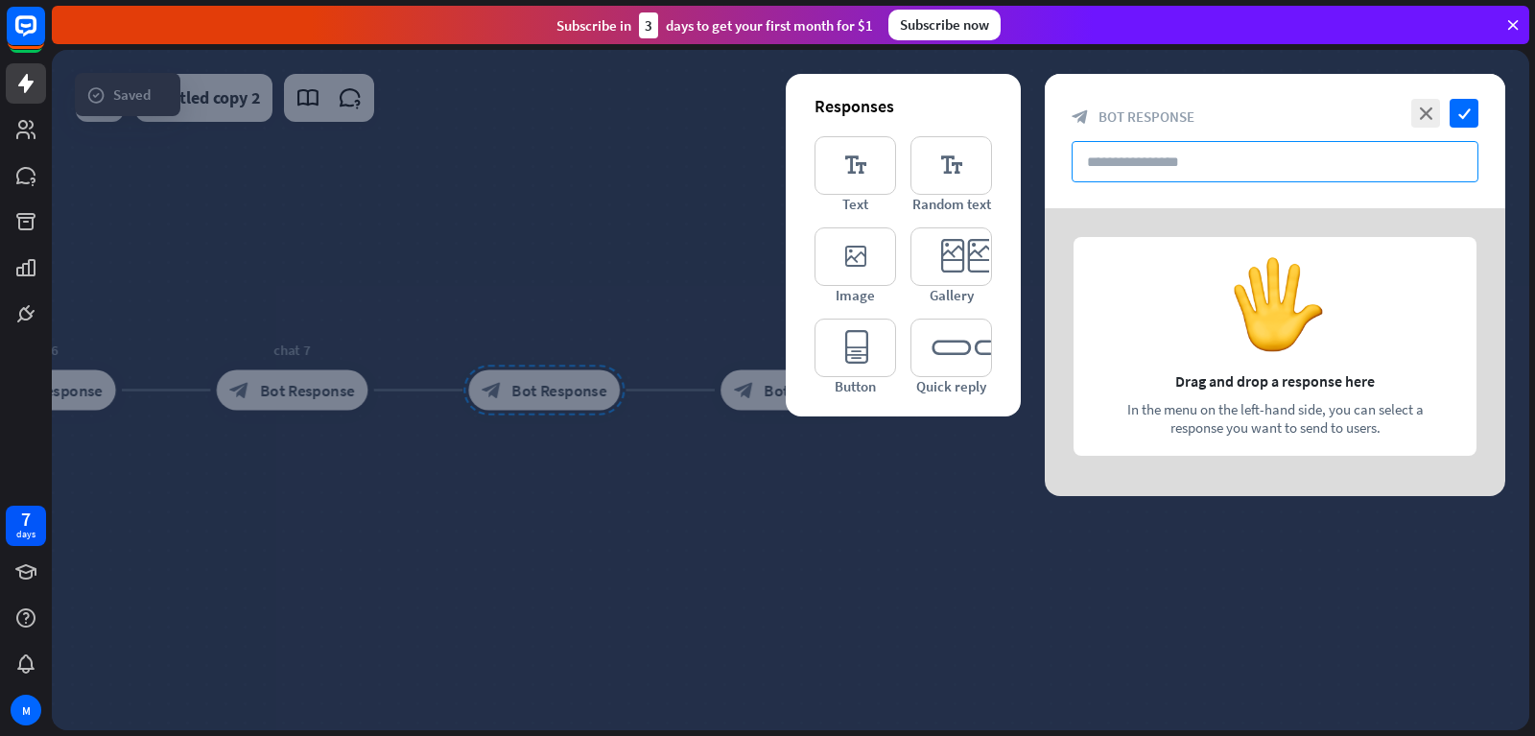
click at [1127, 169] on input "text" at bounding box center [1275, 161] width 407 height 41
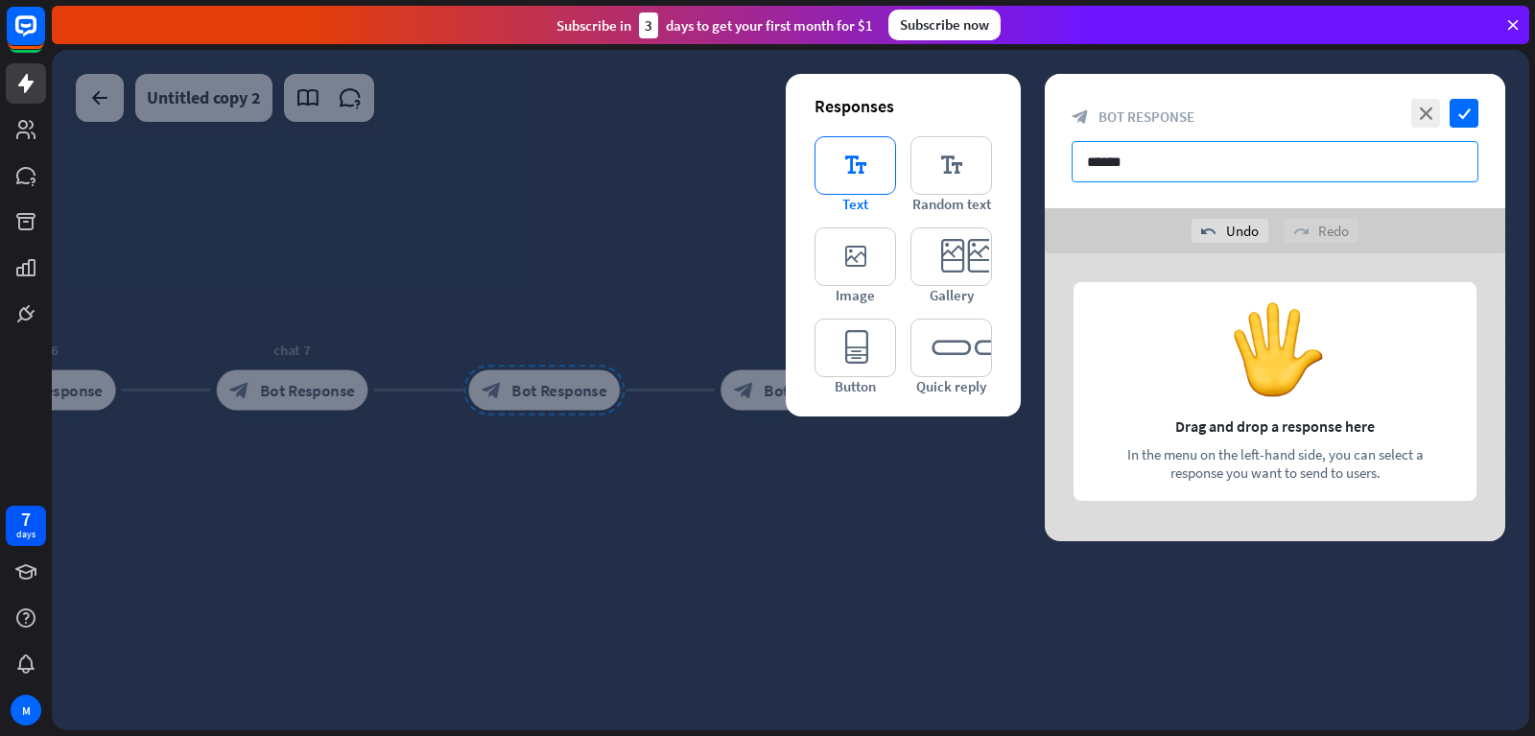
type input "******"
click at [825, 156] on icon "editor_text" at bounding box center [855, 165] width 82 height 59
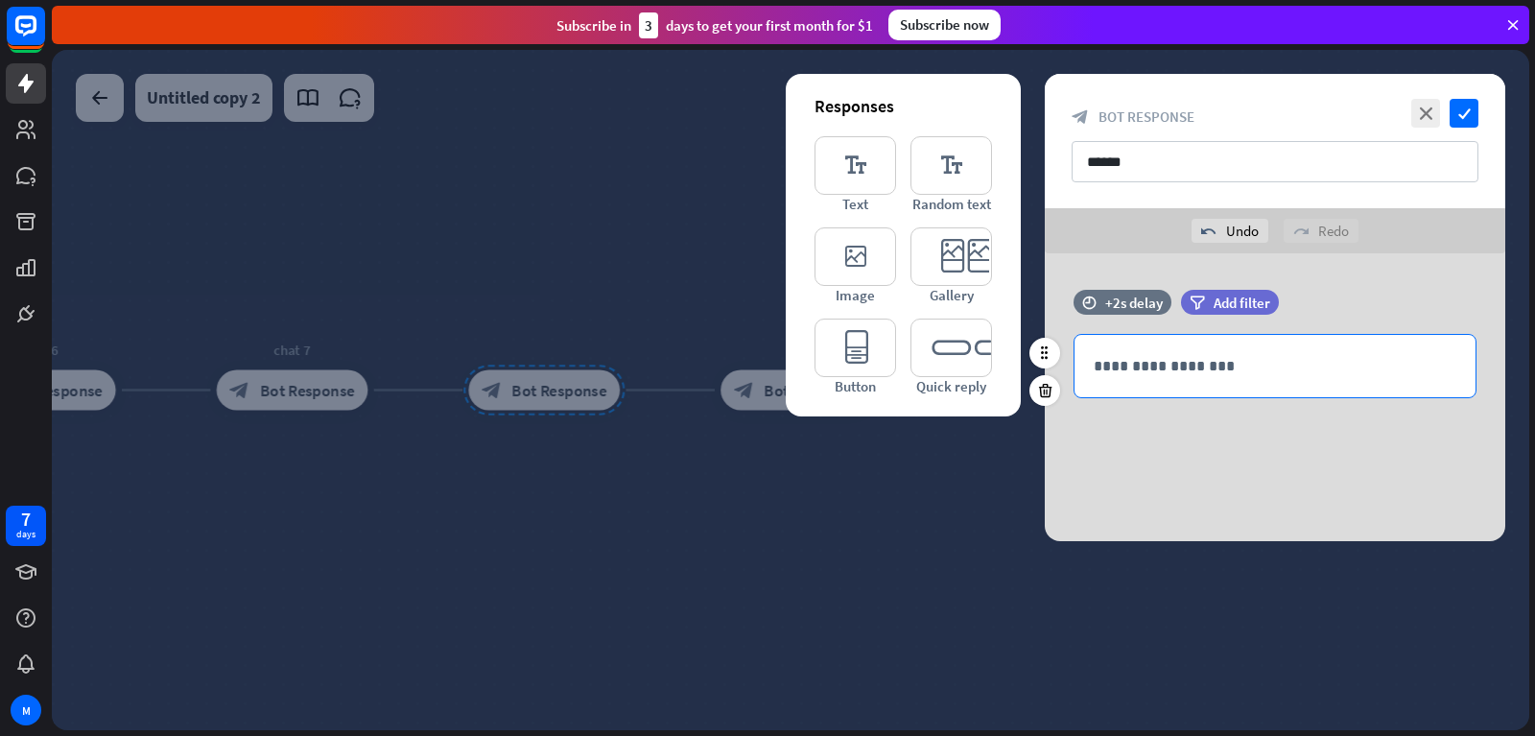
click at [1242, 373] on p "**********" at bounding box center [1275, 366] width 363 height 24
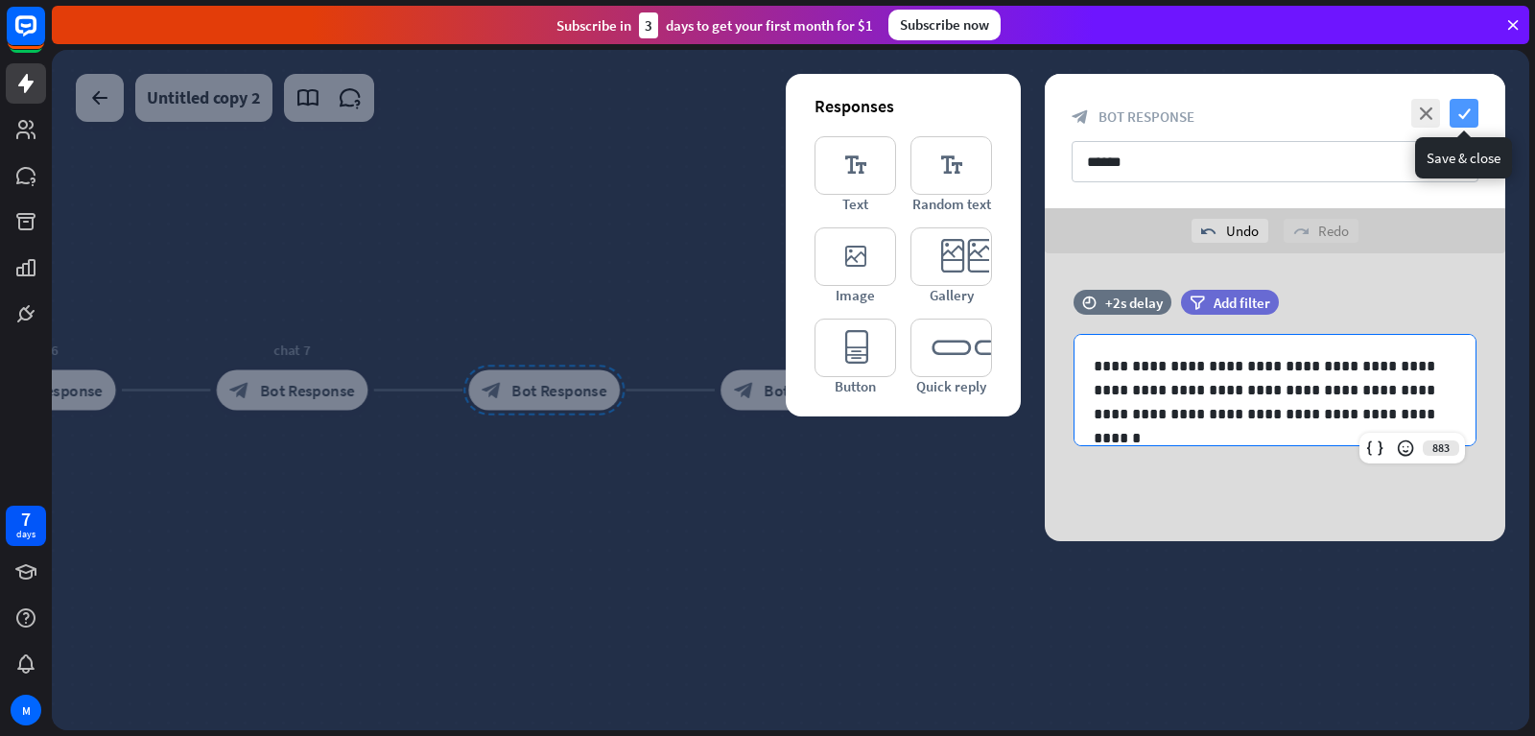
click at [1468, 115] on icon "check" at bounding box center [1464, 113] width 29 height 29
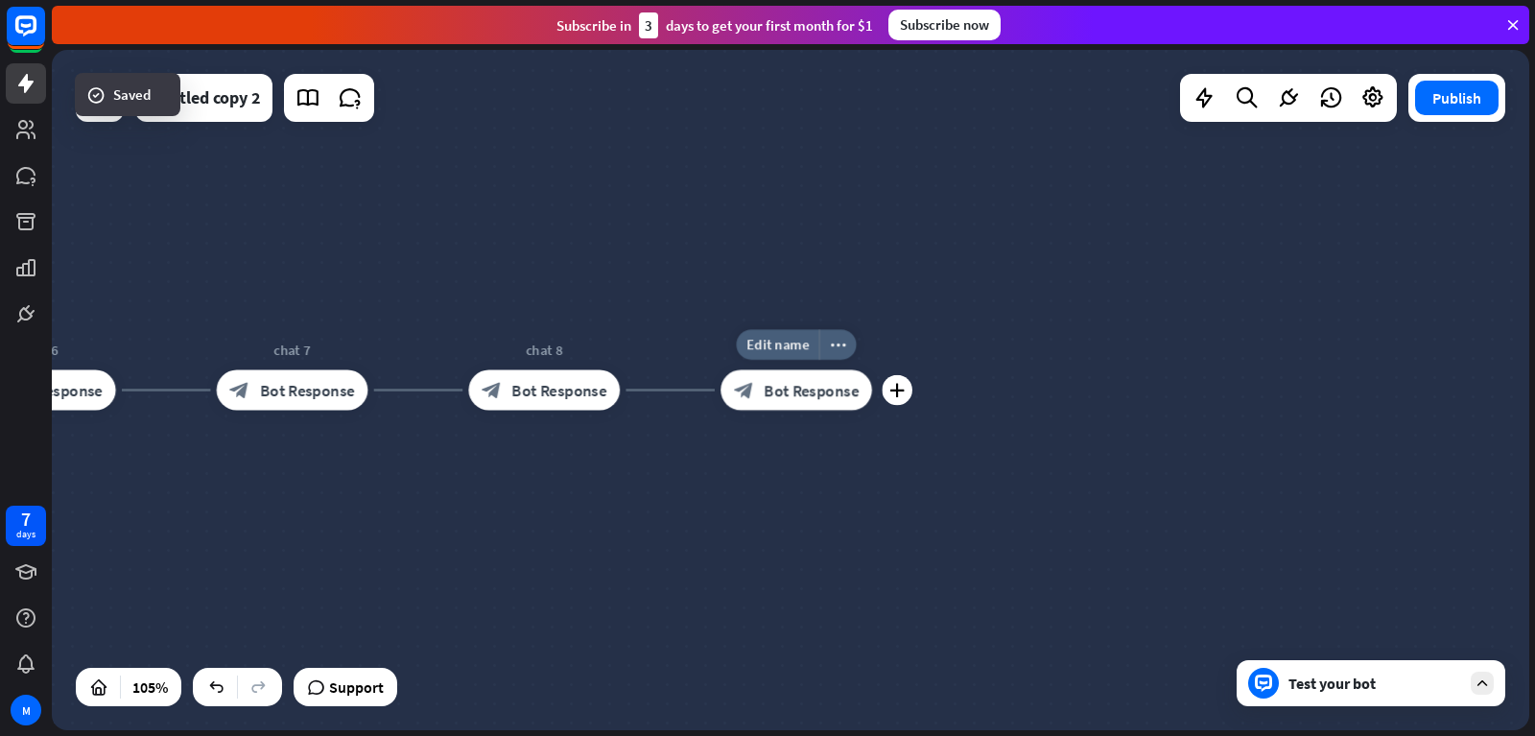
click at [749, 375] on div "block_bot_response Bot Response" at bounding box center [796, 389] width 152 height 40
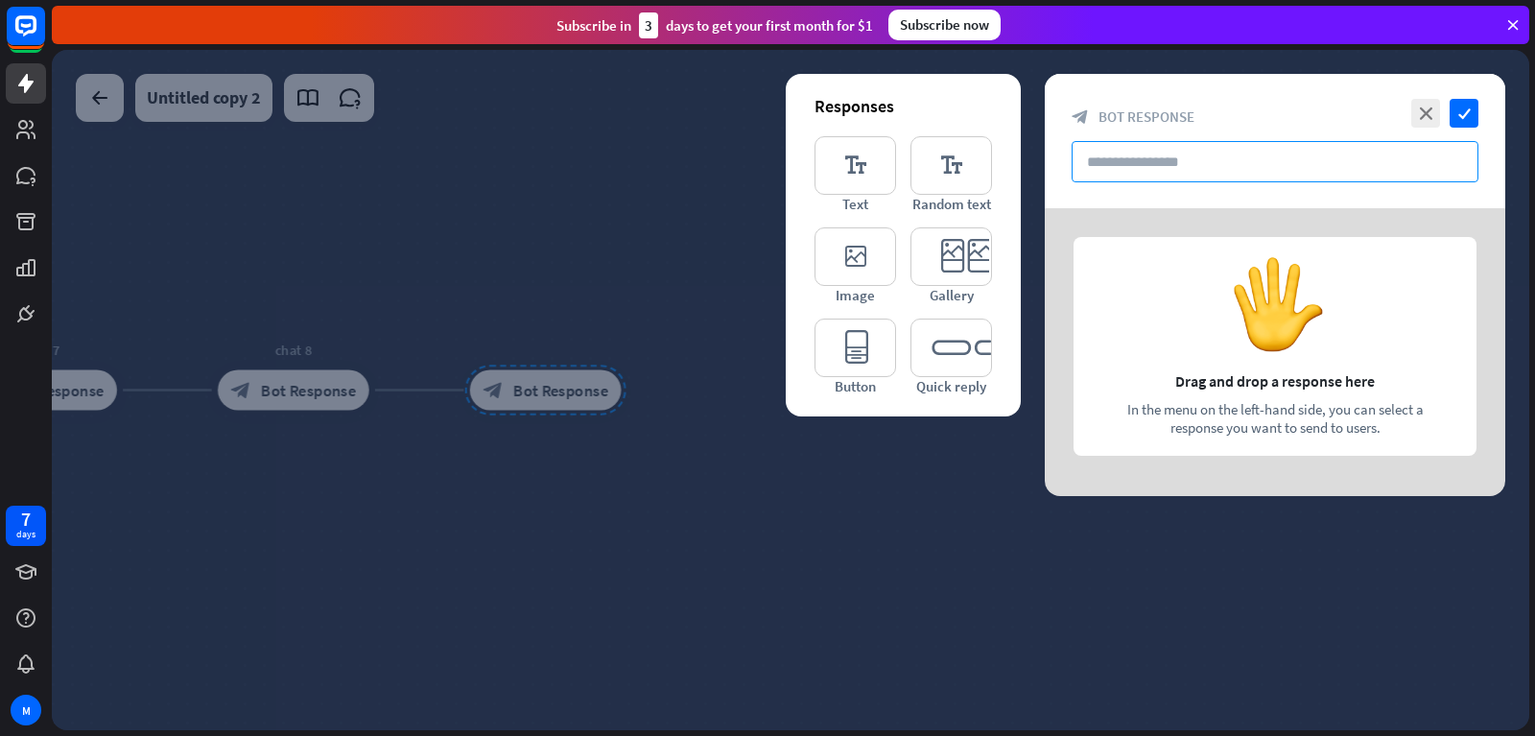
click at [1228, 171] on input "text" at bounding box center [1275, 161] width 407 height 41
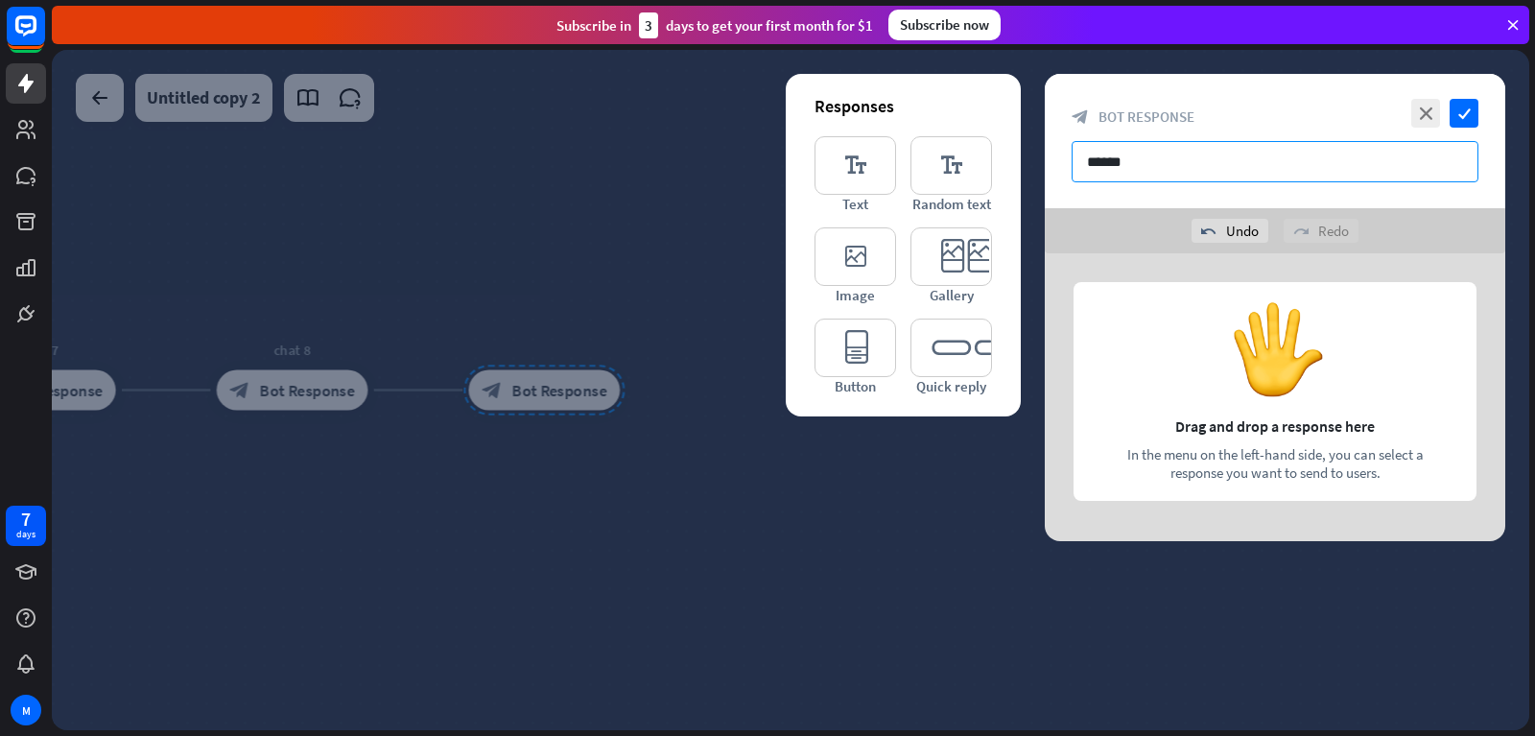
type input "******"
click at [1162, 341] on div at bounding box center [1275, 397] width 460 height 288
click at [827, 159] on icon "editor_text" at bounding box center [855, 165] width 82 height 59
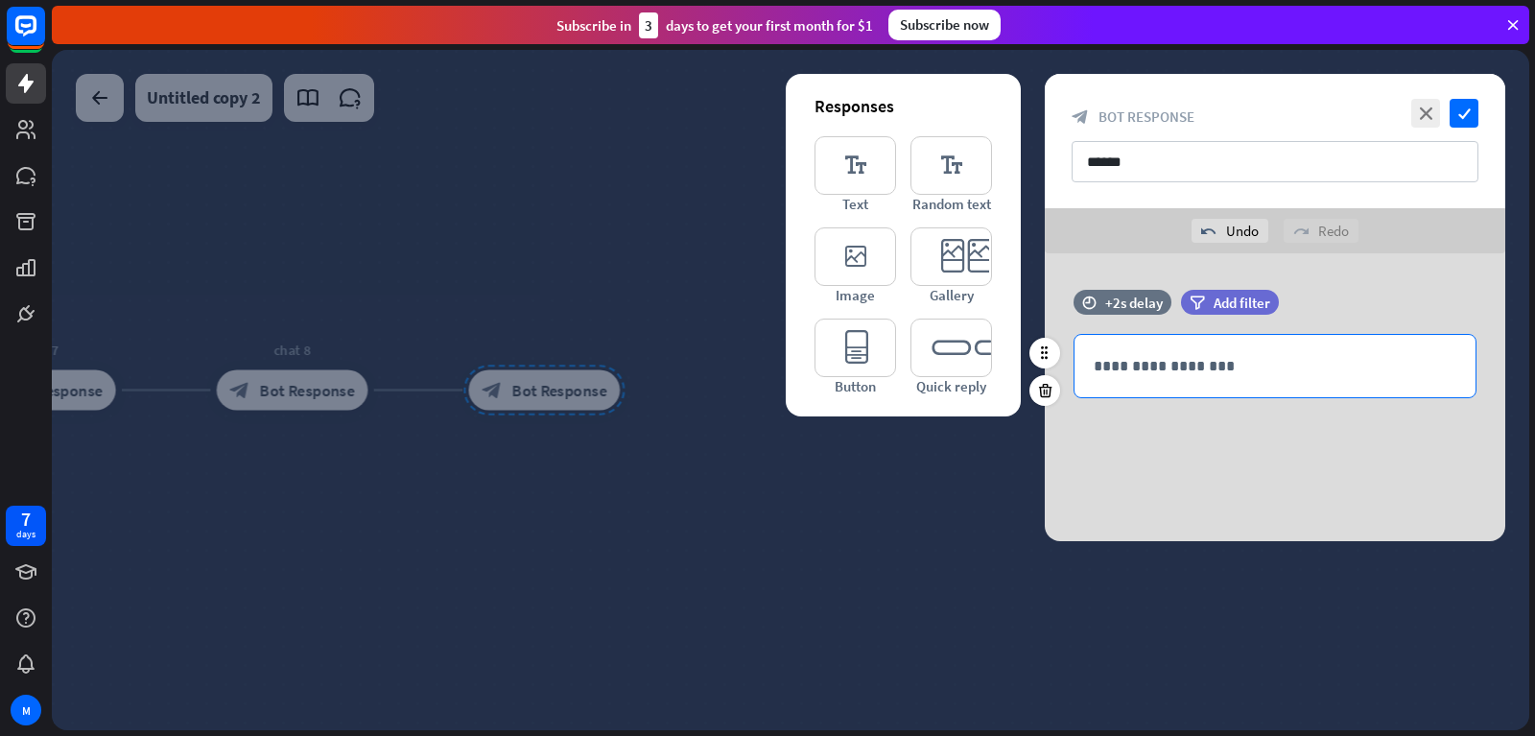
click at [1134, 347] on div "**********" at bounding box center [1274, 366] width 401 height 62
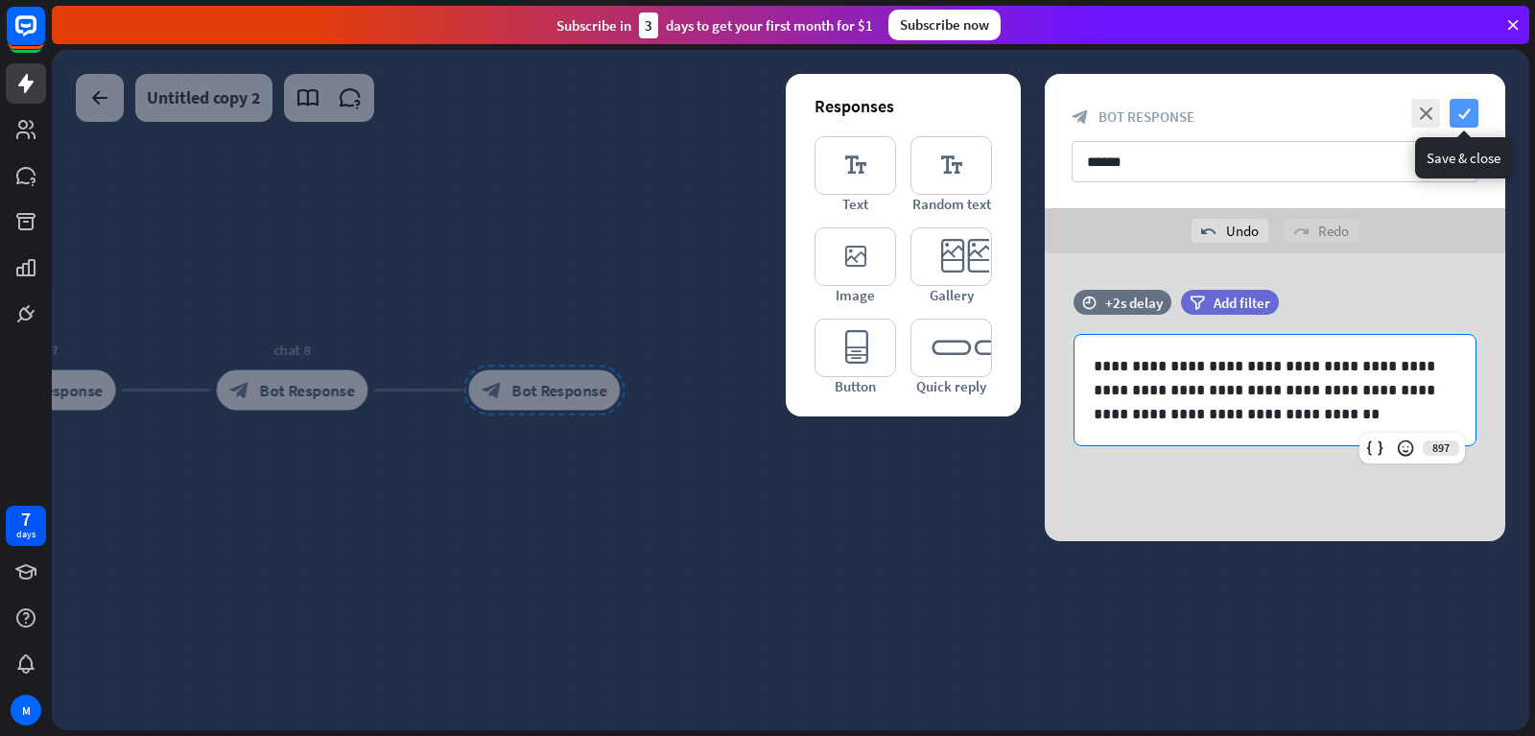
click at [1464, 106] on icon "check" at bounding box center [1464, 113] width 29 height 29
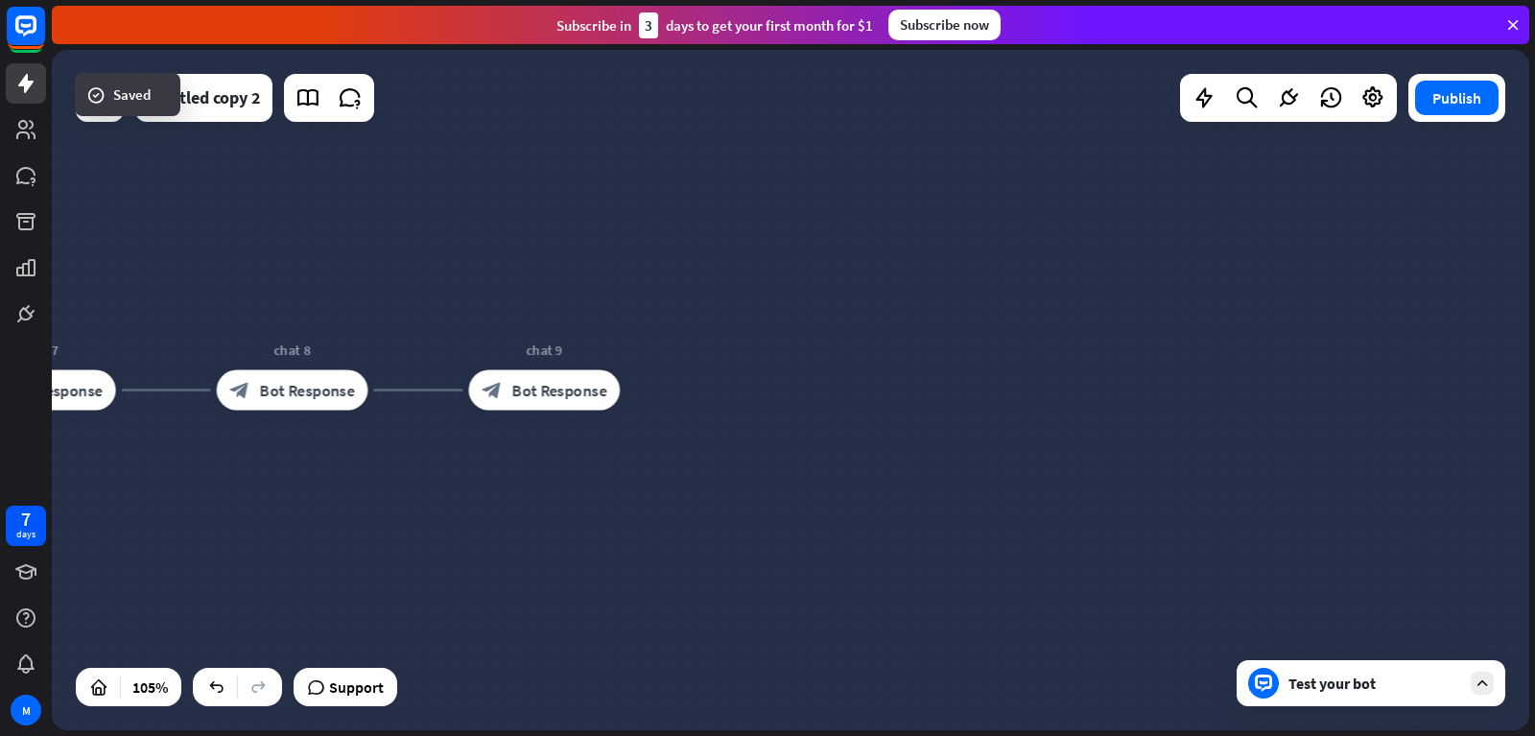
click at [1330, 676] on div "Test your bot" at bounding box center [1374, 682] width 173 height 19
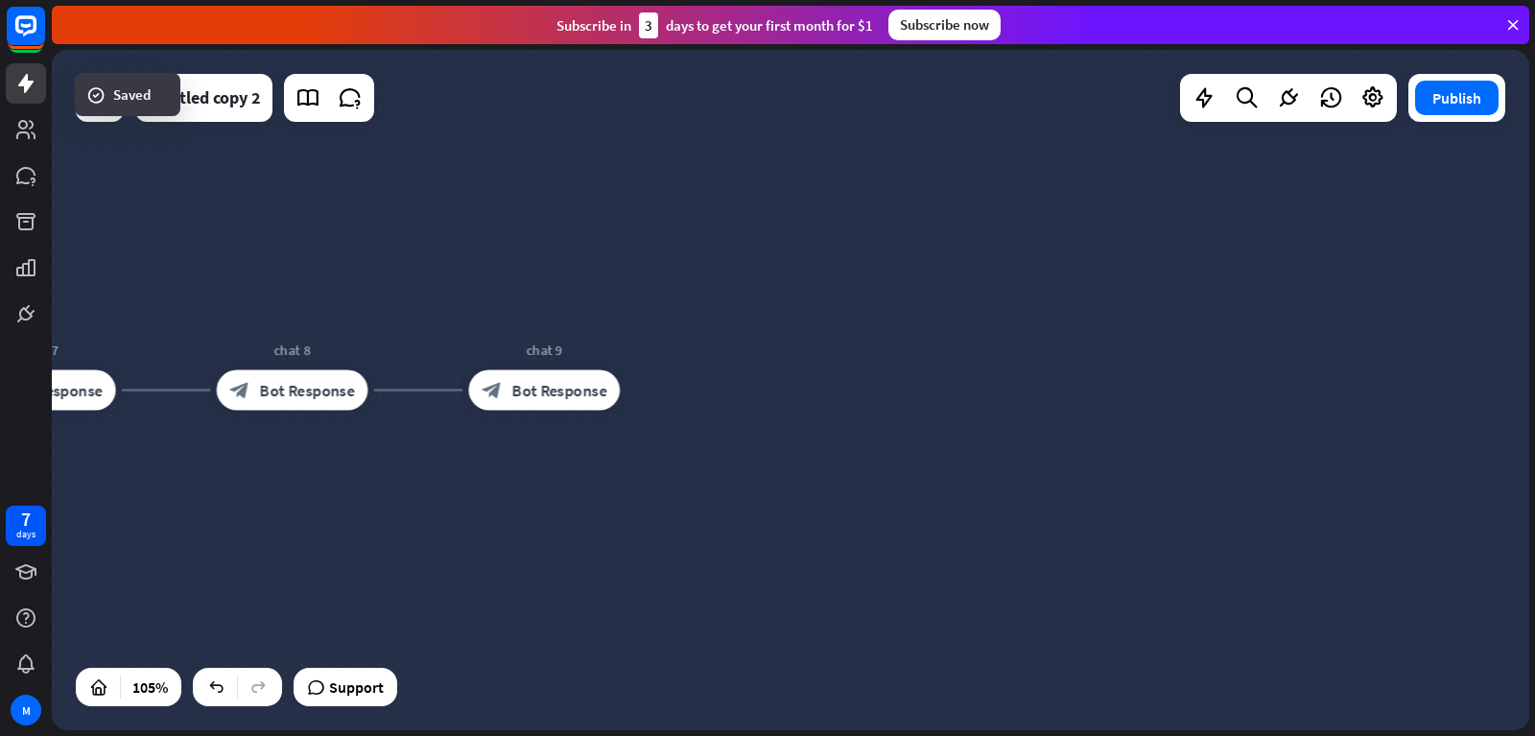
scroll to position [317, 0]
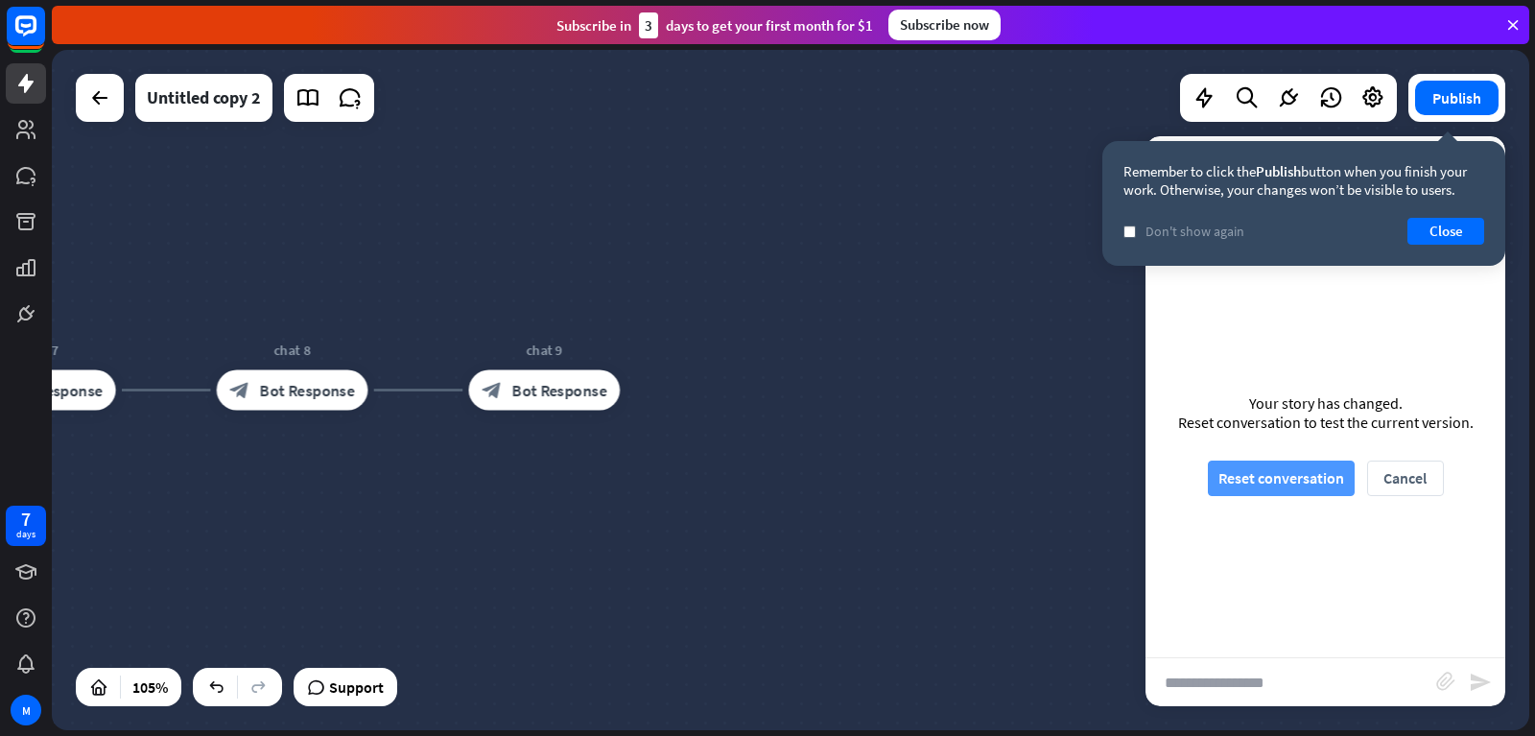
click at [1268, 478] on button "Reset conversation" at bounding box center [1281, 477] width 147 height 35
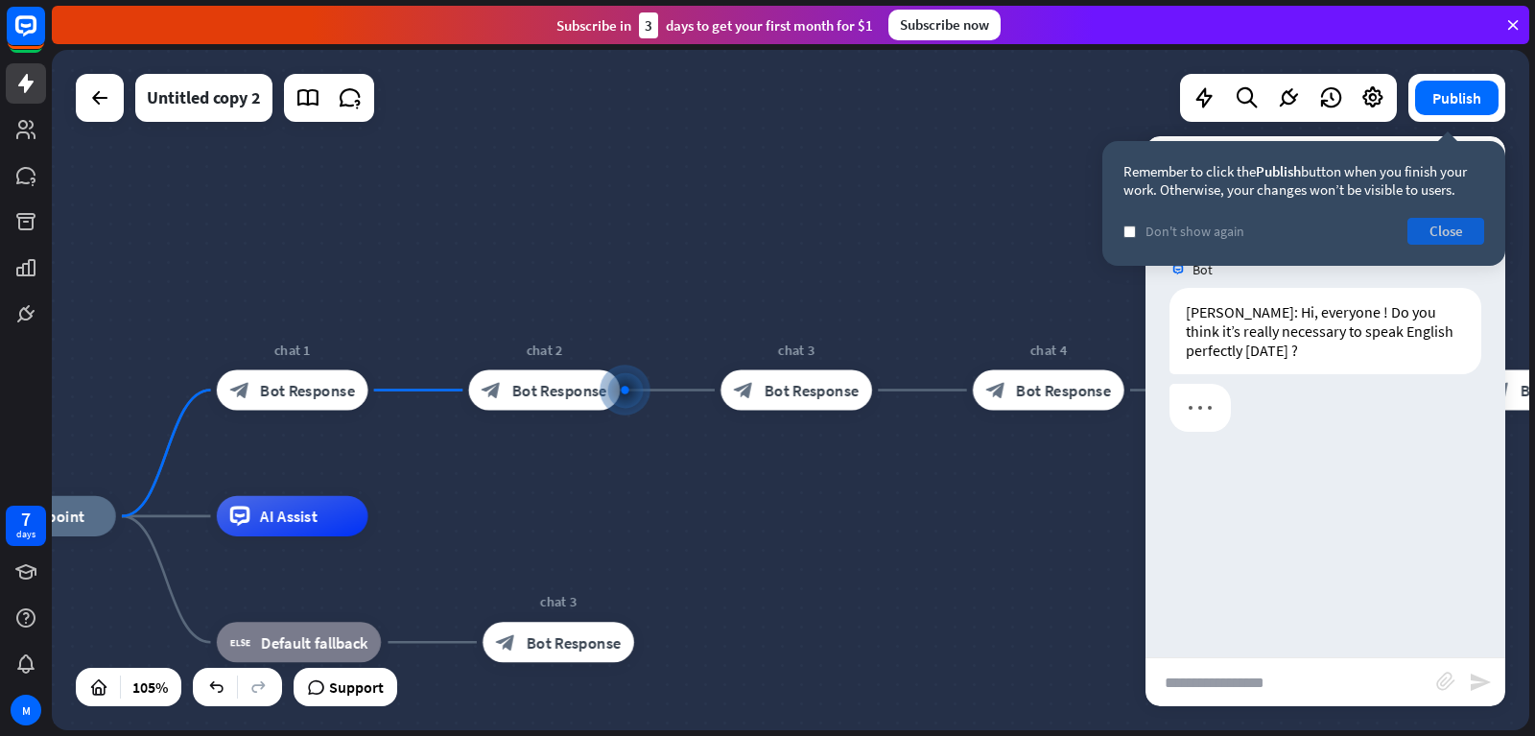
click at [1431, 227] on button "Close" at bounding box center [1445, 231] width 77 height 27
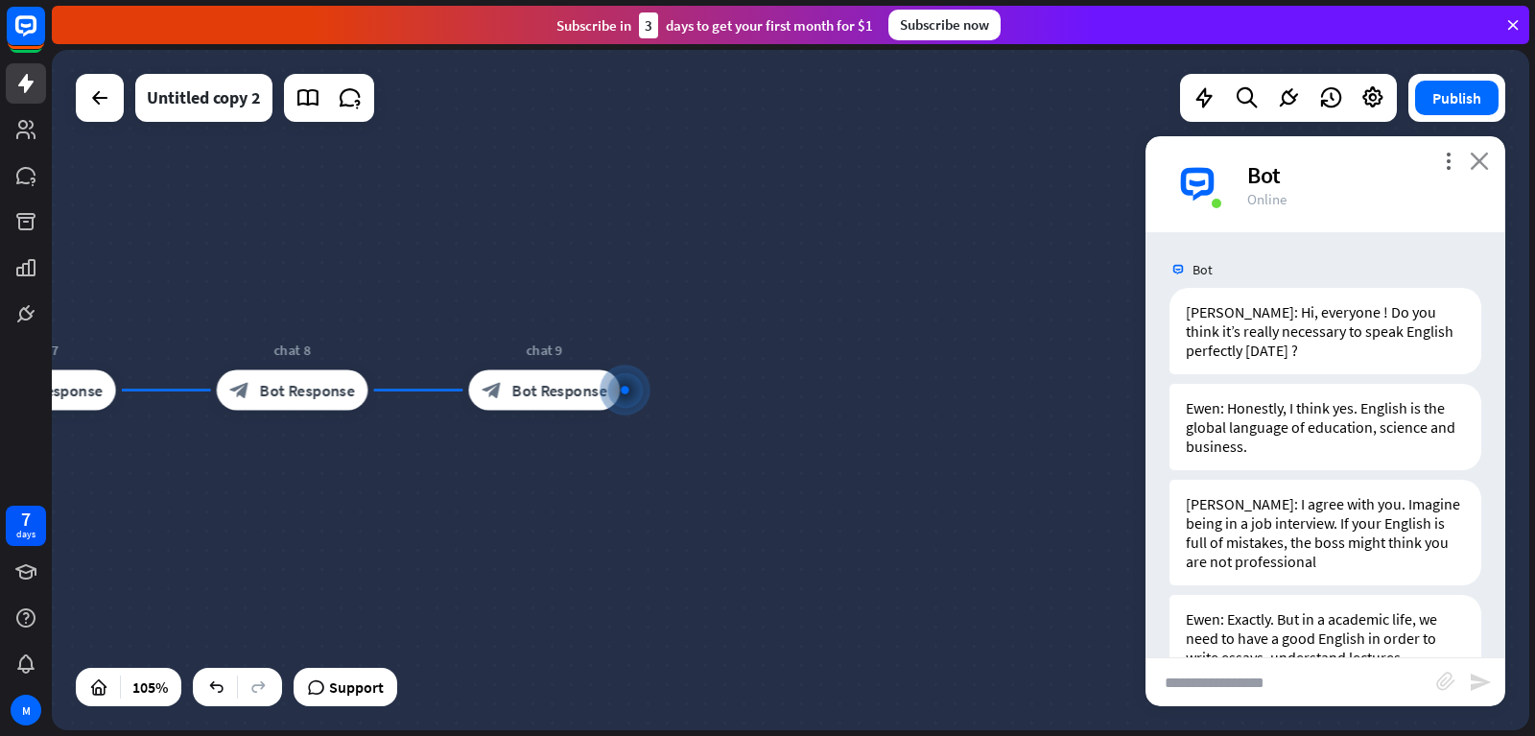
click at [1479, 164] on icon "close" at bounding box center [1479, 161] width 19 height 18
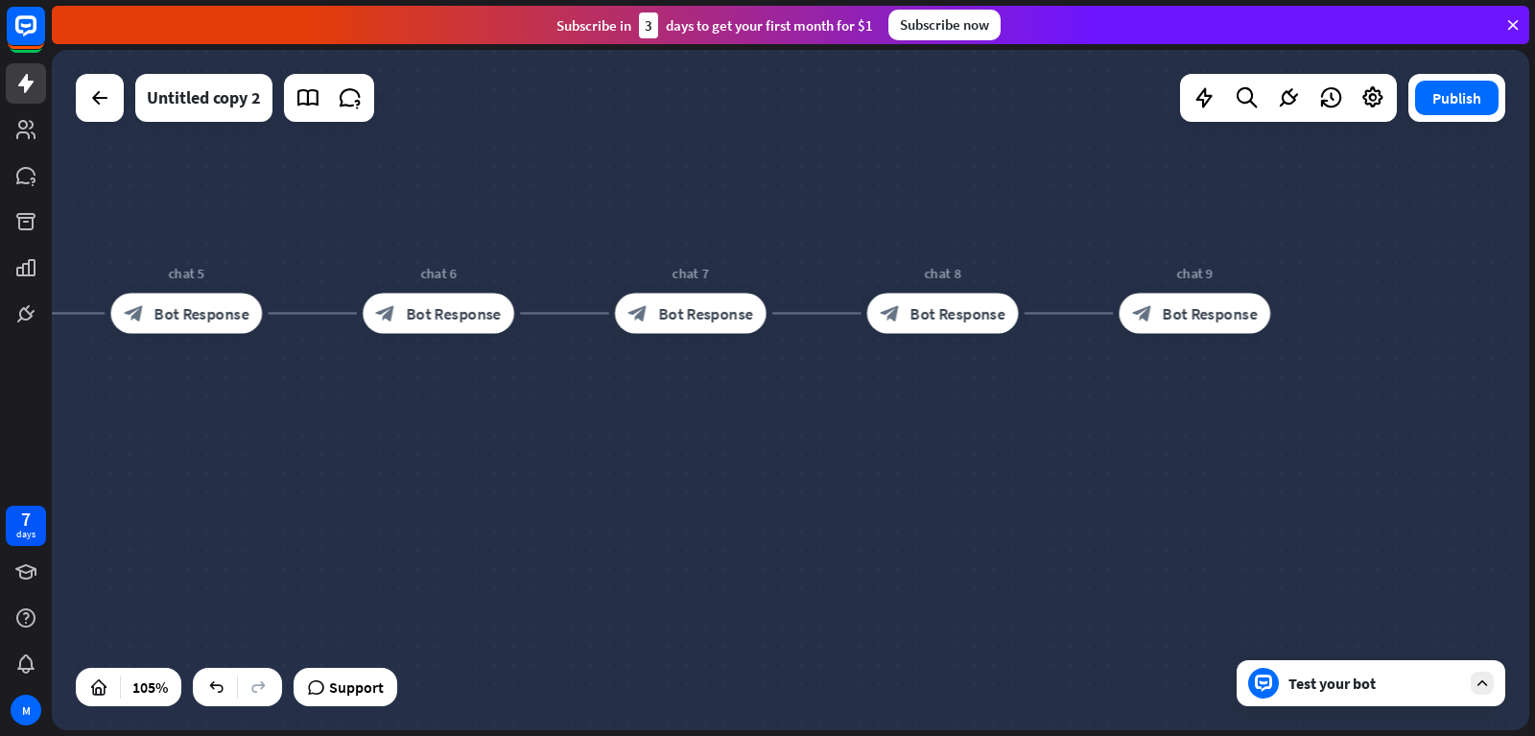
drag, startPoint x: 732, startPoint y: 469, endPoint x: 1447, endPoint y: 367, distance: 721.9
click at [1447, 367] on div "home_2 Start point chat 1 block_bot_response Bot Response chat 2 block_bot_resp…" at bounding box center [790, 390] width 1477 height 680
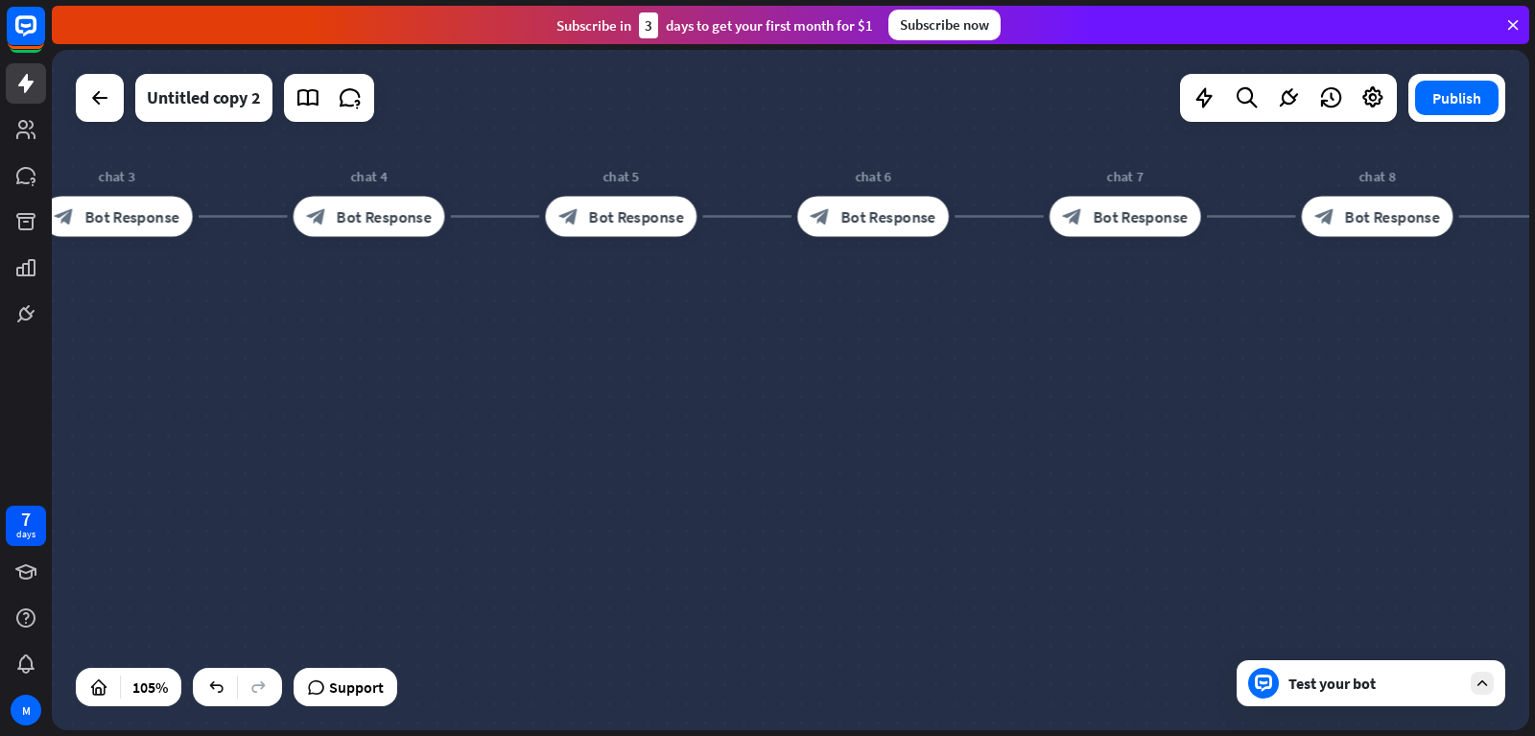
drag, startPoint x: 342, startPoint y: 555, endPoint x: 804, endPoint y: 467, distance: 470.7
click at [762, 484] on div "home_2 Start point chat 1 block_bot_response Bot Response chat 2 block_bot_resp…" at bounding box center [61, 699] width 1553 height 715
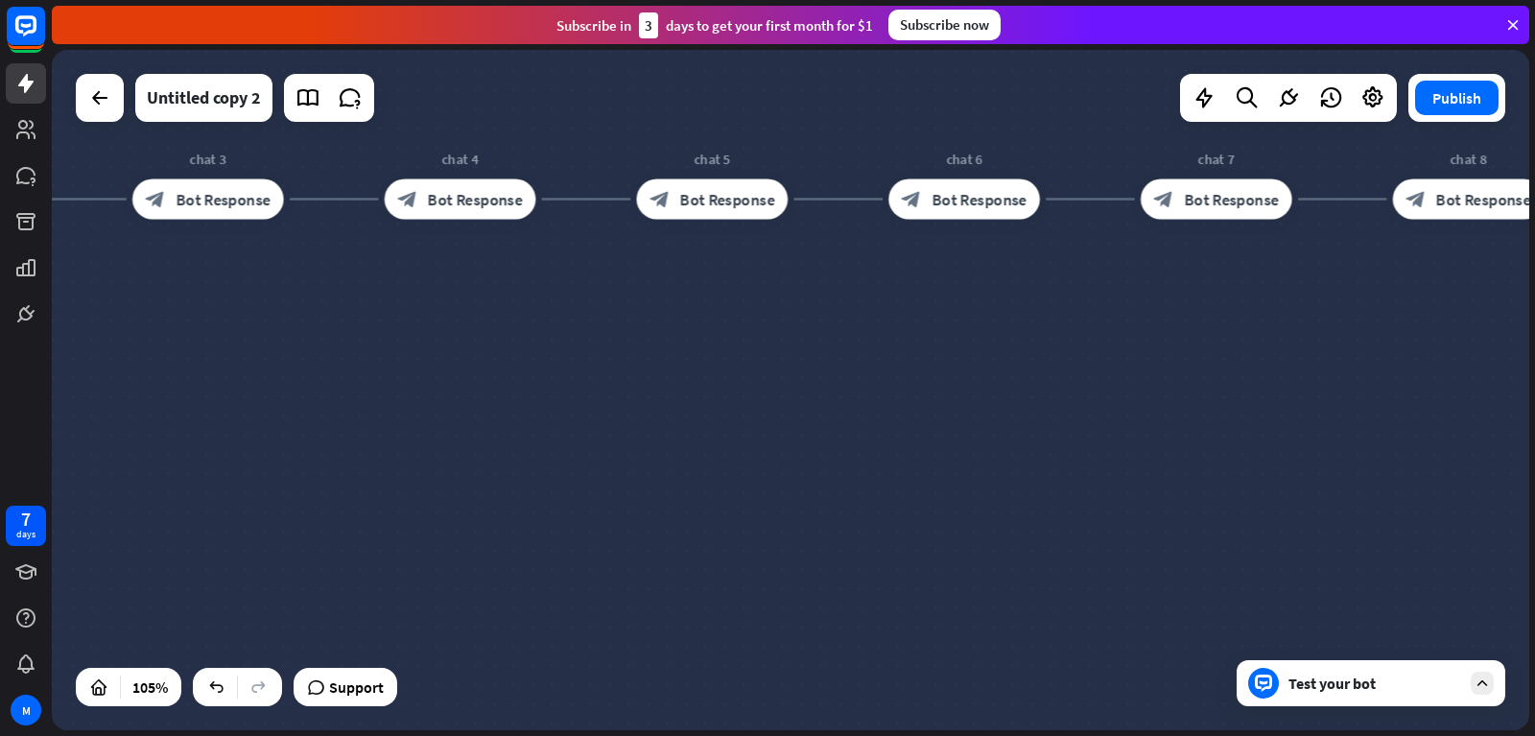
drag, startPoint x: 568, startPoint y: 389, endPoint x: 1080, endPoint y: 293, distance: 521.3
click at [930, 325] on div "home_2 Start point chat 1 block_bot_response Bot Response chat 2 block_bot_resp…" at bounding box center [152, 682] width 1553 height 715
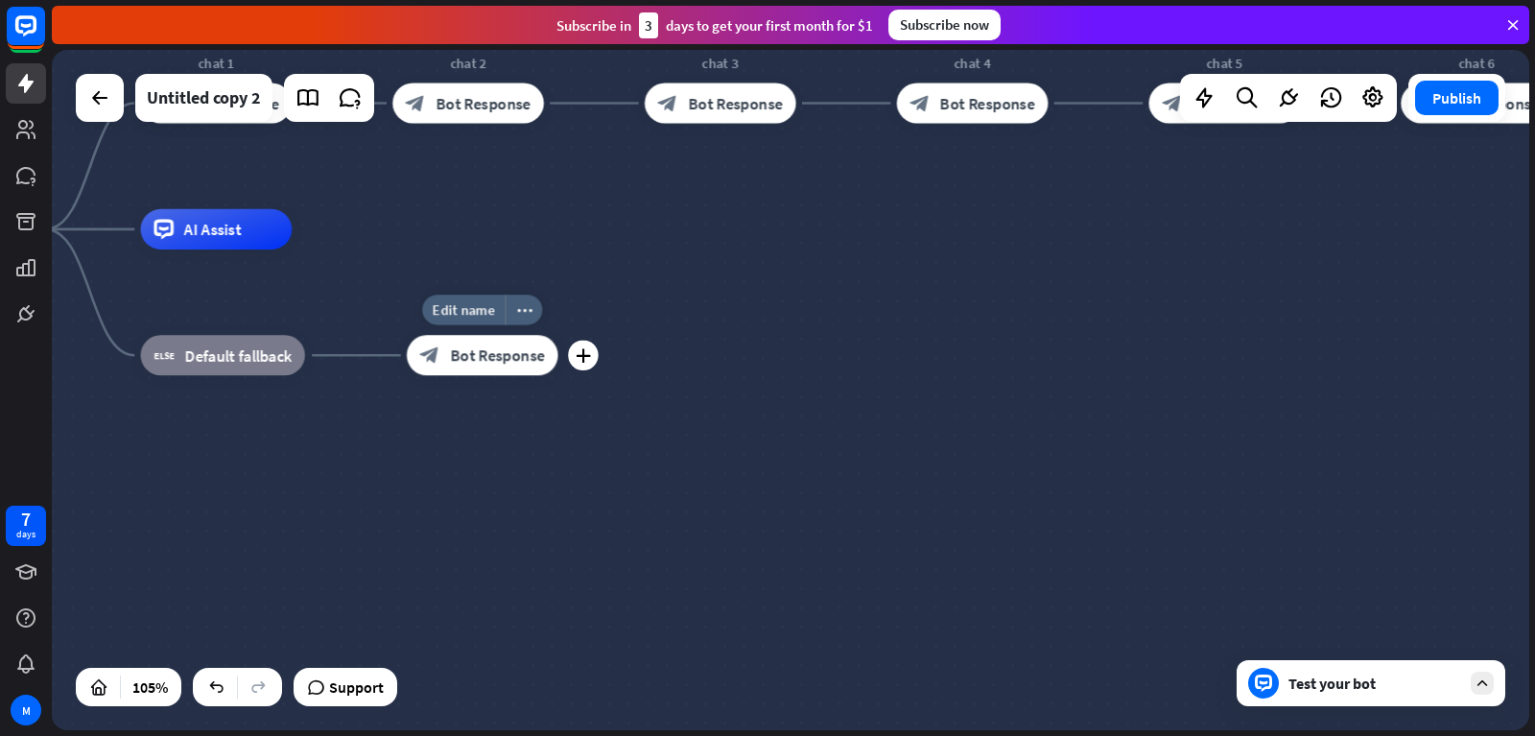
click at [498, 362] on span "Bot Response" at bounding box center [497, 355] width 95 height 20
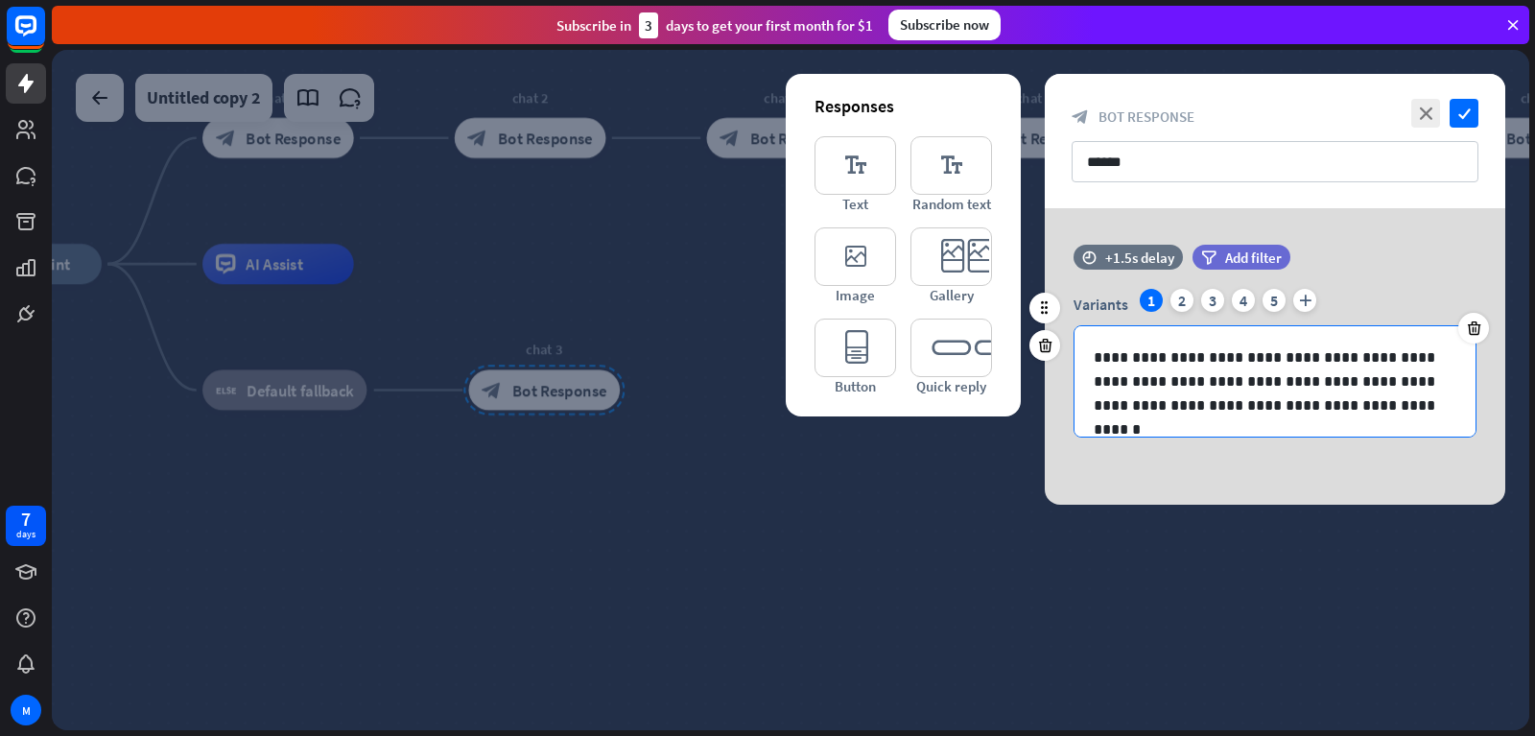
click at [1272, 411] on p "**********" at bounding box center [1275, 381] width 363 height 72
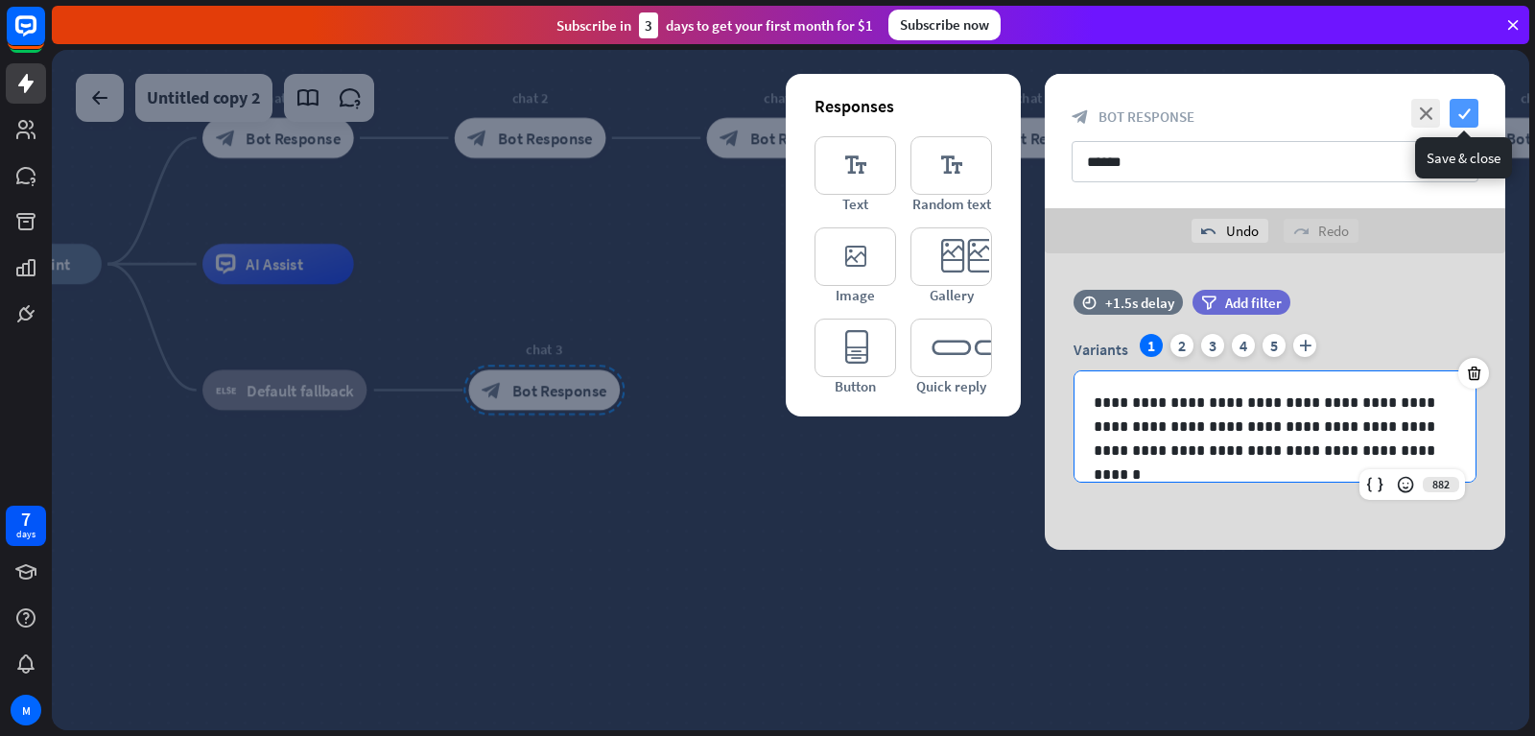
click at [1458, 104] on icon "check" at bounding box center [1464, 113] width 29 height 29
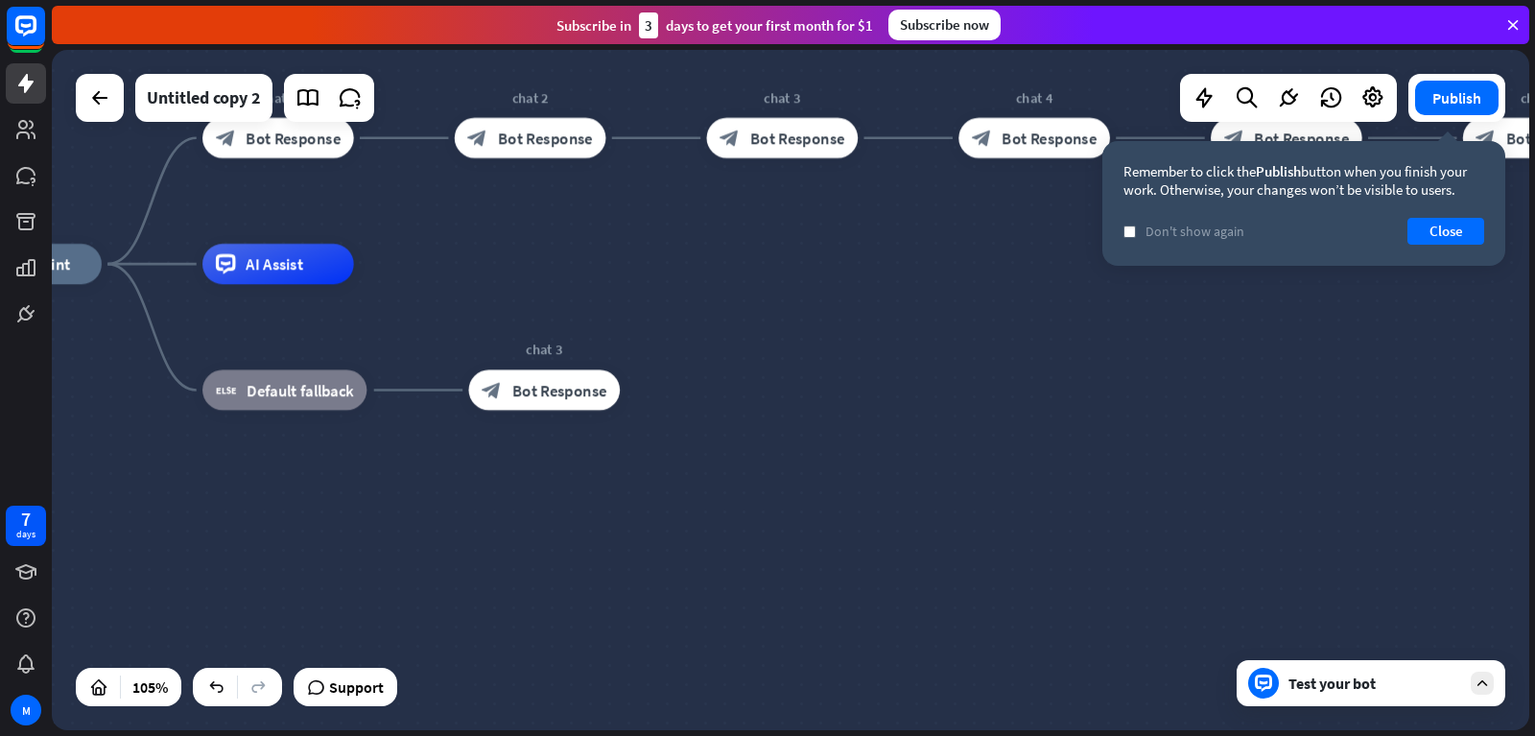
click at [1354, 690] on div "Test your bot" at bounding box center [1374, 682] width 173 height 19
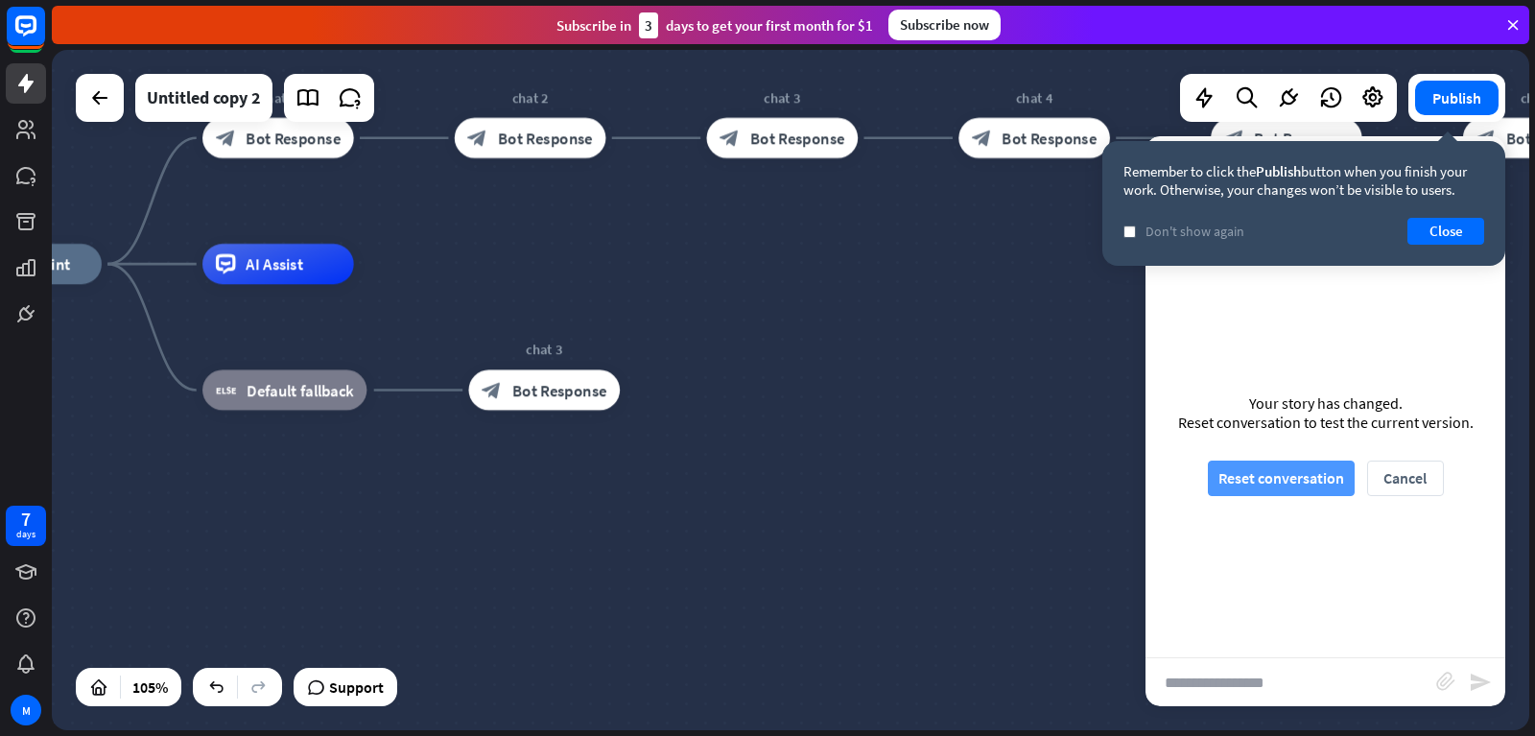
click at [1260, 477] on button "Reset conversation" at bounding box center [1281, 477] width 147 height 35
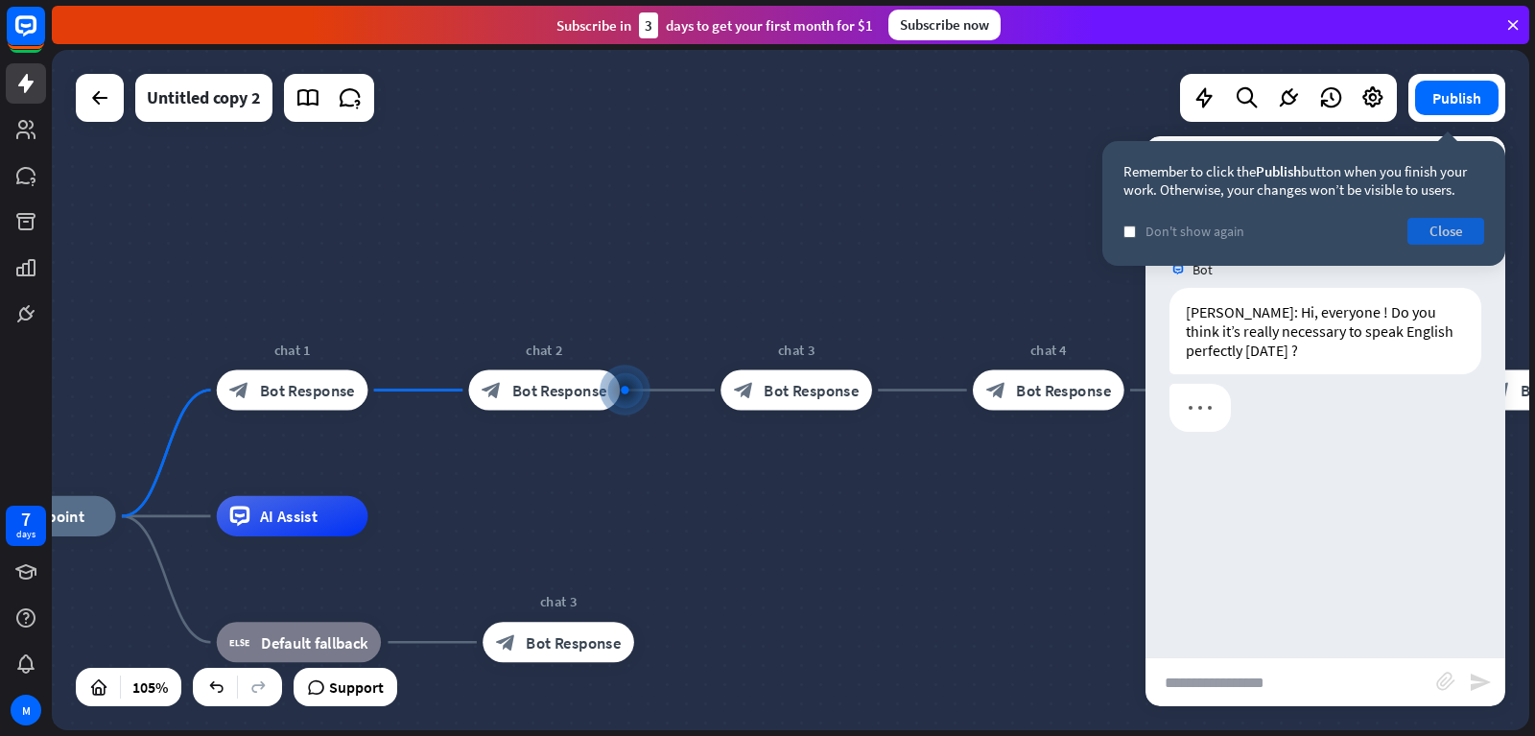
click at [1440, 223] on button "Close" at bounding box center [1445, 231] width 77 height 27
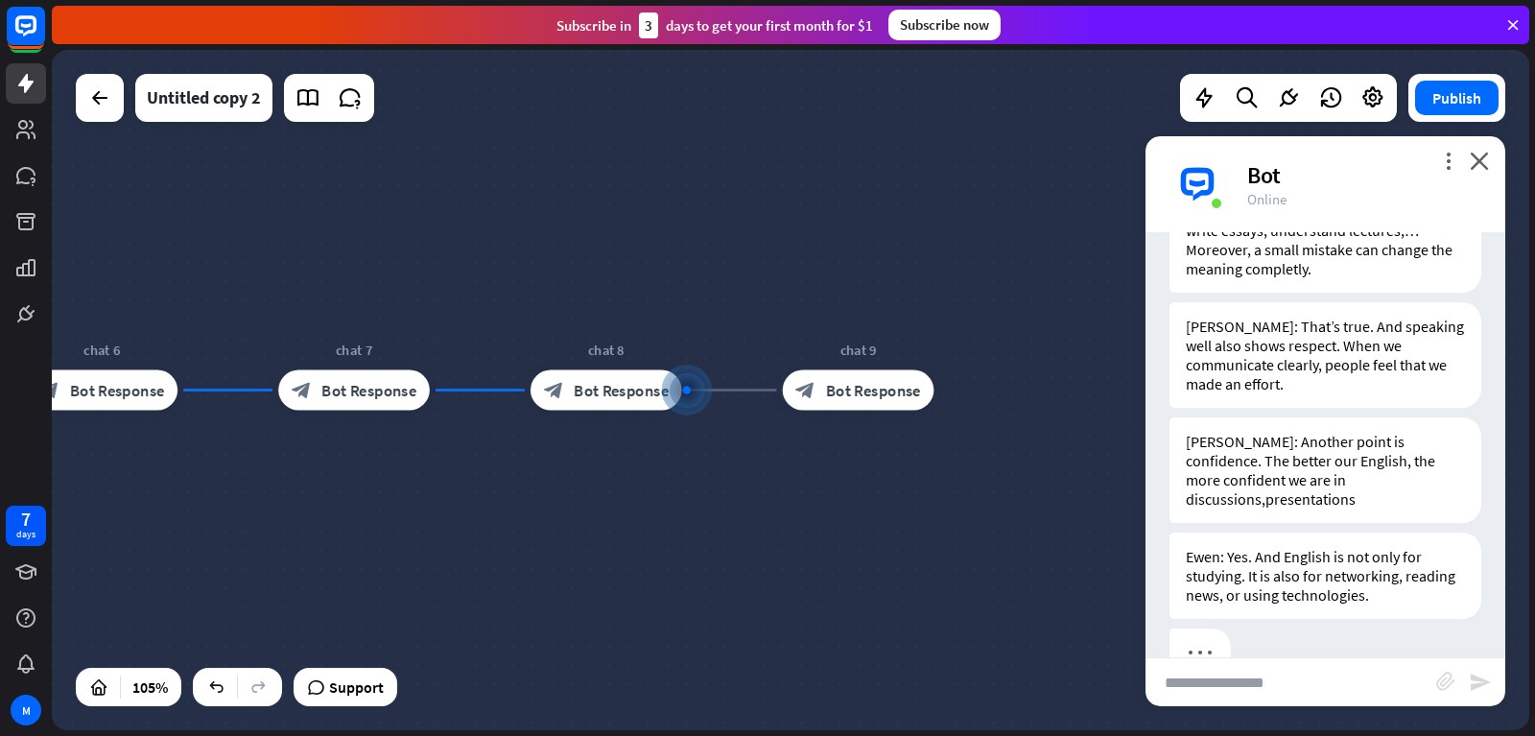
scroll to position [436, 0]
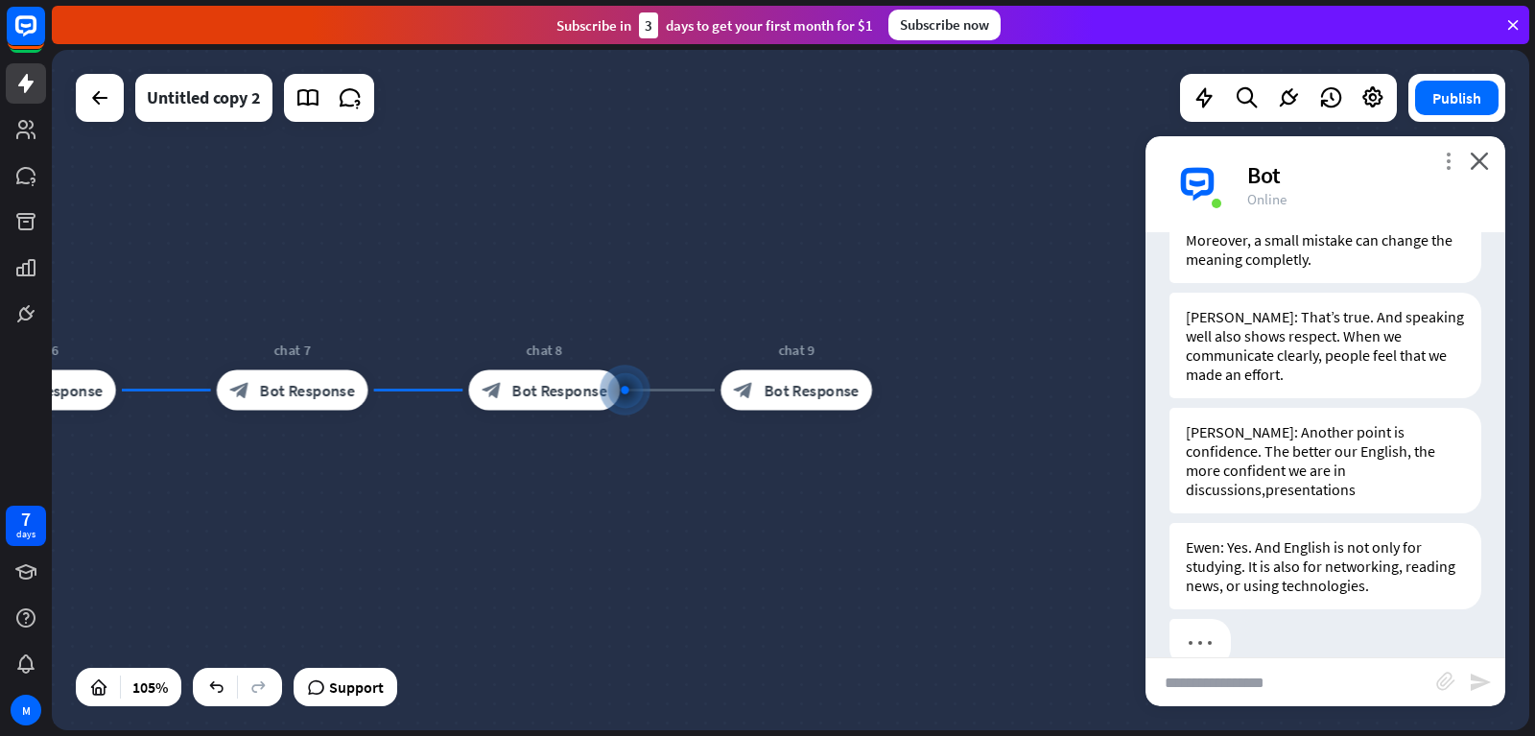
click at [1446, 157] on icon "more_vert" at bounding box center [1448, 161] width 18 height 18
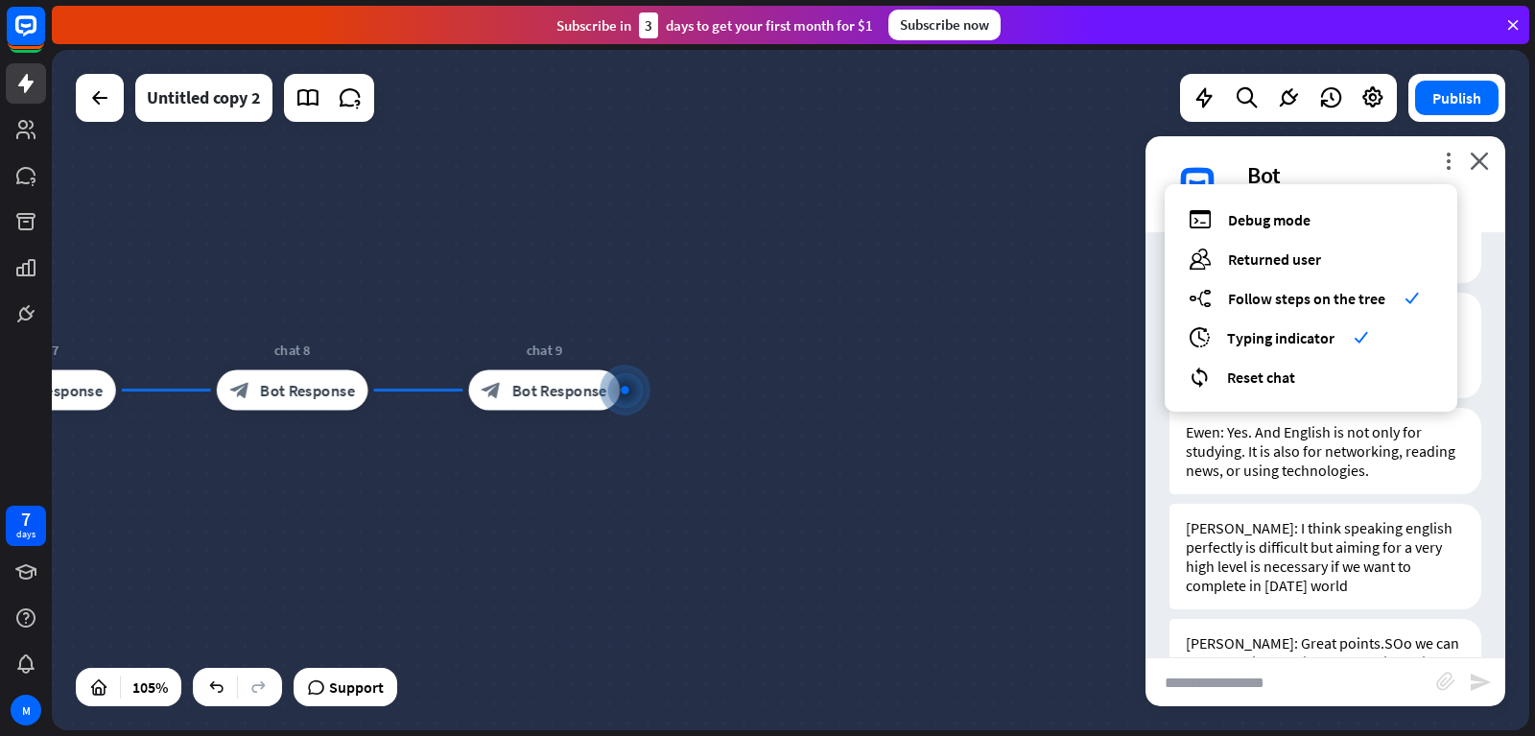
scroll to position [590, 0]
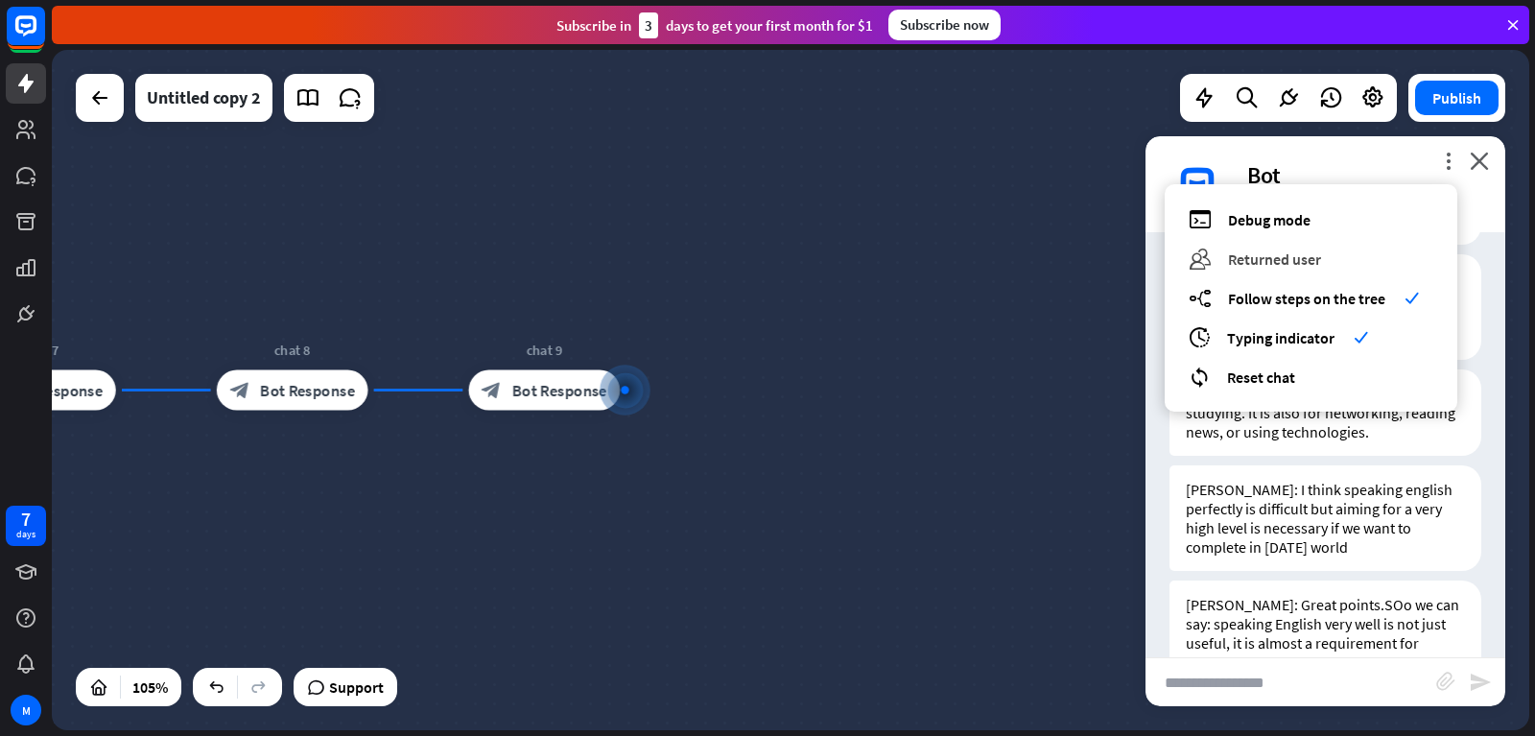
click at [1232, 260] on span "Returned user" at bounding box center [1274, 258] width 93 height 19
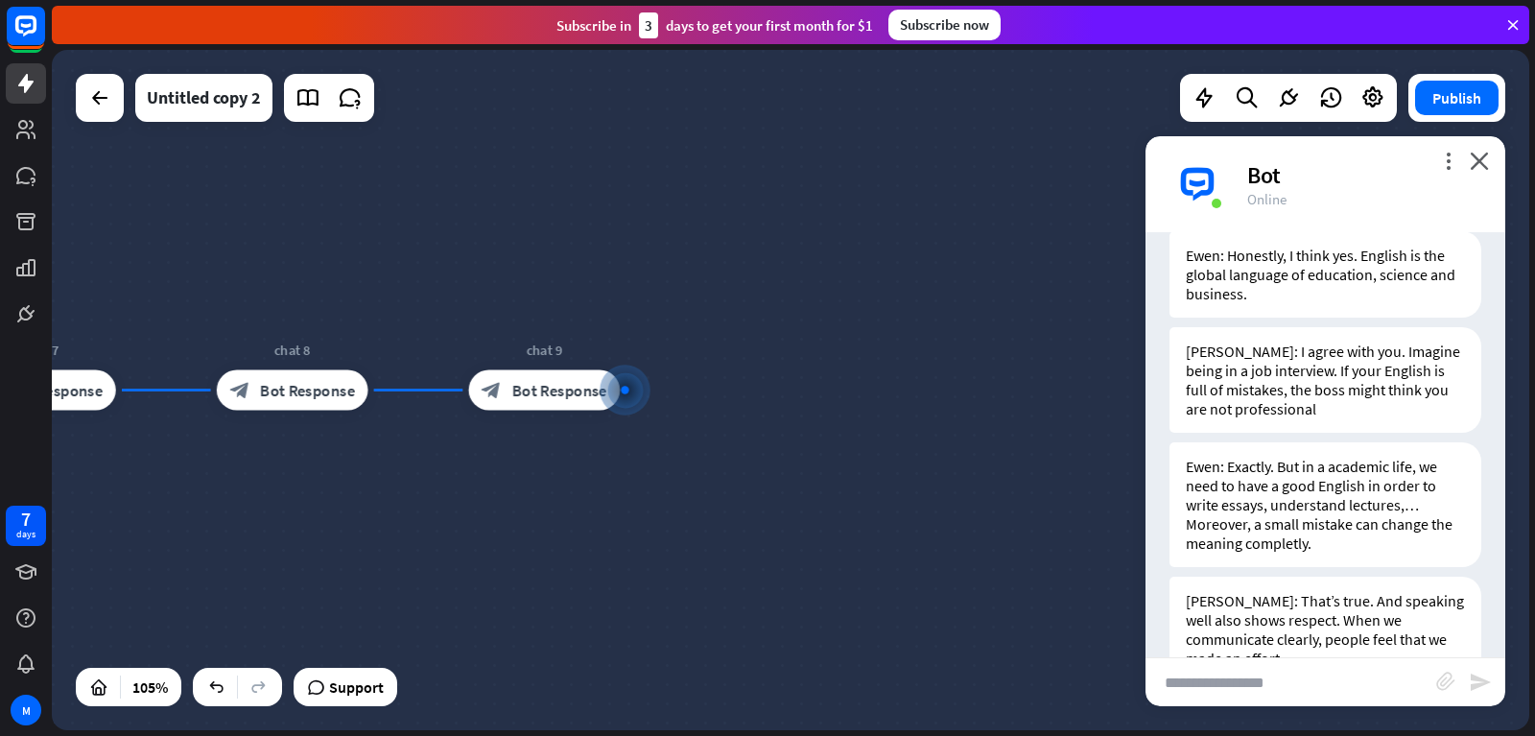
scroll to position [0, 0]
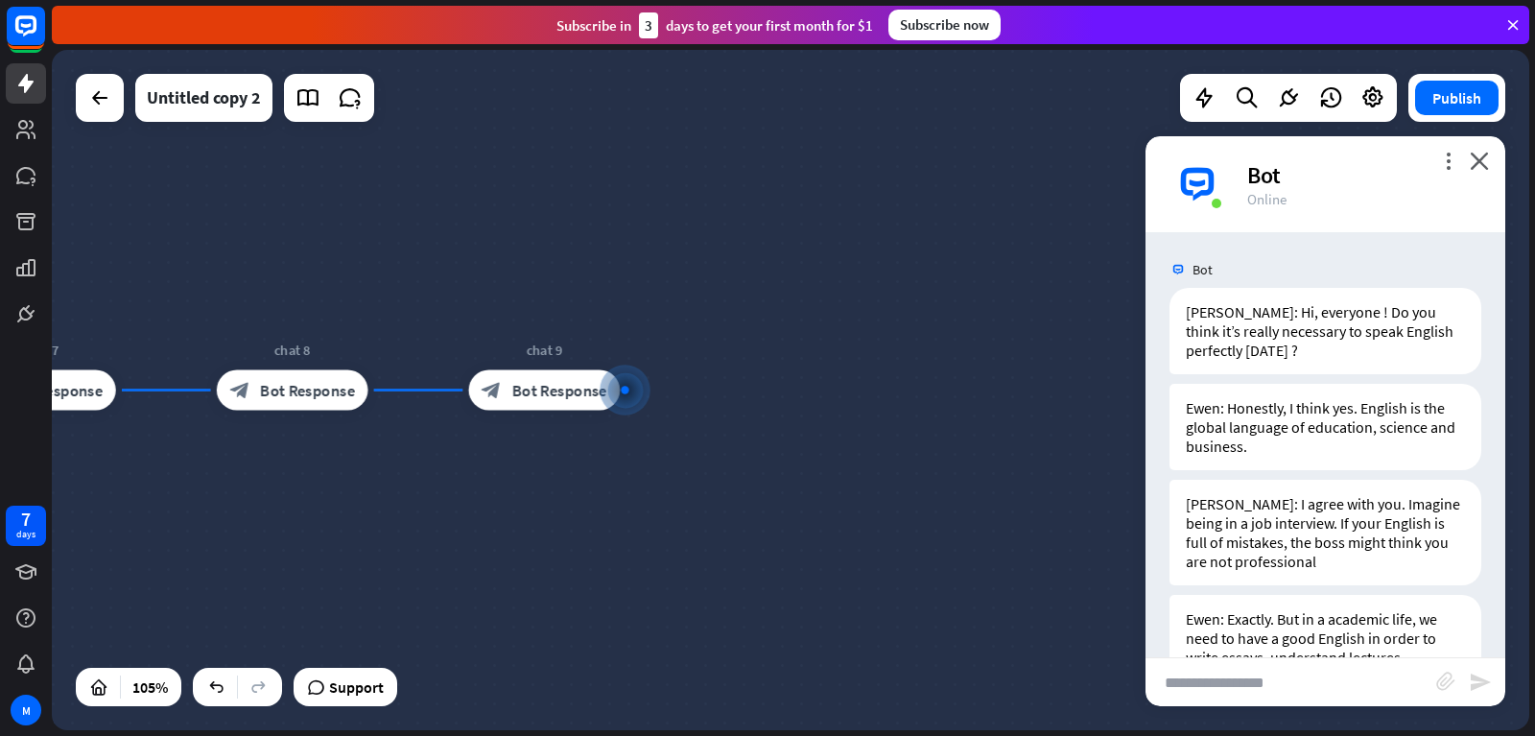
click at [1174, 268] on img at bounding box center [1177, 269] width 17 height 17
click at [1212, 331] on div "[PERSON_NAME]: Hi, everyone ! Do you think it’s really necessary to speak Engli…" at bounding box center [1325, 331] width 312 height 86
click at [1116, 317] on div "home_2 Start point chat 1 block_bot_response Bot Response chat 2 block_bot_resp…" at bounding box center [790, 390] width 1477 height 680
click at [1232, 340] on div "[PERSON_NAME]: Hi, everyone ! Do you think it’s really necessary to speak Engli…" at bounding box center [1325, 331] width 312 height 86
click at [1298, 342] on div "[PERSON_NAME]: Hi, everyone ! Do you think it’s really necessary to speak Engli…" at bounding box center [1325, 331] width 312 height 86
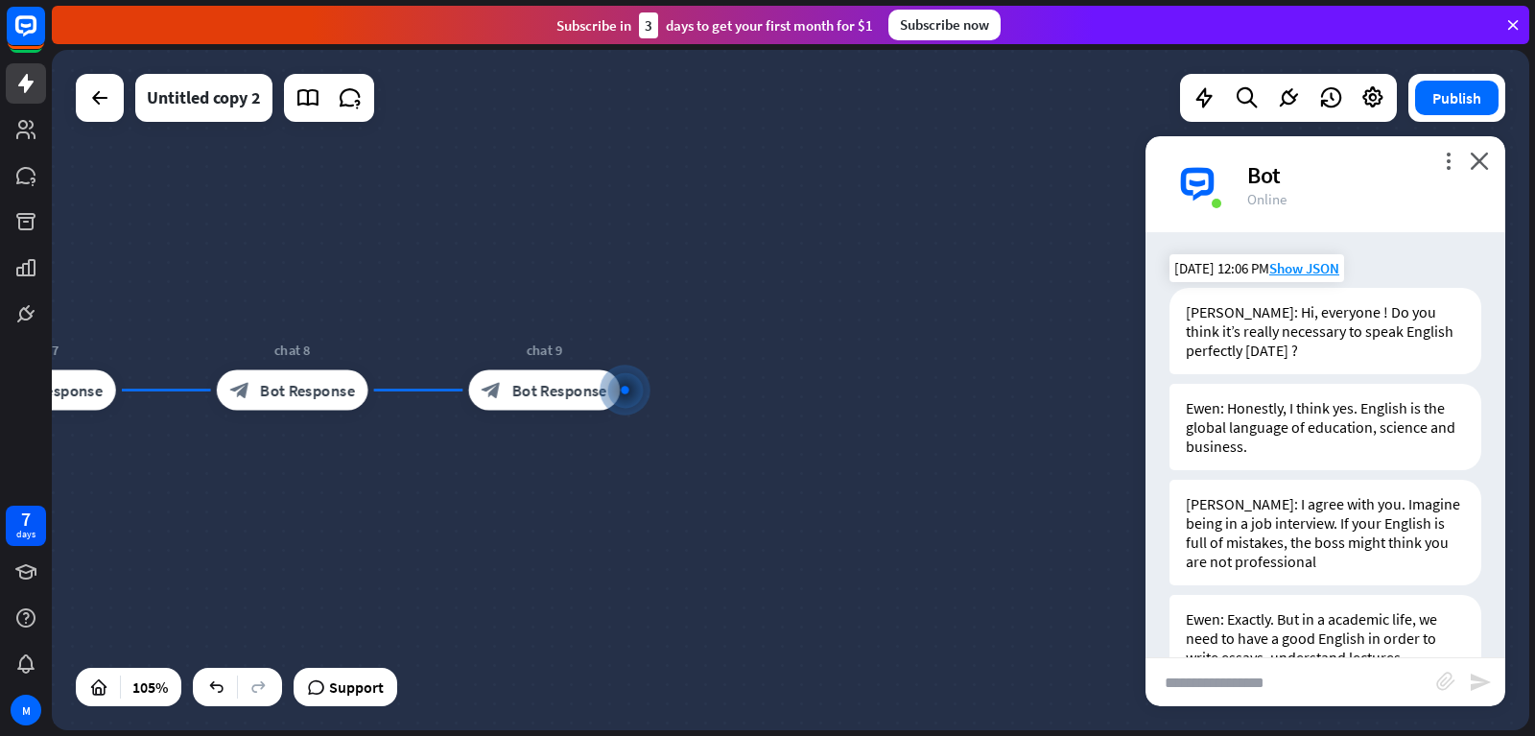
click at [1308, 354] on div "[PERSON_NAME]: Hi, everyone ! Do you think it’s really necessary to speak Engli…" at bounding box center [1325, 331] width 312 height 86
drag, startPoint x: 1277, startPoint y: 326, endPoint x: 1264, endPoint y: 352, distance: 28.7
click at [1069, 364] on div "home_2 Start point chat 1 block_bot_response Bot Response chat 2 block_bot_resp…" at bounding box center [790, 390] width 1477 height 680
click at [1370, 90] on icon at bounding box center [1372, 97] width 25 height 25
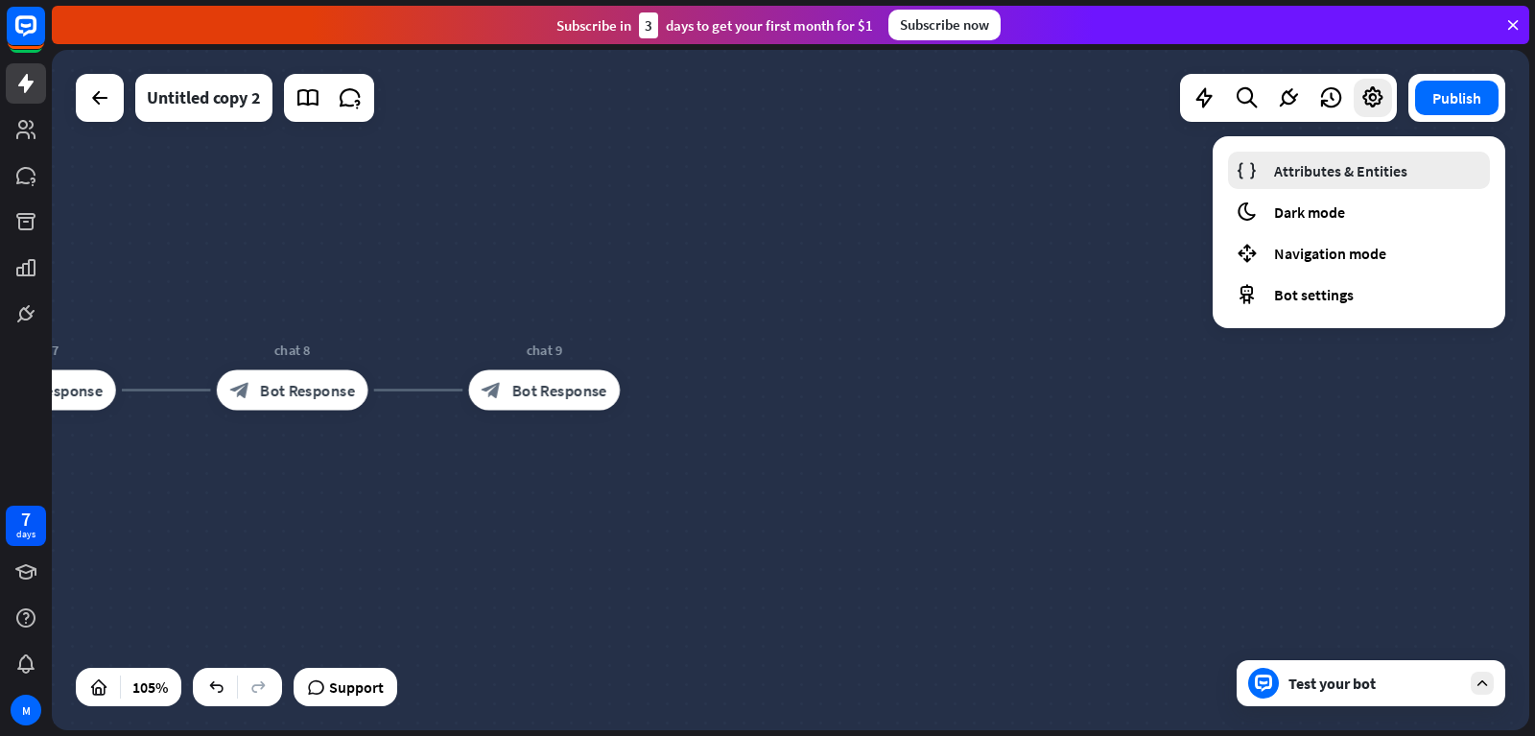
click at [1340, 183] on link "Attributes & Entities" at bounding box center [1359, 170] width 262 height 37
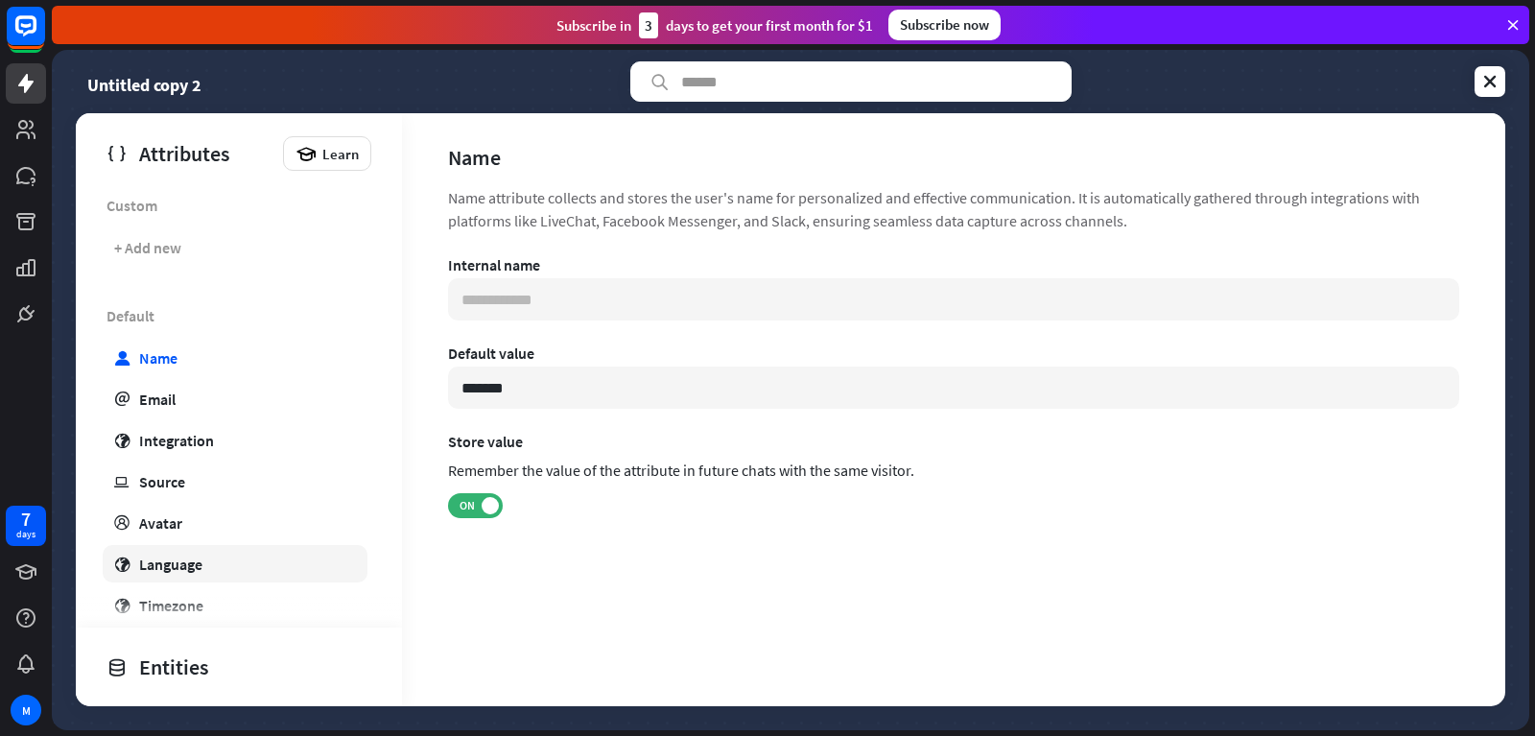
scroll to position [357, 0]
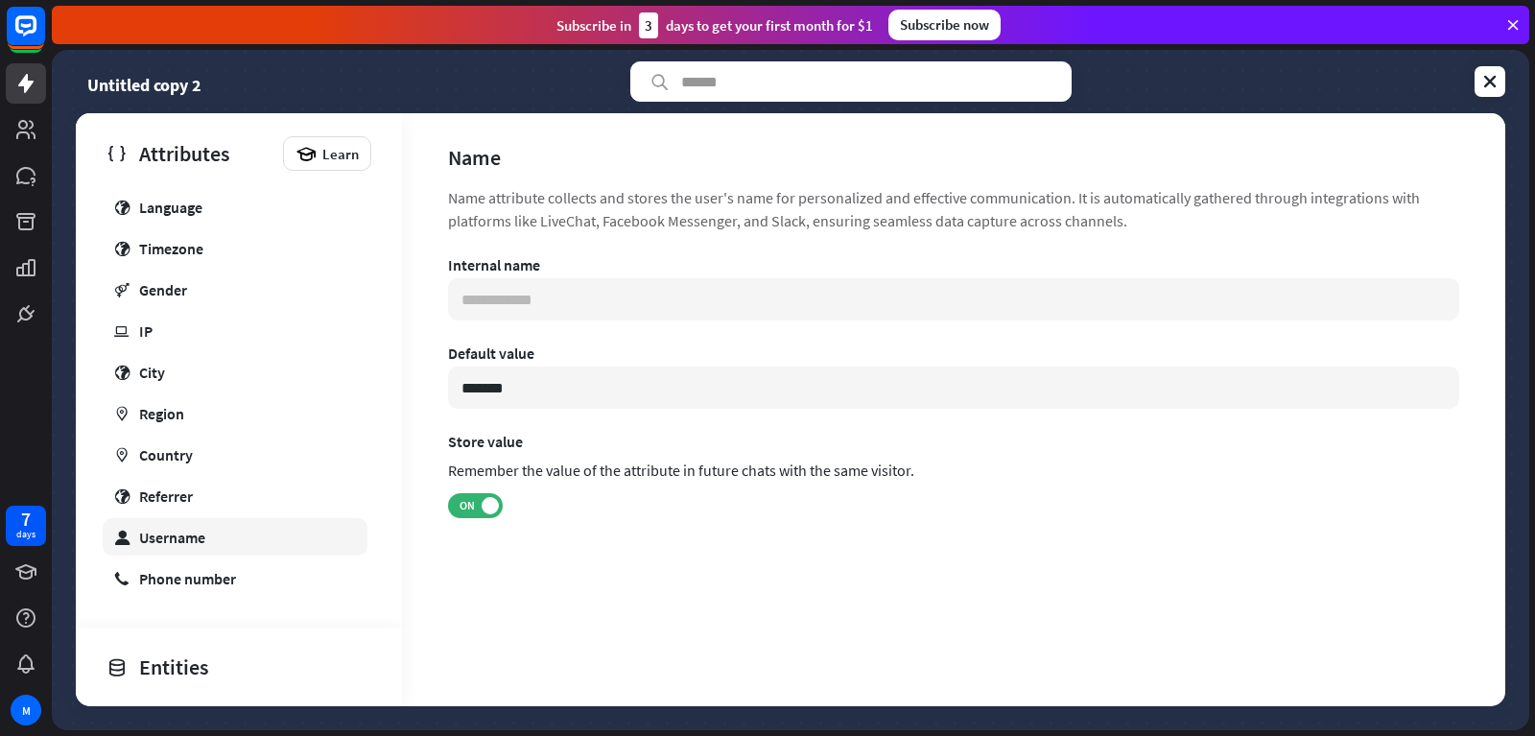
click at [184, 535] on div "Username" at bounding box center [172, 537] width 66 height 19
type input "**********"
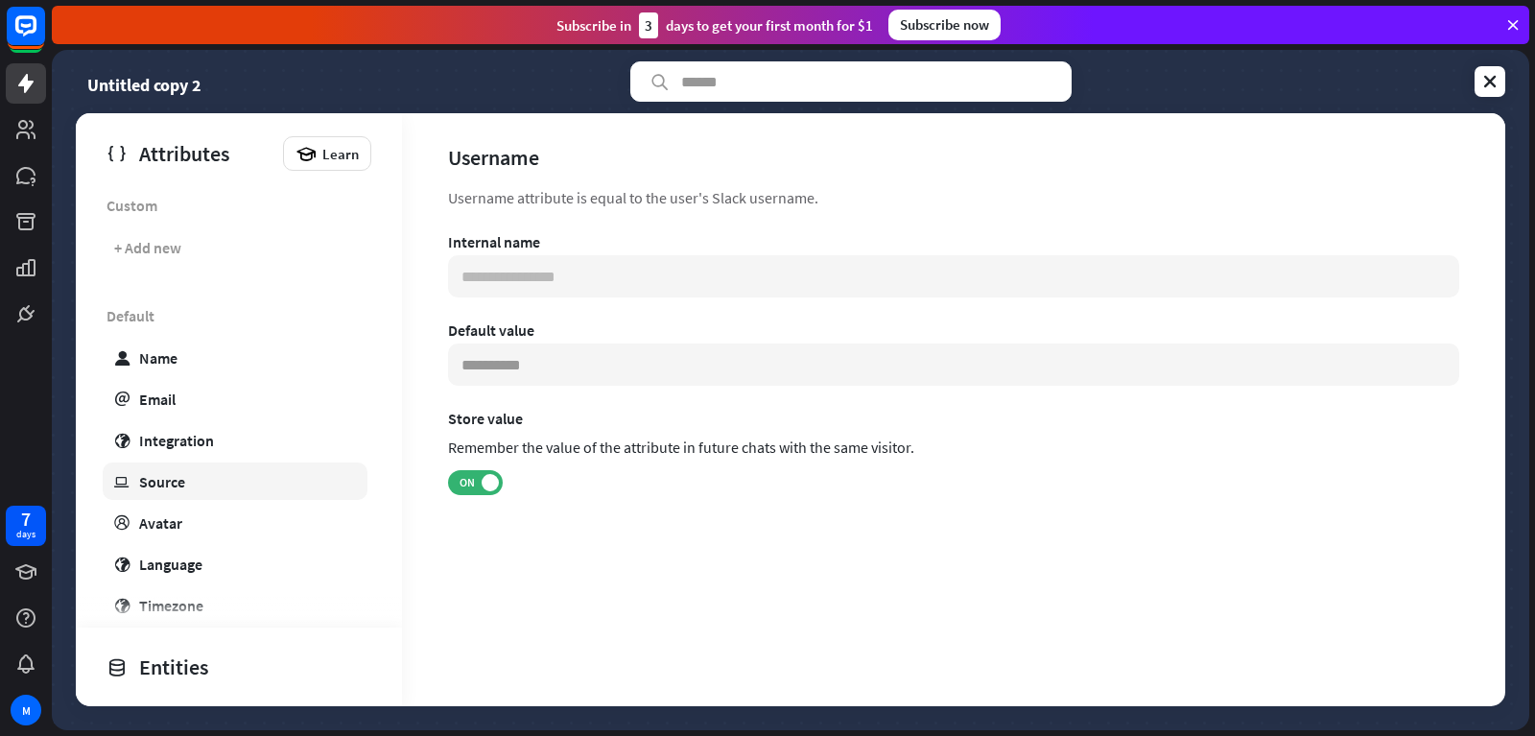
click at [167, 492] on link "ip Source" at bounding box center [235, 480] width 265 height 37
click at [174, 511] on link "profile Avatar" at bounding box center [235, 522] width 265 height 37
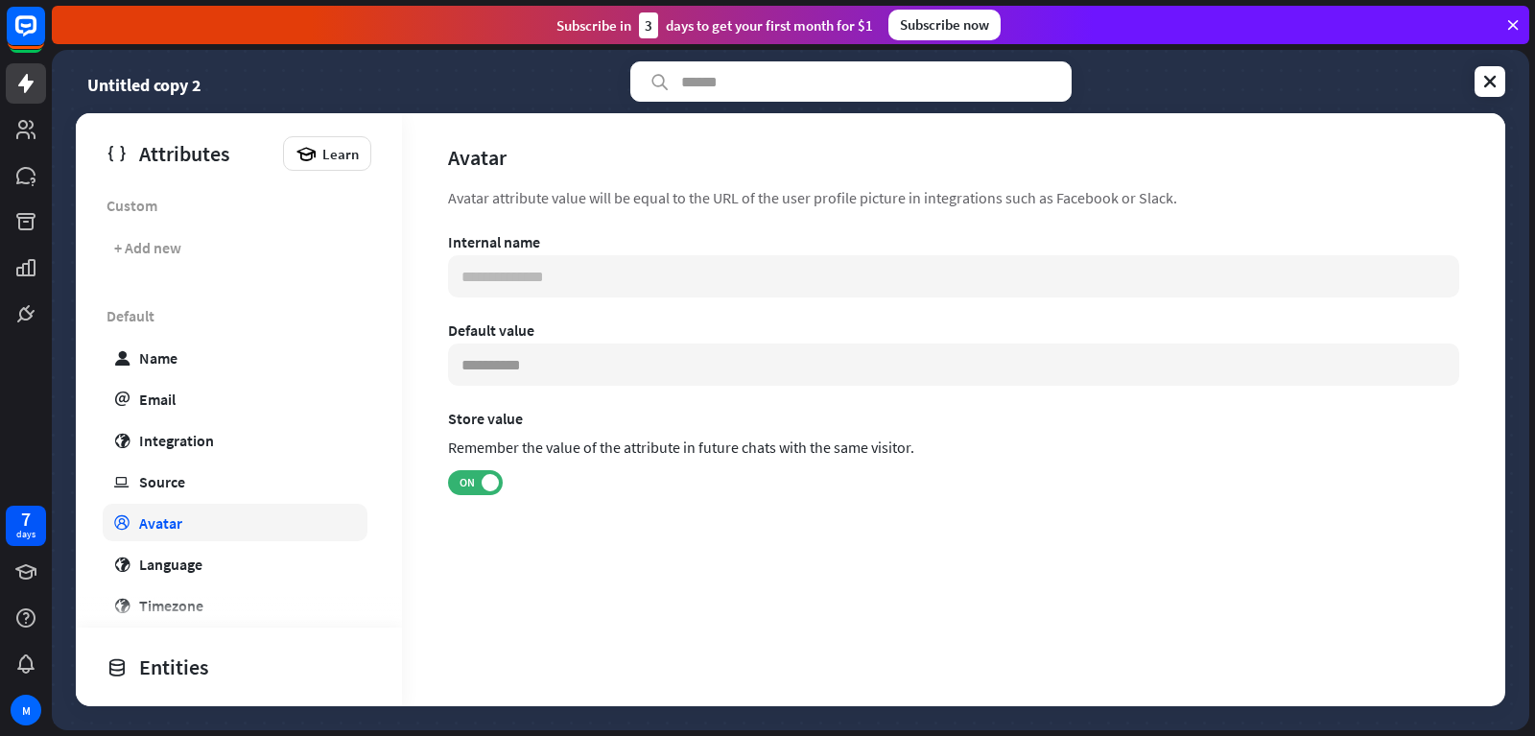
click at [169, 527] on div "Avatar" at bounding box center [160, 522] width 43 height 19
click at [241, 607] on link "globe Timezone" at bounding box center [235, 604] width 265 height 37
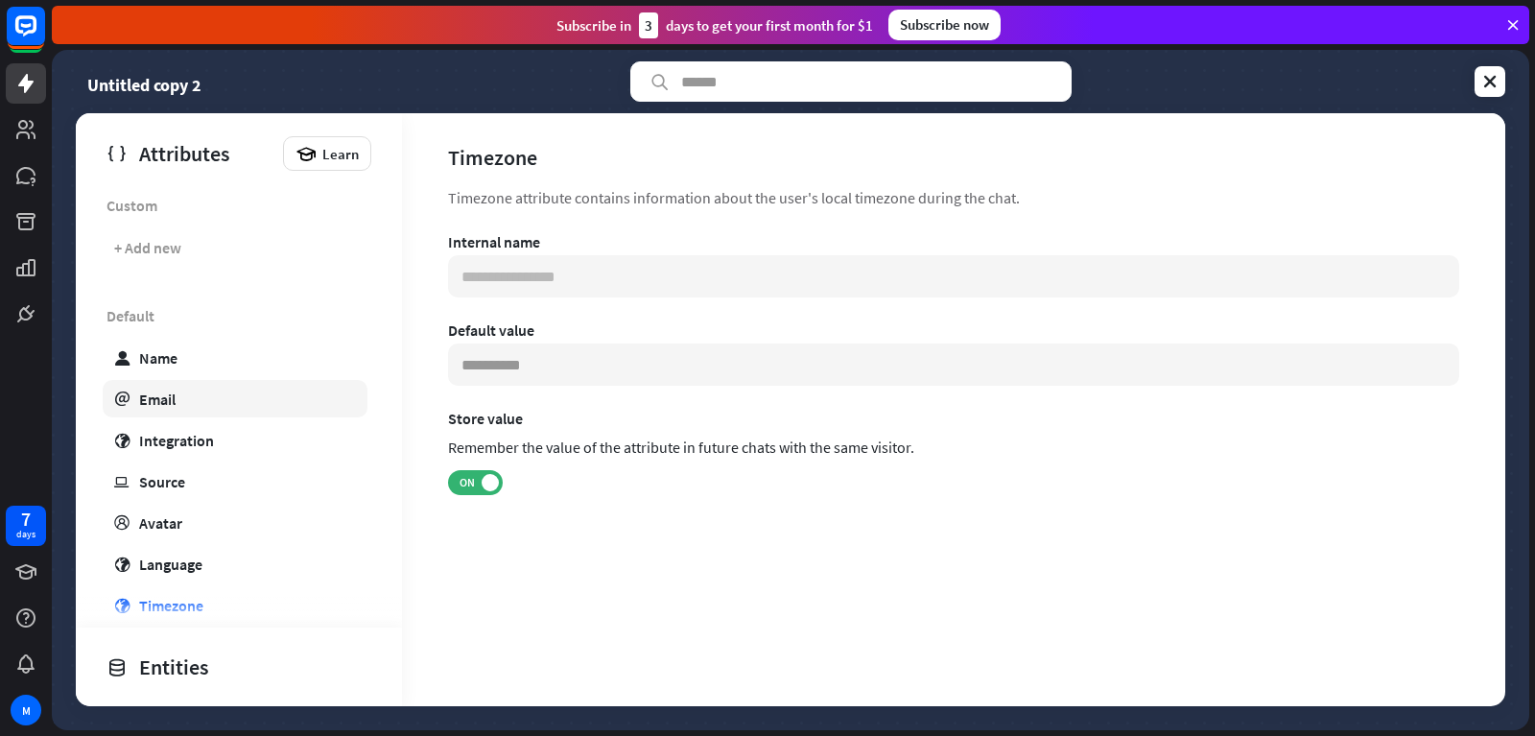
drag, startPoint x: 185, startPoint y: 530, endPoint x: 131, endPoint y: 387, distance: 152.7
click at [185, 519] on link "profile Avatar" at bounding box center [235, 522] width 265 height 37
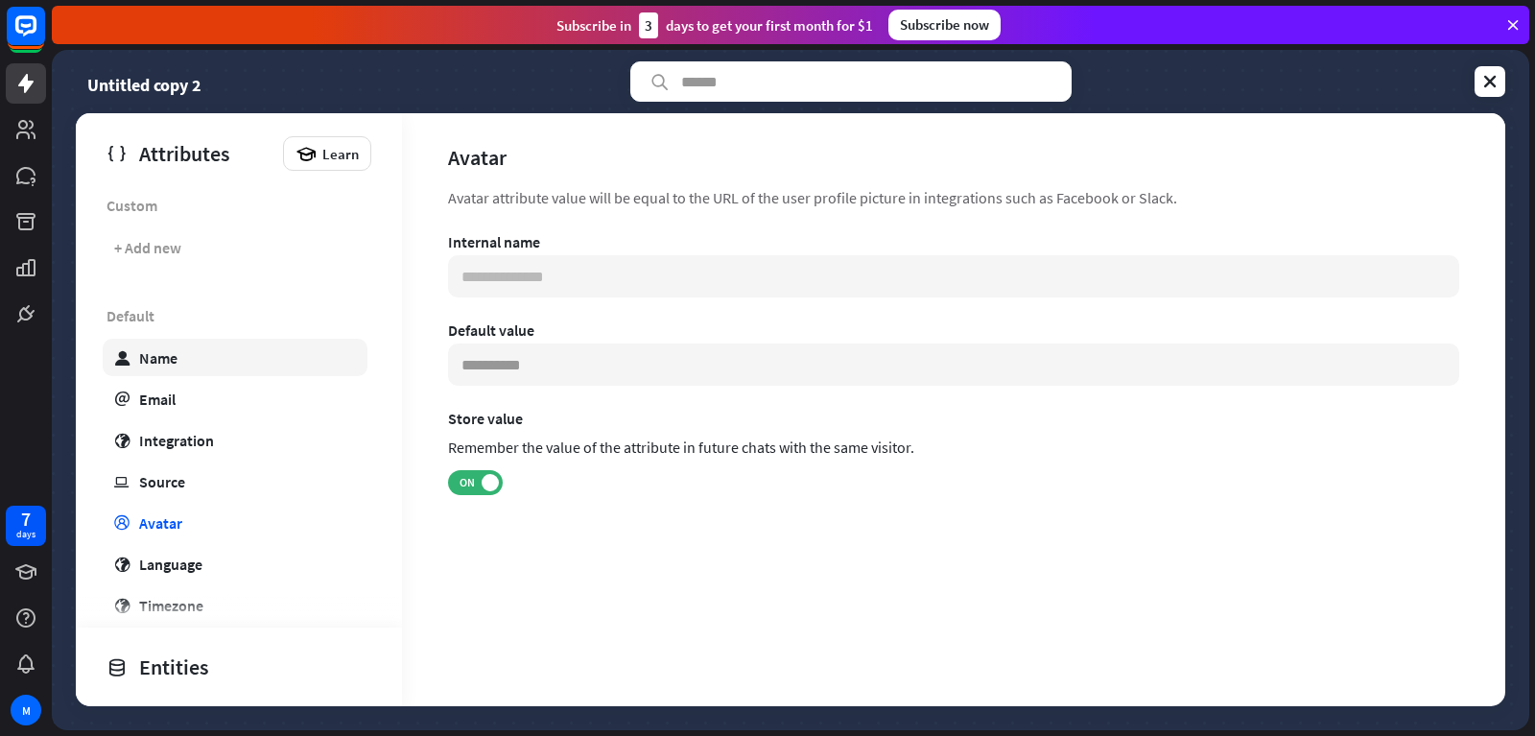
drag, startPoint x: 141, startPoint y: 373, endPoint x: 149, endPoint y: 366, distance: 10.2
click at [142, 373] on link "user Name" at bounding box center [235, 357] width 265 height 37
type input "**********"
type input "*******"
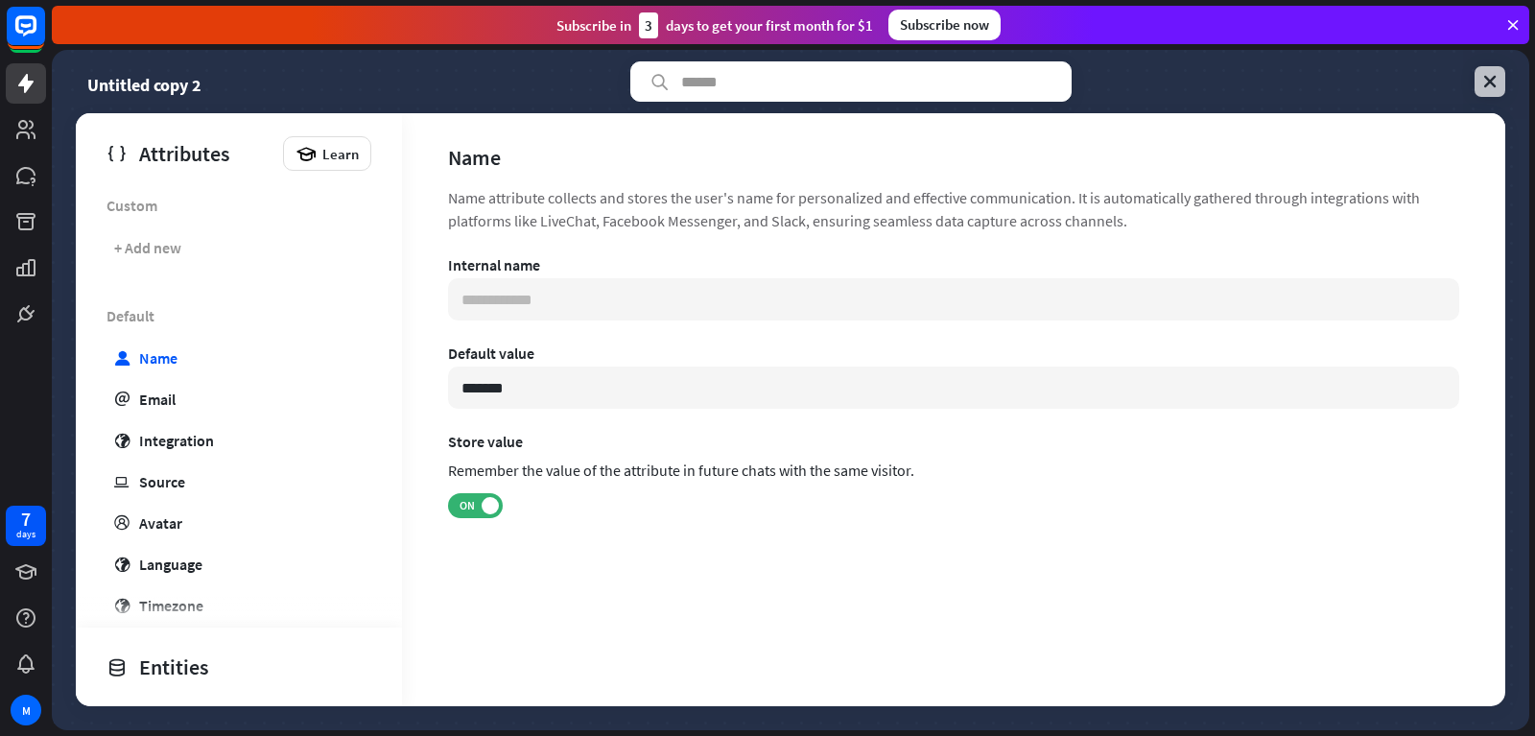
click at [1481, 79] on icon at bounding box center [1489, 81] width 19 height 19
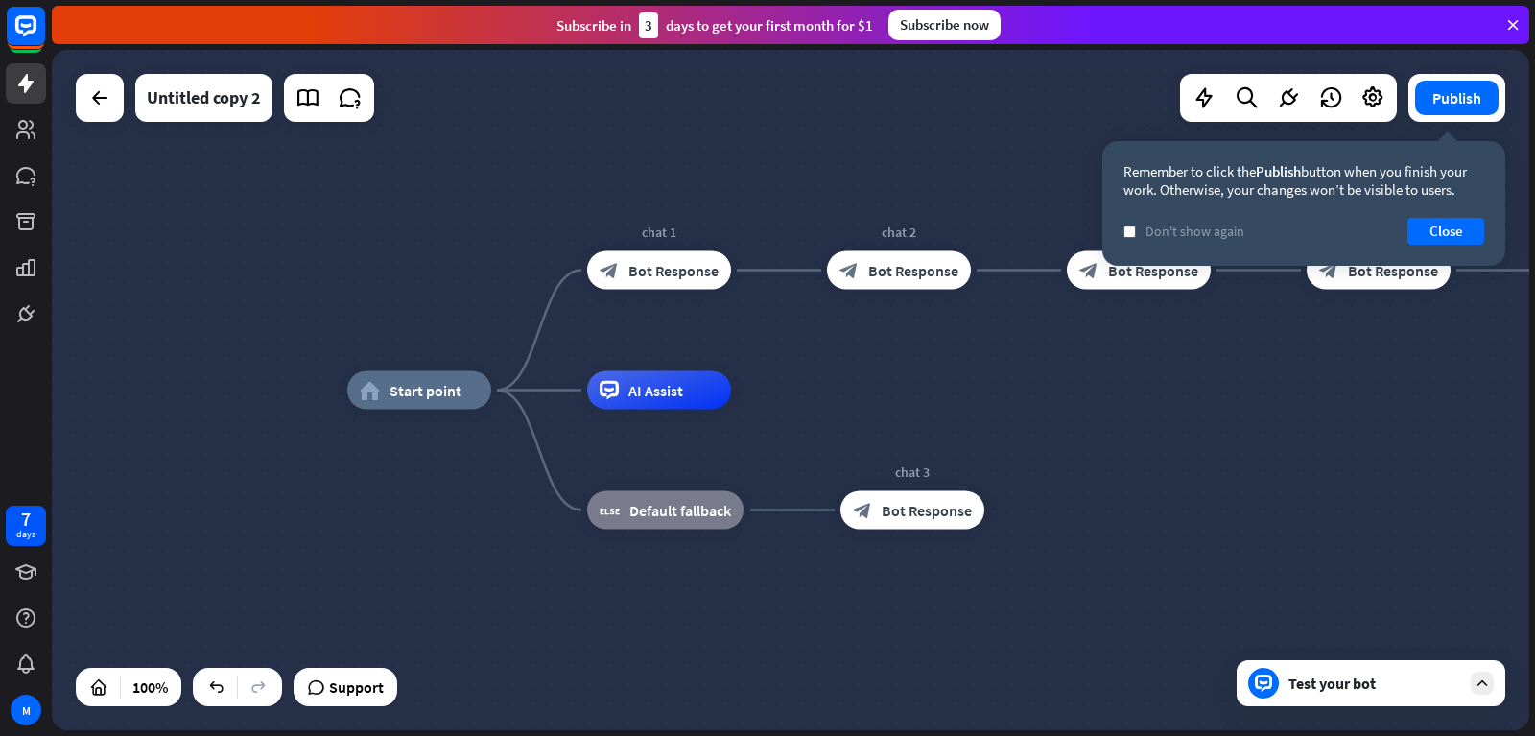
click at [1319, 686] on div "Test your bot" at bounding box center [1374, 682] width 173 height 19
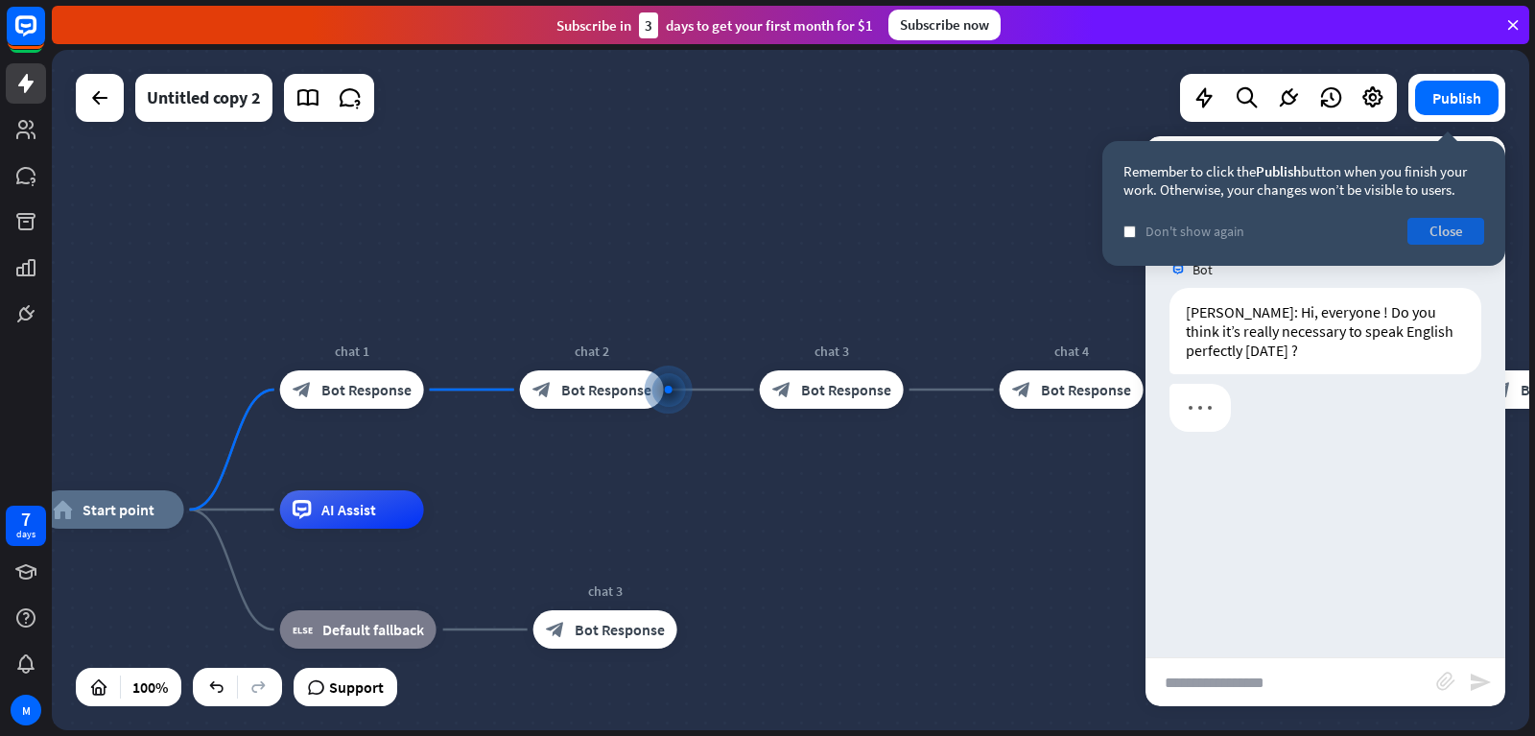
click at [1448, 219] on button "Close" at bounding box center [1445, 231] width 77 height 27
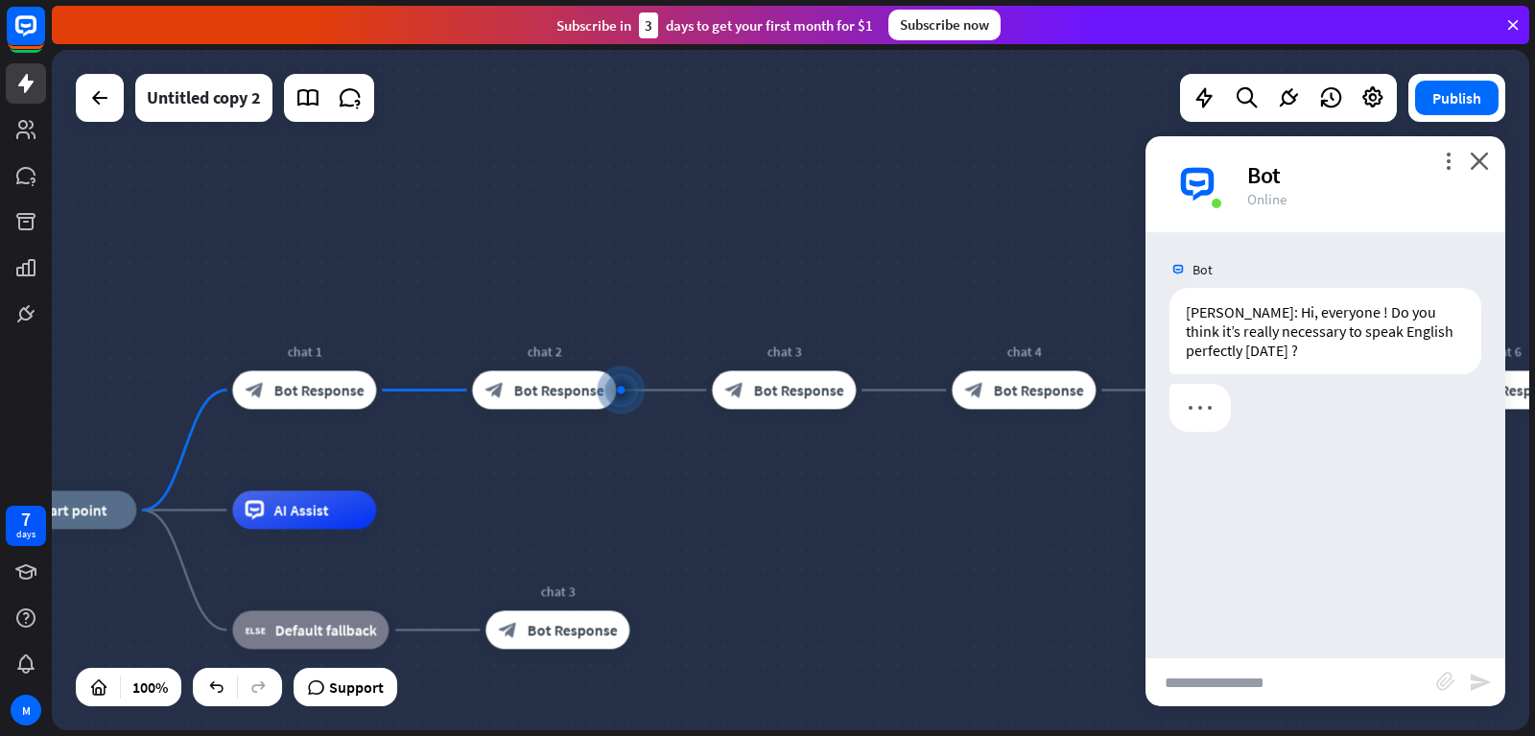
click at [1443, 151] on div "more_vert close Bot Online" at bounding box center [1325, 184] width 360 height 96
click at [1443, 154] on icon "more_vert" at bounding box center [1448, 161] width 18 height 18
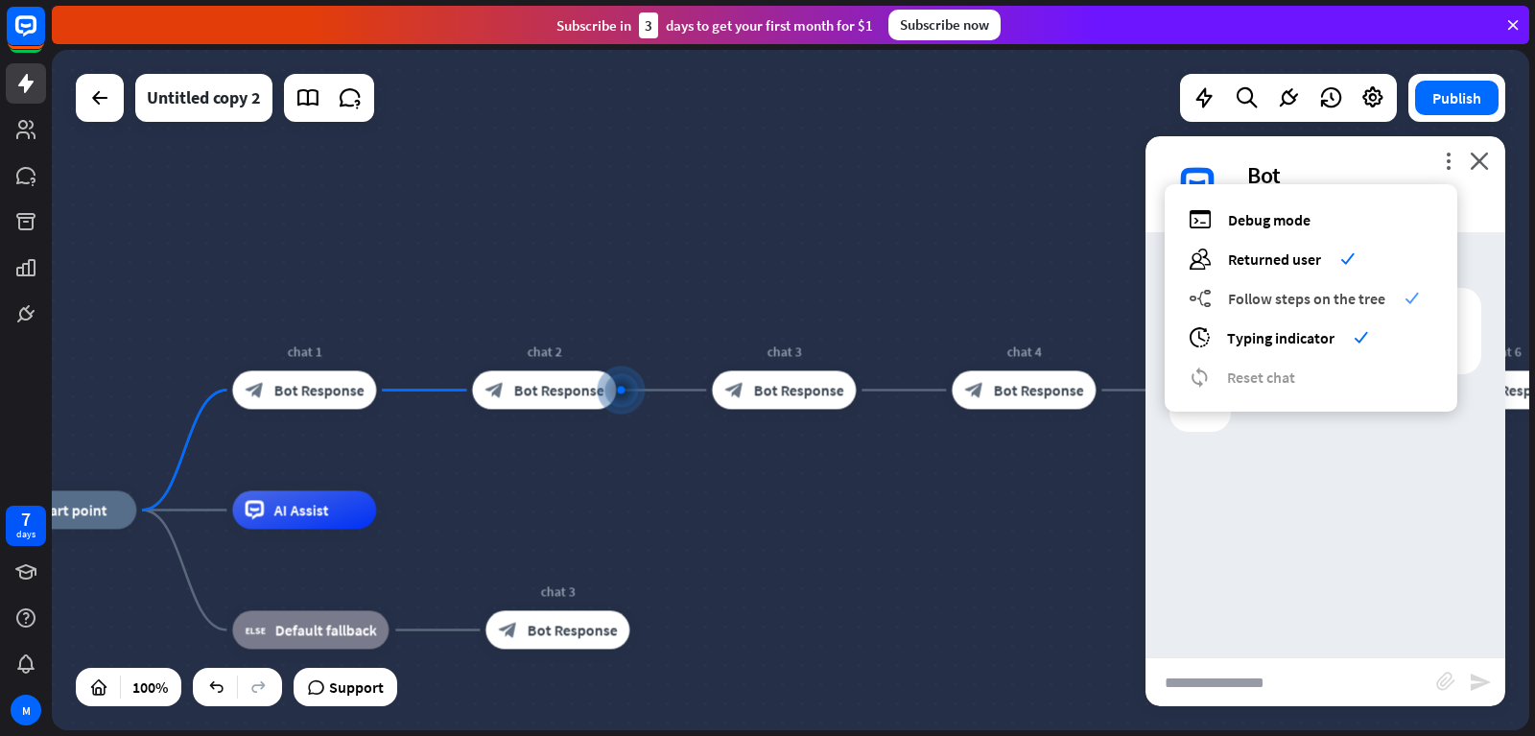
click at [1309, 293] on span "Follow steps on the tree" at bounding box center [1306, 298] width 157 height 19
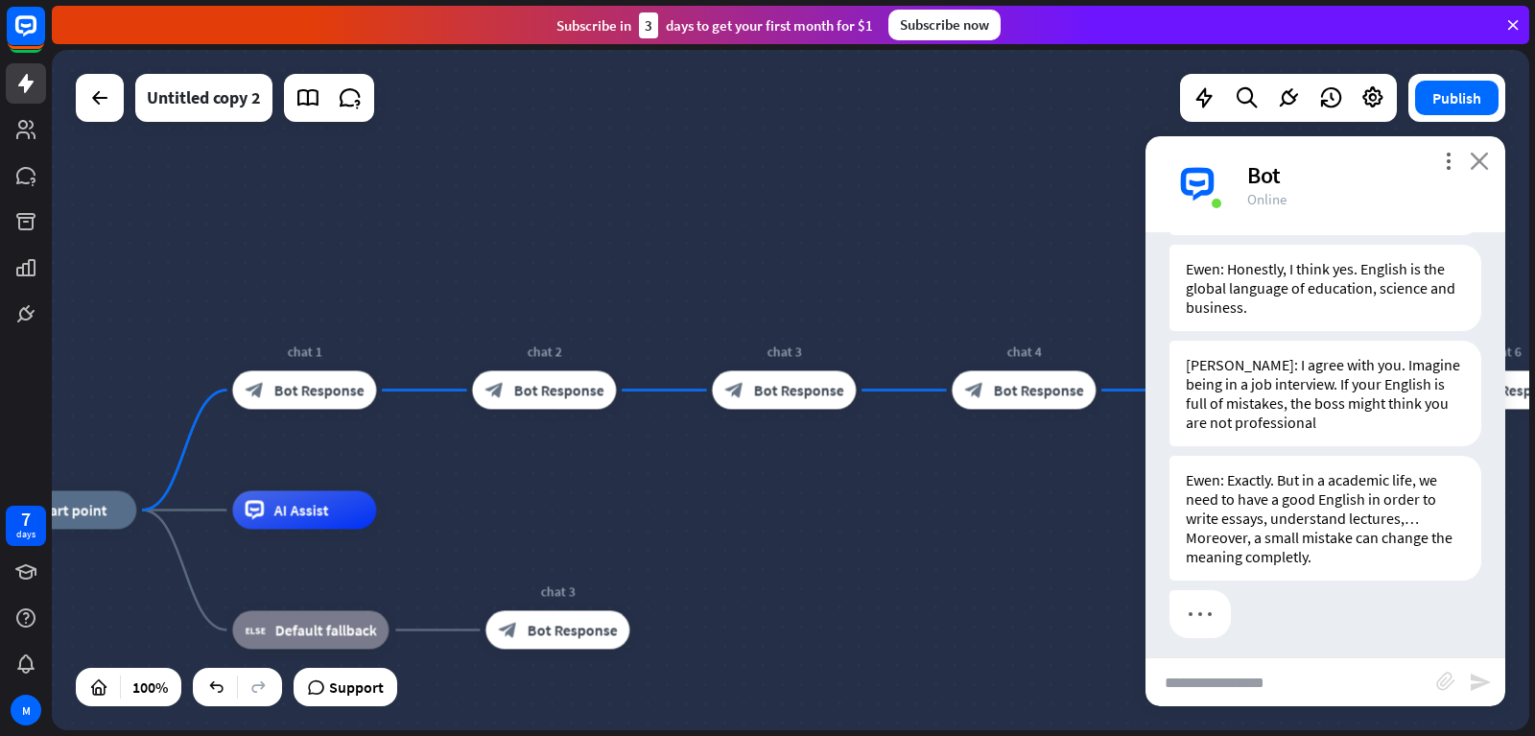
scroll to position [149, 0]
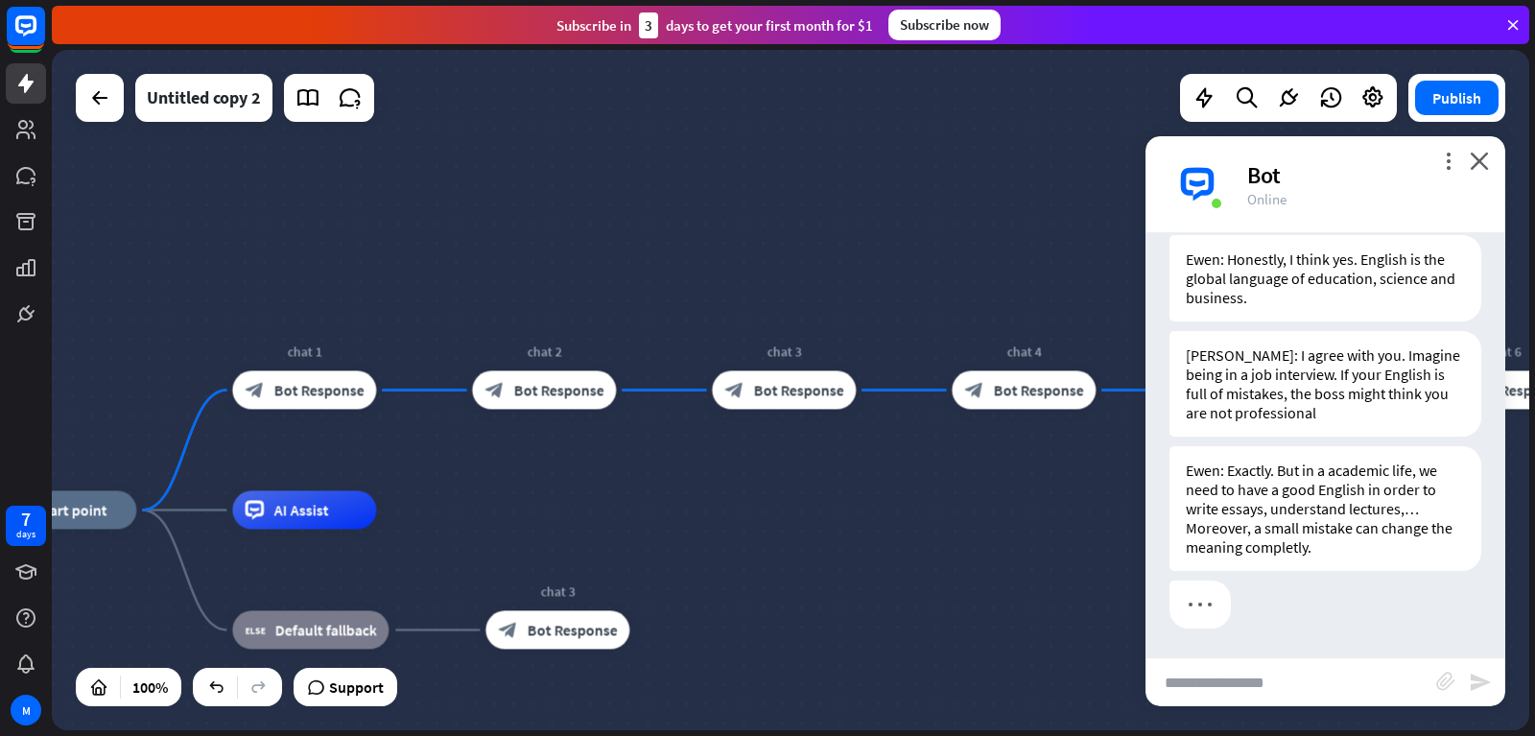
click at [1438, 154] on div "more_vert close Bot Online" at bounding box center [1325, 184] width 360 height 96
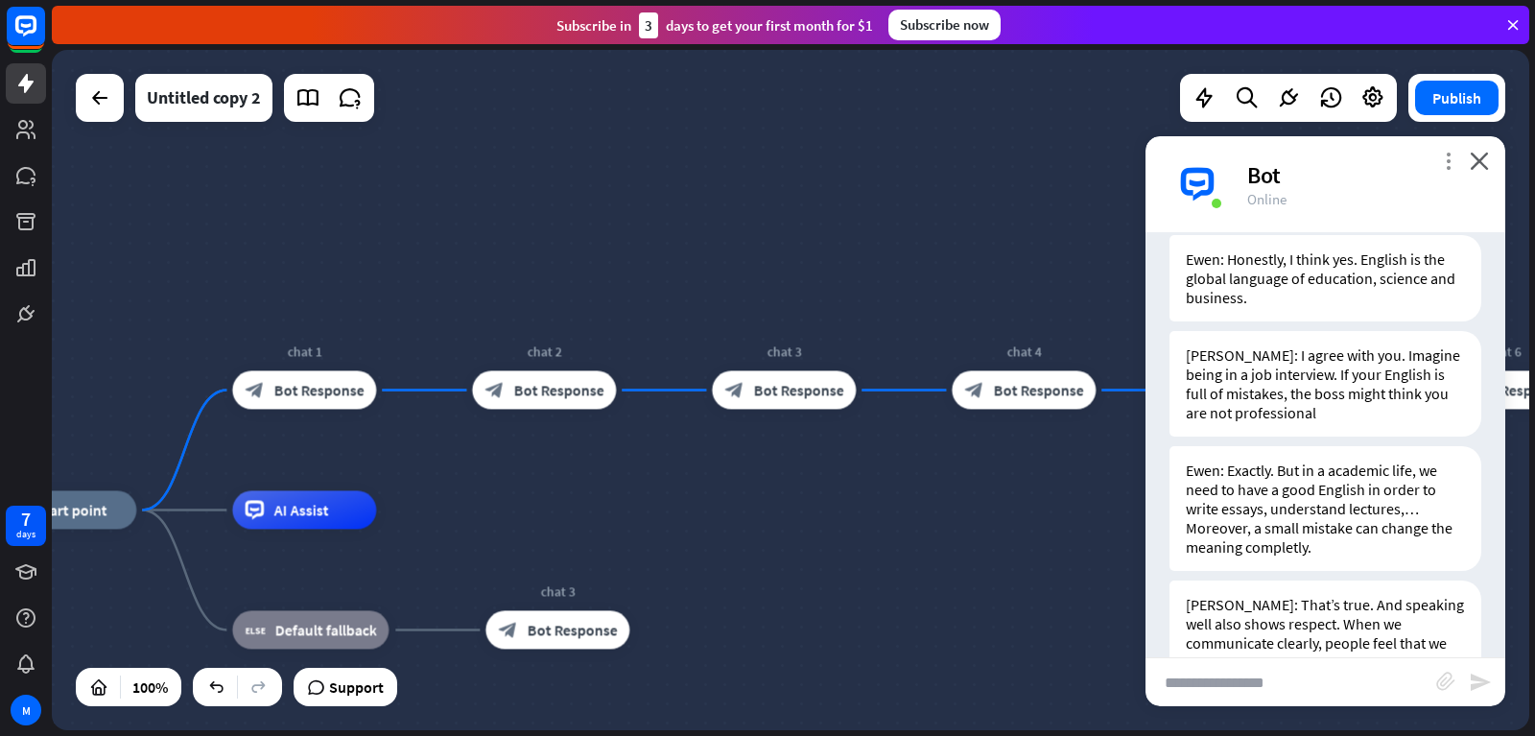
click at [1450, 160] on icon "more_vert" at bounding box center [1448, 161] width 18 height 18
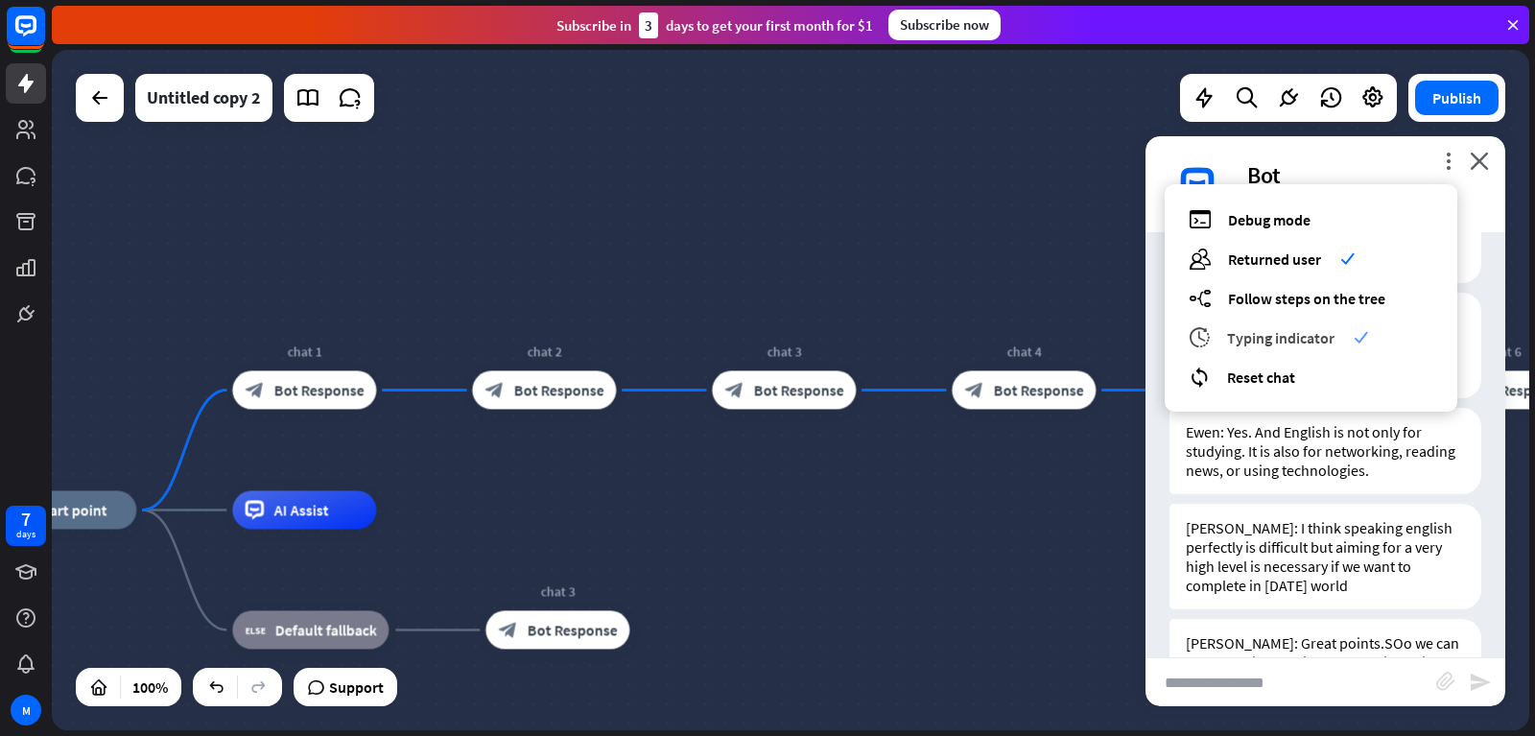
scroll to position [590, 0]
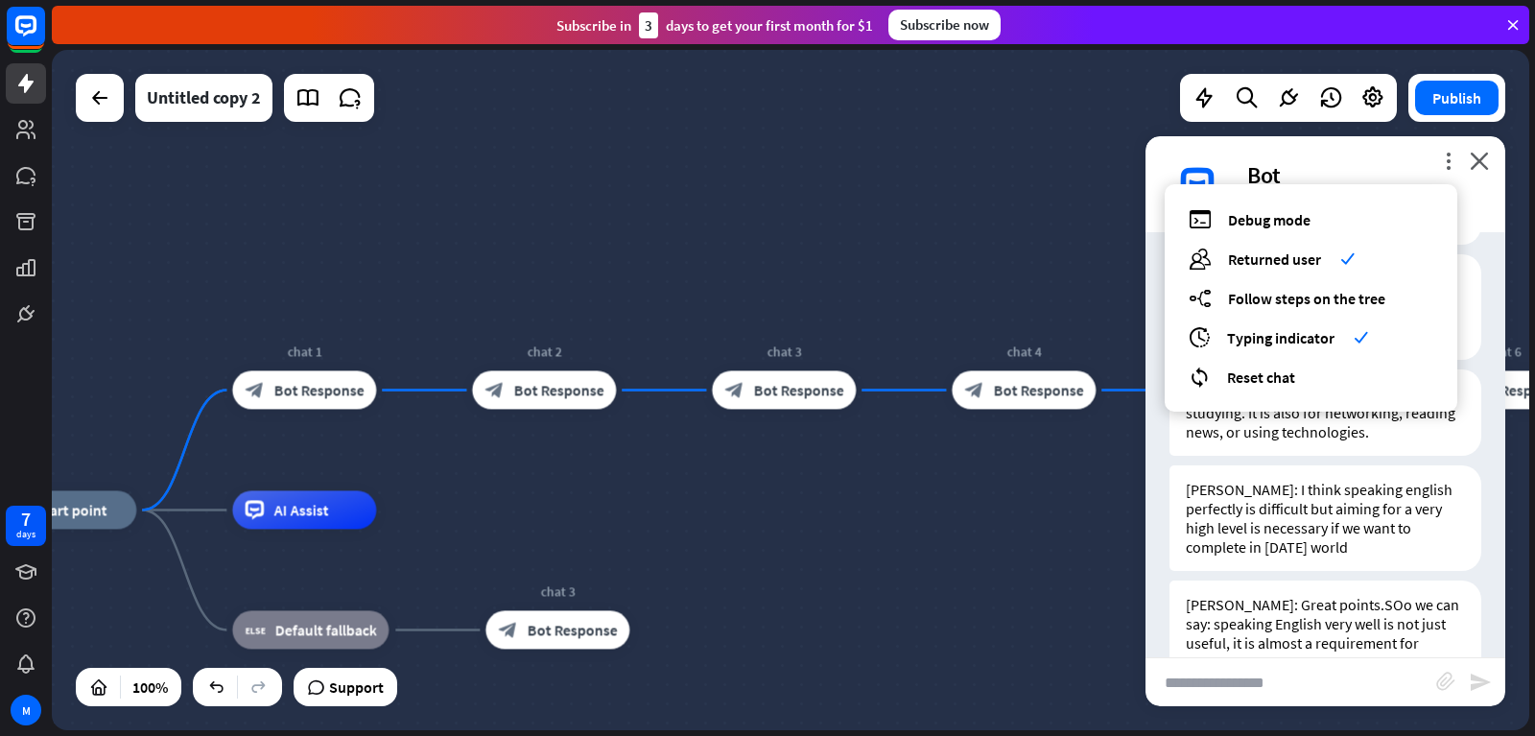
click at [750, 237] on div "home_2 Start point chat 1 block_bot_response Bot Response chat 2 block_bot_resp…" at bounding box center [790, 390] width 1477 height 680
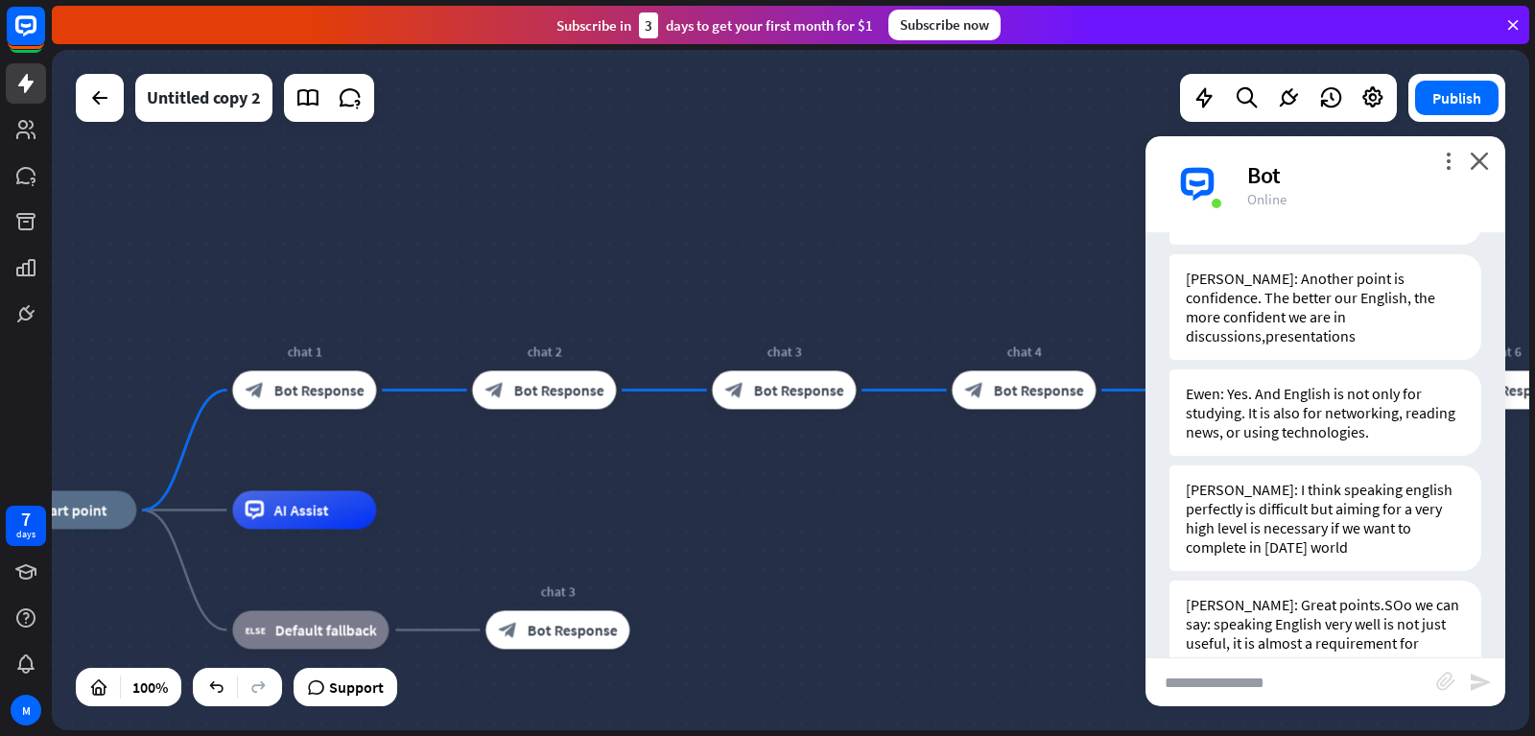
click at [1493, 158] on div "more_vert close Bot Online" at bounding box center [1325, 184] width 360 height 96
click at [1478, 162] on icon "close" at bounding box center [1479, 161] width 19 height 18
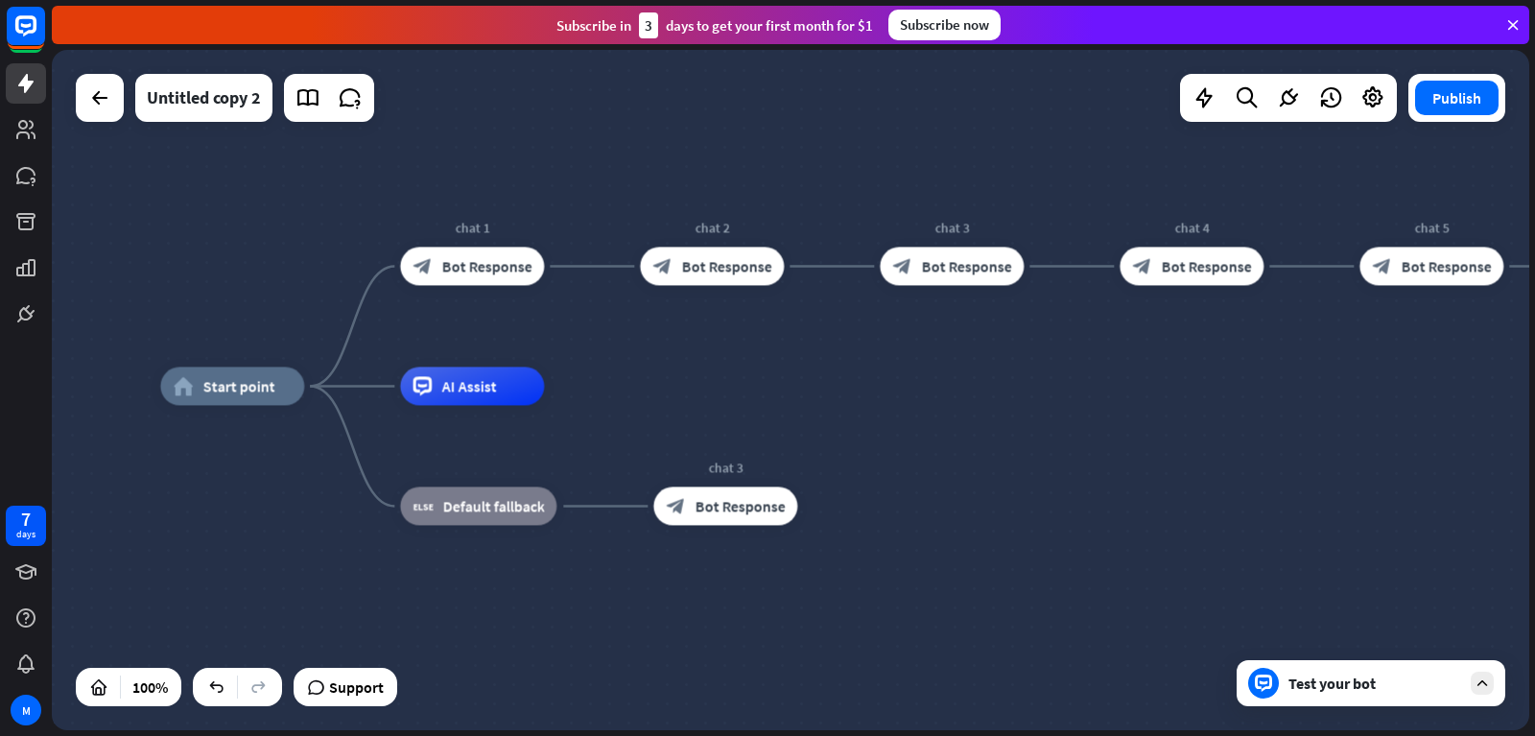
drag, startPoint x: 431, startPoint y: 461, endPoint x: 607, endPoint y: 315, distance: 229.6
click at [607, 315] on div "home_2 Start point chat 1 block_bot_response Bot Response chat 2 block_bot_resp…" at bounding box center [790, 390] width 1477 height 680
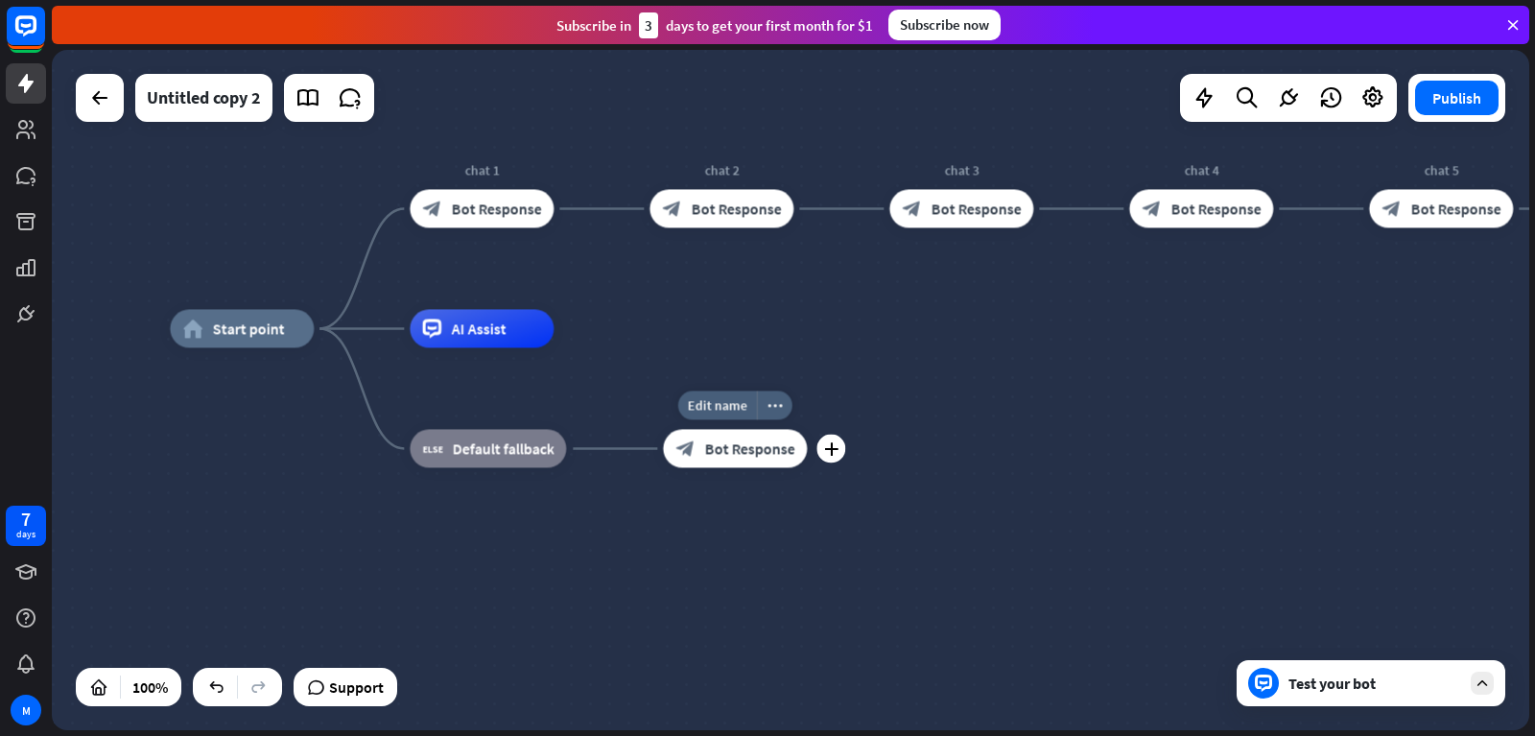
drag, startPoint x: 631, startPoint y: 483, endPoint x: 632, endPoint y: 448, distance: 34.5
click at [663, 448] on div "Edit name more_horiz plus block_bot_response Bot Response" at bounding box center [735, 449] width 144 height 38
drag, startPoint x: 632, startPoint y: 448, endPoint x: 628, endPoint y: 413, distance: 34.7
click at [829, 448] on icon "plus" at bounding box center [831, 448] width 14 height 13
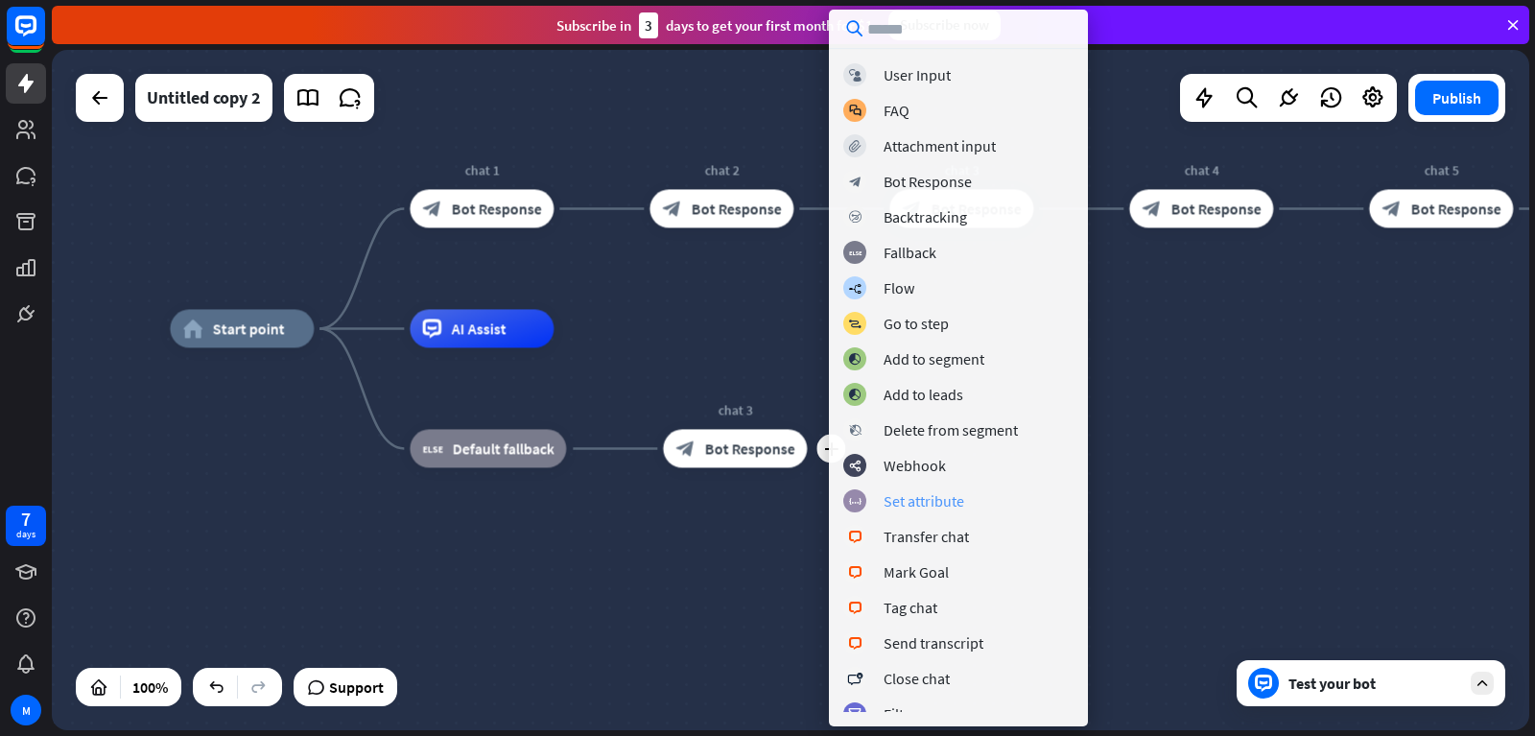
click at [921, 496] on div "Set attribute" at bounding box center [924, 500] width 81 height 19
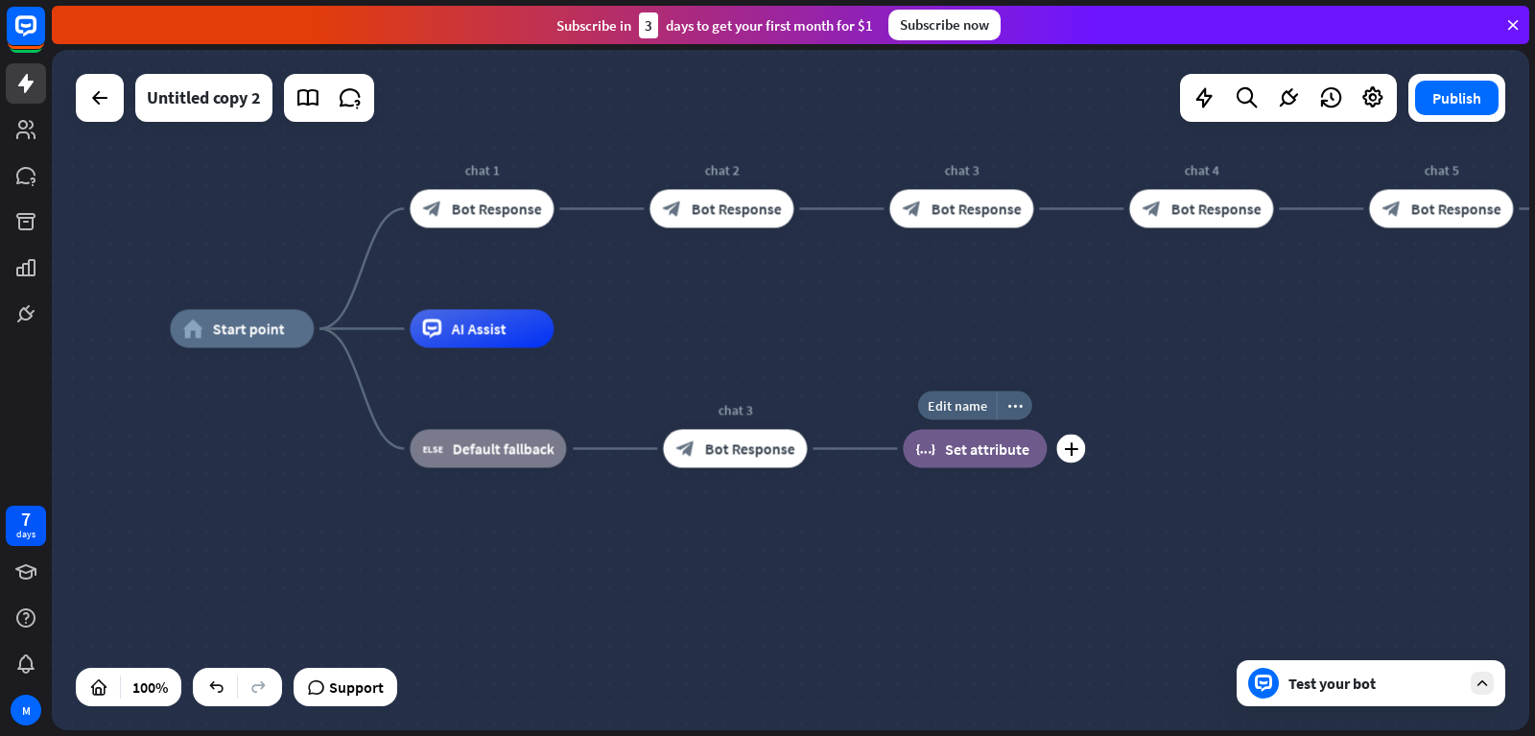
click at [972, 440] on span "Set attribute" at bounding box center [987, 448] width 84 height 19
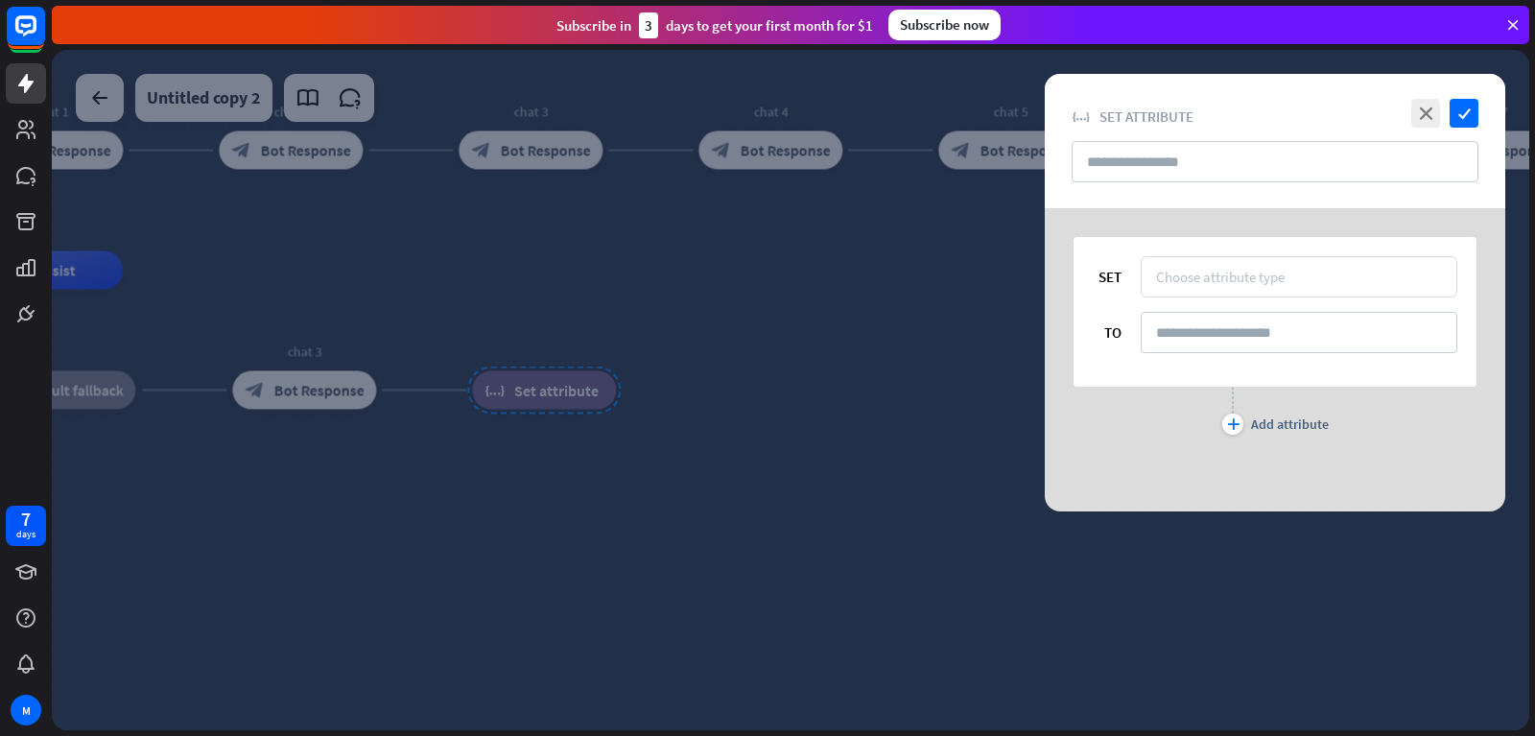
click at [1175, 261] on div "Choose attribute type" at bounding box center [1299, 276] width 317 height 41
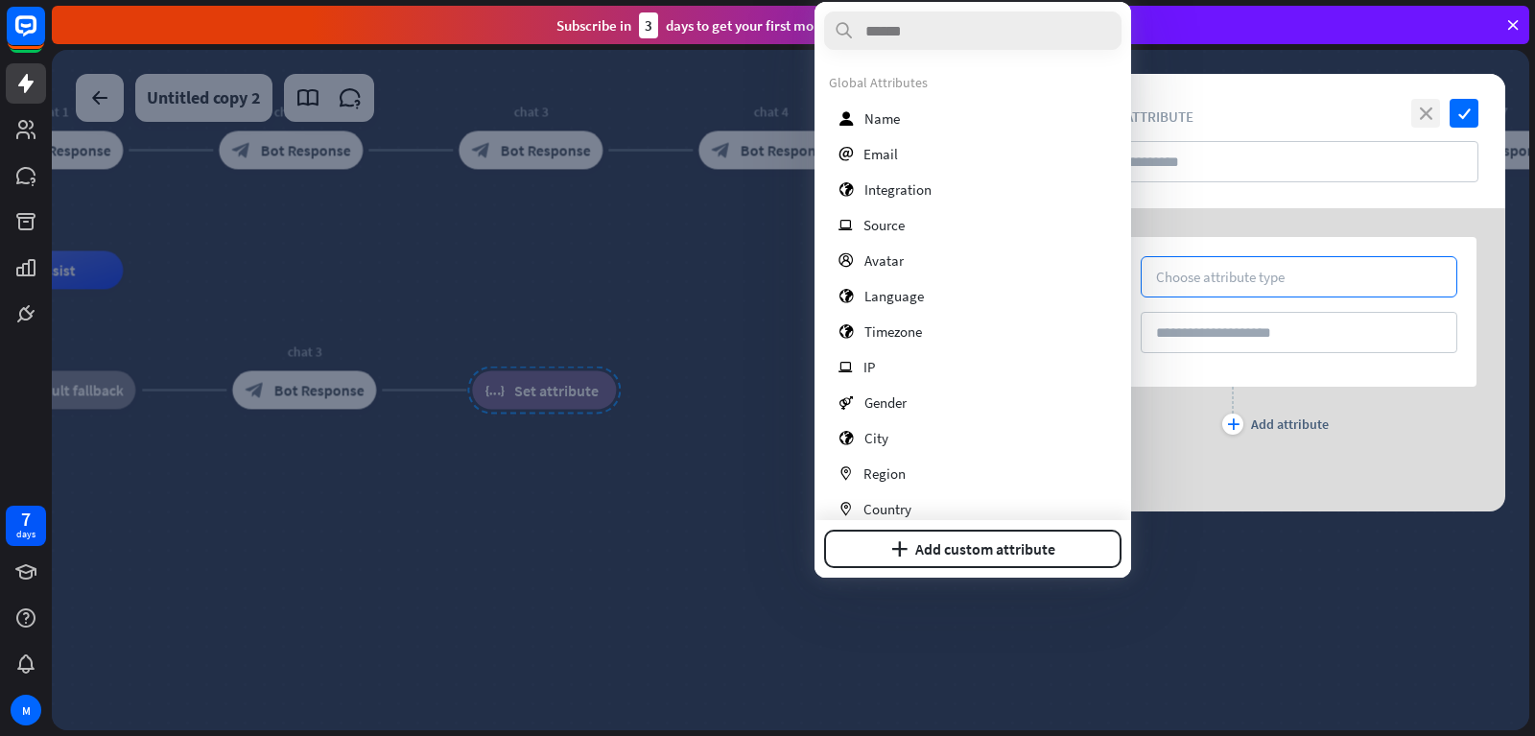
click at [1418, 107] on icon "close" at bounding box center [1425, 113] width 29 height 29
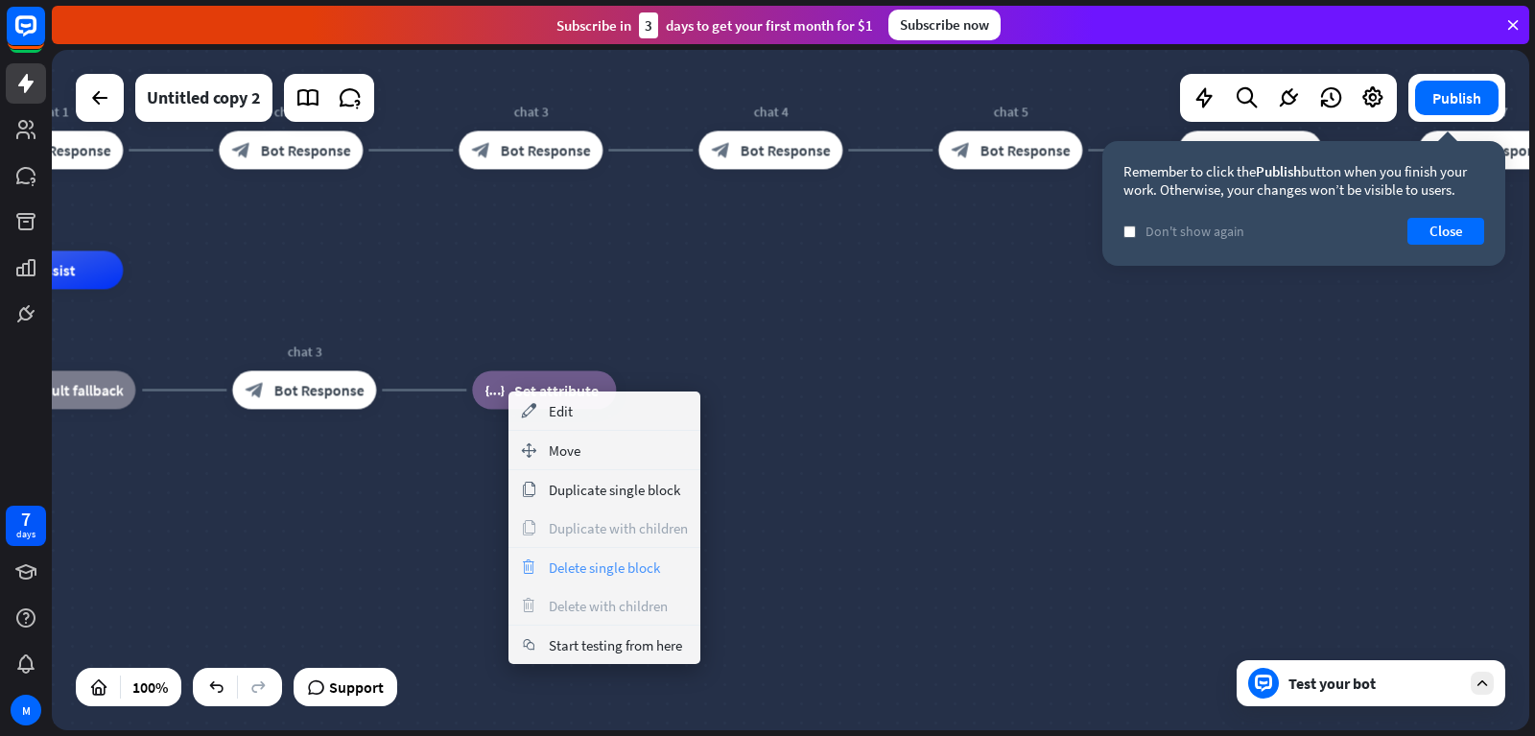
click at [577, 562] on span "Delete single block" at bounding box center [604, 567] width 111 height 18
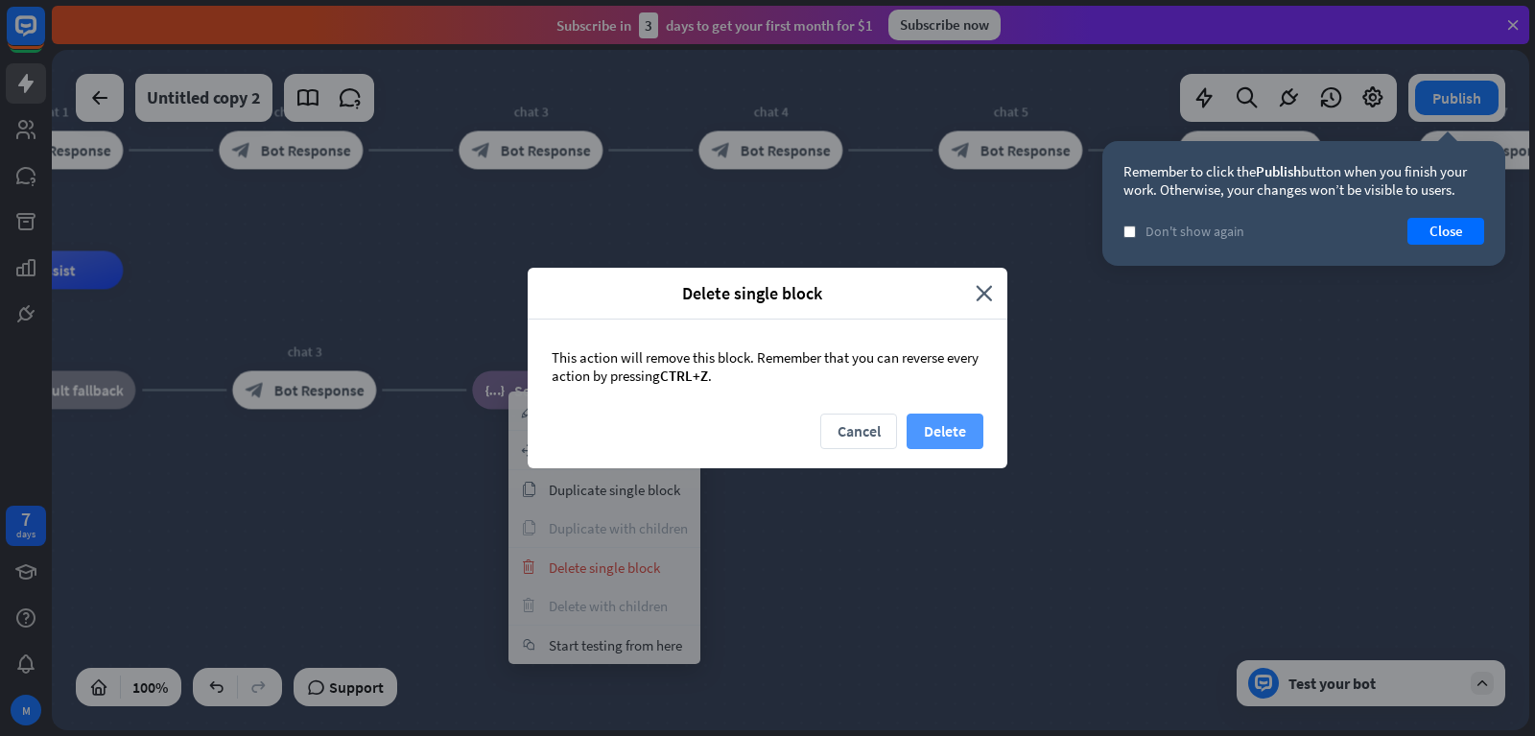
click at [929, 427] on button "Delete" at bounding box center [945, 430] width 77 height 35
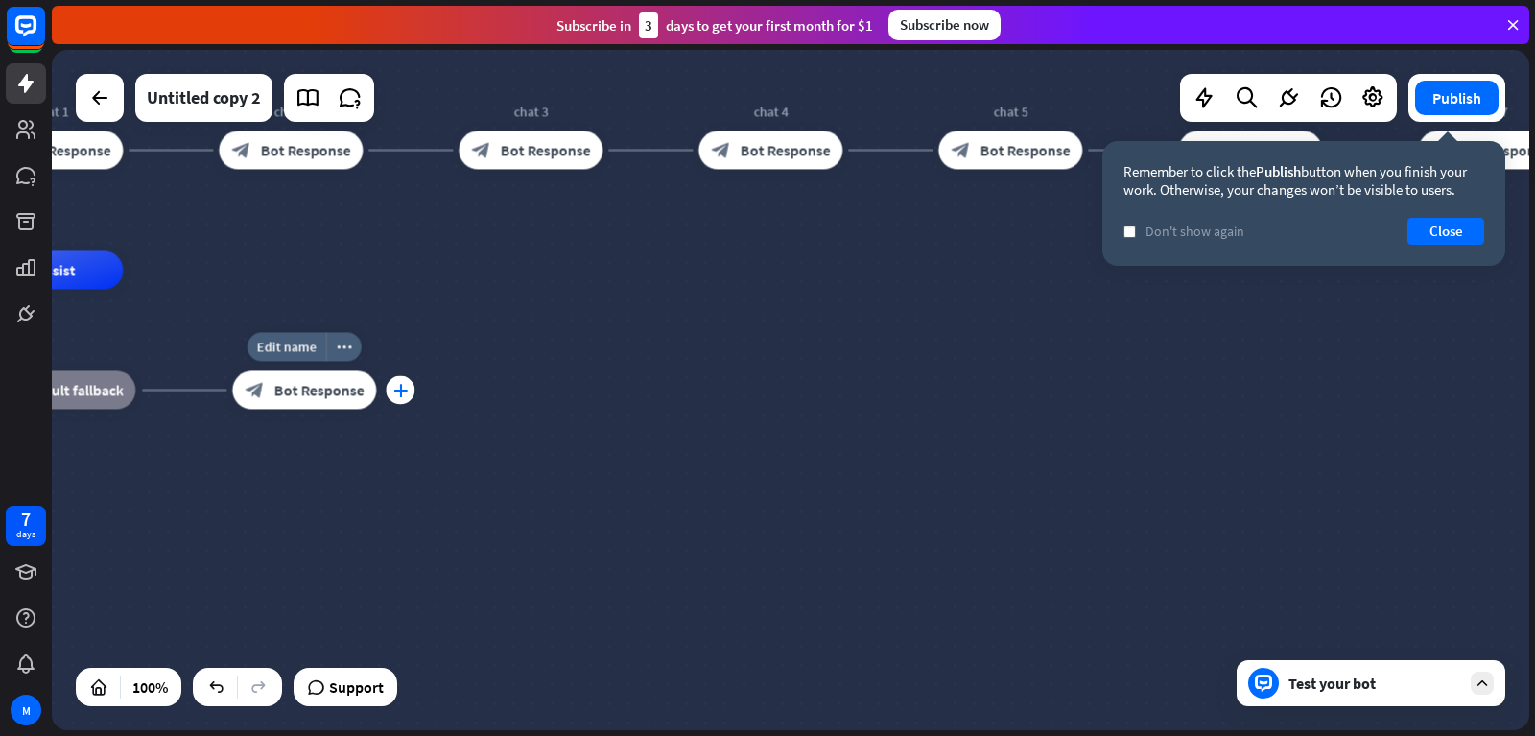
click at [408, 400] on div "plus" at bounding box center [400, 390] width 29 height 29
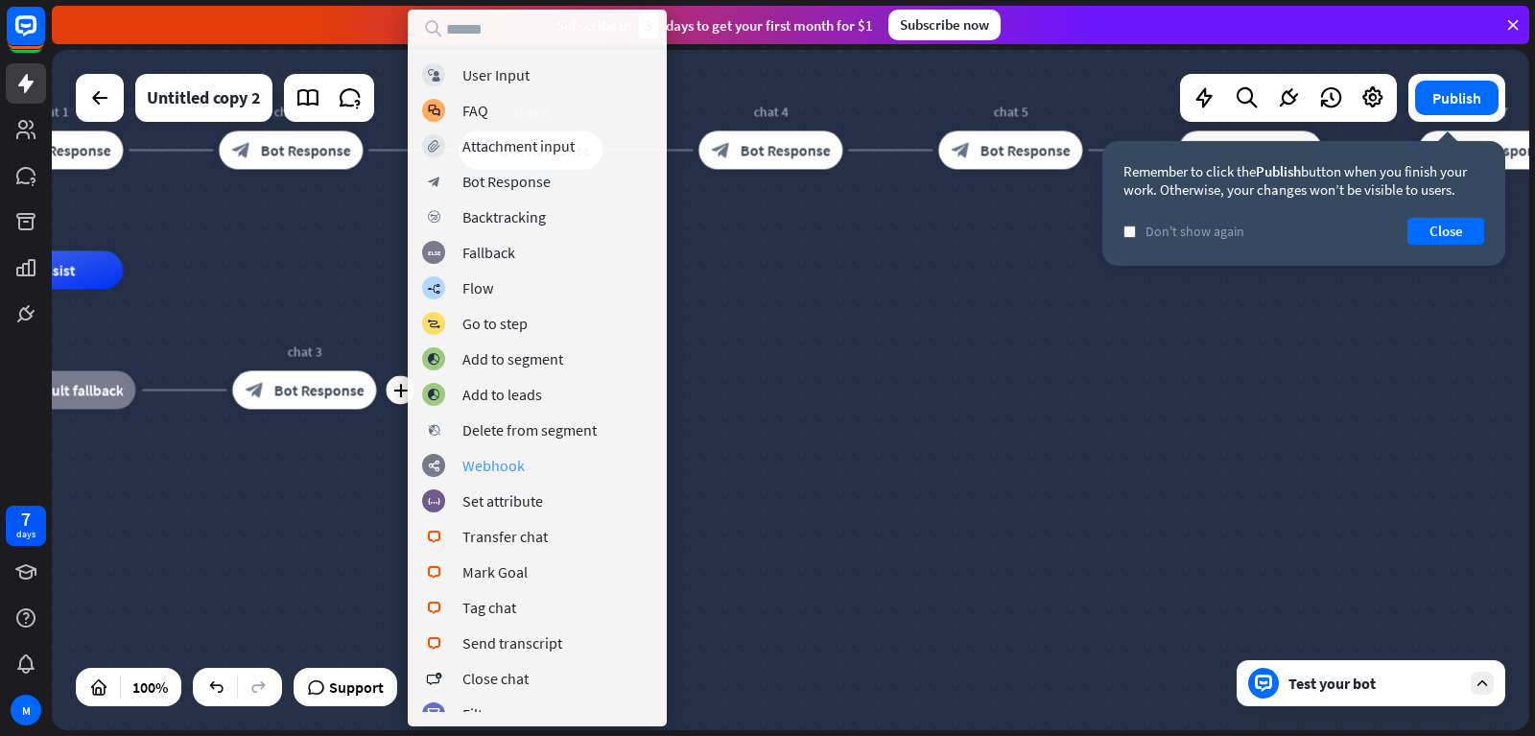
click at [505, 471] on div "Webhook" at bounding box center [493, 465] width 62 height 19
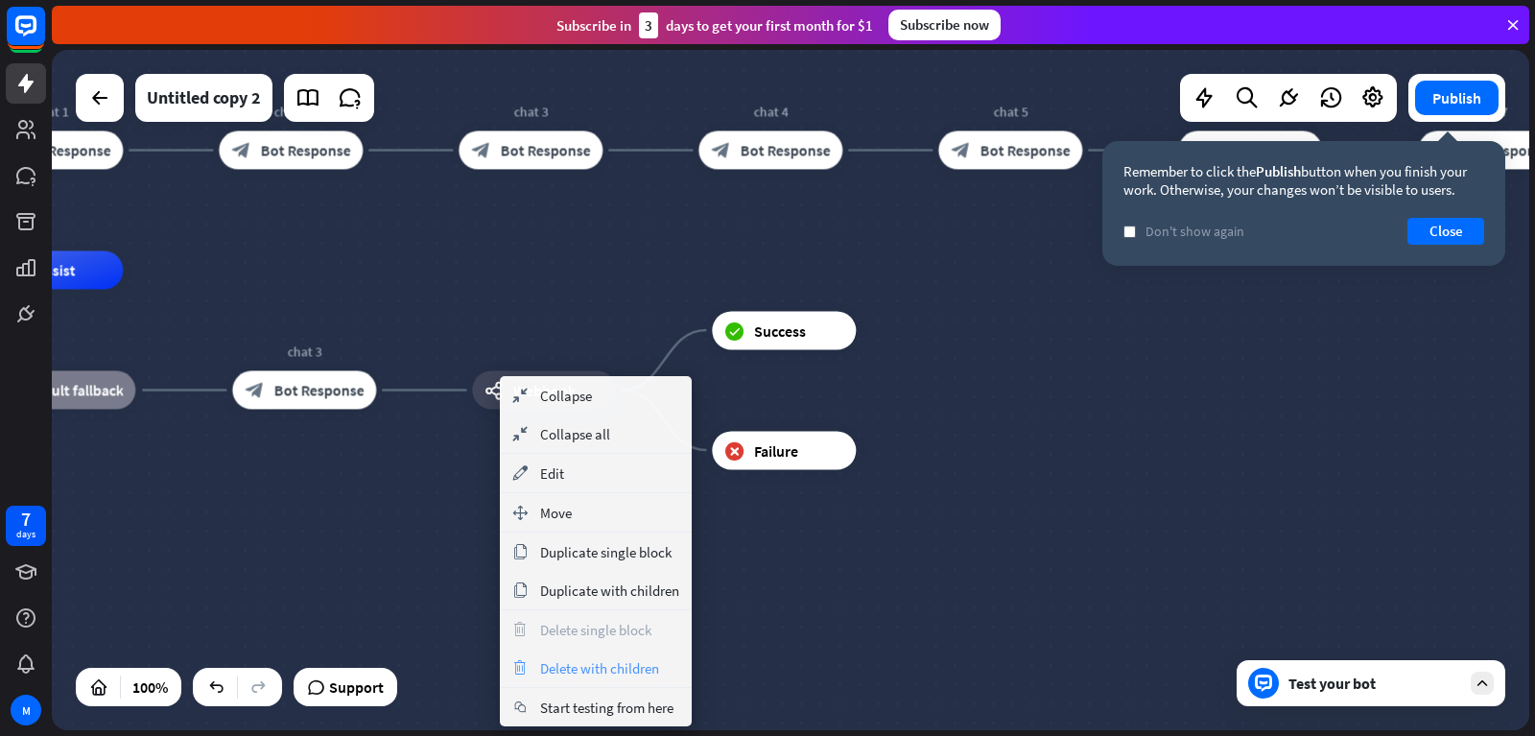
click at [553, 662] on span "Delete with children" at bounding box center [599, 668] width 119 height 18
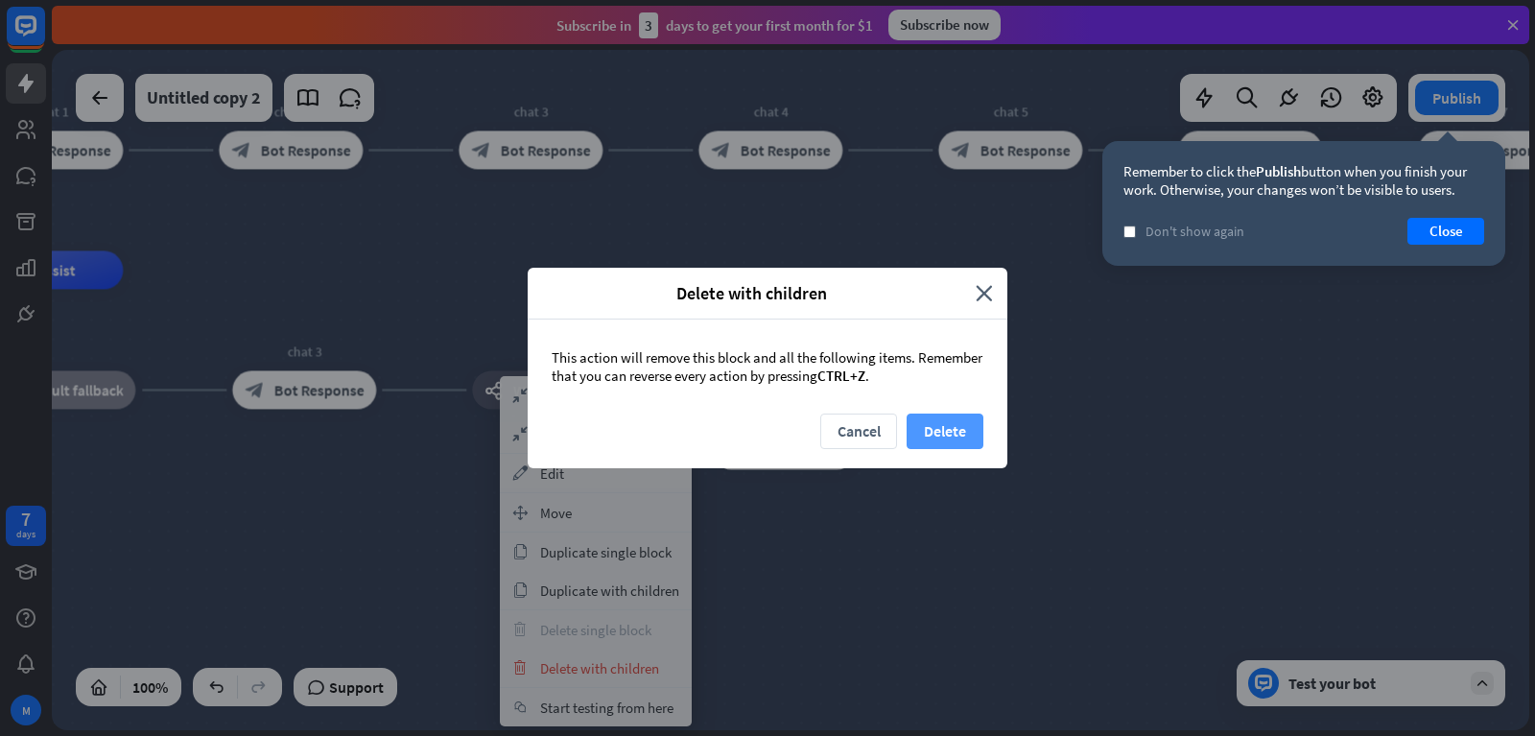
click at [933, 436] on button "Delete" at bounding box center [945, 430] width 77 height 35
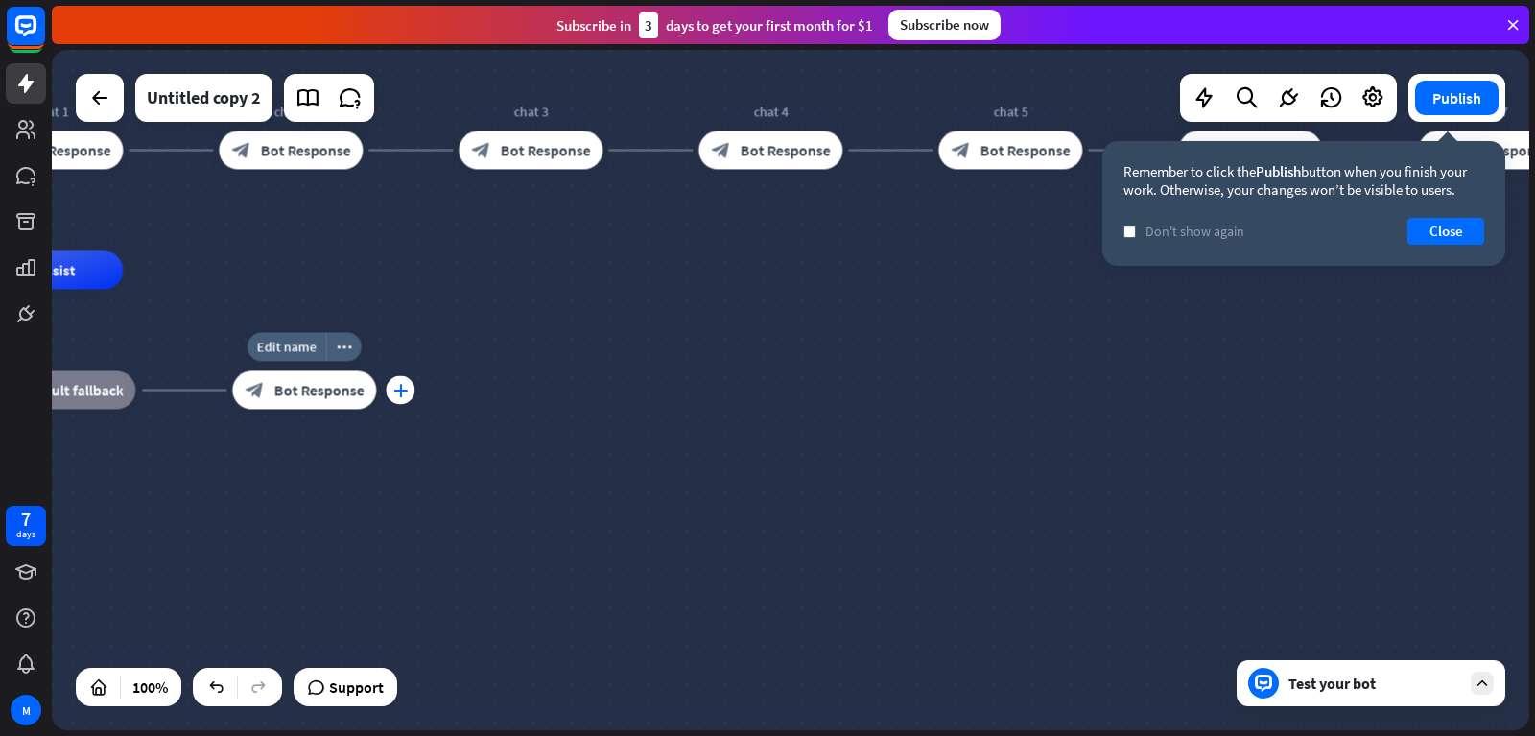
click at [398, 390] on icon "plus" at bounding box center [400, 390] width 14 height 13
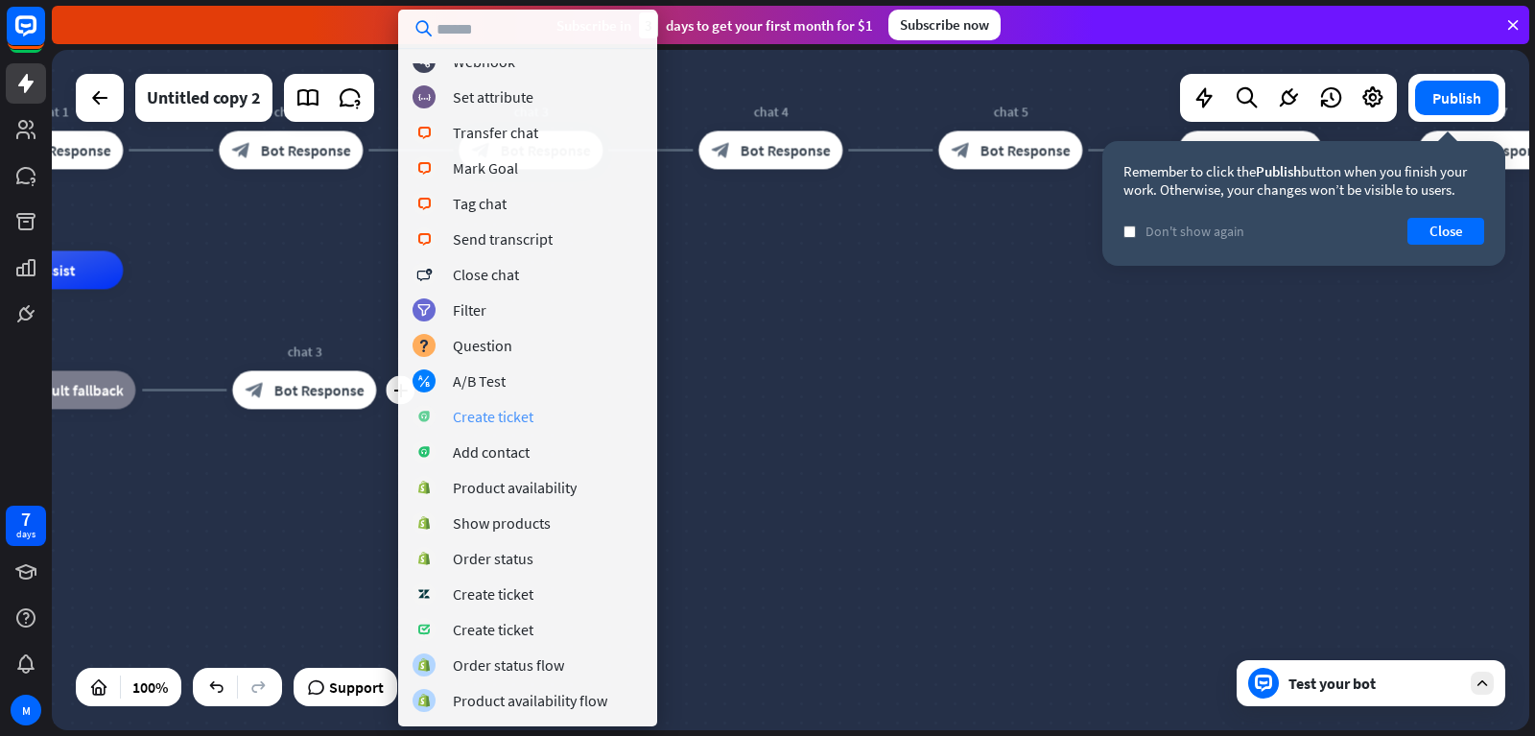
scroll to position [76, 0]
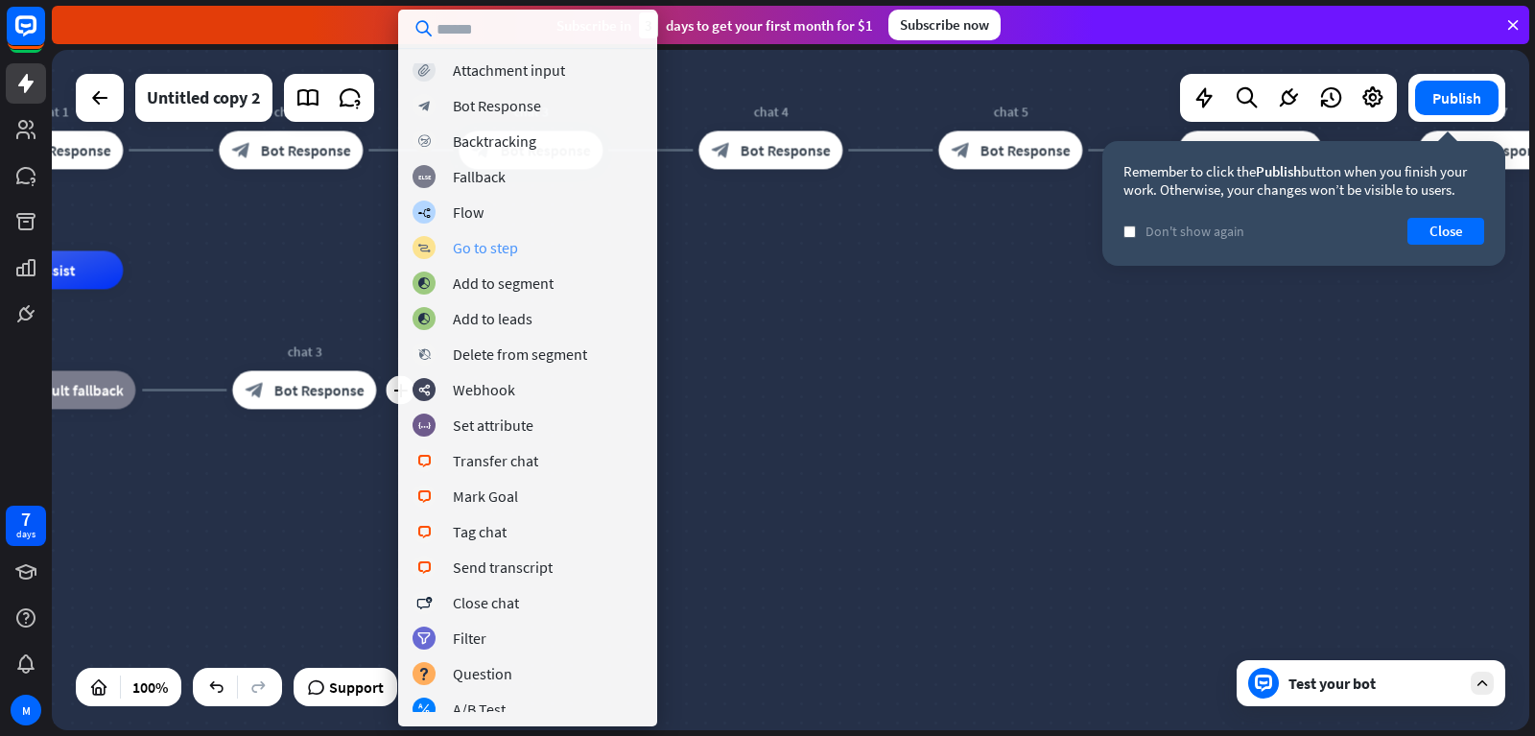
click at [513, 256] on div "Go to step" at bounding box center [485, 247] width 65 height 19
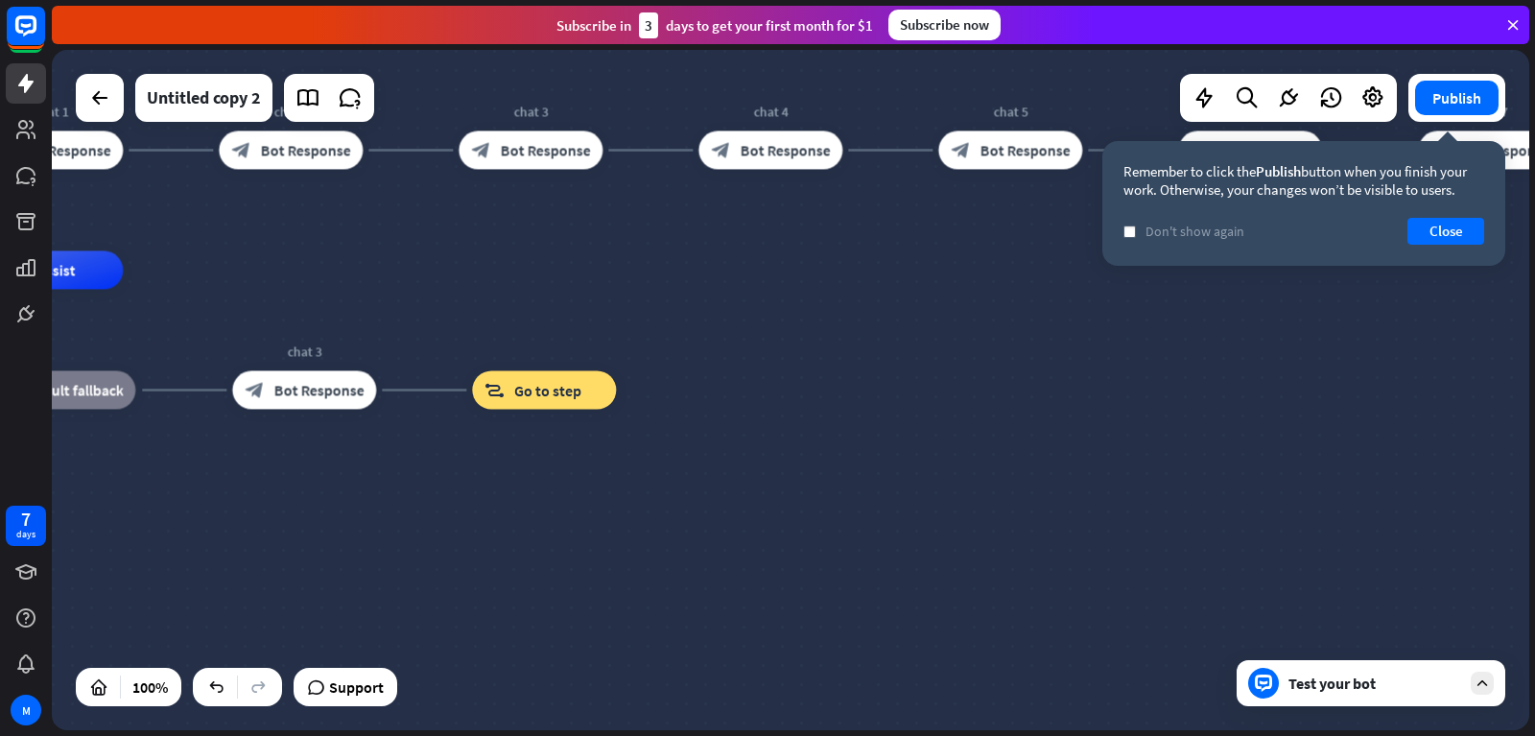
drag, startPoint x: 567, startPoint y: 392, endPoint x: 781, endPoint y: 250, distance: 256.8
click at [781, 250] on div "home_2 Start point chat 1 block_bot_response Bot Response chat 2 block_bot_resp…" at bounding box center [790, 390] width 1477 height 680
click at [515, 399] on span "Go to step" at bounding box center [547, 390] width 67 height 19
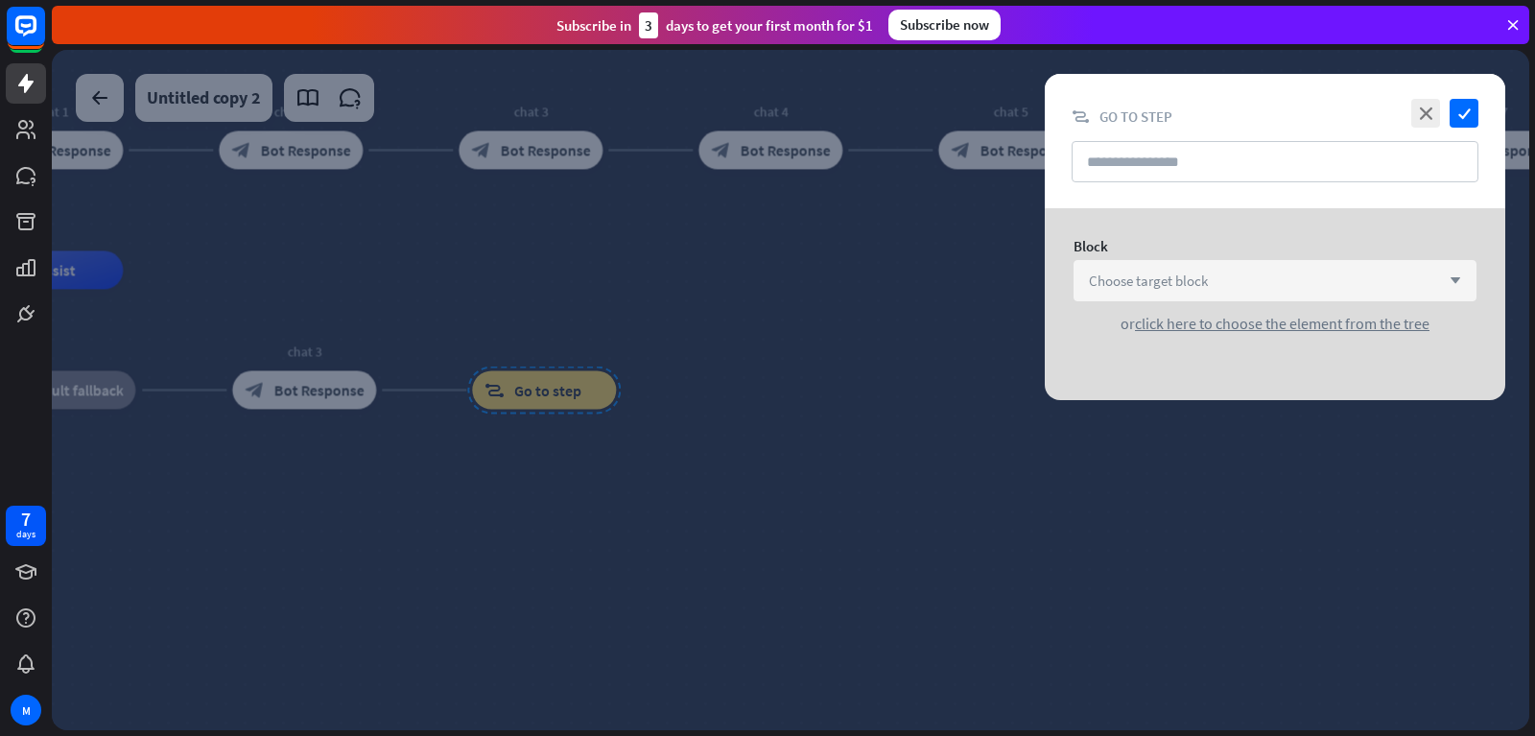
click at [1192, 276] on span "Choose target block" at bounding box center [1148, 280] width 119 height 18
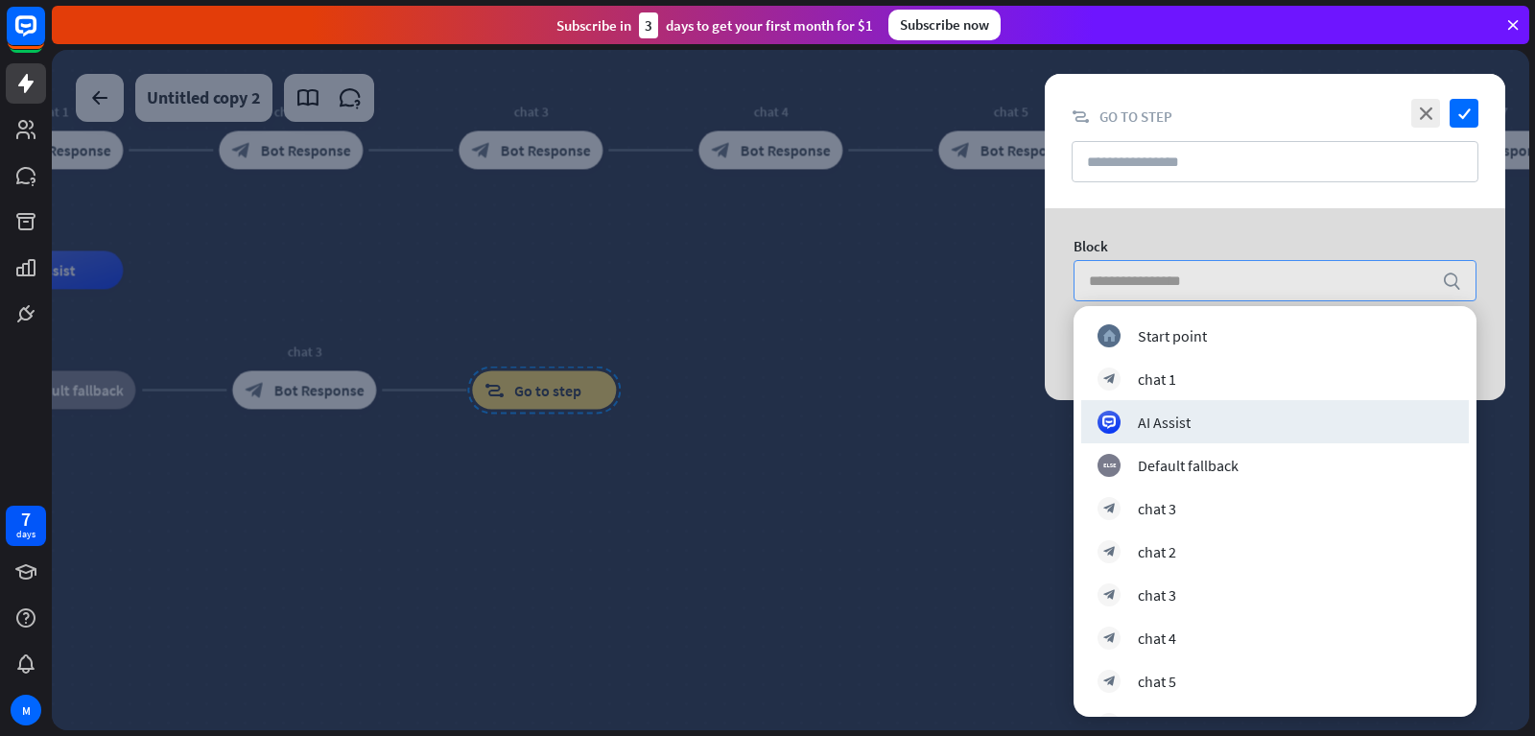
click at [721, 304] on div at bounding box center [790, 390] width 1477 height 680
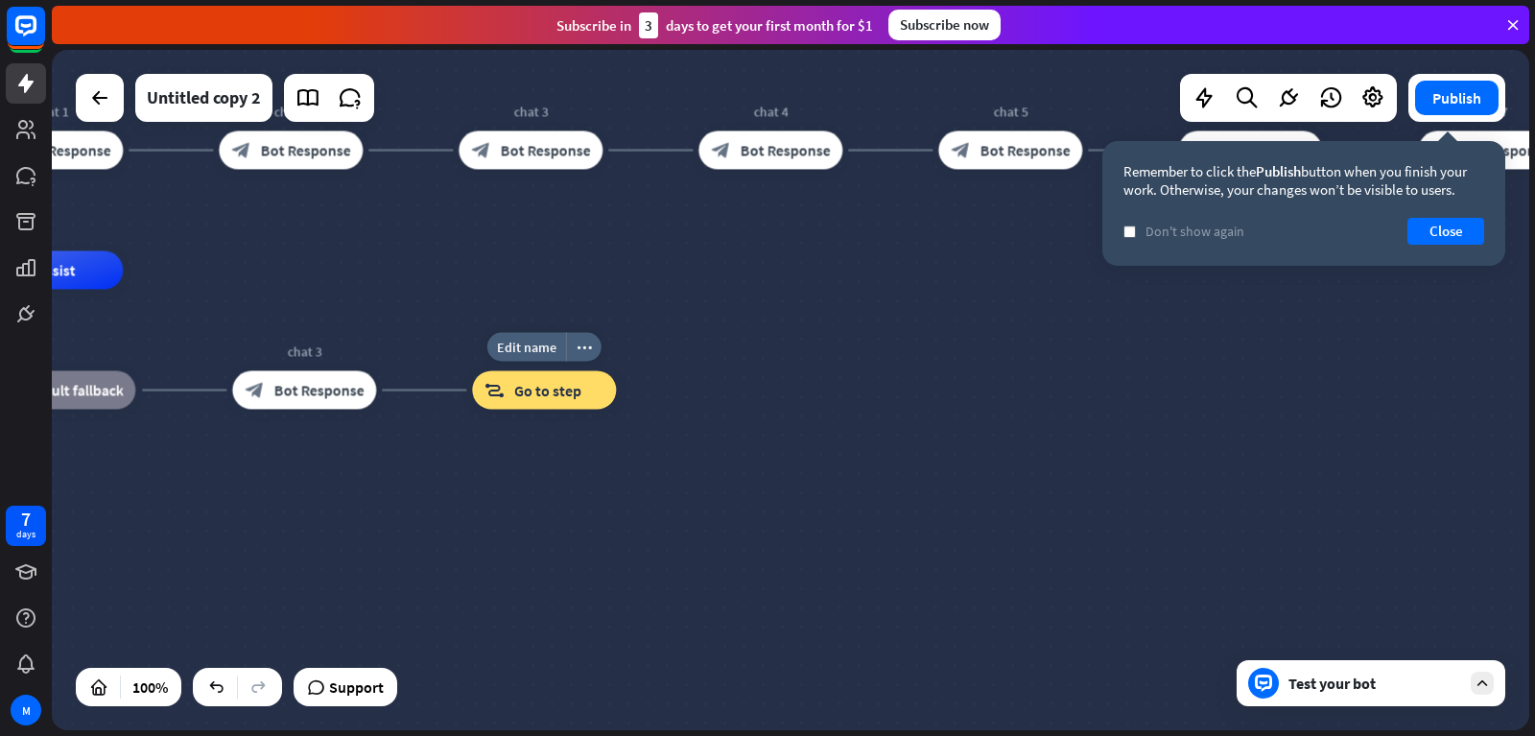
click at [545, 386] on span "Go to step" at bounding box center [547, 390] width 67 height 19
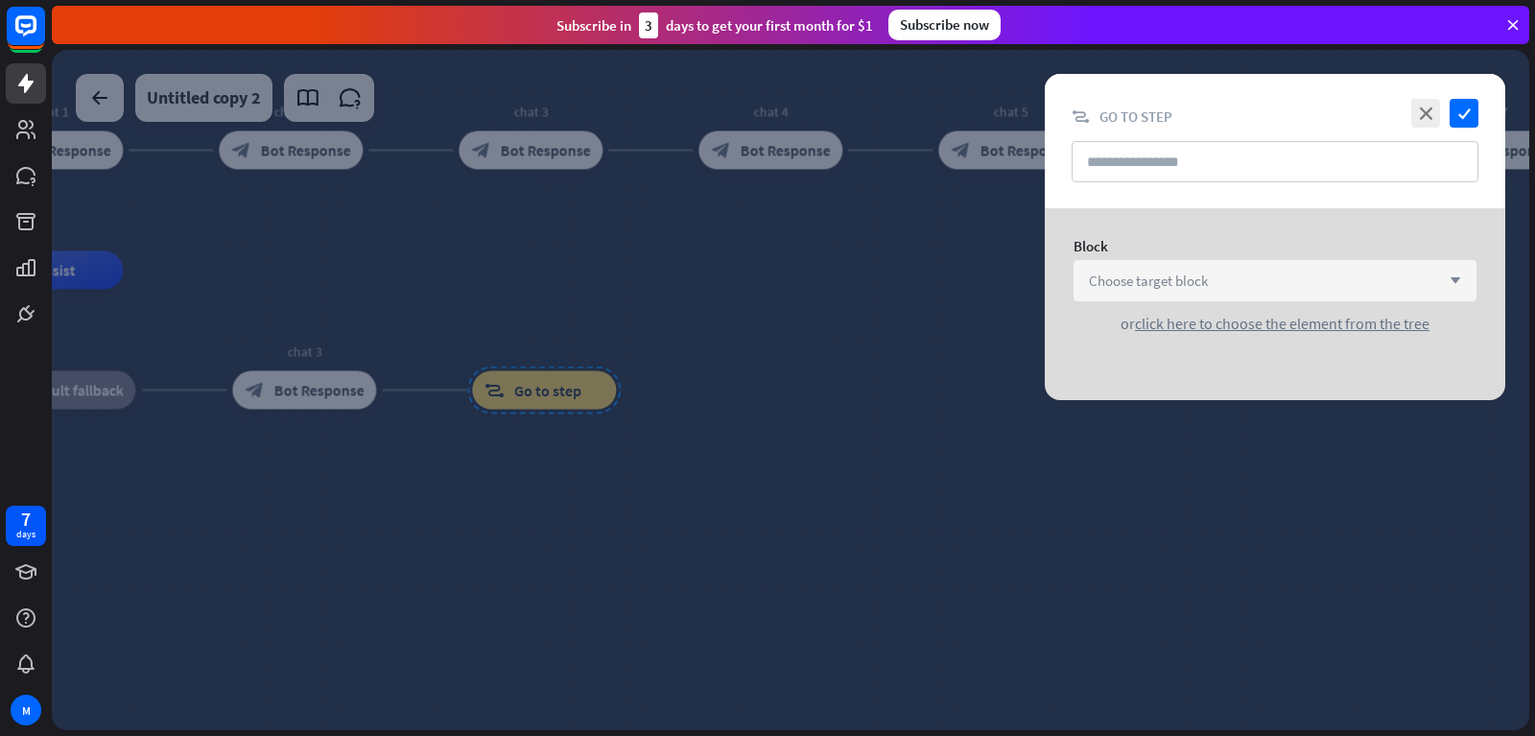
click at [1300, 285] on div "Choose target block arrow_down" at bounding box center [1274, 280] width 403 height 41
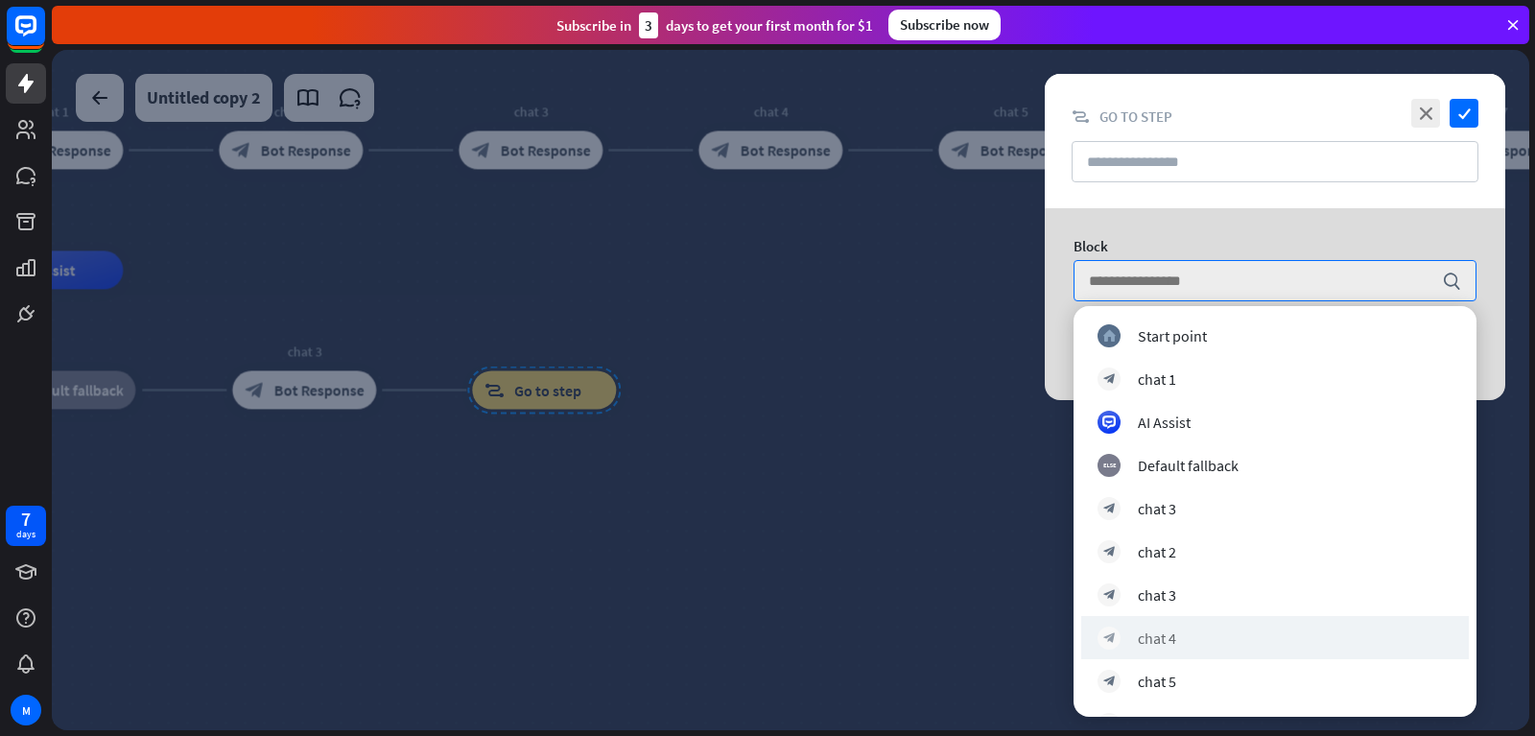
click at [1156, 625] on div "block_bot_response chat 4" at bounding box center [1275, 637] width 388 height 43
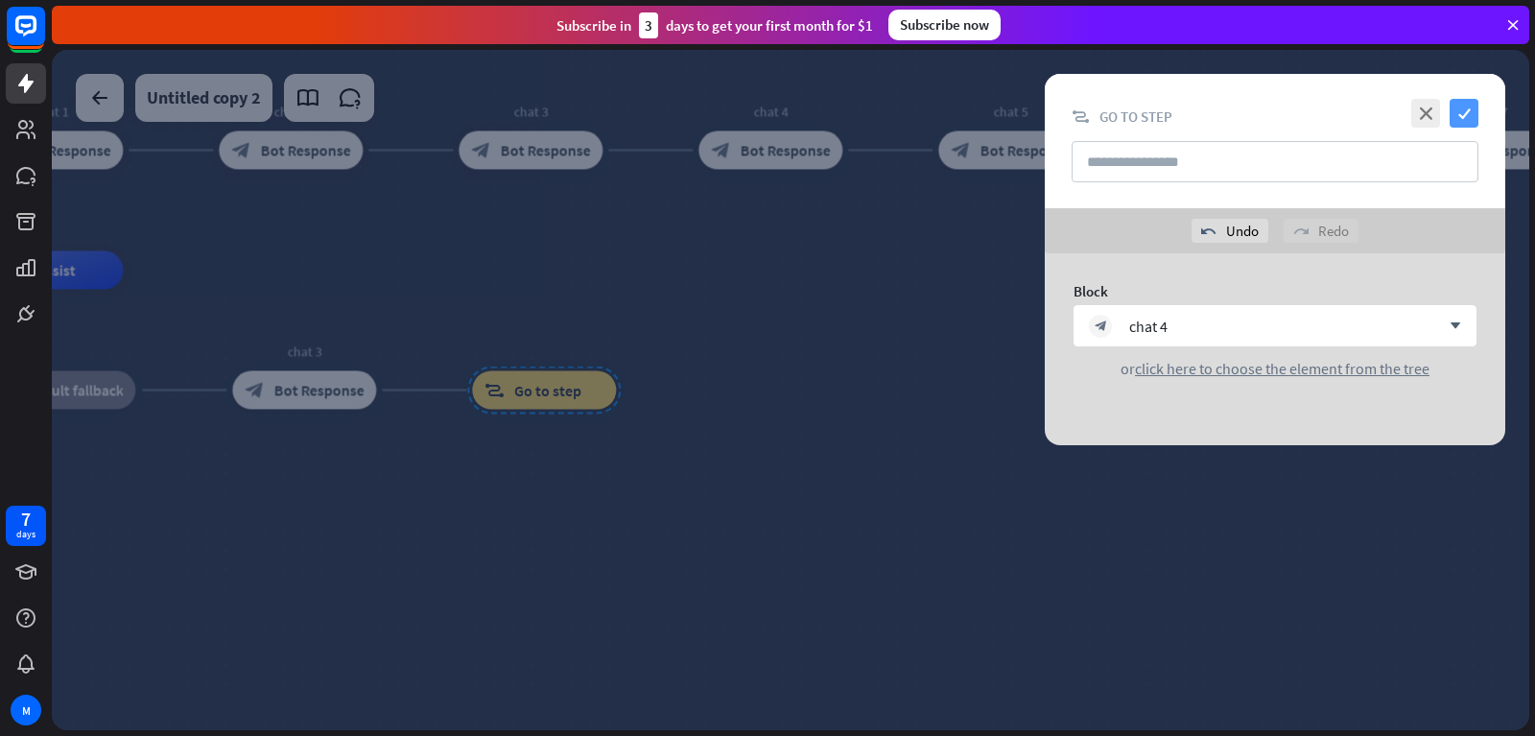
click at [1467, 103] on icon "check" at bounding box center [1464, 113] width 29 height 29
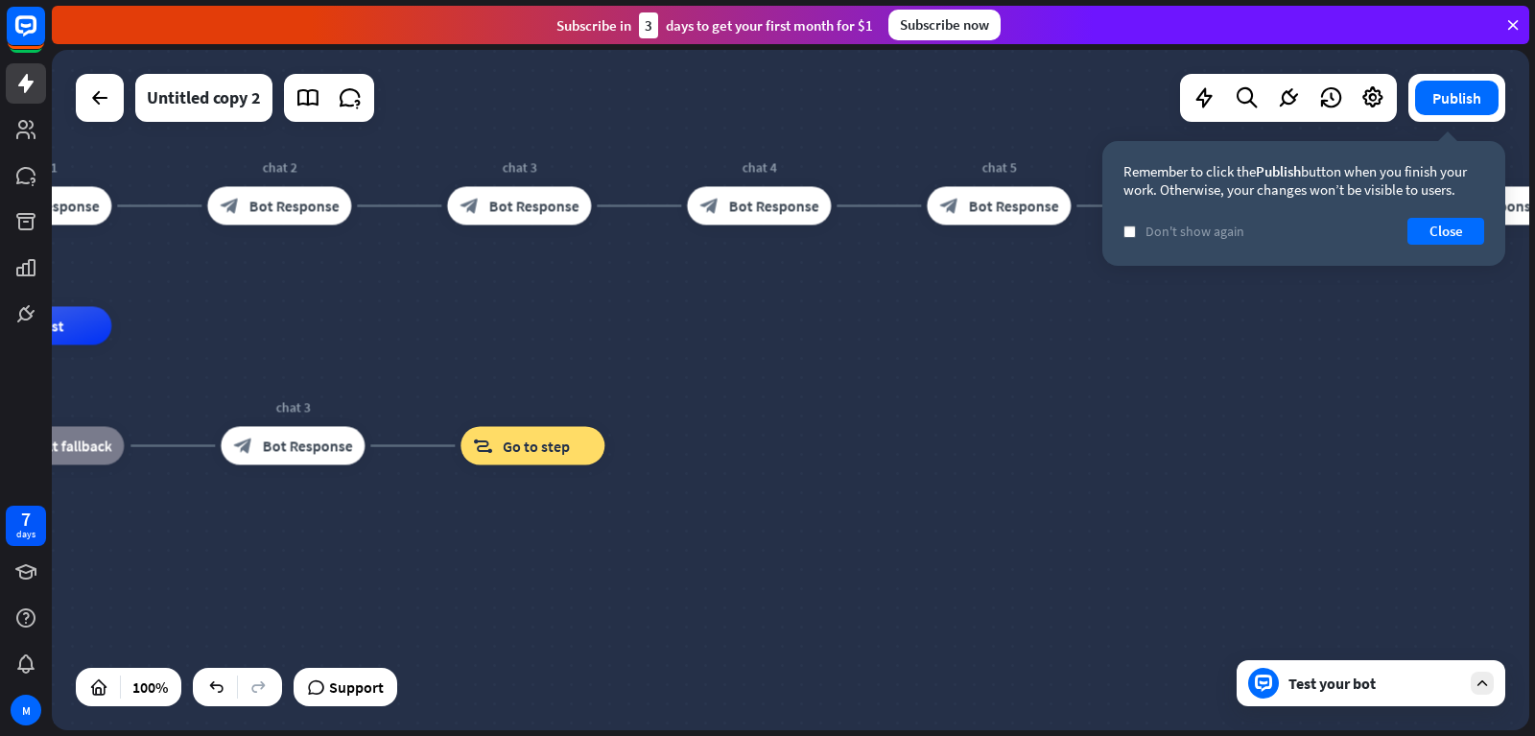
drag, startPoint x: 1239, startPoint y: 342, endPoint x: 1229, endPoint y: 397, distance: 56.6
click at [1229, 397] on div "home_2 Start point chat 1 block_bot_response Bot Response chat 2 block_bot_resp…" at bounding box center [790, 390] width 1477 height 680
click at [1402, 695] on div "Test your bot" at bounding box center [1371, 683] width 269 height 46
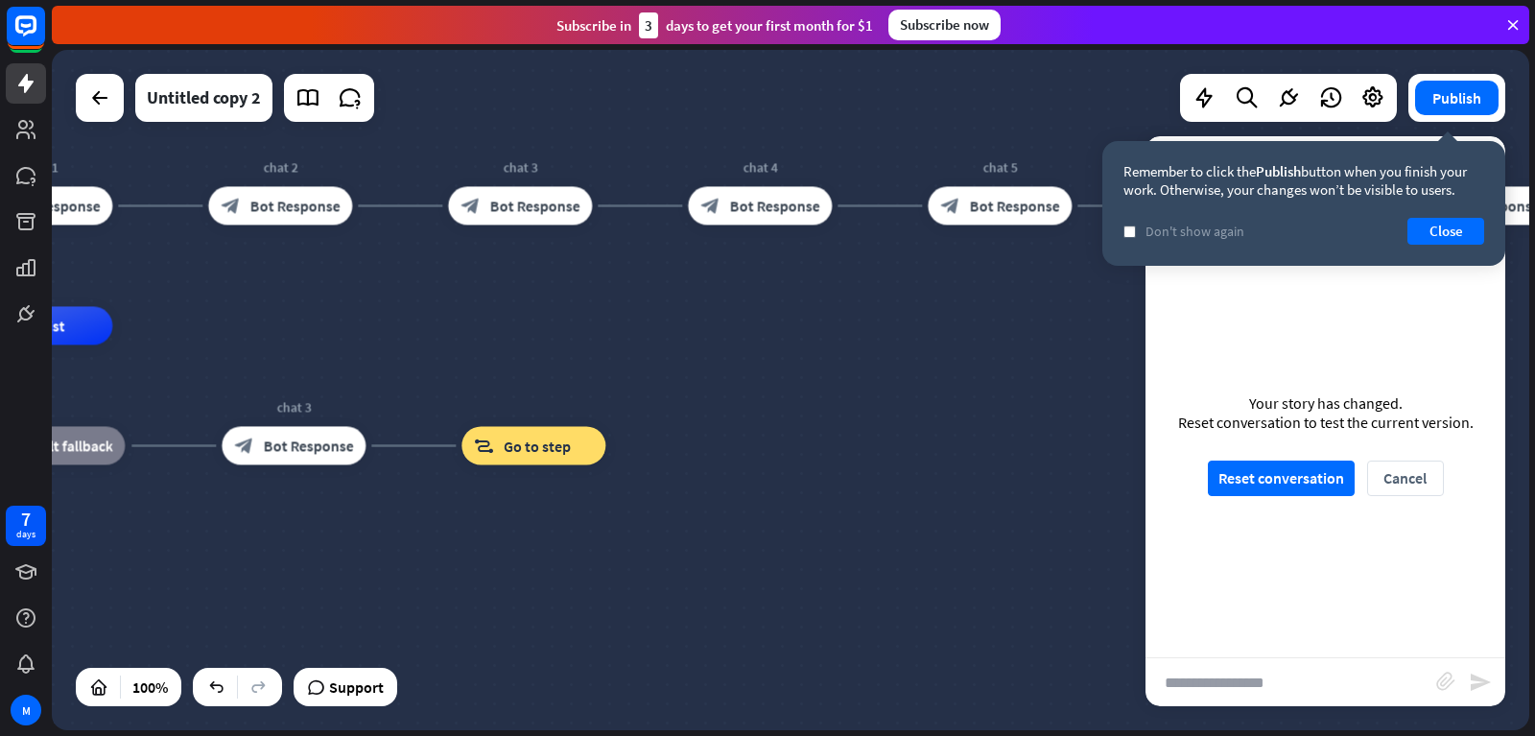
scroll to position [590, 0]
click at [1281, 471] on button "Reset conversation" at bounding box center [1281, 477] width 147 height 35
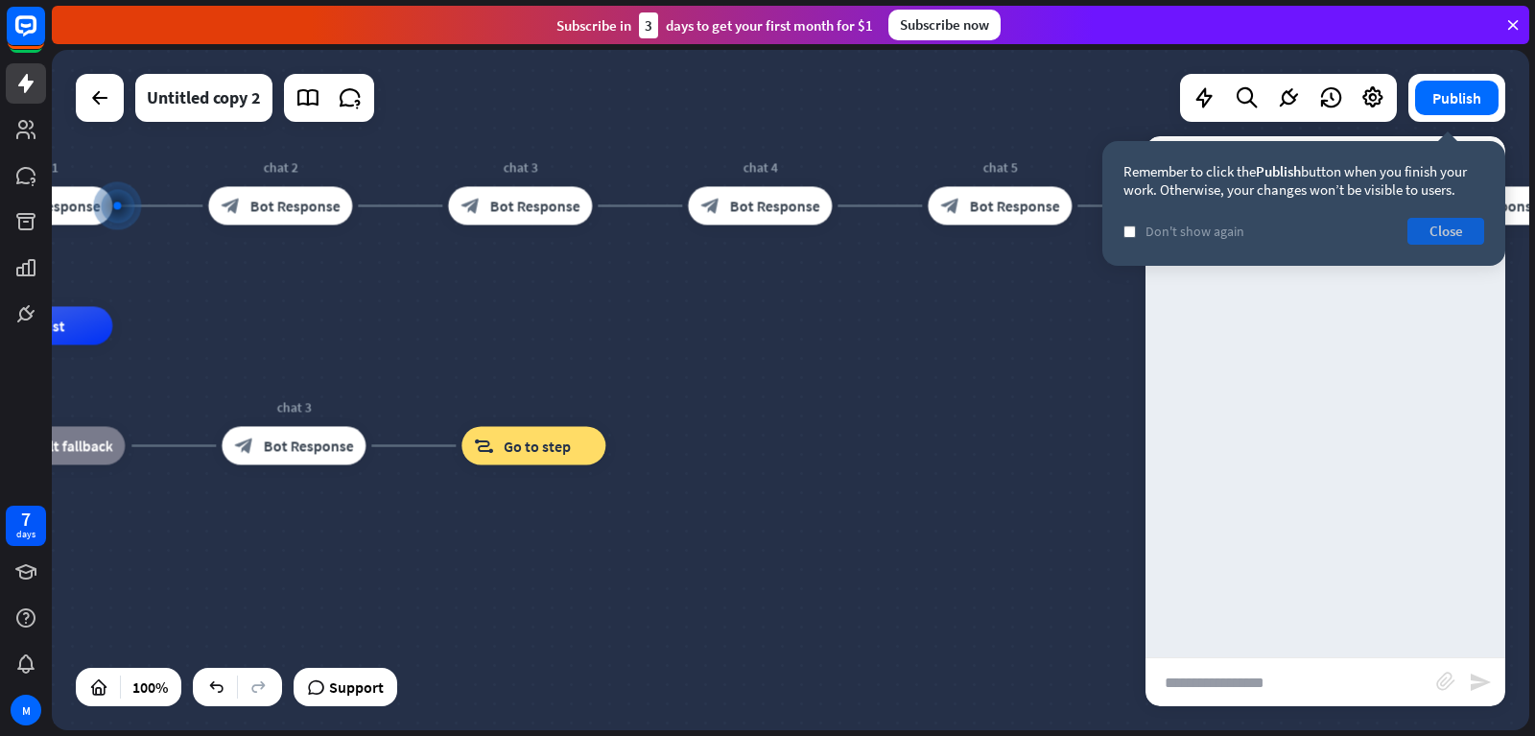
click at [1438, 223] on button "Close" at bounding box center [1445, 231] width 77 height 27
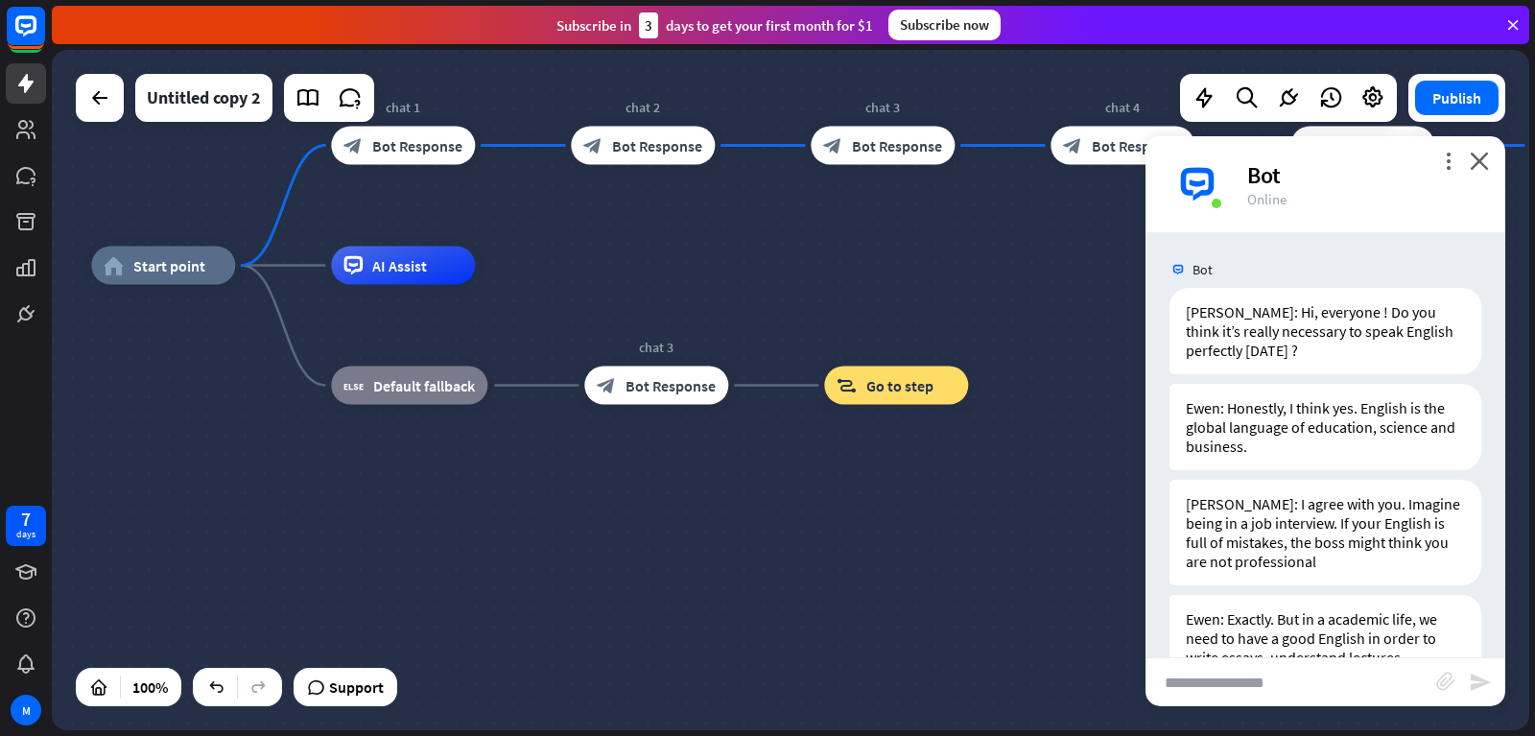
drag, startPoint x: 630, startPoint y: 515, endPoint x: 910, endPoint y: 458, distance: 286.0
click at [988, 455] on div "home_2 Start point chat 1 block_bot_response Bot Response chat 2 block_bot_resp…" at bounding box center [829, 606] width 1477 height 680
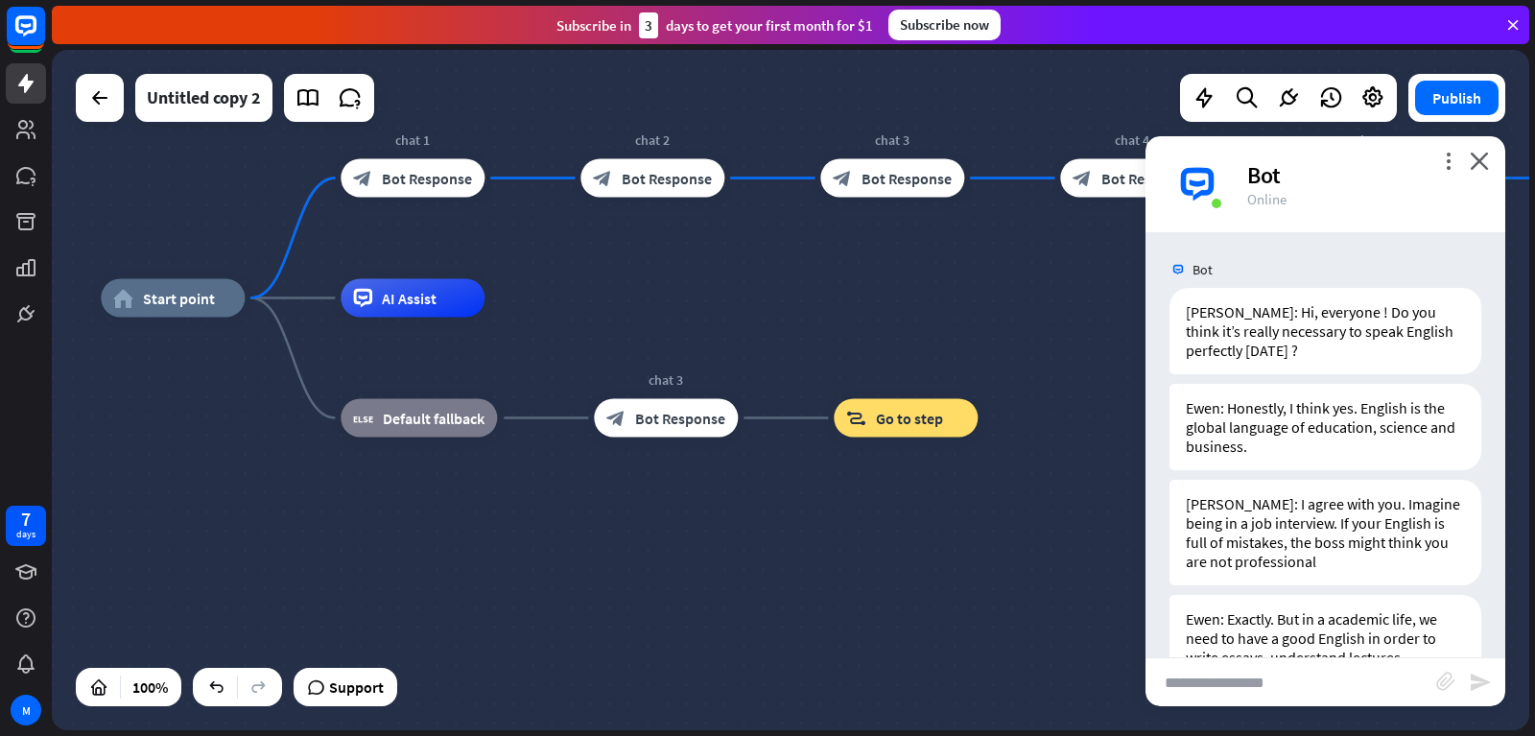
drag, startPoint x: 298, startPoint y: 182, endPoint x: 304, endPoint y: 225, distance: 43.6
click at [304, 225] on div "home_2 Start point Edit name more_horiz chat 1 block_bot_response Bot Response …" at bounding box center [790, 390] width 1477 height 680
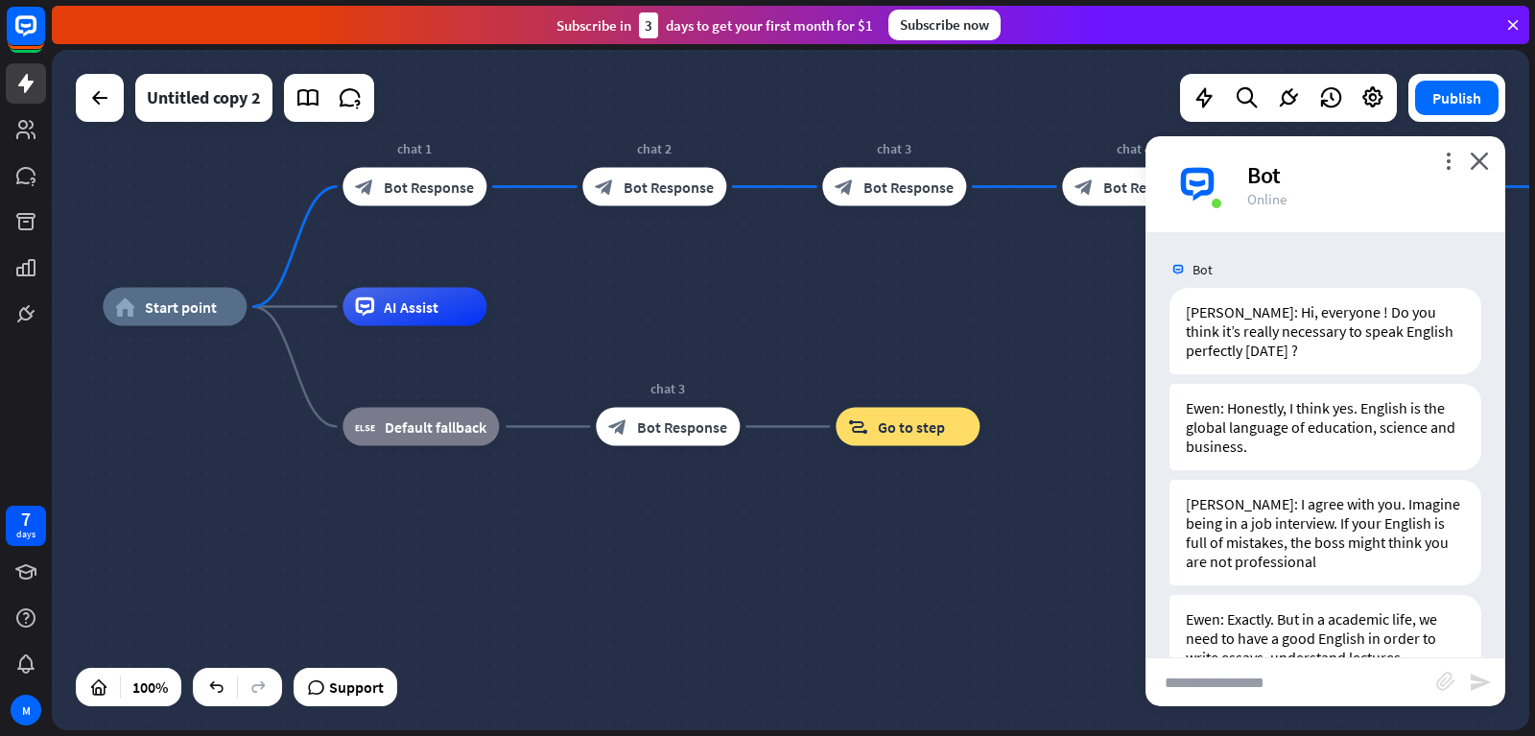
click at [299, 318] on div "home_2 Start point chat 1 block_bot_response Bot Response chat 2 block_bot_resp…" at bounding box center [841, 647] width 1477 height 680
click at [297, 256] on div "home_2 Start point chat 1 block_bot_response Bot Response chat 2 block_bot_resp…" at bounding box center [790, 390] width 1477 height 680
click at [342, 310] on div "Edit name more_horiz plus AI Assist" at bounding box center [414, 307] width 144 height 38
click at [295, 361] on div "home_2 Start point chat 1 block_bot_response Bot Response chat 2 block_bot_resp…" at bounding box center [841, 647] width 1477 height 680
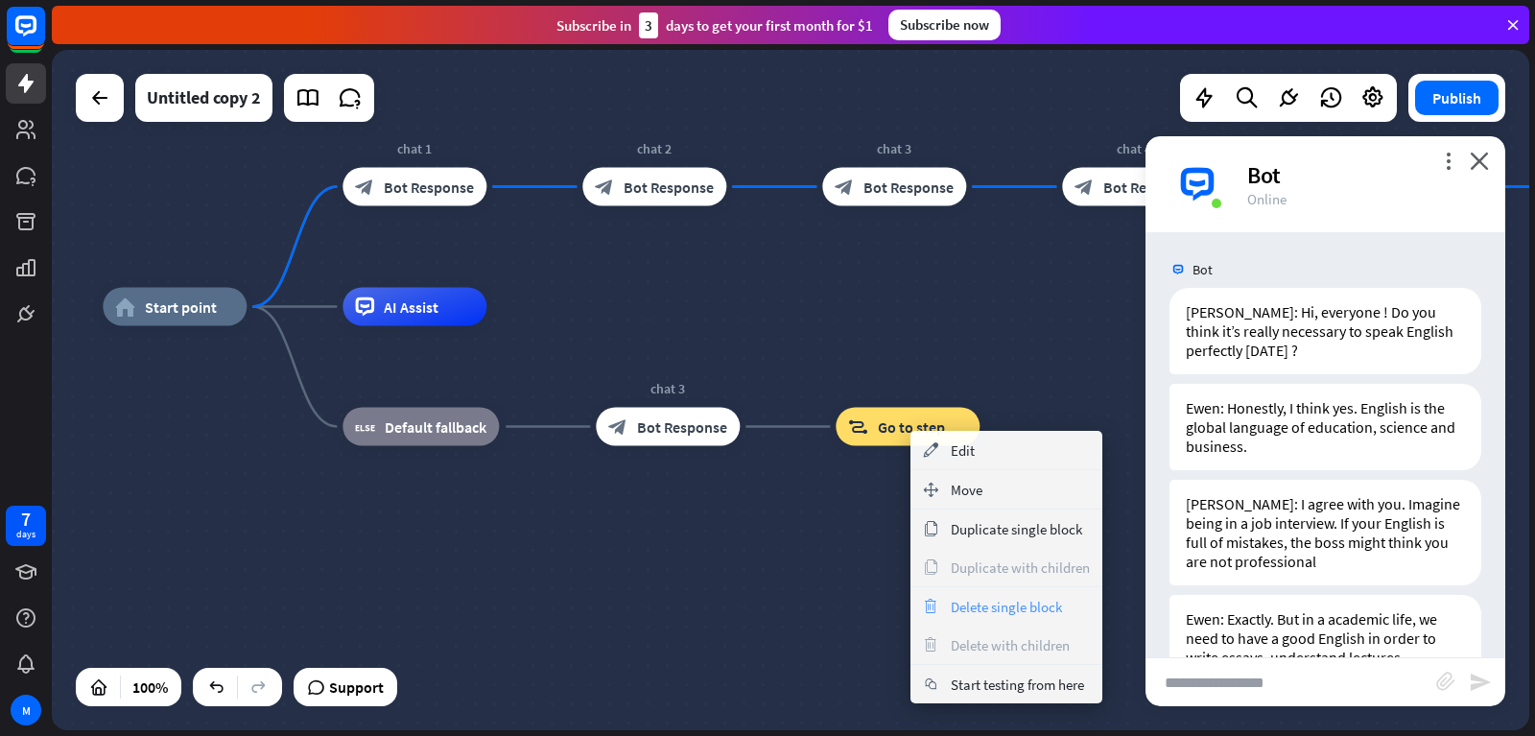
click at [983, 610] on span "Delete single block" at bounding box center [1006, 607] width 111 height 18
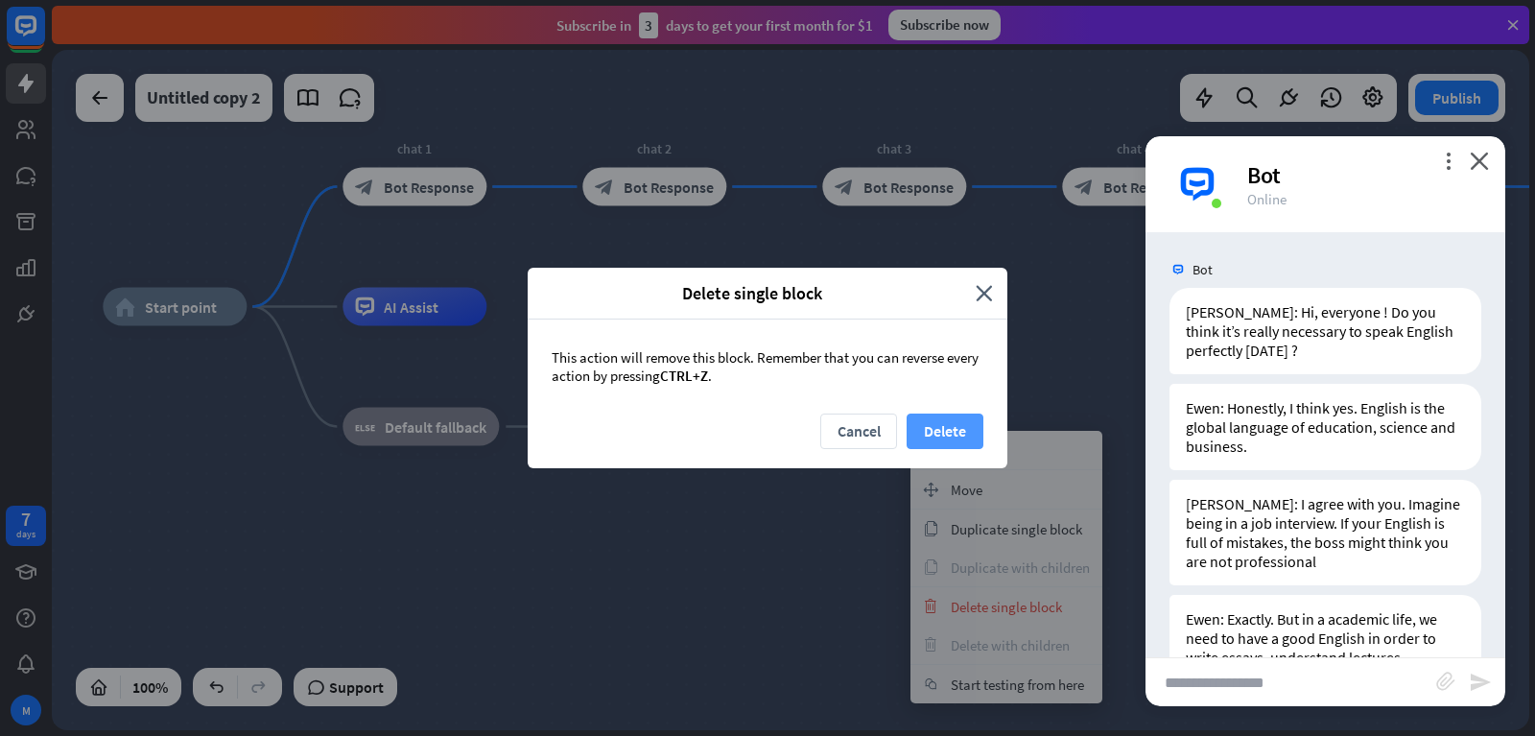
click at [931, 421] on button "Delete" at bounding box center [945, 430] width 77 height 35
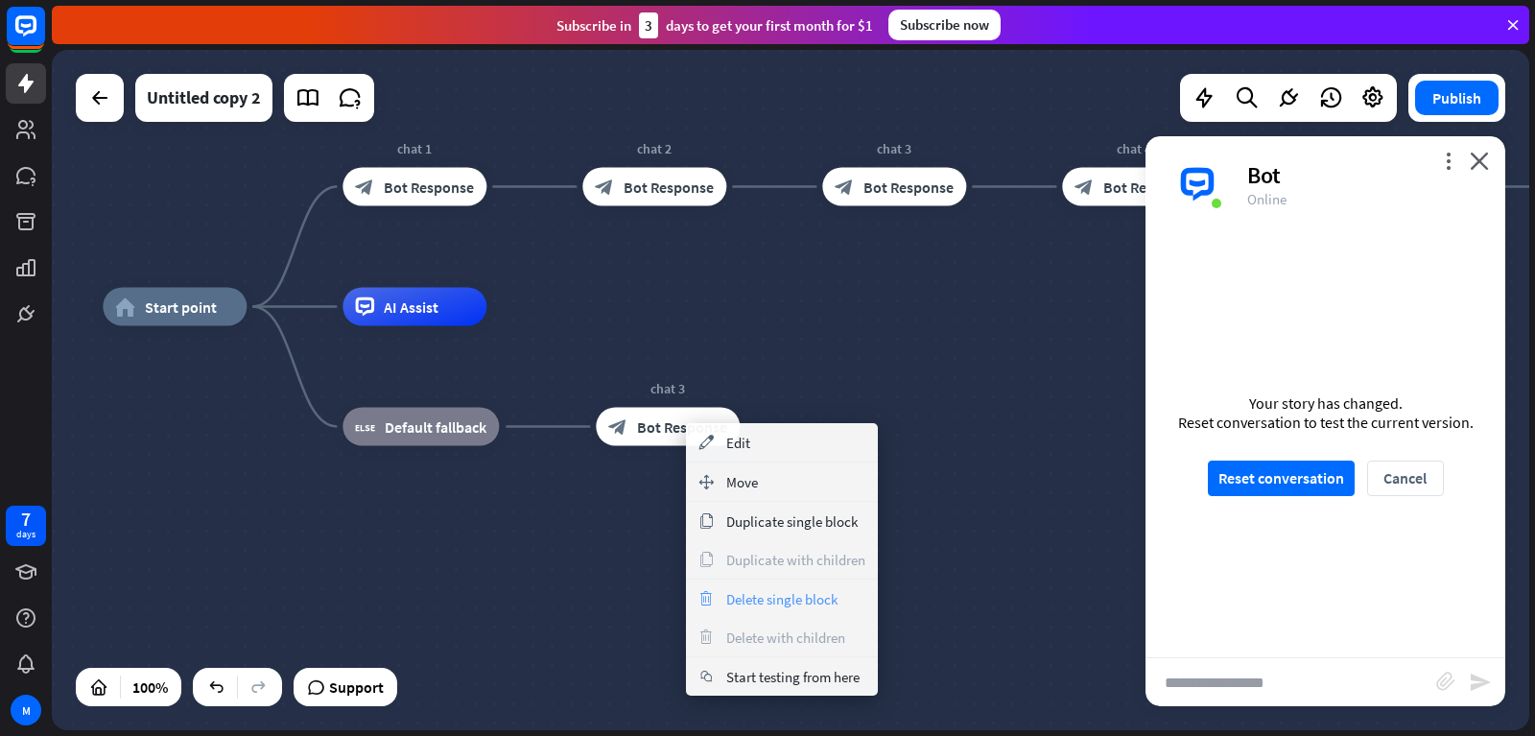
click at [796, 601] on span "Delete single block" at bounding box center [781, 599] width 111 height 18
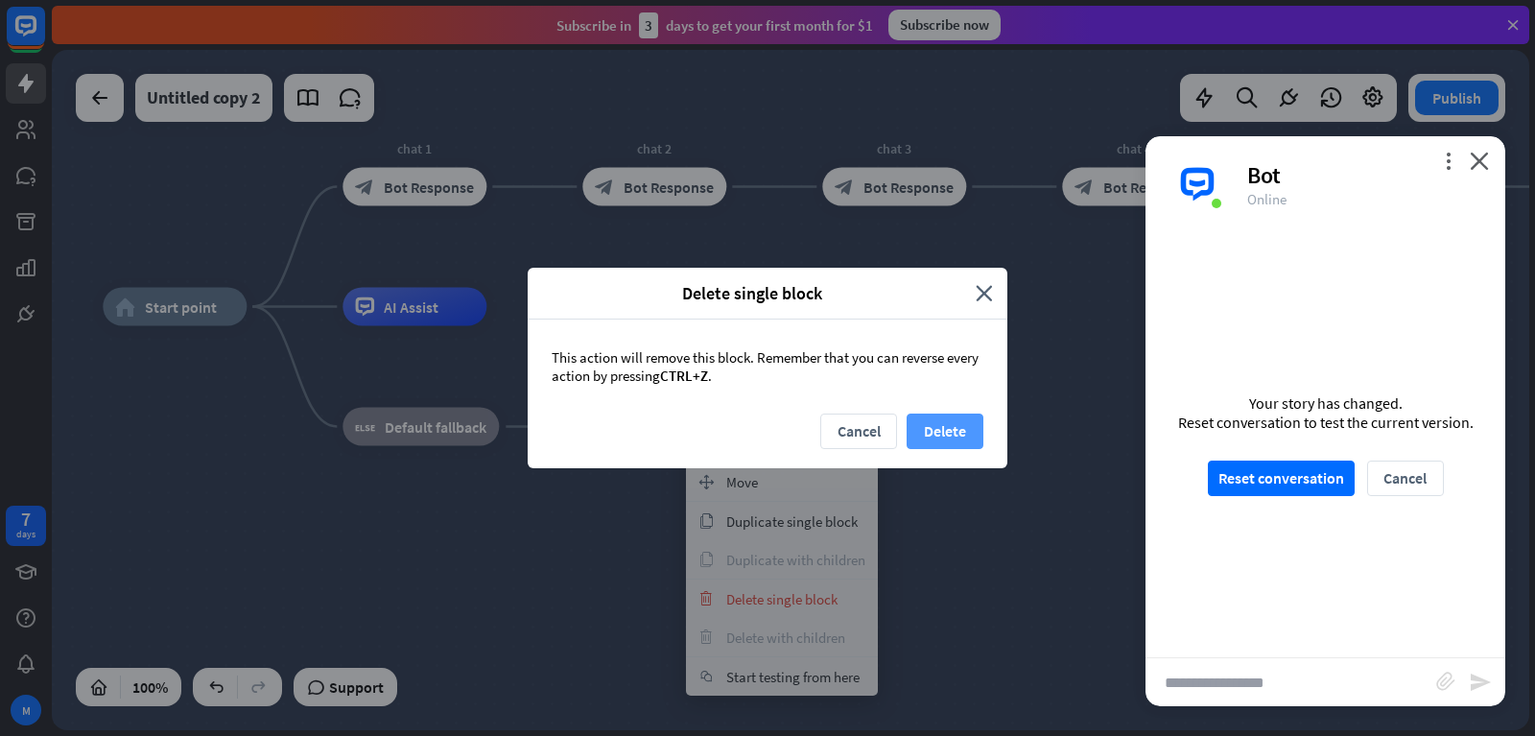
click at [948, 423] on button "Delete" at bounding box center [945, 430] width 77 height 35
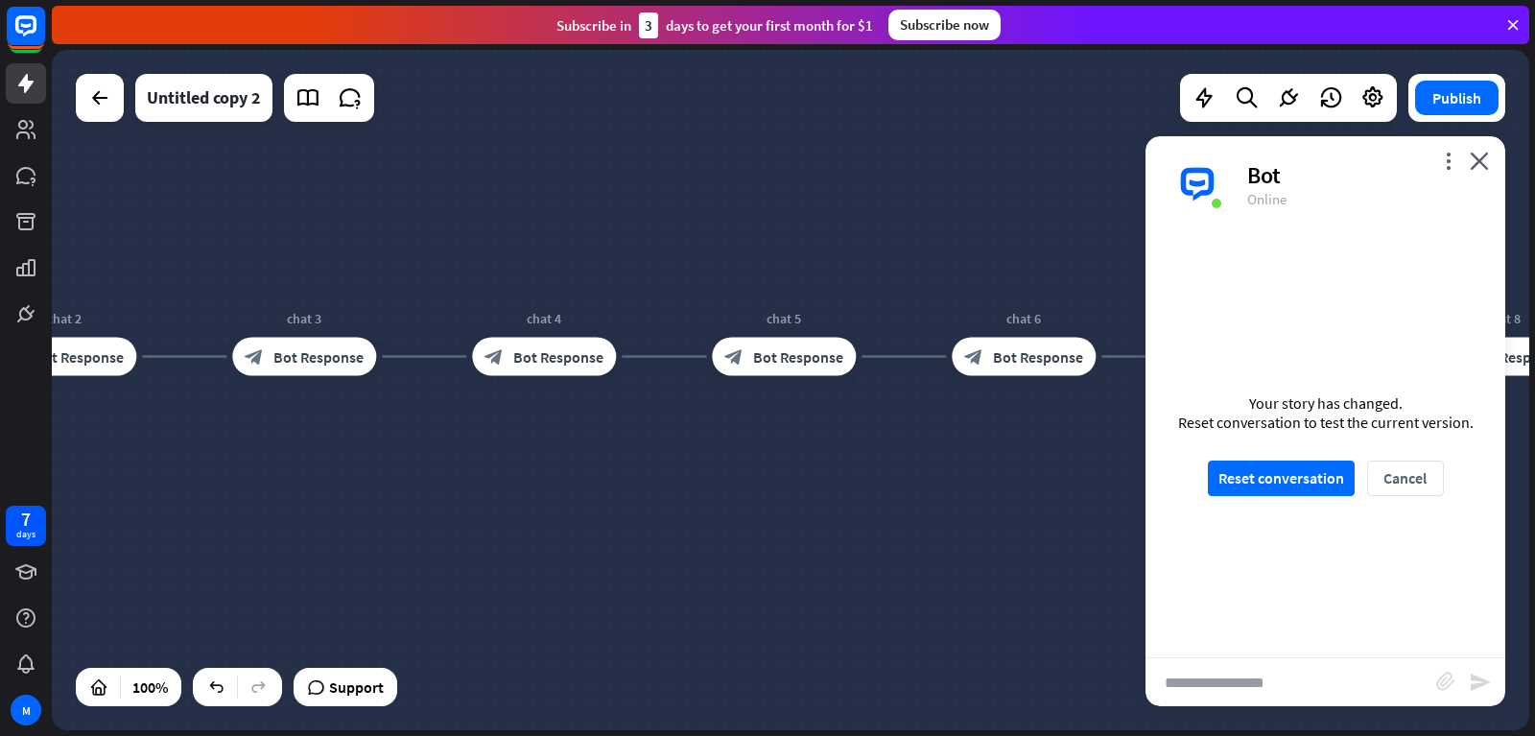
drag, startPoint x: 636, startPoint y: 261, endPoint x: 0, endPoint y: 345, distance: 641.6
click at [52, 345] on div "home_2 Start point chat 1 block_bot_response Bot Response chat 2 block_bot_resp…" at bounding box center [790, 390] width 1477 height 680
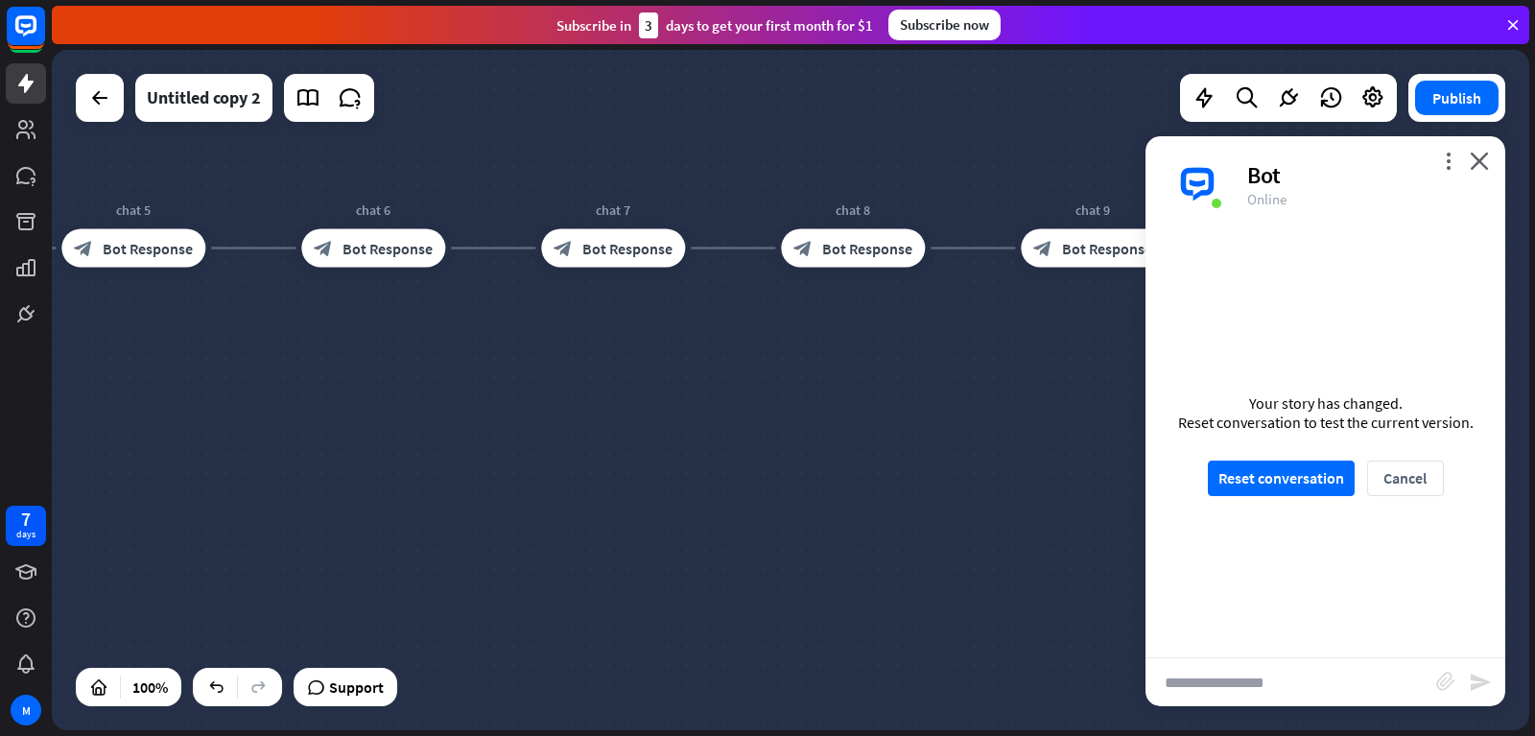
drag, startPoint x: 607, startPoint y: 407, endPoint x: 0, endPoint y: 346, distance: 610.2
click at [0, 356] on div "7 days M close Product Help First steps Get started with ChatBot Help Center Fo…" at bounding box center [767, 368] width 1535 height 736
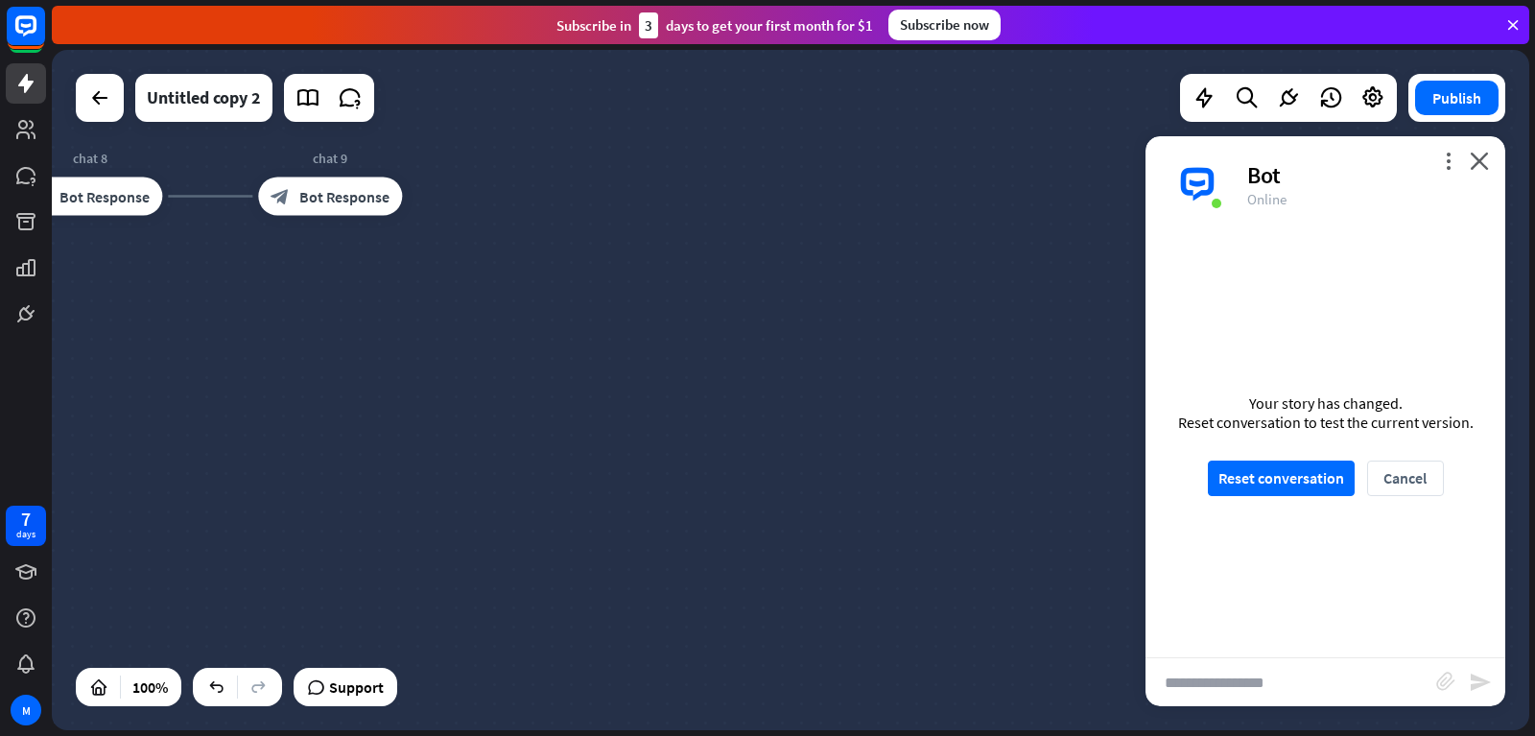
drag, startPoint x: 763, startPoint y: 376, endPoint x: 0, endPoint y: 322, distance: 764.5
click at [52, 322] on div "home_2 Start point chat 1 block_bot_response Bot Response chat 2 block_bot_resp…" at bounding box center [790, 390] width 1477 height 680
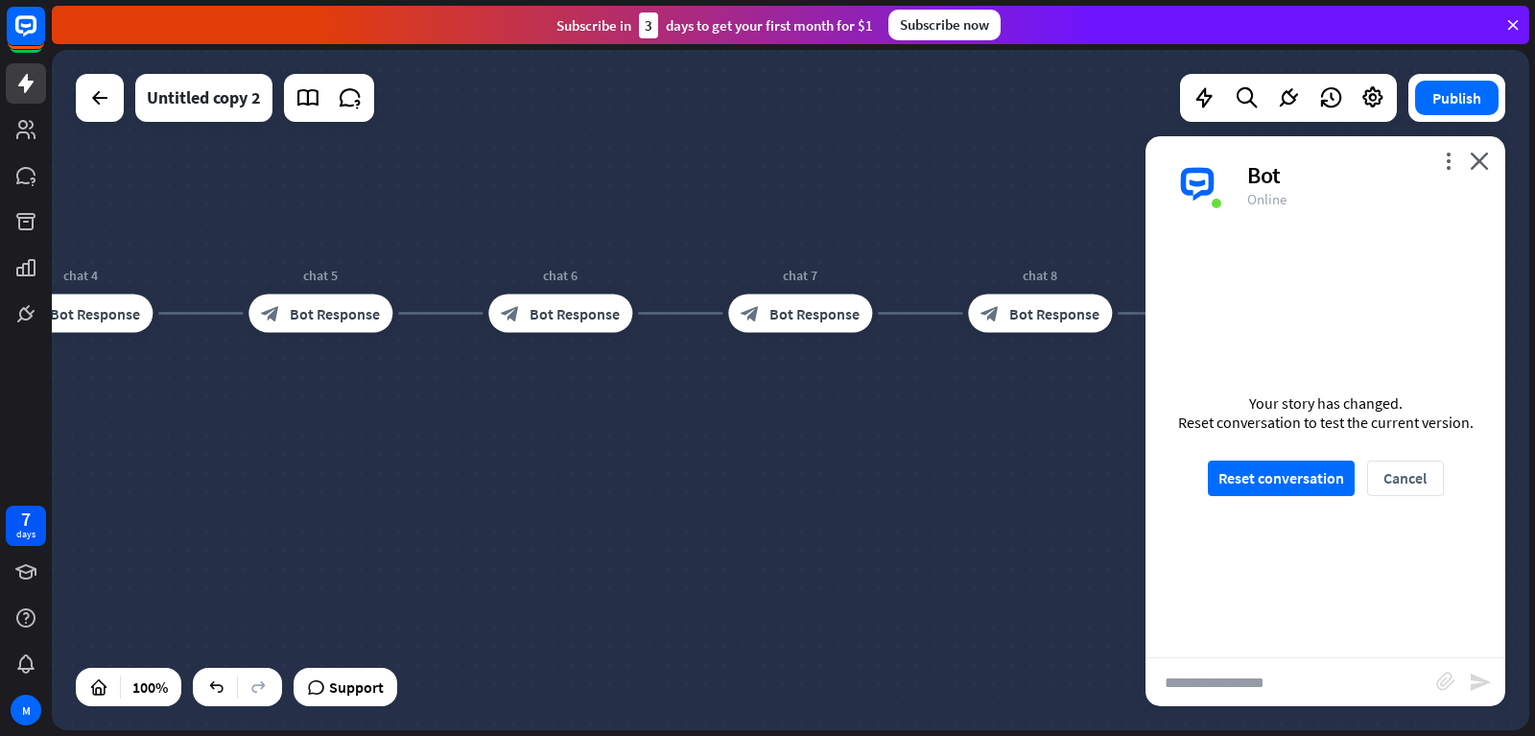
drag, startPoint x: 601, startPoint y: 221, endPoint x: 1534, endPoint y: 138, distance: 936.1
click at [1529, 138] on div "home_2 Start point chat 1 block_bot_response Bot Response chat 2 block_bot_resp…" at bounding box center [790, 390] width 1477 height 680
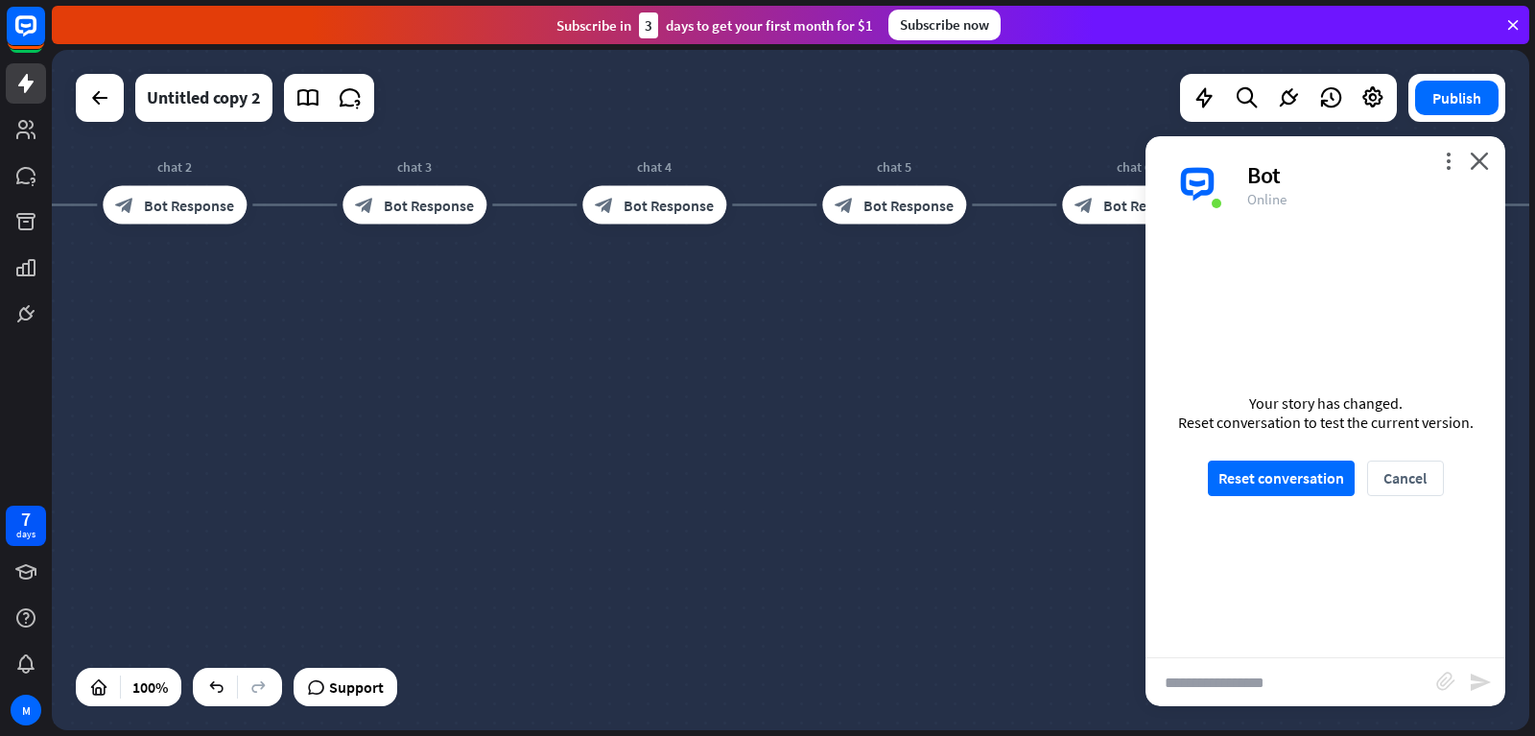
drag, startPoint x: 290, startPoint y: 386, endPoint x: 931, endPoint y: 485, distance: 649.5
click at [1088, 459] on div "home_2 Start point chat 1 block_bot_response Bot Response chat 2 block_bot_resp…" at bounding box center [361, 665] width 1477 height 680
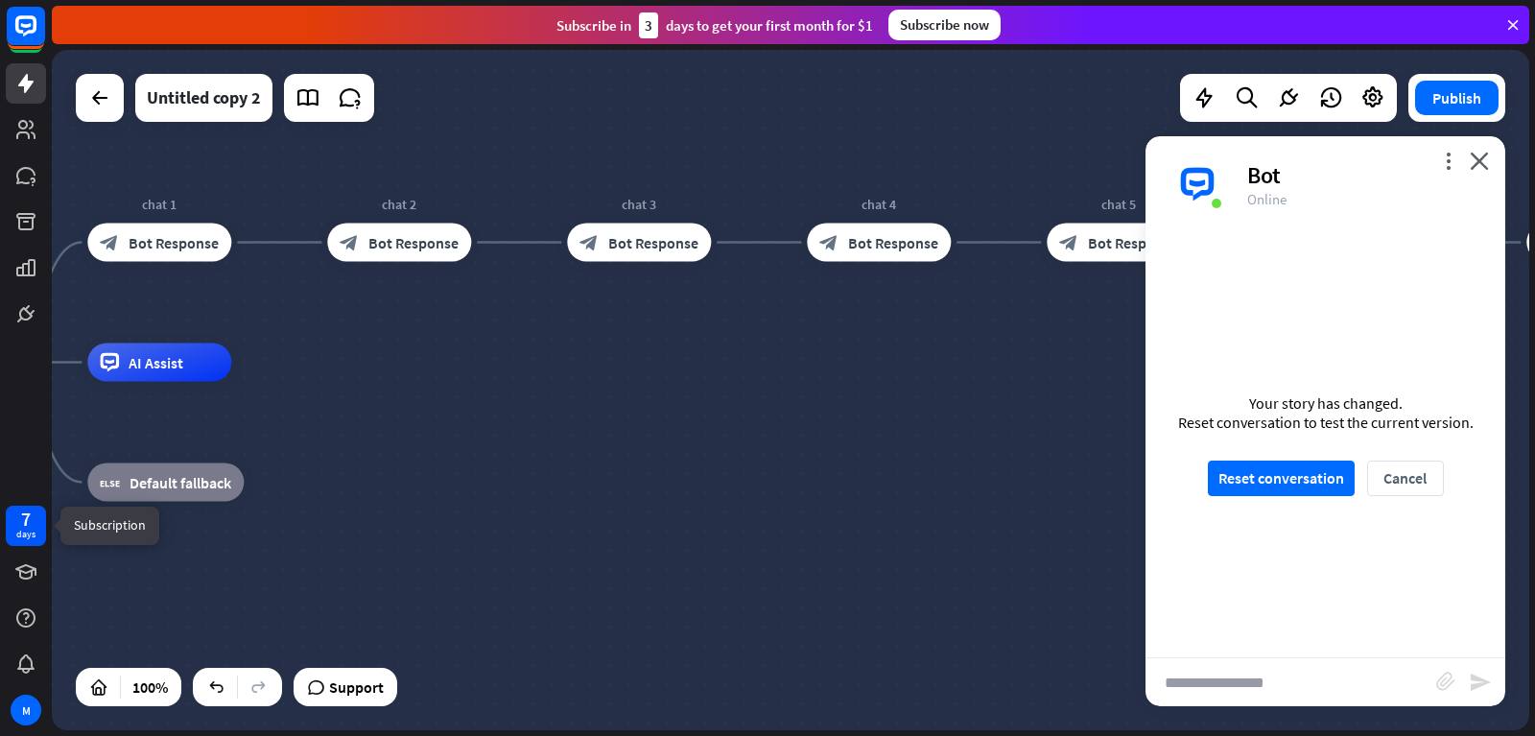
click at [19, 517] on div "7 days" at bounding box center [25, 525] width 19 height 31
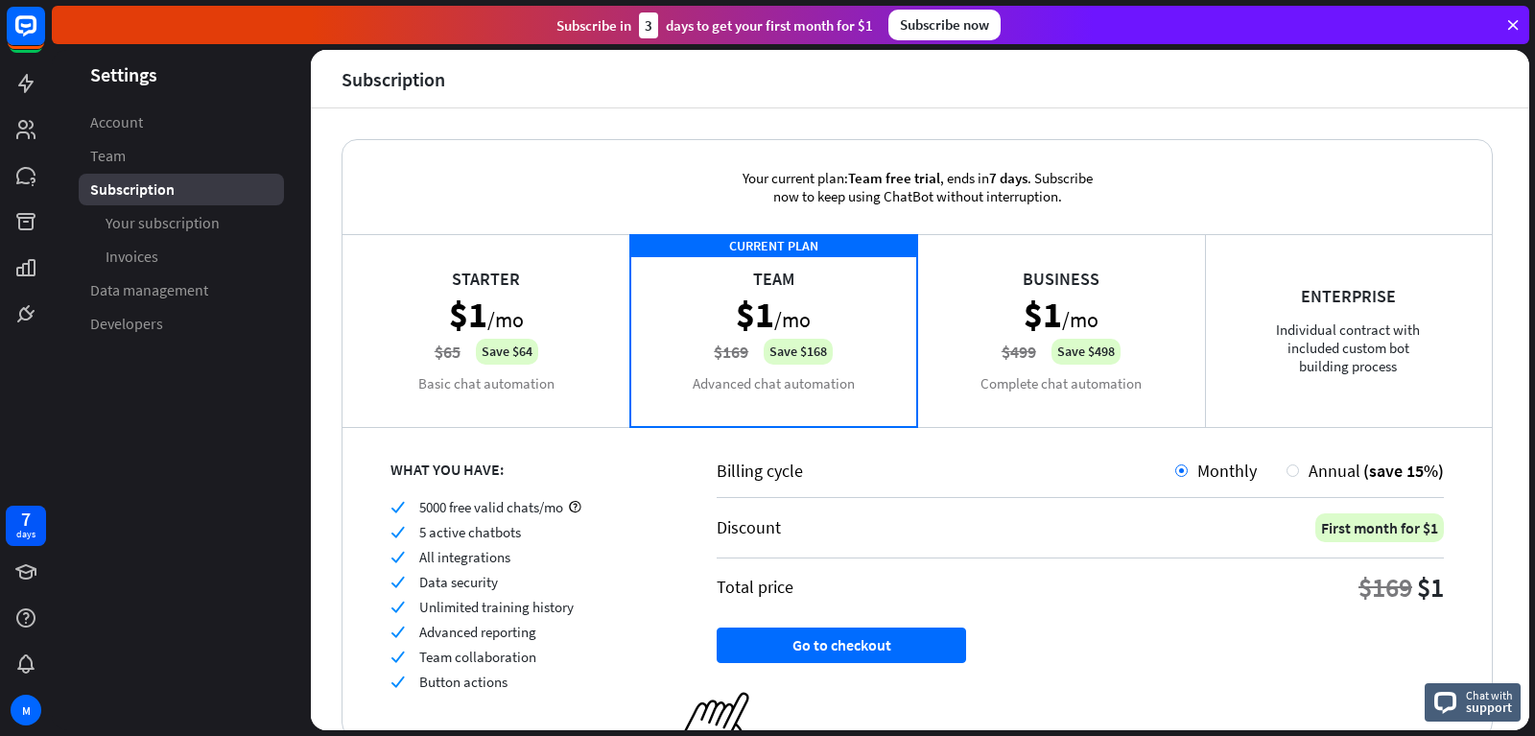
click at [1511, 18] on icon at bounding box center [1512, 24] width 17 height 17
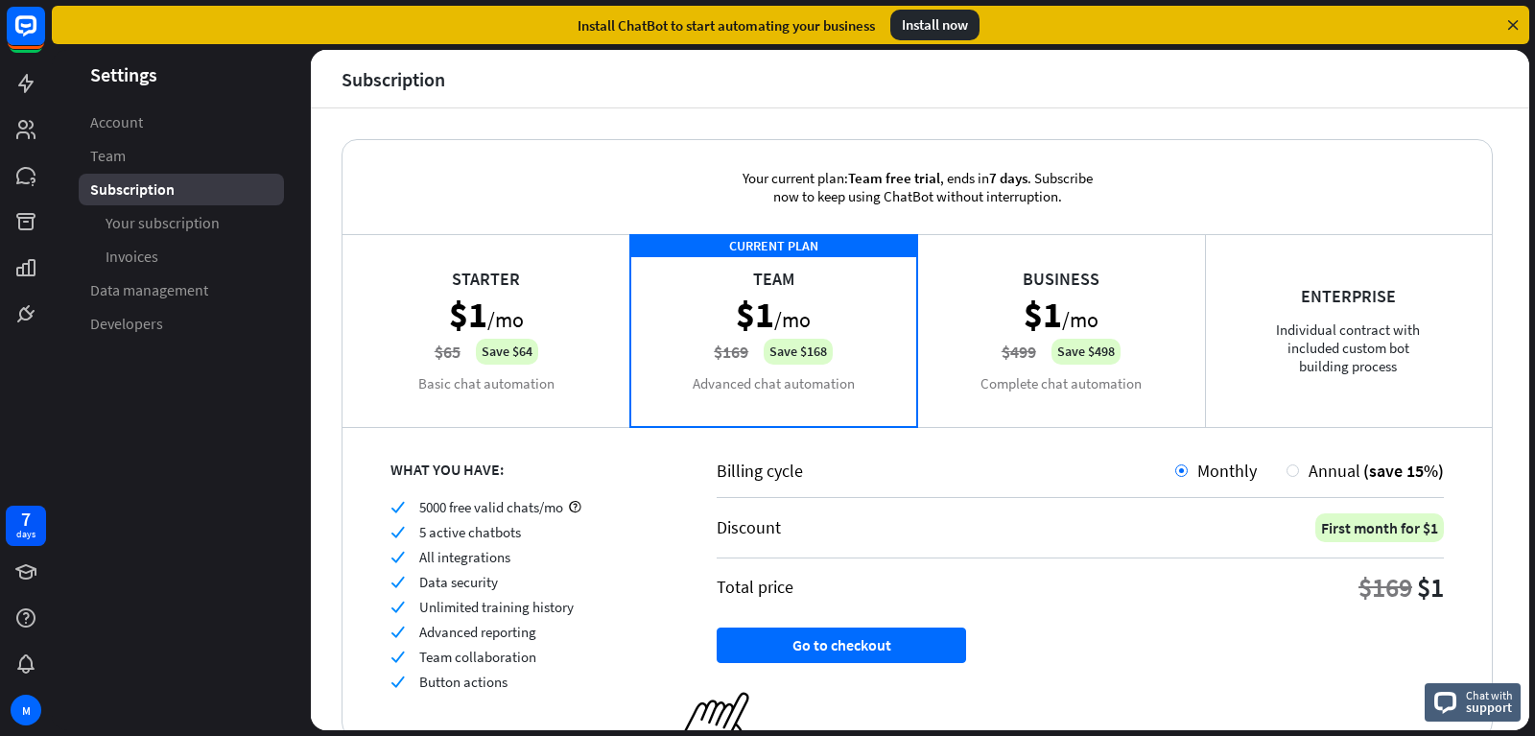
click at [1515, 20] on icon at bounding box center [1512, 24] width 17 height 17
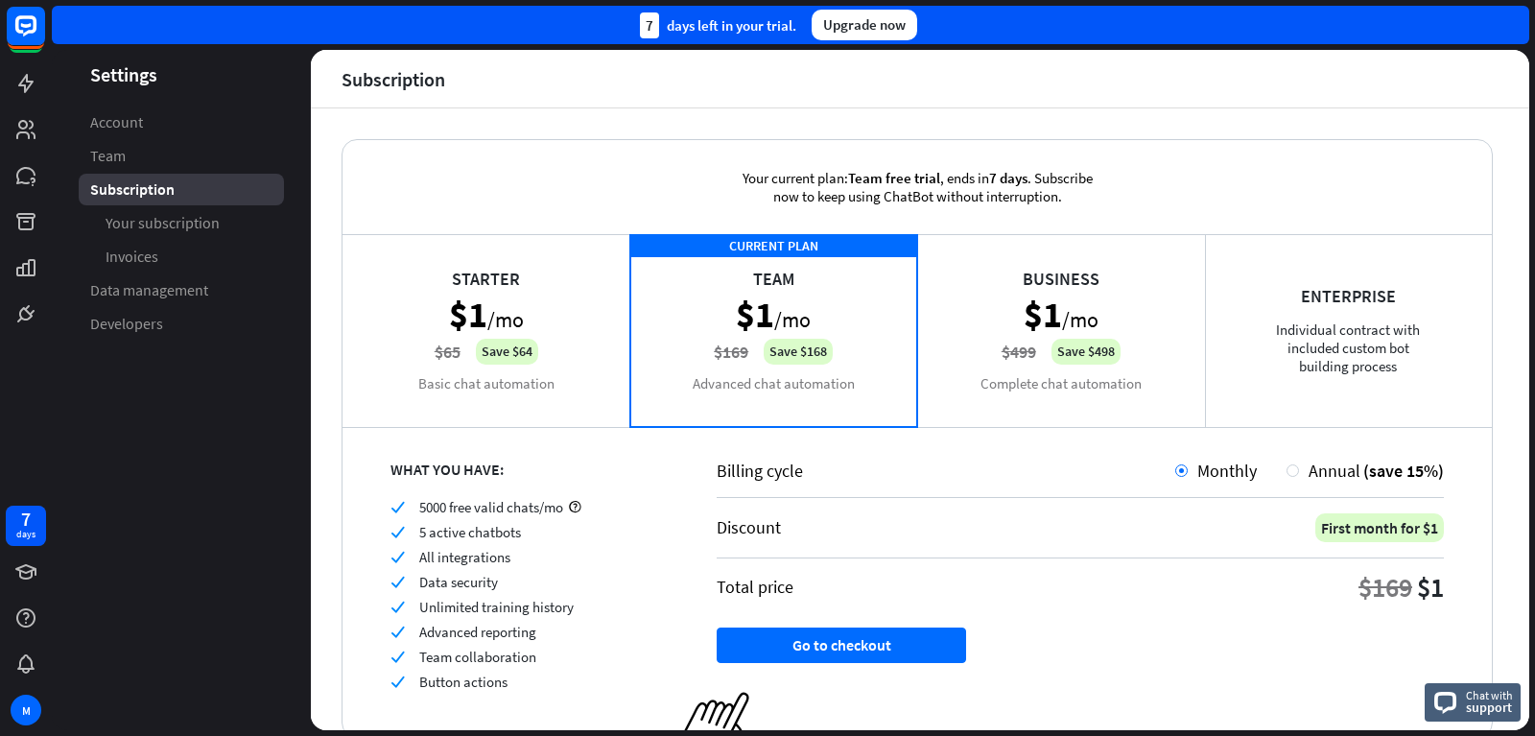
click at [1515, 20] on div "7 days left in your trial. Upgrade now" at bounding box center [790, 25] width 1477 height 38
click at [138, 639] on aside "Settings Account Team Subscription Your subscription Invoices Data management D…" at bounding box center [181, 390] width 259 height 680
click at [22, 697] on div "M" at bounding box center [26, 710] width 31 height 31
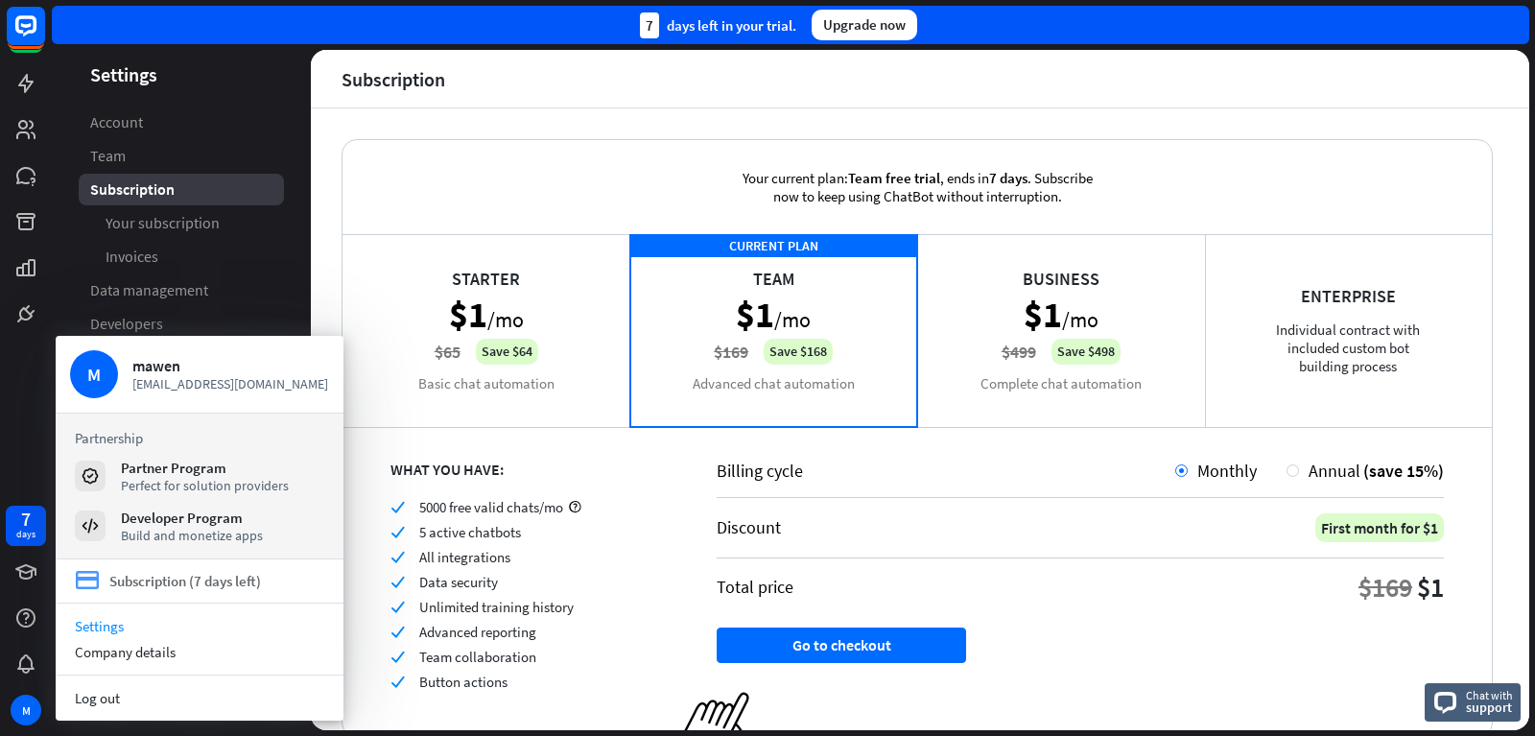
click at [169, 577] on div "Subscription (7 days left)" at bounding box center [185, 581] width 152 height 18
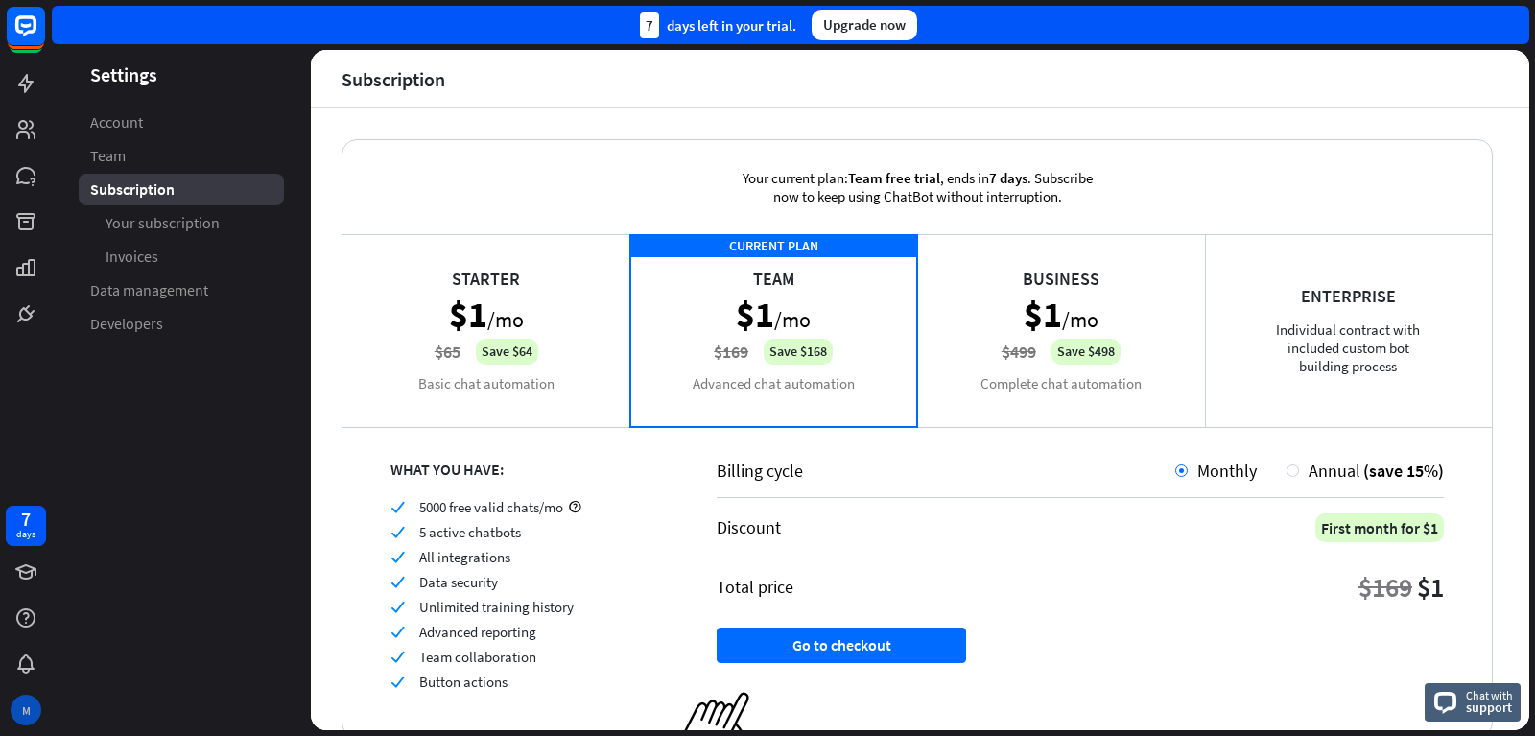
click at [22, 700] on div "M" at bounding box center [26, 710] width 31 height 31
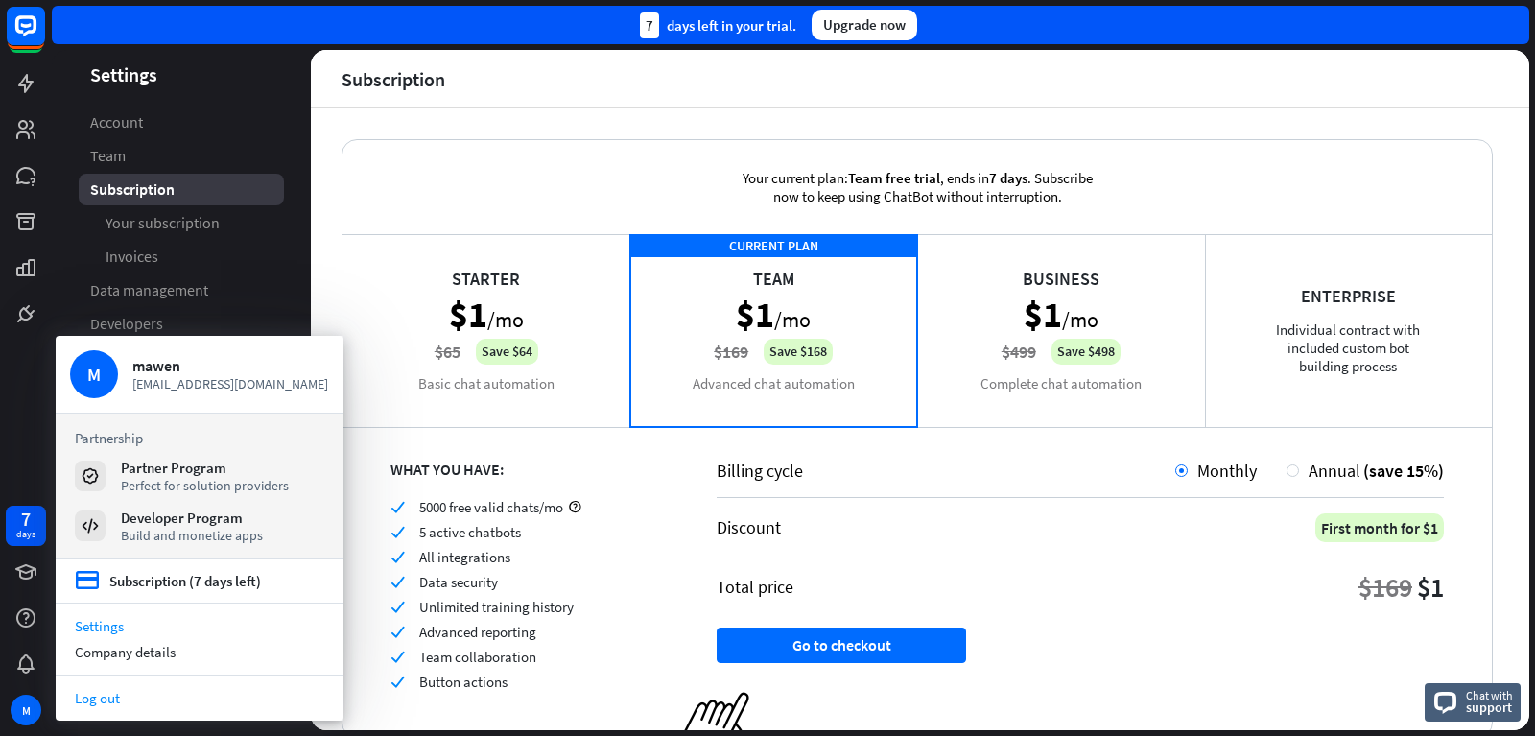
click at [131, 692] on link "Log out" at bounding box center [200, 698] width 288 height 26
